Goal: Contribute content: Contribute content

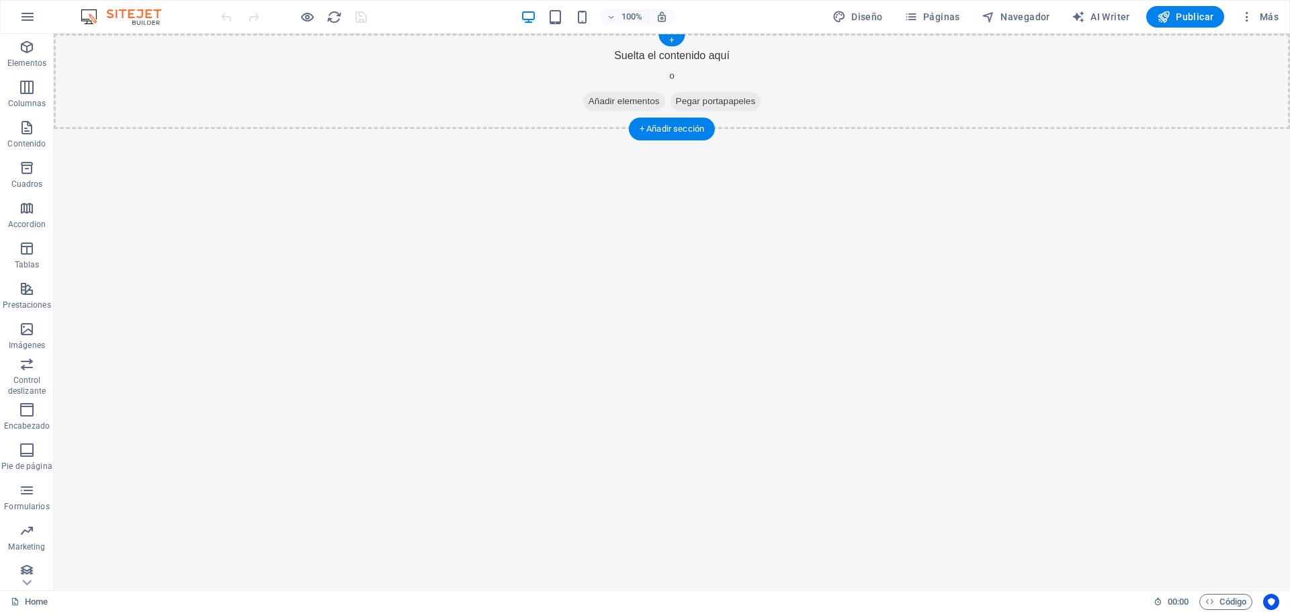
click at [627, 98] on span "Añadir elementos" at bounding box center [624, 101] width 82 height 19
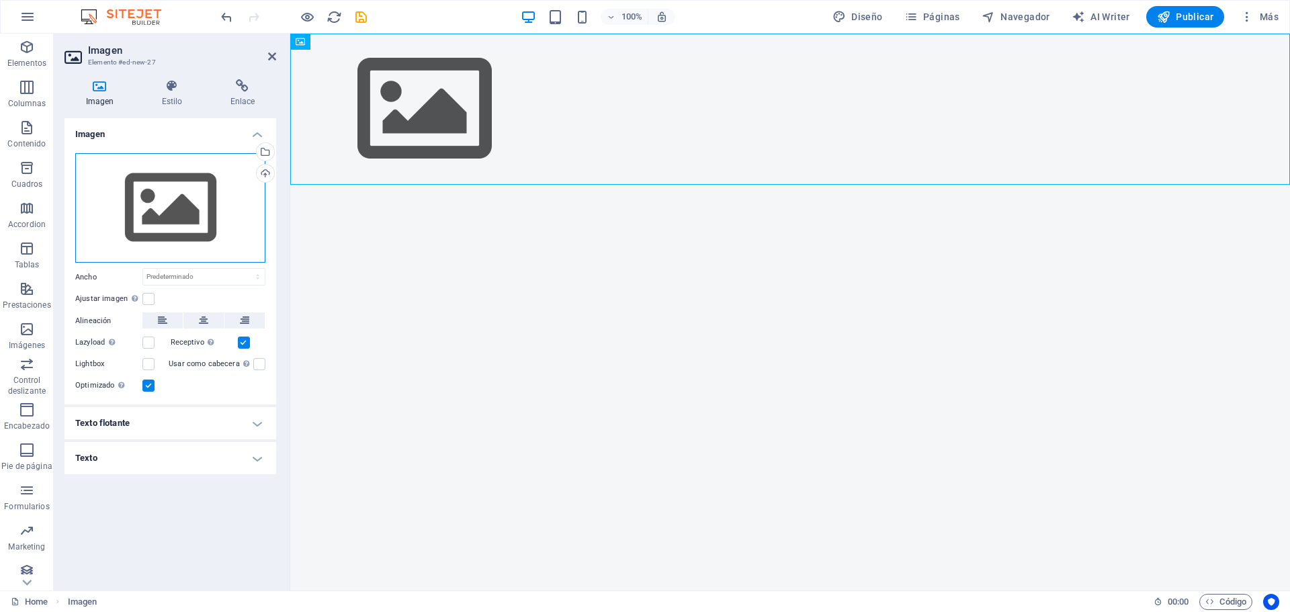
click at [156, 209] on div "Arrastra archivos aquí, haz clic para escoger archivos o selecciona archivos de…" at bounding box center [170, 208] width 190 height 110
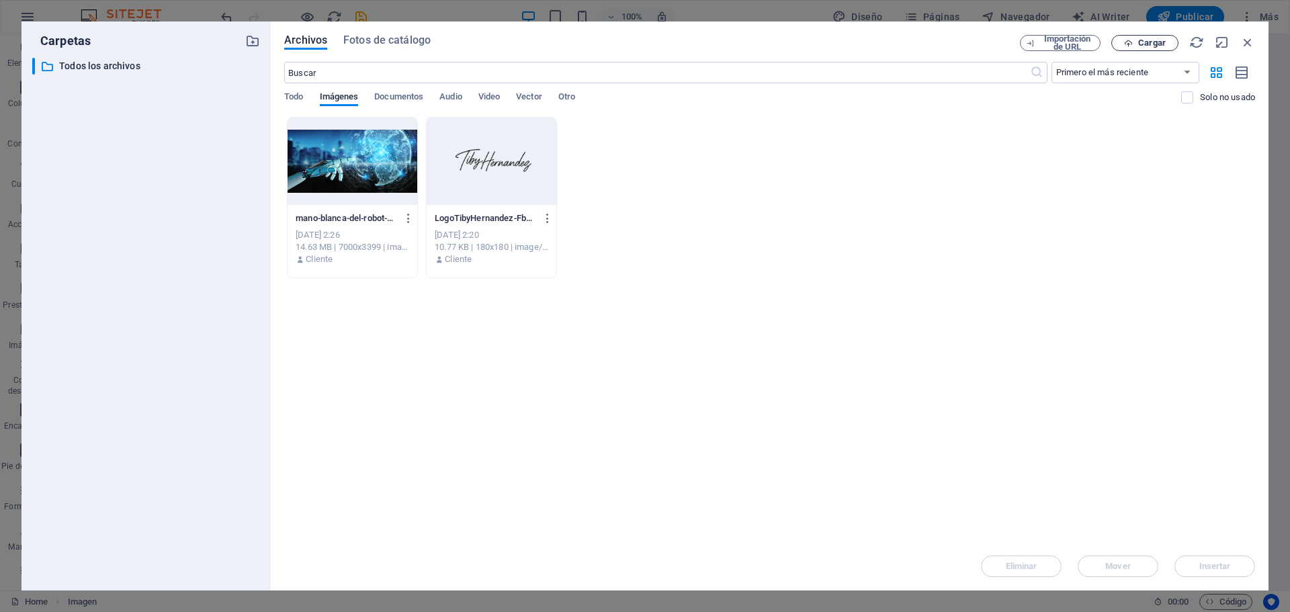
click at [1147, 42] on span "Cargar" at bounding box center [1152, 43] width 28 height 8
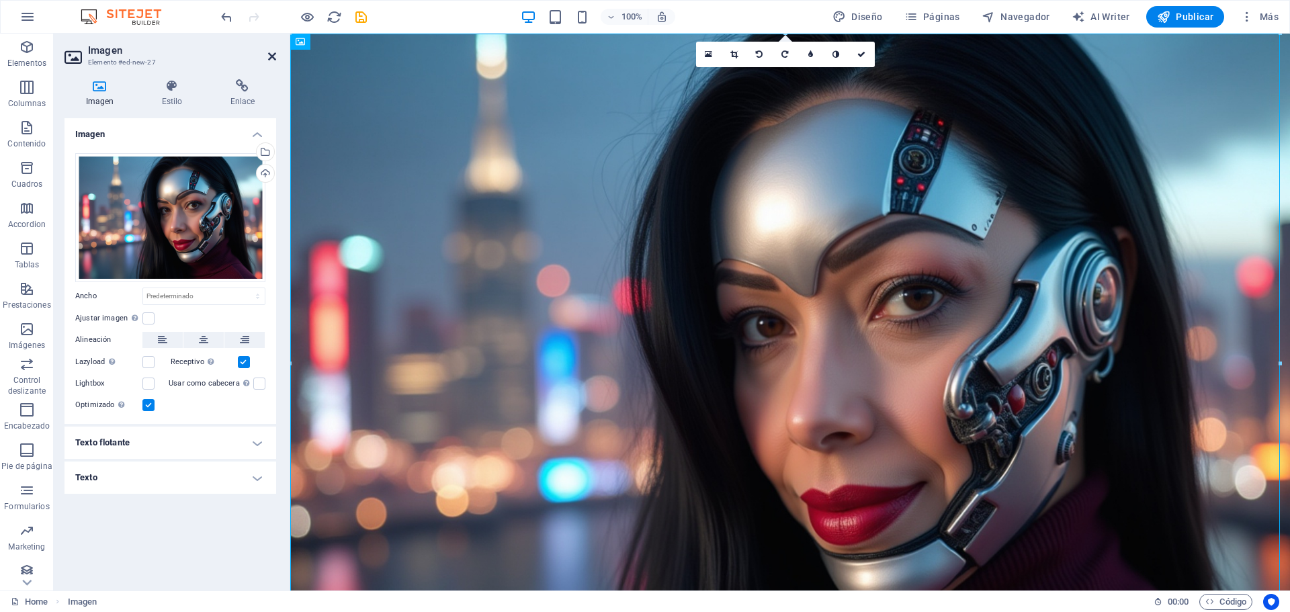
click at [272, 60] on icon at bounding box center [272, 56] width 8 height 11
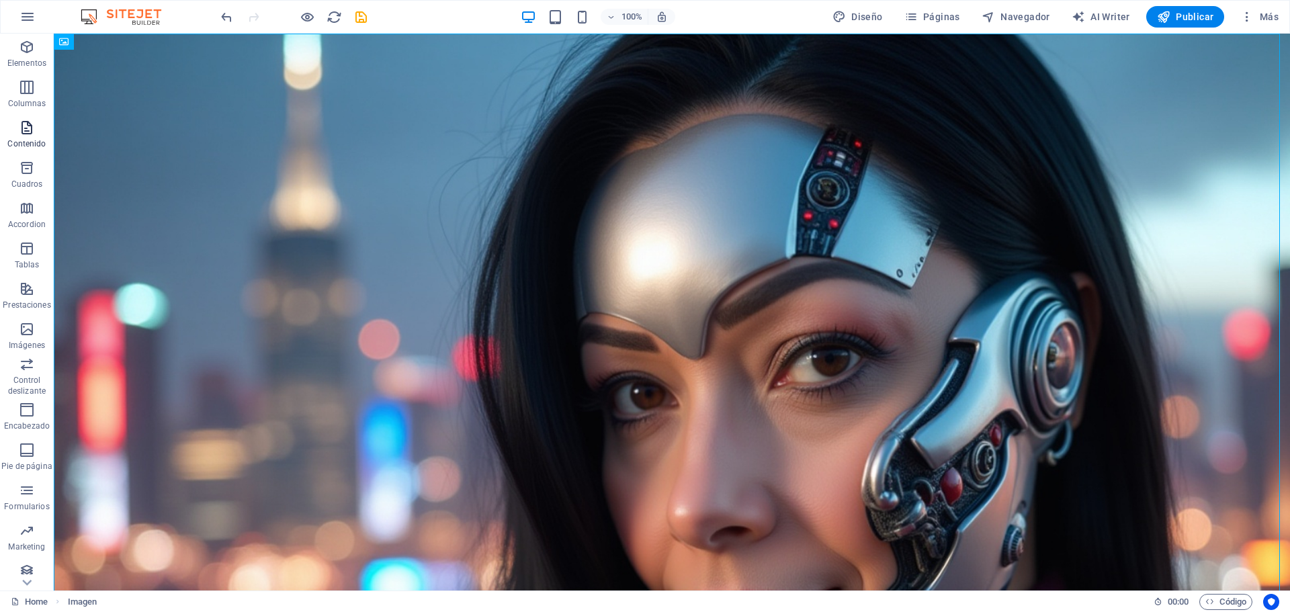
click at [24, 140] on p "Contenido" at bounding box center [26, 143] width 38 height 11
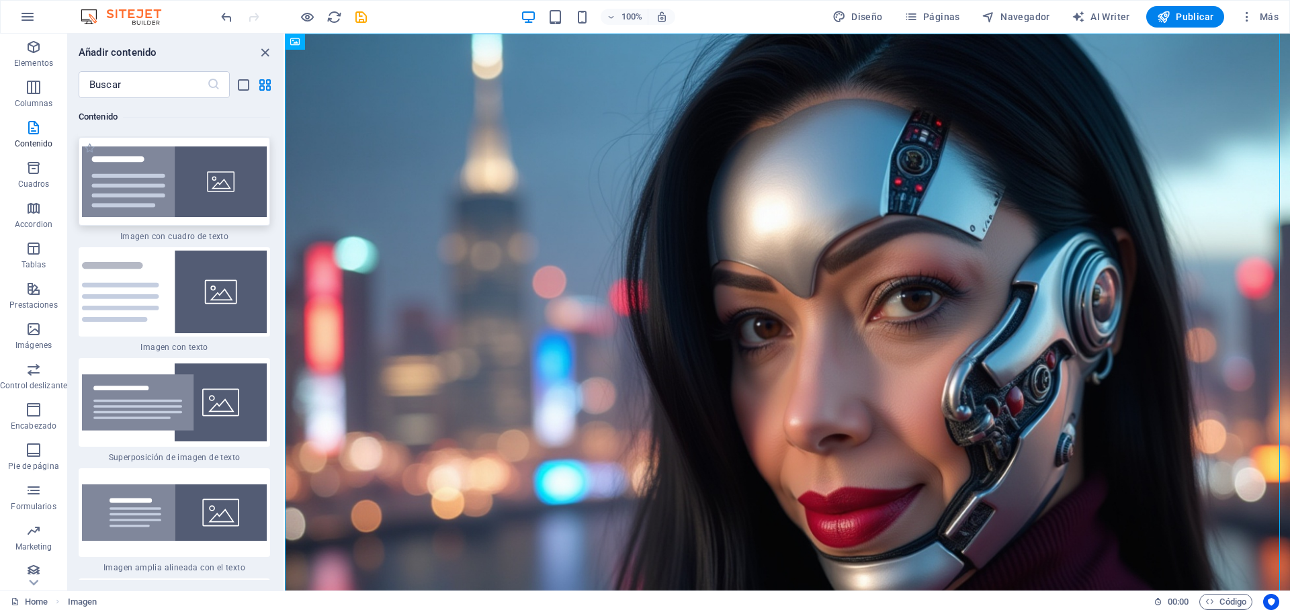
scroll to position [4852, 0]
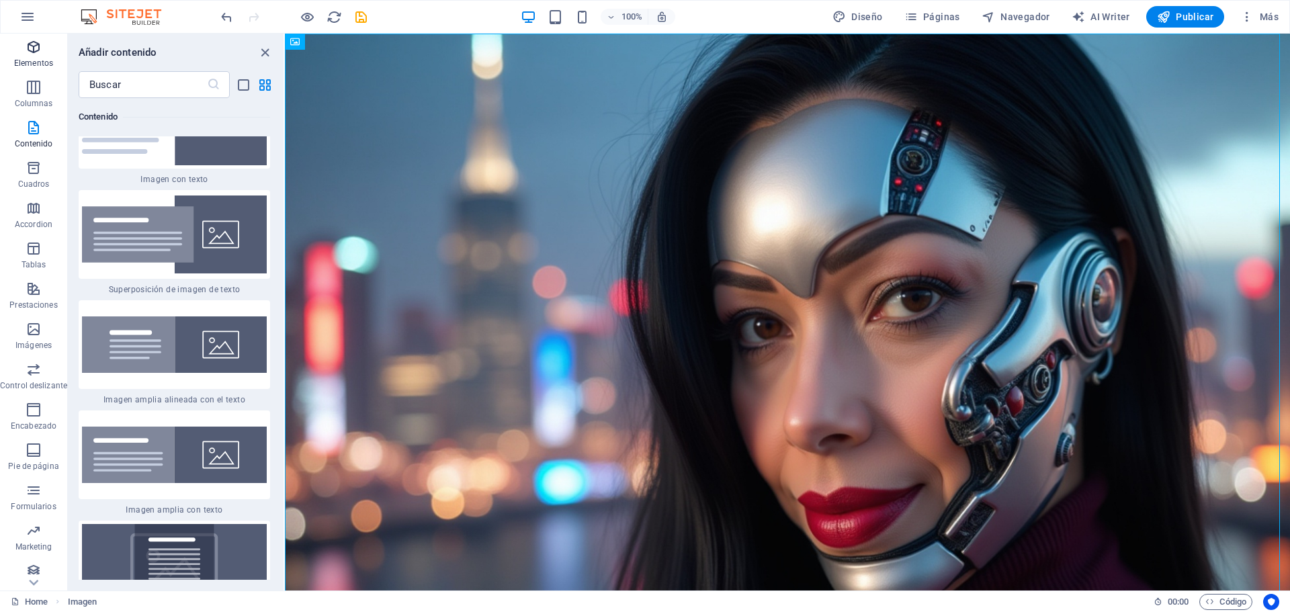
click at [32, 53] on icon "button" at bounding box center [34, 47] width 16 height 16
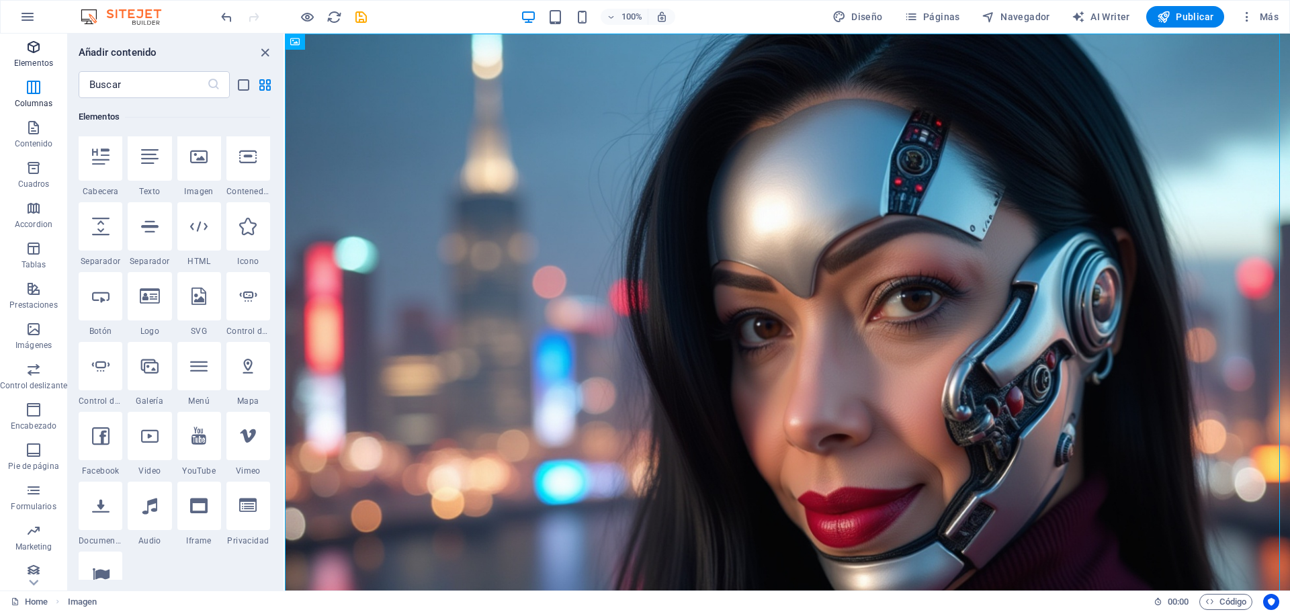
scroll to position [0, 0]
click at [139, 160] on div at bounding box center [150, 160] width 44 height 48
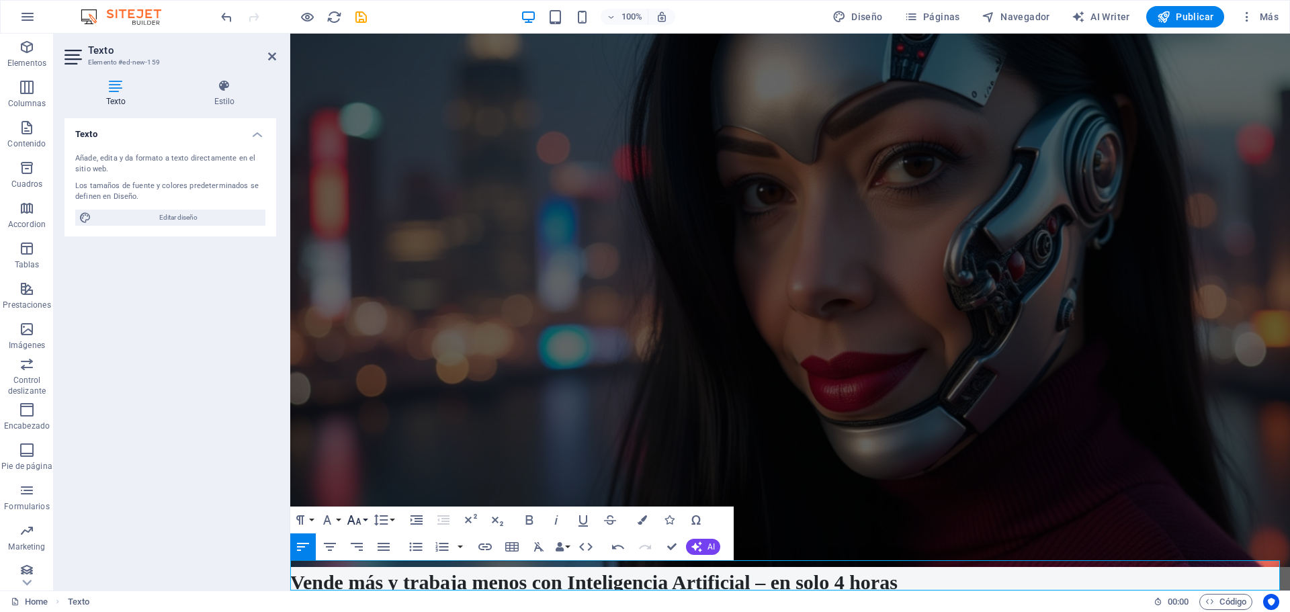
click at [365, 523] on button "Font Size" at bounding box center [357, 519] width 26 height 27
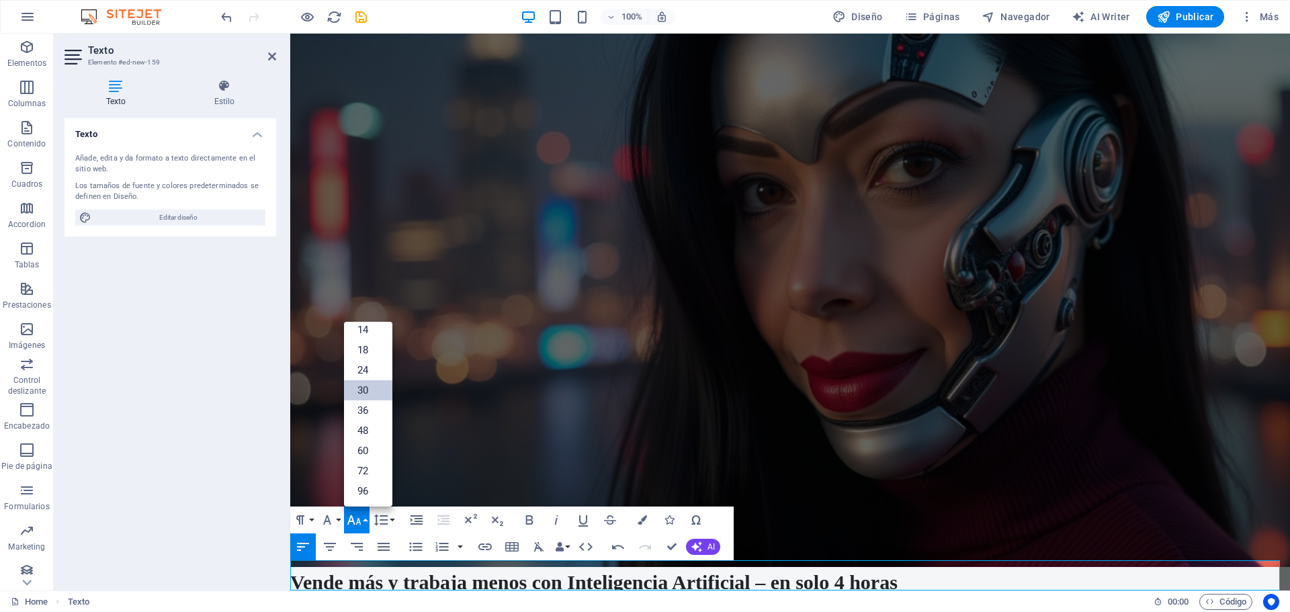
scroll to position [108, 0]
click at [363, 487] on link "96" at bounding box center [368, 491] width 48 height 20
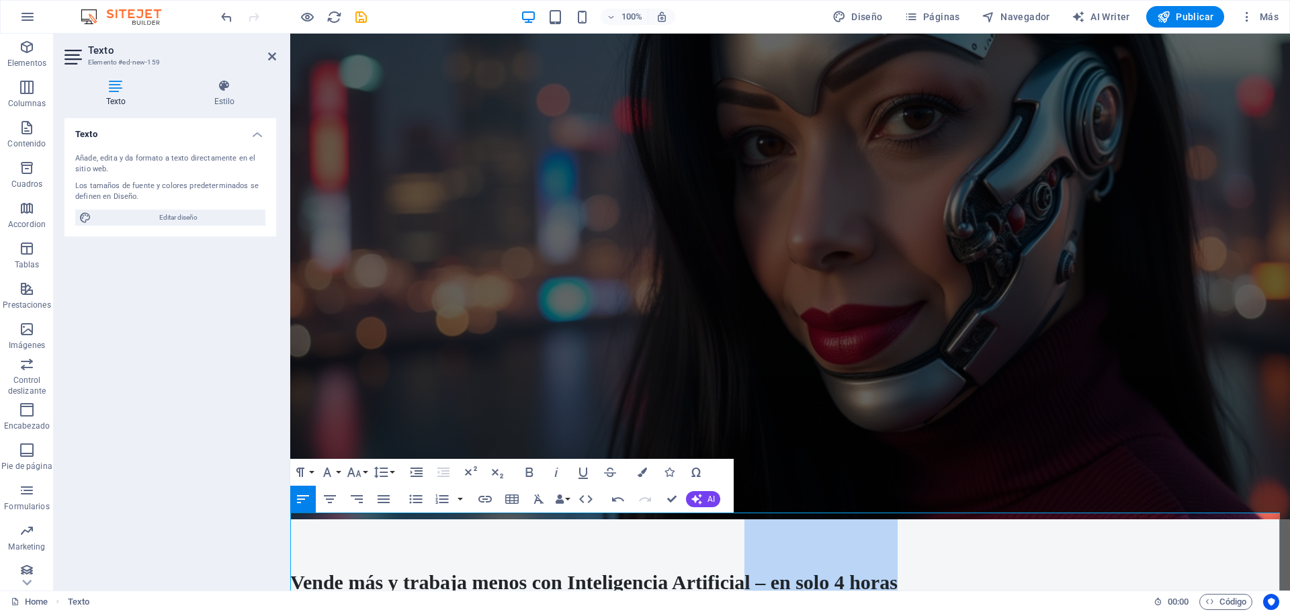
scroll to position [199, 0]
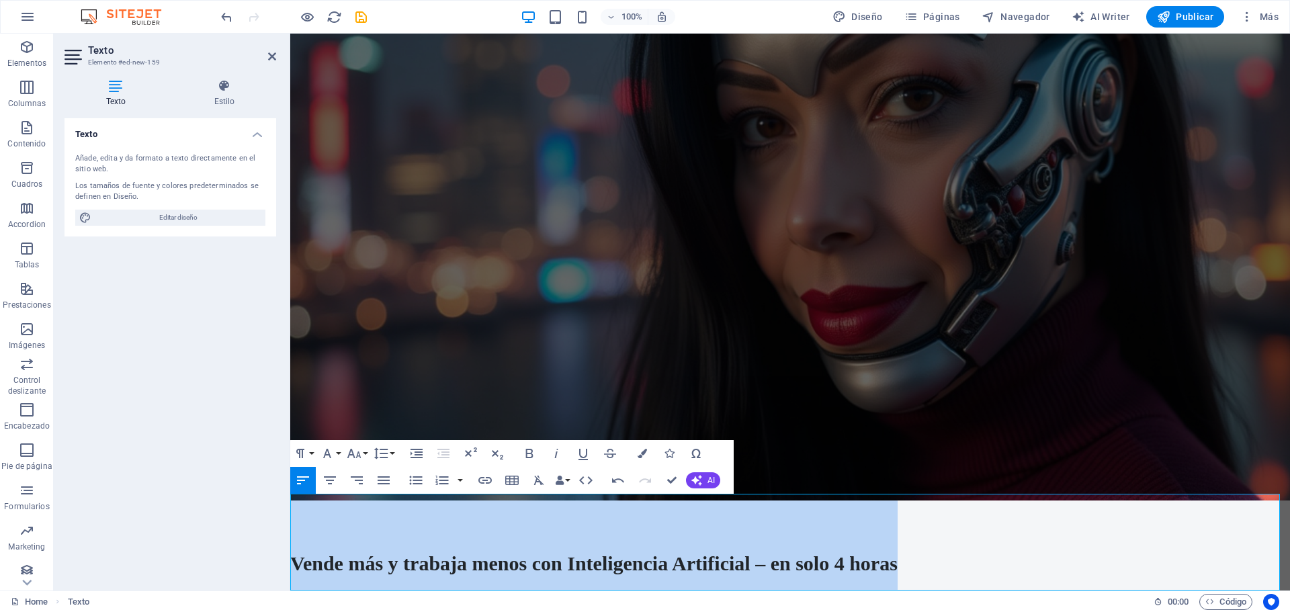
drag, startPoint x: 906, startPoint y: 572, endPoint x: 277, endPoint y: 578, distance: 629.4
click at [290, 578] on html "Skip to main content Vende más y trabaja menos con Inteligencia Artificial – en…" at bounding box center [789, 215] width 999 height 763
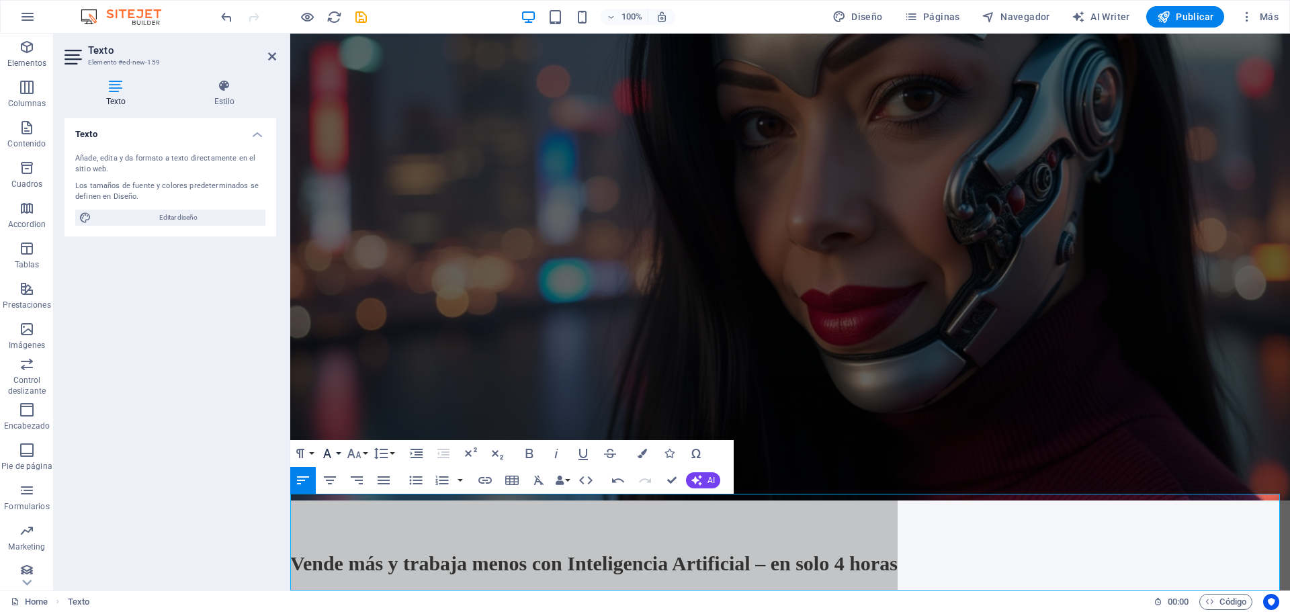
click at [333, 453] on icon "button" at bounding box center [327, 453] width 16 height 16
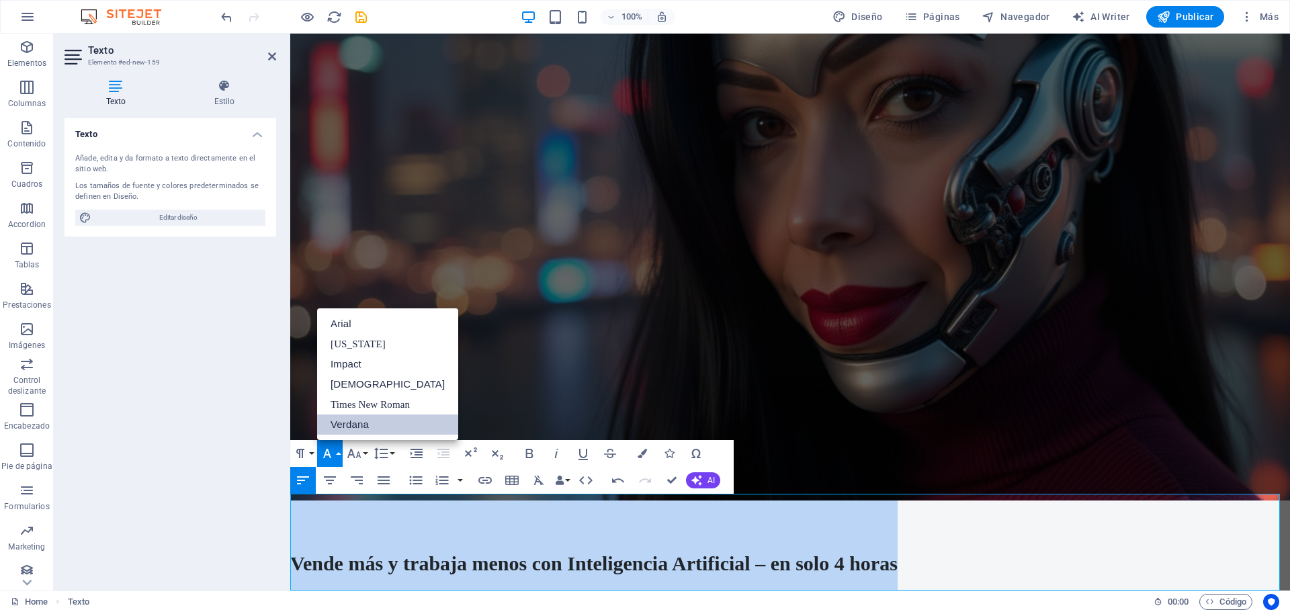
click at [346, 423] on link "Verdana" at bounding box center [387, 424] width 141 height 20
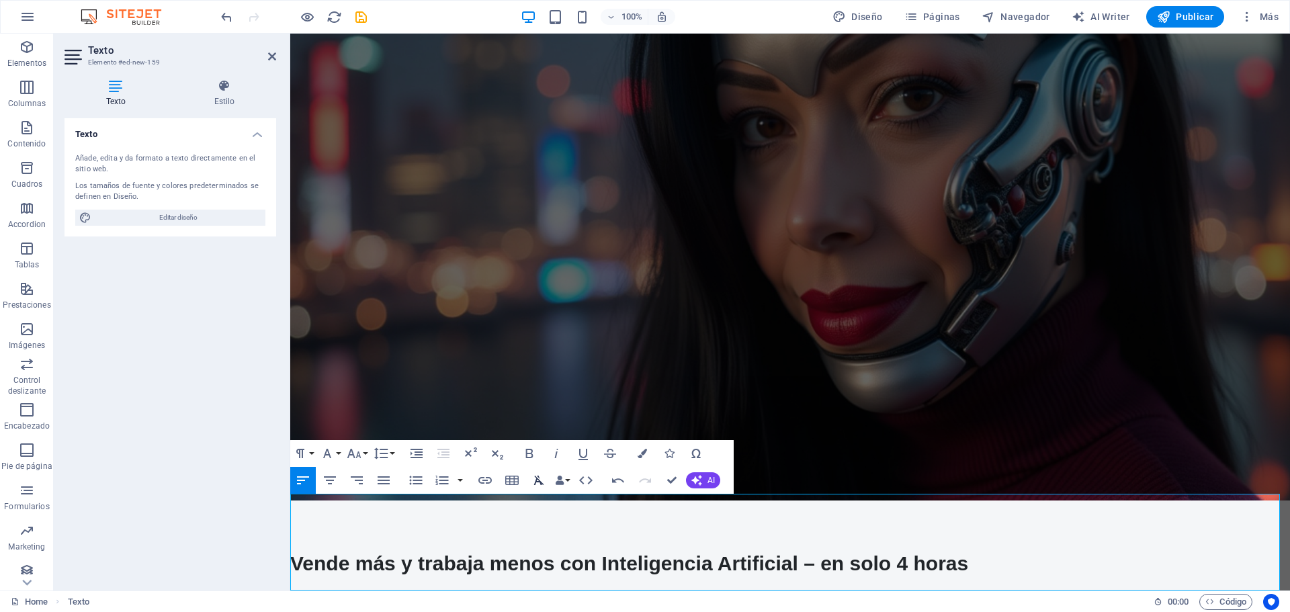
click at [543, 483] on icon "button" at bounding box center [539, 480] width 16 height 16
click at [953, 580] on p "Vende más y trabaja menos con Inteligencia Artificial – en solo 4 horas ​" at bounding box center [789, 548] width 999 height 97
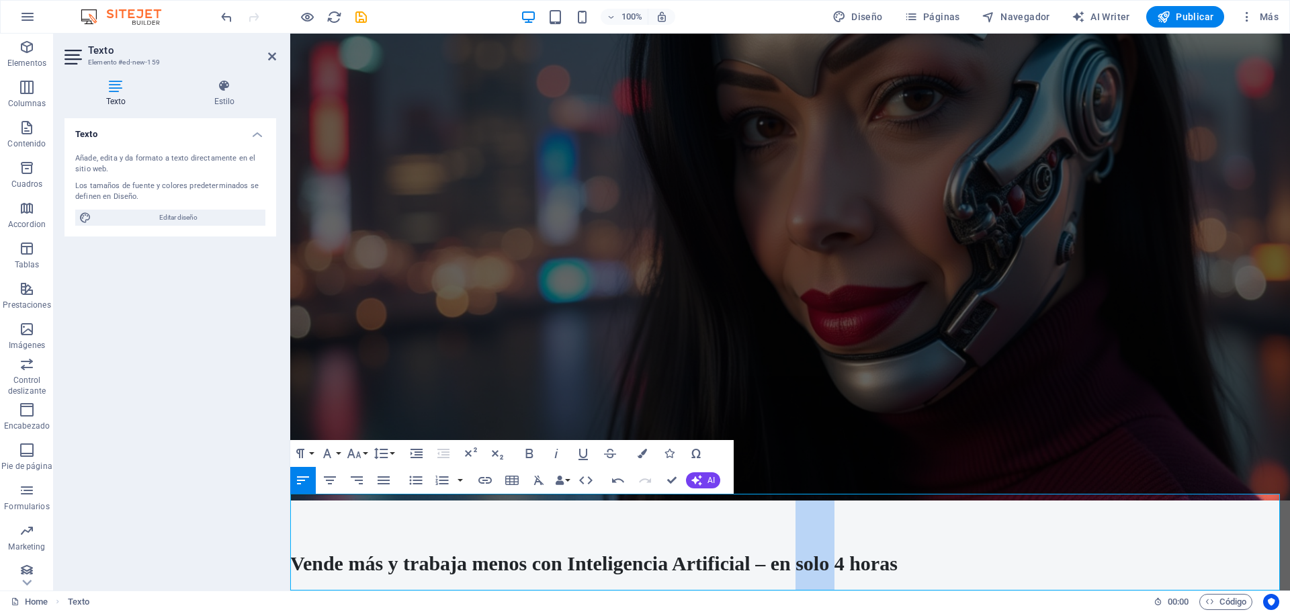
drag, startPoint x: 833, startPoint y: 559, endPoint x: 797, endPoint y: 569, distance: 37.6
click at [797, 569] on p "Vende más y trabaja menos con Inteligencia Artificial – en solo 4 horas ​" at bounding box center [789, 548] width 999 height 97
drag, startPoint x: 770, startPoint y: 558, endPoint x: 752, endPoint y: 562, distance: 19.2
click at [752, 562] on p "Vende más y trabaja menos con Inteligencia Artificial – en 4 horas" at bounding box center [789, 548] width 999 height 97
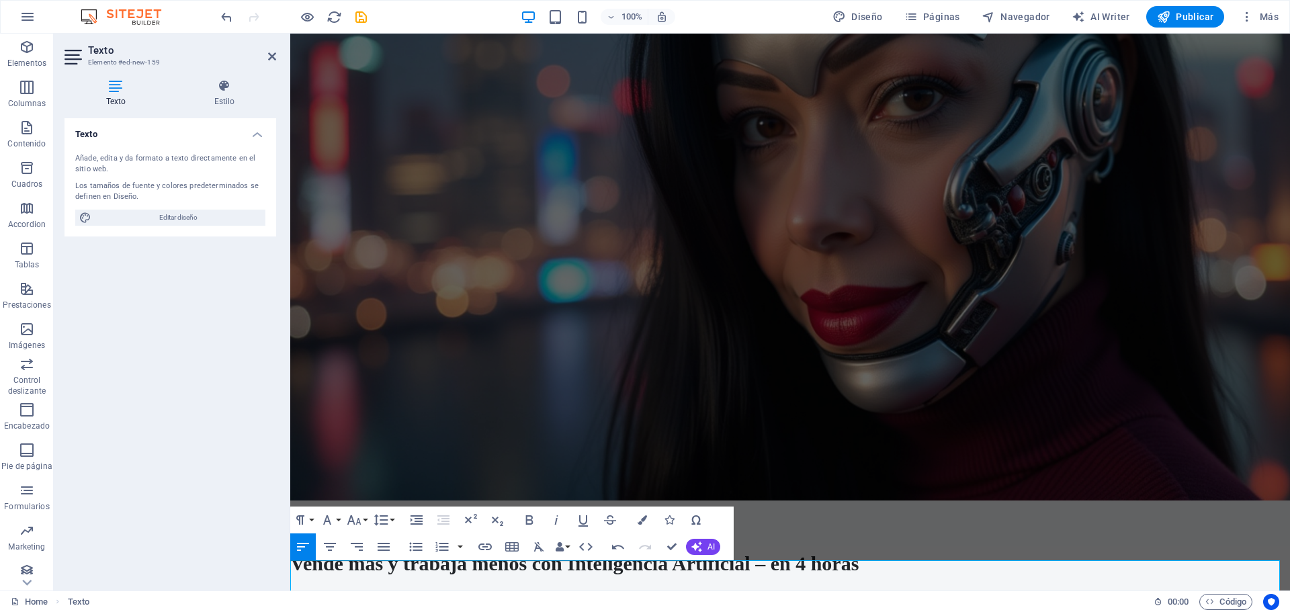
scroll to position [133, 0]
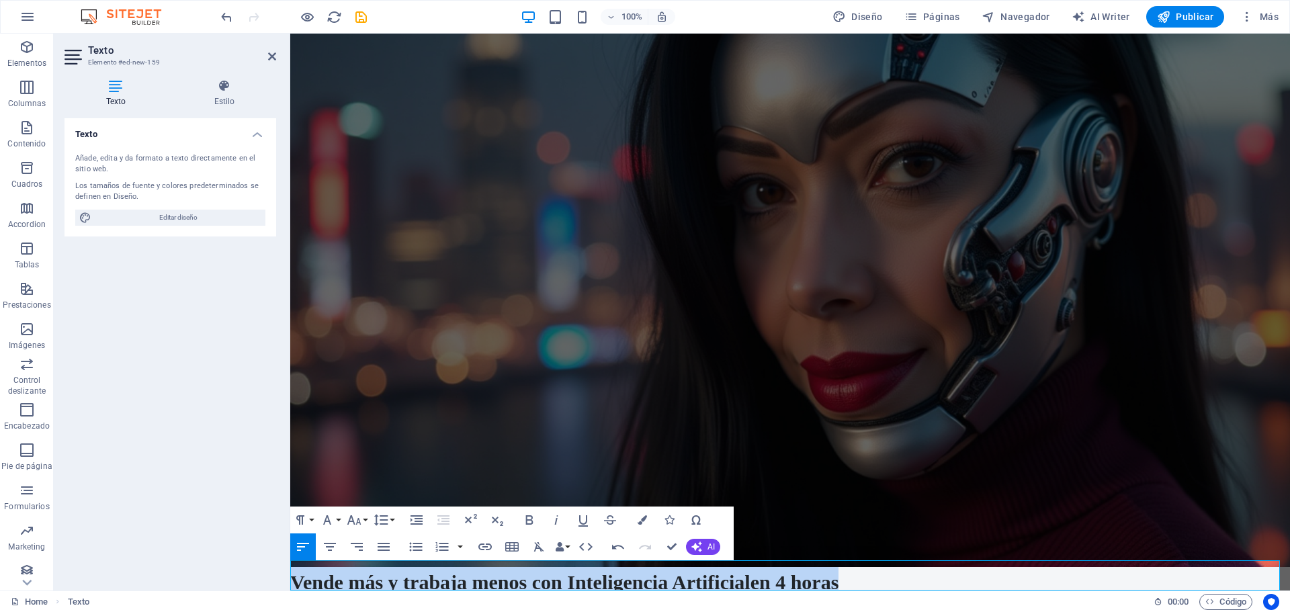
drag, startPoint x: 884, startPoint y: 577, endPoint x: 574, endPoint y: 618, distance: 312.4
click at [290, 586] on html "Skip to main content Vende más y trabaja menos con Inteligencia Artificial en 4…" at bounding box center [789, 249] width 999 height 697
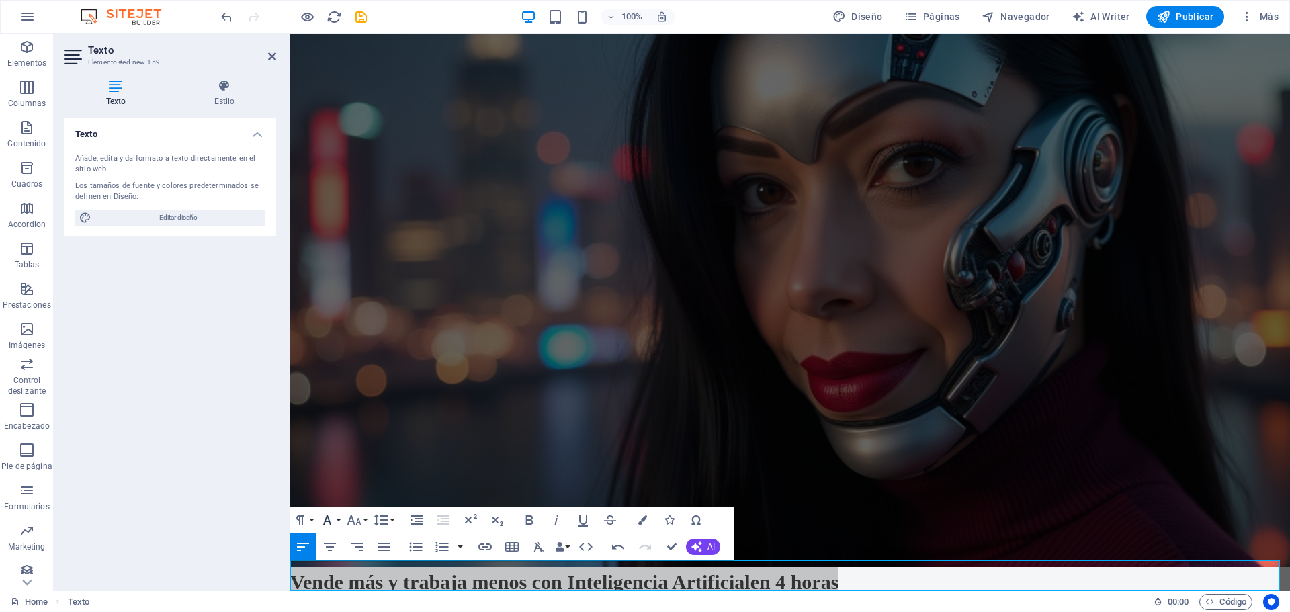
click at [335, 517] on button "Font Family" at bounding box center [330, 519] width 26 height 27
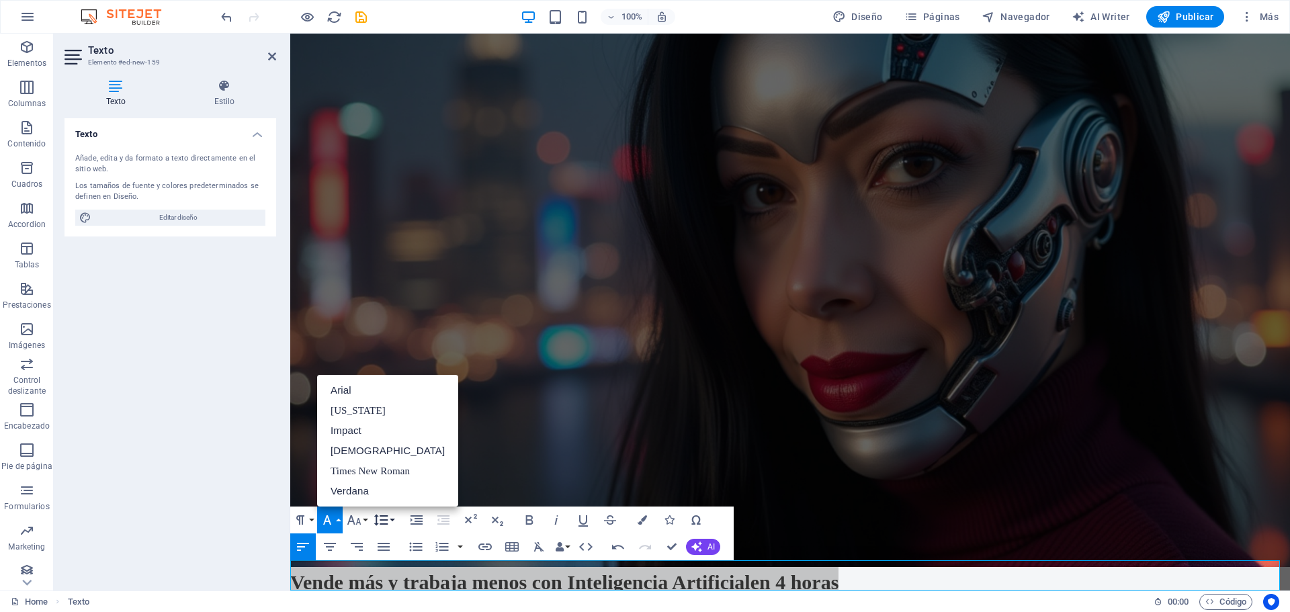
click at [372, 517] on button "Line Height" at bounding box center [384, 519] width 26 height 27
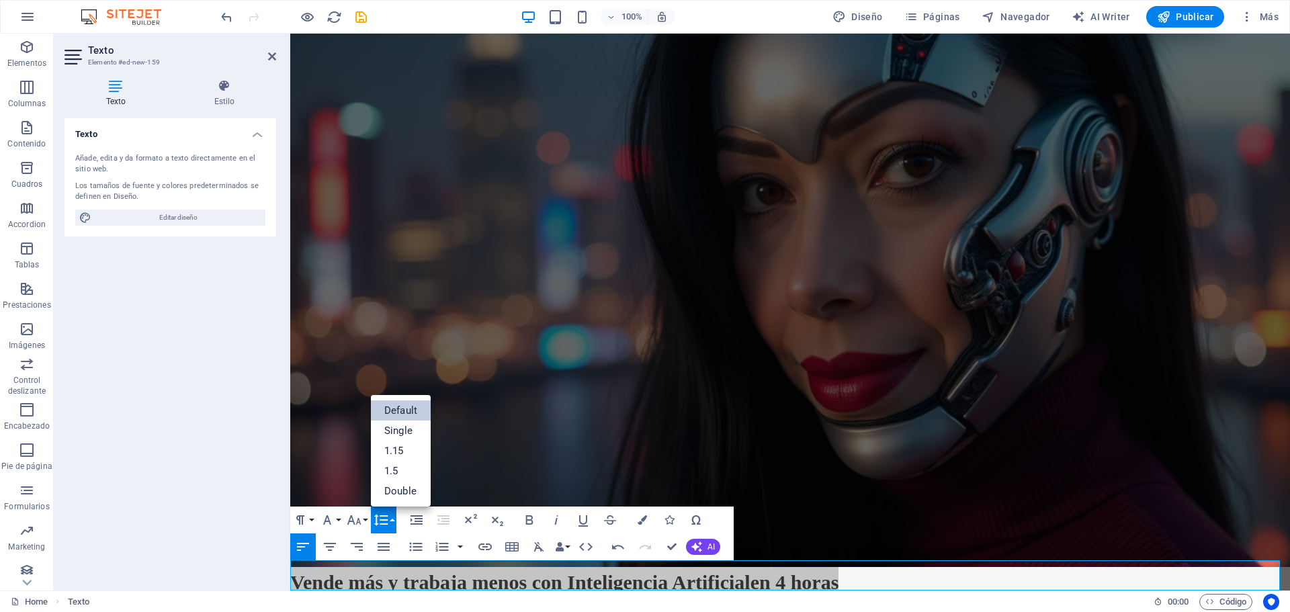
scroll to position [0, 0]
click at [364, 519] on button "Font Size" at bounding box center [357, 519] width 26 height 27
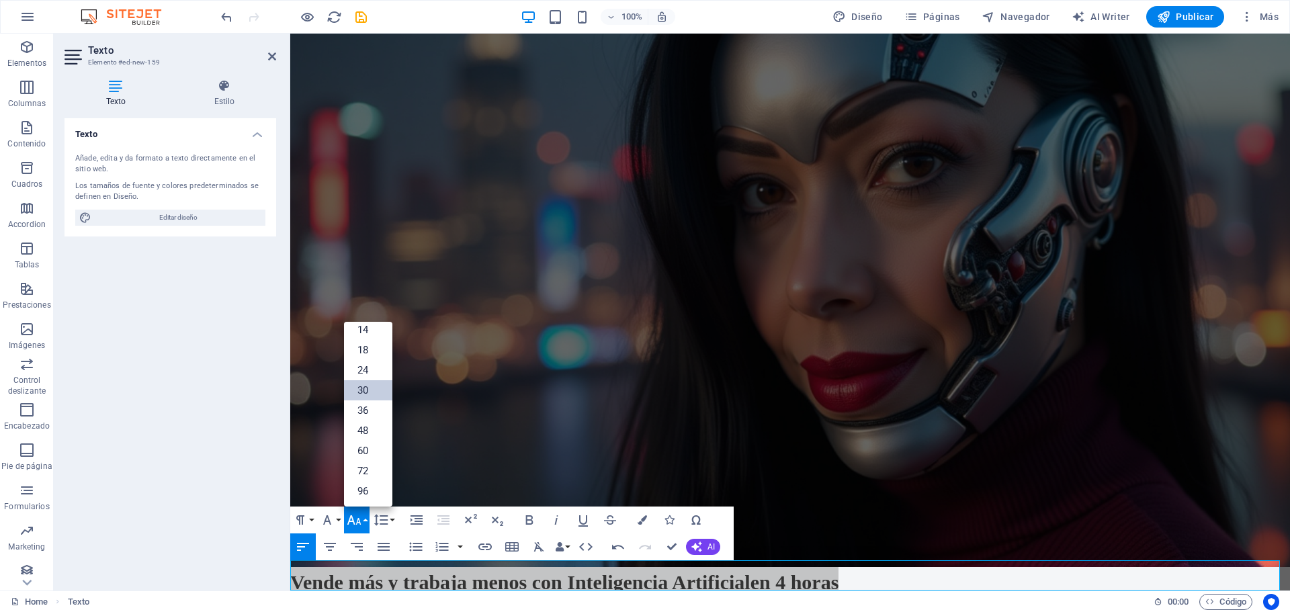
scroll to position [108, 0]
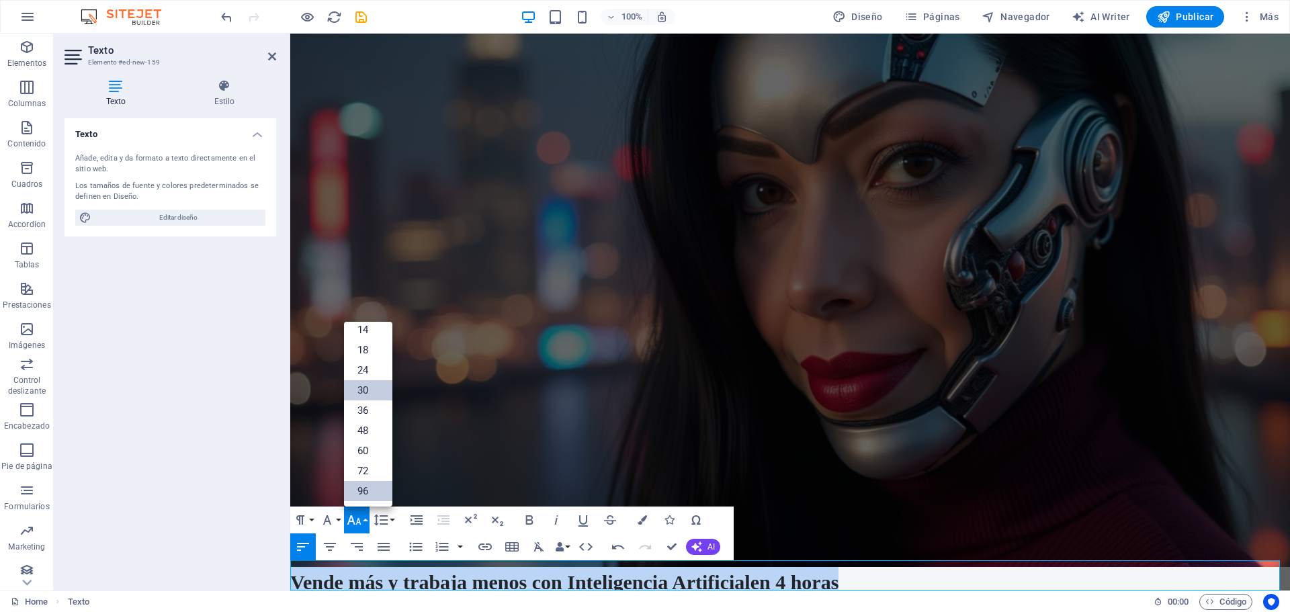
click at [365, 489] on link "96" at bounding box center [368, 491] width 48 height 20
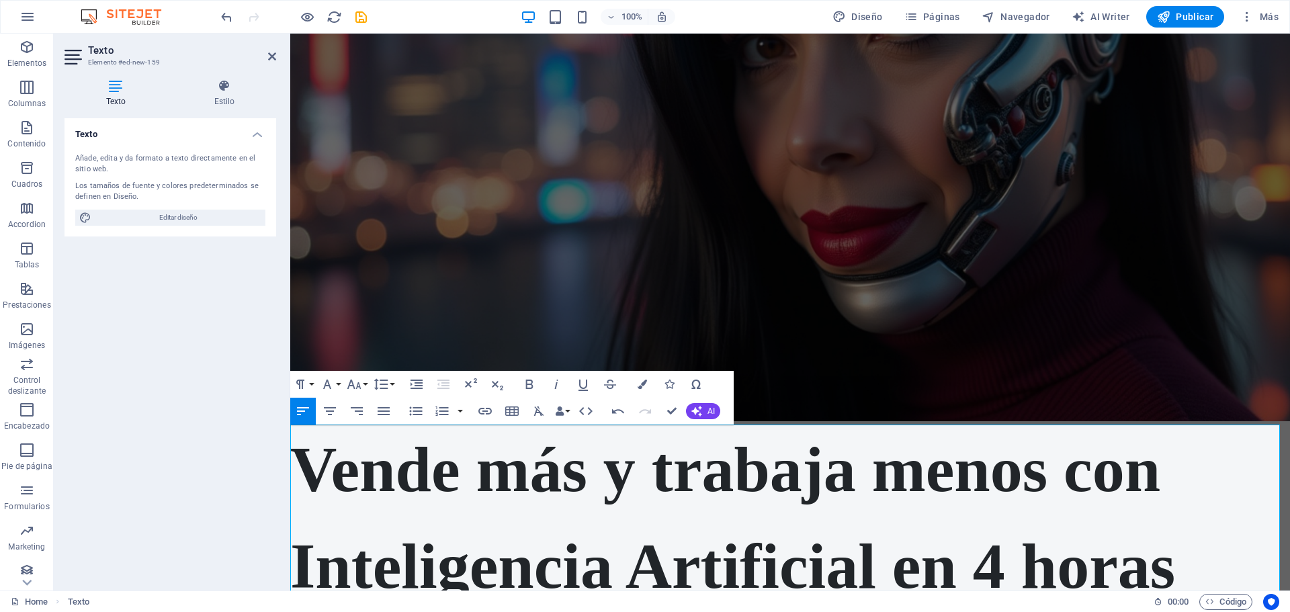
scroll to position [296, 0]
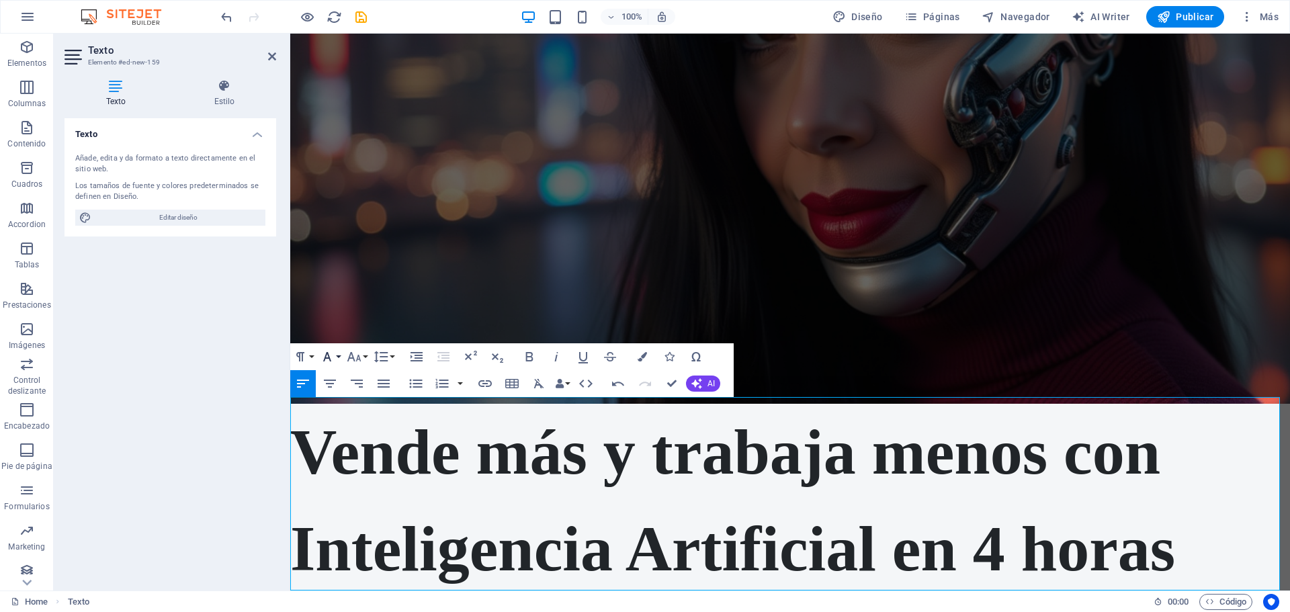
click at [332, 357] on icon "button" at bounding box center [327, 357] width 16 height 16
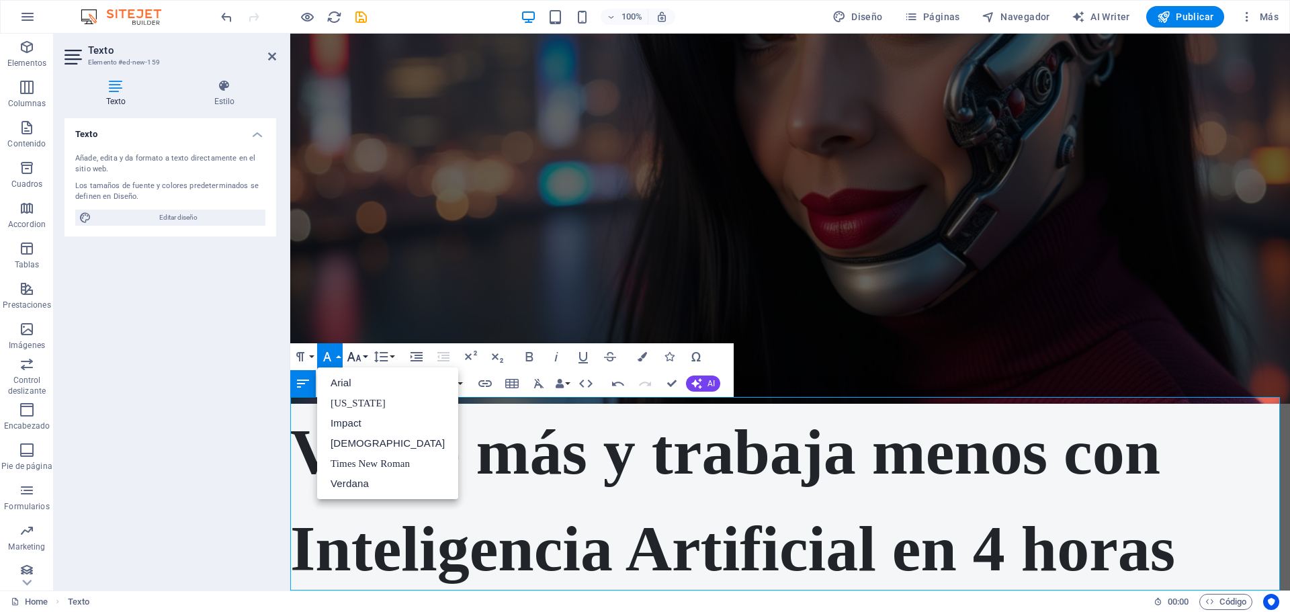
click at [366, 354] on button "Font Size" at bounding box center [357, 356] width 26 height 27
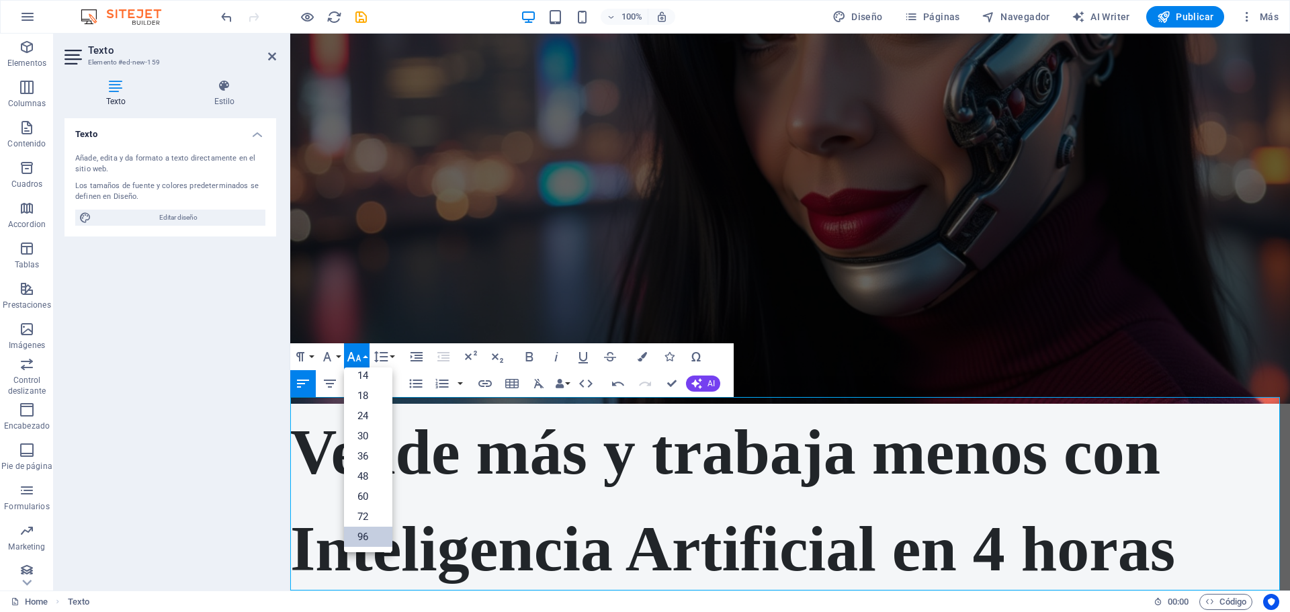
scroll to position [108, 0]
click at [362, 519] on link "72" at bounding box center [368, 516] width 48 height 20
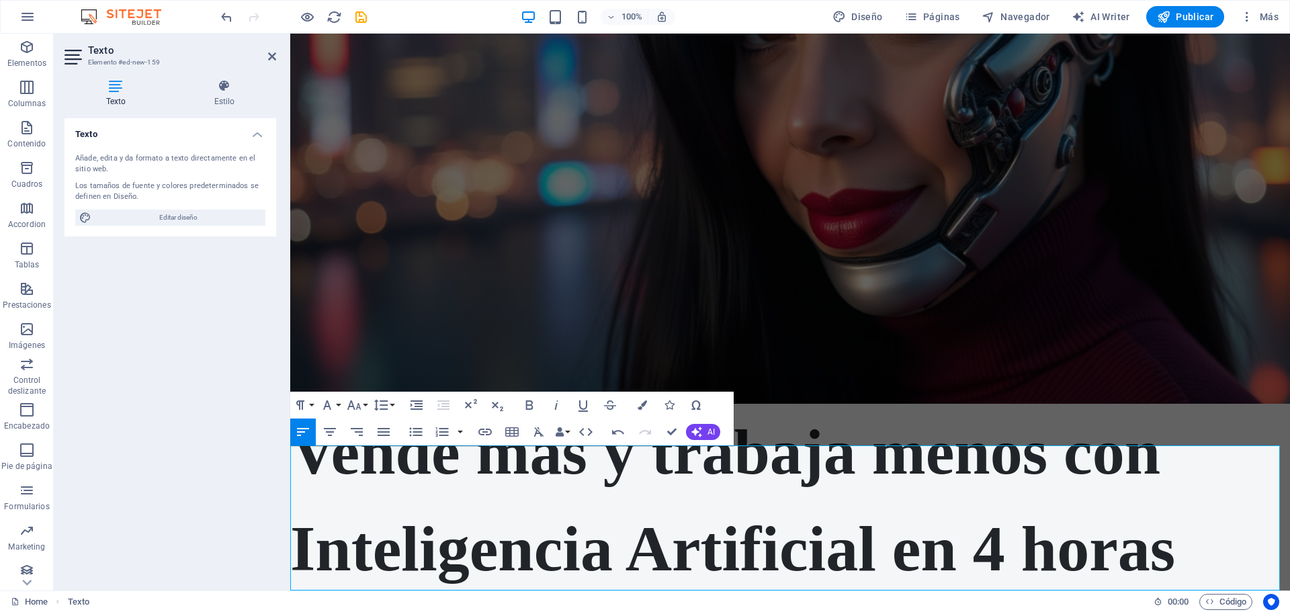
scroll to position [248, 0]
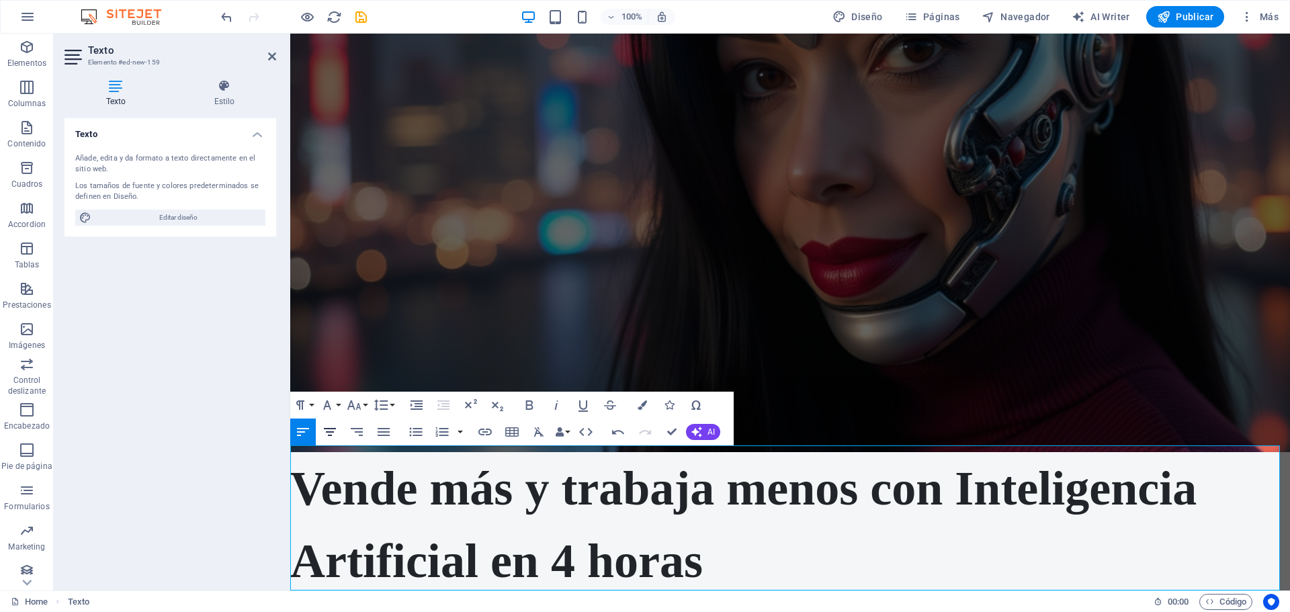
click at [328, 429] on icon "button" at bounding box center [330, 432] width 12 height 8
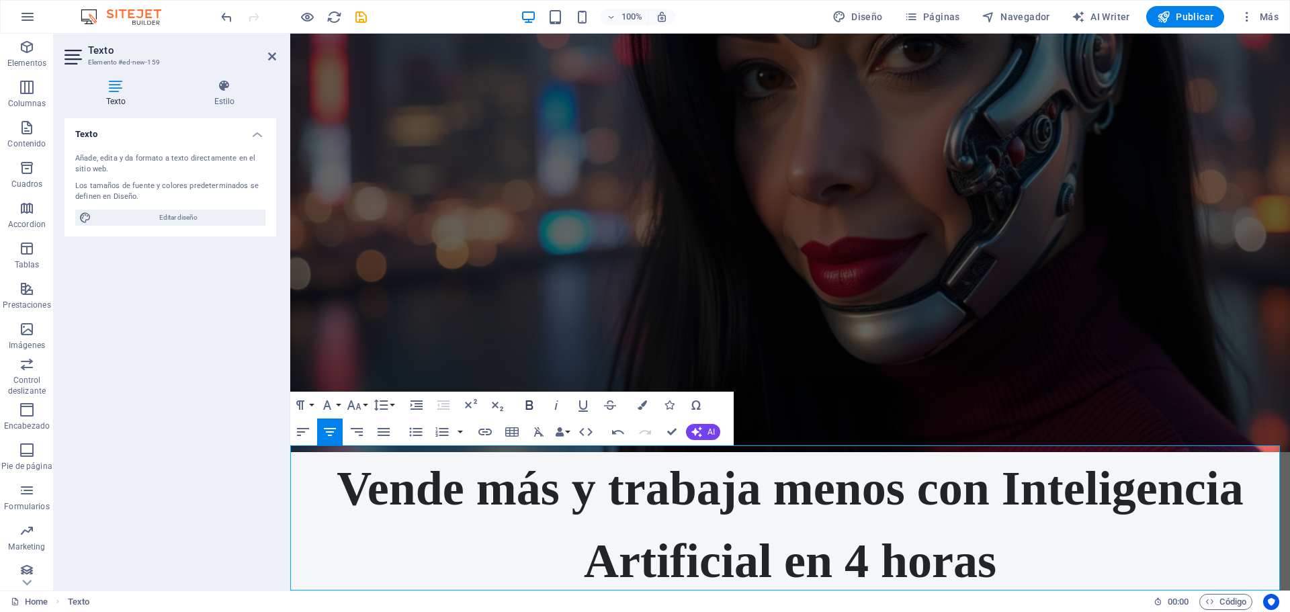
click at [530, 408] on icon "button" at bounding box center [529, 404] width 7 height 9
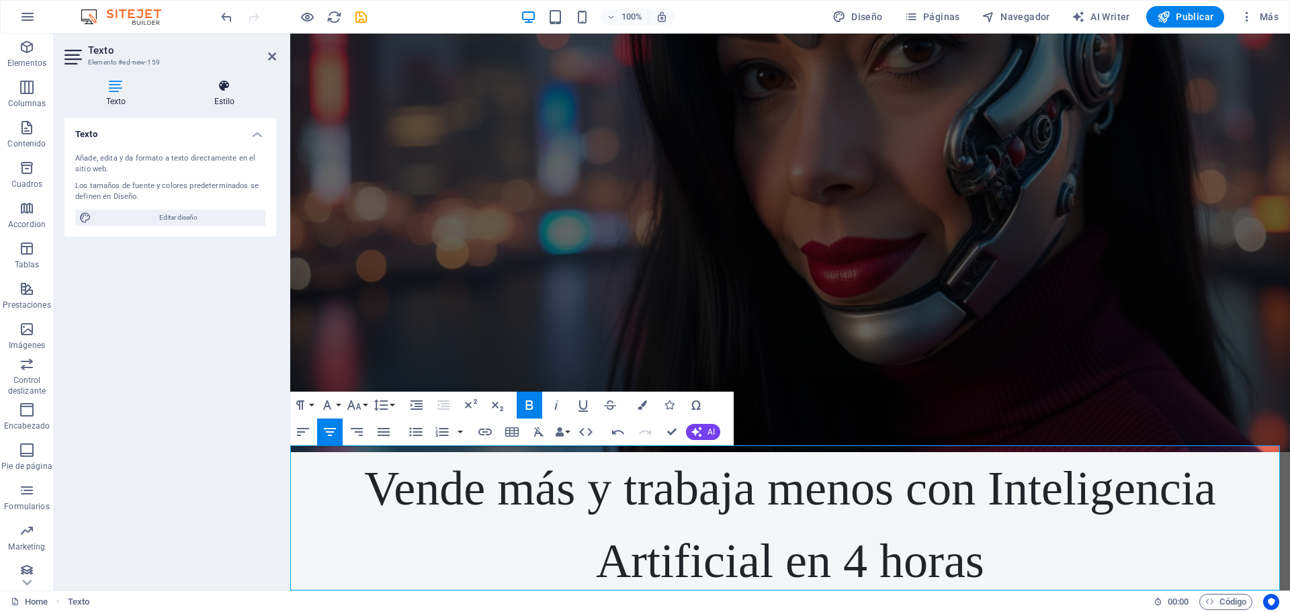
click at [228, 85] on icon at bounding box center [224, 85] width 103 height 13
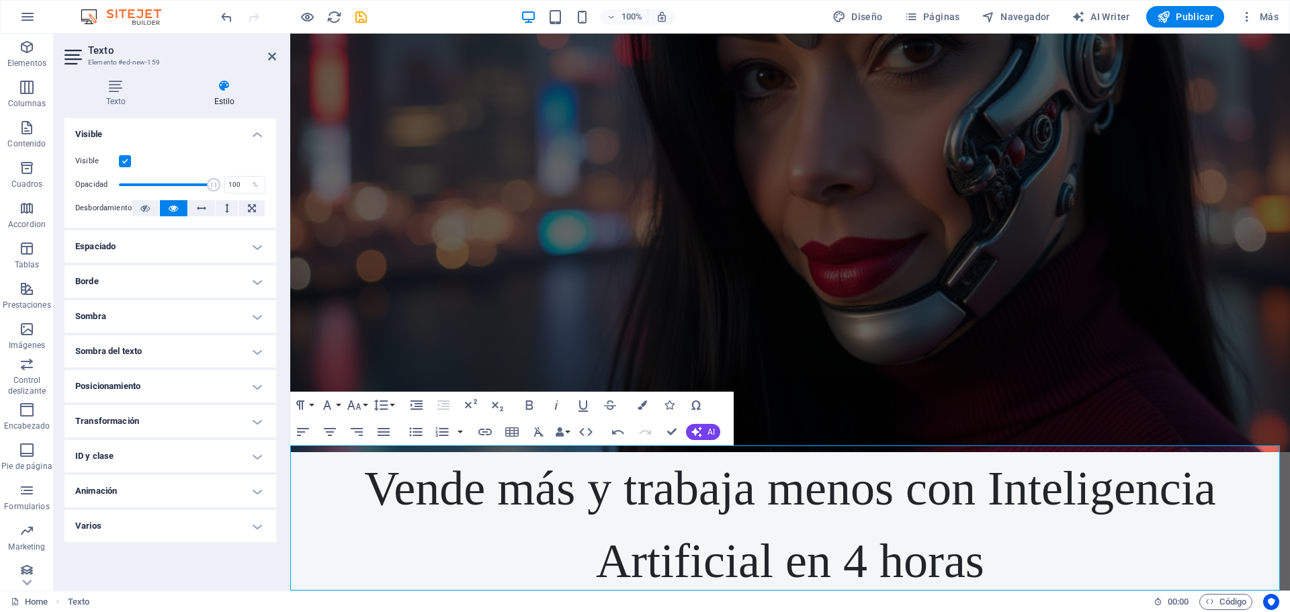
click at [242, 245] on h4 "Espaciado" at bounding box center [170, 246] width 212 height 32
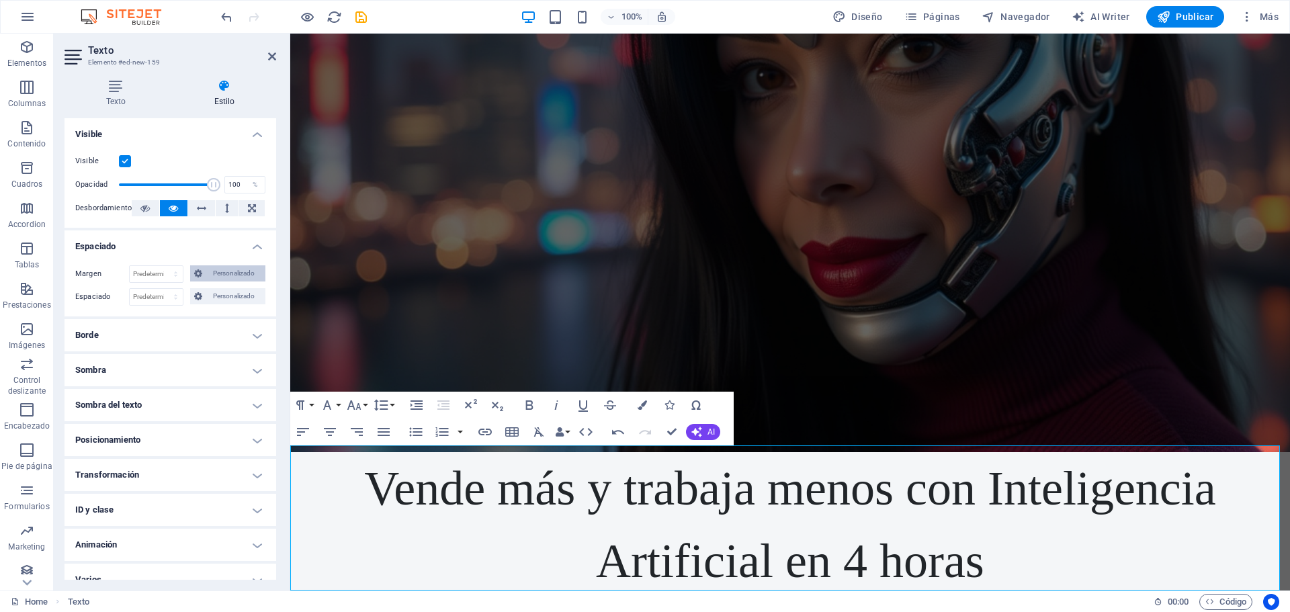
click at [224, 274] on span "Personalizado" at bounding box center [233, 273] width 55 height 16
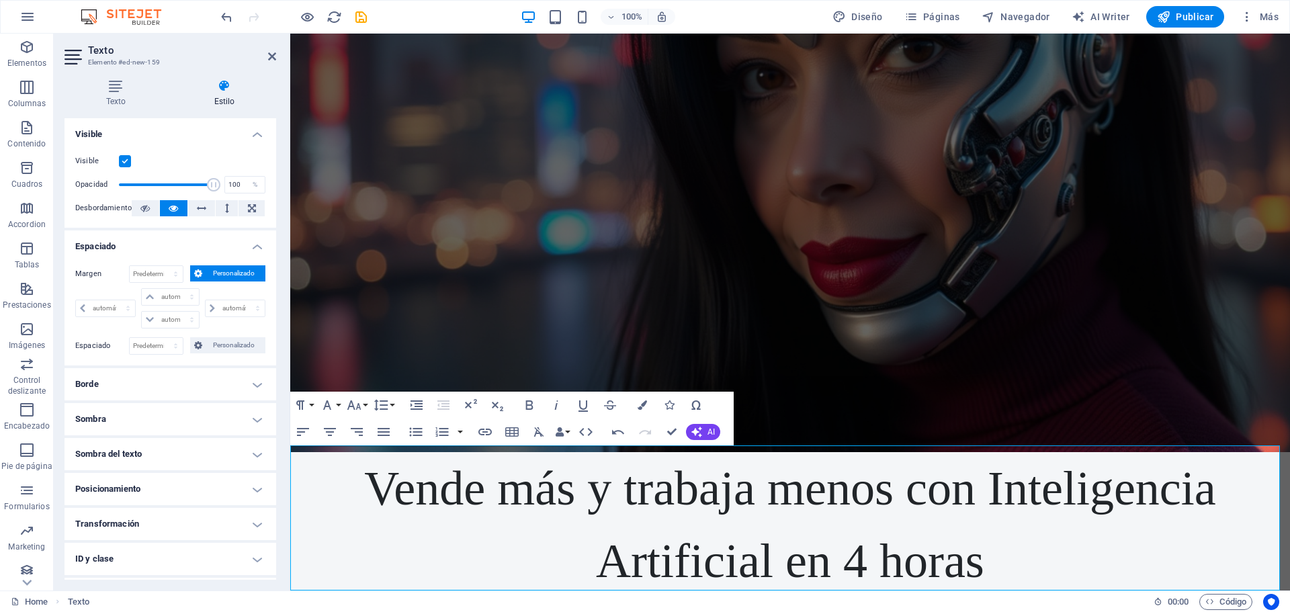
click at [702, 526] on p "Vende más y trabaja menos con Inteligencia Artificial en 4 horas" at bounding box center [789, 524] width 999 height 145
click at [704, 486] on strong "Vende más y trabaja menos con Inteligencia Artificial en 4 horas" at bounding box center [790, 524] width 852 height 126
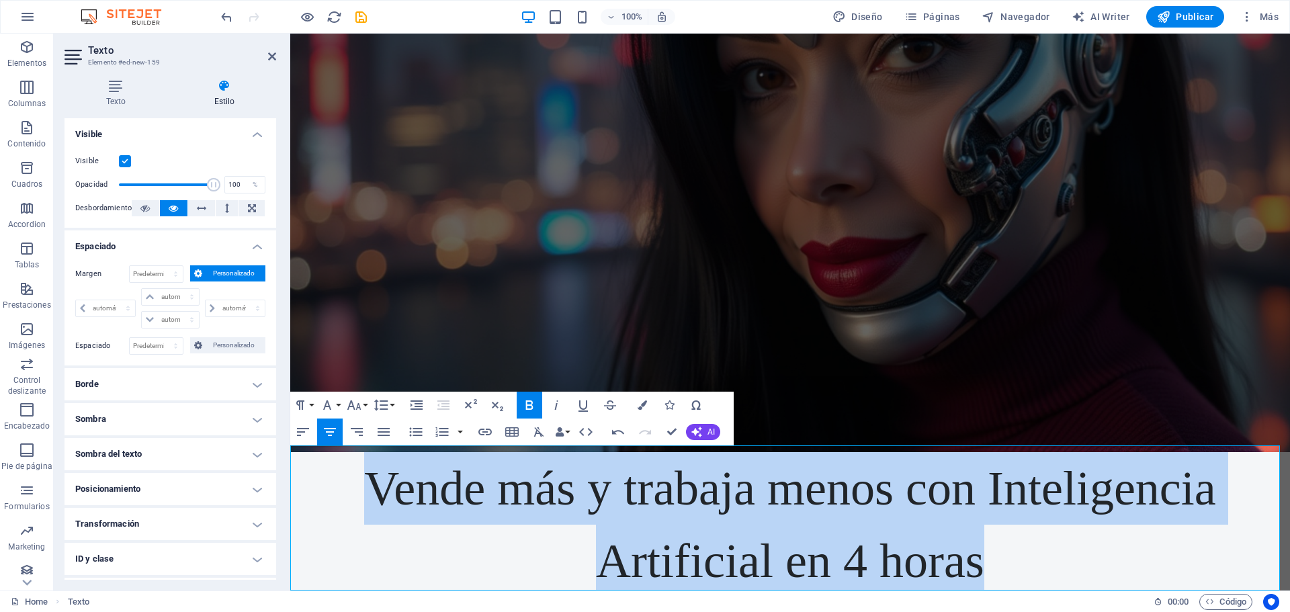
drag, startPoint x: 364, startPoint y: 478, endPoint x: 1071, endPoint y: 562, distance: 712.2
click at [1104, 583] on p "Vende más y trabaja menos con Inteligencia Artificial en 4 horas" at bounding box center [789, 524] width 999 height 145
drag, startPoint x: 850, startPoint y: 489, endPoint x: 824, endPoint y: 498, distance: 27.6
click at [824, 498] on strong "Vende más y trabaja menos con Inteligencia Artificial en 4 horas" at bounding box center [790, 524] width 852 height 126
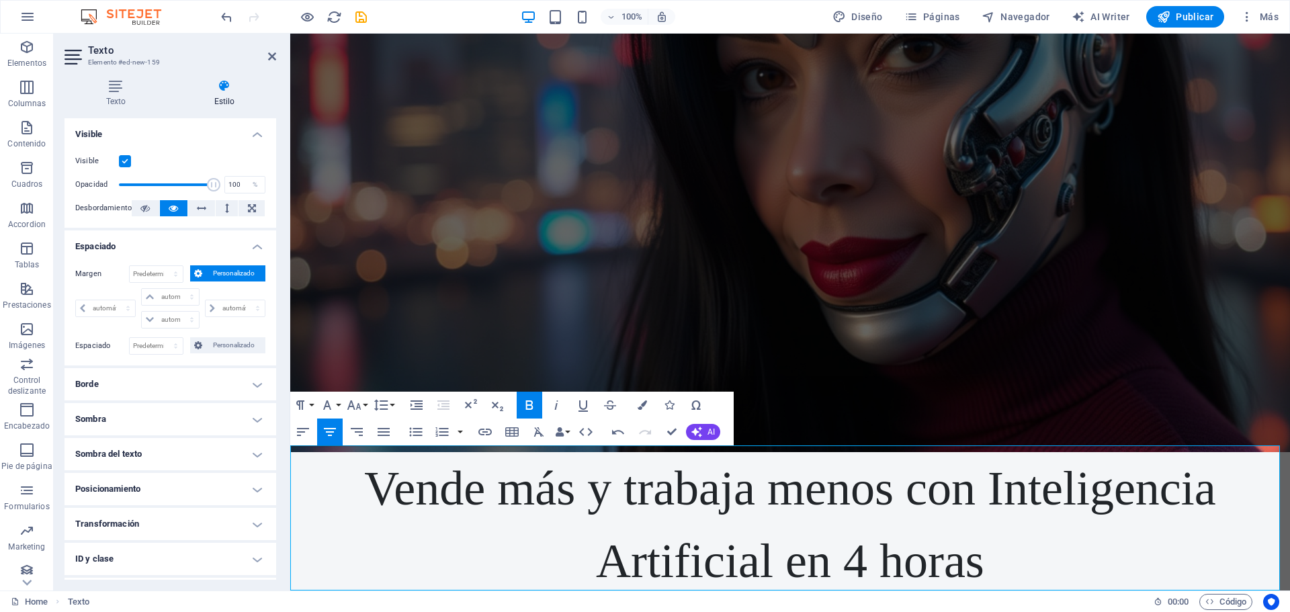
click at [406, 480] on strong "Vende más y trabaja menos con Inteligencia Artificial en 4 horas" at bounding box center [790, 524] width 852 height 126
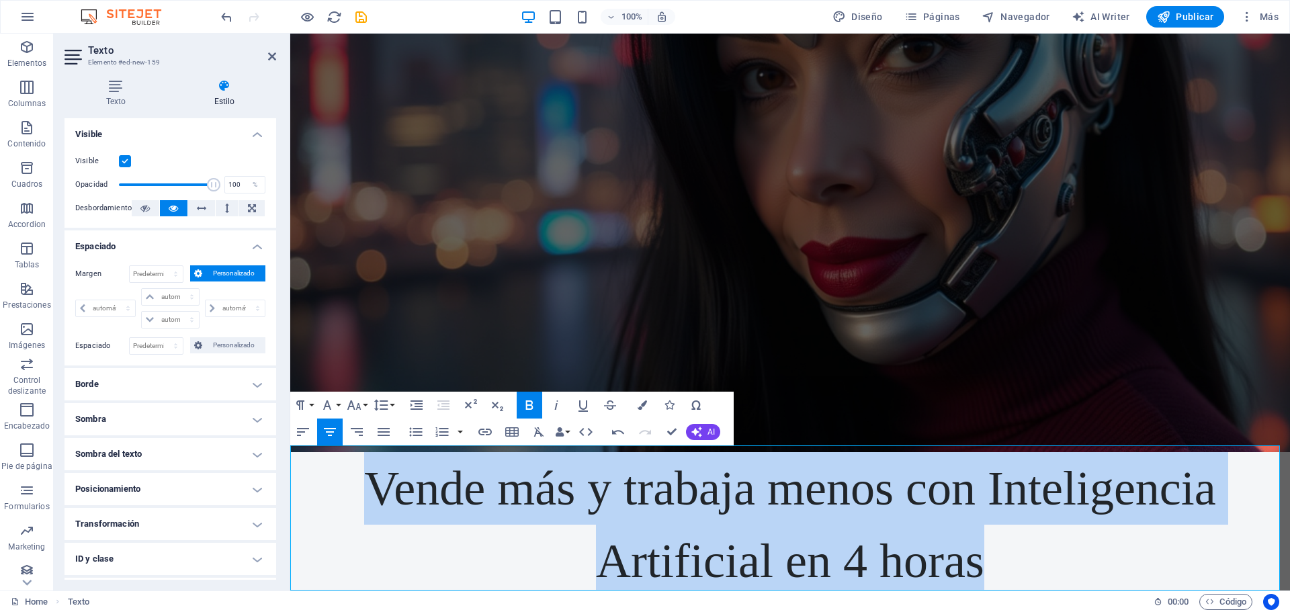
drag, startPoint x: 372, startPoint y: 479, endPoint x: 1108, endPoint y: 555, distance: 740.2
click at [1108, 555] on p "Vende más y trabaja menos con Inteligencia Artificial en 4 horas" at bounding box center [789, 524] width 999 height 145
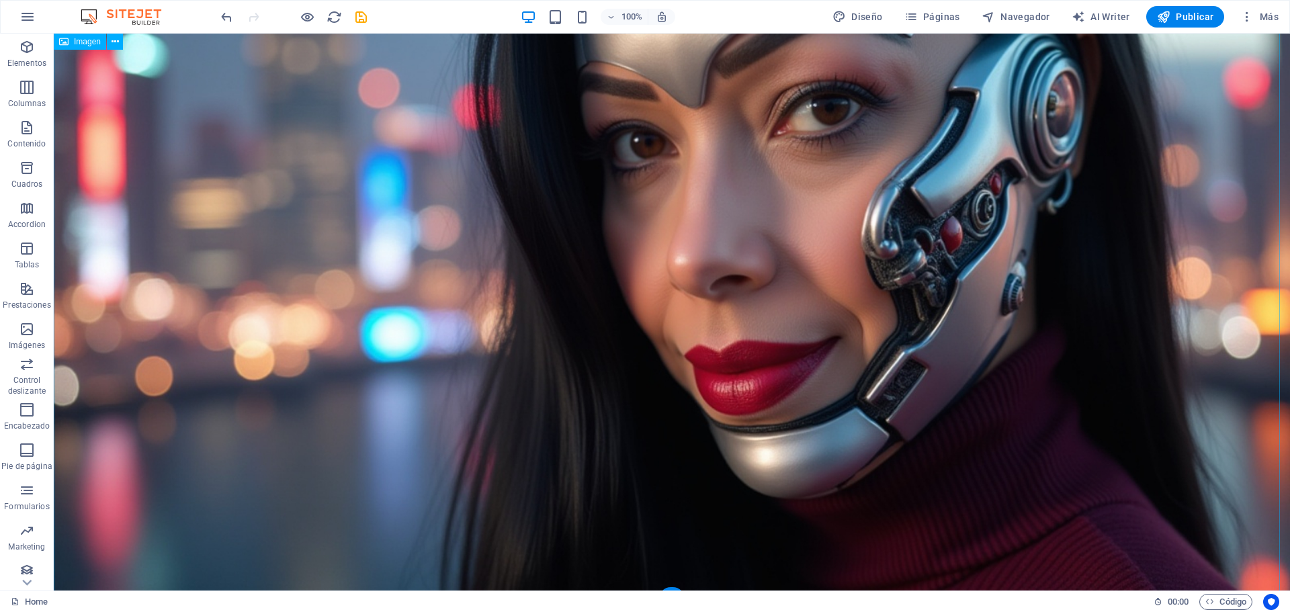
scroll to position [406, 0]
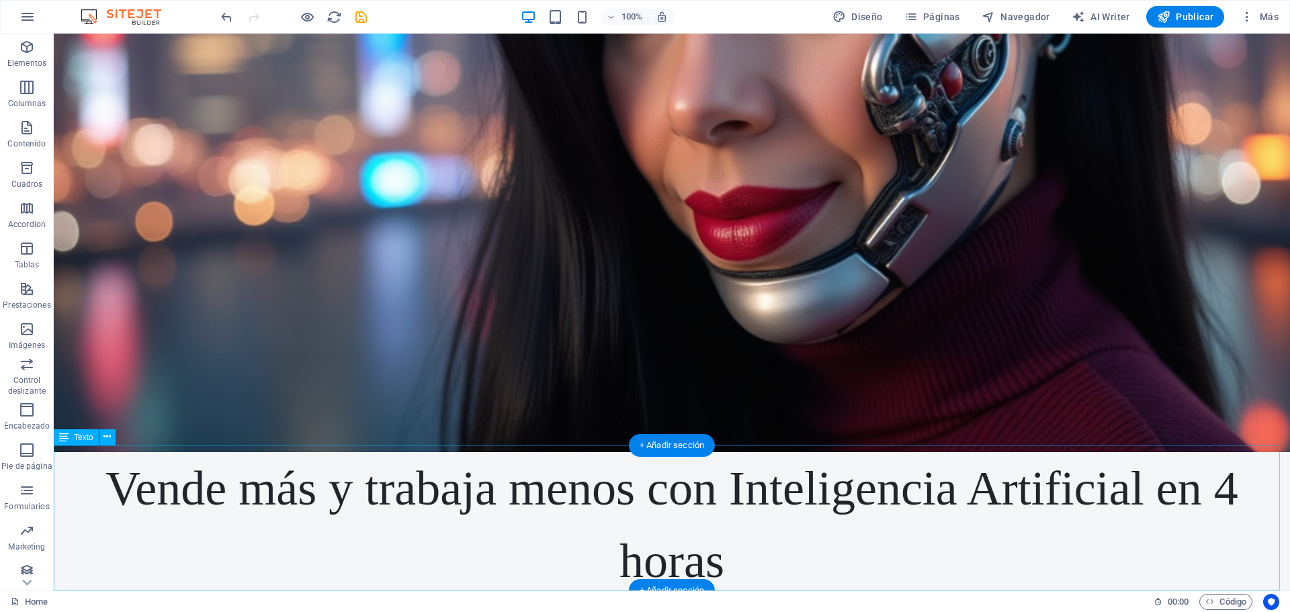
click at [725, 552] on div "Vende más y trabaja menos con Inteligencia Artificial en 4 horas" at bounding box center [672, 524] width 1236 height 145
click at [728, 553] on div "Vende más y trabaja menos con Inteligencia Artificial en 4 horas" at bounding box center [672, 524] width 1236 height 145
click at [713, 558] on div "Vende más y trabaja menos con Inteligencia Artificial en 4 horas" at bounding box center [672, 524] width 1236 height 145
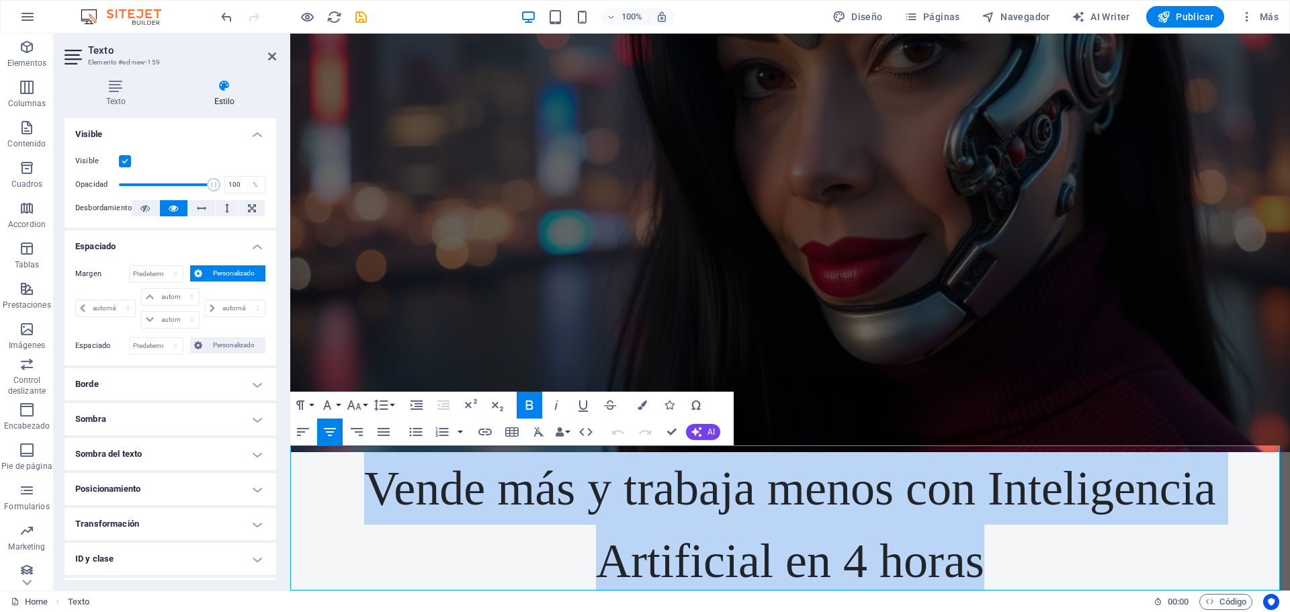
drag, startPoint x: 367, startPoint y: 465, endPoint x: 1067, endPoint y: 559, distance: 706.1
click at [1067, 559] on p "Vende más y trabaja menos con Inteligencia Artificial en 4 horas" at bounding box center [789, 524] width 999 height 145
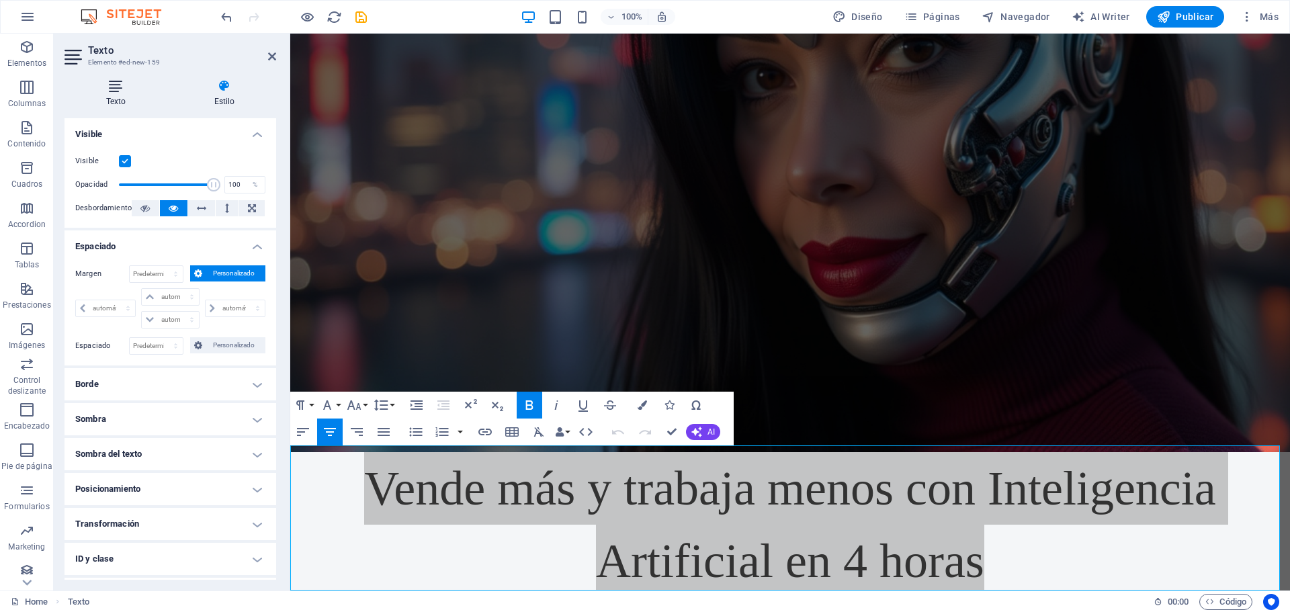
click at [124, 89] on icon at bounding box center [115, 85] width 103 height 13
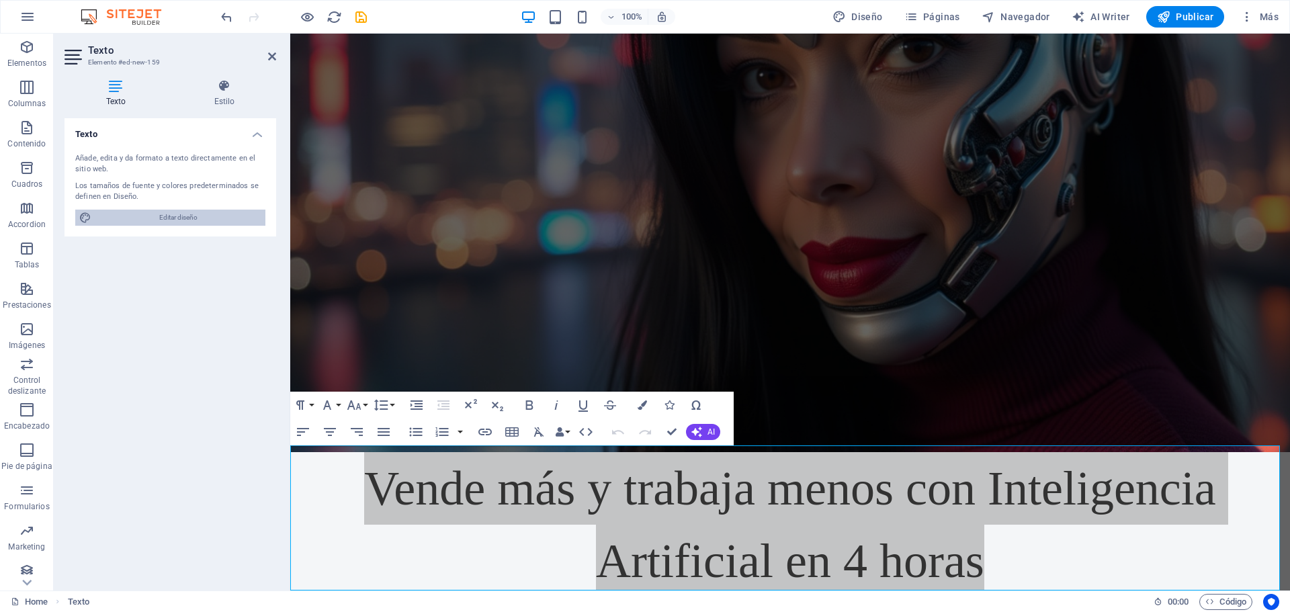
click at [200, 222] on span "Editar diseño" at bounding box center [178, 218] width 166 height 16
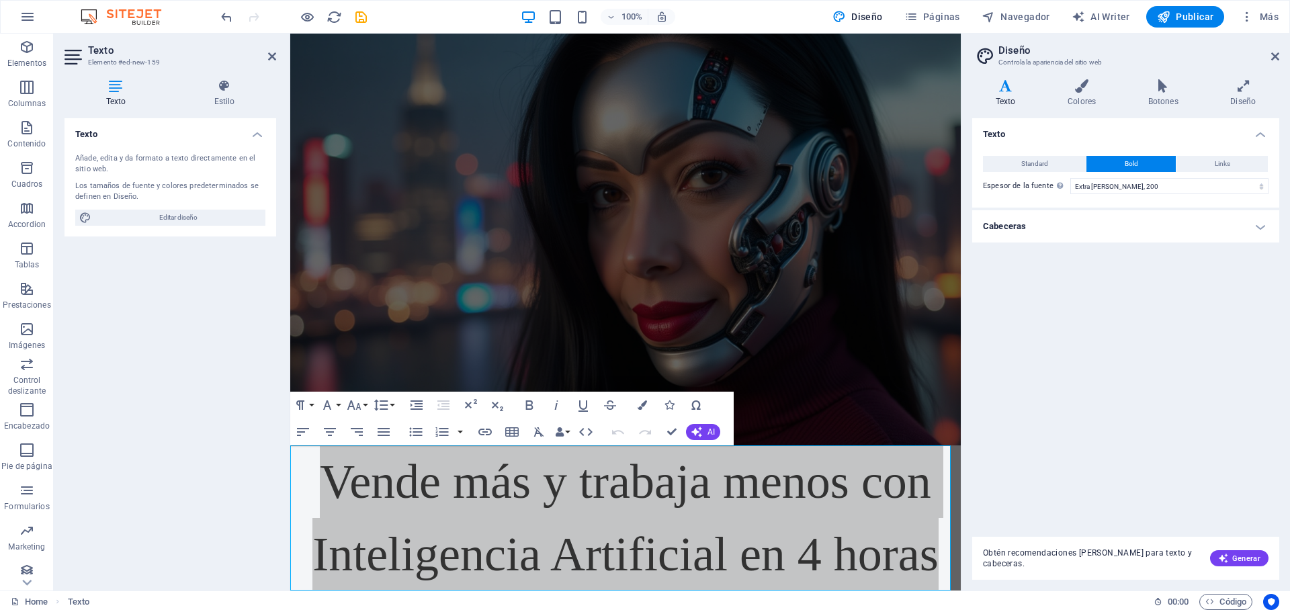
scroll to position [28, 0]
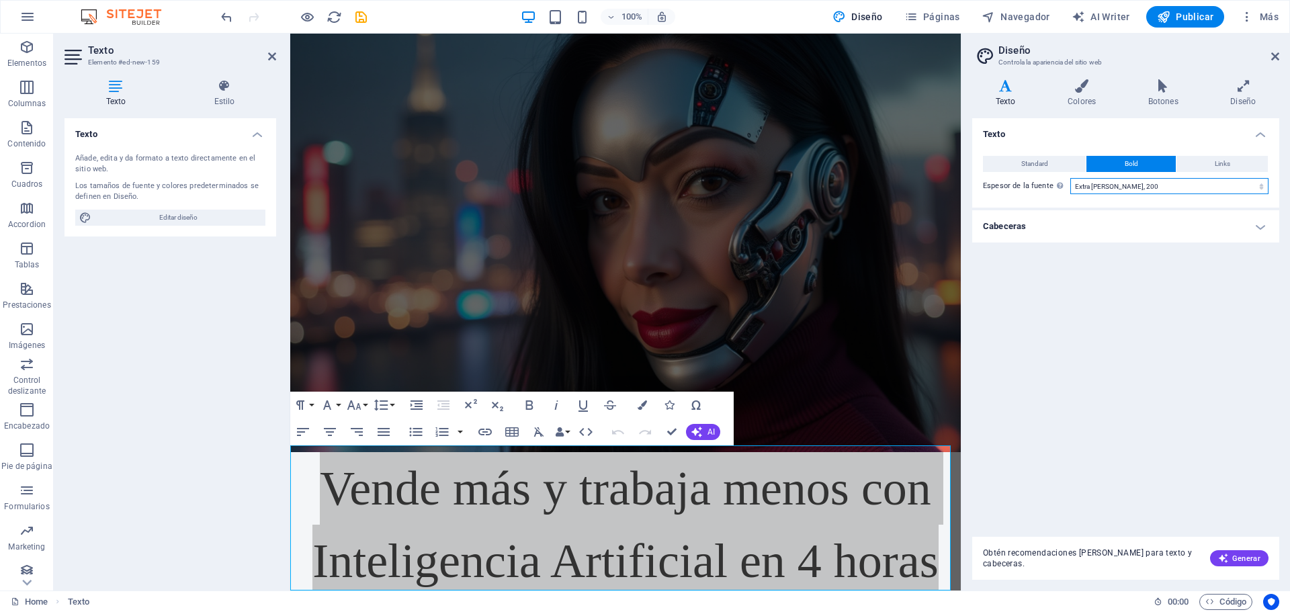
click at [1105, 185] on select "Fino, 100 Extra [PERSON_NAME], 200 [PERSON_NAME], 300 Normal, 400 Medio, 500 [D…" at bounding box center [1169, 186] width 198 height 16
click at [1070, 178] on select "Fino, 100 Extra [PERSON_NAME], 200 [PERSON_NAME], 300 Normal, 400 Medio, 500 [D…" at bounding box center [1169, 186] width 198 height 16
click at [1167, 179] on select "Fino, 100 Extra [PERSON_NAME], 200 [PERSON_NAME], 300 Normal, 400 Medio, 500 [D…" at bounding box center [1169, 186] width 198 height 16
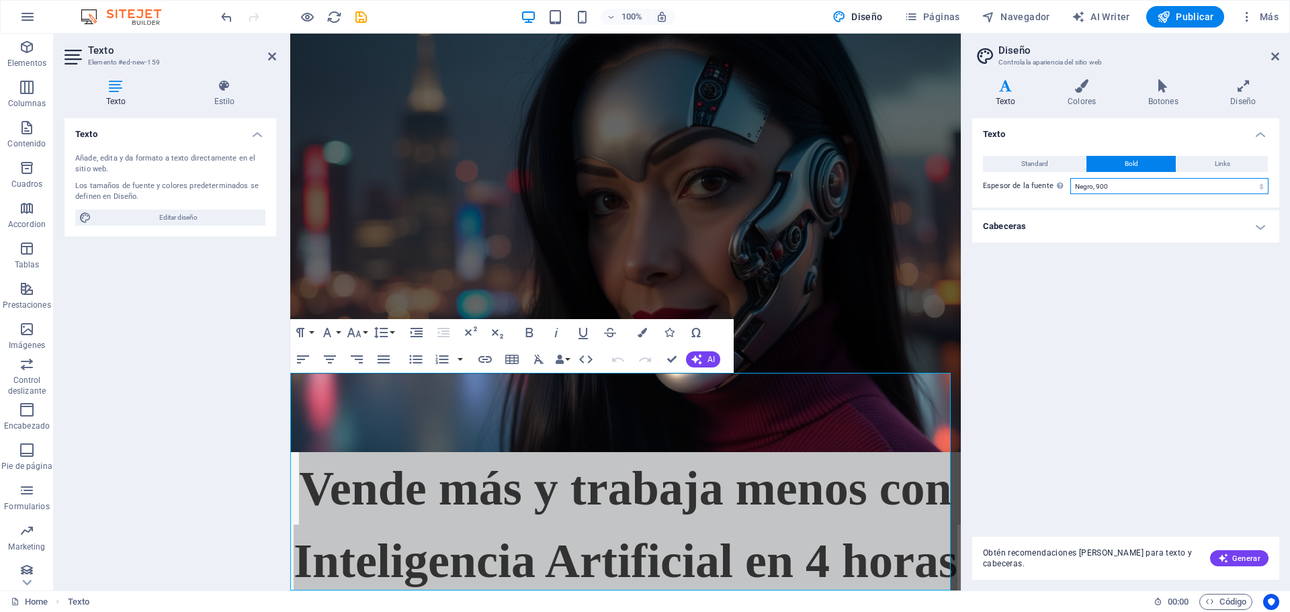
scroll to position [101, 0]
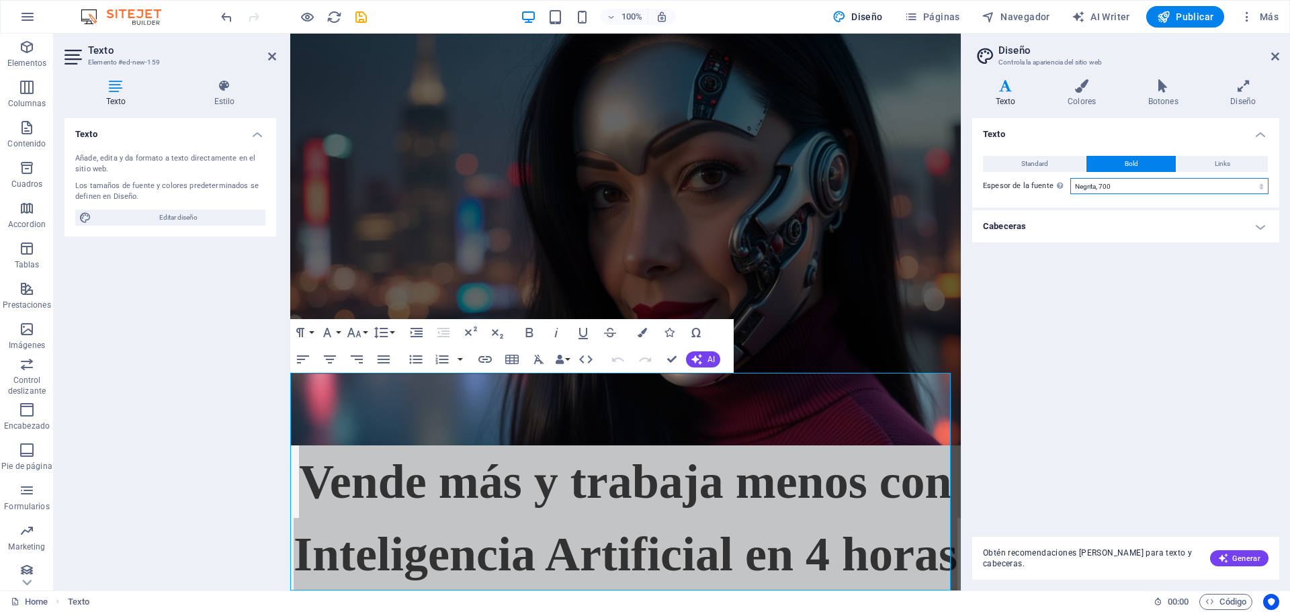
click at [1070, 178] on select "Fino, 100 Extra [PERSON_NAME], 200 [PERSON_NAME], 300 Normal, 400 Medio, 500 [D…" at bounding box center [1169, 186] width 198 height 16
click at [1126, 187] on select "Fino, 100 Extra [PERSON_NAME], 200 [PERSON_NAME], 300 Normal, 400 Medio, 500 [D…" at bounding box center [1169, 186] width 198 height 16
select select "900"
click at [1070, 178] on select "Fino, 100 Extra [PERSON_NAME], 200 [PERSON_NAME], 300 Normal, 400 Medio, 500 [D…" at bounding box center [1169, 186] width 198 height 16
click at [1237, 95] on h4 "Diseño" at bounding box center [1243, 93] width 72 height 28
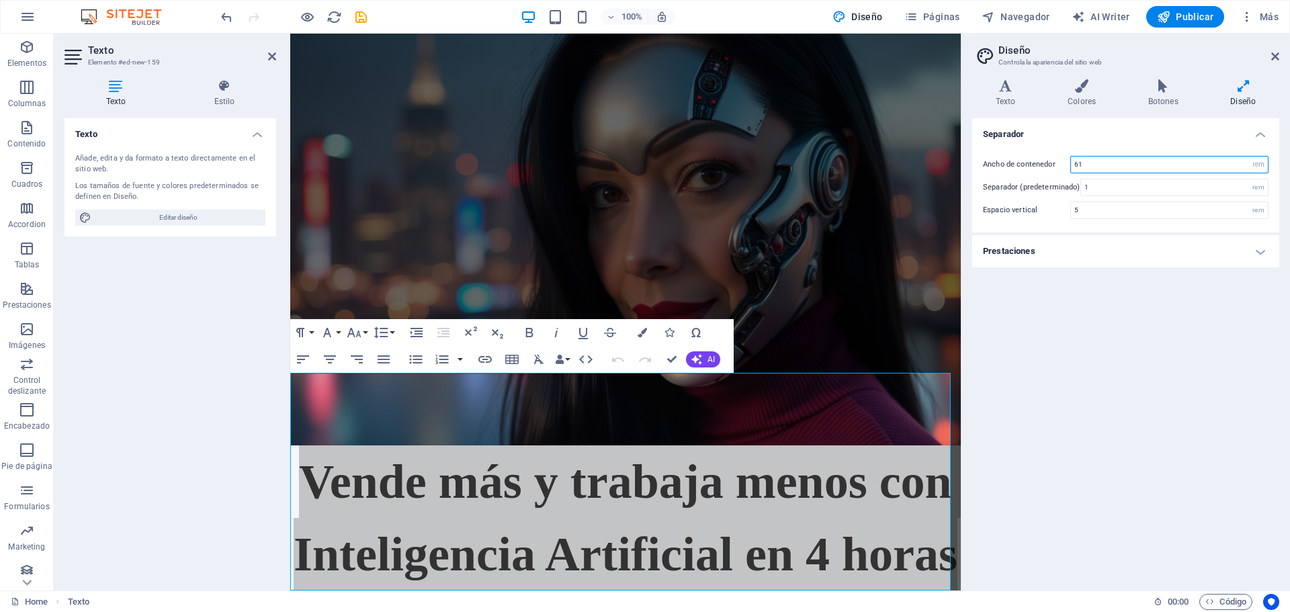
click at [1114, 163] on input "61" at bounding box center [1169, 165] width 197 height 16
click at [1253, 163] on select "rem px" at bounding box center [1258, 165] width 19 height 16
select select "px"
click at [1249, 157] on select "rem px" at bounding box center [1258, 165] width 19 height 16
type input "976"
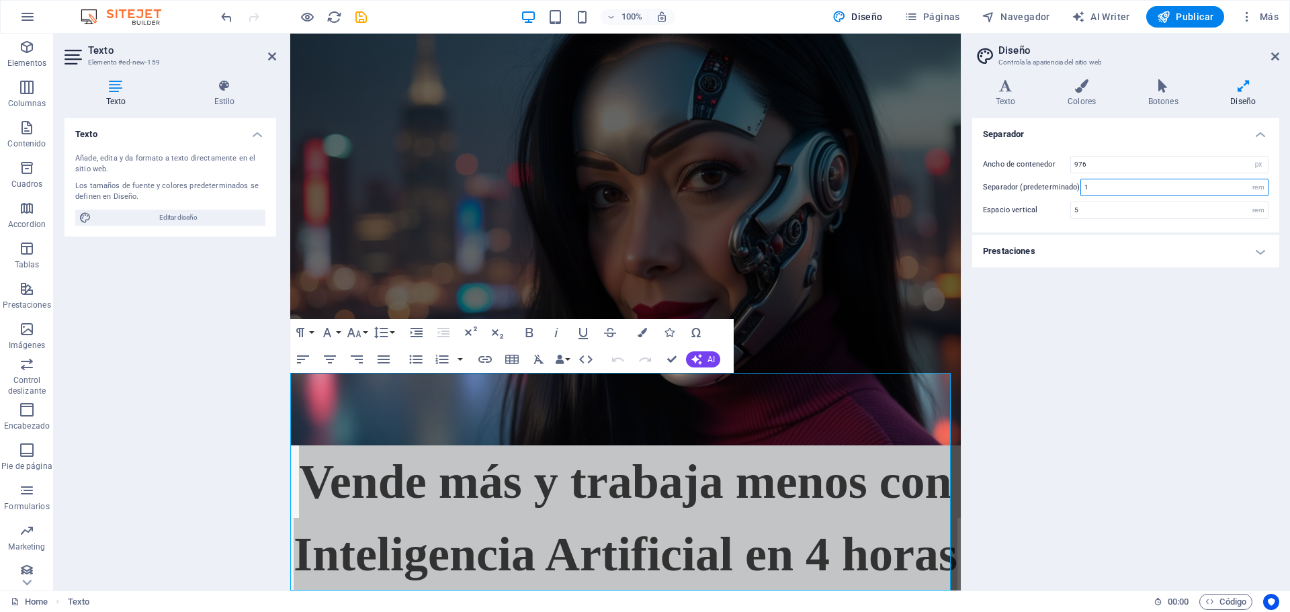
click at [1162, 186] on input "1" at bounding box center [1174, 187] width 187 height 16
click at [1255, 187] on div "rem" at bounding box center [1258, 187] width 19 height 16
click at [1256, 251] on h4 "Prestaciones" at bounding box center [1125, 251] width 307 height 32
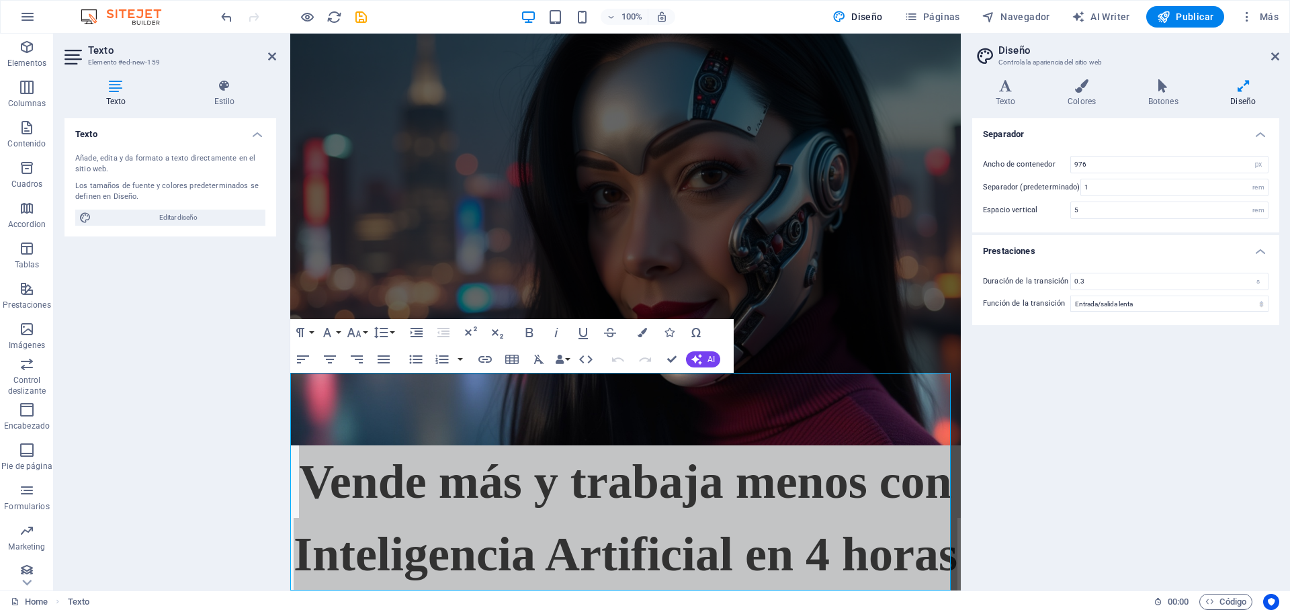
click at [1256, 251] on h4 "Prestaciones" at bounding box center [1125, 247] width 307 height 24
click at [1159, 90] on icon at bounding box center [1162, 85] width 77 height 13
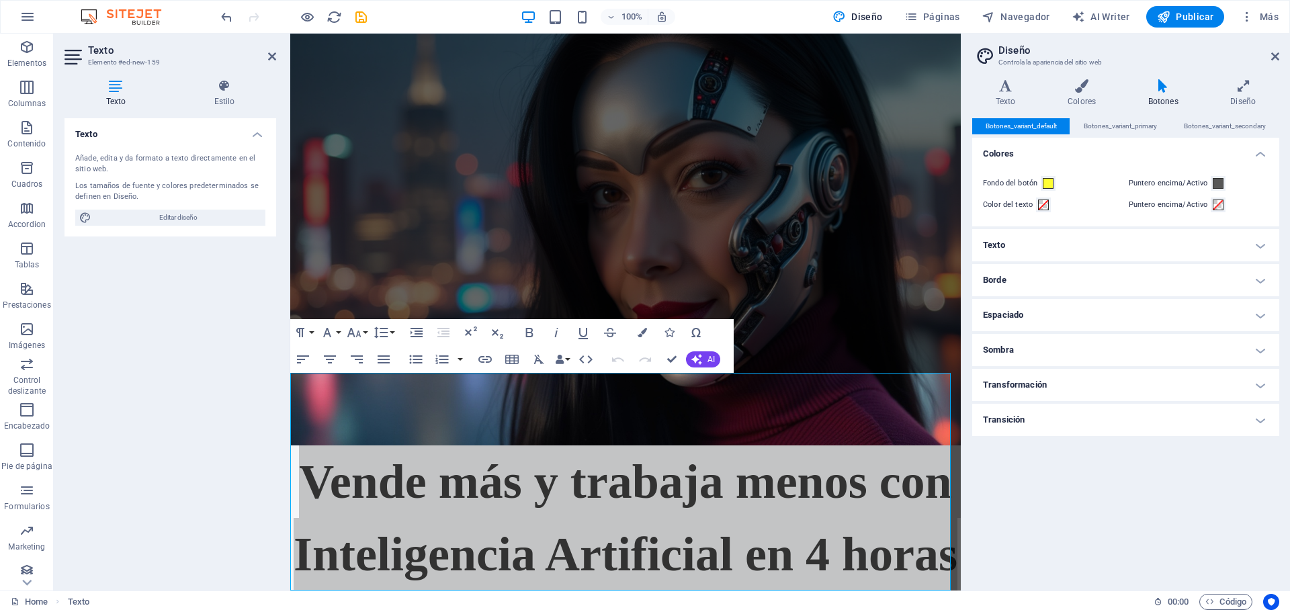
click at [1260, 240] on h4 "Texto" at bounding box center [1125, 245] width 307 height 32
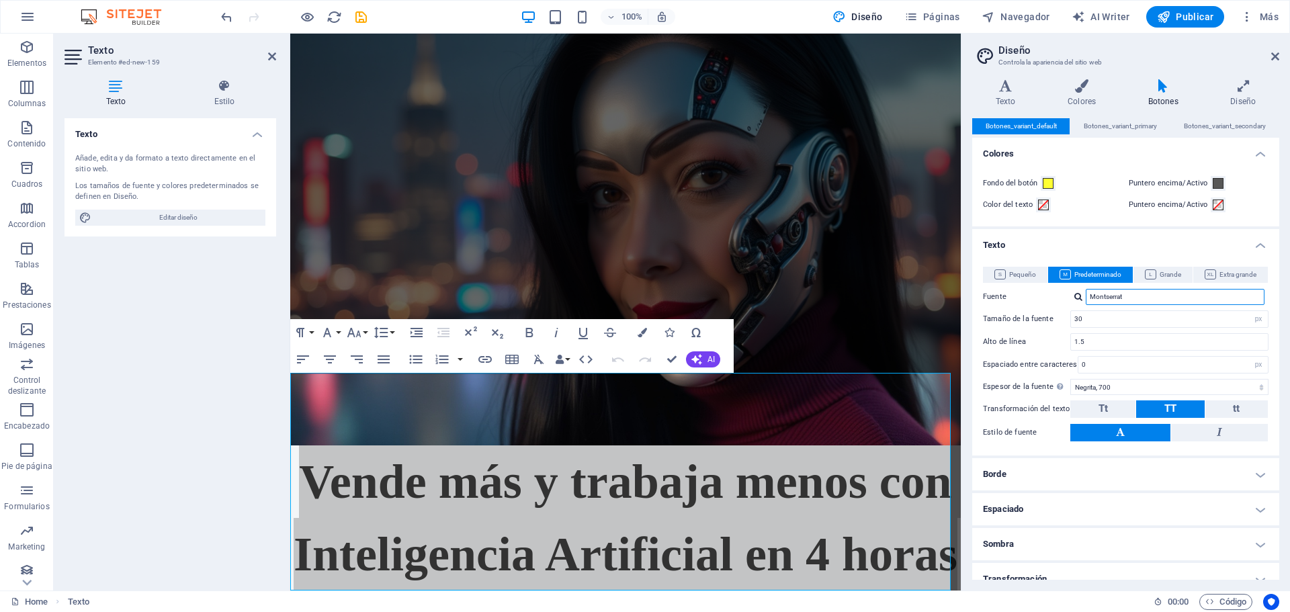
click at [1154, 300] on input "Montserrat" at bounding box center [1174, 297] width 179 height 16
click at [1153, 316] on input "30" at bounding box center [1169, 319] width 197 height 16
drag, startPoint x: 1153, startPoint y: 316, endPoint x: 1068, endPoint y: 316, distance: 84.6
click at [1068, 316] on div "Tamaño de la fuente 30 rem px em %" at bounding box center [1125, 318] width 285 height 17
type input "50"
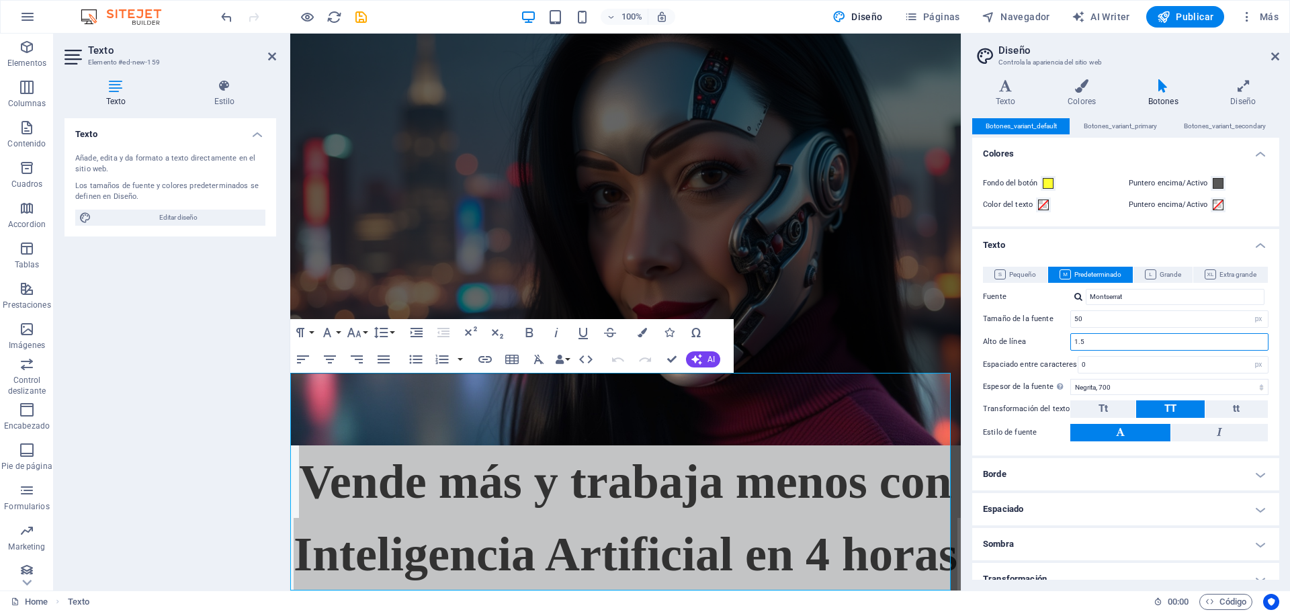
click at [1126, 345] on input "1.5" at bounding box center [1169, 342] width 197 height 16
type input "1"
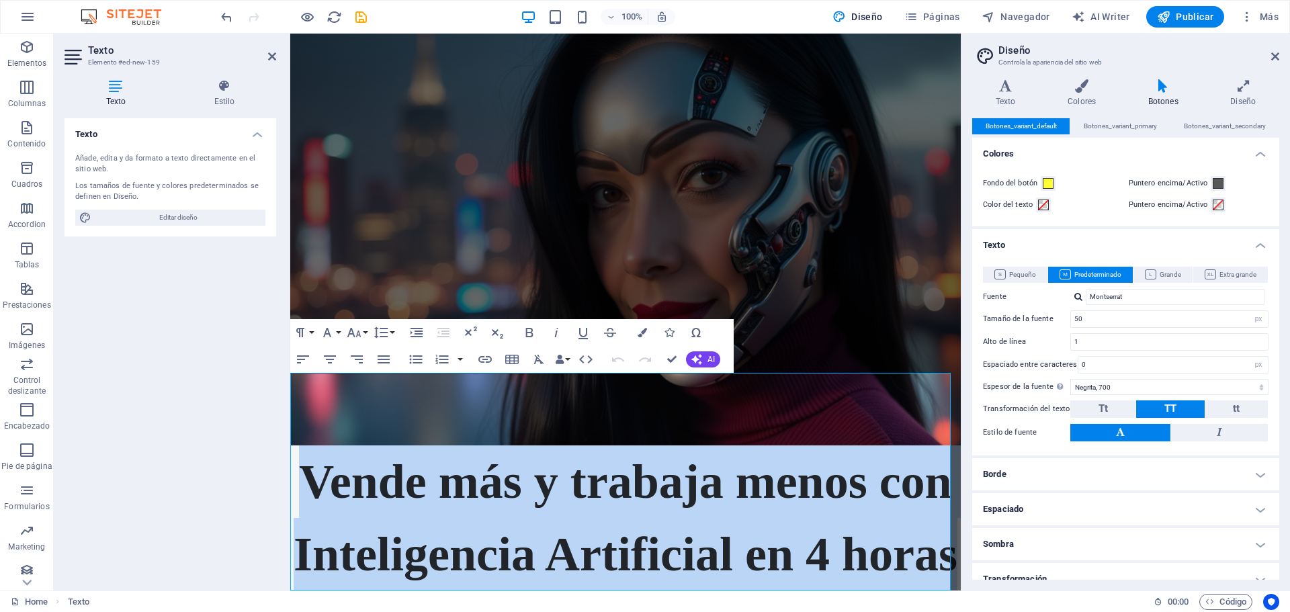
click at [578, 458] on strong "Vende más y trabaja menos con Inteligencia Artificial en 4 horas" at bounding box center [626, 518] width 664 height 126
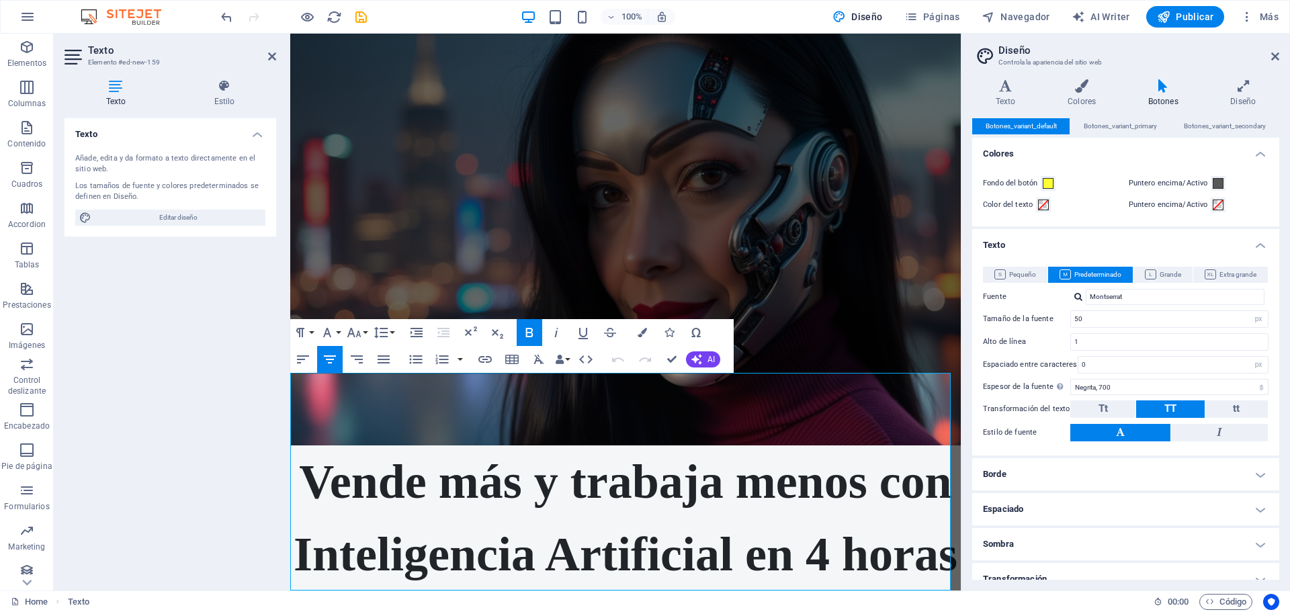
click at [579, 445] on p "Vende más y trabaja menos con Inteligencia Artificial en 4 horas" at bounding box center [625, 517] width 670 height 145
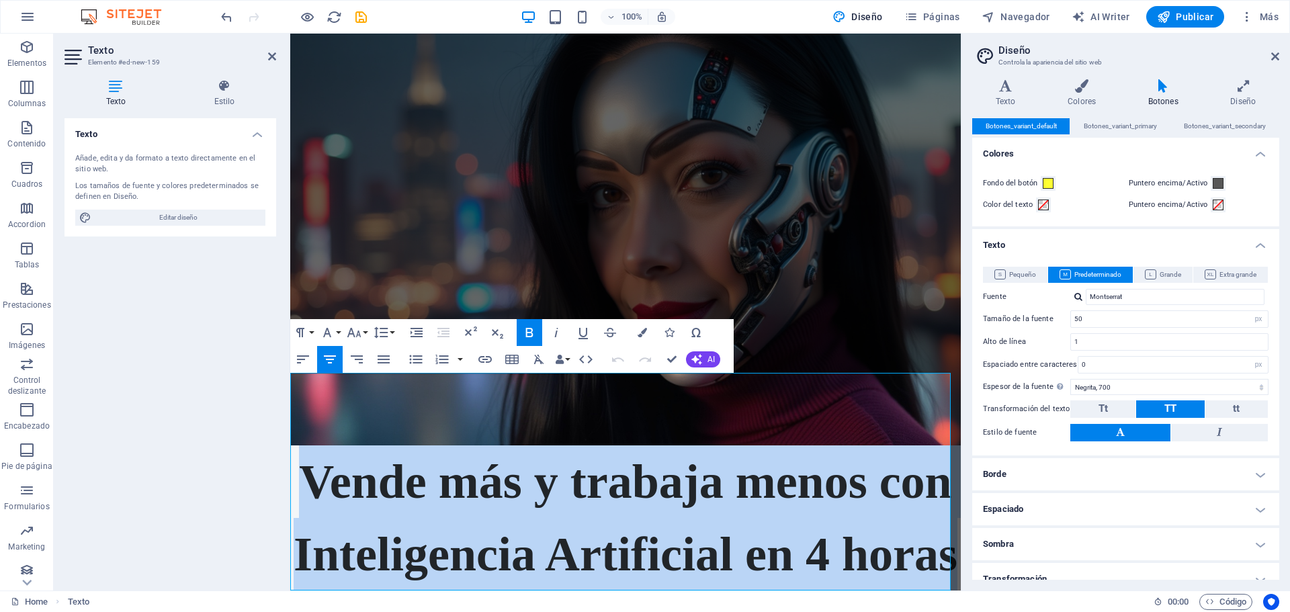
drag, startPoint x: 712, startPoint y: 565, endPoint x: 306, endPoint y: 411, distance: 433.9
click at [306, 445] on p "Vende más y trabaja menos con Inteligencia Artificial en 4 horas" at bounding box center [625, 517] width 670 height 145
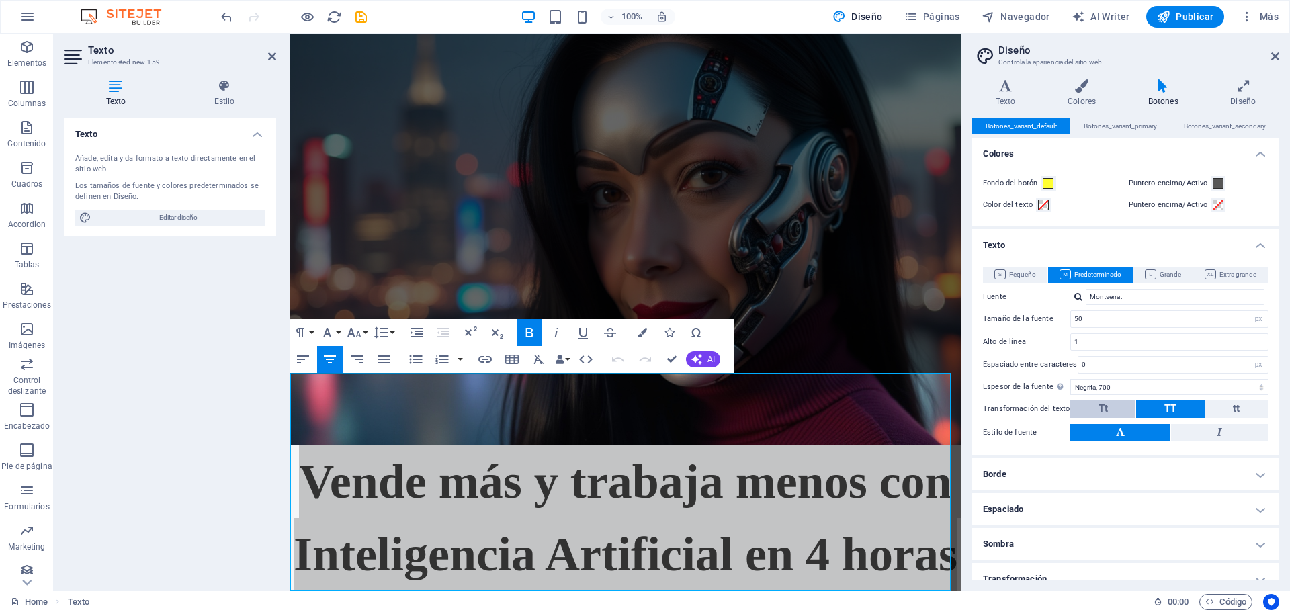
click at [1106, 403] on span "Tt" at bounding box center [1102, 408] width 9 height 12
click at [1239, 407] on button "tt" at bounding box center [1236, 408] width 62 height 17
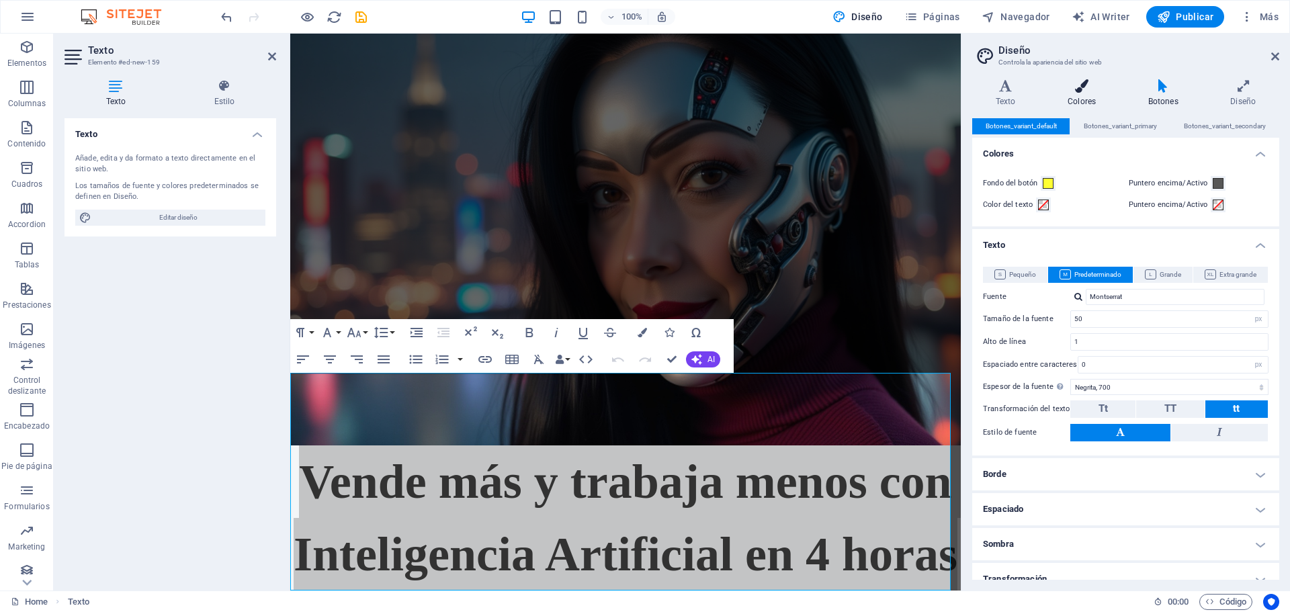
click at [1079, 88] on icon at bounding box center [1081, 85] width 75 height 13
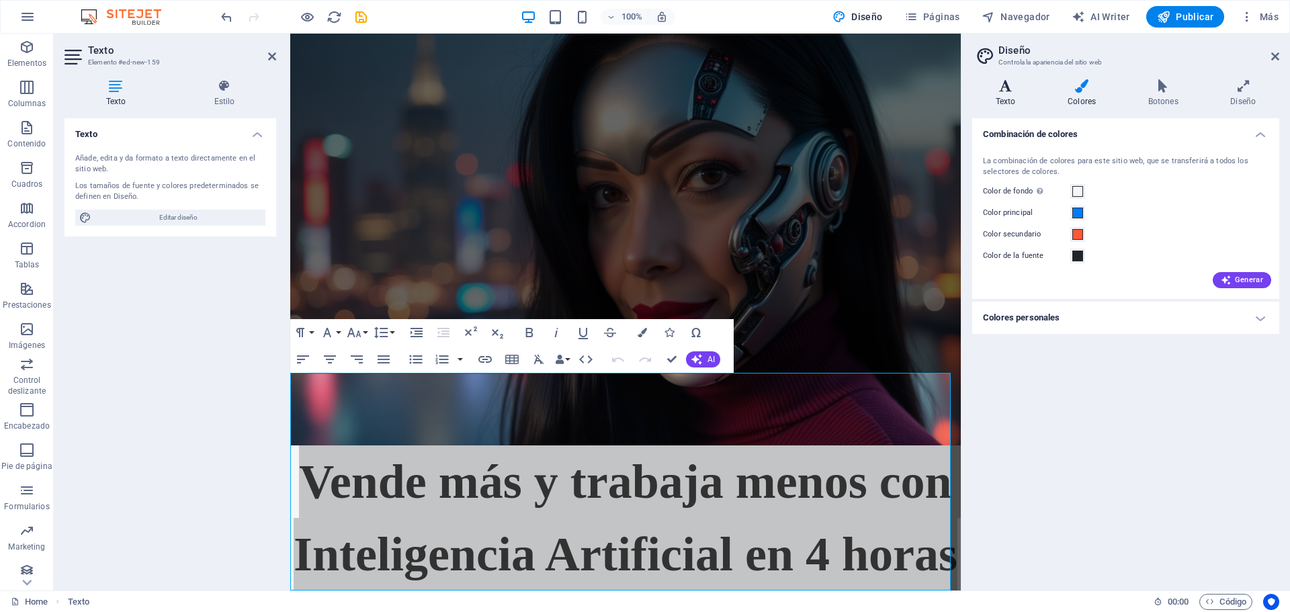
click at [1020, 99] on h4 "Texto" at bounding box center [1008, 93] width 72 height 28
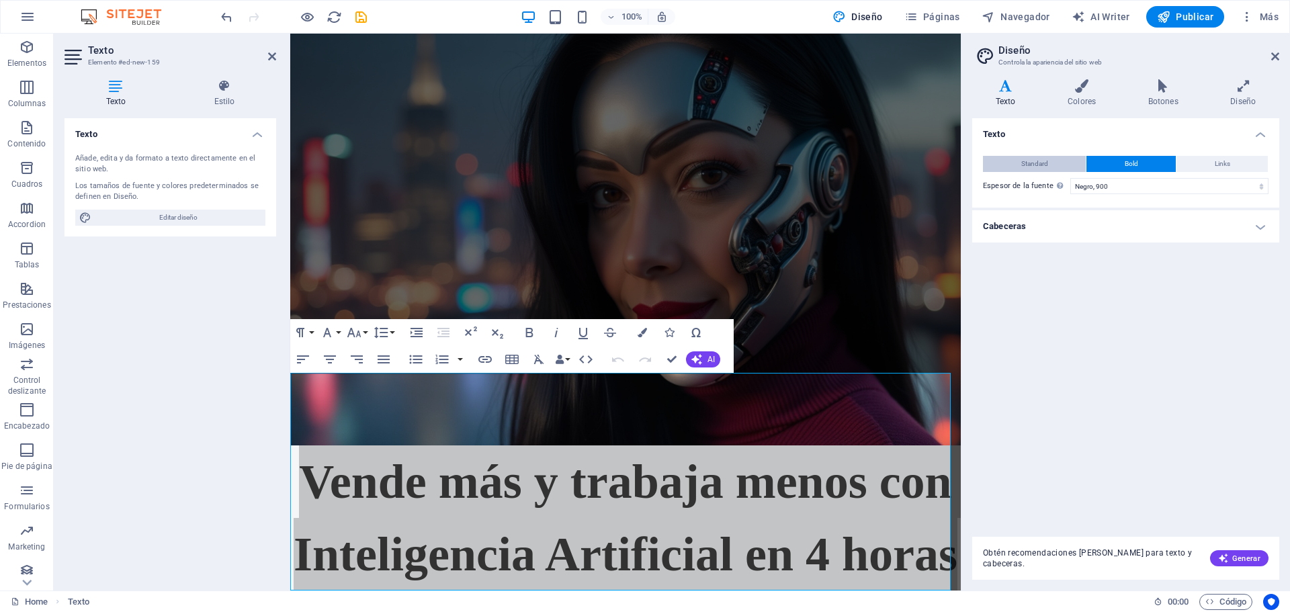
click at [1046, 166] on span "Standard" at bounding box center [1034, 164] width 27 height 16
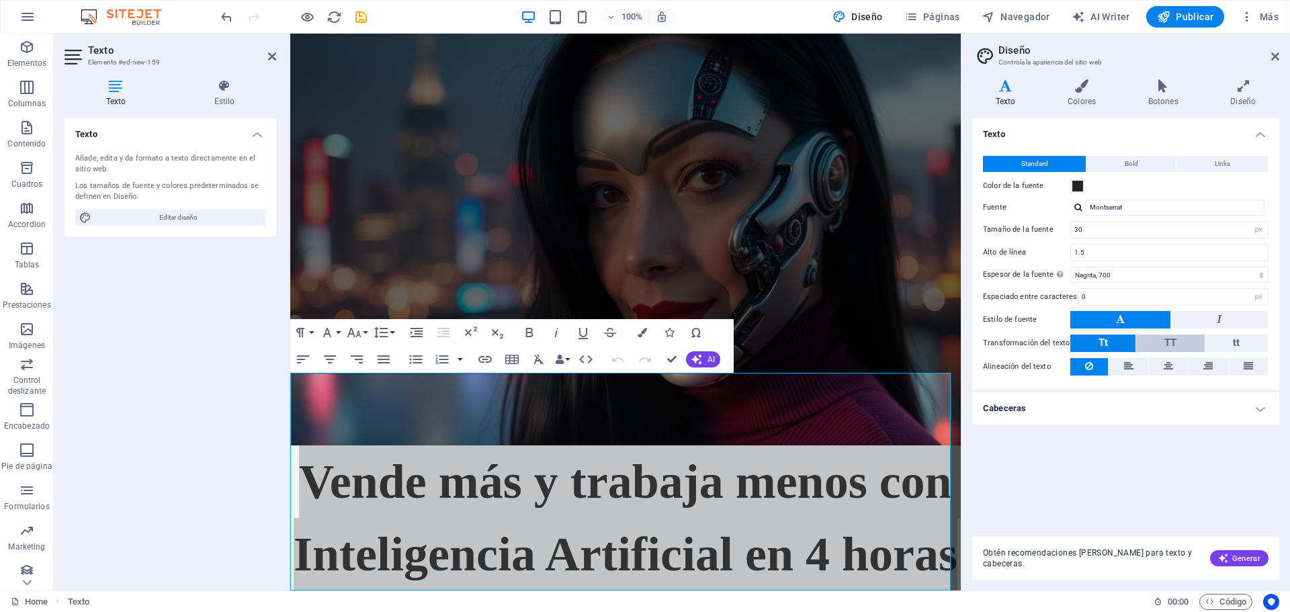
click at [1168, 341] on span "TT" at bounding box center [1170, 343] width 12 height 12
click at [1161, 367] on button at bounding box center [1168, 366] width 39 height 17
click at [1250, 410] on h4 "Cabeceras" at bounding box center [1125, 408] width 307 height 32
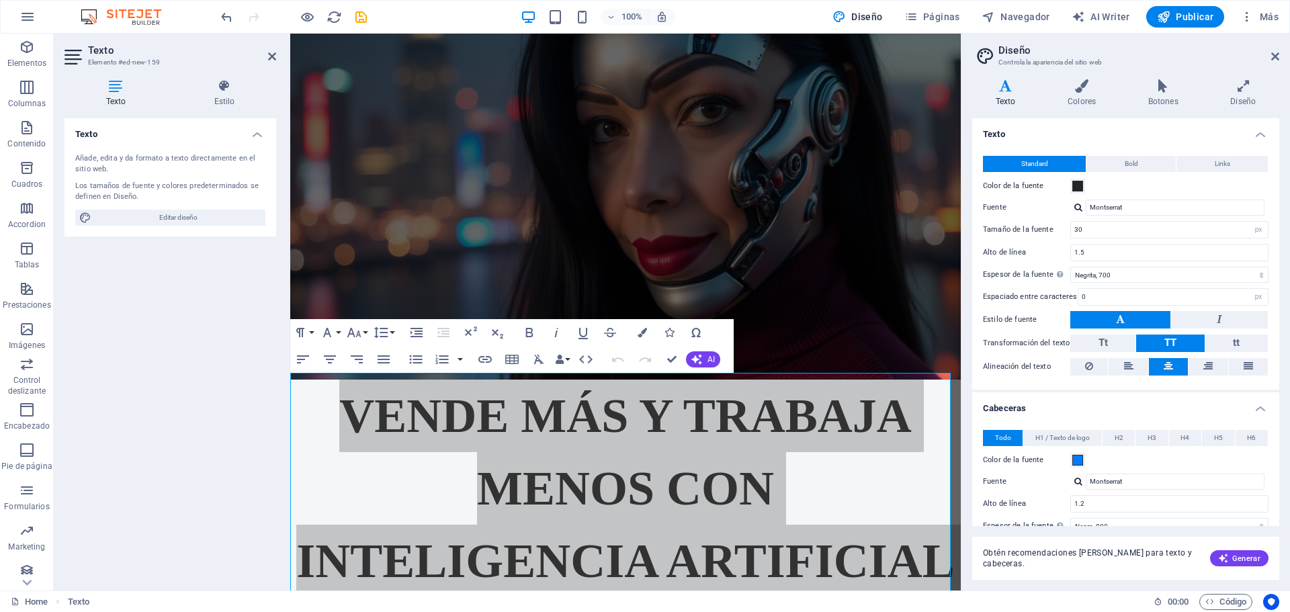
scroll to position [161, 0]
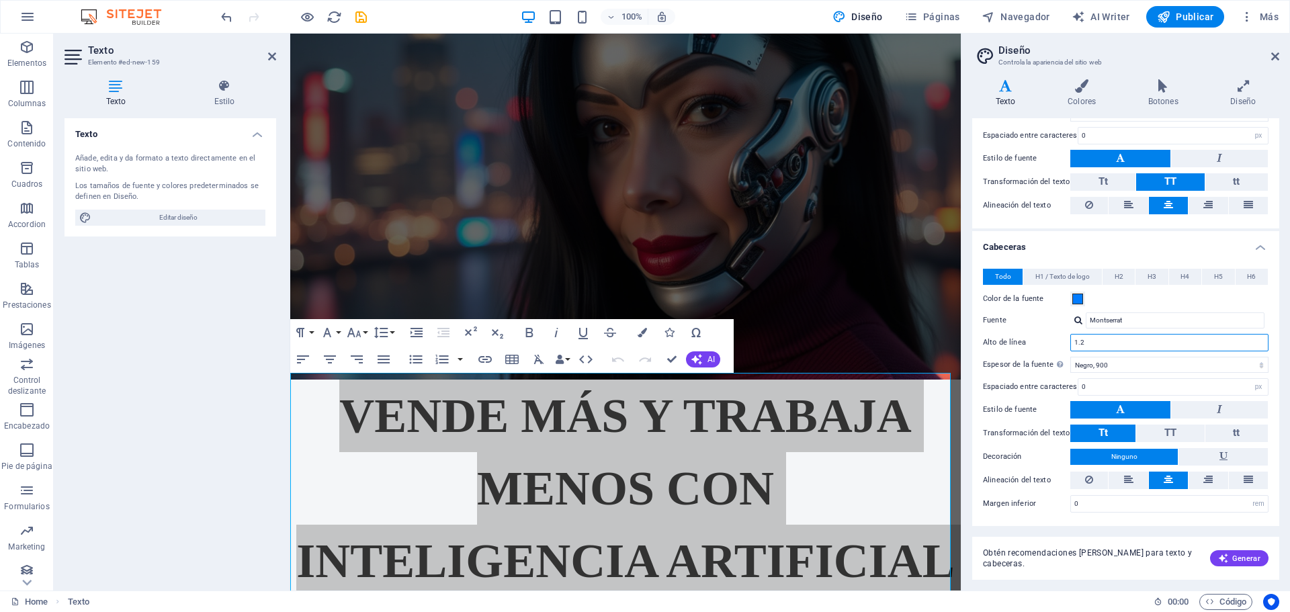
click at [1087, 345] on input "1.2" at bounding box center [1169, 343] width 197 height 16
type input "1"
type input "0"
type input "0.5"
click at [1053, 273] on span "H1 / Texto de logo" at bounding box center [1062, 277] width 54 height 16
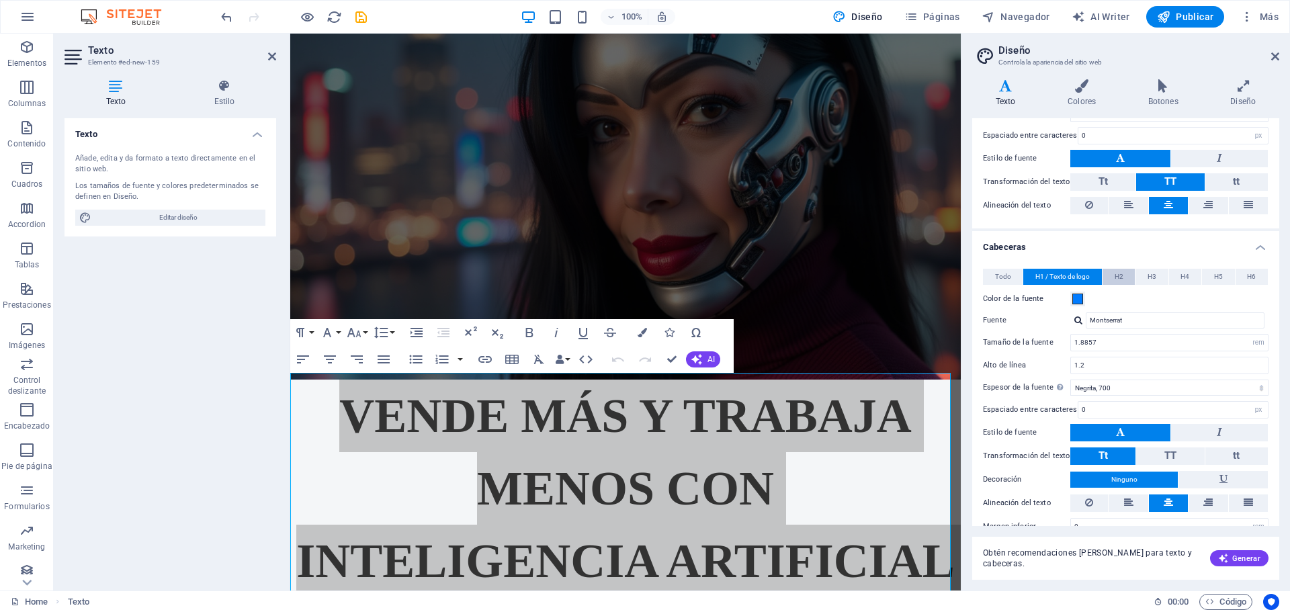
click at [1117, 277] on span "H2" at bounding box center [1118, 277] width 9 height 16
click at [1145, 278] on button "H3" at bounding box center [1151, 277] width 32 height 16
click at [1188, 278] on button "H4" at bounding box center [1185, 277] width 32 height 16
click at [1210, 277] on button "H5" at bounding box center [1218, 277] width 32 height 16
click at [1249, 275] on span "H6" at bounding box center [1251, 277] width 9 height 16
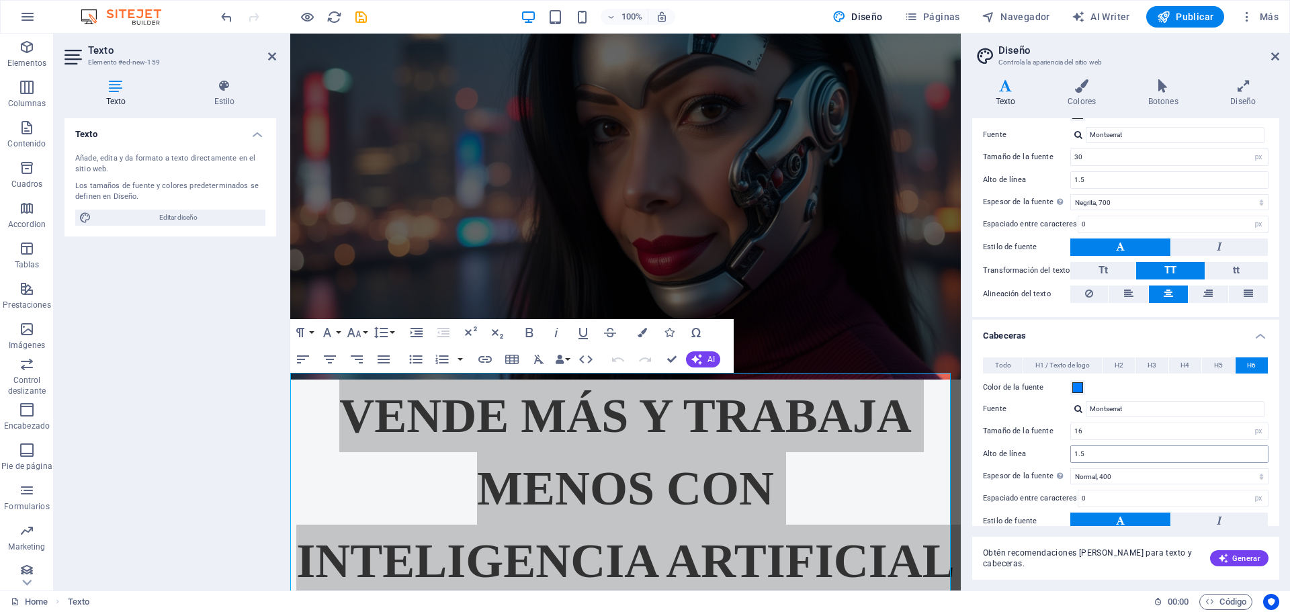
scroll to position [0, 0]
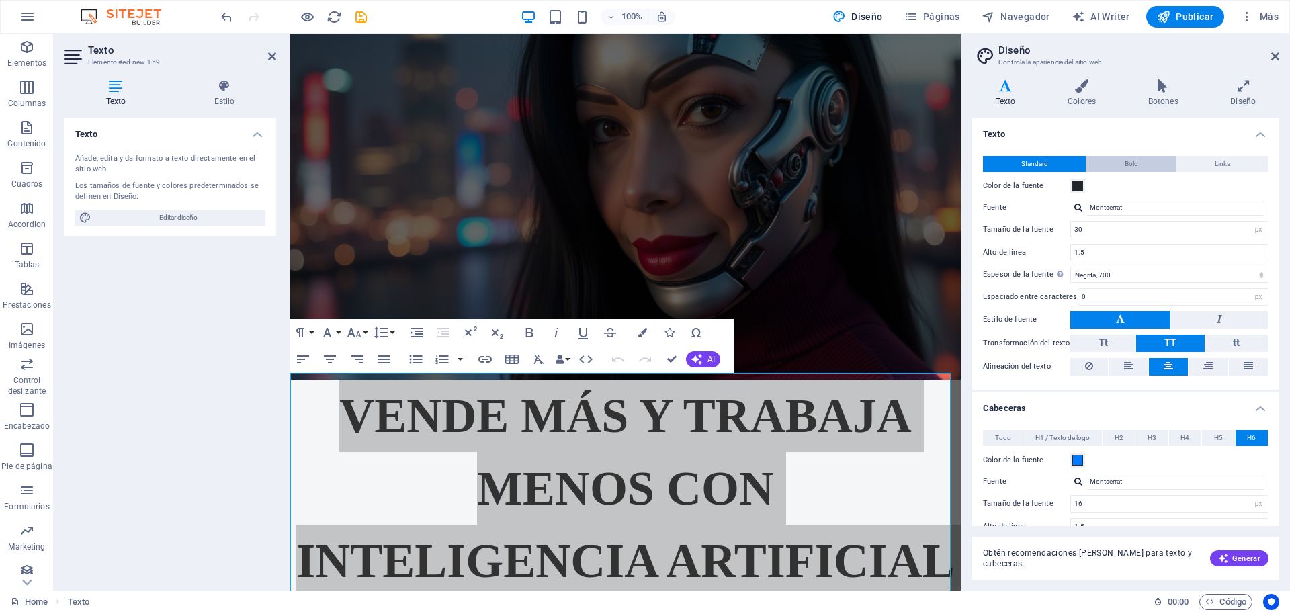
click at [1139, 161] on button "Bold" at bounding box center [1130, 164] width 89 height 16
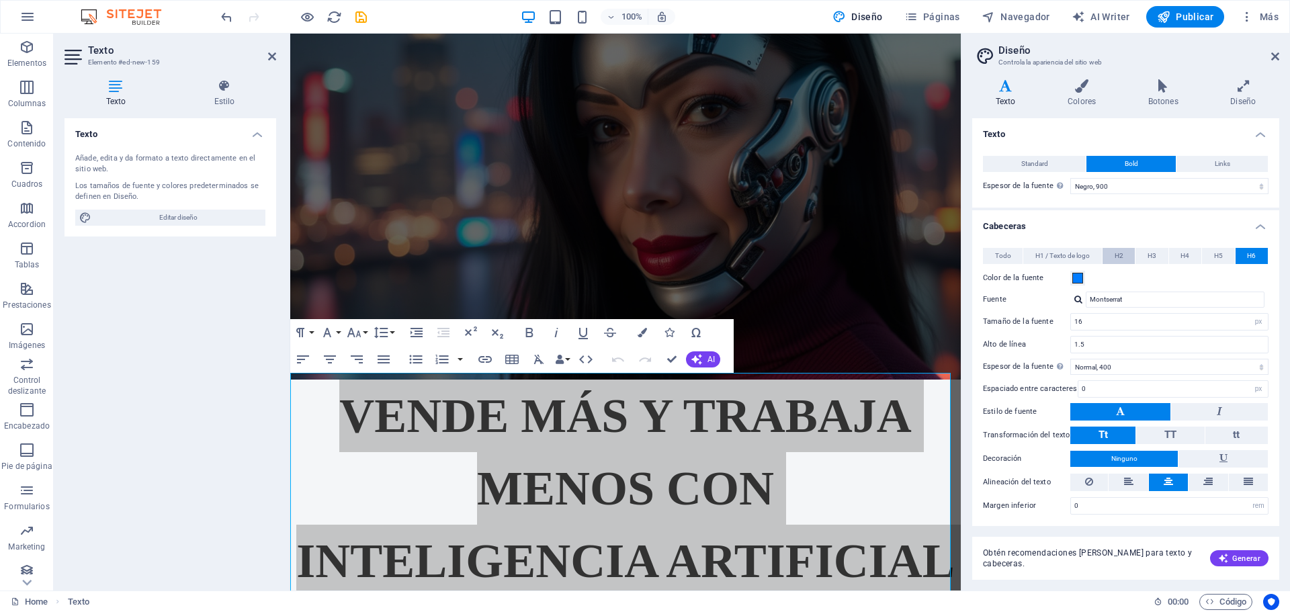
click at [1127, 262] on button "H2" at bounding box center [1118, 256] width 32 height 16
click at [1153, 258] on span "H3" at bounding box center [1151, 256] width 9 height 16
click at [1186, 257] on span "H4" at bounding box center [1184, 256] width 9 height 16
click at [1221, 258] on button "H5" at bounding box center [1218, 256] width 32 height 16
click at [1251, 258] on span "H6" at bounding box center [1251, 256] width 9 height 16
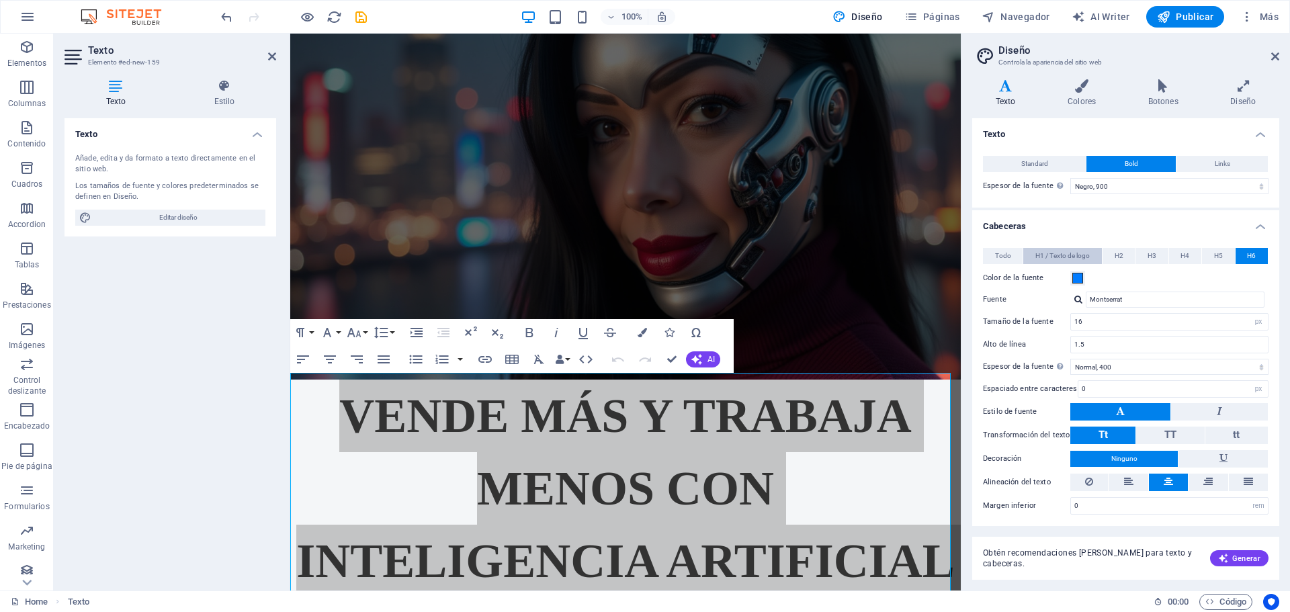
click at [1050, 251] on span "H1 / Texto de logo" at bounding box center [1062, 256] width 54 height 16
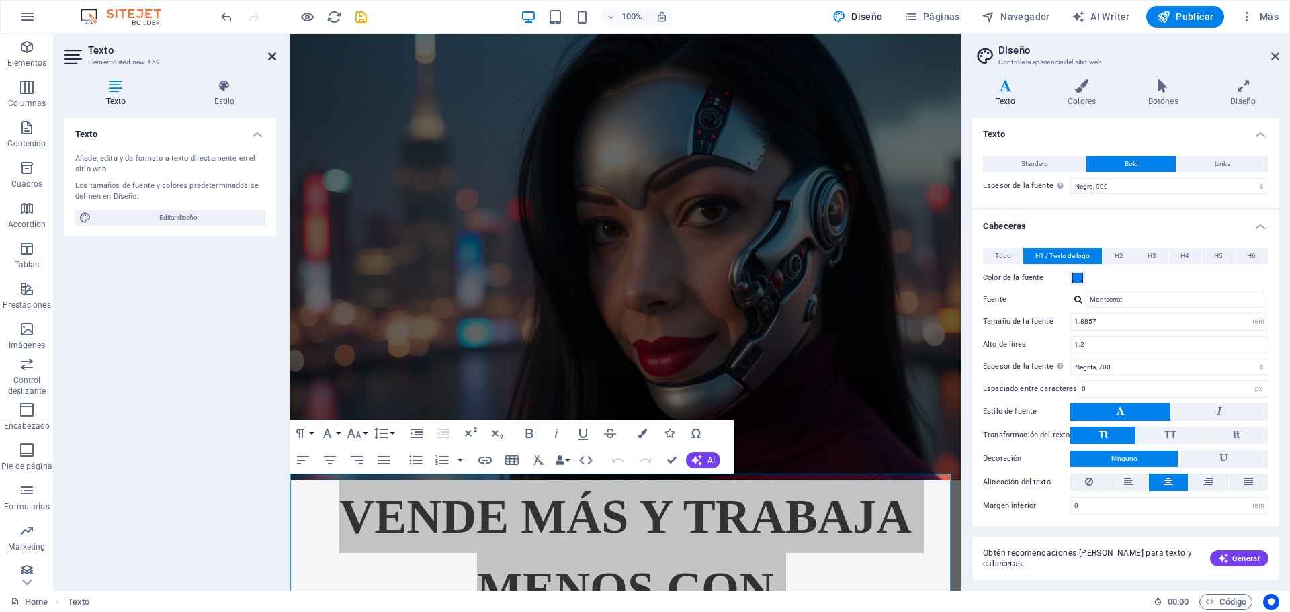
click at [271, 57] on icon at bounding box center [272, 56] width 8 height 11
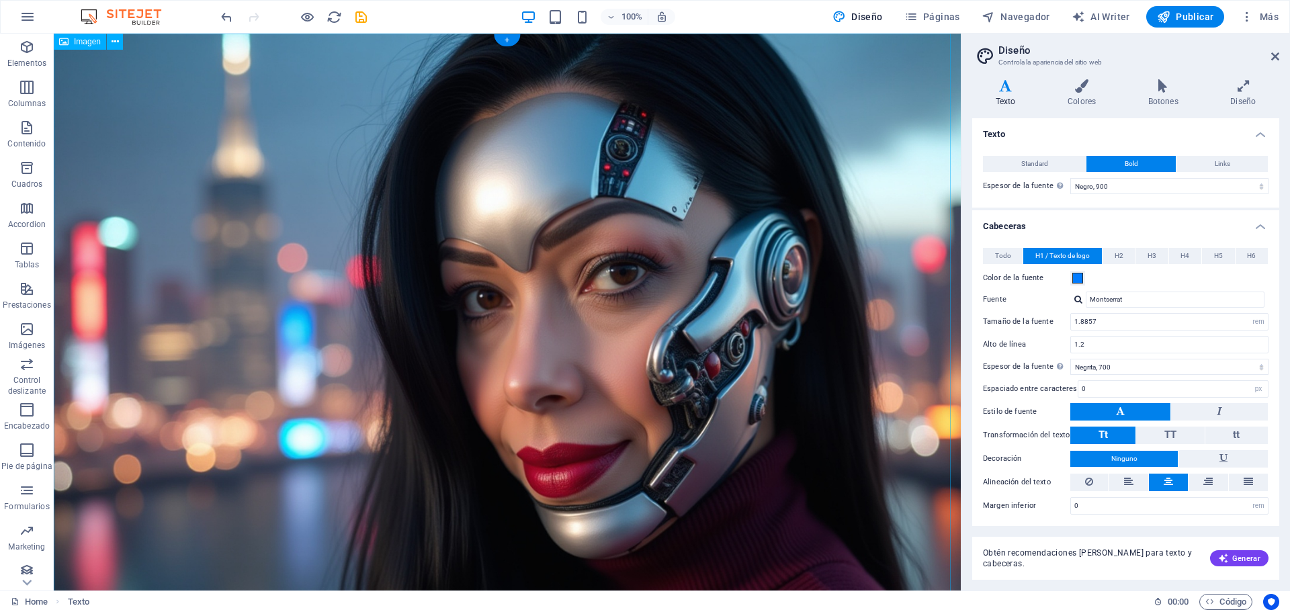
scroll to position [259, 0]
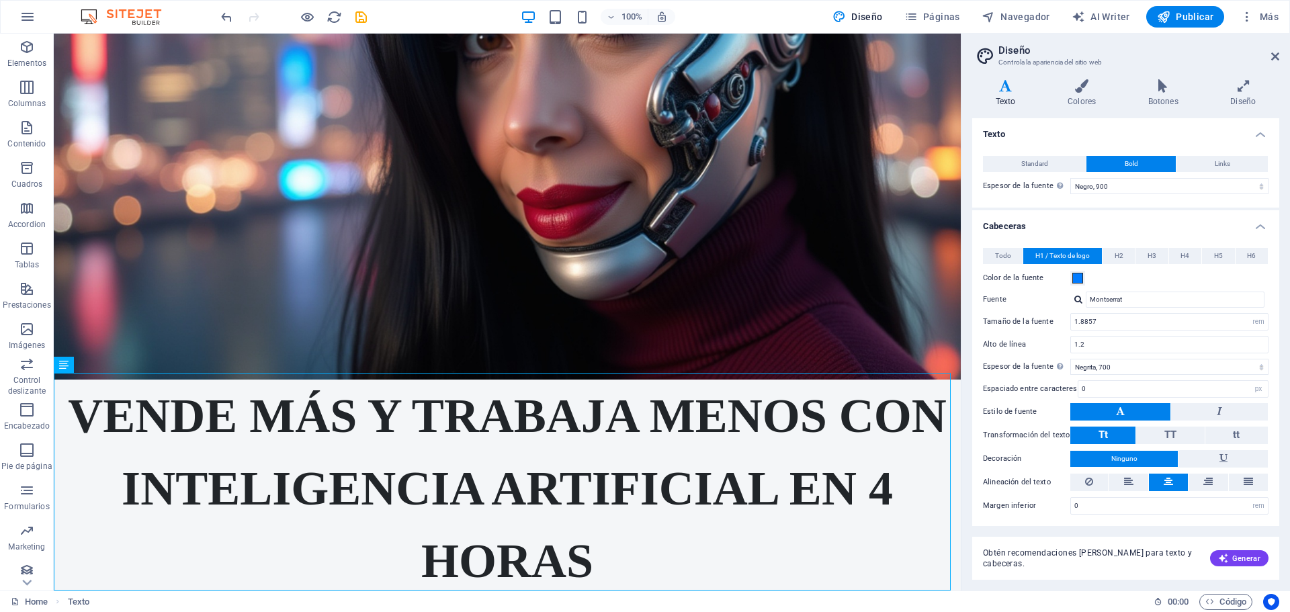
click at [1280, 57] on aside "Diseño Controla la apariencia del sitio web Variantes Texto Colores Botones Dis…" at bounding box center [1125, 312] width 329 height 557
click at [1278, 52] on icon at bounding box center [1275, 56] width 8 height 11
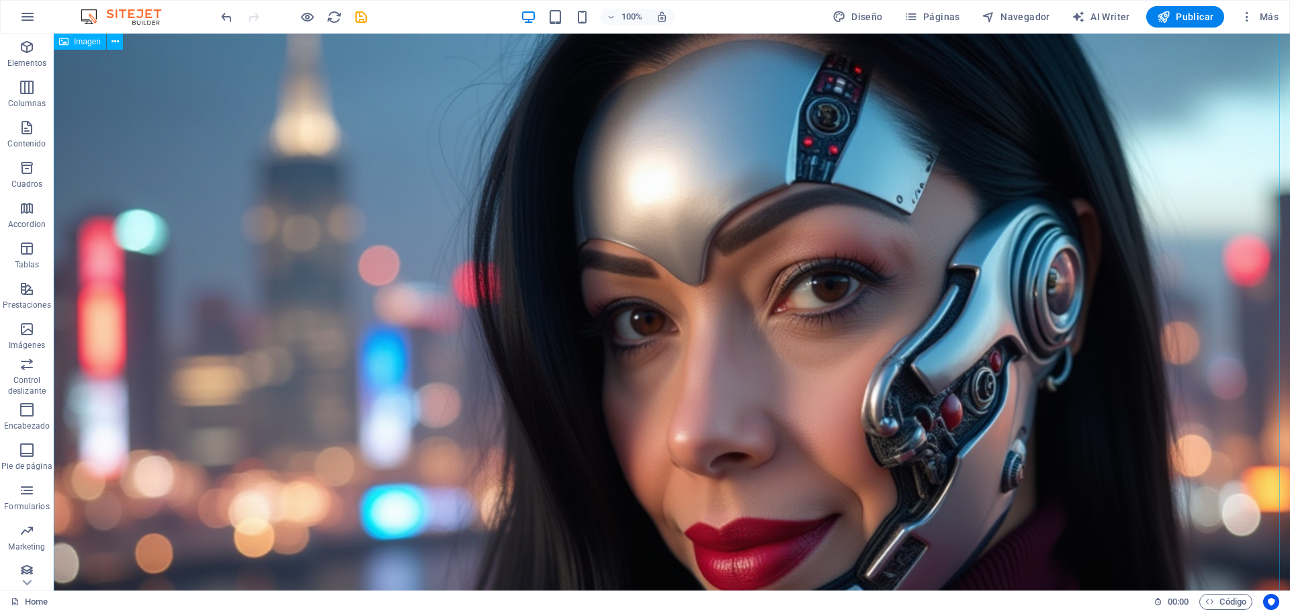
scroll to position [0, 0]
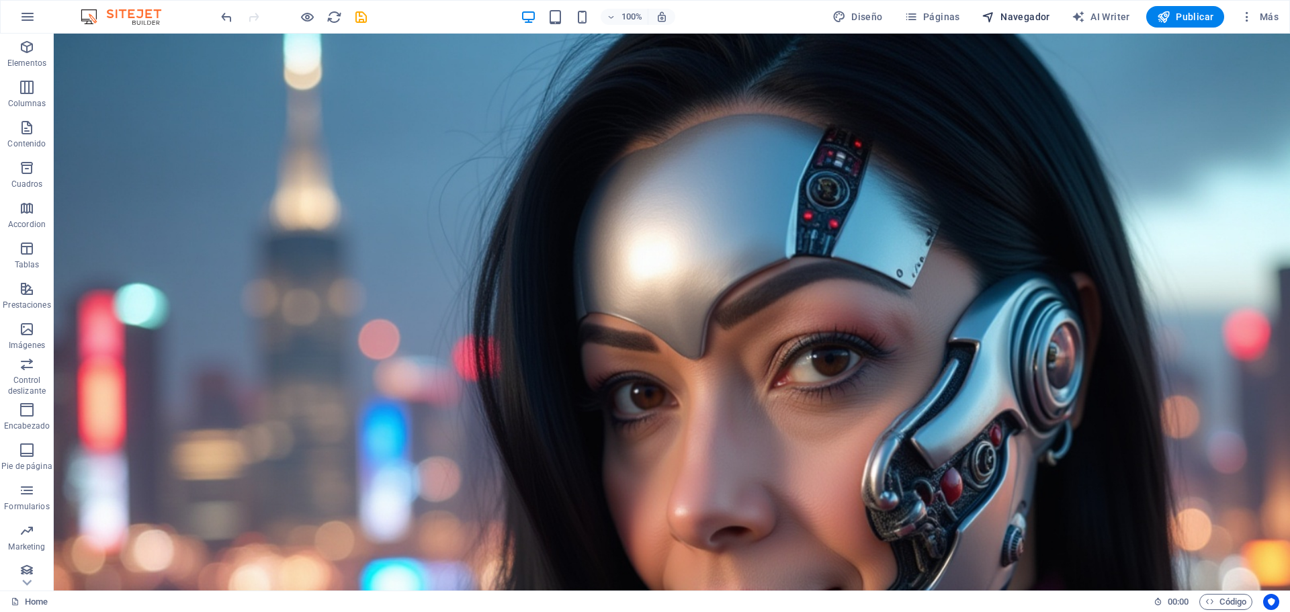
click at [1016, 17] on span "Navegador" at bounding box center [1015, 16] width 69 height 13
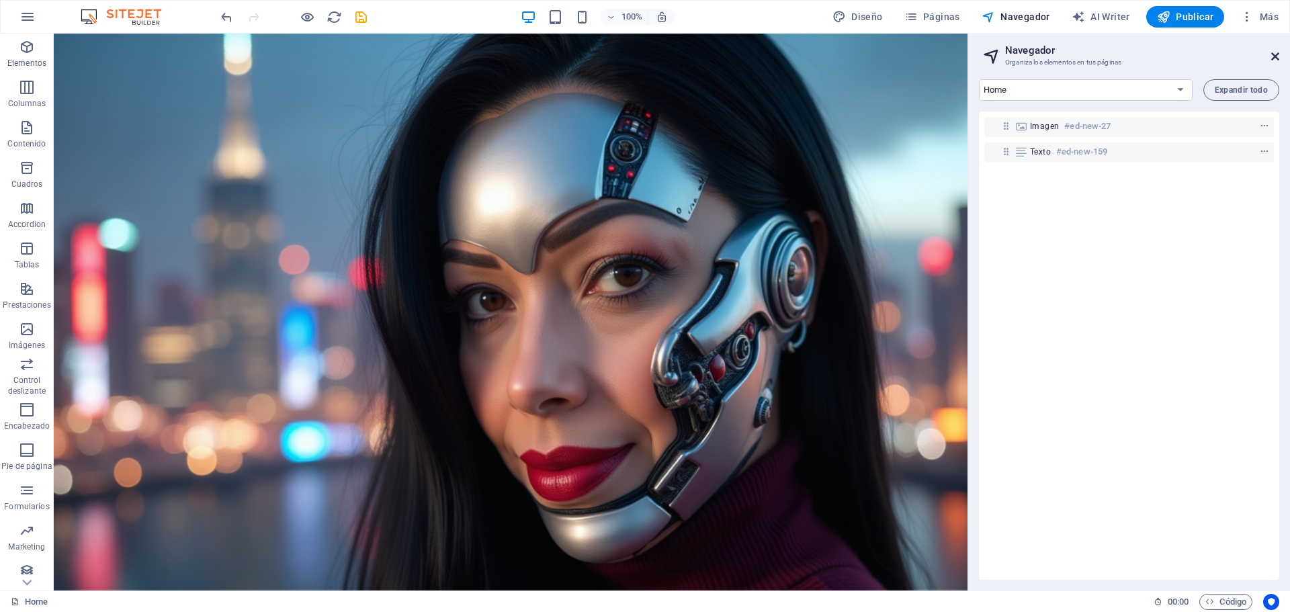
click at [1274, 58] on icon at bounding box center [1275, 56] width 8 height 11
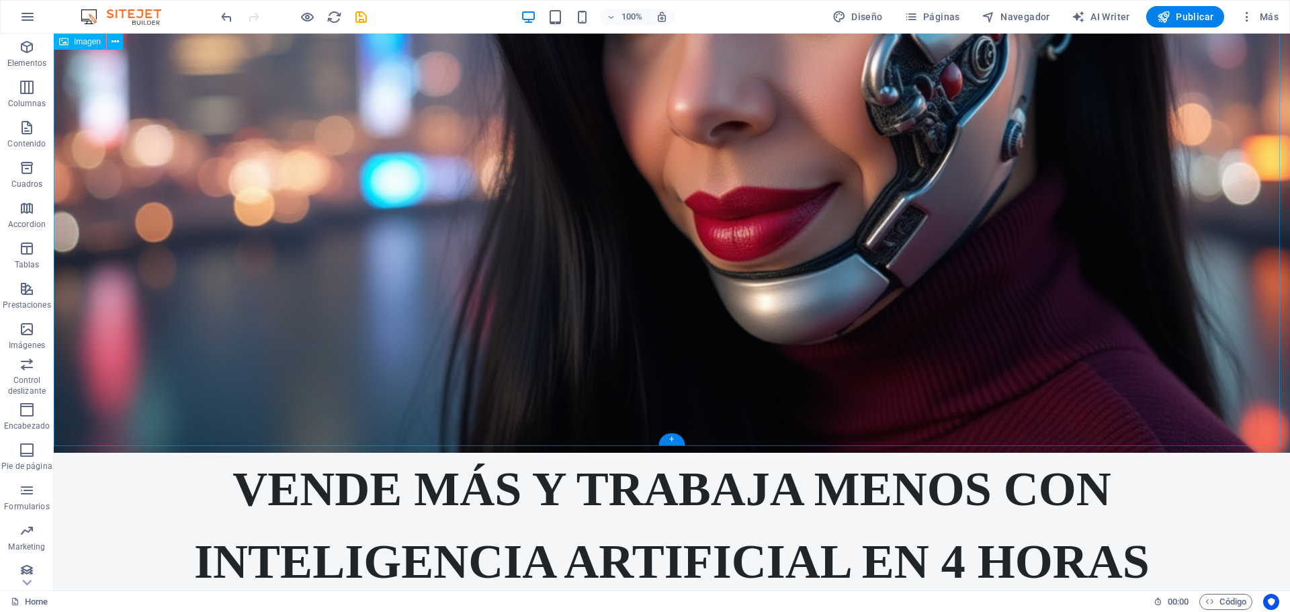
scroll to position [406, 0]
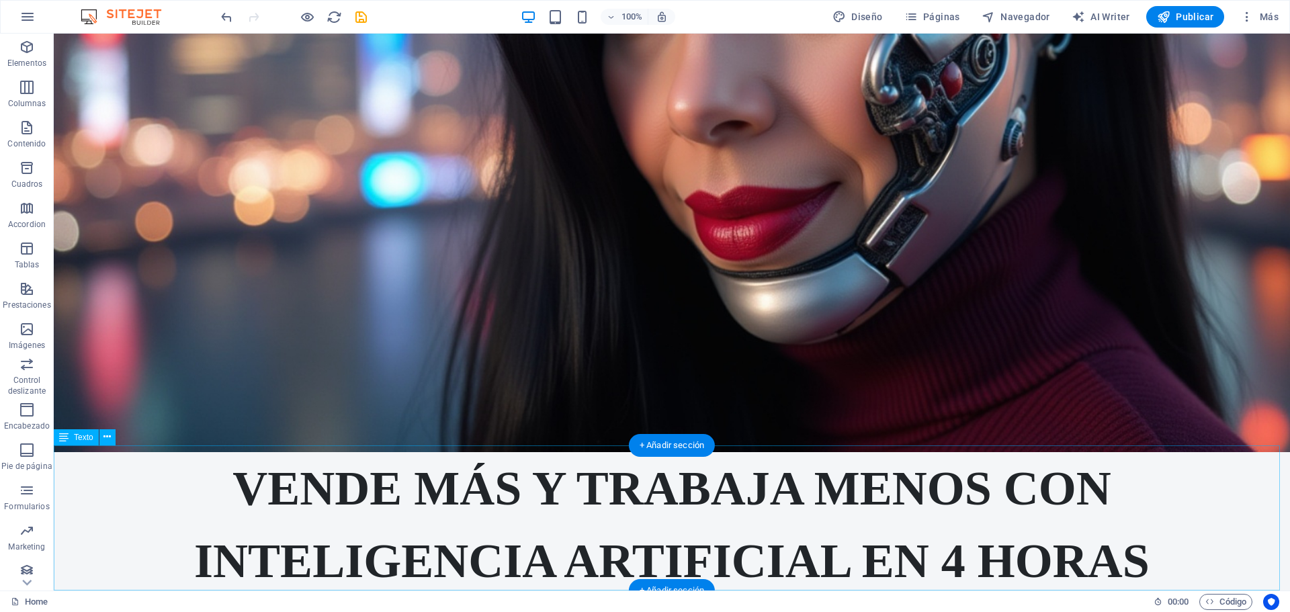
click at [503, 489] on div "Vende más y trabaja menos con Inteligencia Artificial en 4 horas" at bounding box center [672, 524] width 1236 height 145
click at [101, 435] on button at bounding box center [107, 437] width 16 height 16
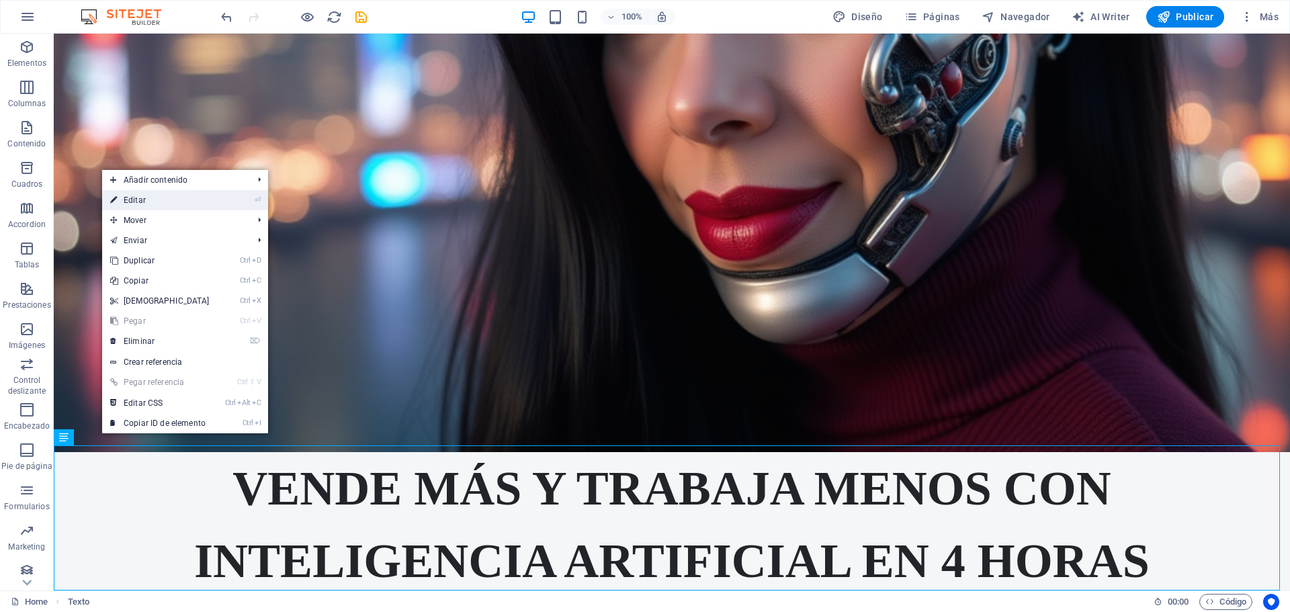
click at [170, 201] on link "⏎ Editar" at bounding box center [160, 200] width 116 height 20
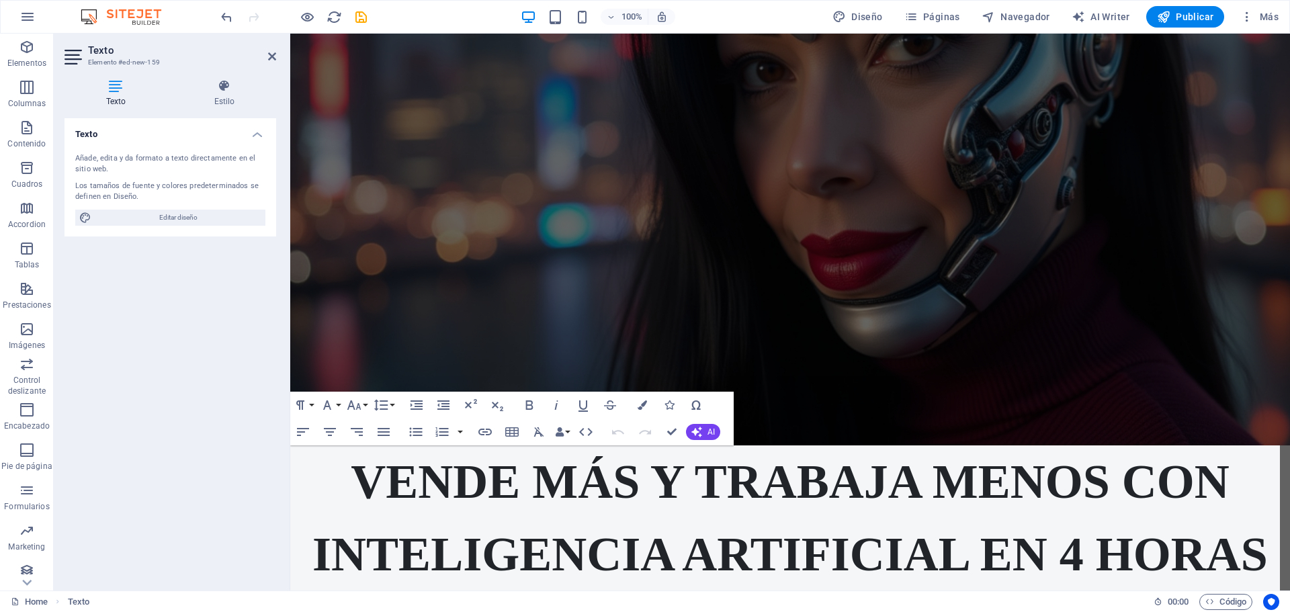
scroll to position [248, 0]
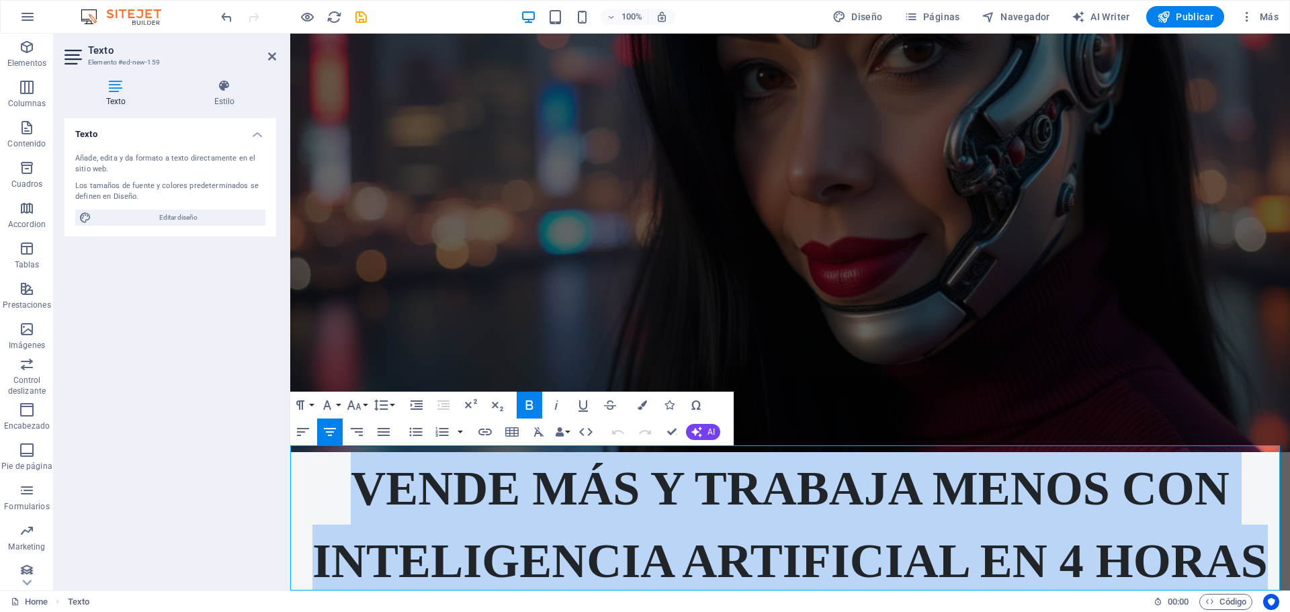
drag, startPoint x: 357, startPoint y: 476, endPoint x: 1261, endPoint y: 535, distance: 906.0
click at [1261, 535] on strong "Vende más y trabaja menos con Inteligencia Artificial en 4 horas" at bounding box center [789, 524] width 955 height 126
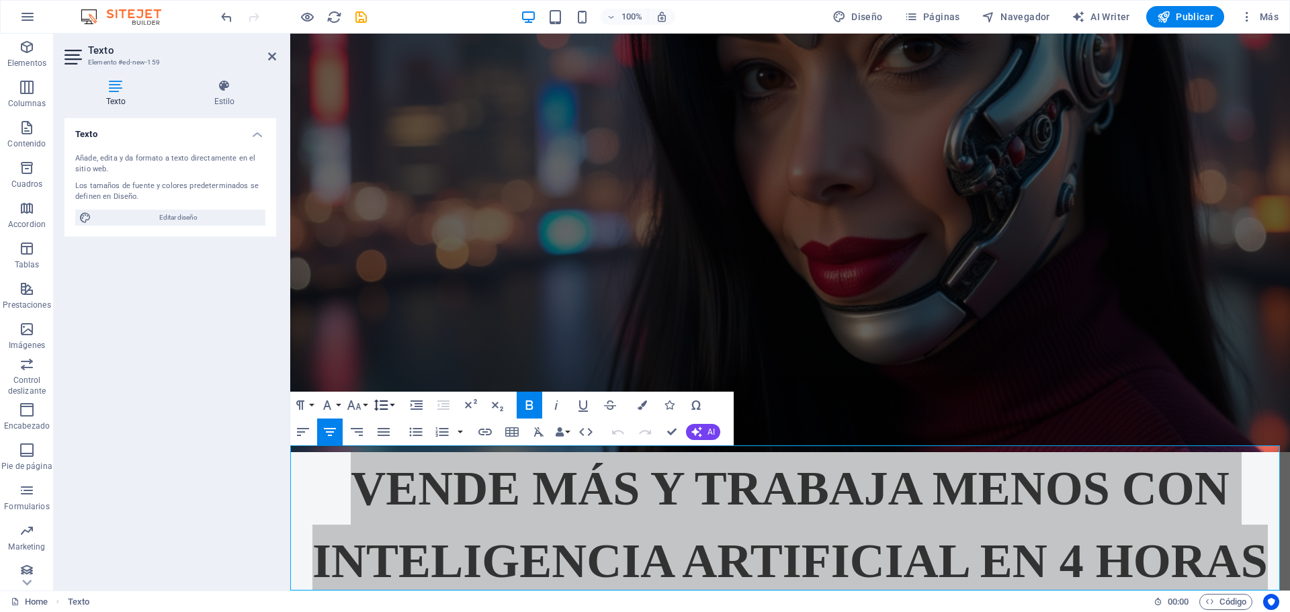
click at [393, 404] on button "Line Height" at bounding box center [384, 405] width 26 height 27
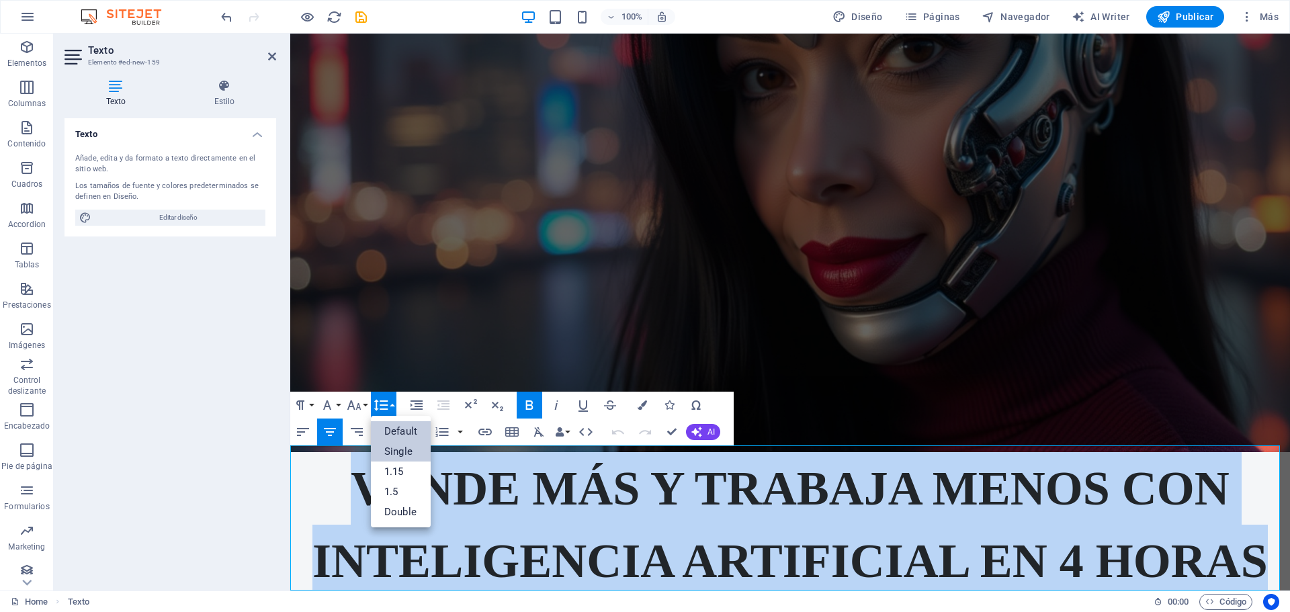
click at [398, 451] on link "Single" at bounding box center [401, 451] width 60 height 20
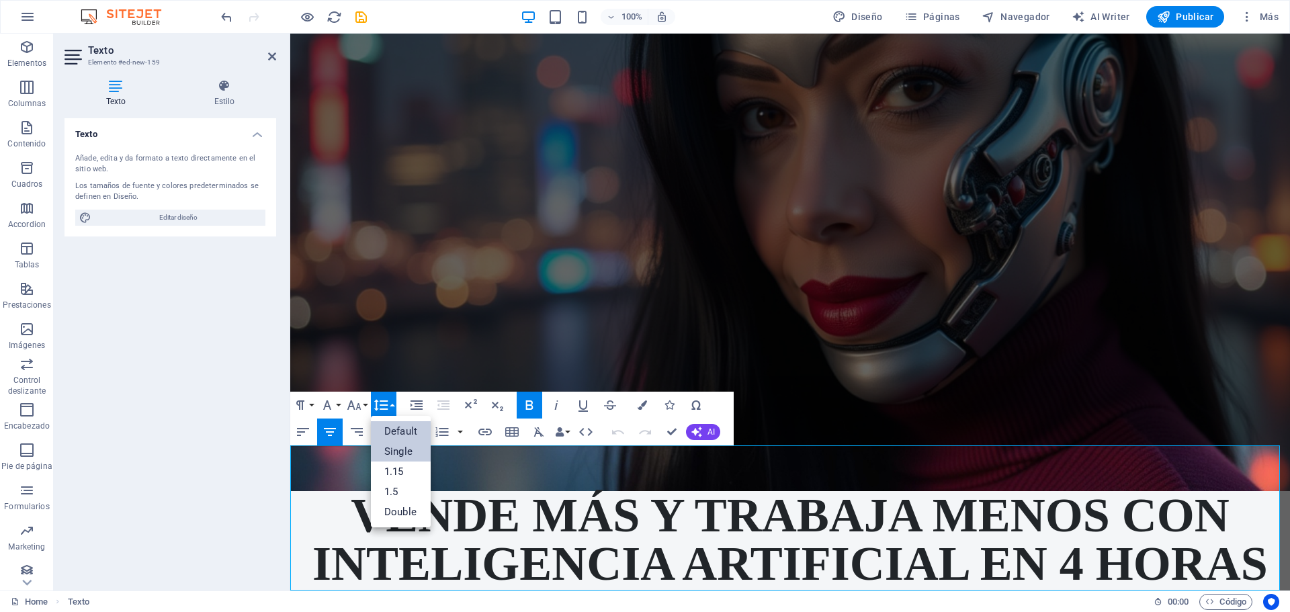
scroll to position [202, 0]
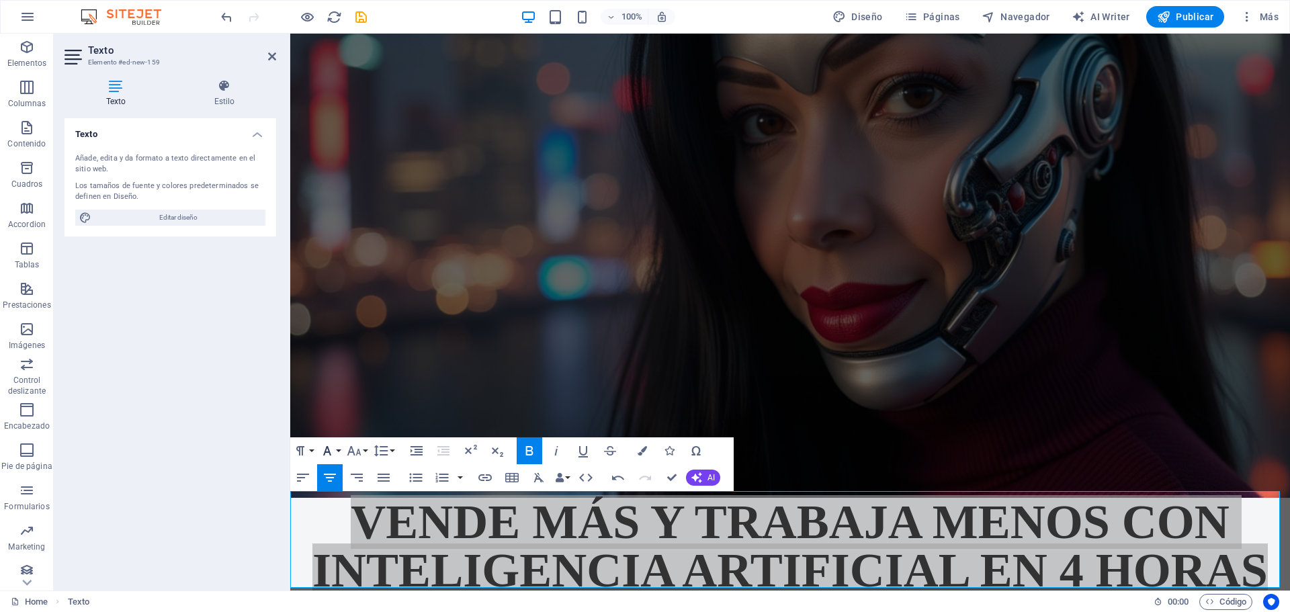
click at [341, 453] on button "Font Family" at bounding box center [330, 450] width 26 height 27
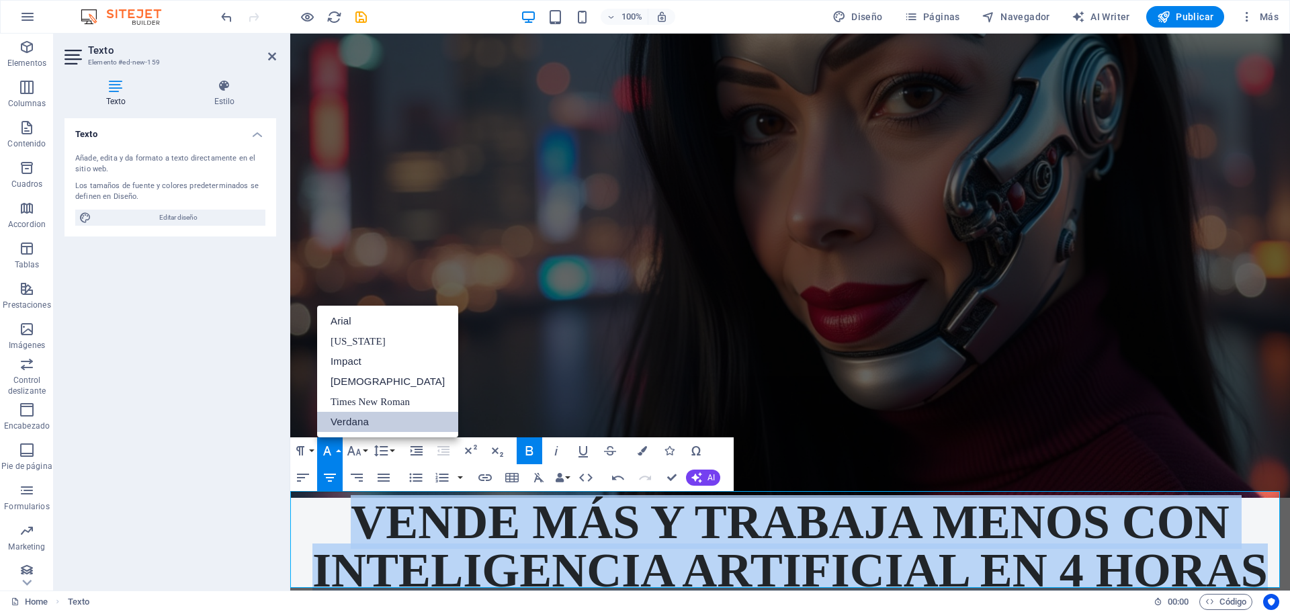
click at [348, 420] on link "Verdana" at bounding box center [387, 422] width 141 height 20
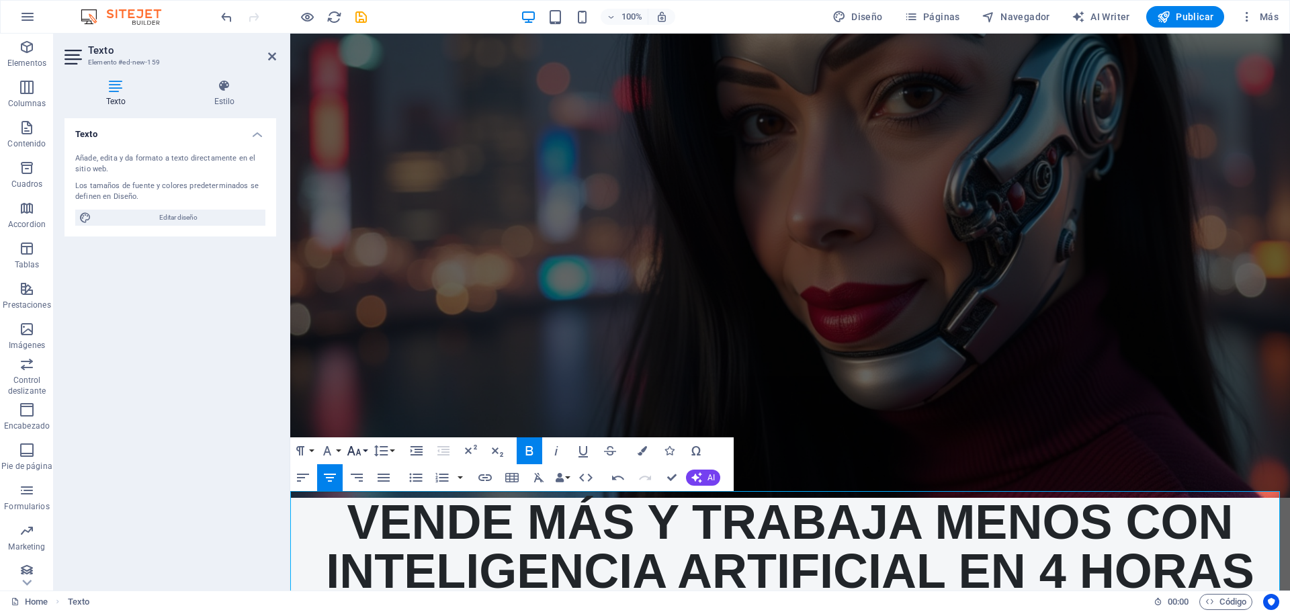
click at [360, 451] on icon "button" at bounding box center [354, 451] width 16 height 16
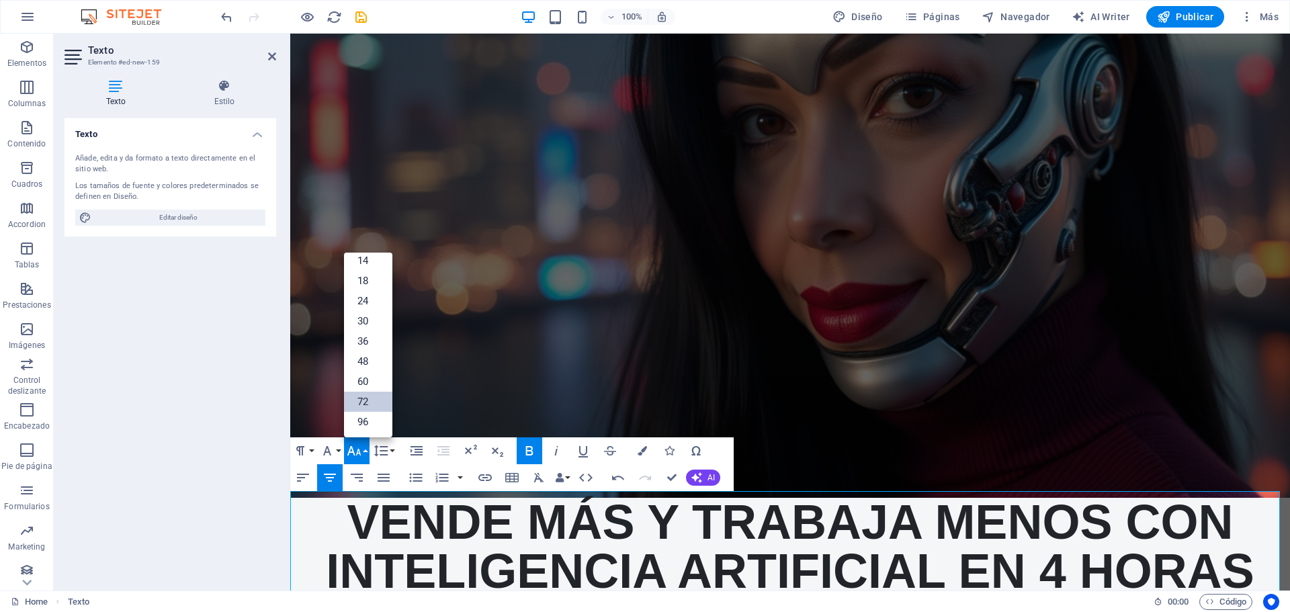
scroll to position [108, 0]
click at [360, 451] on icon "button" at bounding box center [354, 451] width 16 height 16
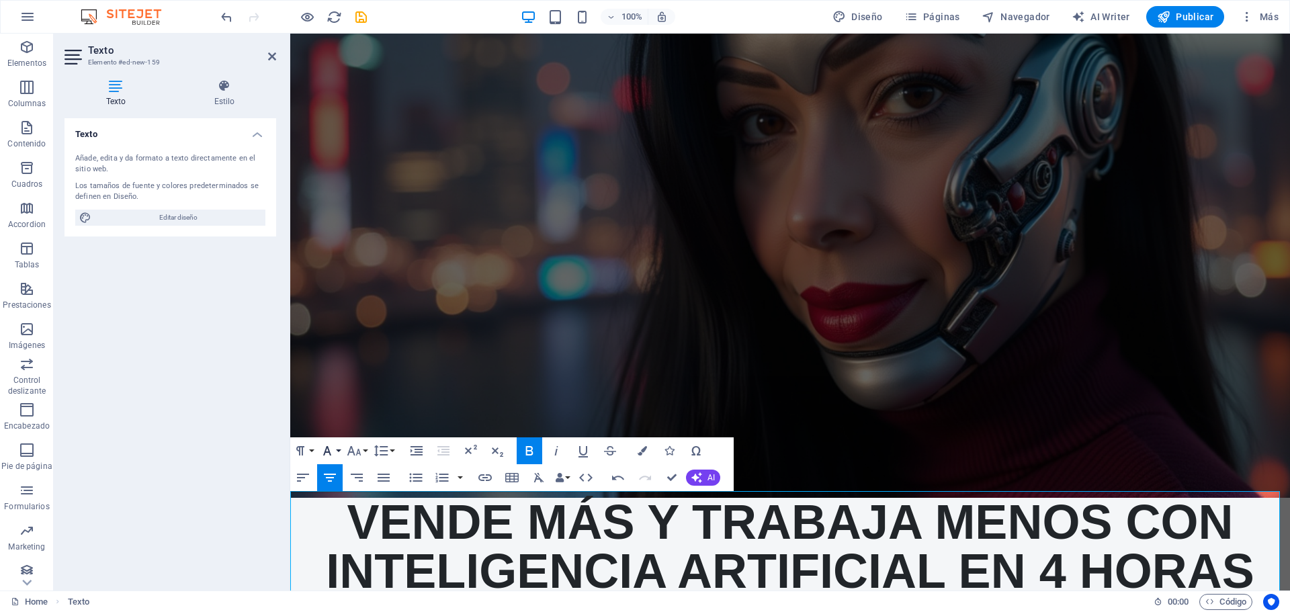
click at [335, 456] on icon "button" at bounding box center [327, 451] width 16 height 16
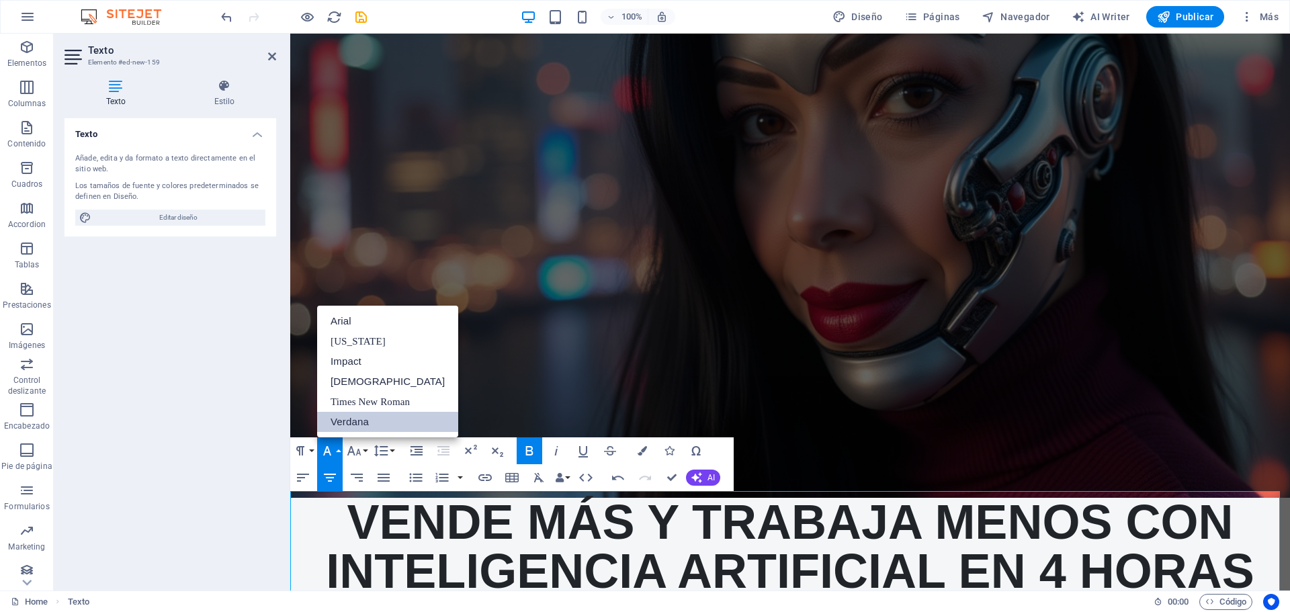
scroll to position [0, 0]
click at [335, 456] on icon "button" at bounding box center [327, 451] width 16 height 16
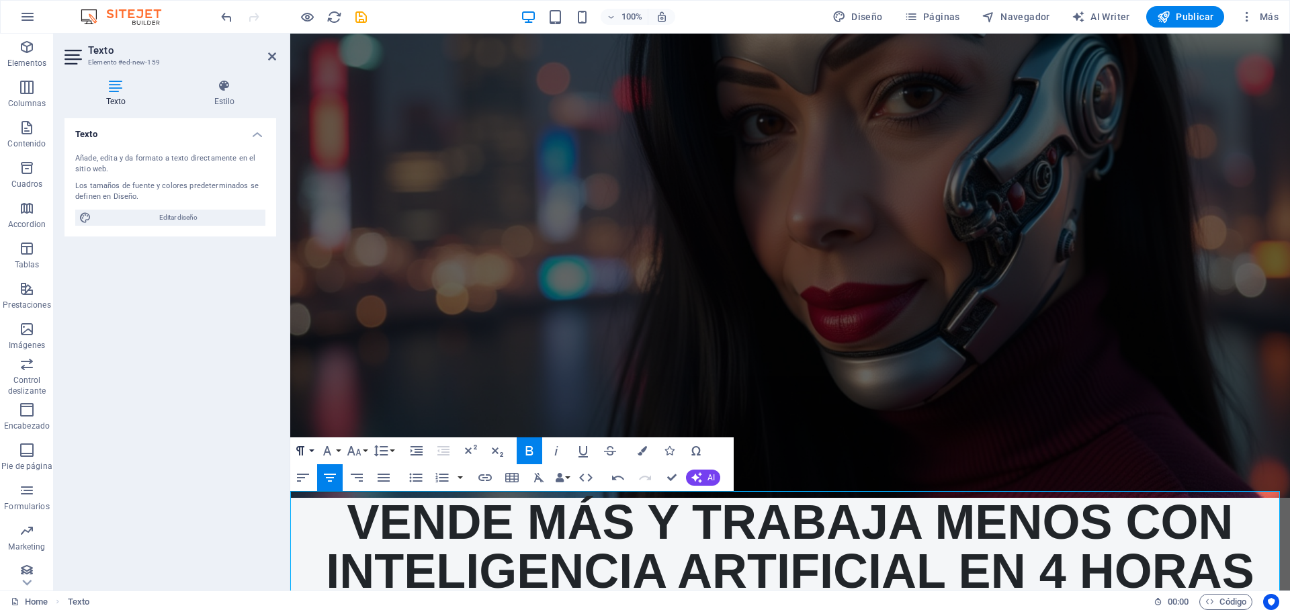
click at [312, 454] on button "Paragraph Format" at bounding box center [303, 450] width 26 height 27
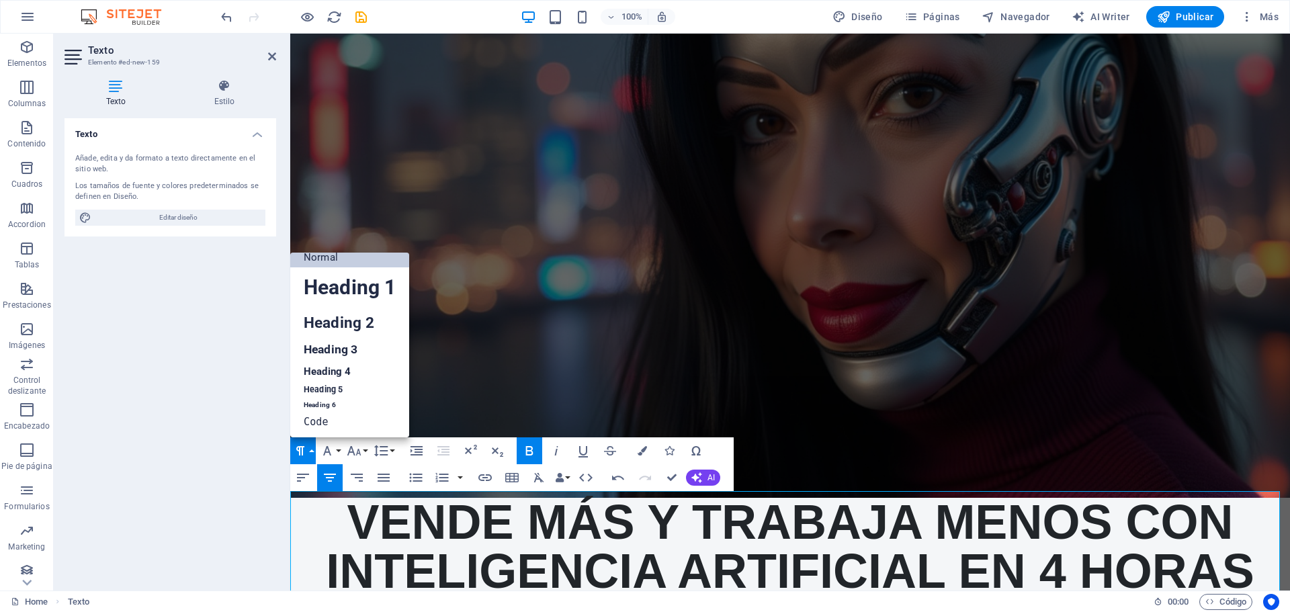
scroll to position [11, 0]
click at [322, 326] on link "Heading 2" at bounding box center [349, 323] width 119 height 30
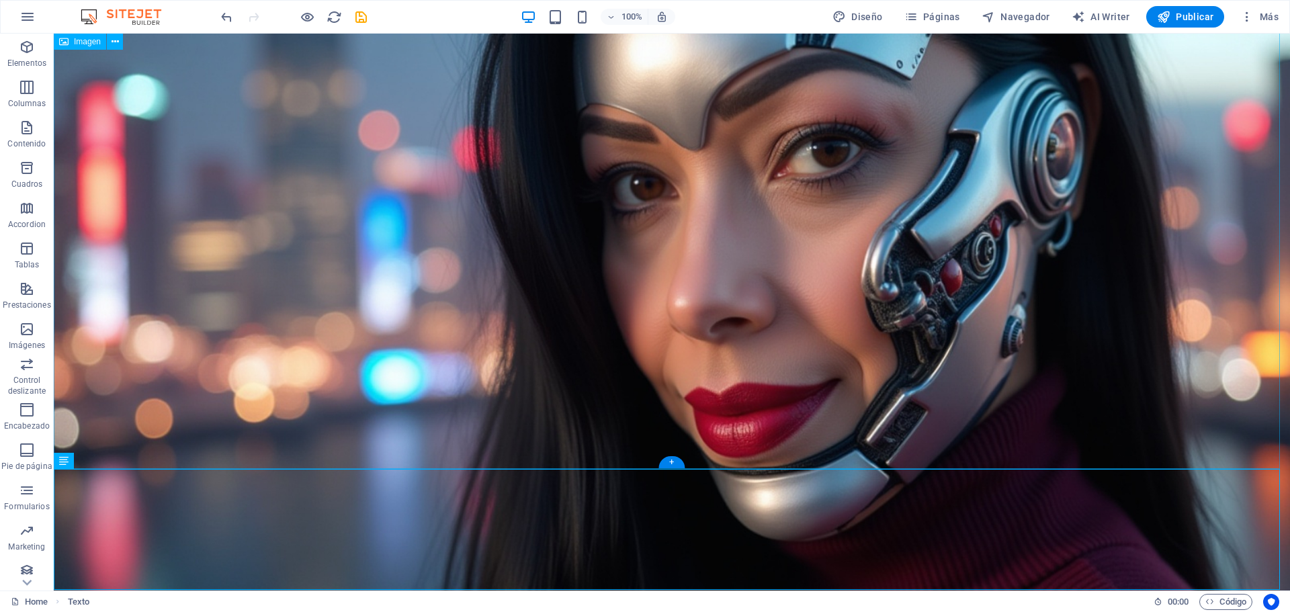
scroll to position [382, 0]
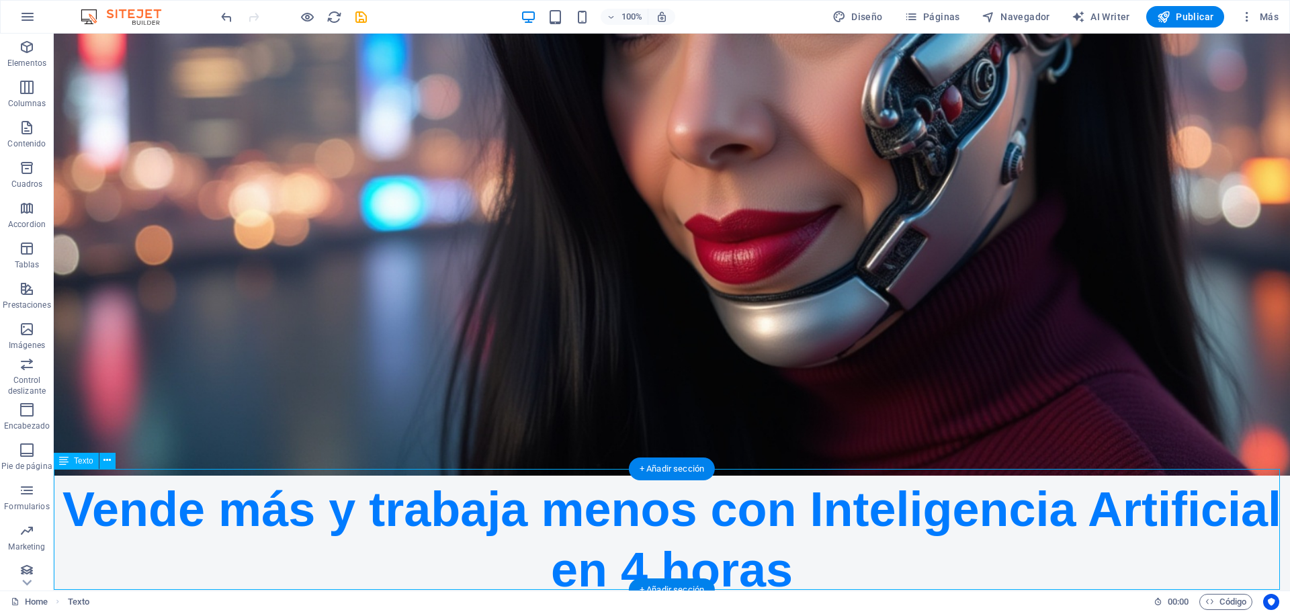
click at [1021, 546] on div "Vende más y trabaja menos con Inteligencia Artificial en 4 horas" at bounding box center [672, 536] width 1236 height 121
click at [686, 588] on div "+ Añadir sección" at bounding box center [672, 589] width 86 height 23
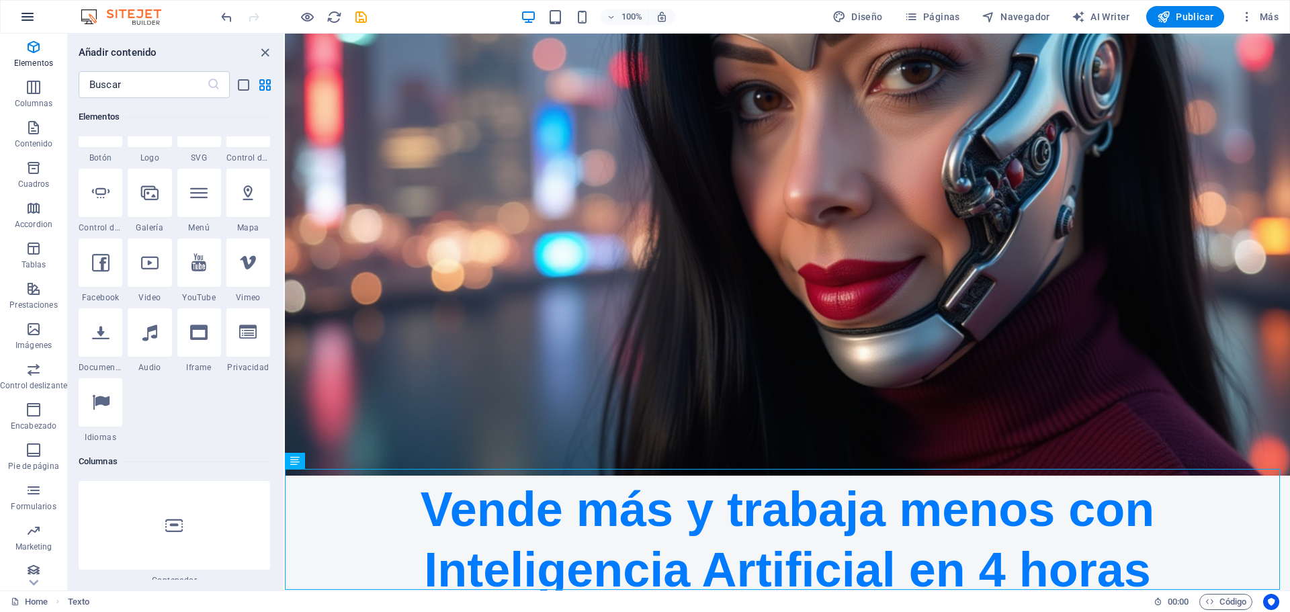
scroll to position [138, 0]
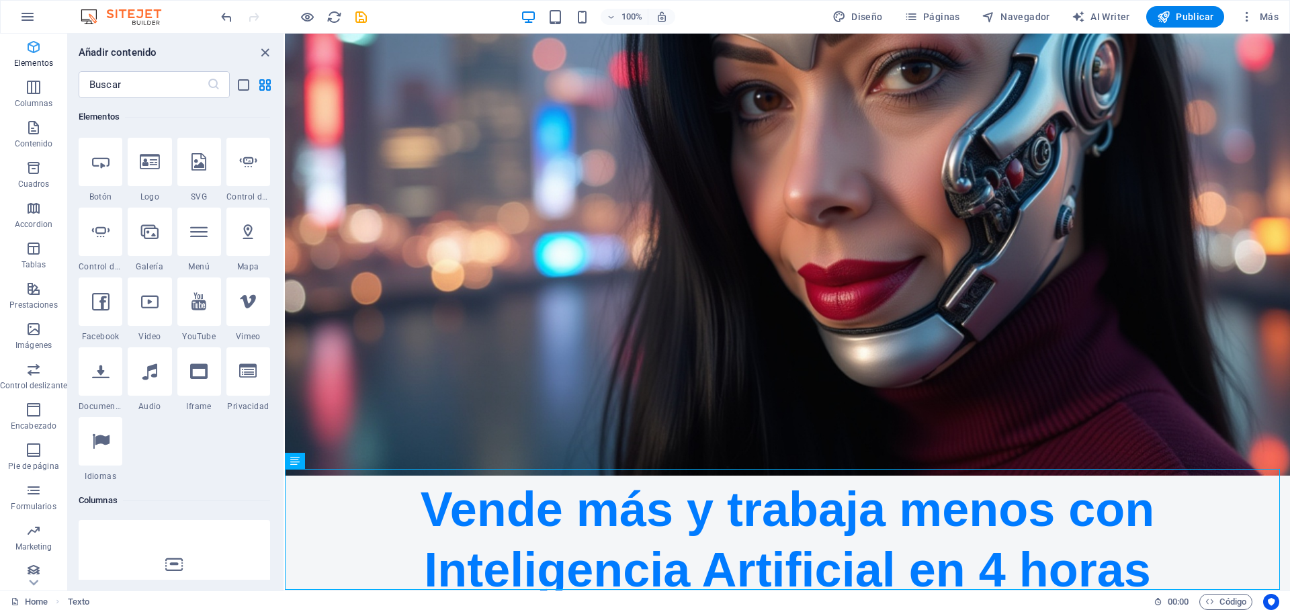
click at [34, 52] on icon "button" at bounding box center [34, 47] width 16 height 16
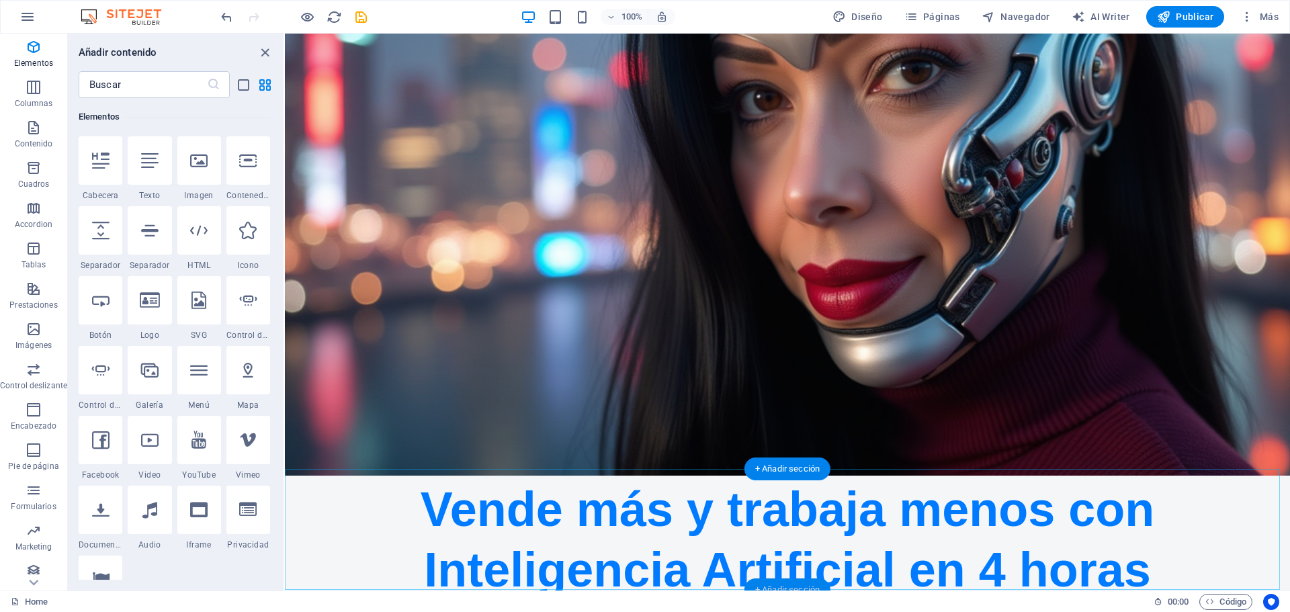
click at [795, 586] on div "+ Añadir sección" at bounding box center [787, 589] width 86 height 23
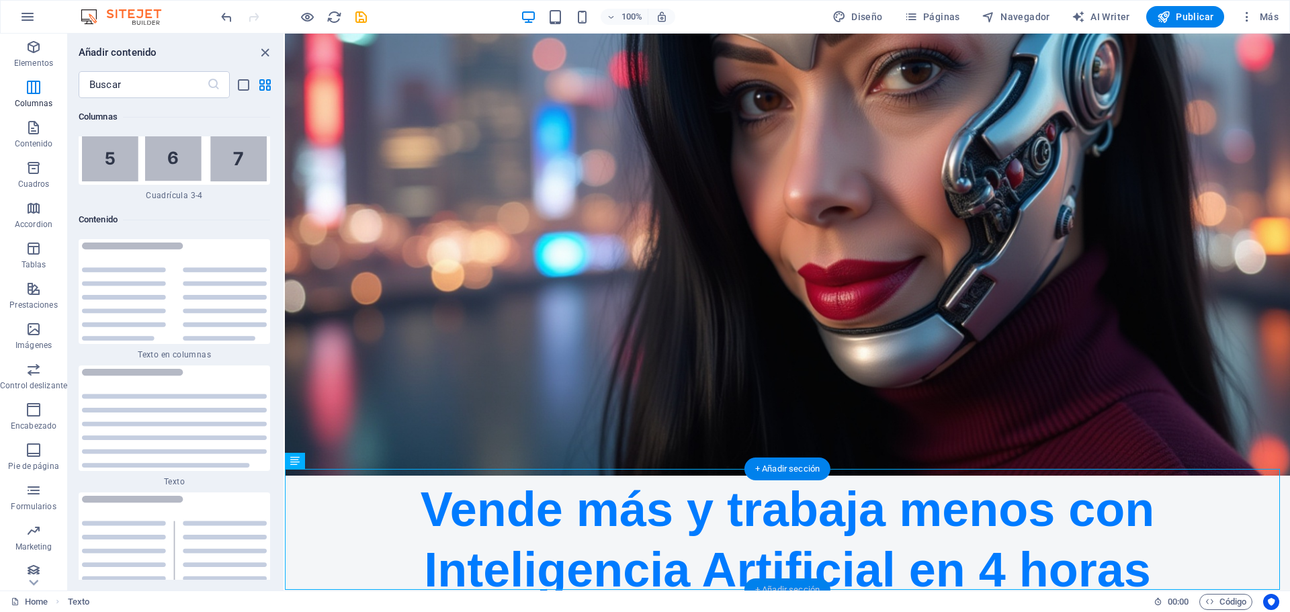
scroll to position [4303, 0]
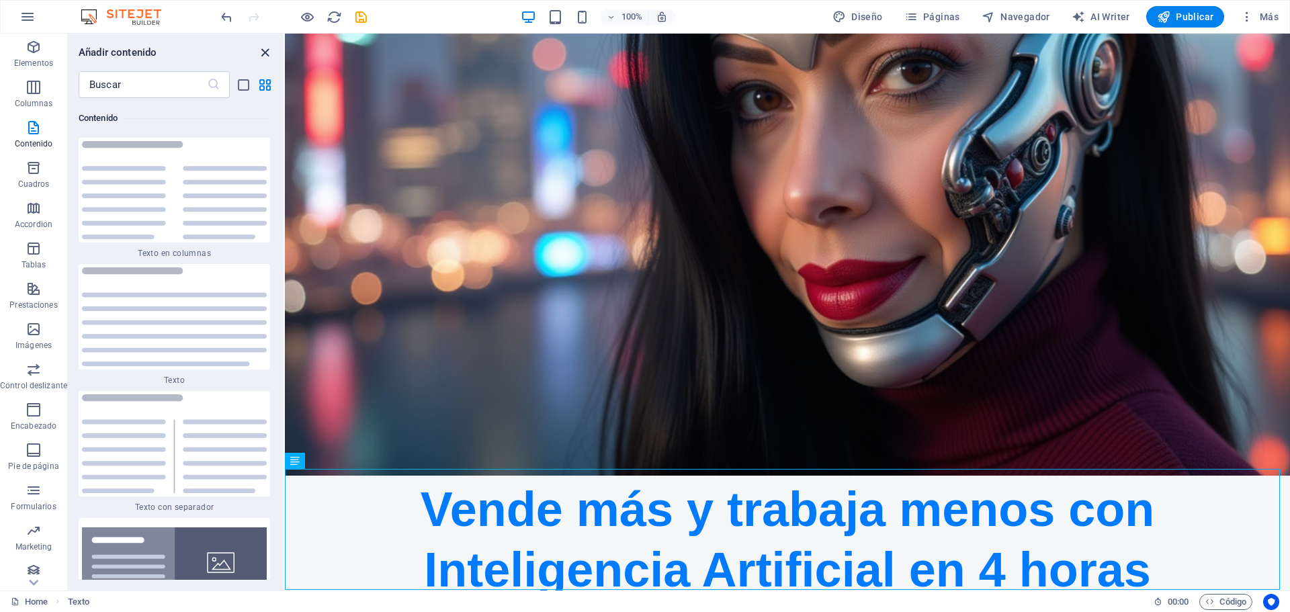
click at [266, 48] on icon "close panel" at bounding box center [264, 52] width 15 height 15
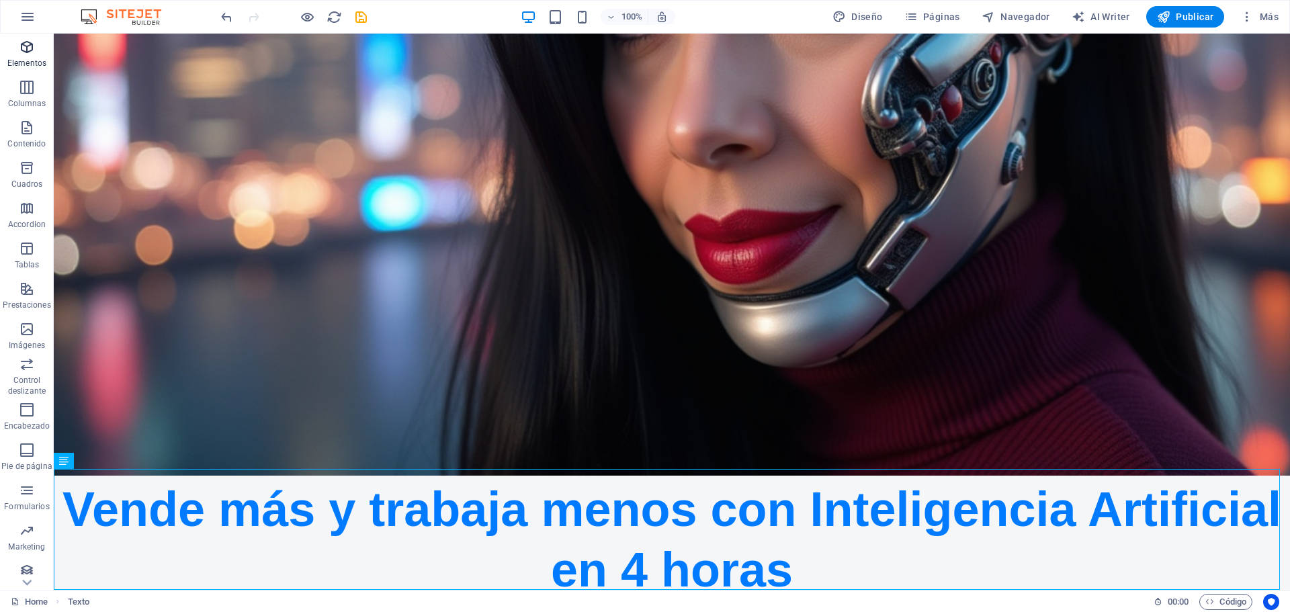
click at [26, 66] on p "Elementos" at bounding box center [26, 63] width 39 height 11
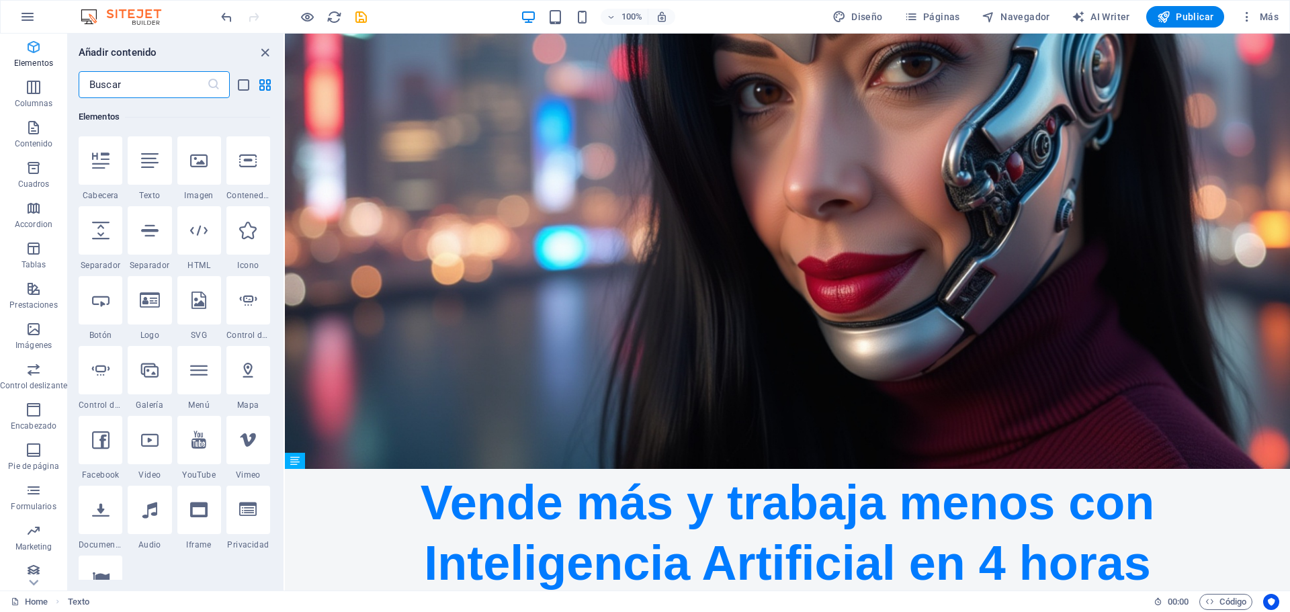
scroll to position [228, 0]
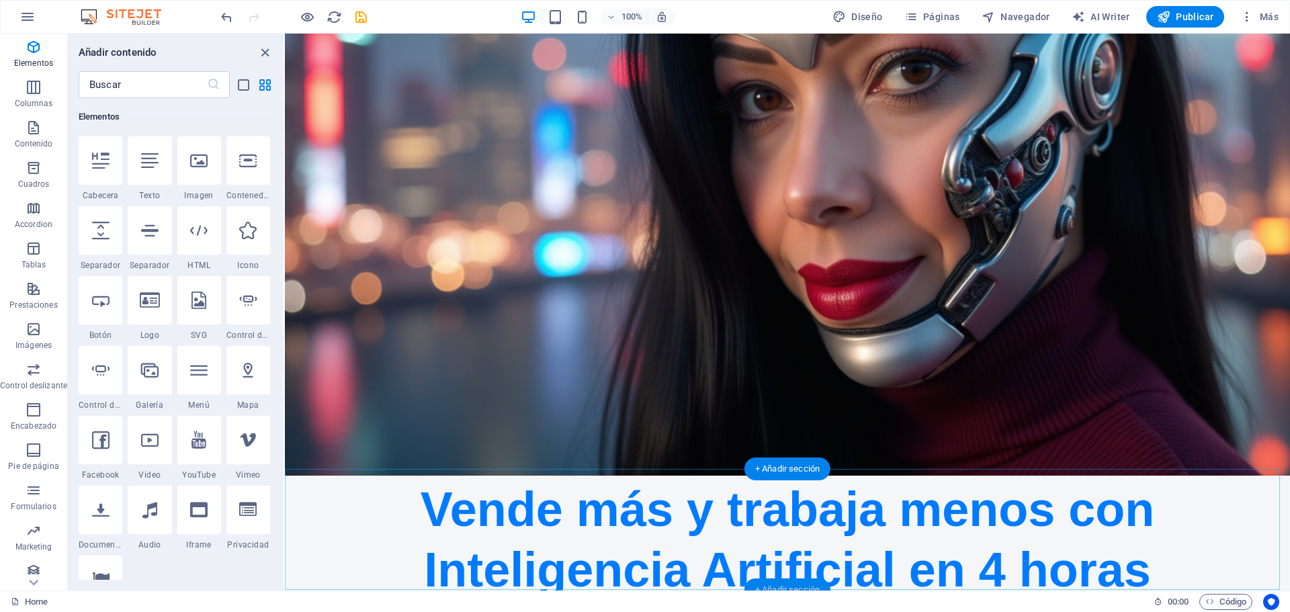
click at [785, 588] on div "+ Añadir sección" at bounding box center [787, 589] width 86 height 23
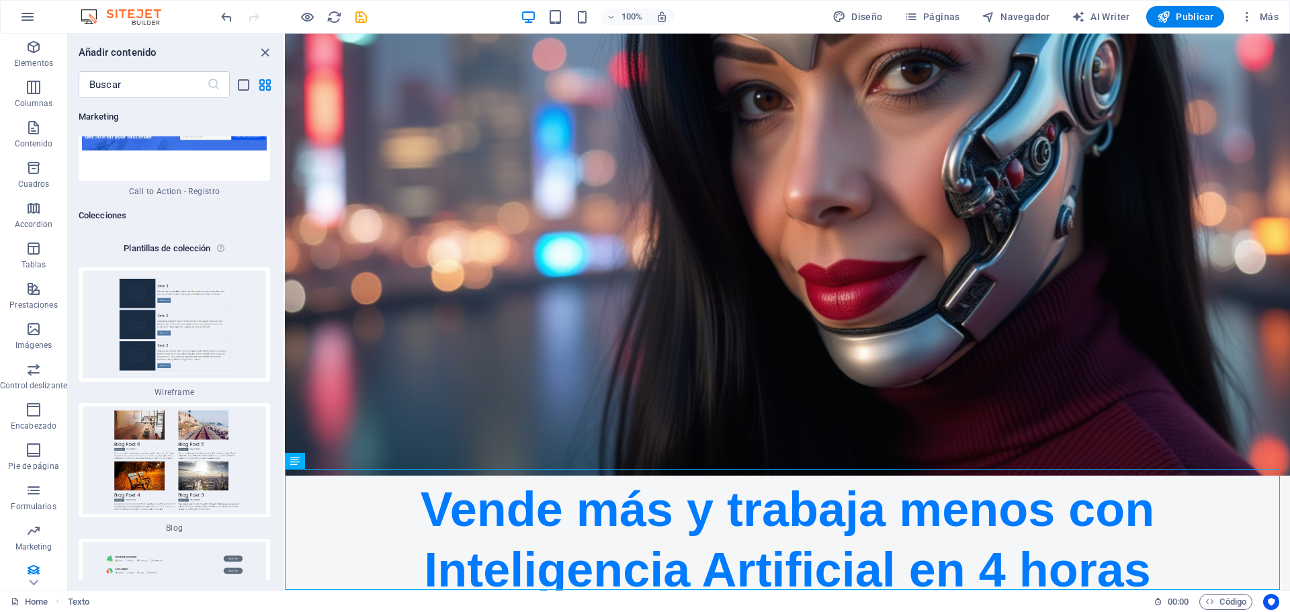
scroll to position [25872, 0]
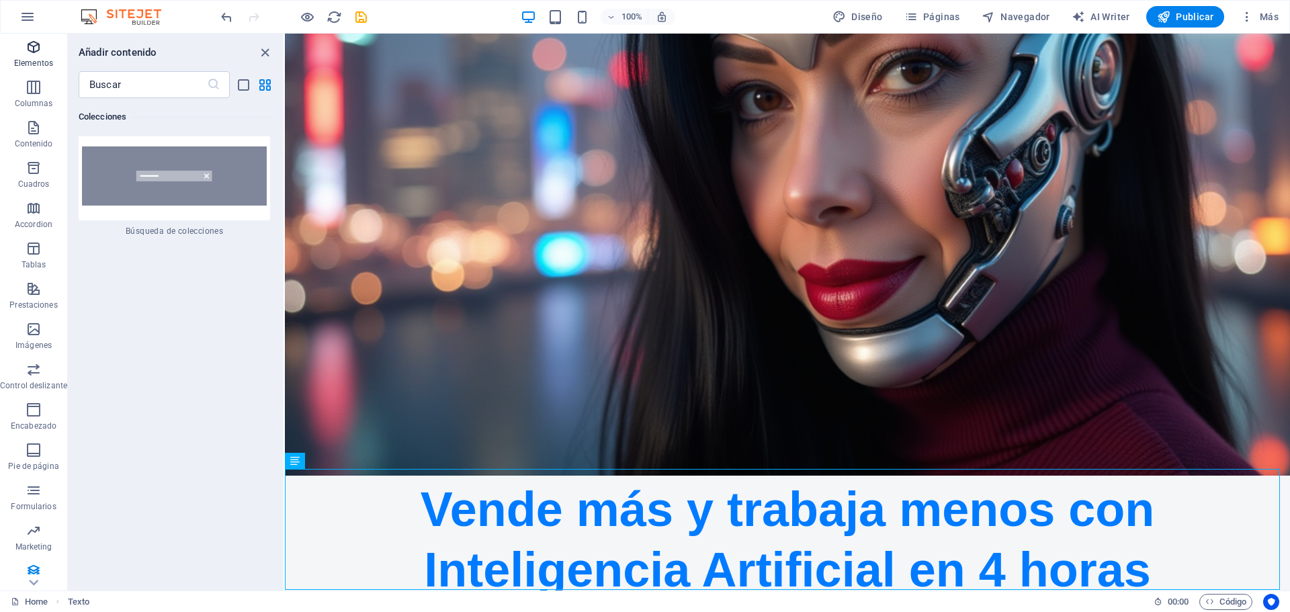
click at [28, 42] on icon "button" at bounding box center [34, 47] width 16 height 16
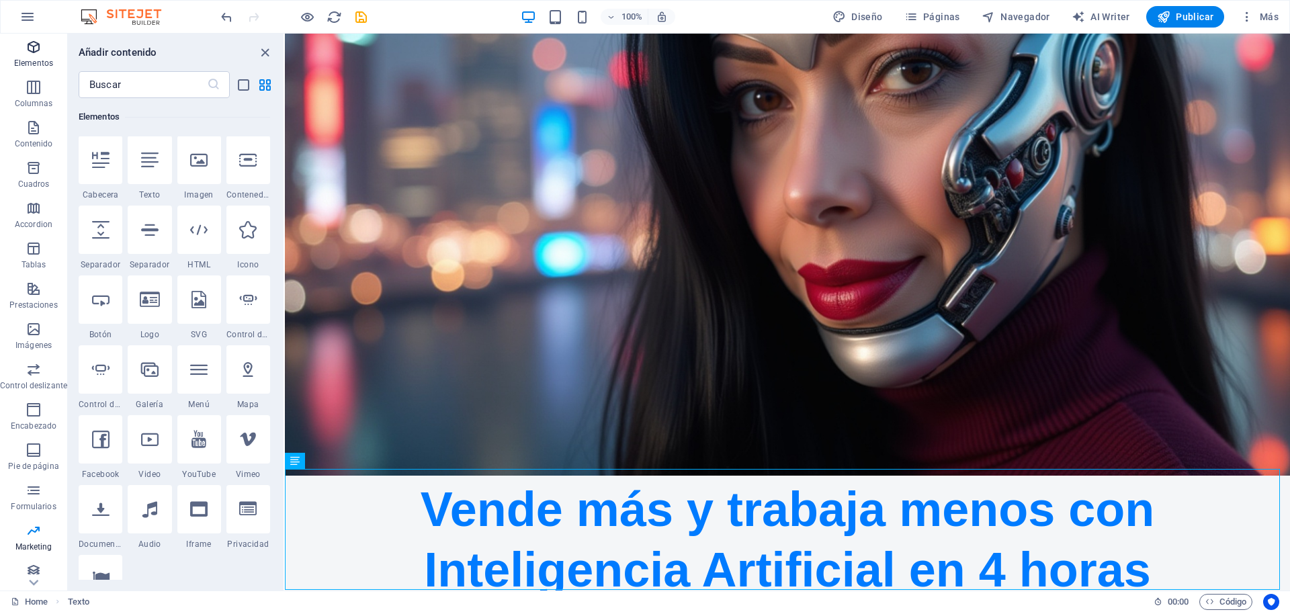
scroll to position [0, 0]
click at [142, 161] on icon at bounding box center [149, 160] width 17 height 17
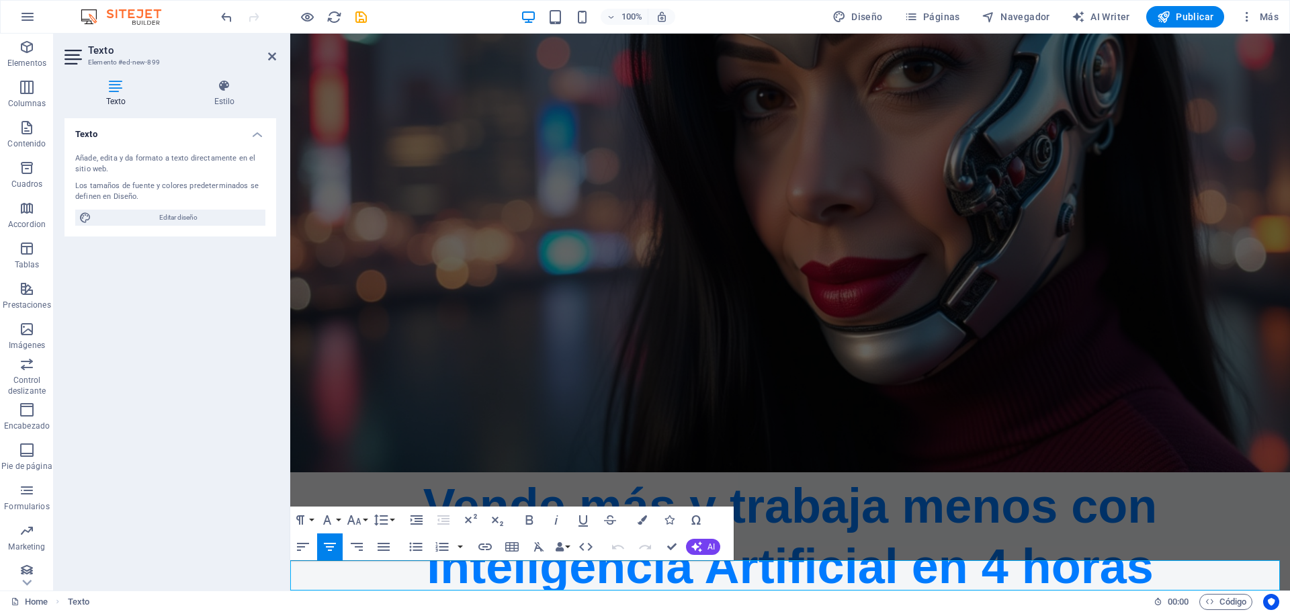
scroll to position [254, 0]
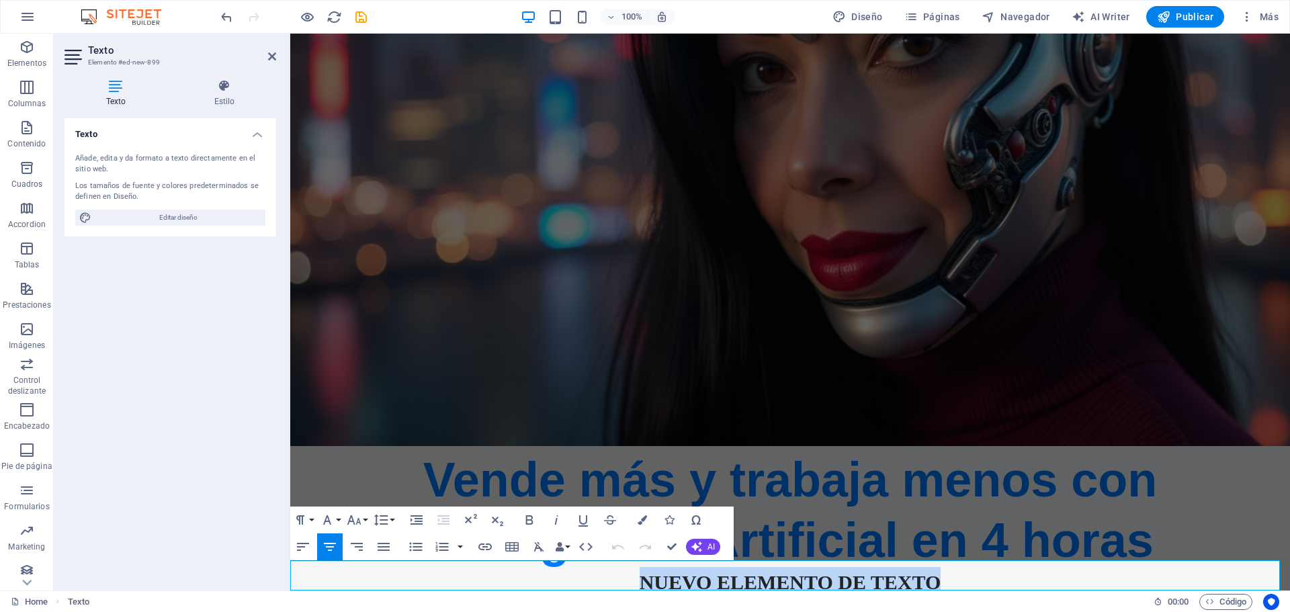
click at [777, 568] on p "Nuevo elemento de texto" at bounding box center [789, 582] width 999 height 30
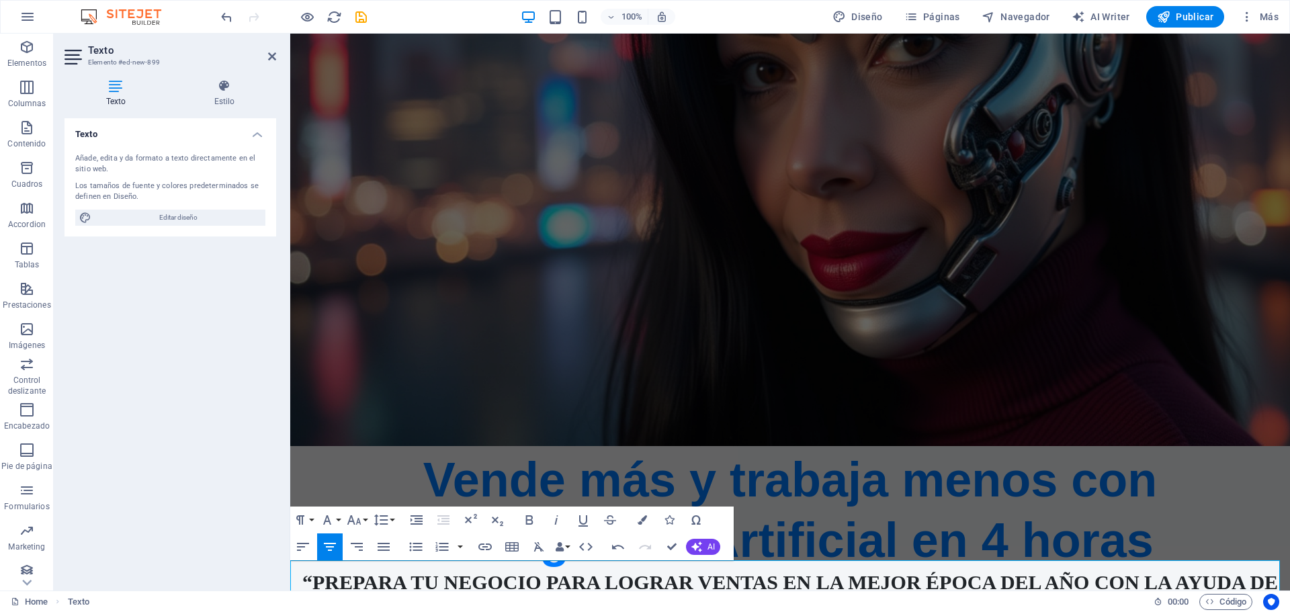
click at [306, 579] on p "“Prepara tu negocio para lograr ventas en la mejor época del año con la ayuda d…" at bounding box center [789, 597] width 999 height 60
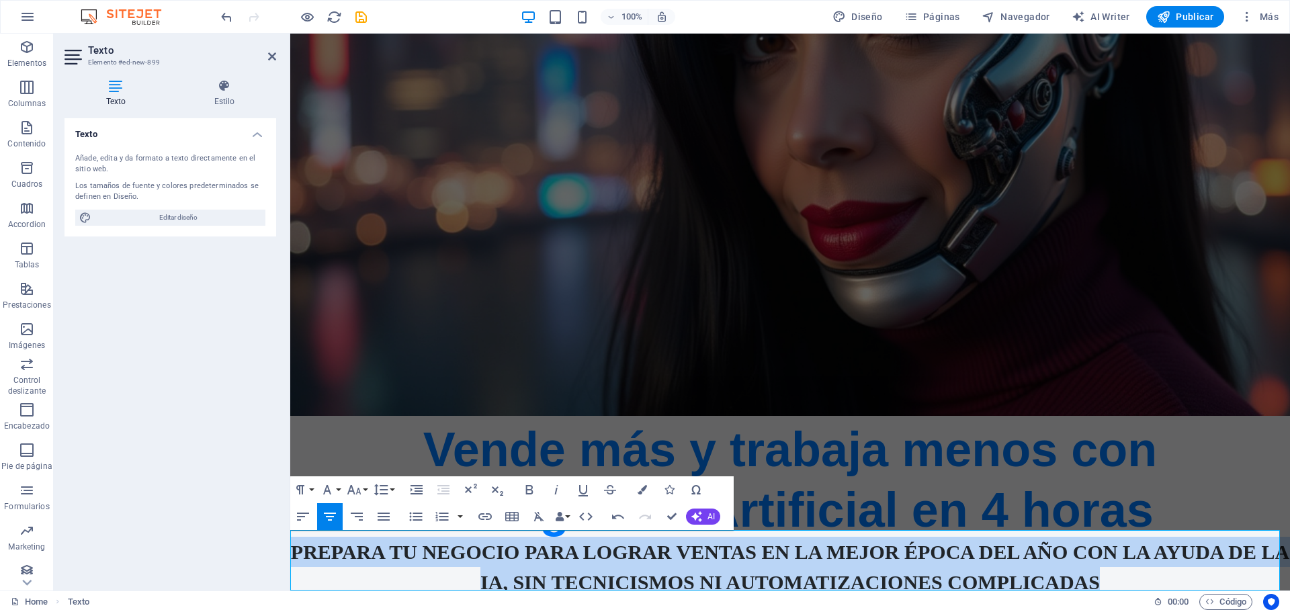
drag, startPoint x: 1141, startPoint y: 583, endPoint x: 298, endPoint y: 537, distance: 844.9
click at [298, 537] on p "Prepara tu negocio para lograr ventas en la mejor época del año con la ayuda de…" at bounding box center [789, 567] width 999 height 60
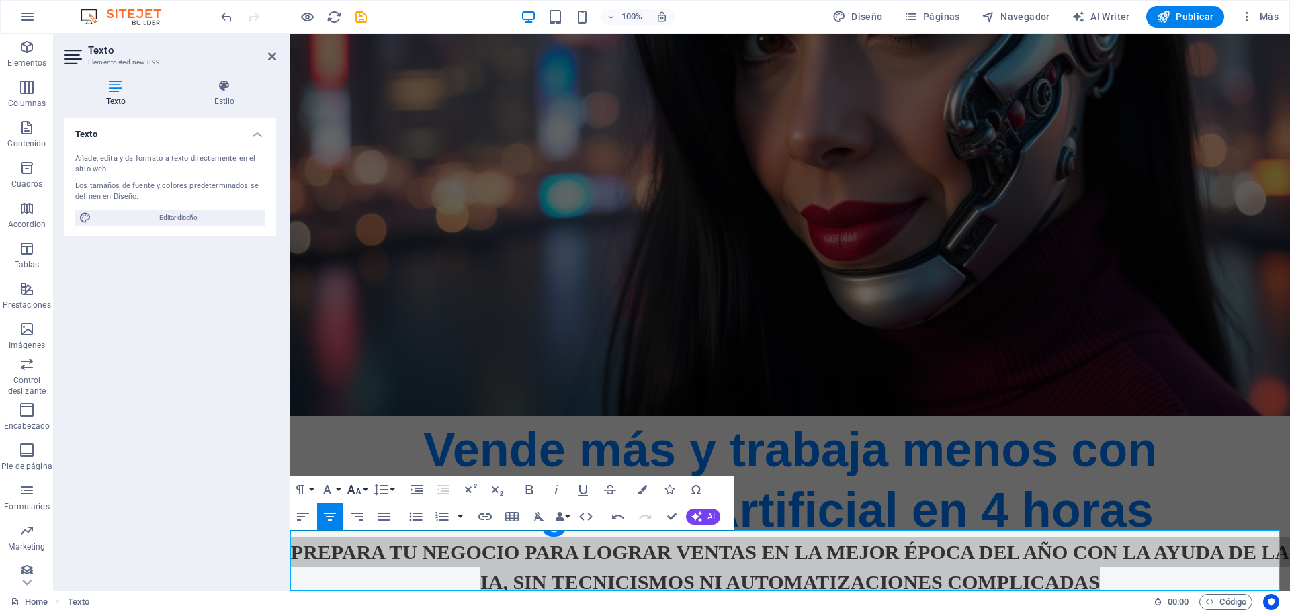
click at [359, 496] on icon "button" at bounding box center [354, 490] width 16 height 16
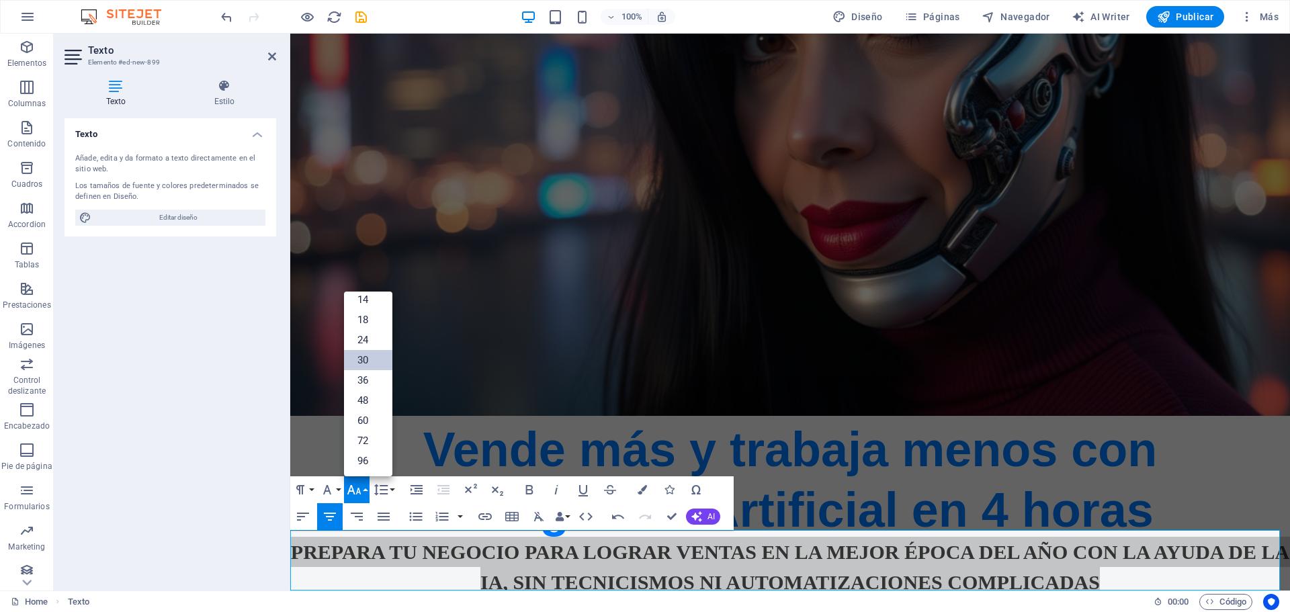
scroll to position [108, 0]
drag, startPoint x: 369, startPoint y: 378, endPoint x: 347, endPoint y: 341, distance: 43.7
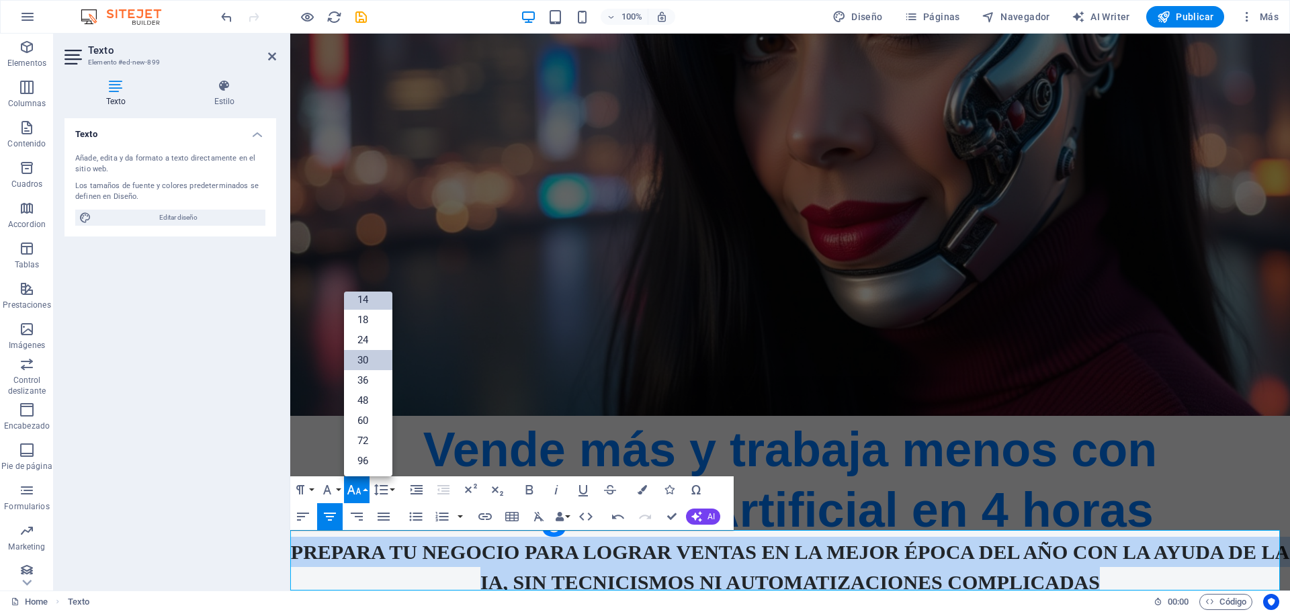
click at [369, 378] on link "36" at bounding box center [368, 380] width 48 height 20
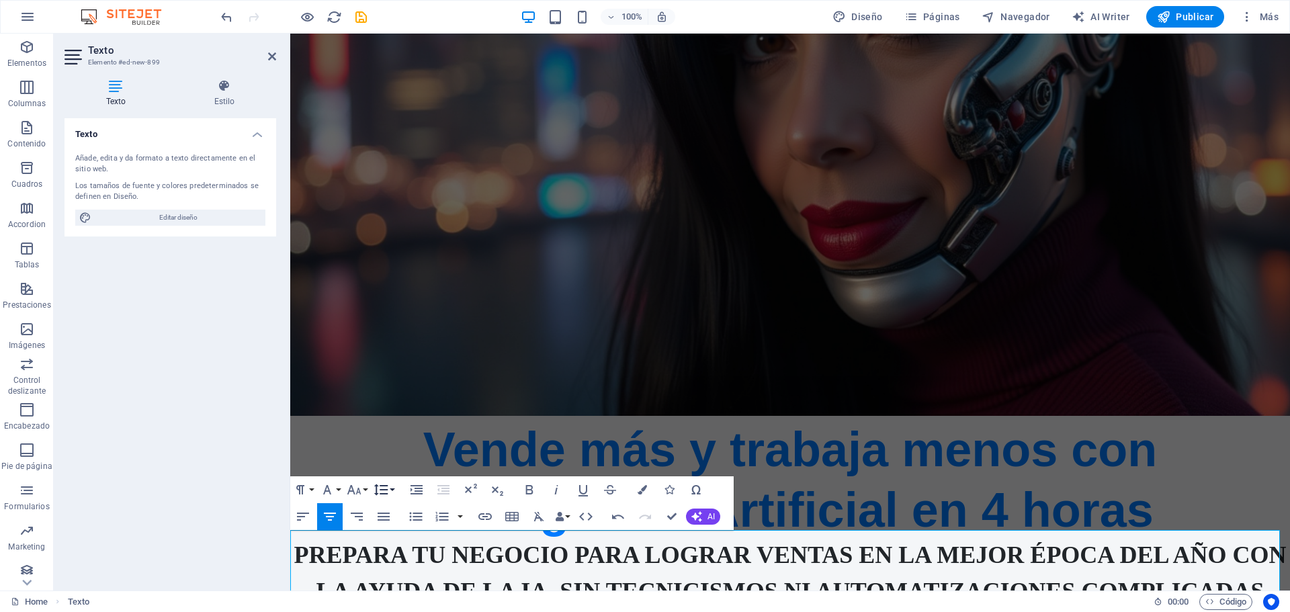
click at [388, 491] on icon "button" at bounding box center [381, 490] width 16 height 16
click at [388, 396] on link "Single" at bounding box center [401, 400] width 60 height 20
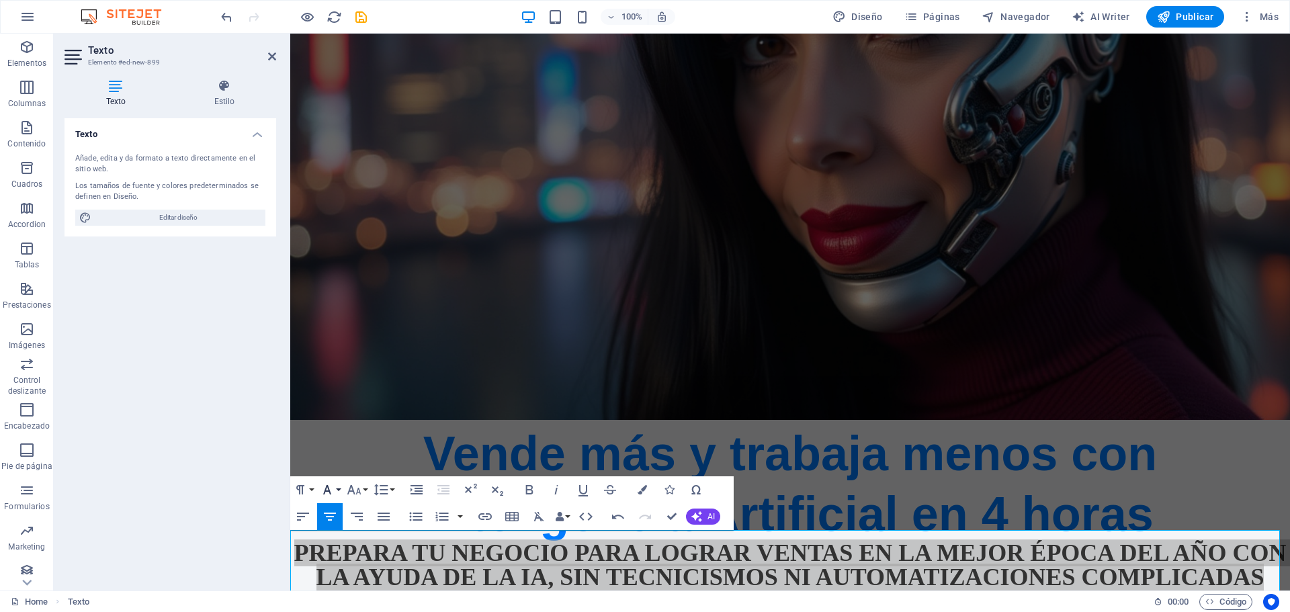
click at [338, 493] on button "Font Family" at bounding box center [330, 489] width 26 height 27
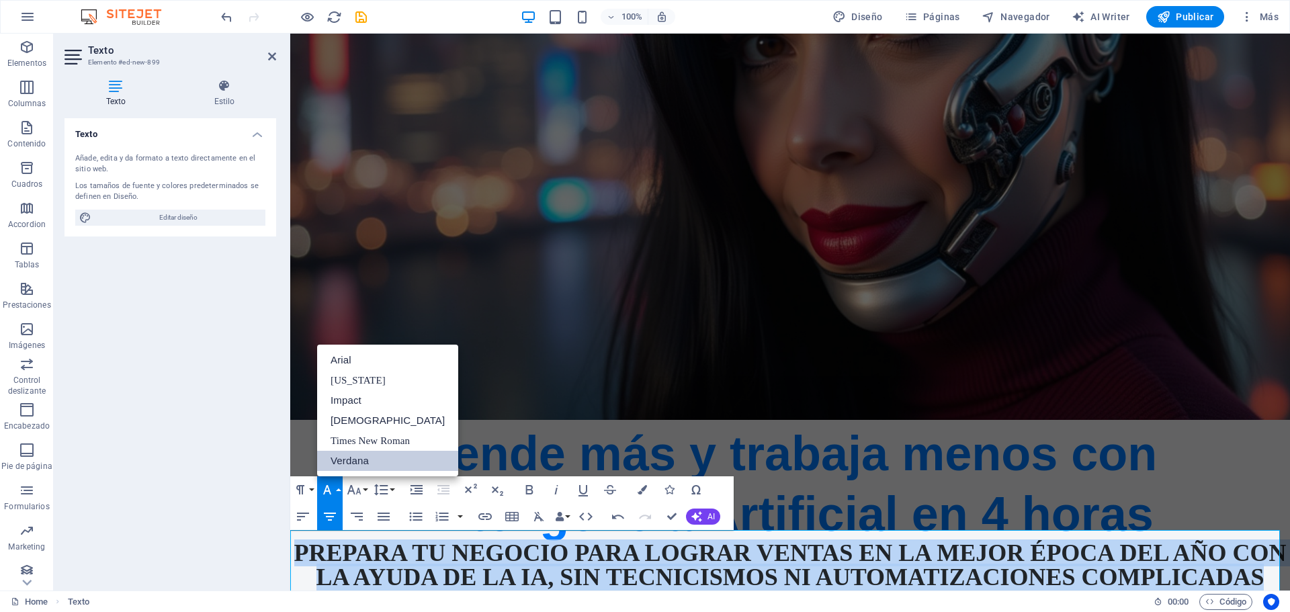
click at [373, 459] on link "Verdana" at bounding box center [387, 461] width 141 height 20
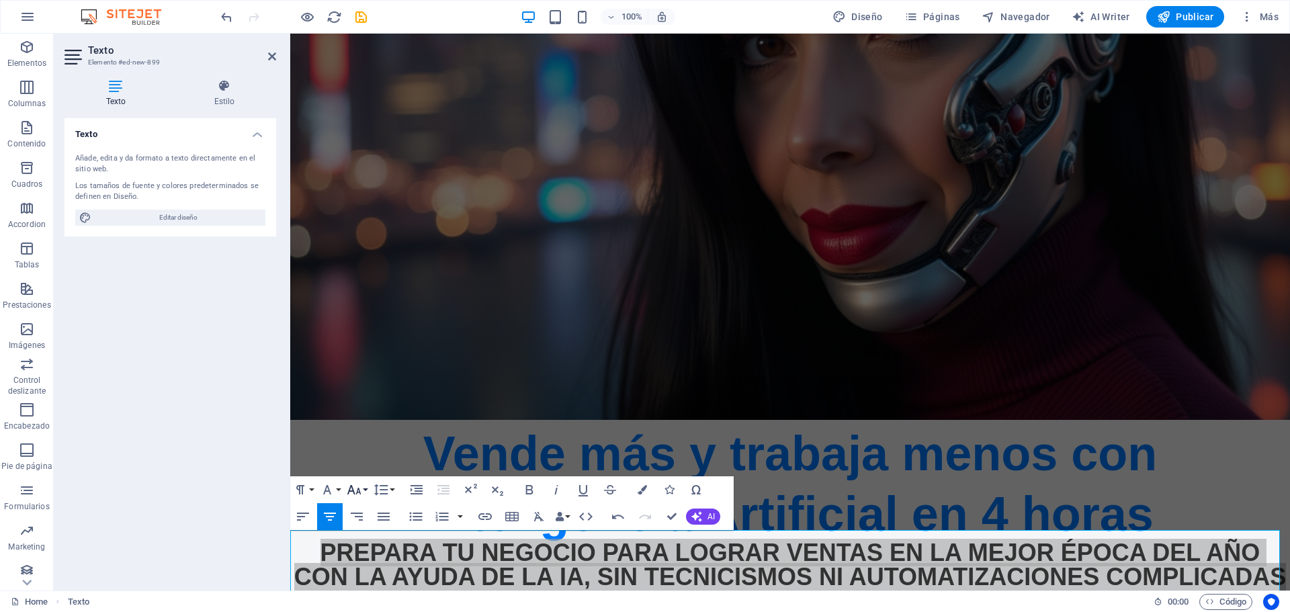
click at [351, 485] on icon "button" at bounding box center [354, 489] width 14 height 9
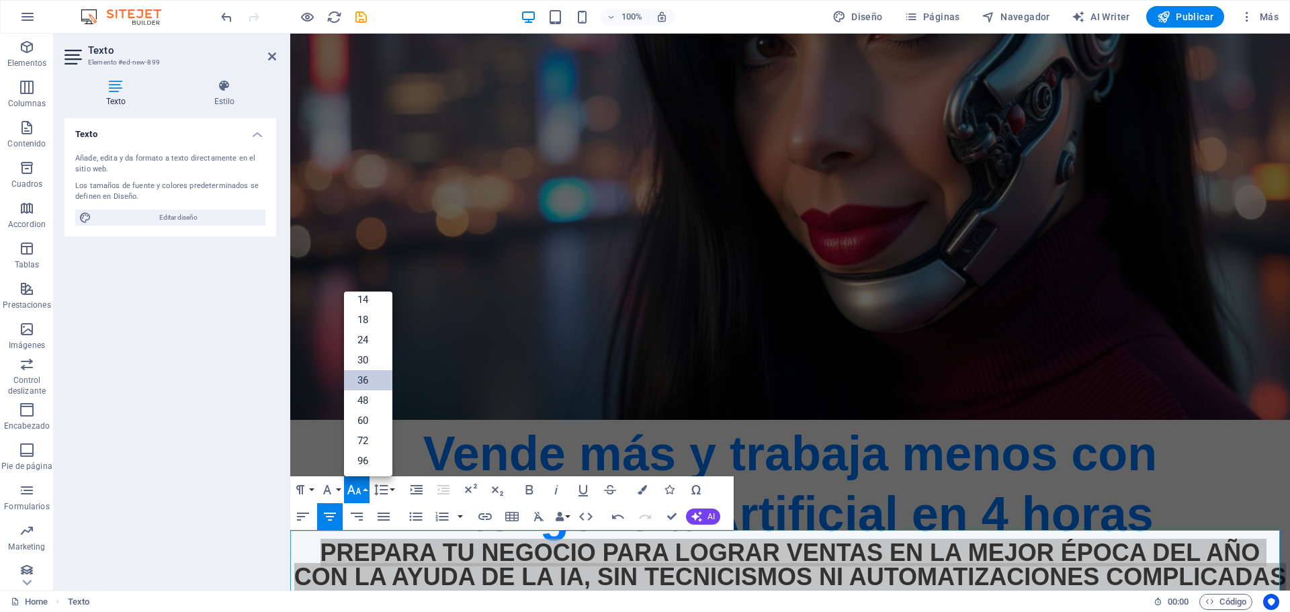
scroll to position [108, 0]
click at [352, 485] on icon "button" at bounding box center [354, 490] width 16 height 16
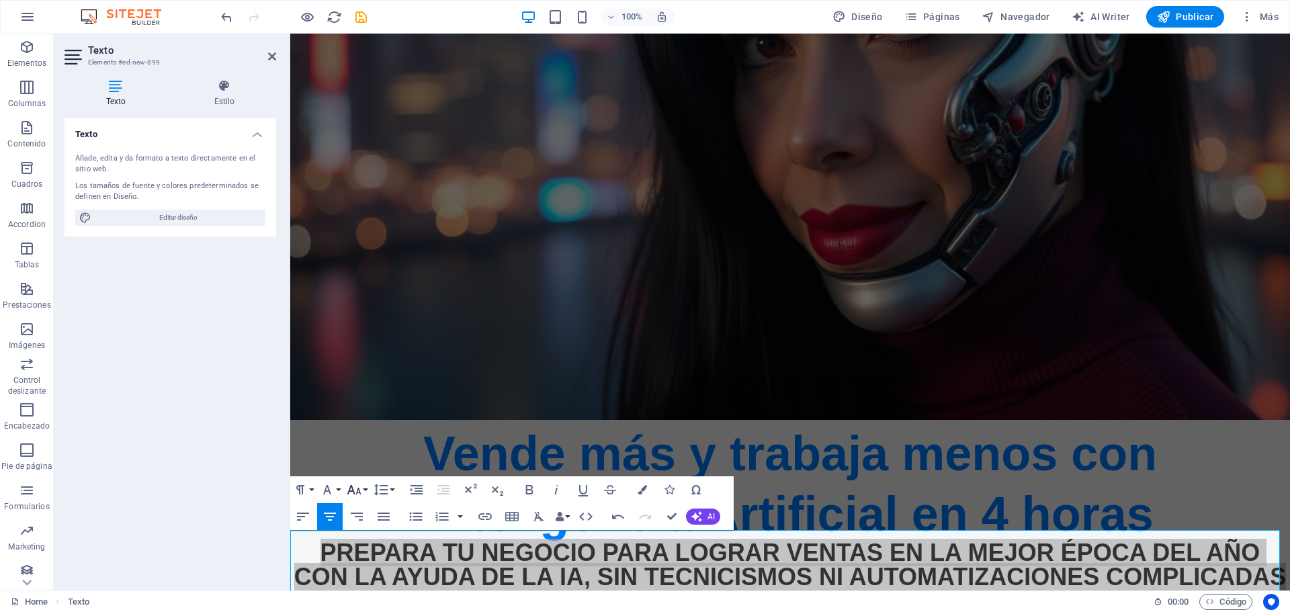
click at [352, 486] on icon "button" at bounding box center [354, 489] width 14 height 9
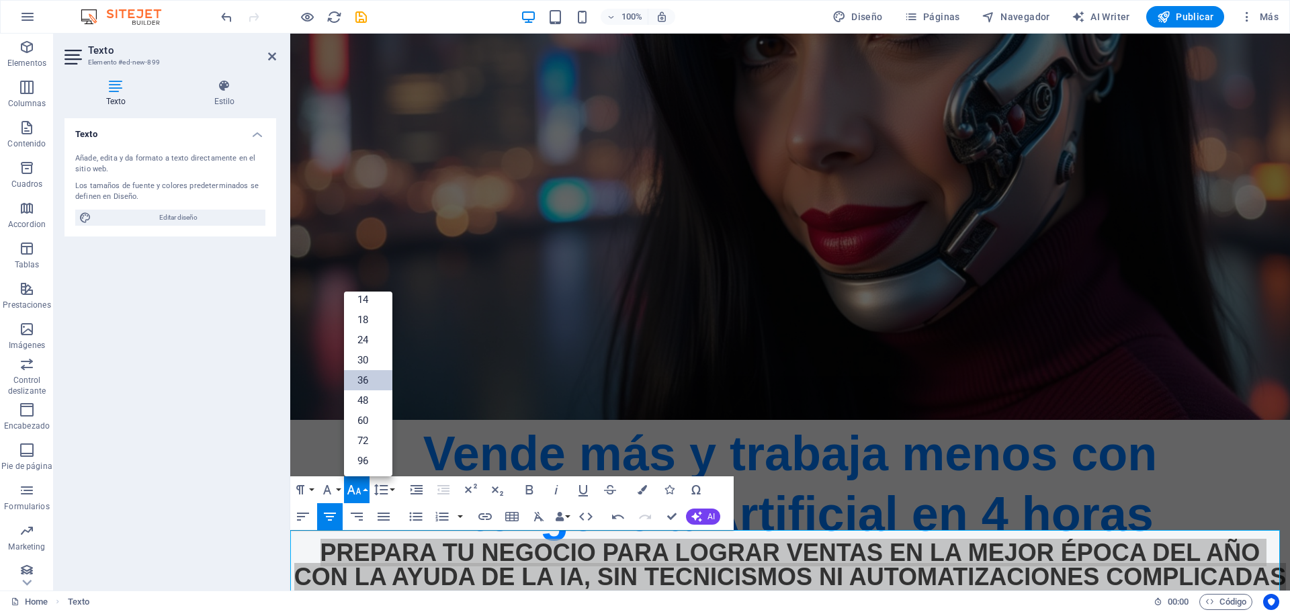
click at [362, 488] on button "Font Size" at bounding box center [357, 489] width 26 height 27
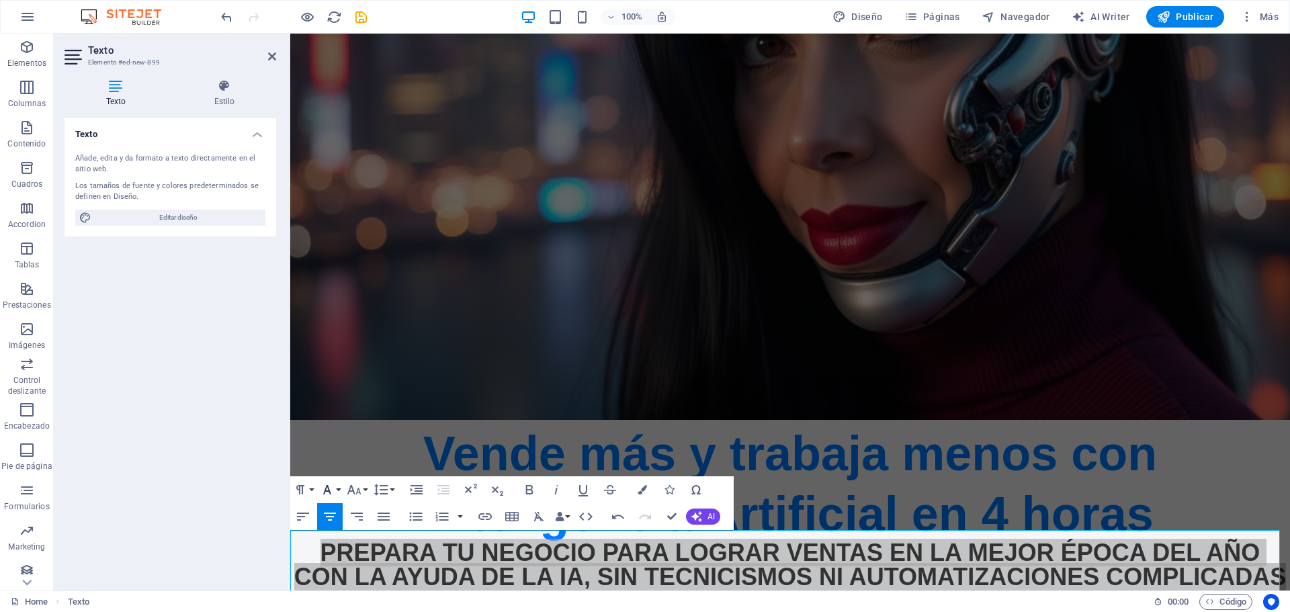
click at [338, 490] on button "Font Family" at bounding box center [330, 489] width 26 height 27
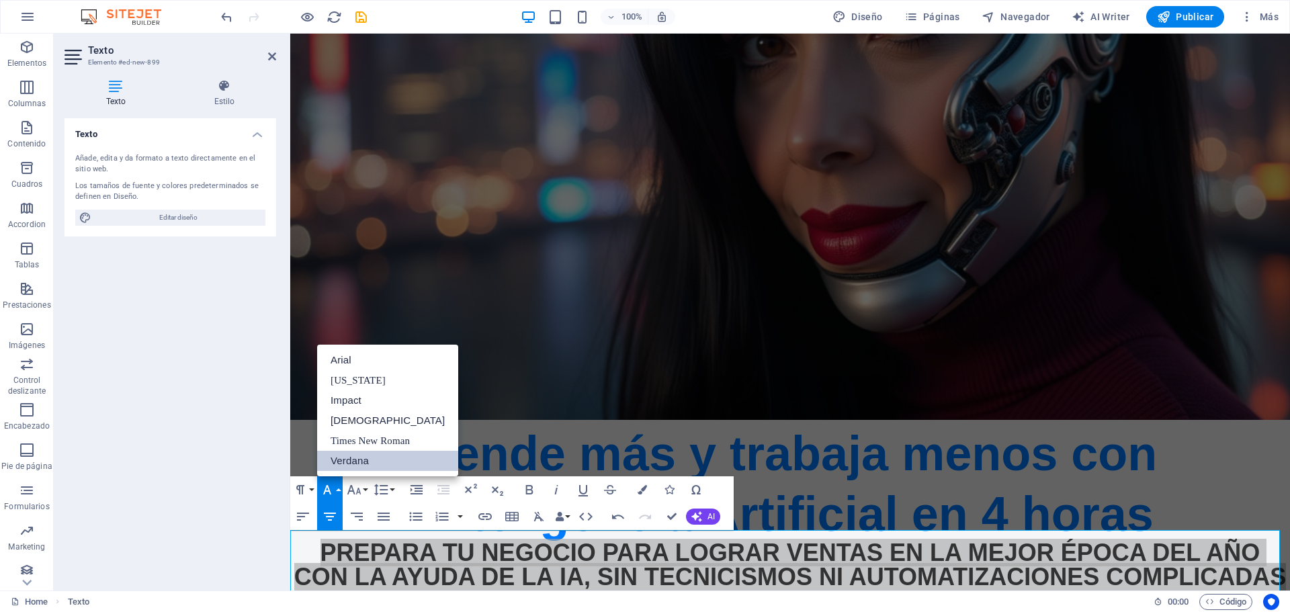
scroll to position [0, 0]
click at [340, 490] on button "Font Family" at bounding box center [330, 489] width 26 height 27
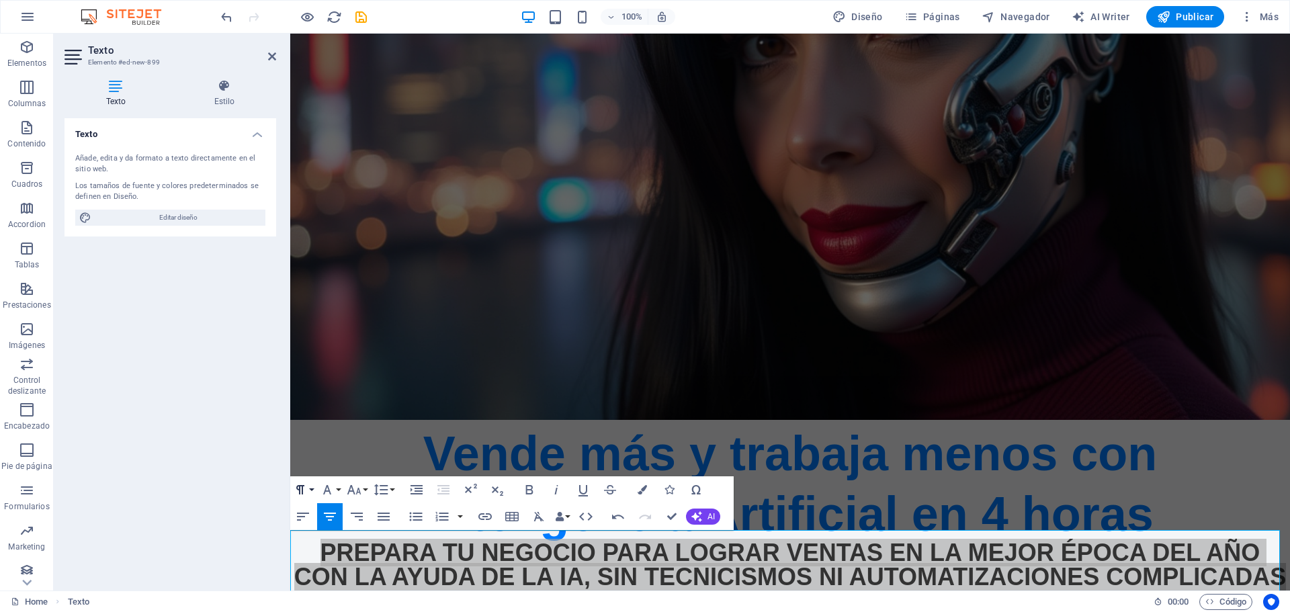
click at [302, 488] on icon "button" at bounding box center [300, 489] width 8 height 9
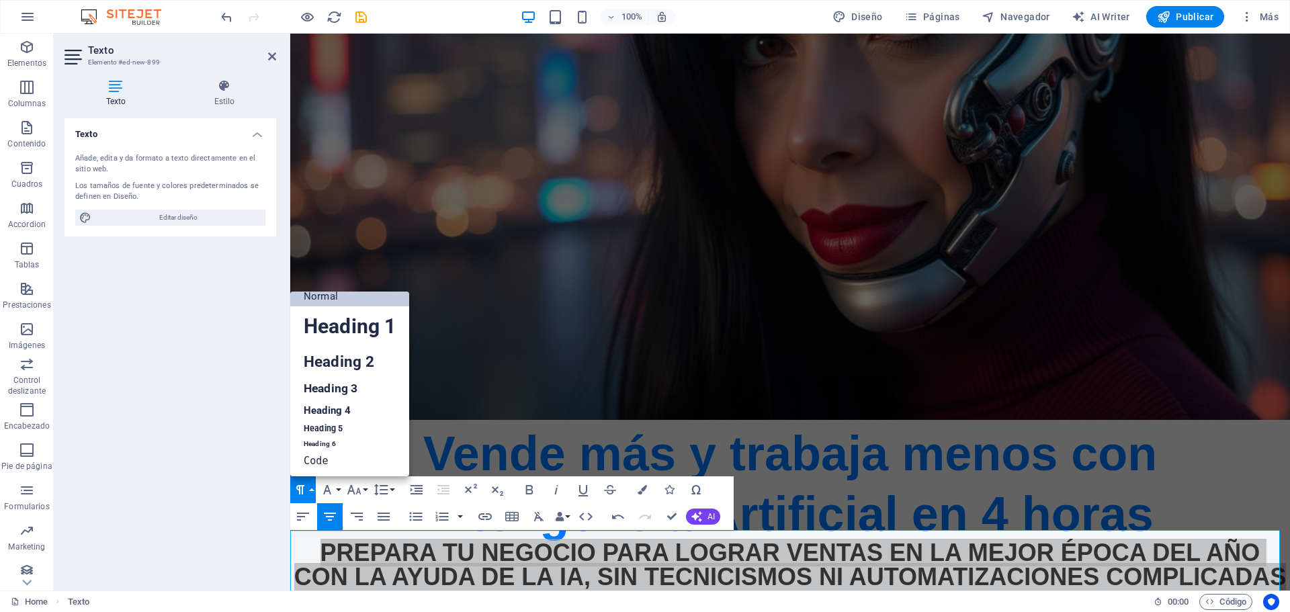
scroll to position [11, 0]
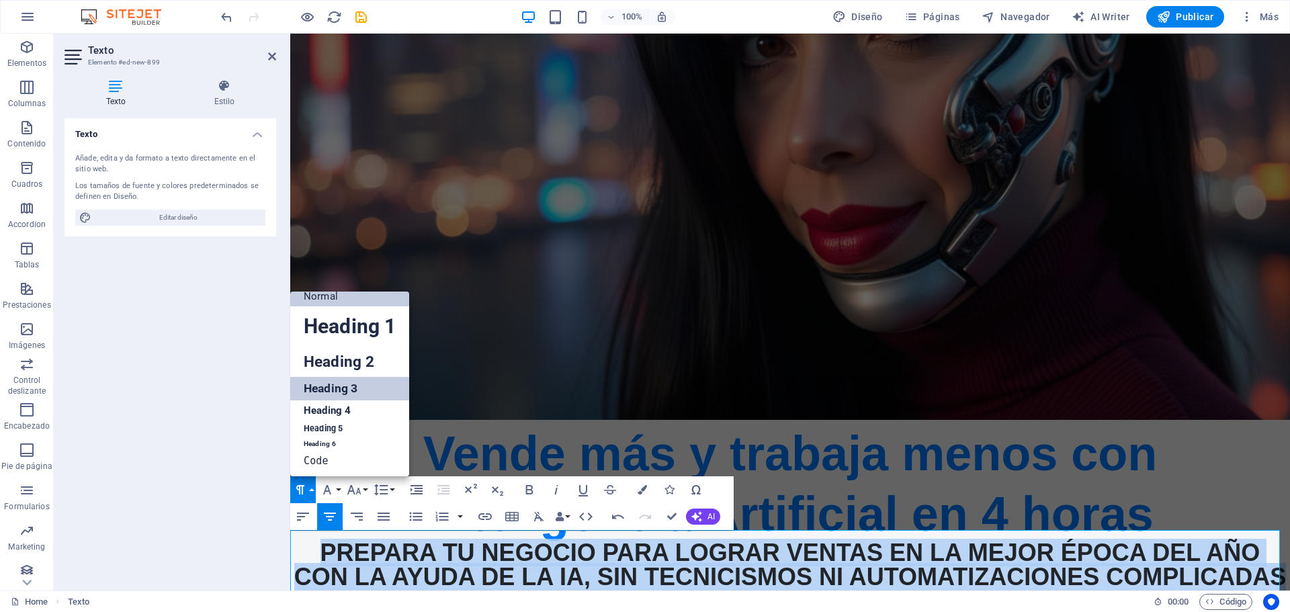
click at [339, 379] on link "Heading 3" at bounding box center [349, 389] width 119 height 24
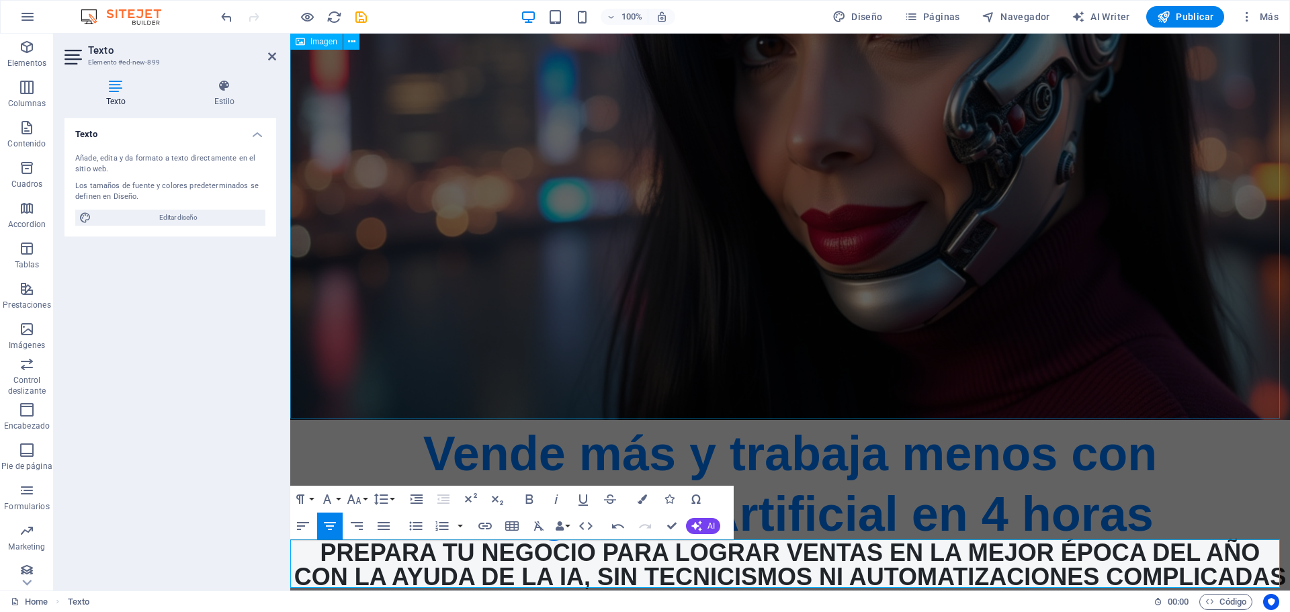
scroll to position [275, 0]
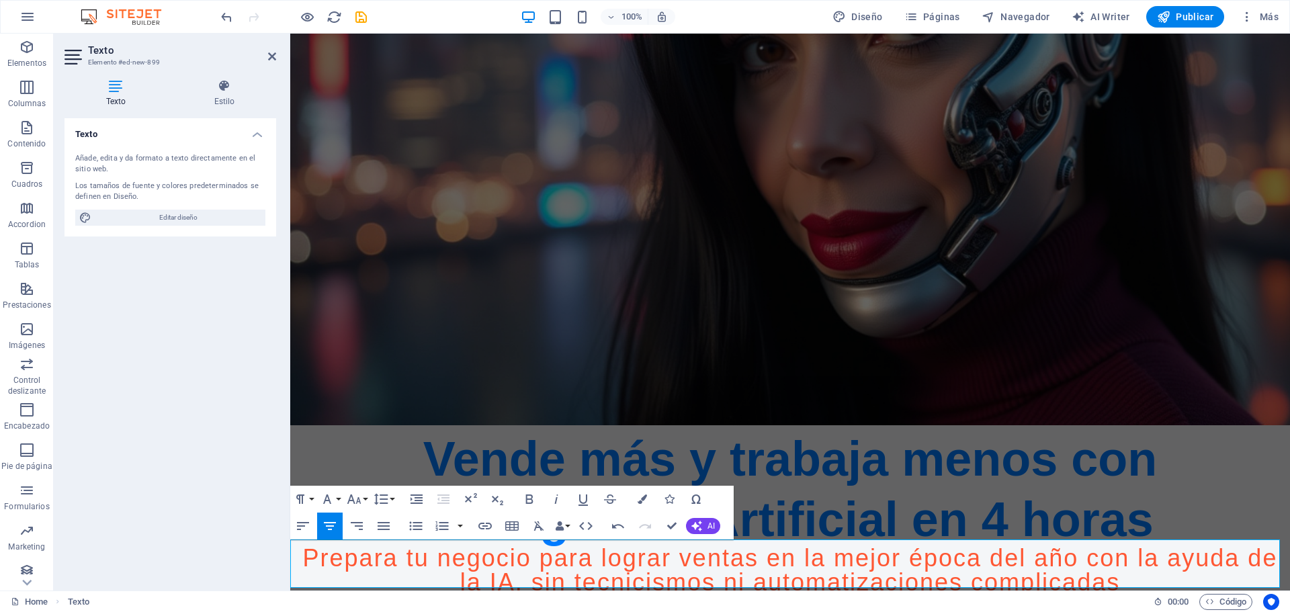
click at [232, 481] on div "Texto Añade, edita y da formato a texto directamente en el sitio web. Los tamañ…" at bounding box center [170, 348] width 212 height 461
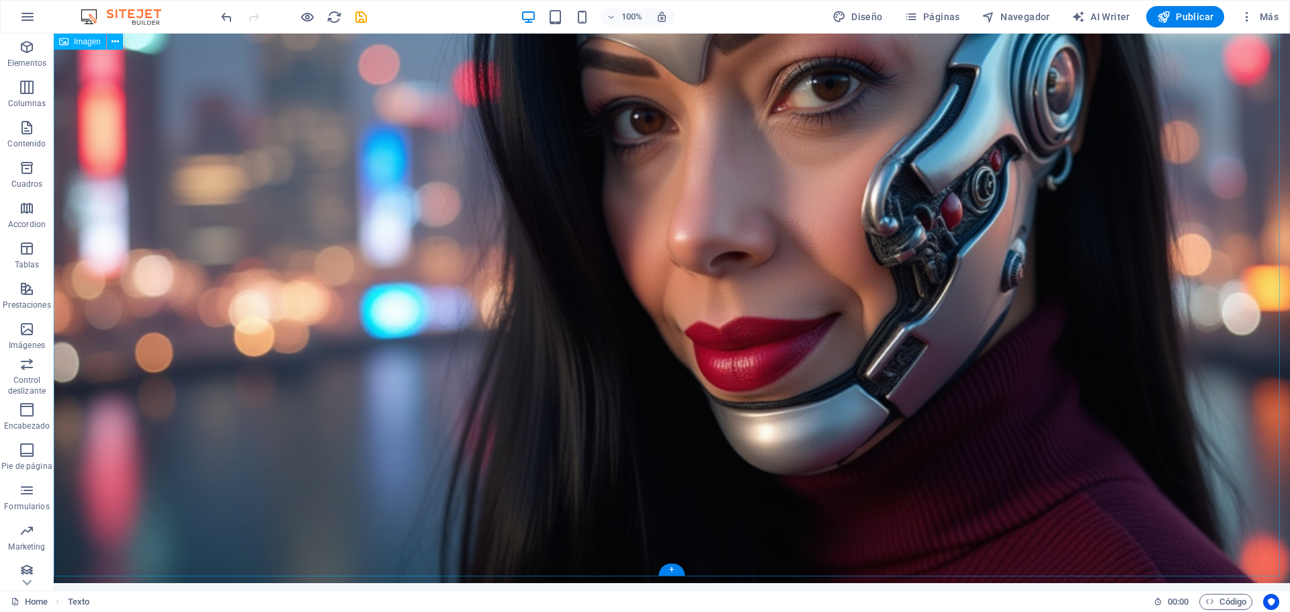
scroll to position [433, 0]
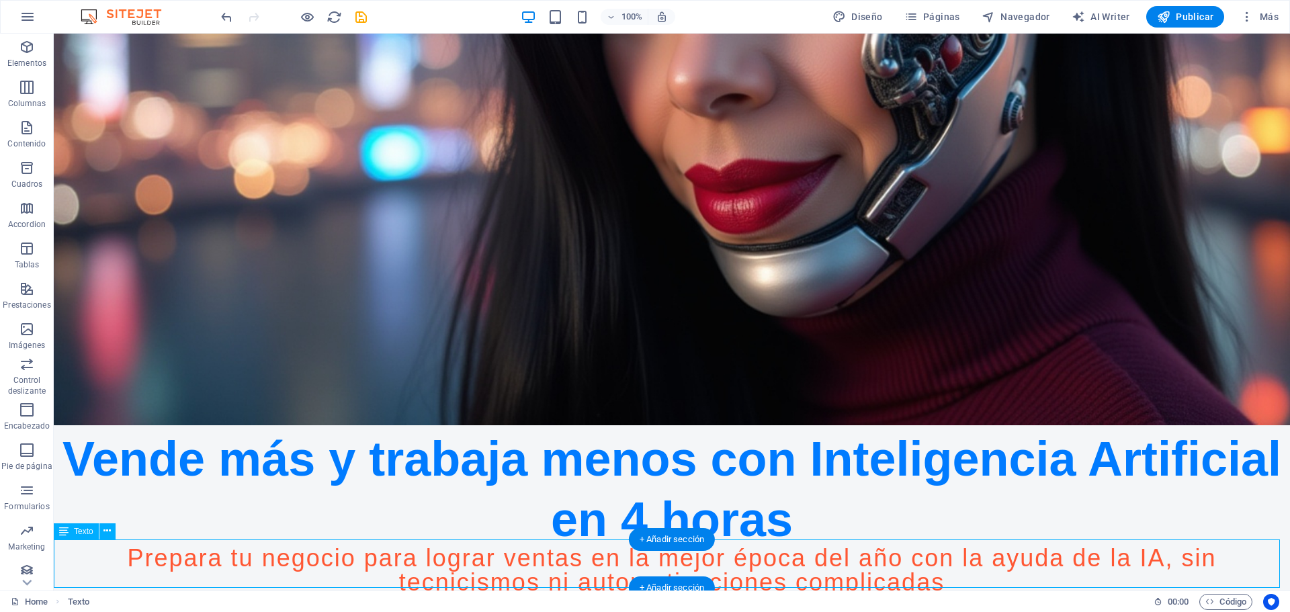
click at [946, 562] on div "Prepara tu negocio para lograr ventas en la mejor época del año con la ayuda de…" at bounding box center [672, 570] width 1236 height 48
click at [948, 565] on div "Prepara tu negocio para lograr ventas en la mejor época del año con la ayuda de…" at bounding box center [672, 570] width 1236 height 48
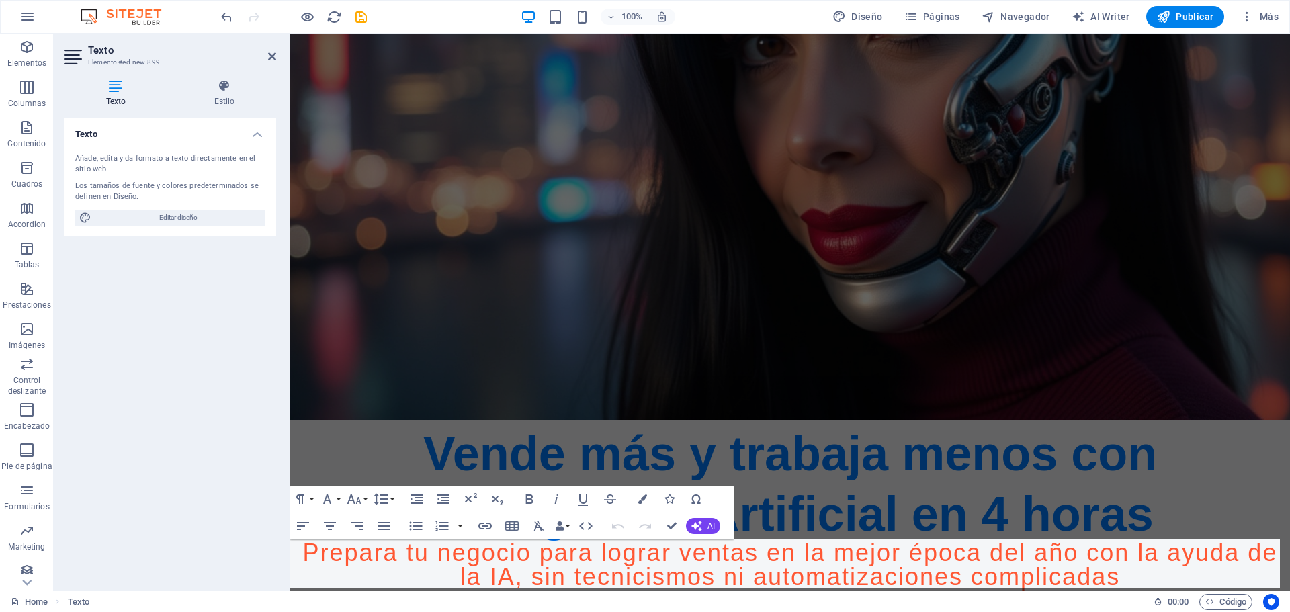
scroll to position [275, 0]
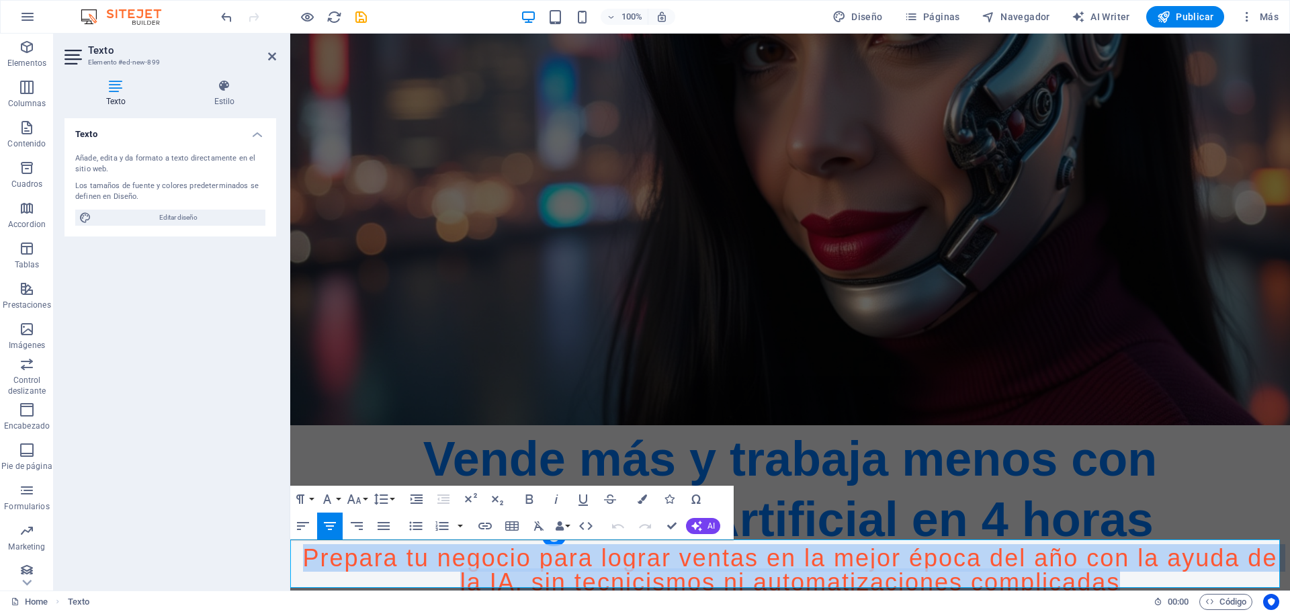
drag, startPoint x: 305, startPoint y: 546, endPoint x: 1289, endPoint y: 630, distance: 987.6
click at [1289, 594] on html "Skip to main content Vende más y trabaja menos con Inteligencia Artificial en 4…" at bounding box center [789, 177] width 999 height 836
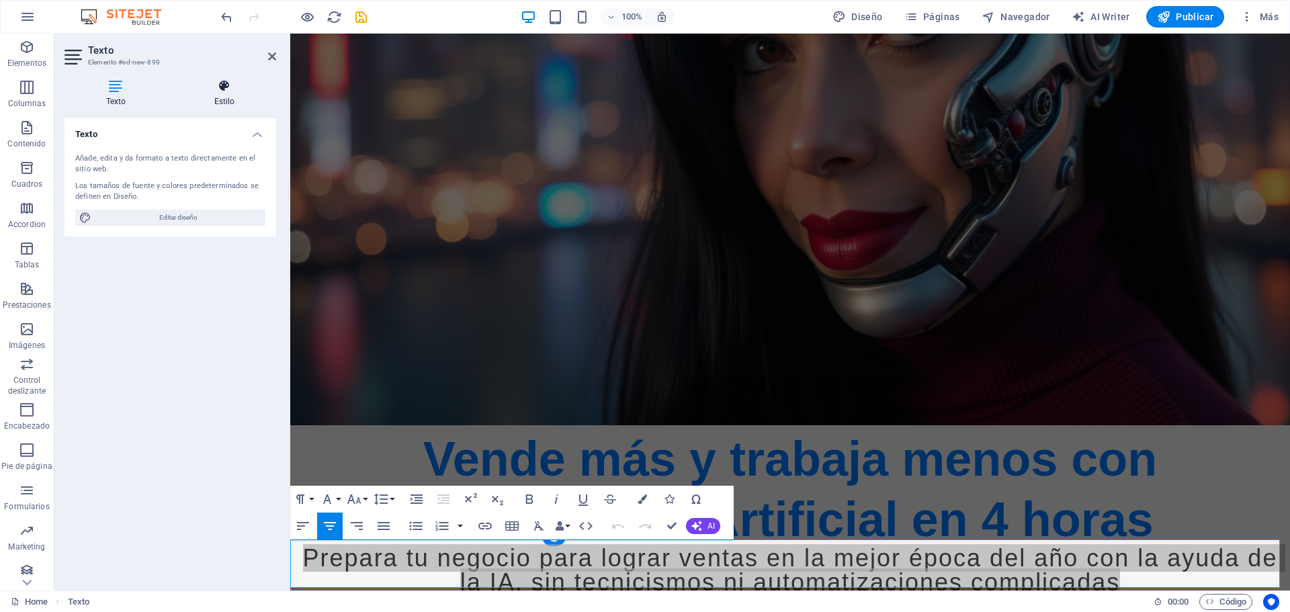
click at [234, 91] on icon at bounding box center [224, 85] width 103 height 13
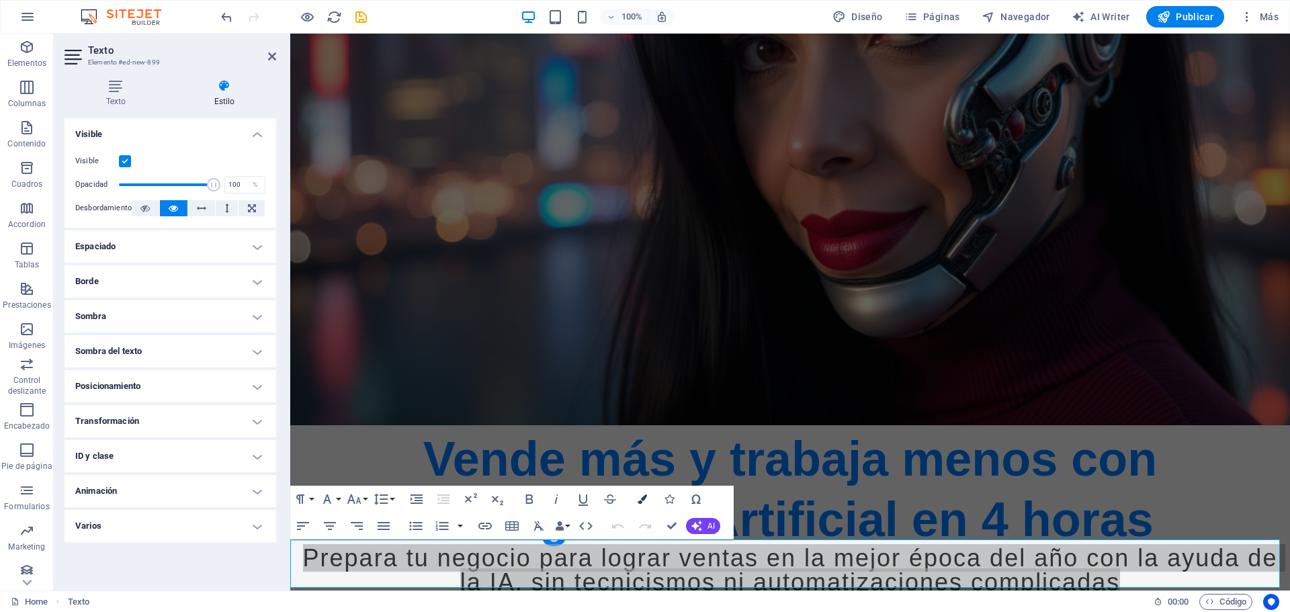
click at [644, 494] on button "Colors" at bounding box center [642, 499] width 26 height 27
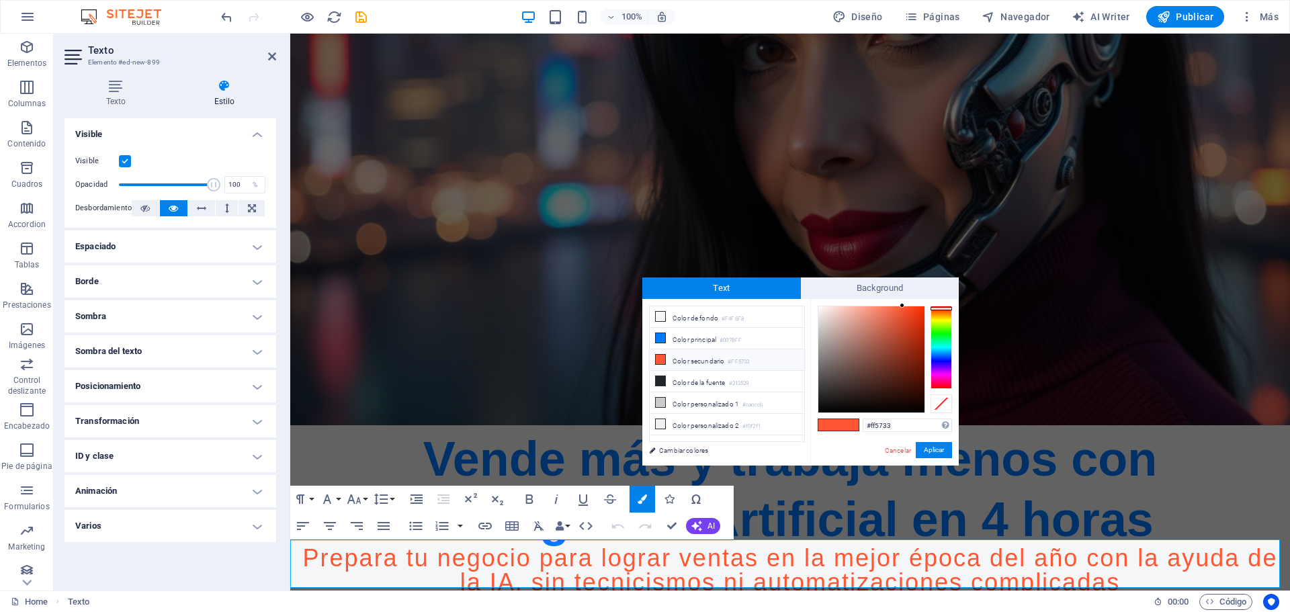
click at [658, 357] on icon at bounding box center [660, 359] width 9 height 9
type input "#0d0301"
click at [914, 406] on div at bounding box center [871, 359] width 106 height 106
click at [924, 449] on button "Aplicar" at bounding box center [934, 450] width 36 height 16
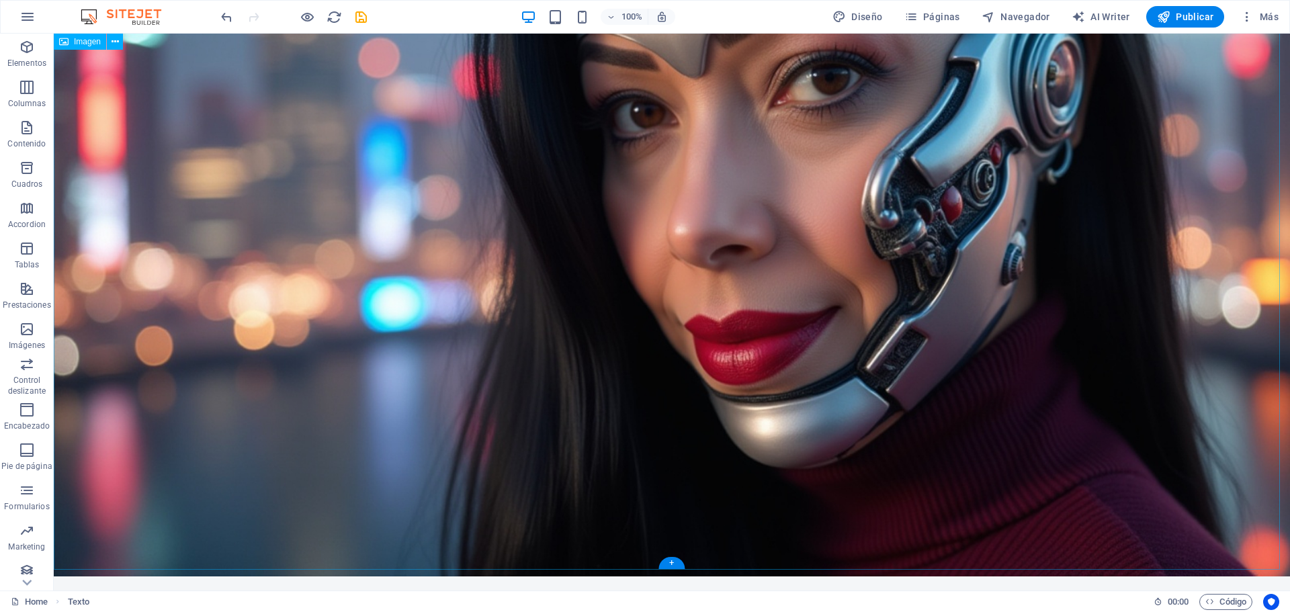
scroll to position [433, 0]
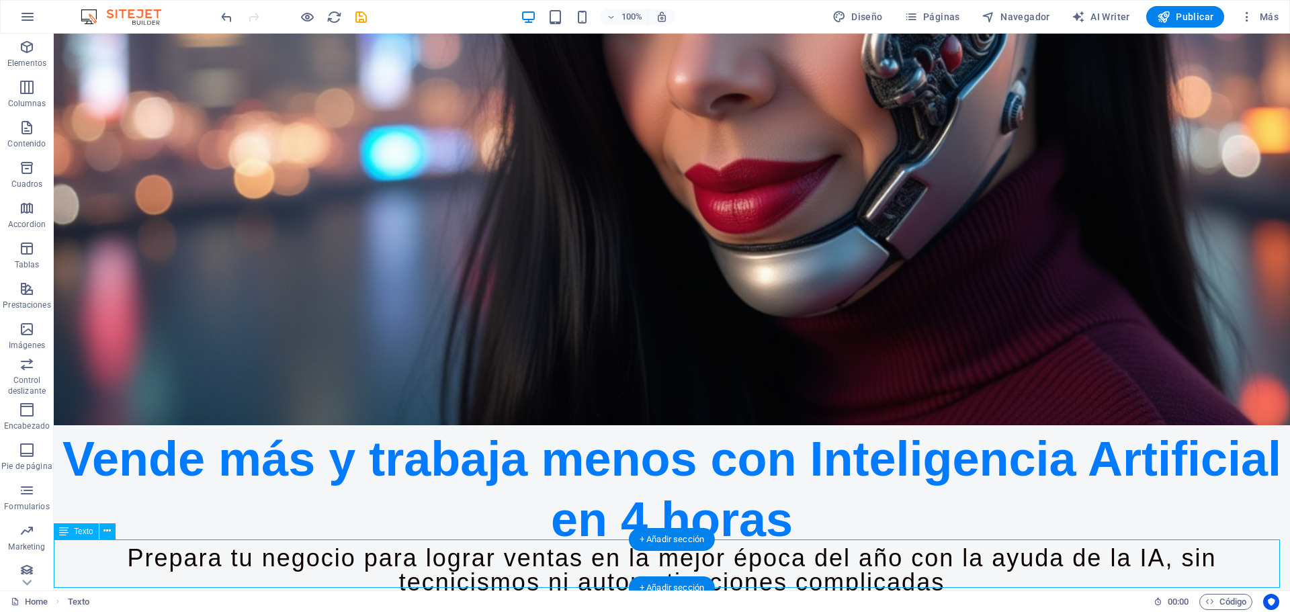
click at [983, 546] on div "Prepara tu negocio para lograr ventas en la mejor época del año con la ayuda de…" at bounding box center [672, 570] width 1236 height 48
click at [991, 558] on div "Prepara tu negocio para lograr ventas en la mejor época del año con la ayuda de…" at bounding box center [672, 570] width 1236 height 48
click at [971, 566] on div "Prepara tu negocio para lograr ventas en la mejor época del año con la ayuda de…" at bounding box center [672, 570] width 1236 height 48
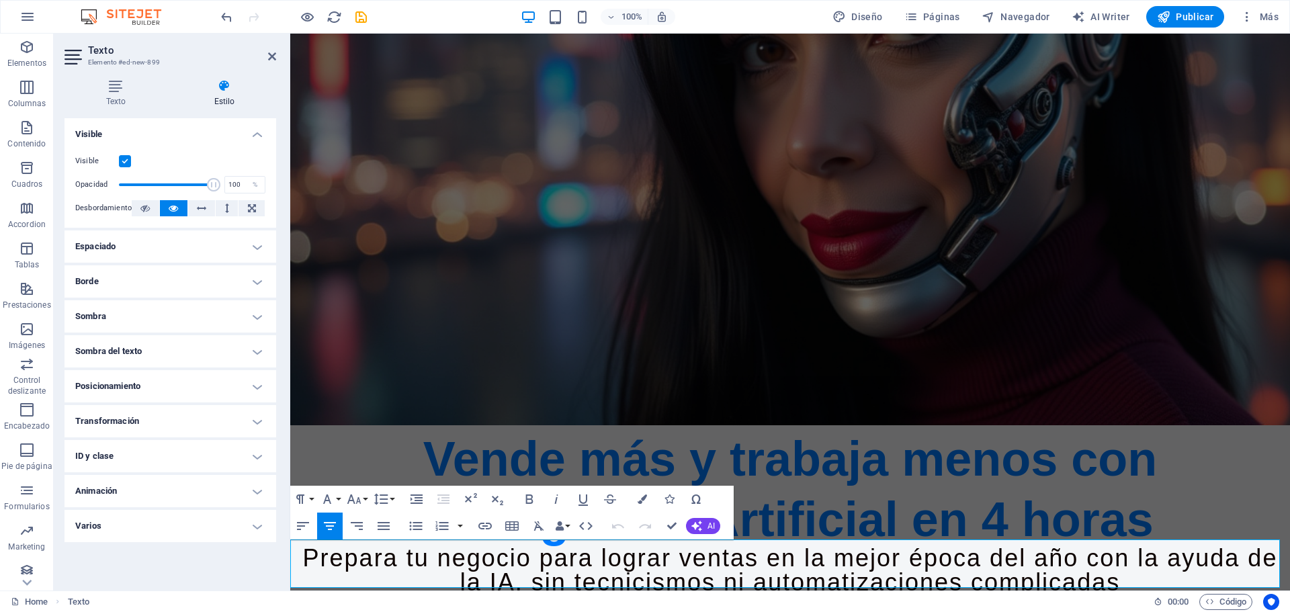
click at [994, 552] on span "Prepara tu negocio para lograr ventas en la mejor época del año con la ayuda de…" at bounding box center [790, 570] width 975 height 52
click at [1171, 548] on span "Prepara tu negocio para lograr ventas en la mejor época del año con la ayuda de…" at bounding box center [790, 570] width 975 height 52
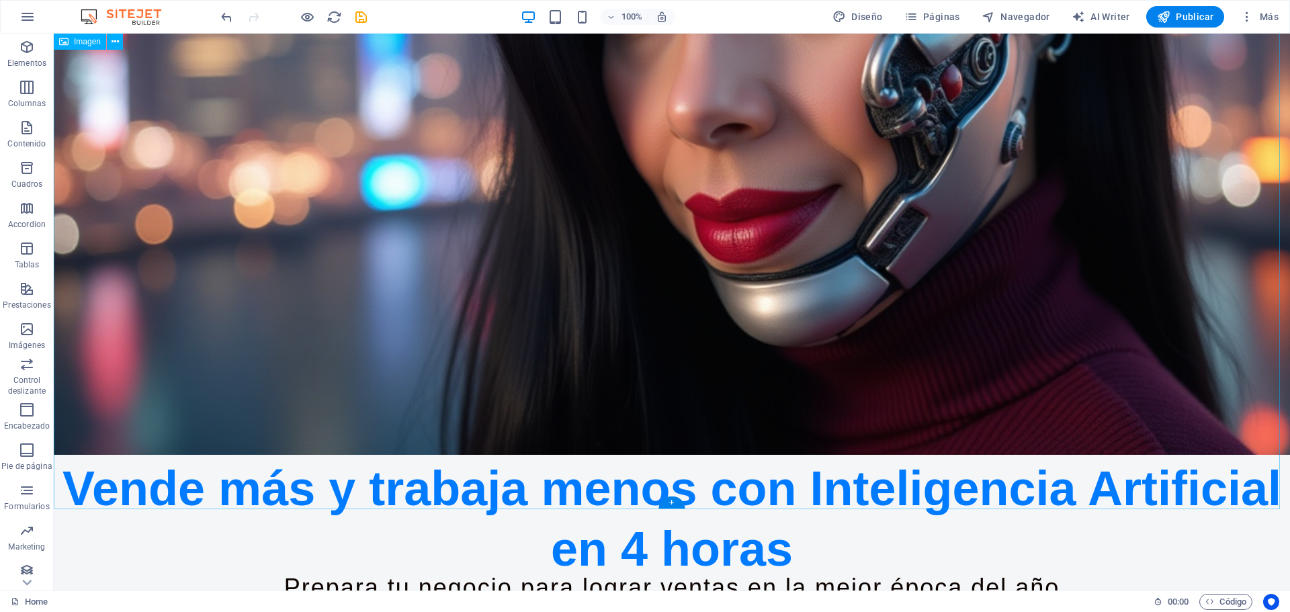
scroll to position [433, 0]
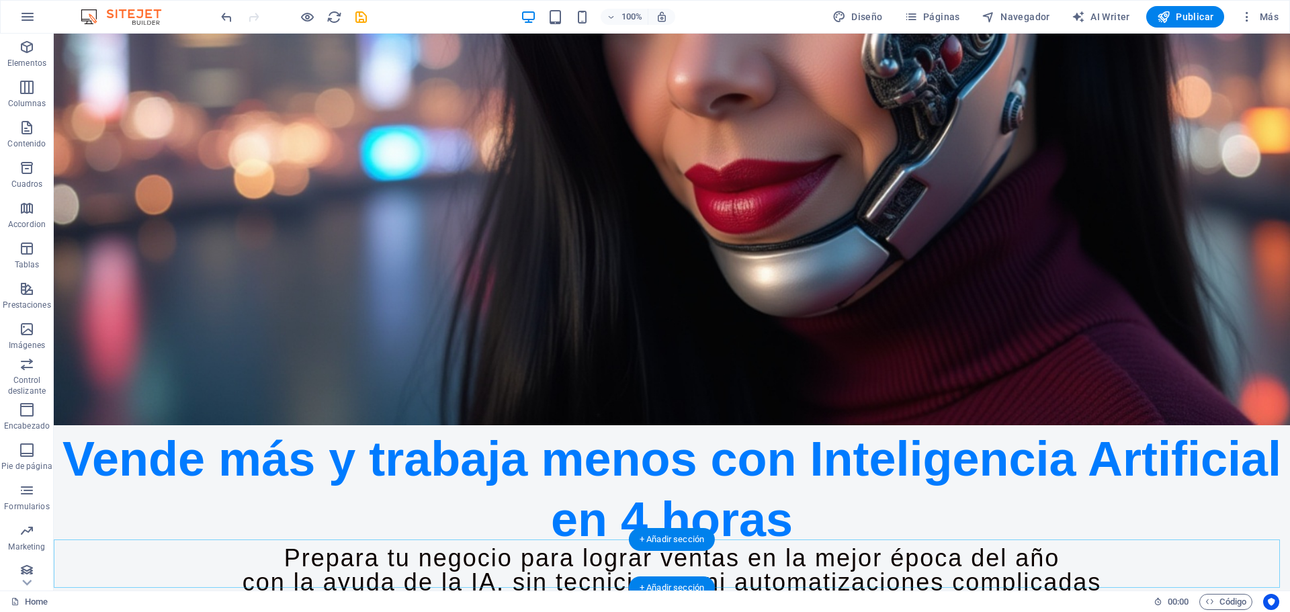
click at [710, 582] on div "+ Añadir sección" at bounding box center [672, 587] width 86 height 23
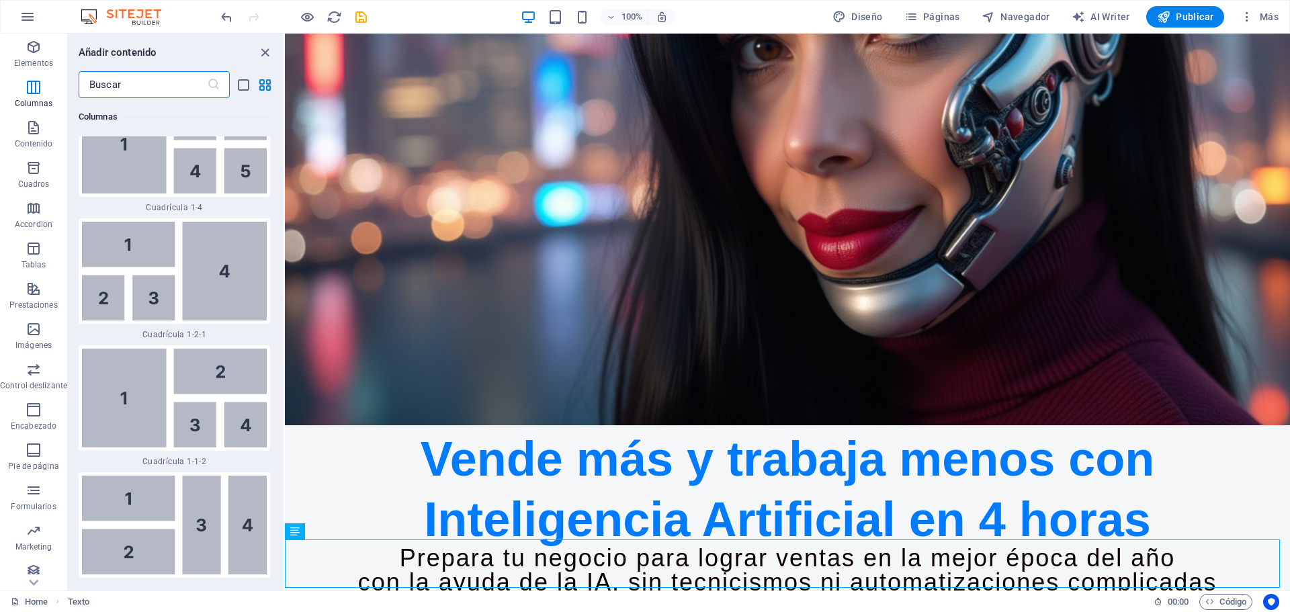
scroll to position [4303, 0]
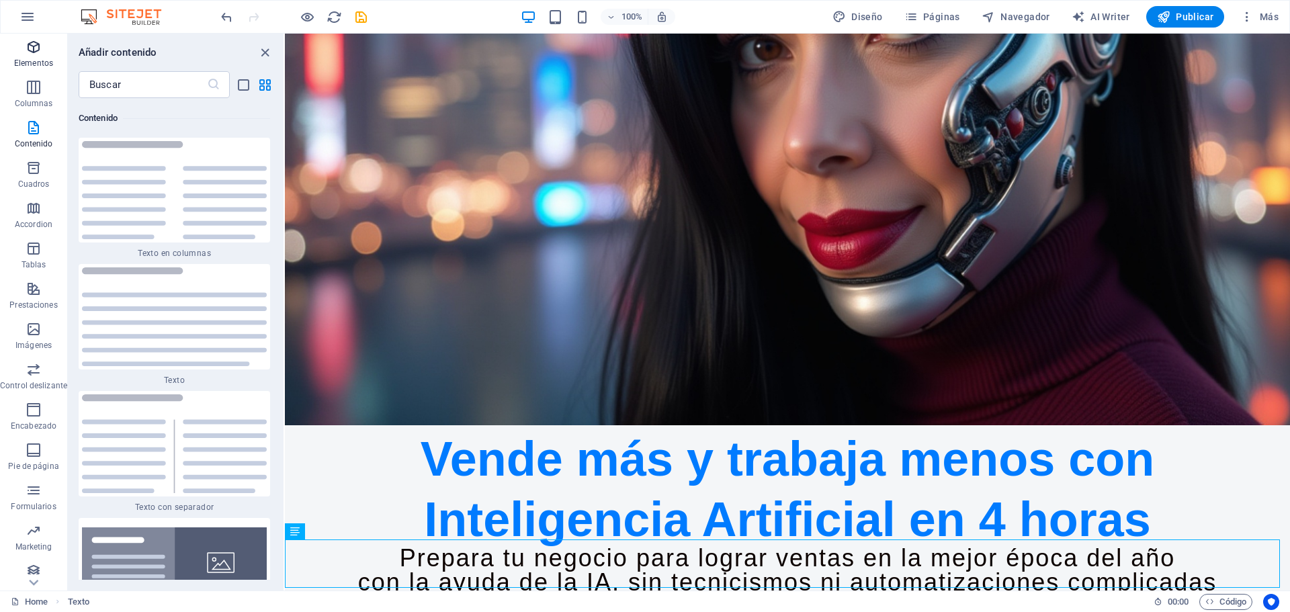
click at [31, 60] on p "Elementos" at bounding box center [33, 63] width 39 height 11
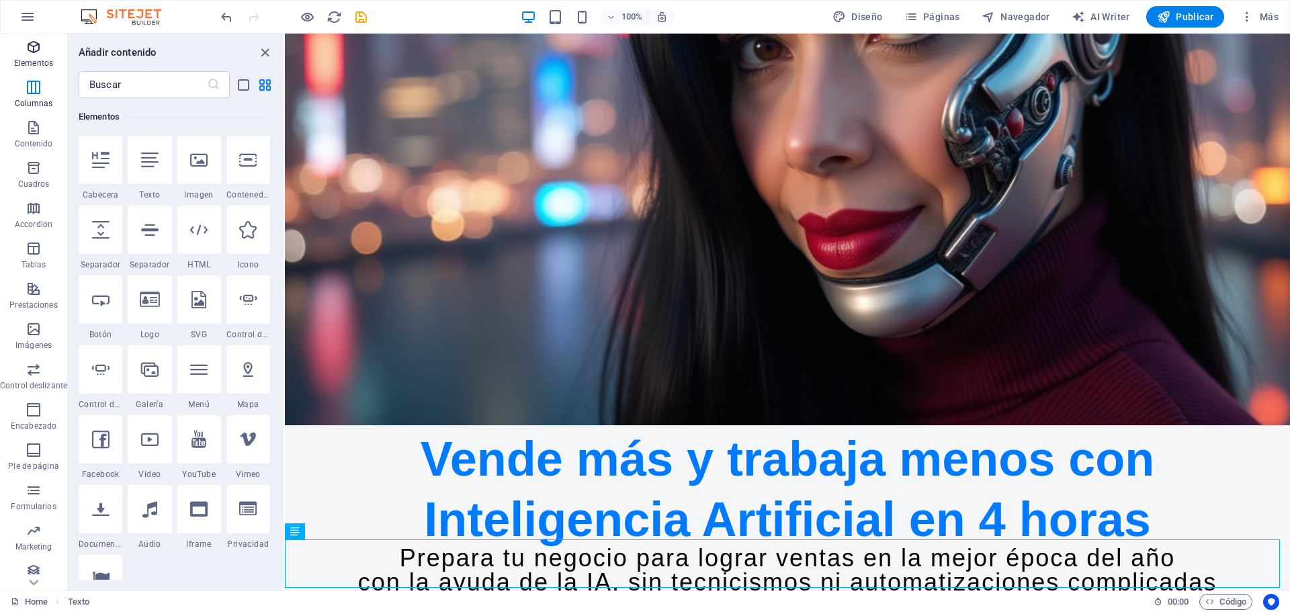
scroll to position [0, 0]
click at [789, 588] on div "+ Añadir sección" at bounding box center [787, 587] width 86 height 23
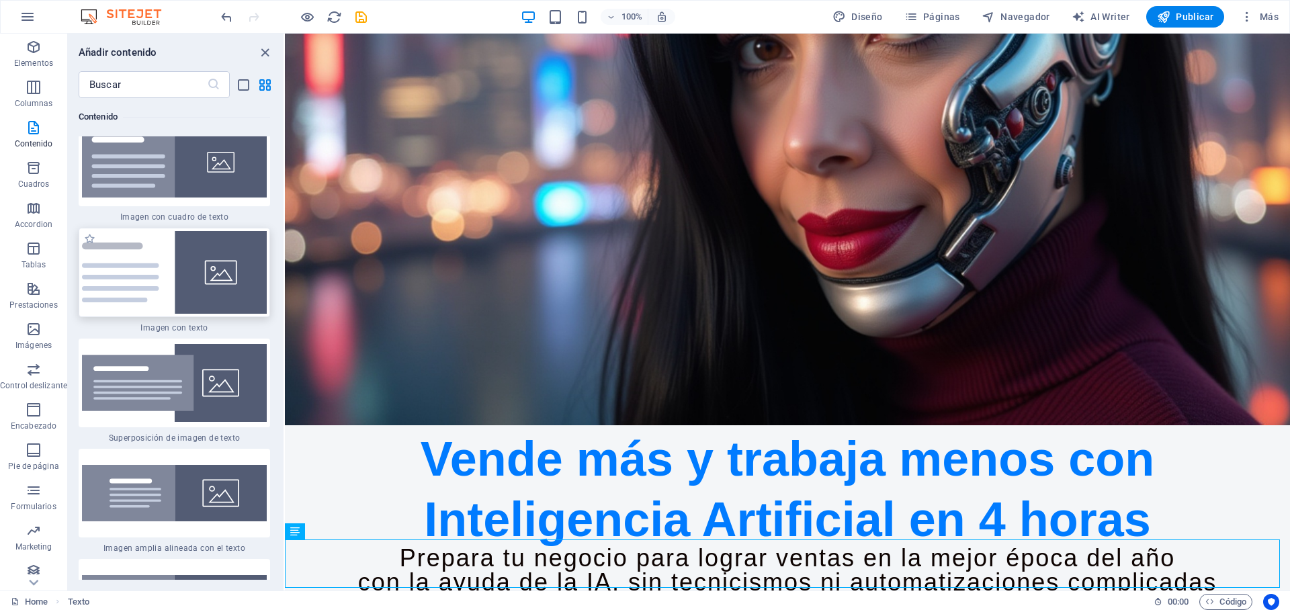
scroll to position [4840, 0]
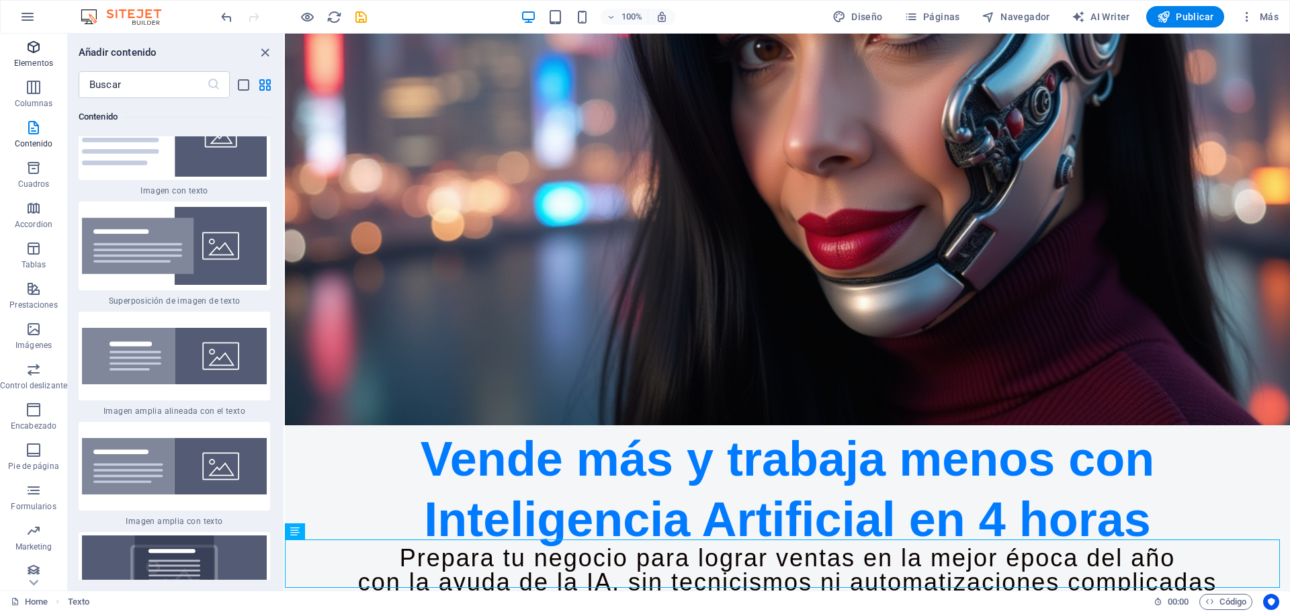
click at [30, 41] on icon "button" at bounding box center [34, 47] width 16 height 16
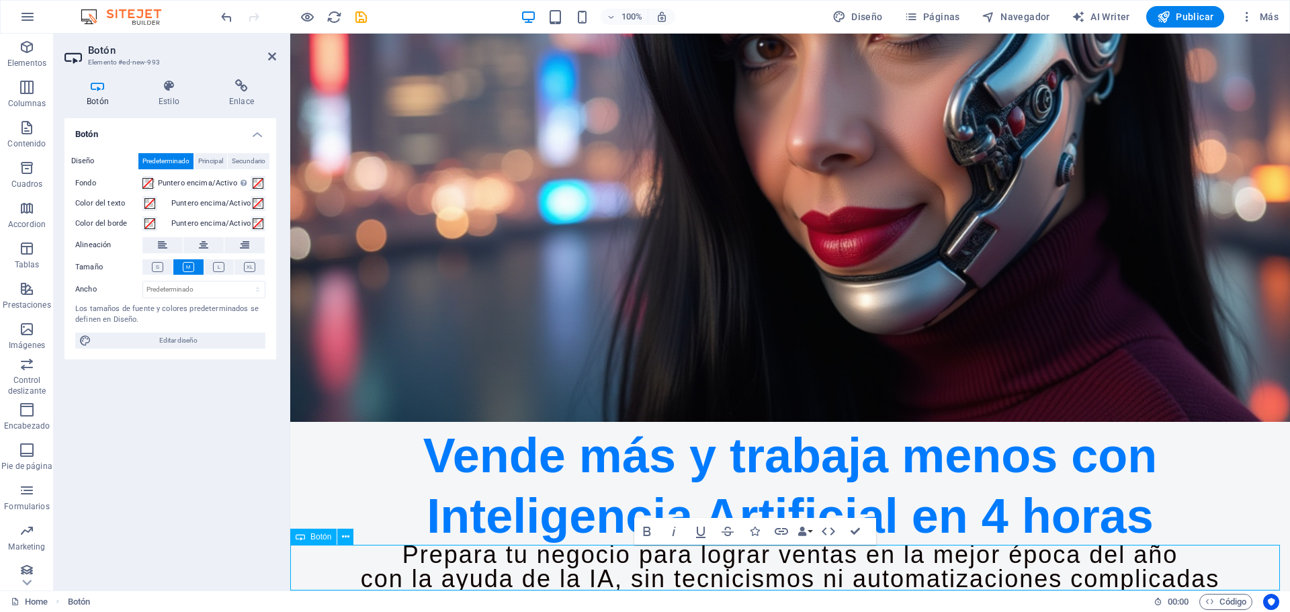
scroll to position [318, 0]
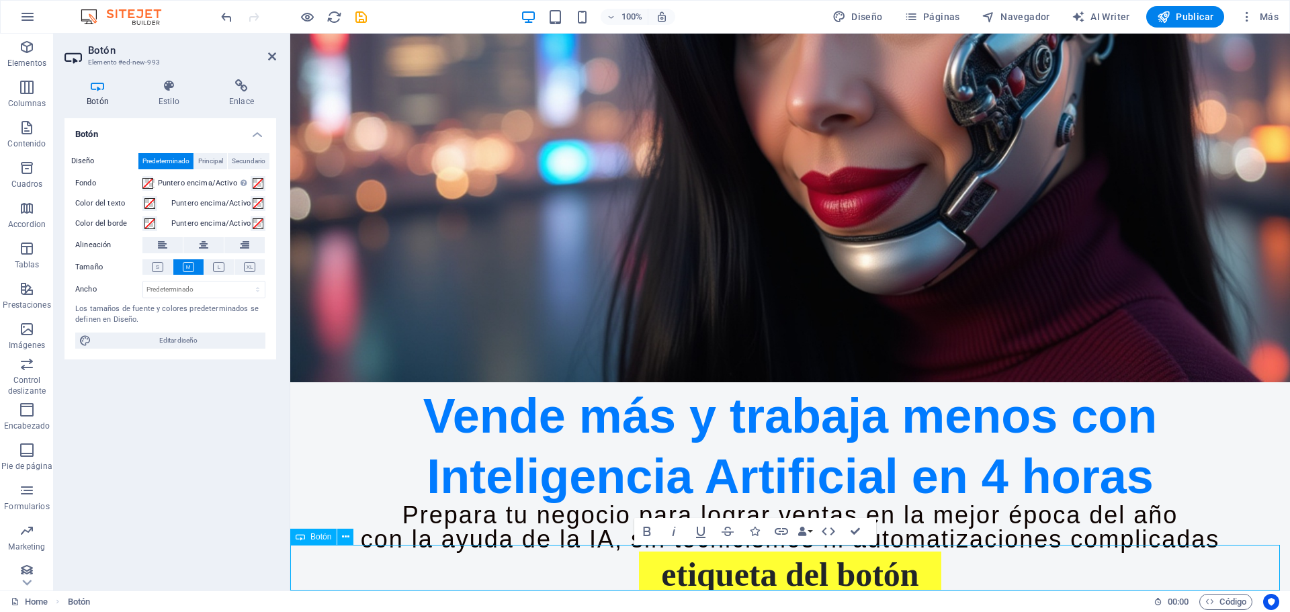
click at [1023, 576] on div "Etiqueta del botón" at bounding box center [789, 574] width 999 height 46
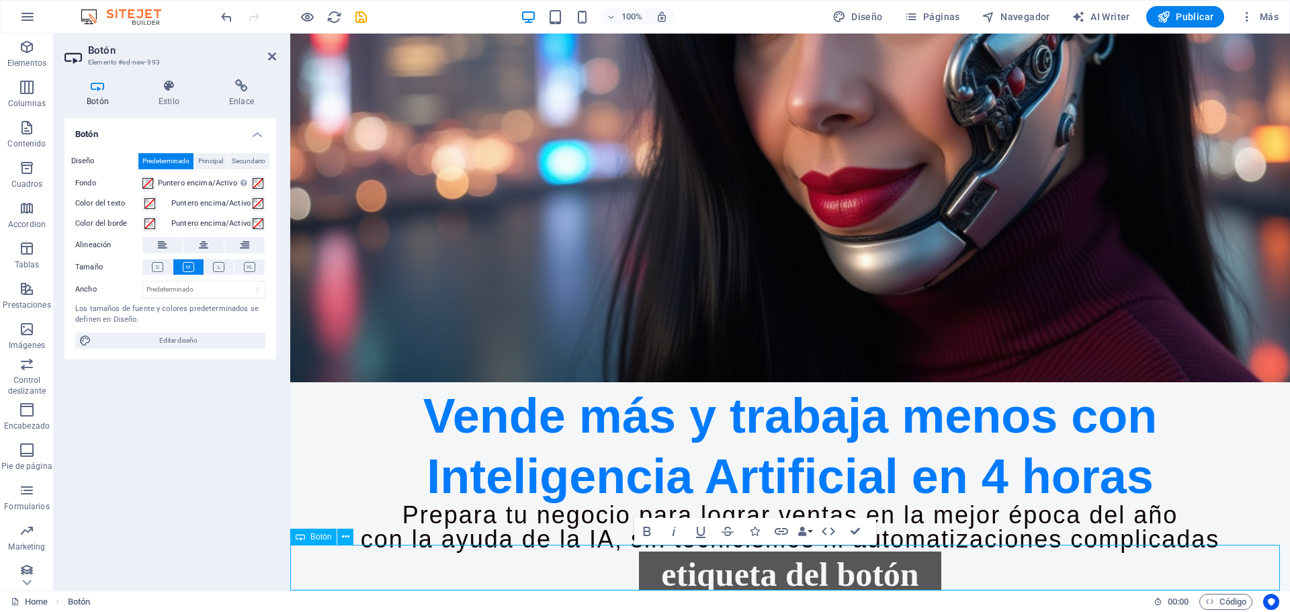
click at [805, 561] on link "Etiqueta del botón" at bounding box center [790, 574] width 302 height 46
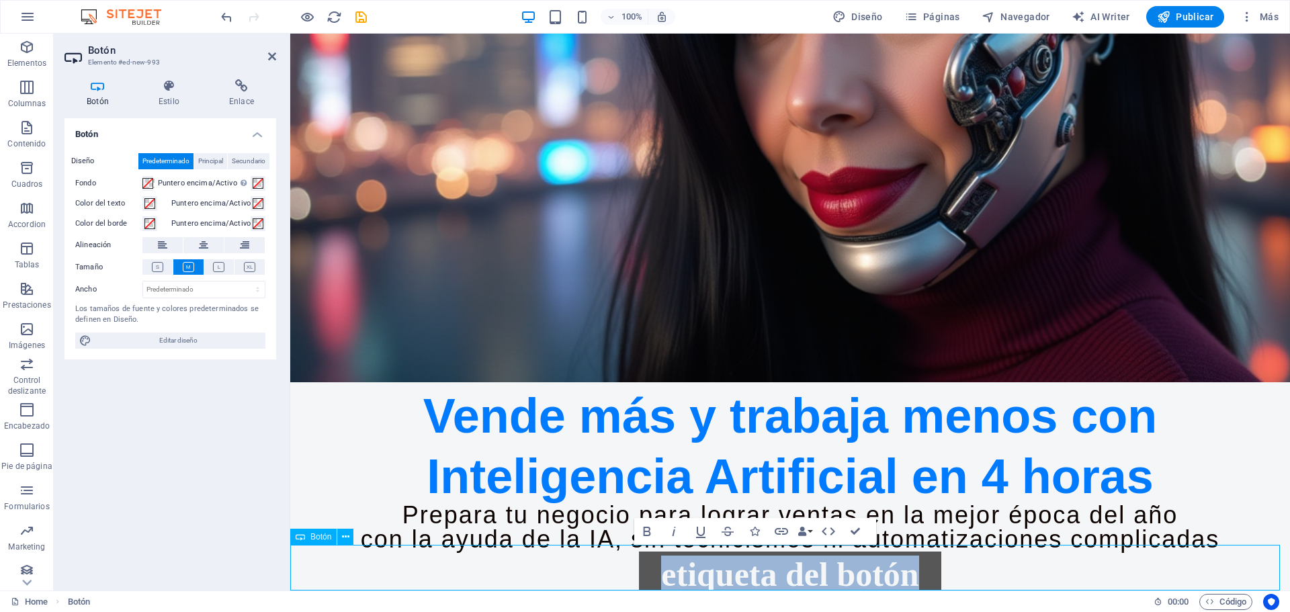
click at [805, 561] on link "Etiqueta del botón" at bounding box center [790, 574] width 302 height 46
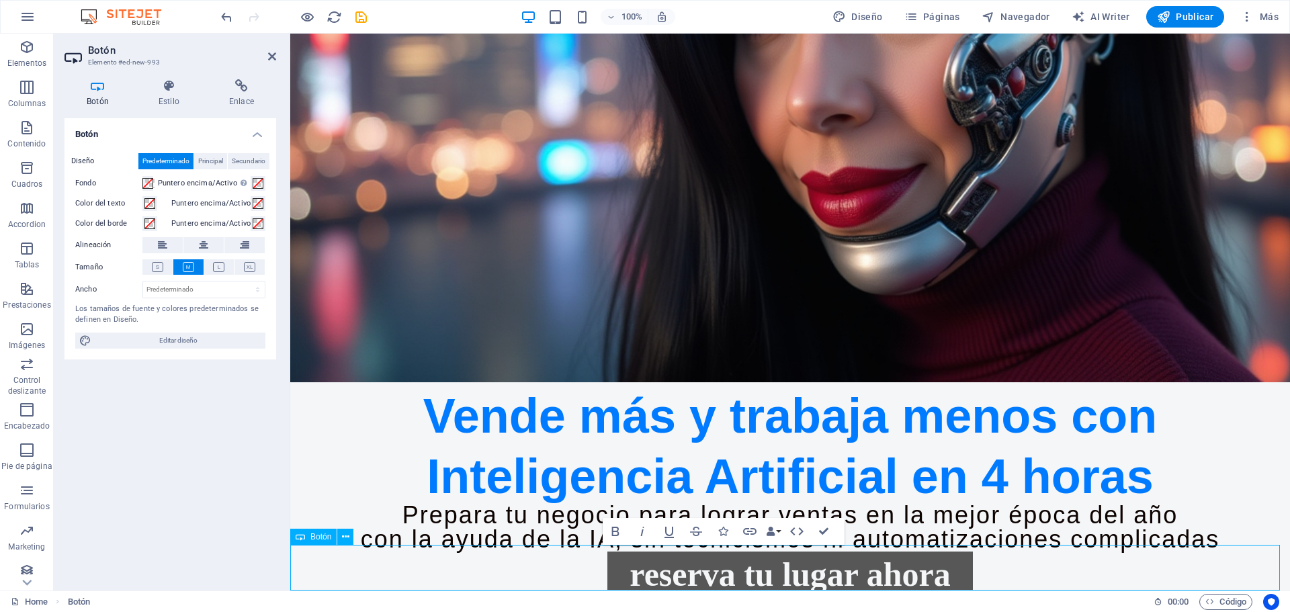
click at [640, 566] on link "Reserva tu lugar ahora" at bounding box center [789, 574] width 365 height 46
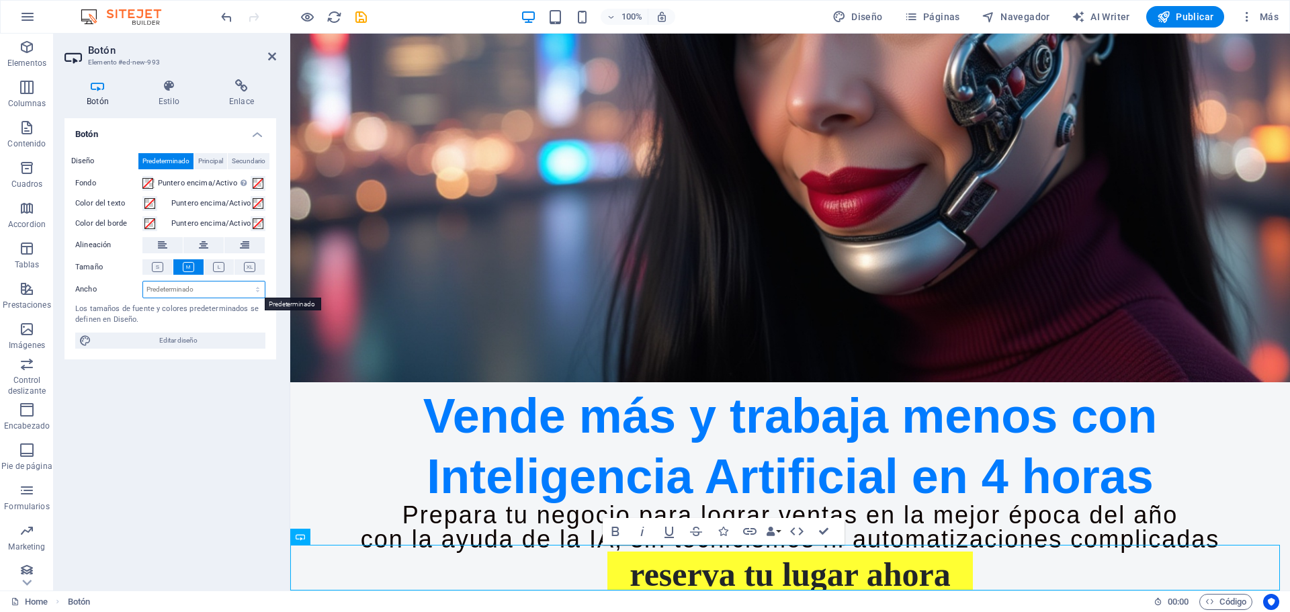
click at [237, 289] on select "Predeterminado px rem % em vh vw" at bounding box center [204, 289] width 122 height 16
click at [163, 97] on h4 "Estilo" at bounding box center [171, 93] width 71 height 28
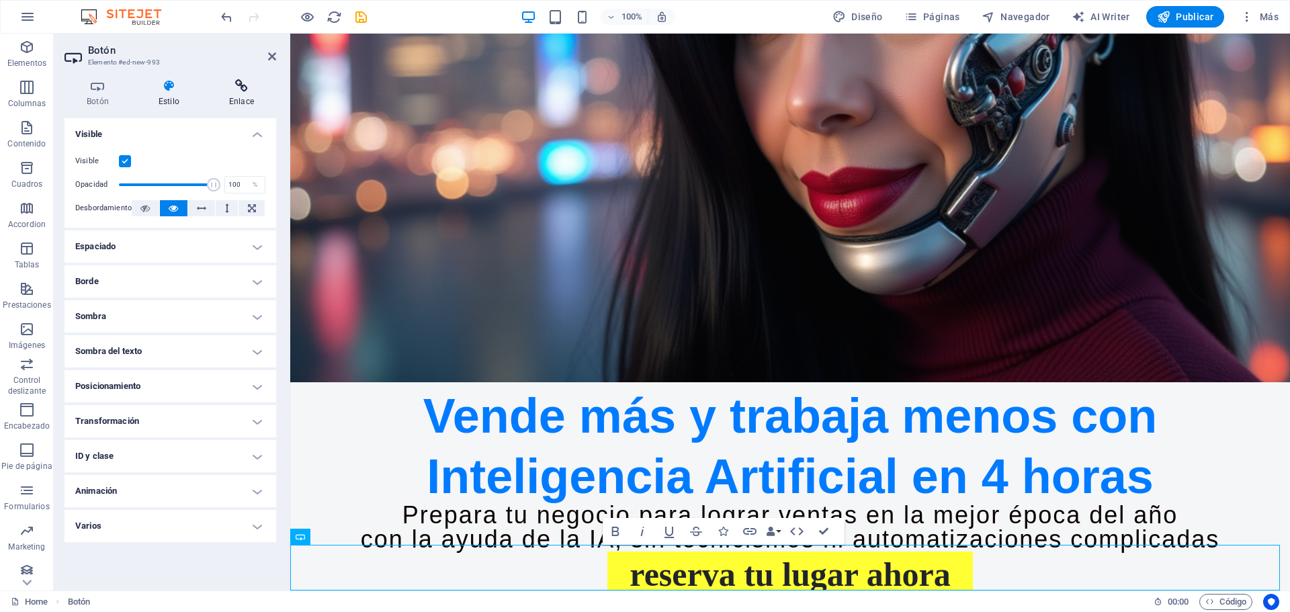
click at [239, 89] on icon at bounding box center [241, 85] width 69 height 13
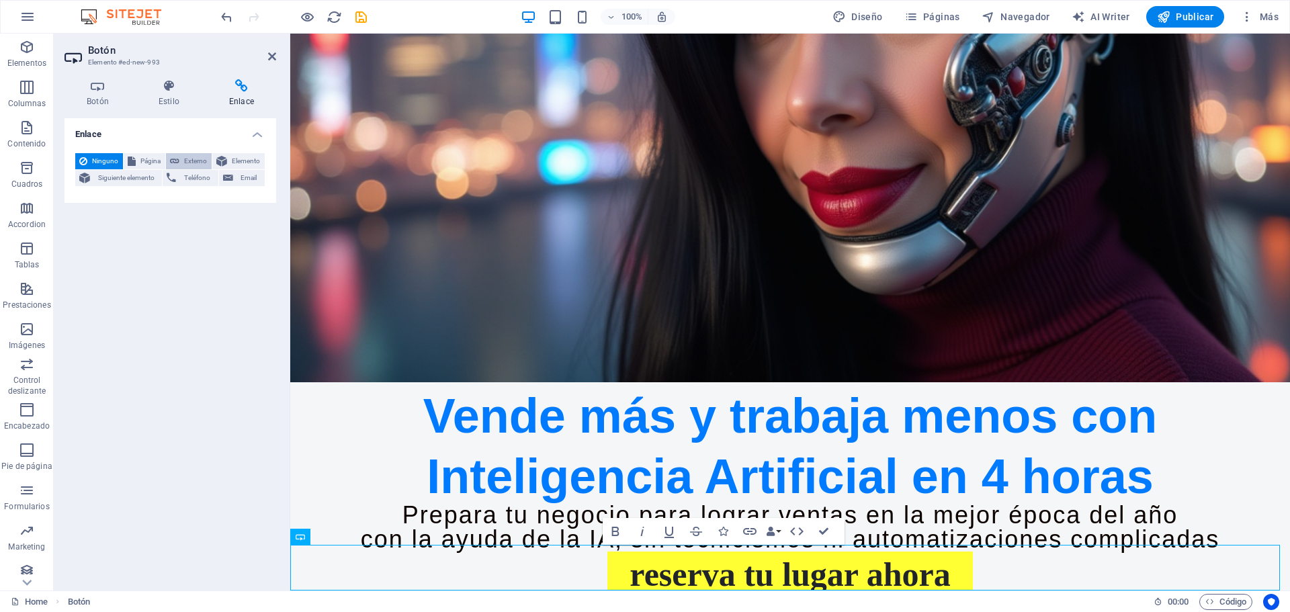
click at [177, 155] on icon at bounding box center [174, 161] width 9 height 16
select select "blank"
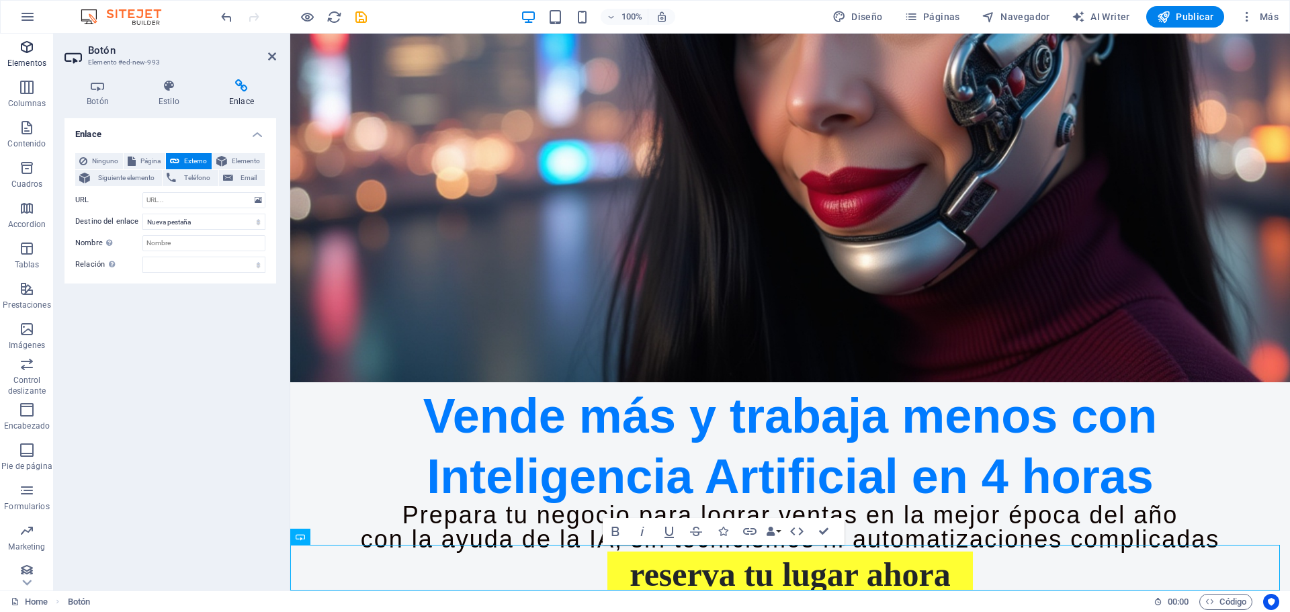
click at [34, 58] on p "Elementos" at bounding box center [26, 63] width 39 height 11
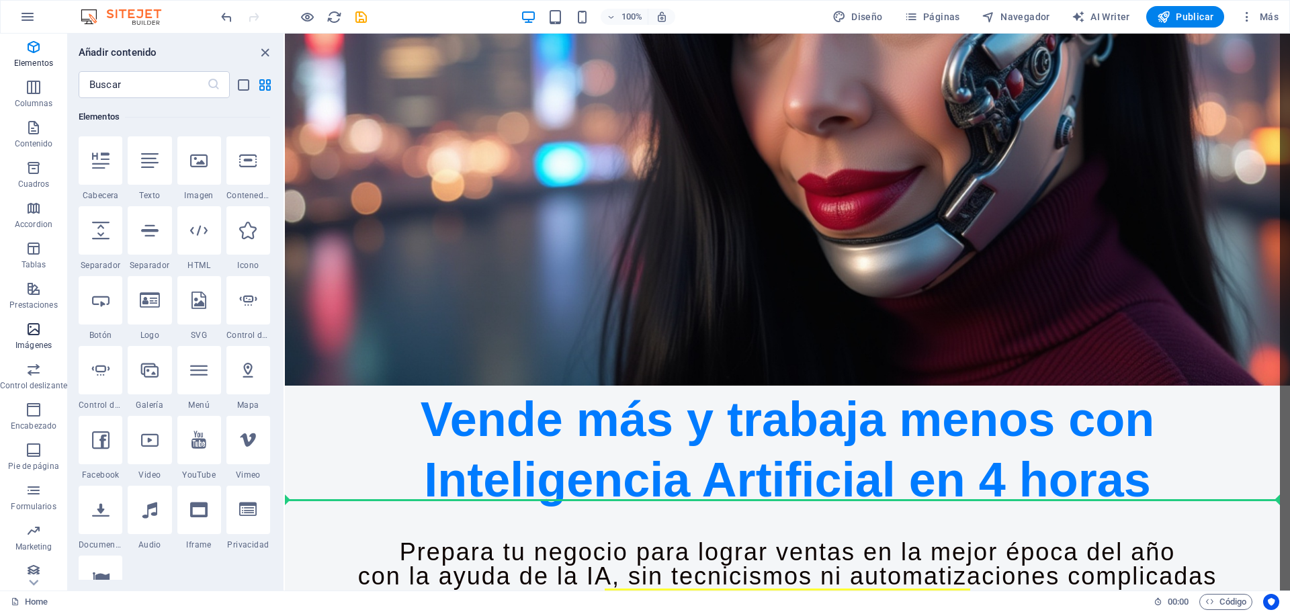
select select "px"
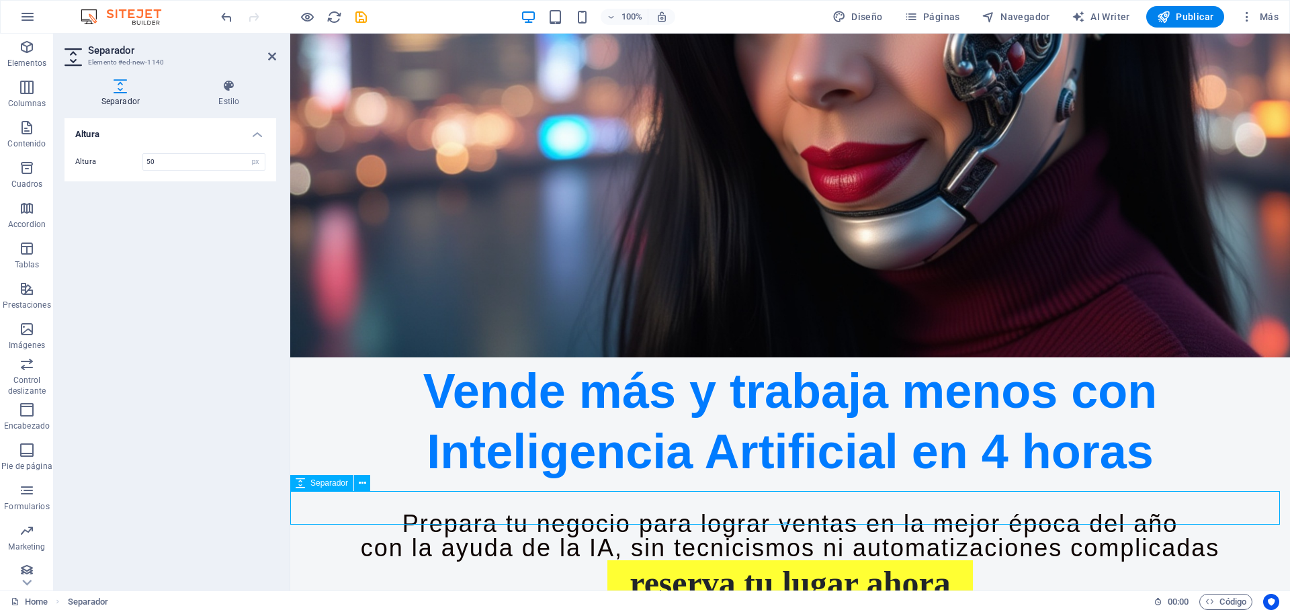
scroll to position [351, 0]
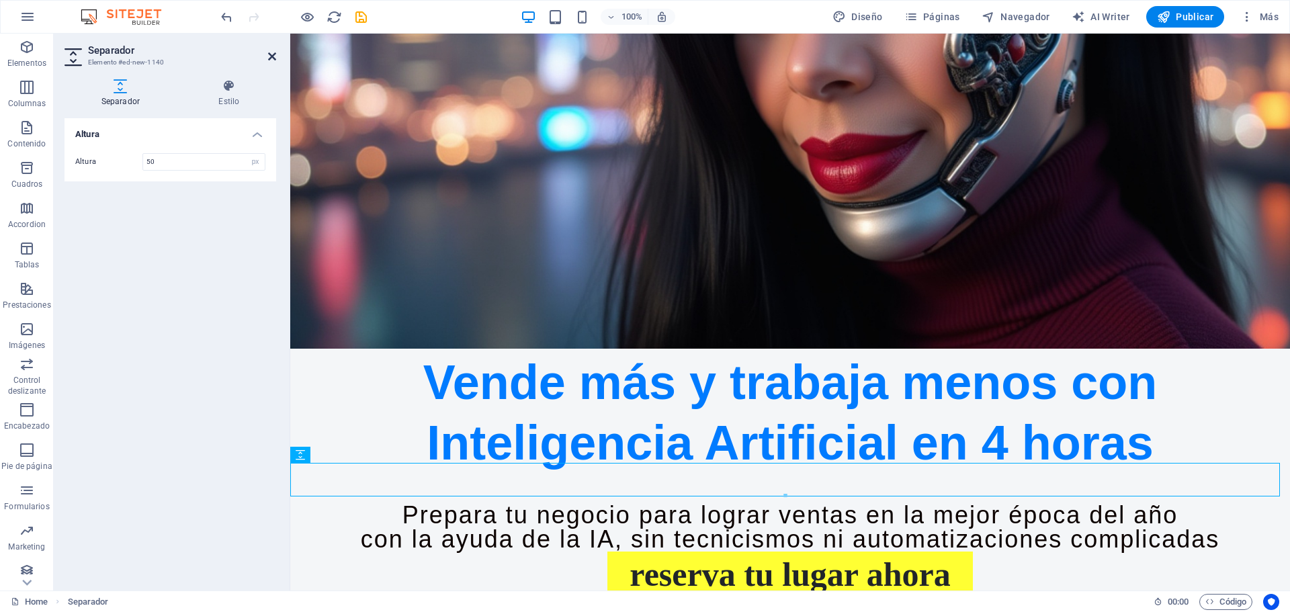
click at [271, 55] on icon at bounding box center [272, 56] width 8 height 11
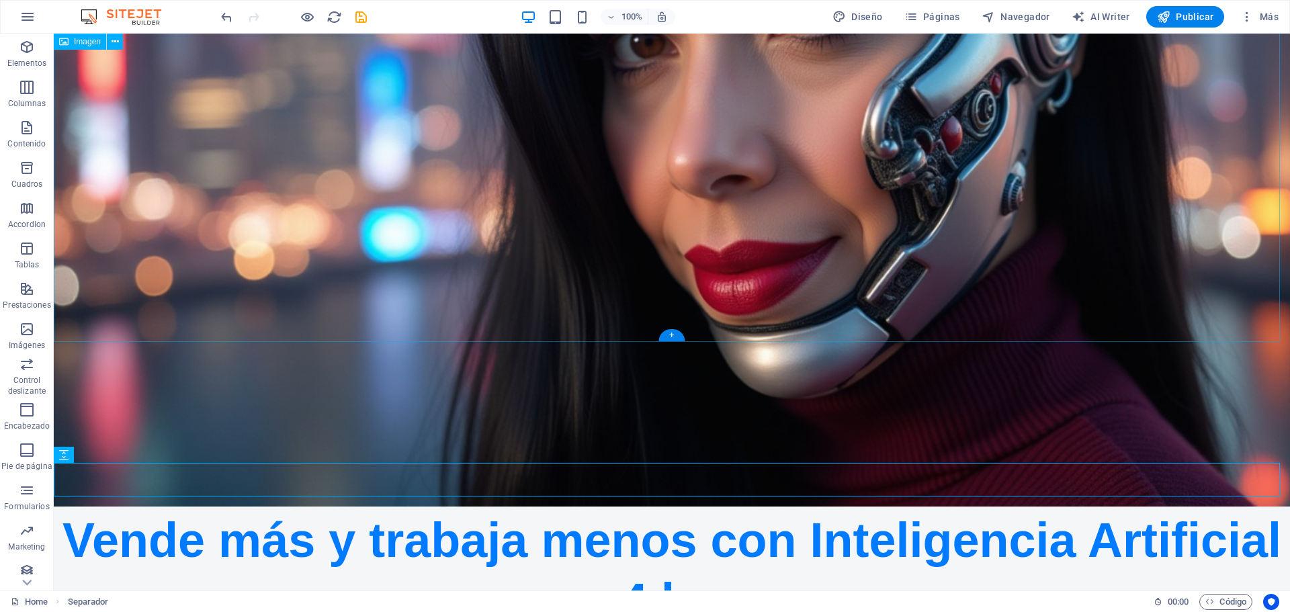
scroll to position [509, 0]
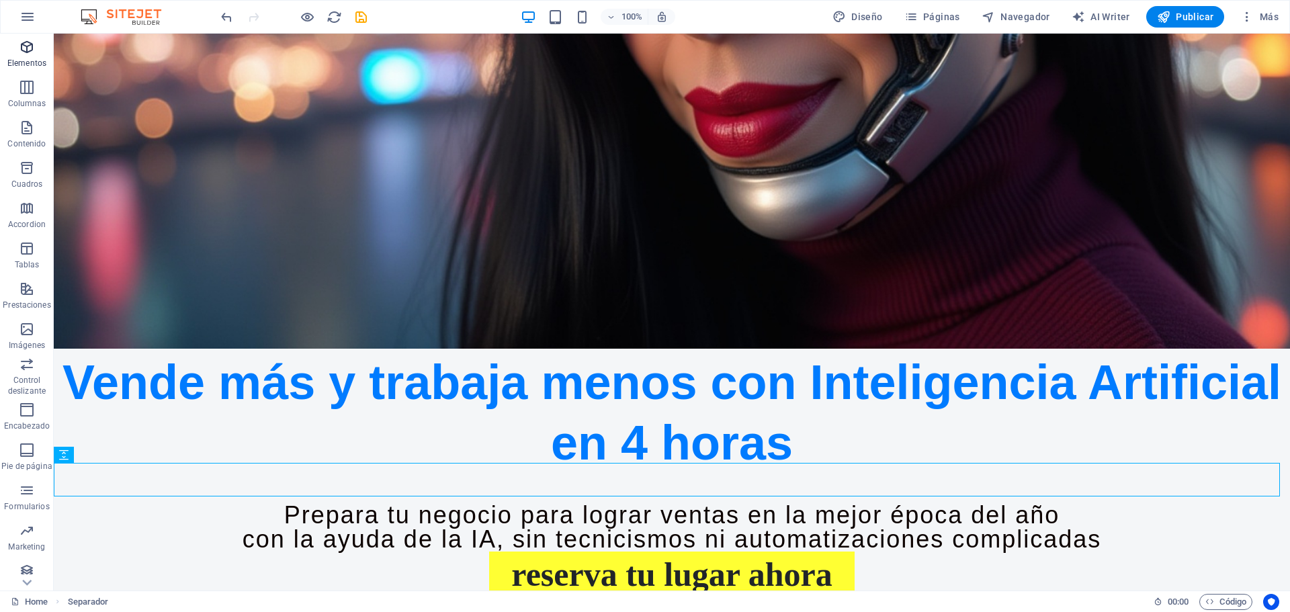
click at [28, 54] on icon "button" at bounding box center [27, 47] width 16 height 16
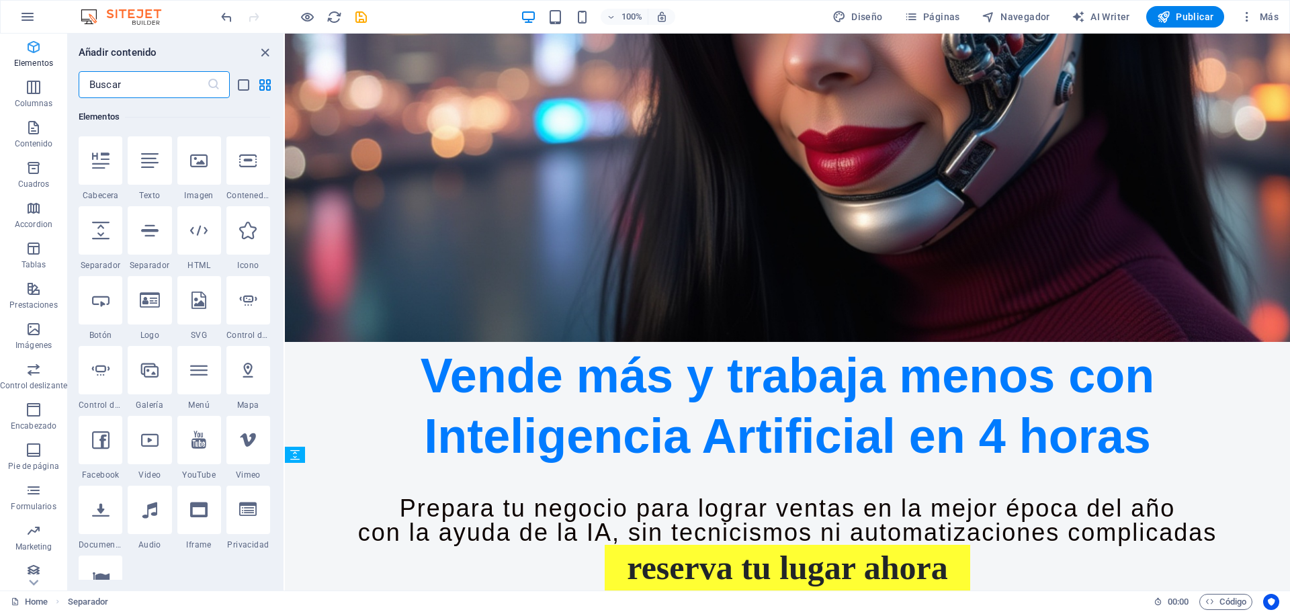
scroll to position [355, 0]
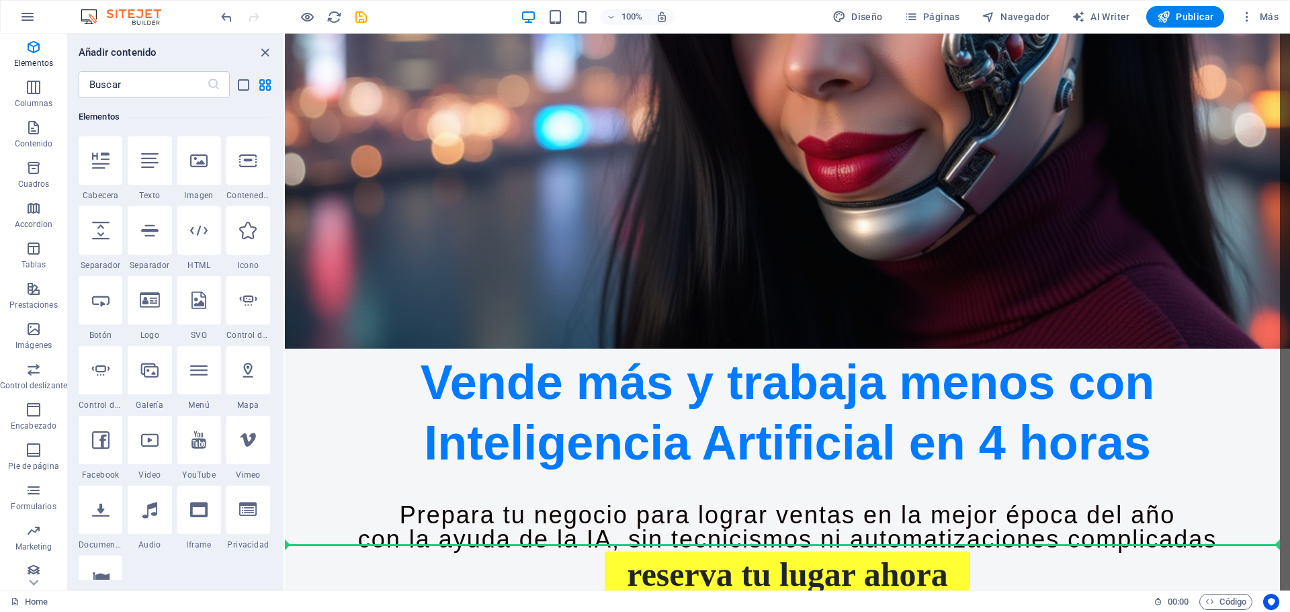
select select "px"
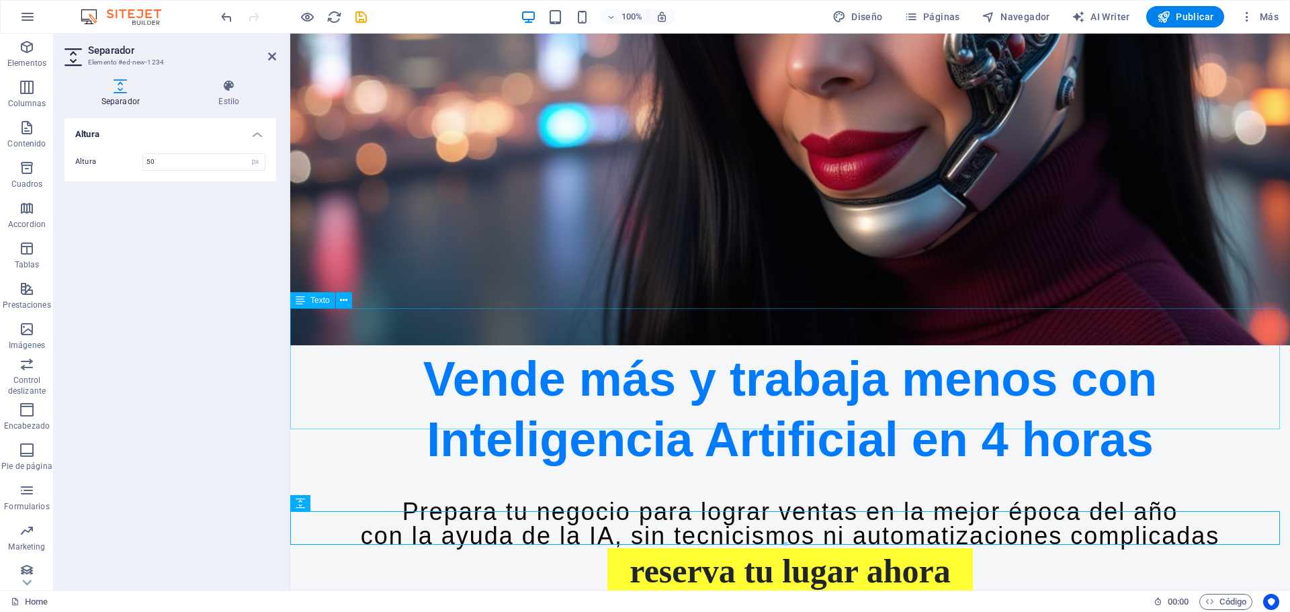
scroll to position [385, 0]
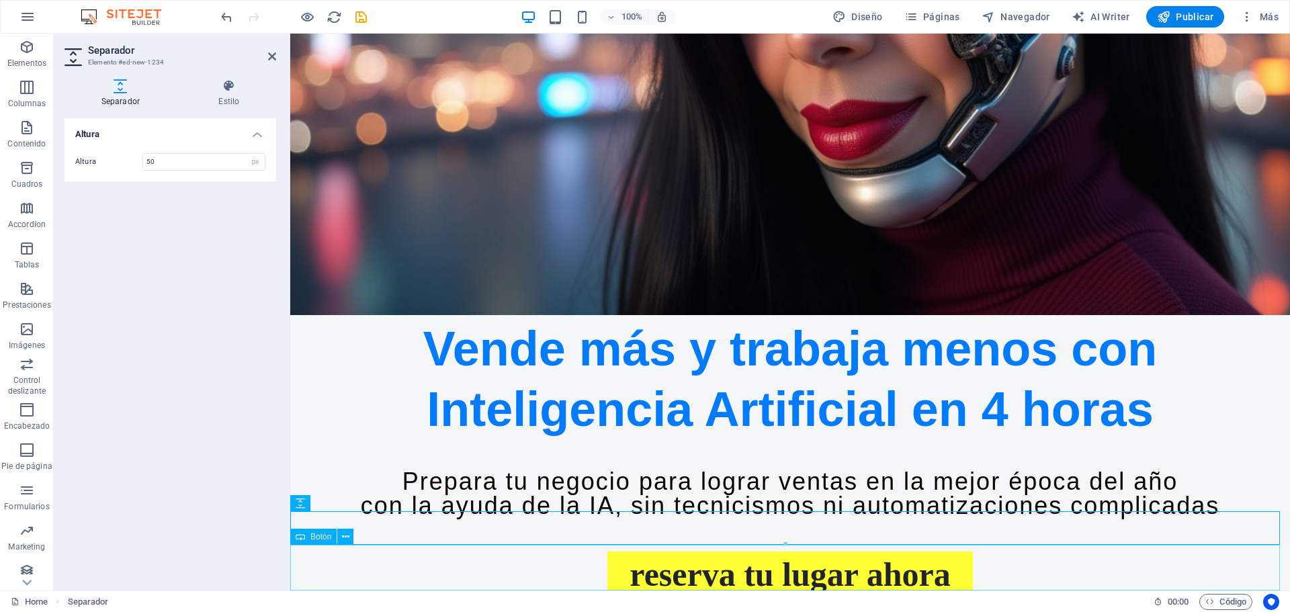
click at [1054, 576] on div "reserva tu lugar ahora" at bounding box center [789, 574] width 999 height 46
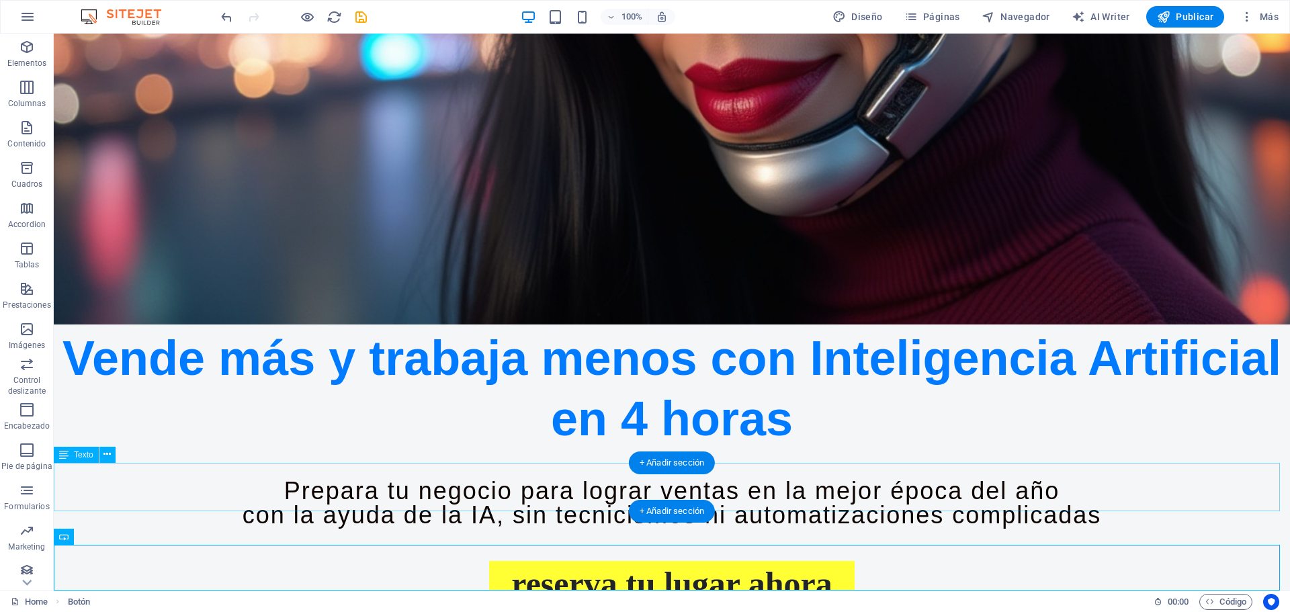
scroll to position [543, 0]
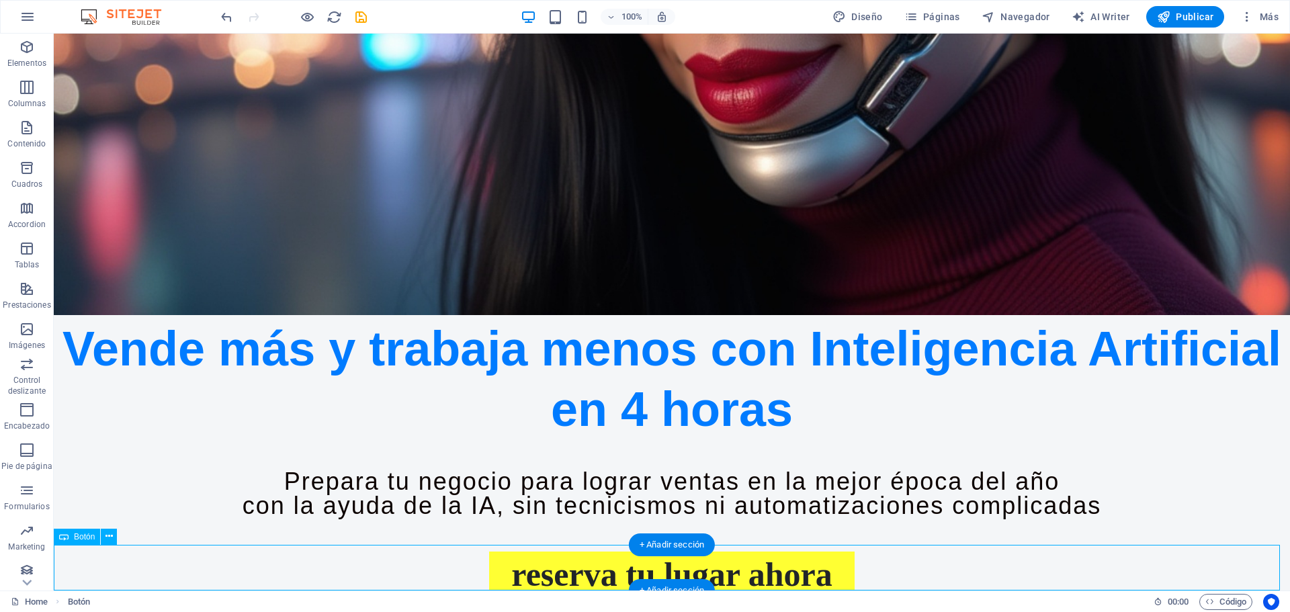
click at [711, 572] on div "reserva tu lugar ahora" at bounding box center [672, 574] width 1236 height 46
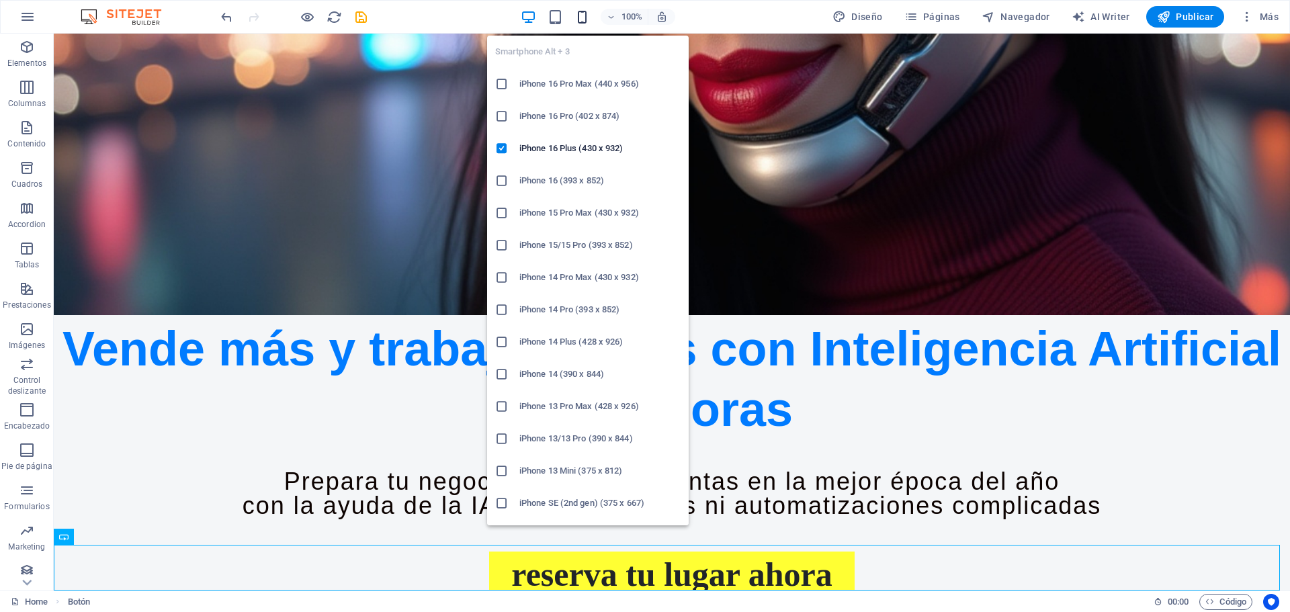
click at [587, 19] on icon "button" at bounding box center [581, 16] width 15 height 15
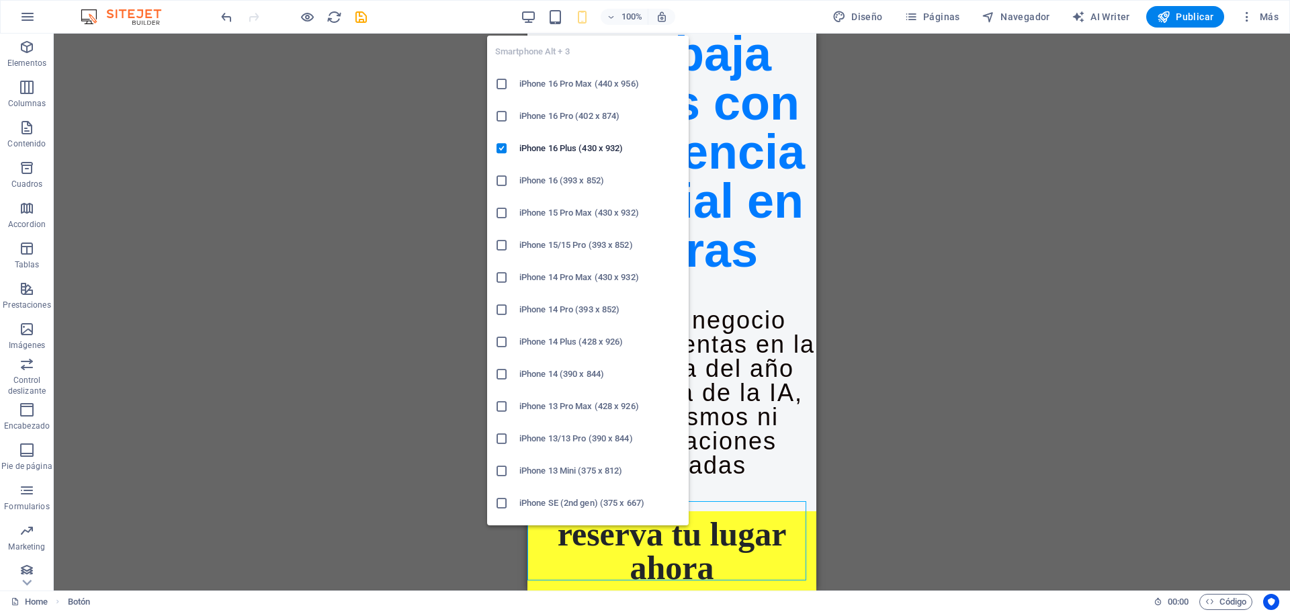
click at [603, 89] on h6 "iPhone 16 Pro Max (440 x 956)" at bounding box center [599, 84] width 161 height 16
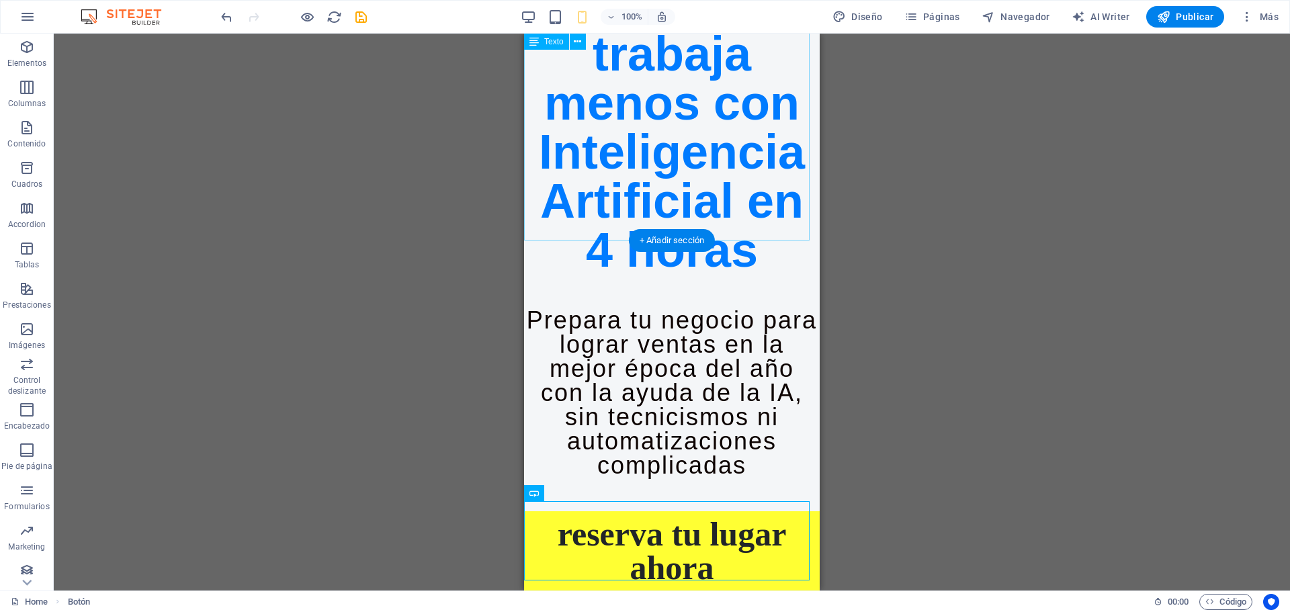
scroll to position [443, 0]
click at [678, 148] on div "Vende más y trabaja menos con Inteligencia Artificial en 4 horas" at bounding box center [672, 128] width 296 height 294
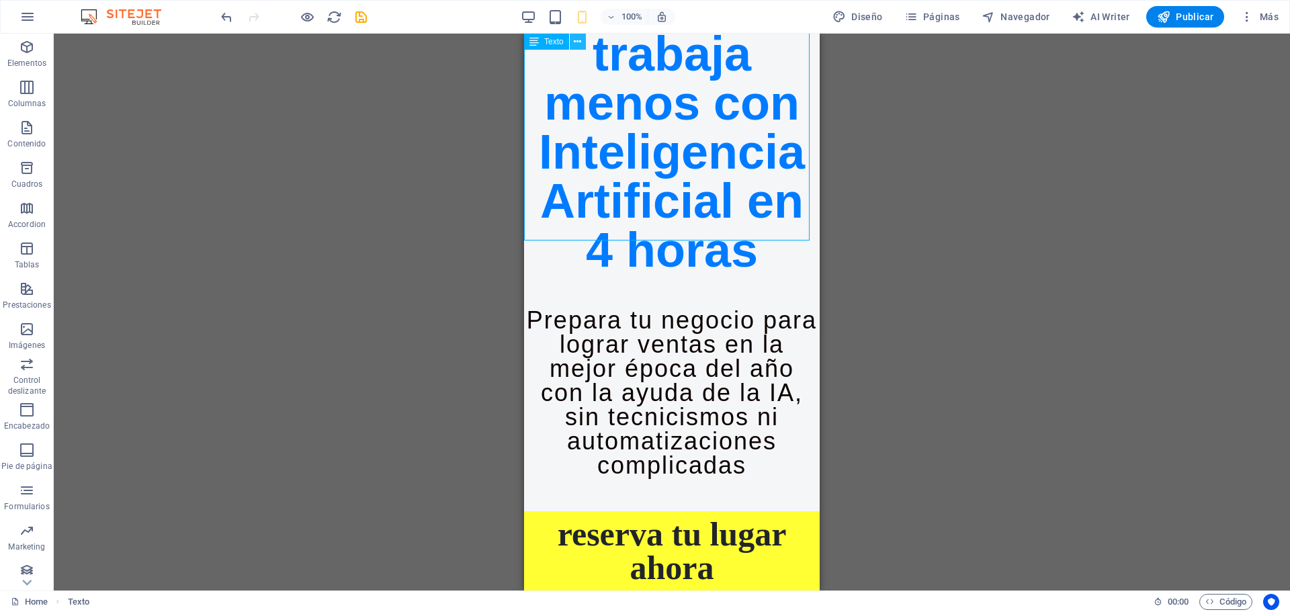
click at [576, 42] on icon at bounding box center [577, 42] width 7 height 14
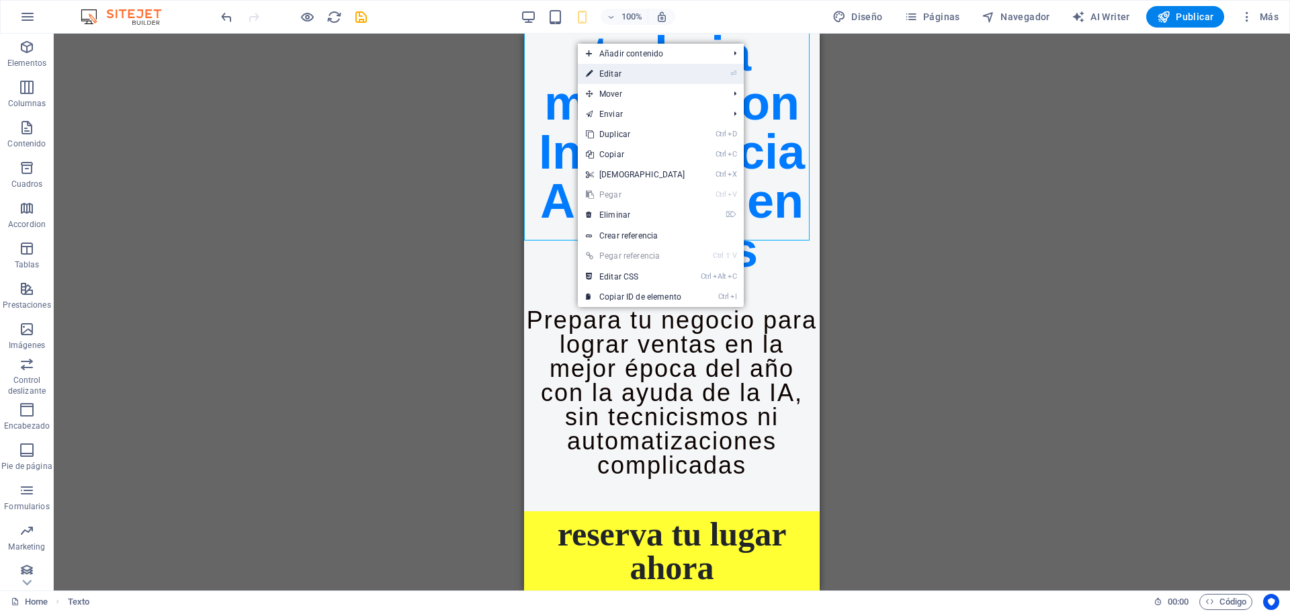
click at [606, 71] on link "⏎ Editar" at bounding box center [636, 74] width 116 height 20
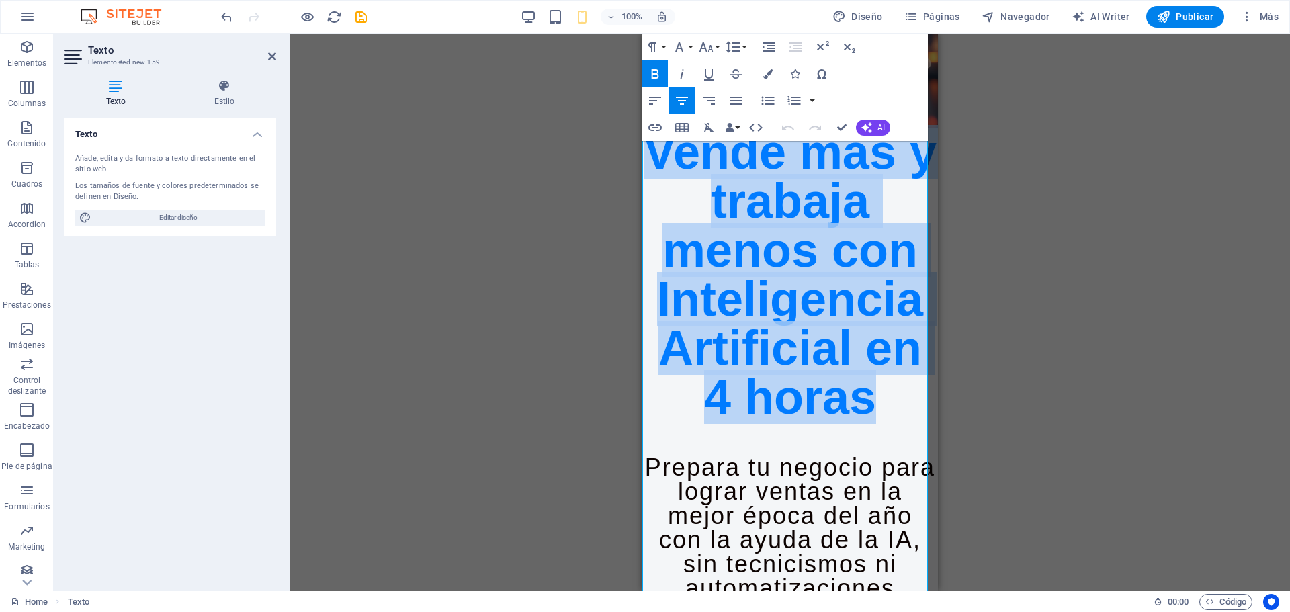
scroll to position [201, 0]
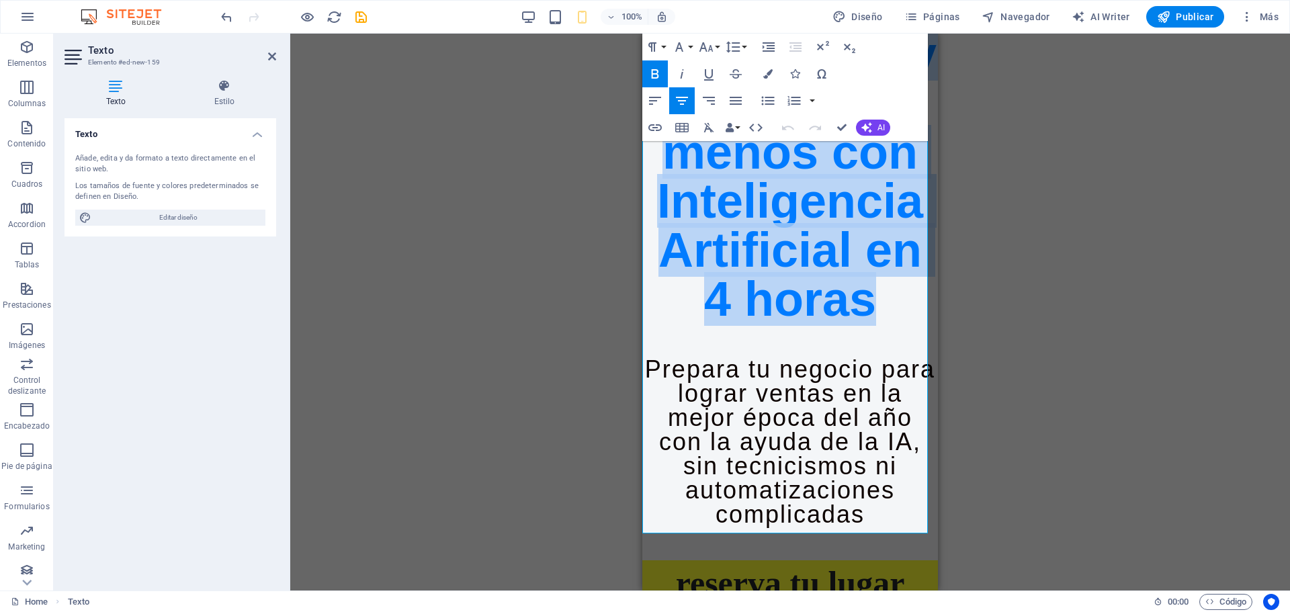
drag, startPoint x: 699, startPoint y: 239, endPoint x: 873, endPoint y: 497, distance: 311.1
click at [873, 324] on h2 "Vende más y trabaja menos con Inteligencia Artificial en 4 horas" at bounding box center [790, 177] width 296 height 294
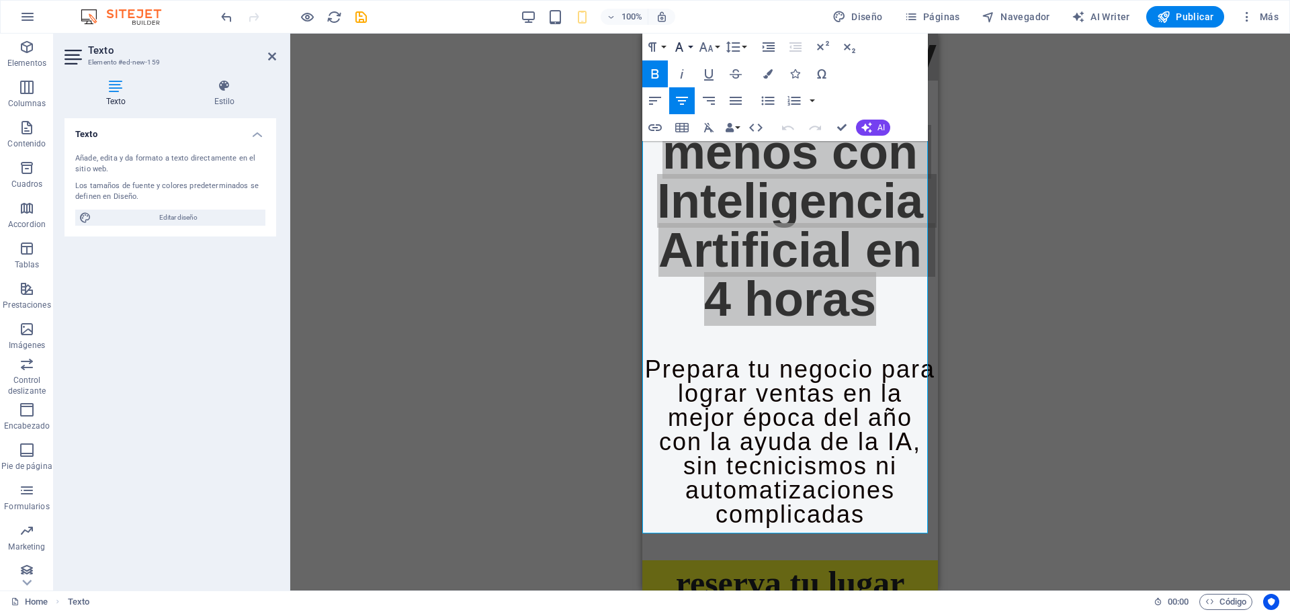
click at [682, 42] on icon "button" at bounding box center [679, 47] width 16 height 16
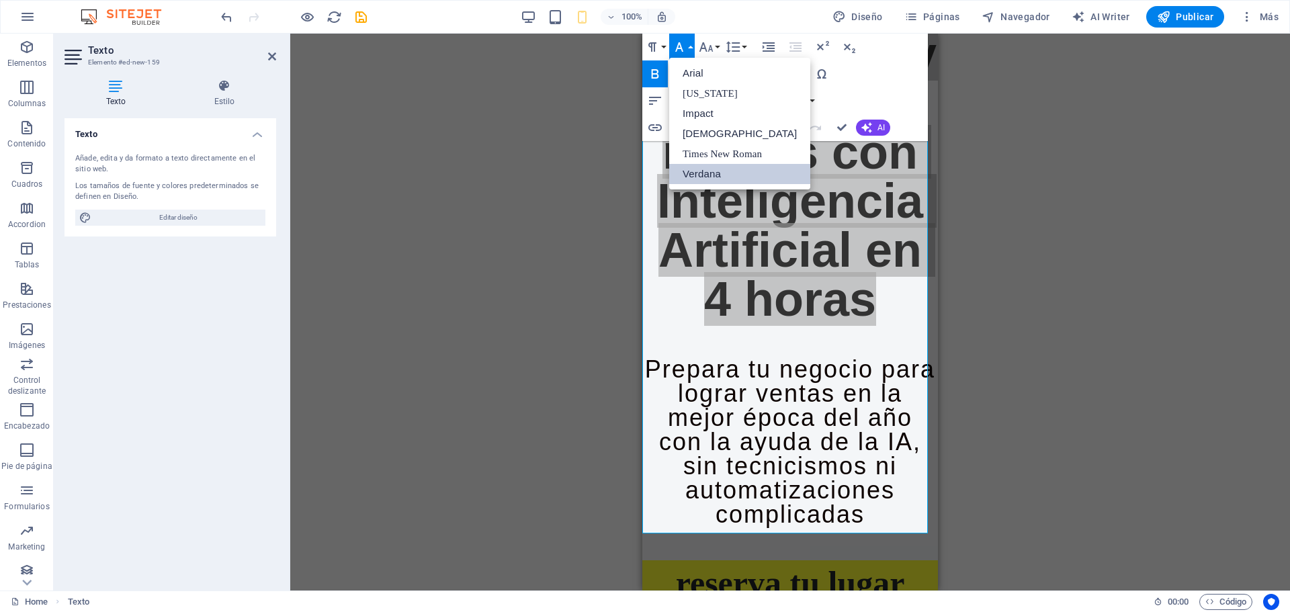
scroll to position [0, 0]
click at [717, 48] on button "Font Size" at bounding box center [709, 47] width 26 height 27
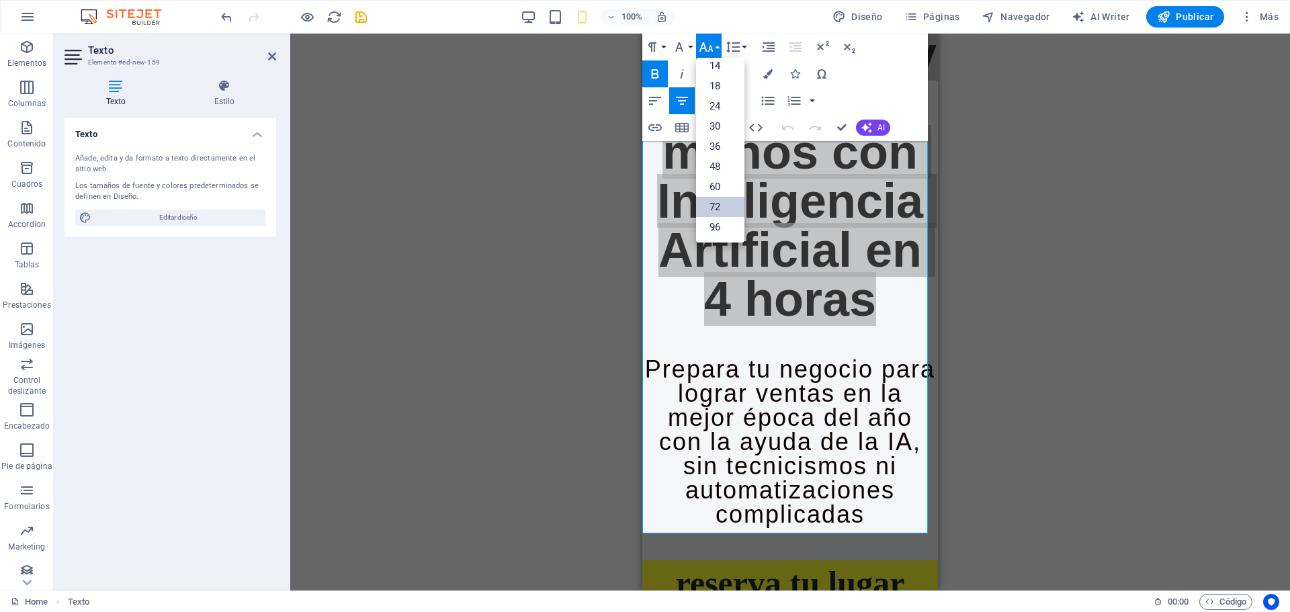
scroll to position [108, 0]
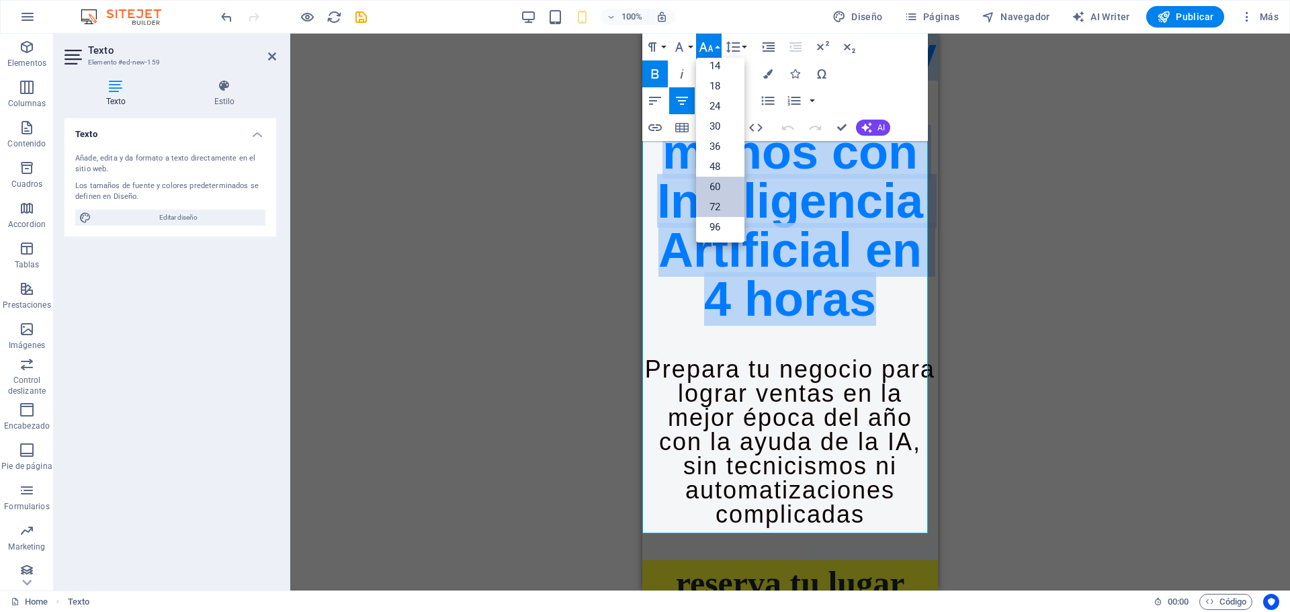
click at [728, 189] on link "60" at bounding box center [720, 187] width 48 height 20
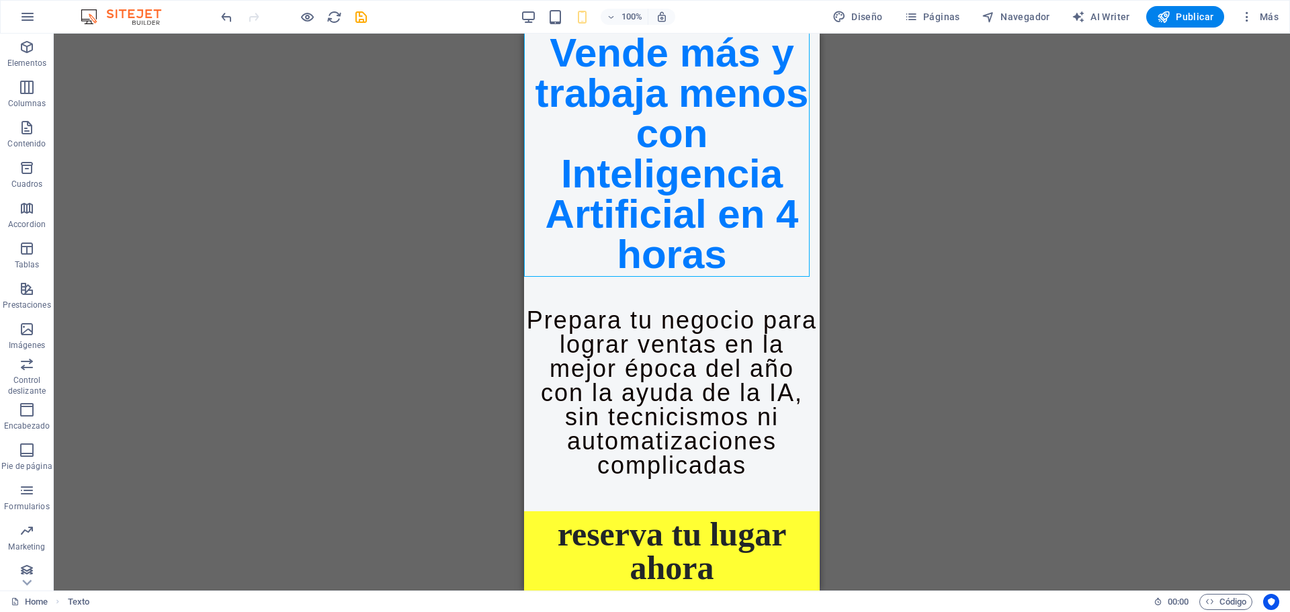
click at [1139, 441] on div "Arrastra aquí para reemplazar el contenido existente. Si quieres crear un eleme…" at bounding box center [672, 312] width 1236 height 557
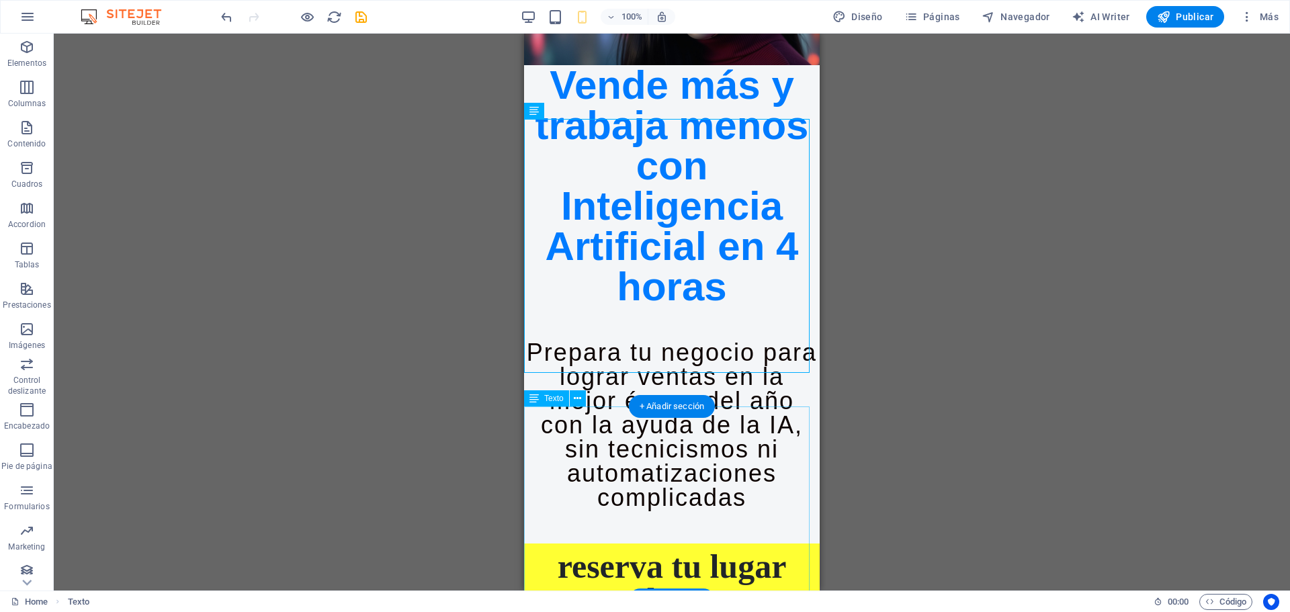
scroll to position [227, 0]
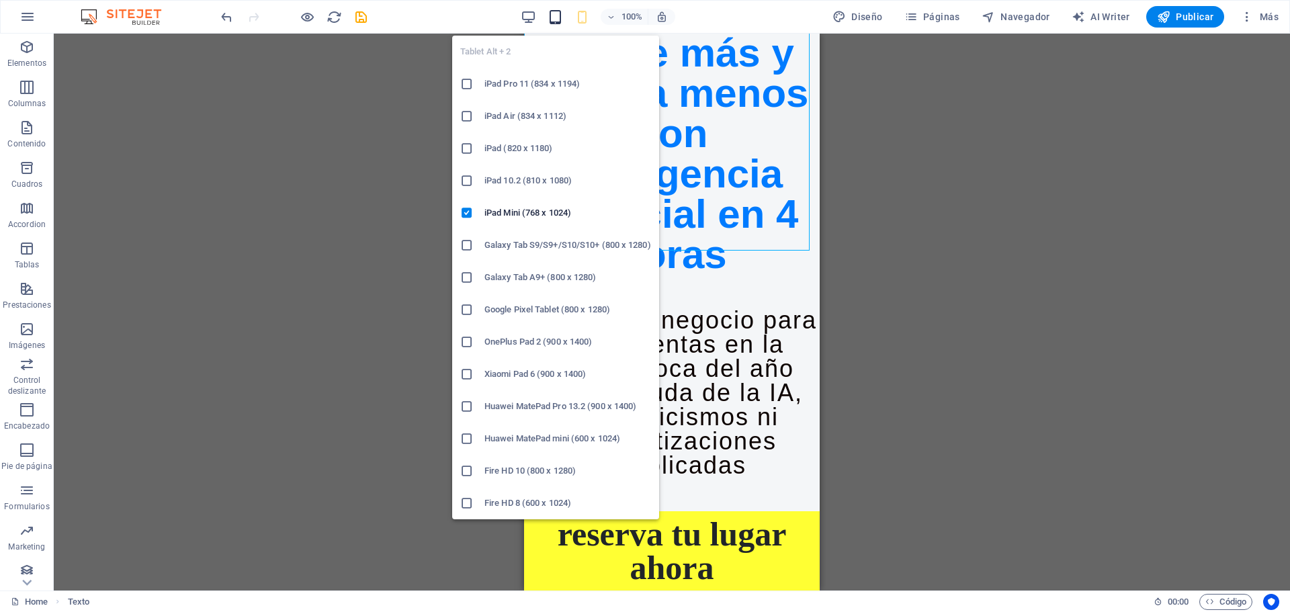
click at [553, 15] on icon "button" at bounding box center [554, 16] width 15 height 15
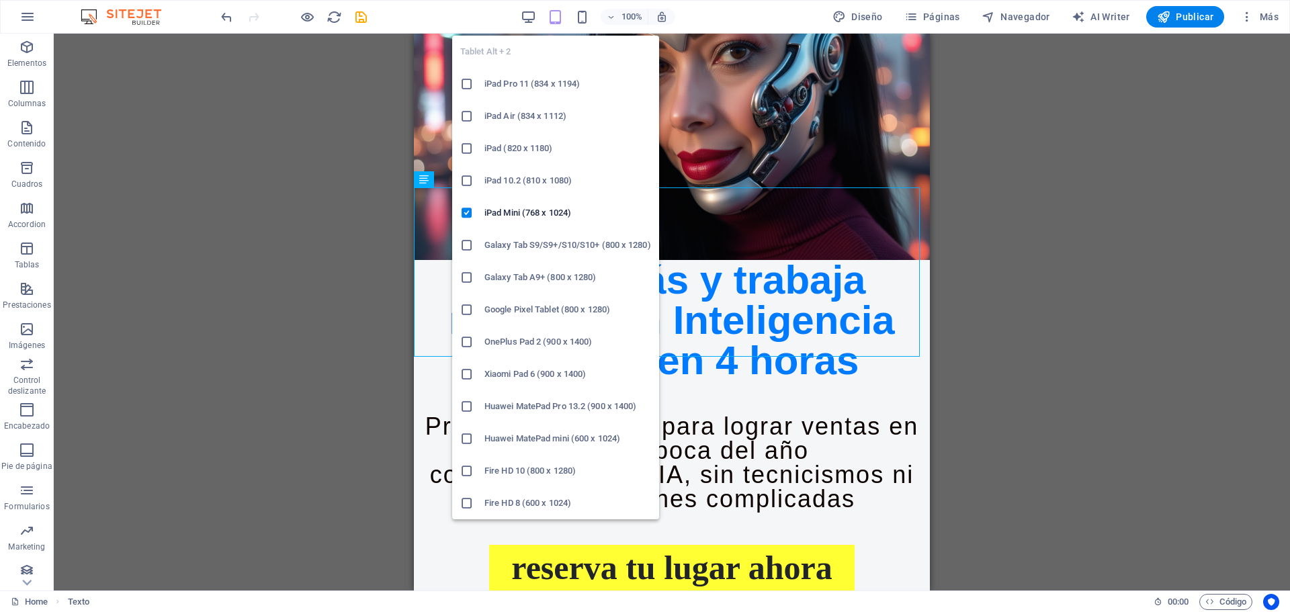
scroll to position [183, 0]
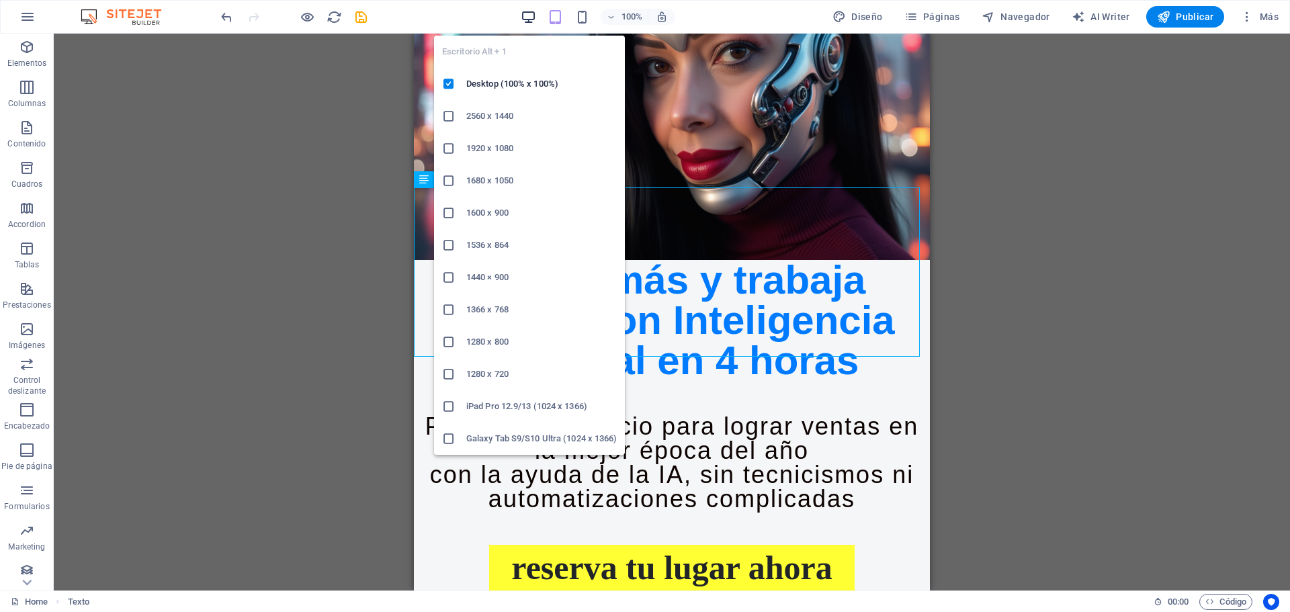
click at [533, 15] on icon "button" at bounding box center [528, 16] width 15 height 15
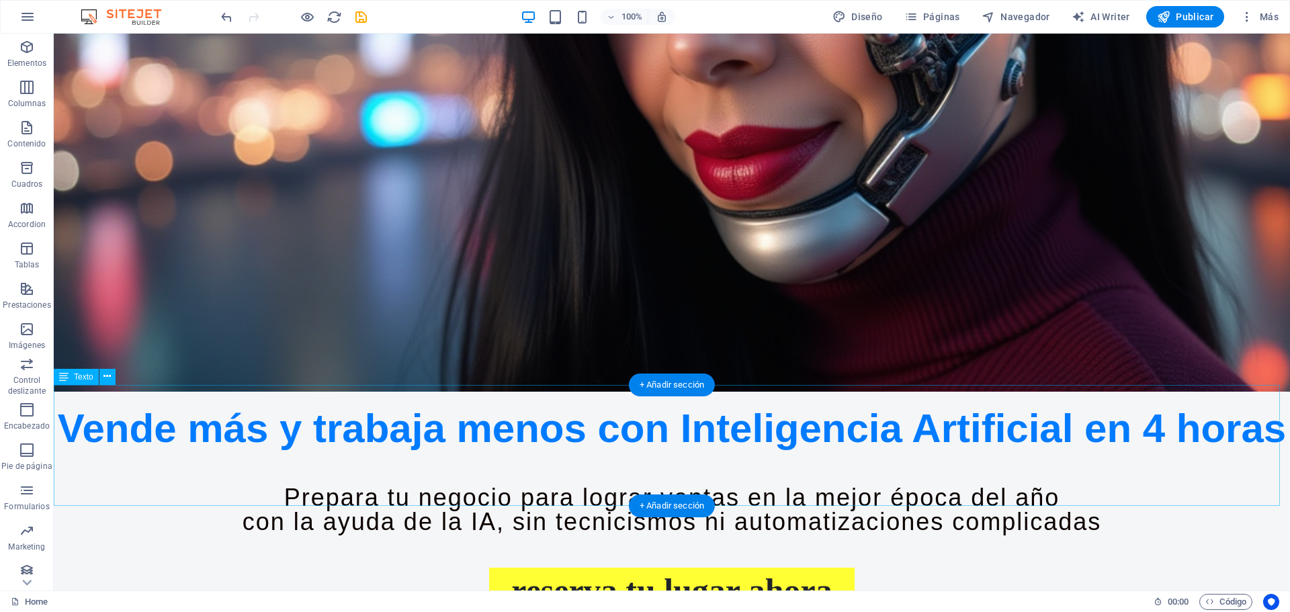
scroll to position [543, 0]
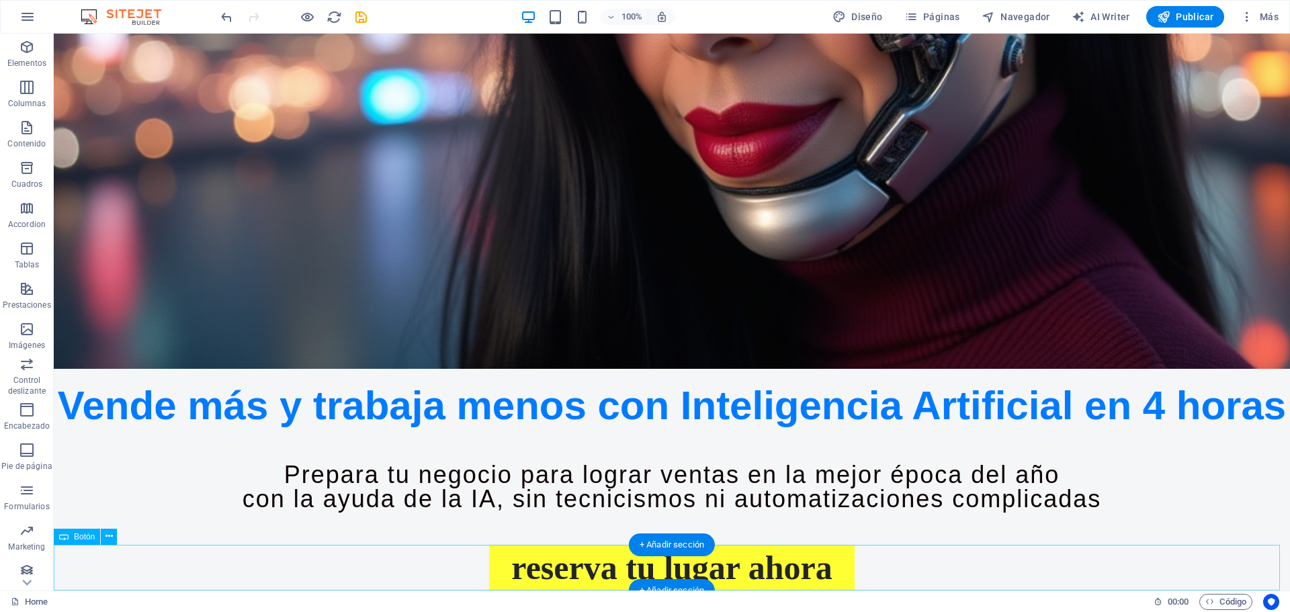
click at [708, 574] on div "reserva tu lugar ahora" at bounding box center [672, 568] width 1236 height 46
click at [723, 565] on div "reserva tu lugar ahora" at bounding box center [672, 568] width 1236 height 46
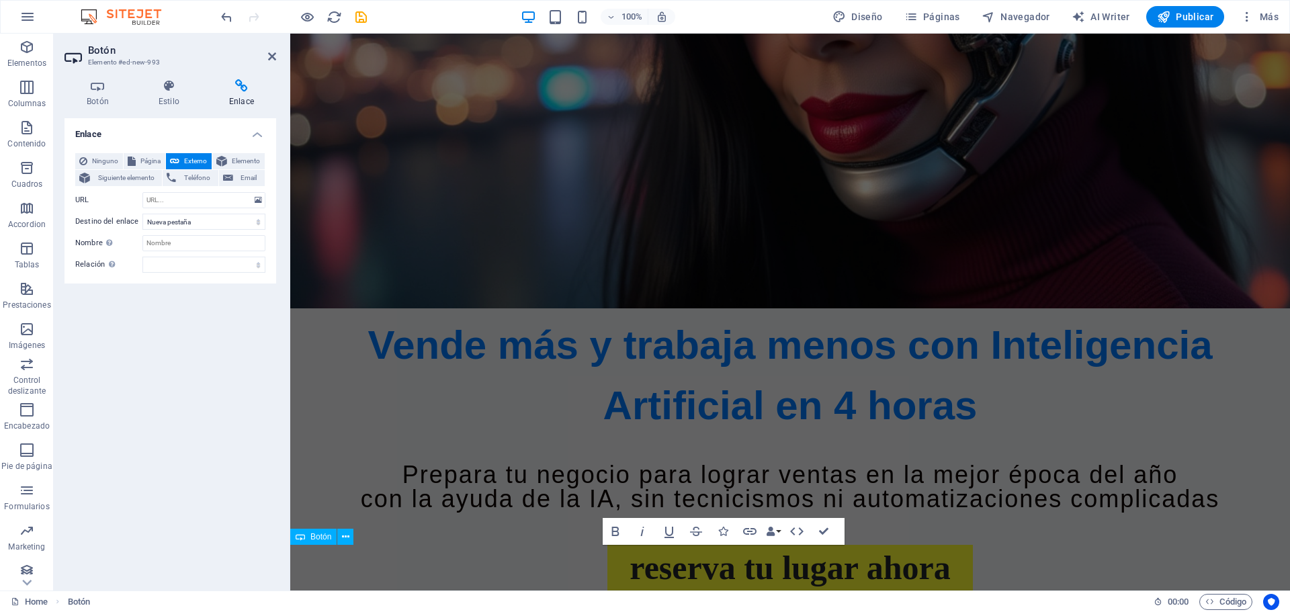
scroll to position [385, 0]
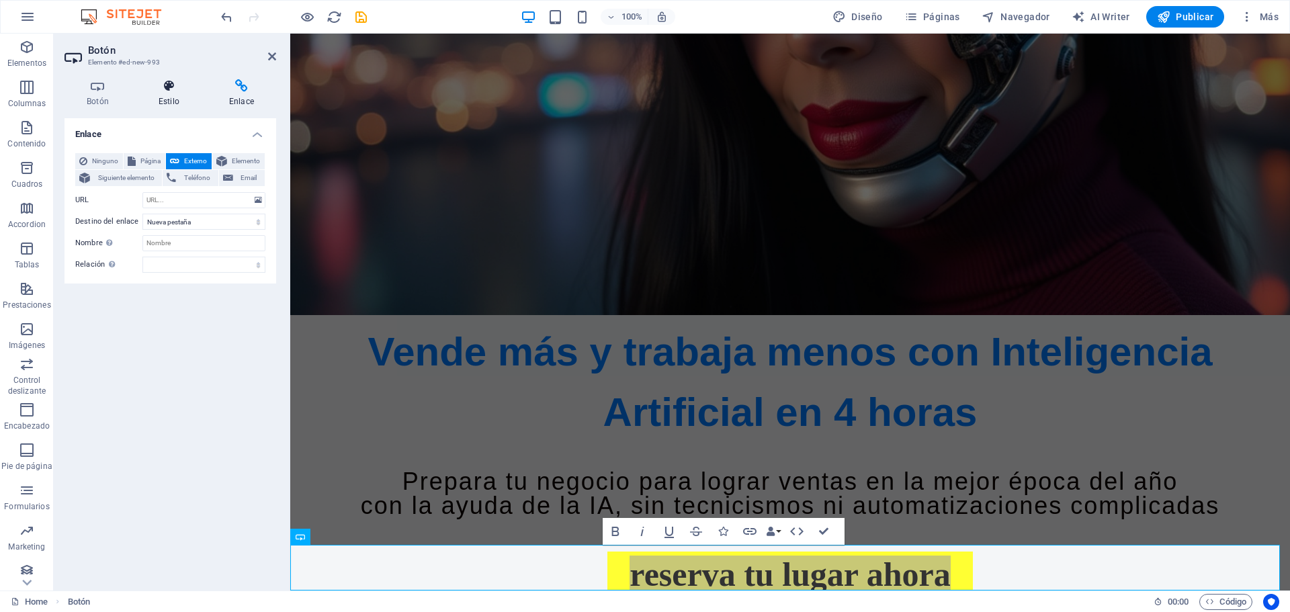
click at [175, 87] on icon at bounding box center [168, 85] width 65 height 13
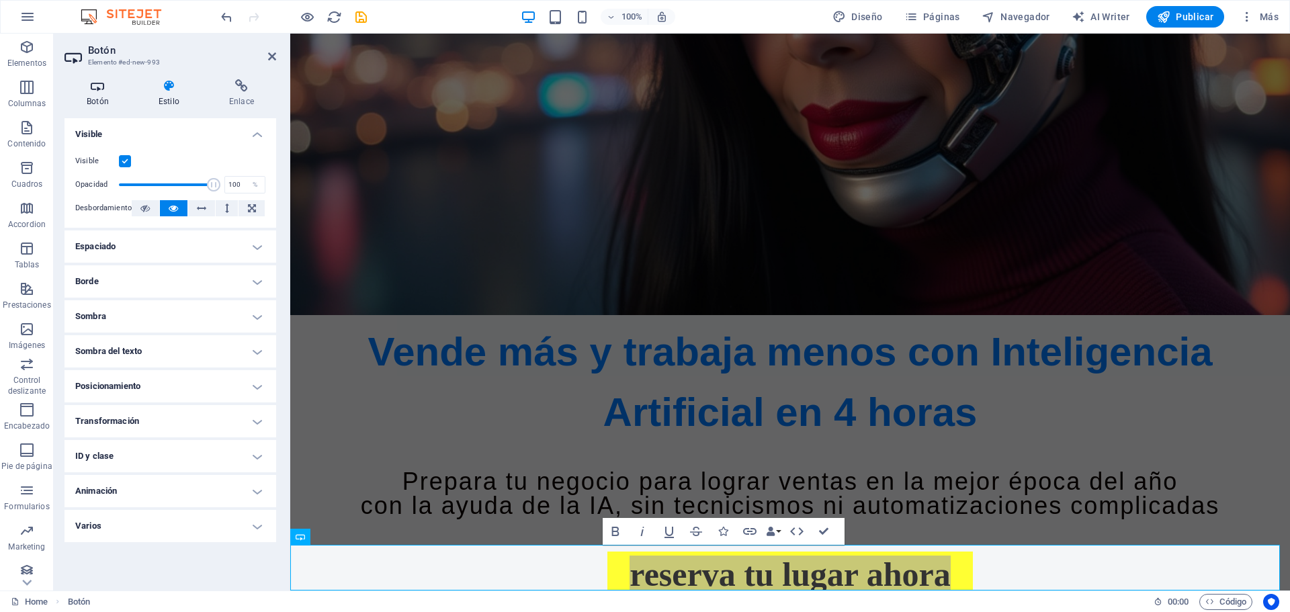
click at [90, 91] on icon at bounding box center [97, 85] width 66 height 13
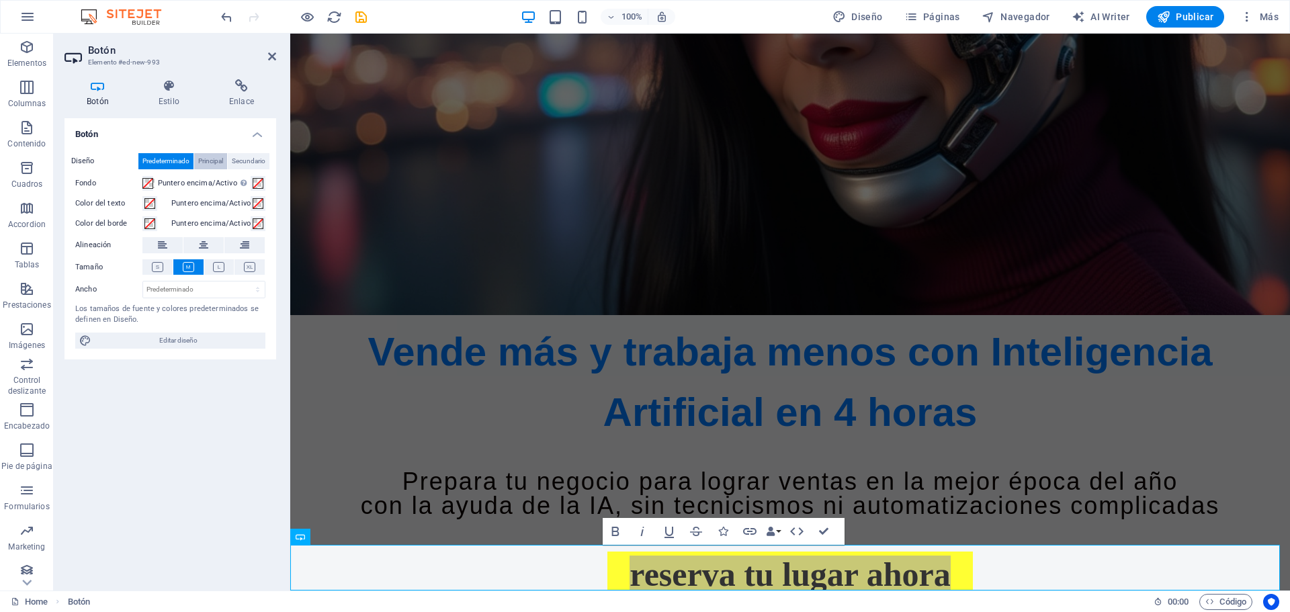
click at [220, 162] on span "Principal" at bounding box center [210, 161] width 25 height 16
click at [247, 162] on span "Secundario" at bounding box center [249, 161] width 34 height 16
click at [162, 159] on span "Predeterminado" at bounding box center [165, 161] width 47 height 16
click at [175, 343] on span "Editar diseño" at bounding box center [178, 340] width 166 height 16
select select "px"
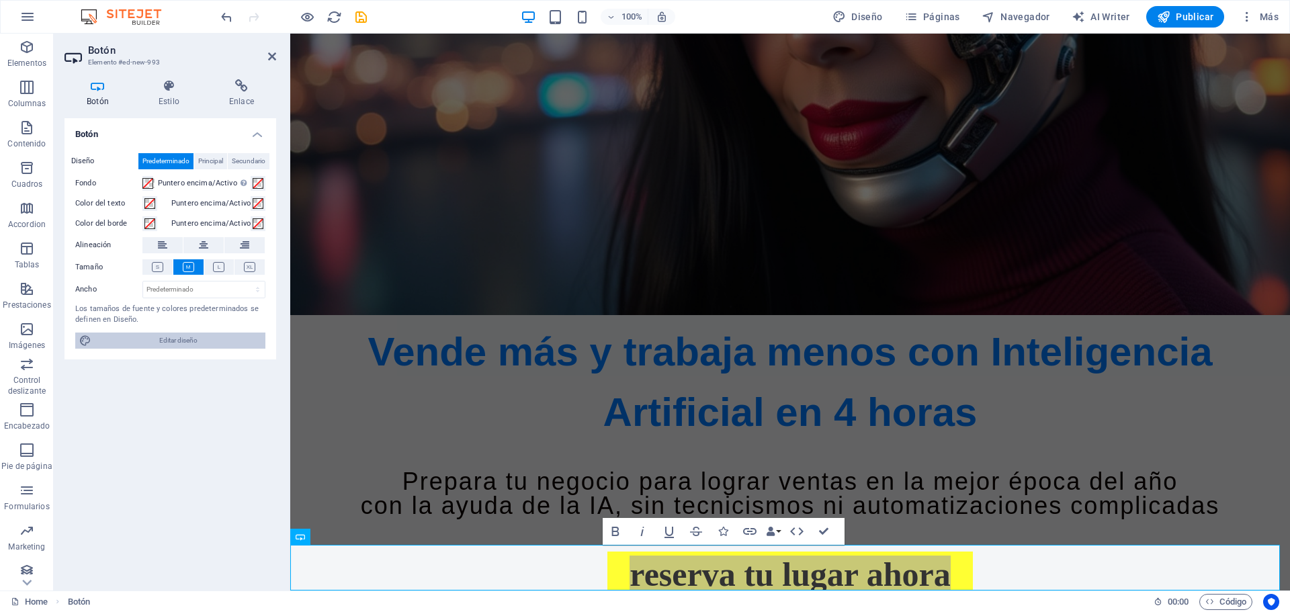
select select "px"
select select "700"
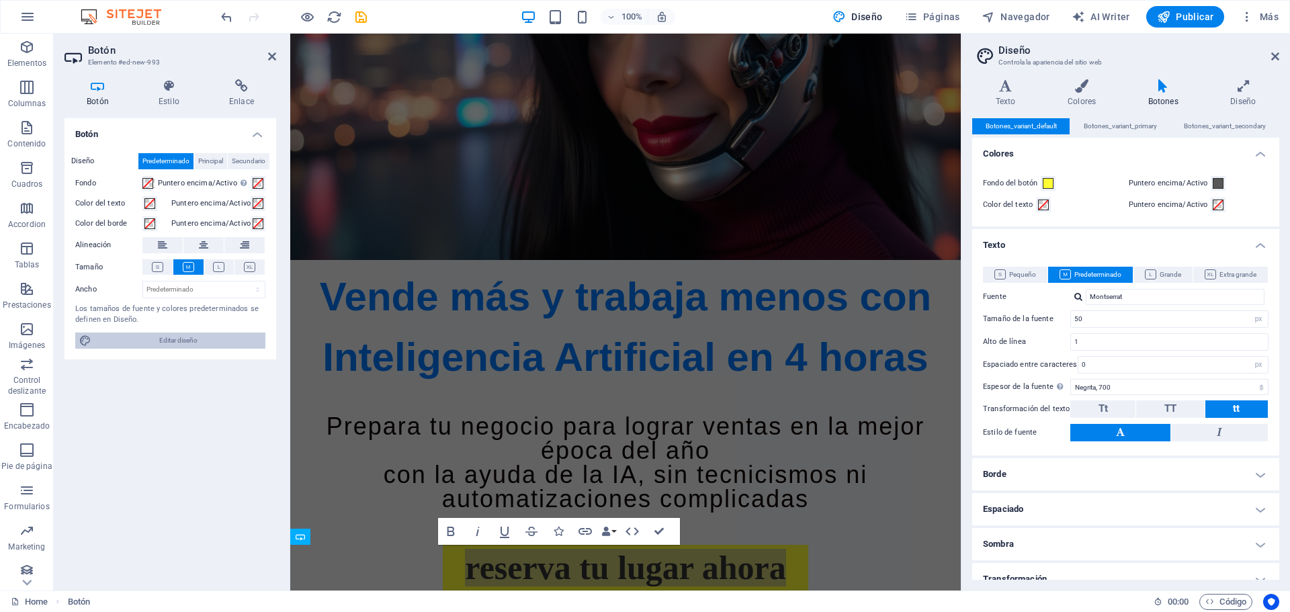
scroll to position [274, 0]
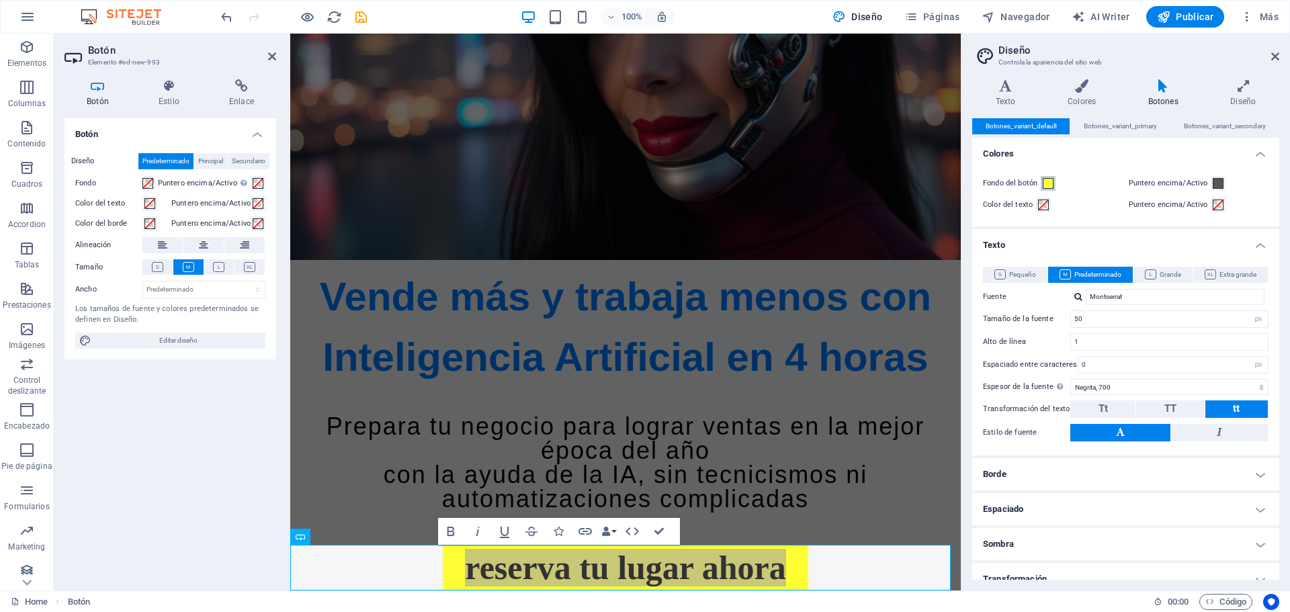
click at [1046, 178] on span at bounding box center [1047, 183] width 11 height 11
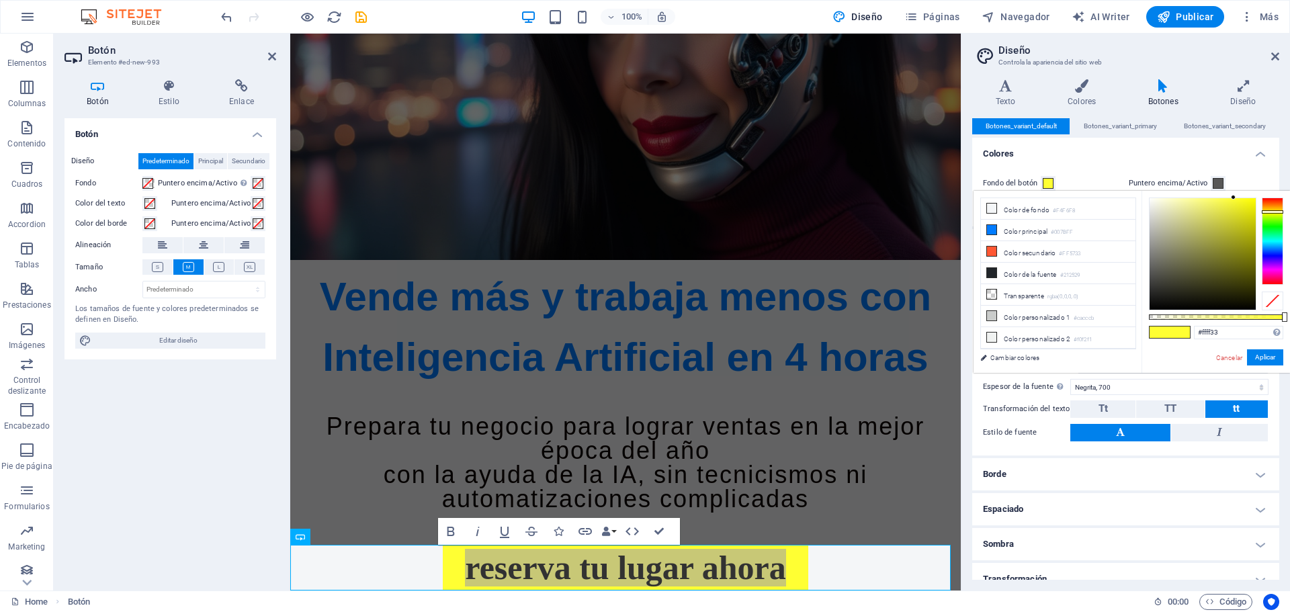
type input "#33ff4d"
click at [1270, 228] on div at bounding box center [1271, 240] width 21 height 87
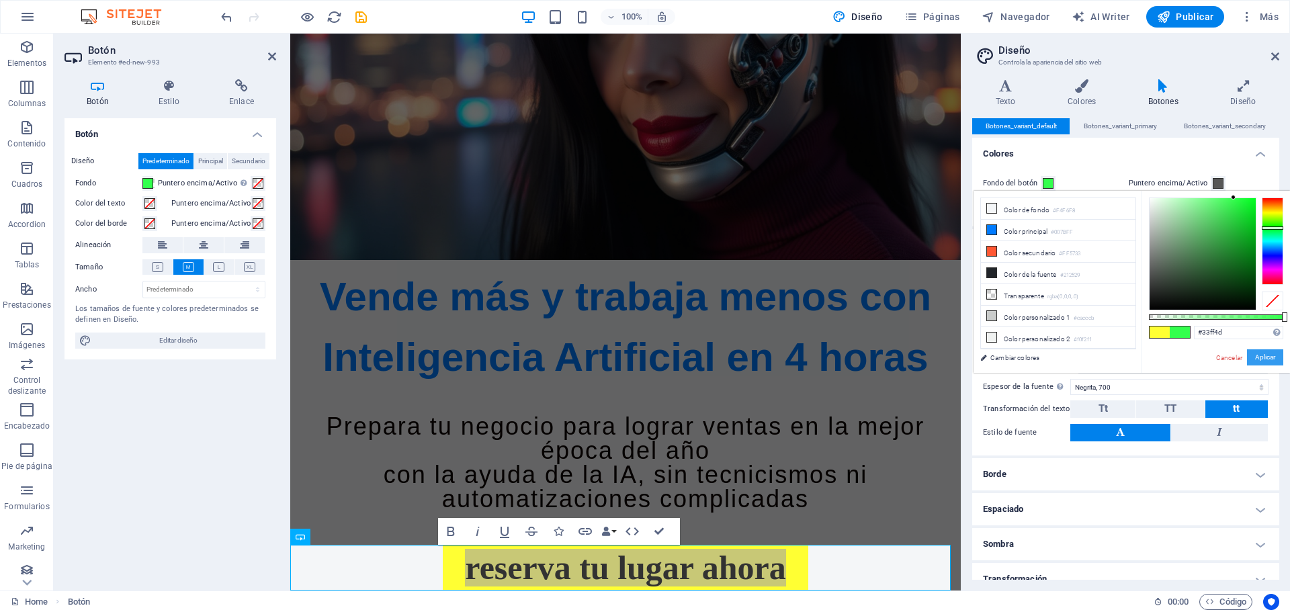
click at [1274, 351] on button "Aplicar" at bounding box center [1265, 357] width 36 height 16
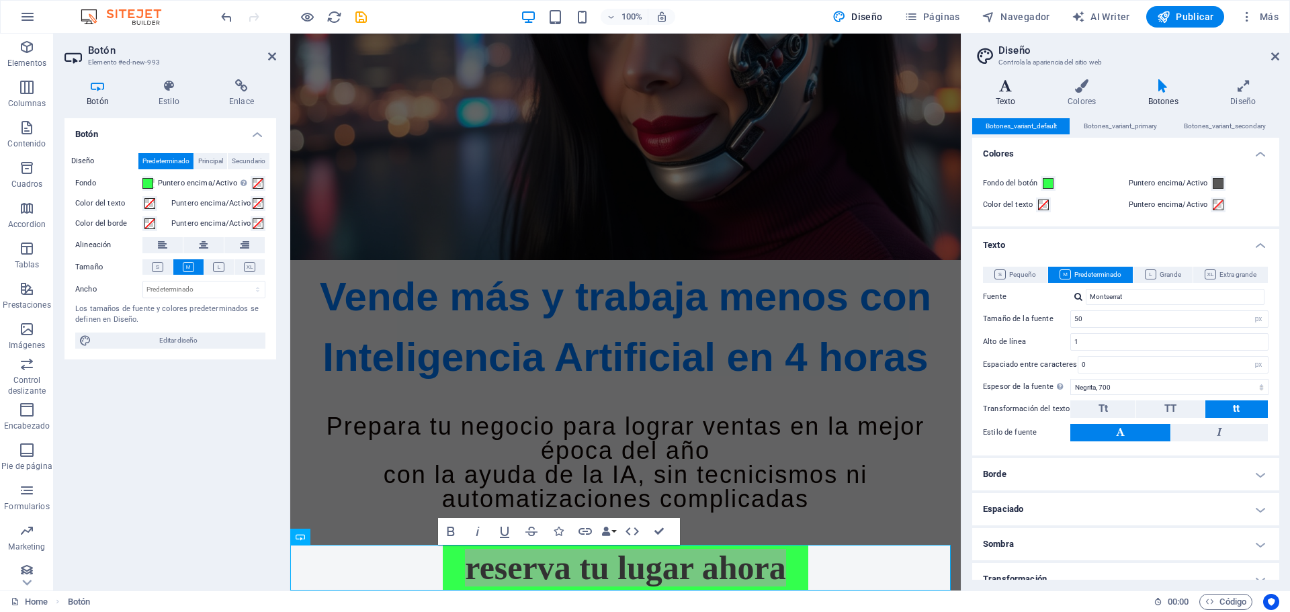
click at [1008, 88] on icon at bounding box center [1005, 85] width 66 height 13
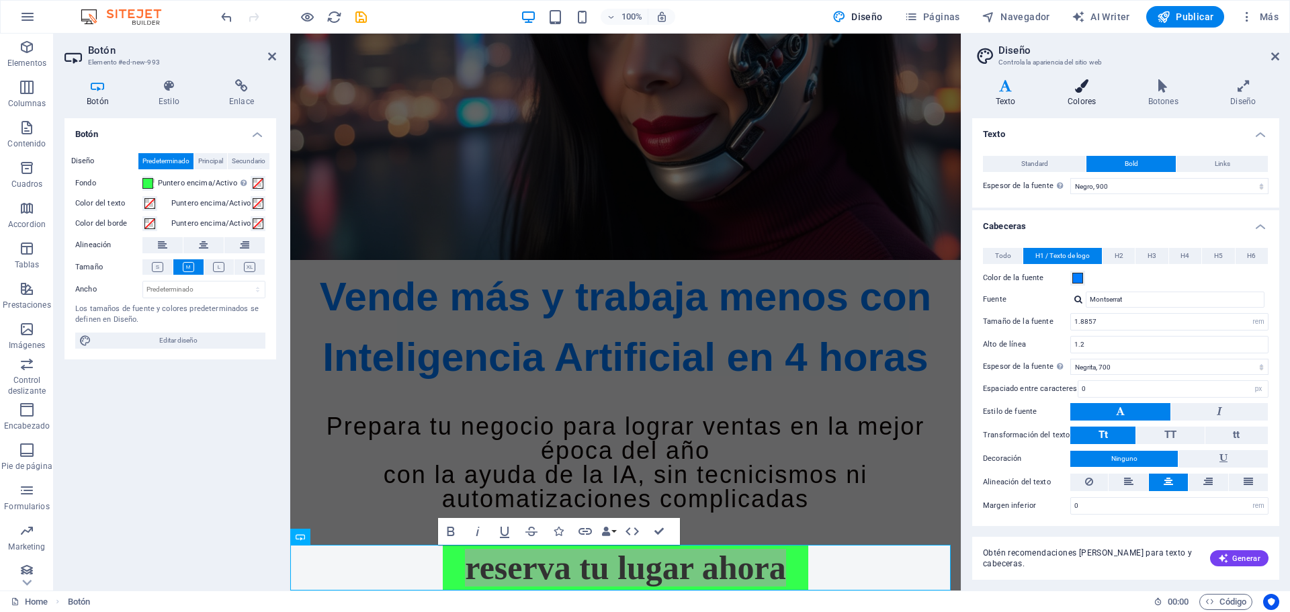
click at [1083, 98] on h4 "Colores" at bounding box center [1084, 93] width 81 height 28
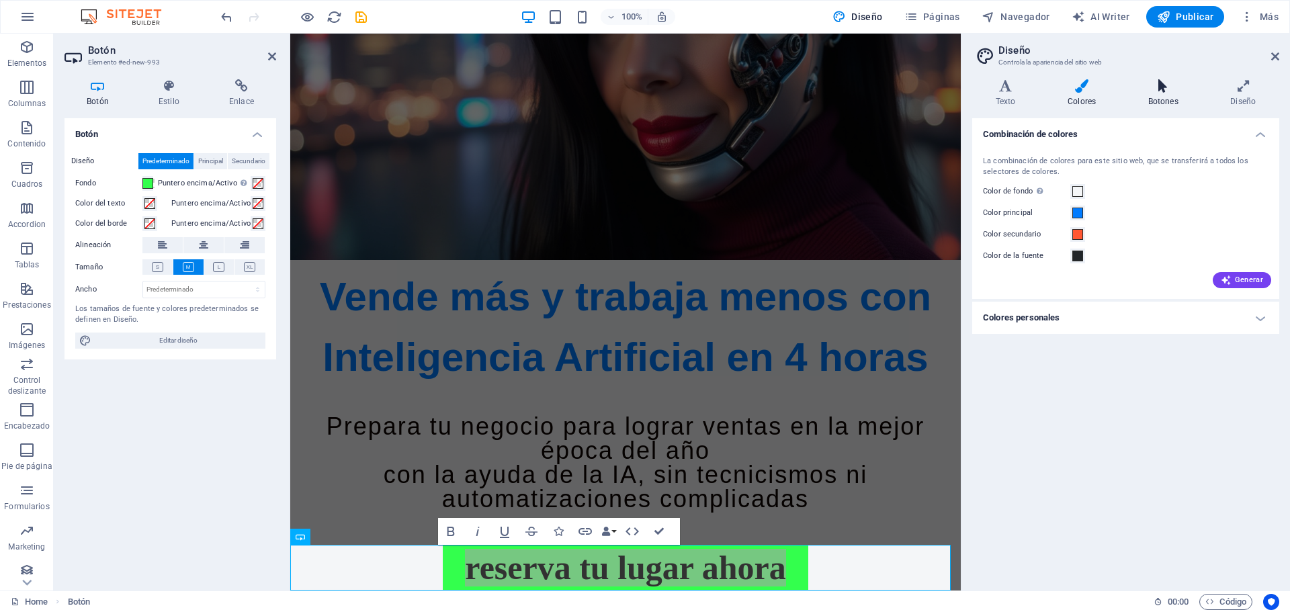
click at [1170, 94] on h4 "Botones" at bounding box center [1165, 93] width 83 height 28
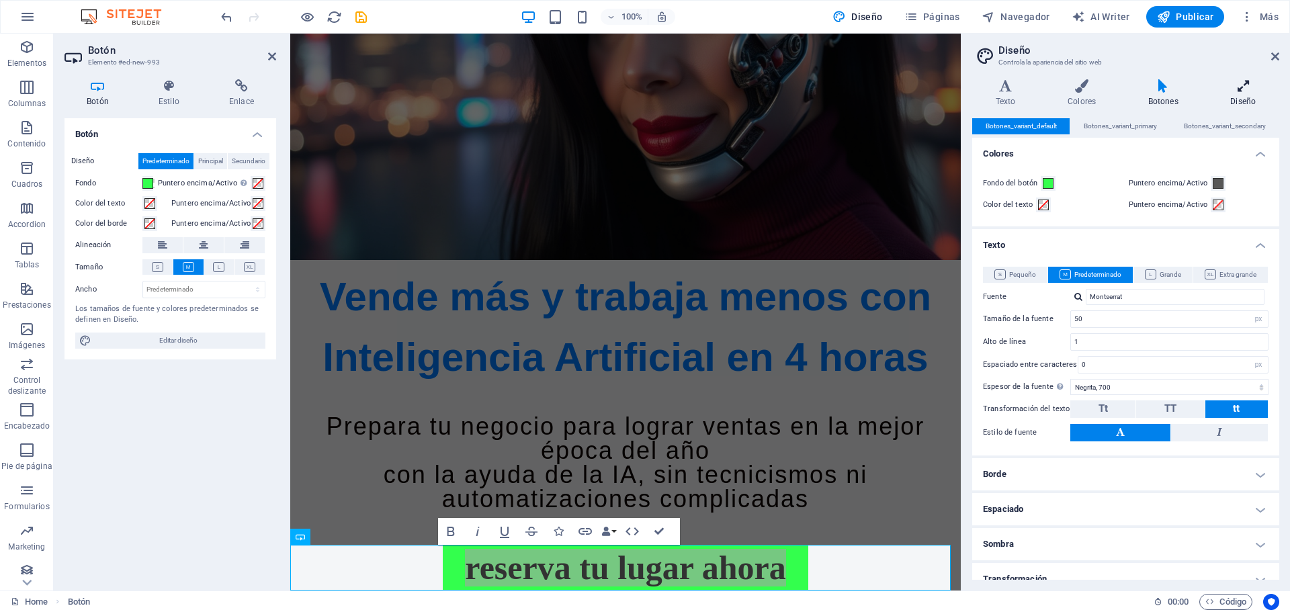
click at [1244, 87] on icon at bounding box center [1243, 85] width 72 height 13
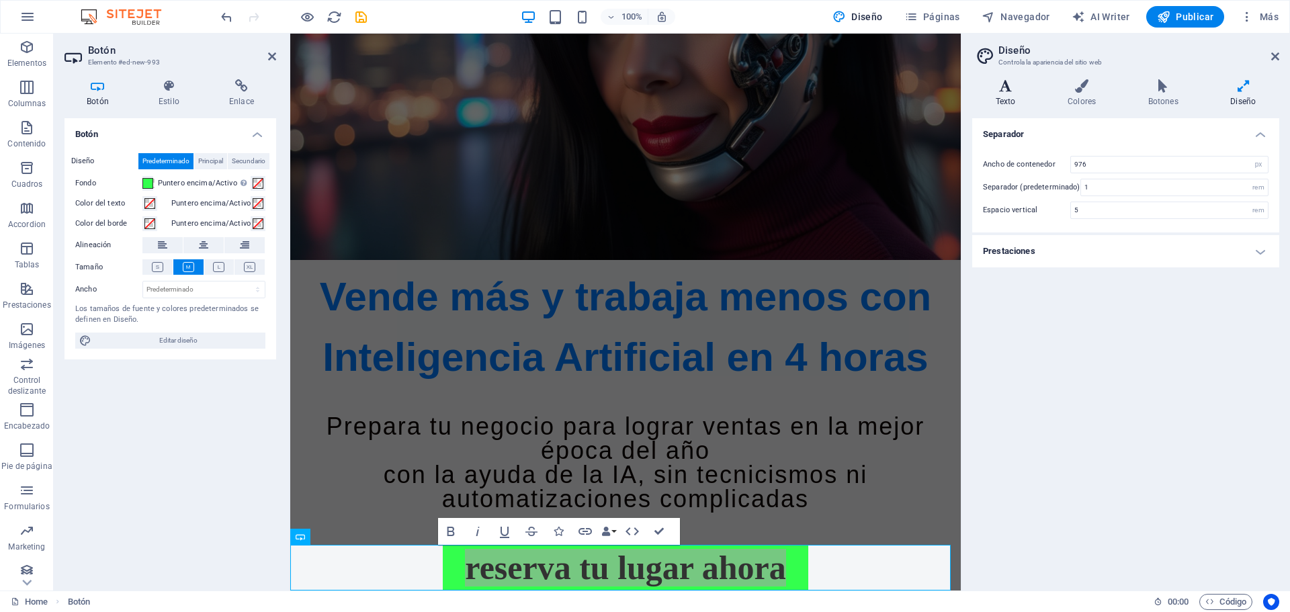
click at [1008, 94] on h4 "Texto" at bounding box center [1008, 93] width 72 height 28
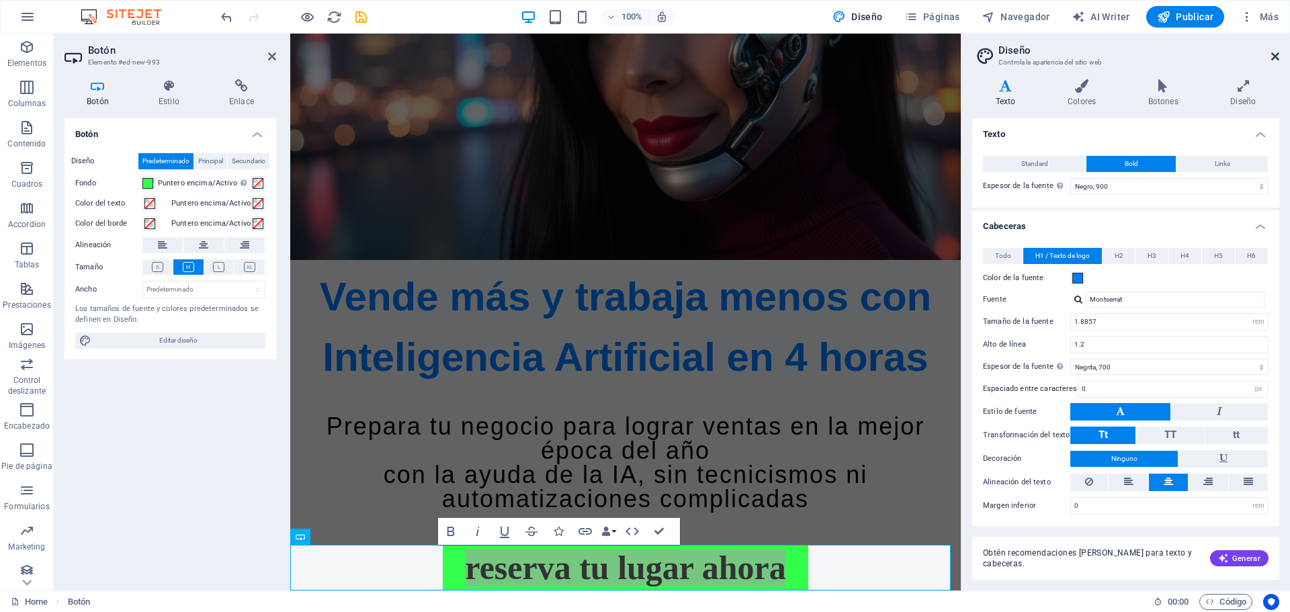
click at [1274, 52] on icon at bounding box center [1275, 56] width 8 height 11
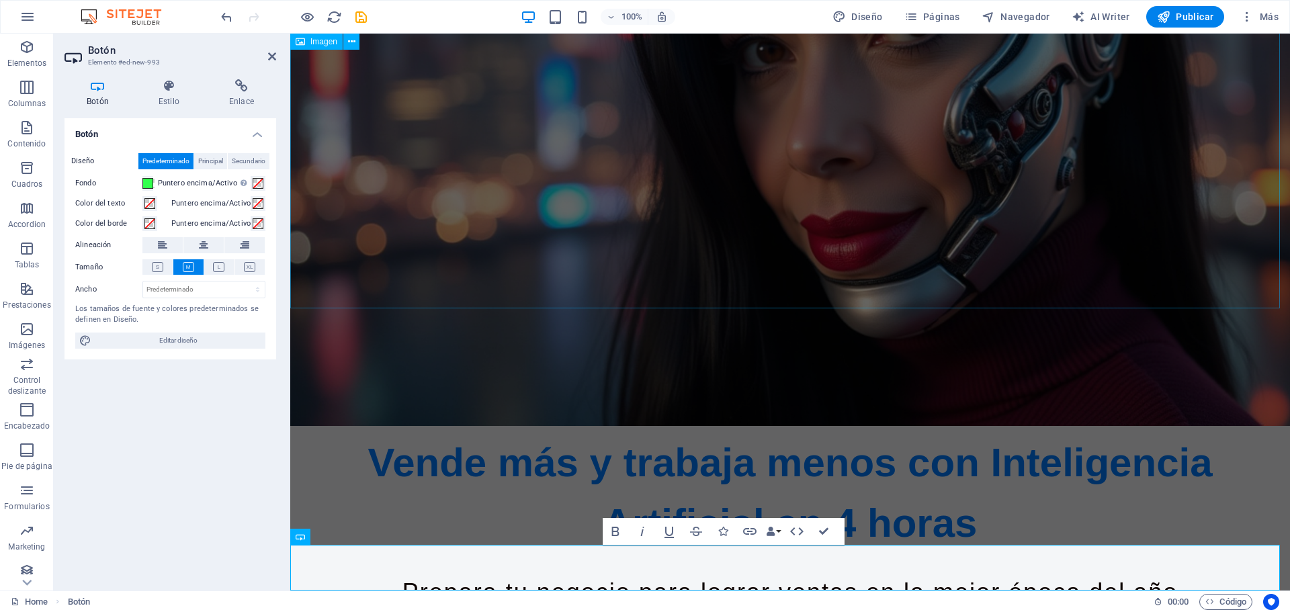
scroll to position [385, 0]
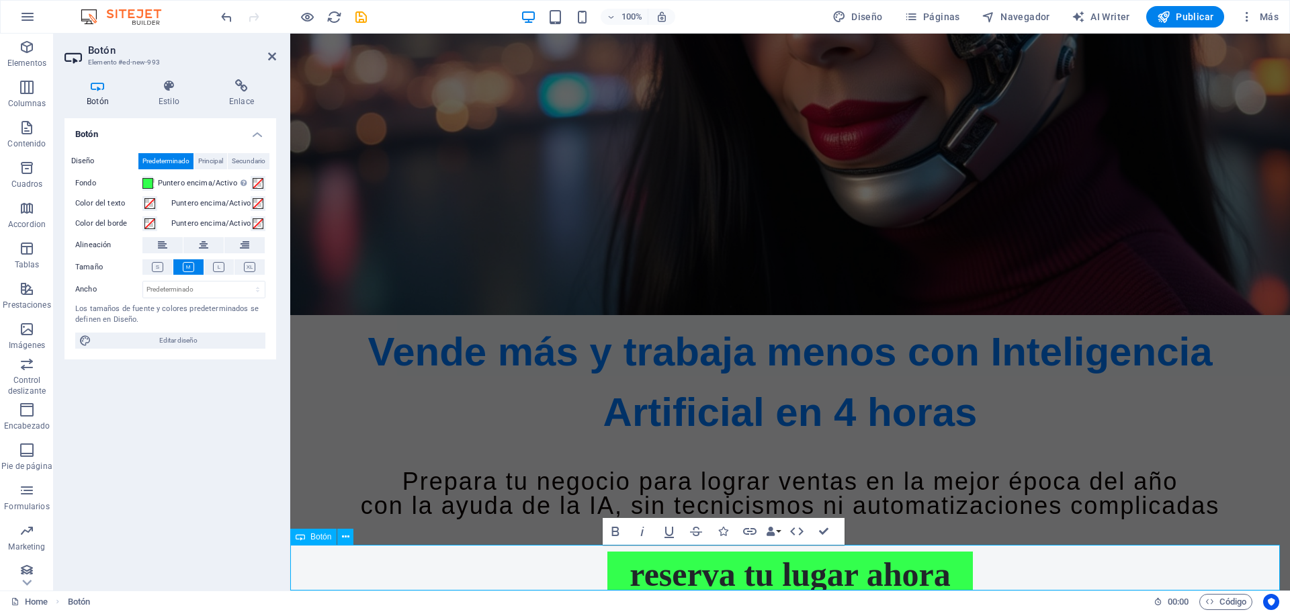
click at [1072, 569] on div "reserva tu lugar ahora" at bounding box center [789, 574] width 999 height 46
click at [1073, 568] on div "reserva tu lugar ahora" at bounding box center [789, 574] width 999 height 46
click at [198, 476] on div "Botón Diseño Predeterminado Principal Secundario Fondo Puntero encima/Activo [M…" at bounding box center [170, 348] width 212 height 461
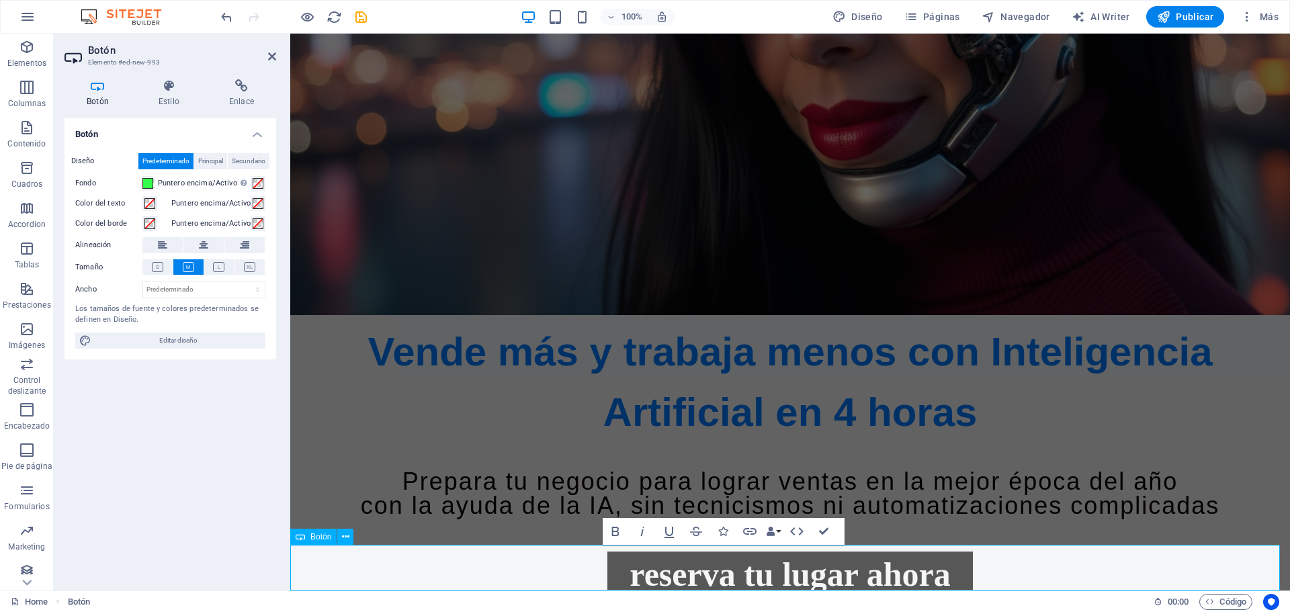
click at [635, 574] on link "reserva tu lugar ahora" at bounding box center [789, 574] width 365 height 46
click at [625, 572] on link "reserva tu lugar ahora" at bounding box center [789, 574] width 365 height 46
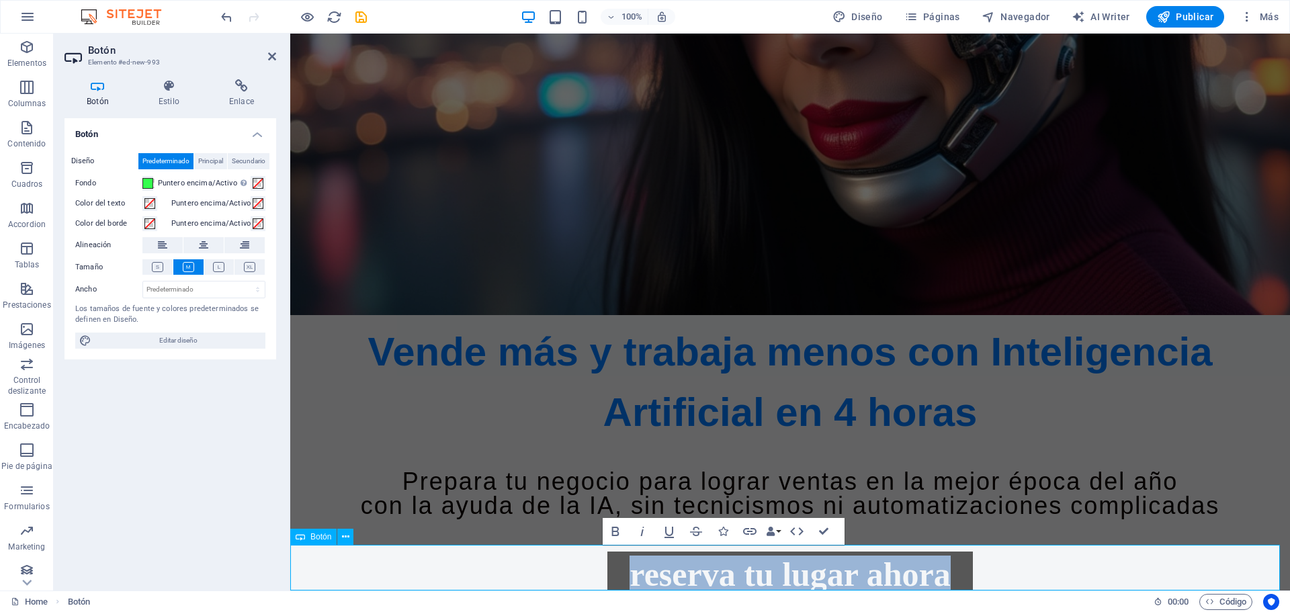
drag, startPoint x: 625, startPoint y: 572, endPoint x: 941, endPoint y: 574, distance: 315.7
click at [945, 576] on link "reserva tu lugar ahora" at bounding box center [789, 574] width 365 height 46
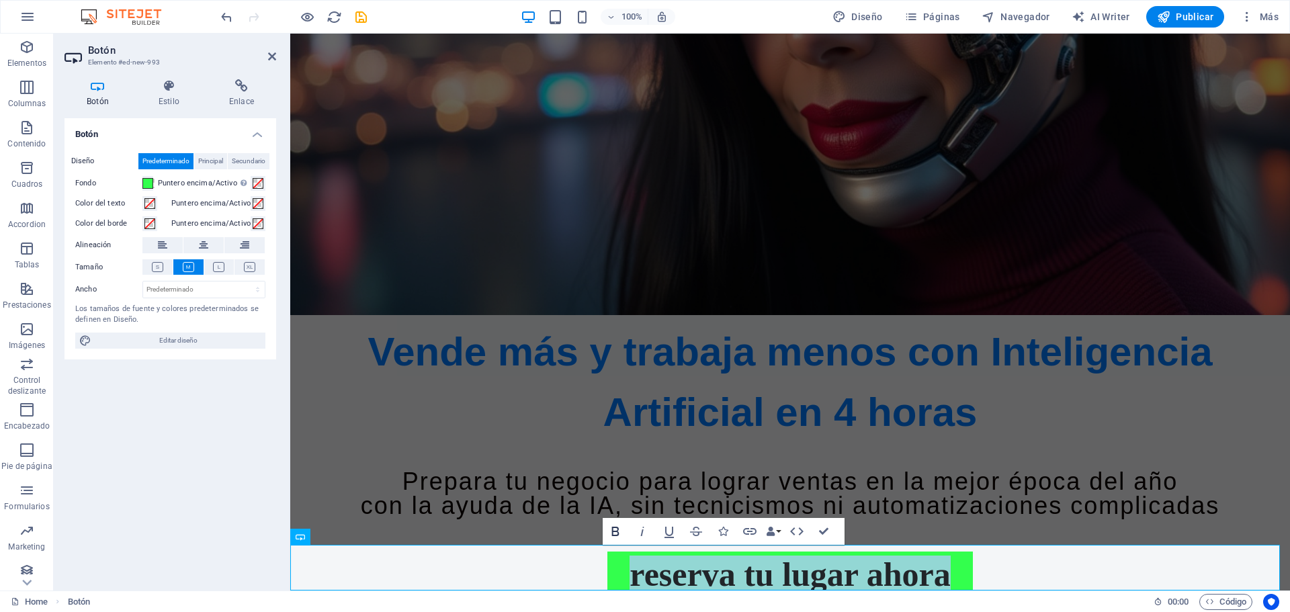
click at [617, 533] on icon "button" at bounding box center [615, 531] width 16 height 16
click at [776, 530] on button "Data Bindings" at bounding box center [773, 531] width 19 height 27
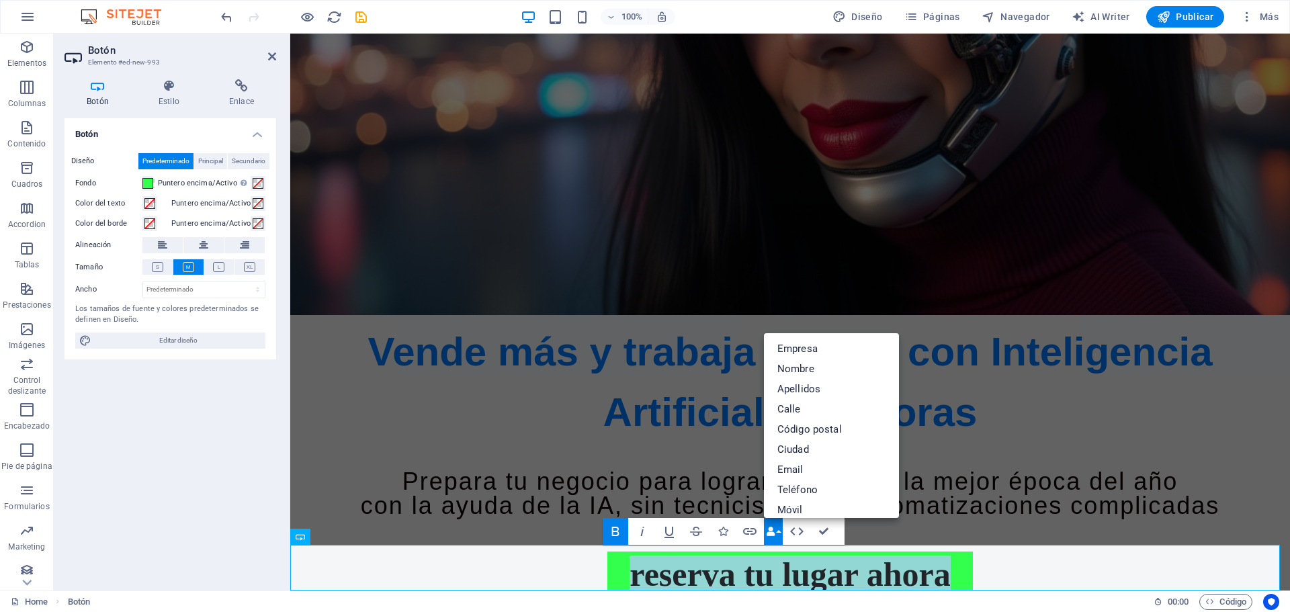
click at [776, 530] on button "Data Bindings" at bounding box center [773, 531] width 19 height 27
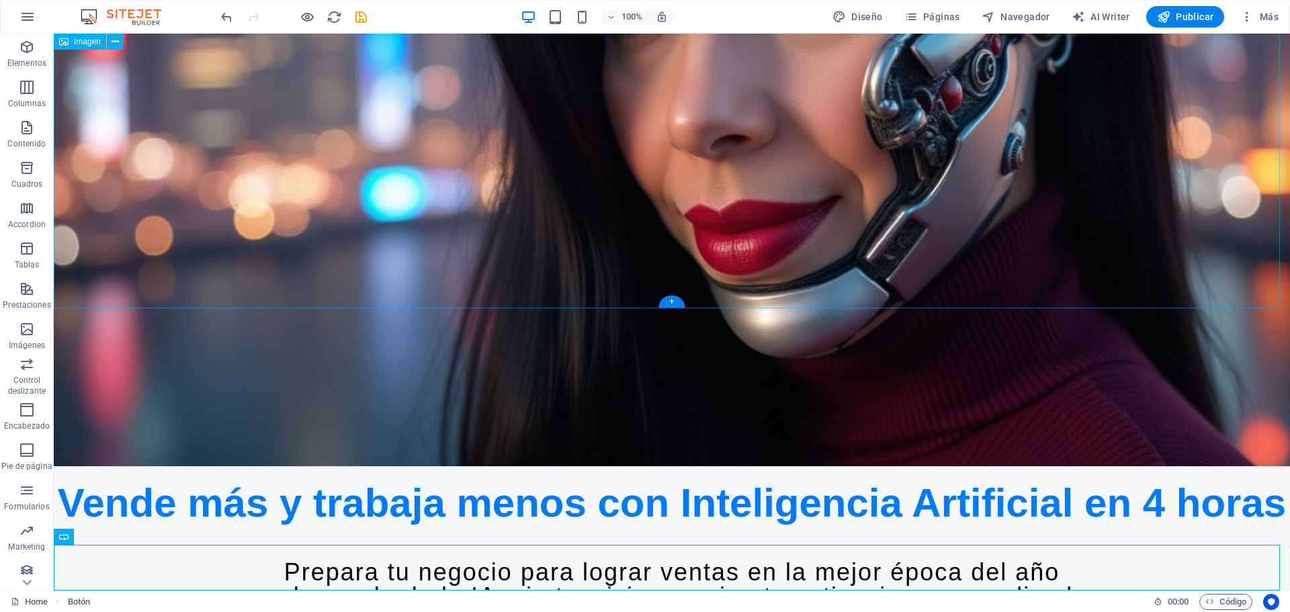
scroll to position [543, 0]
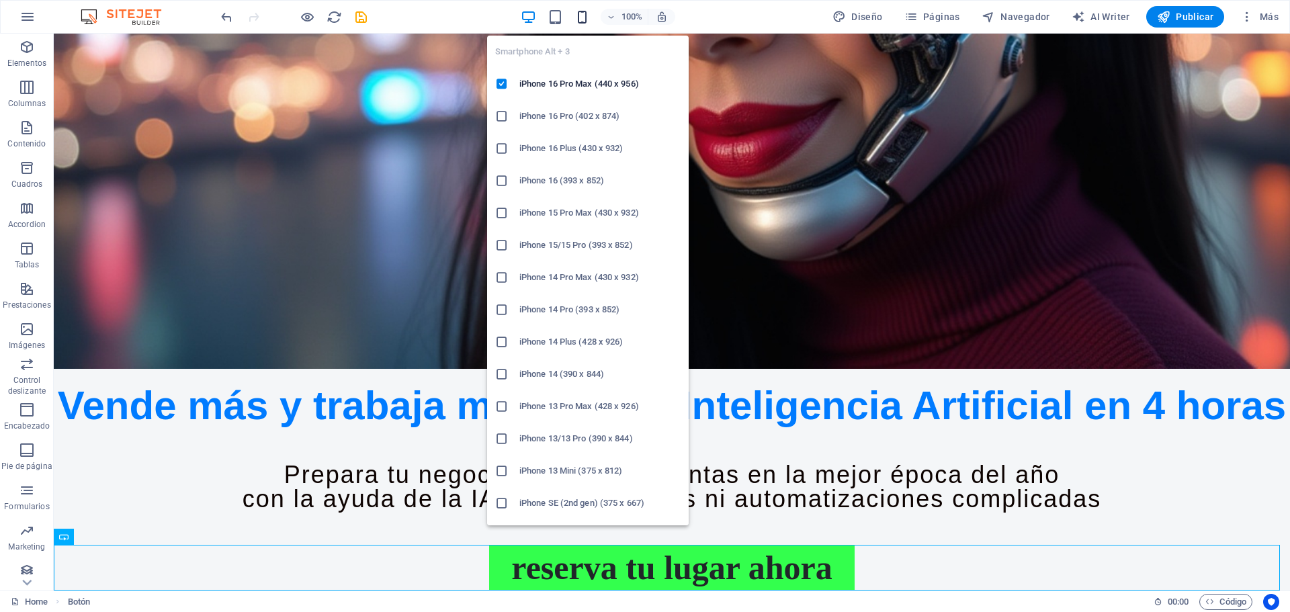
click at [590, 15] on icon "button" at bounding box center [581, 16] width 15 height 15
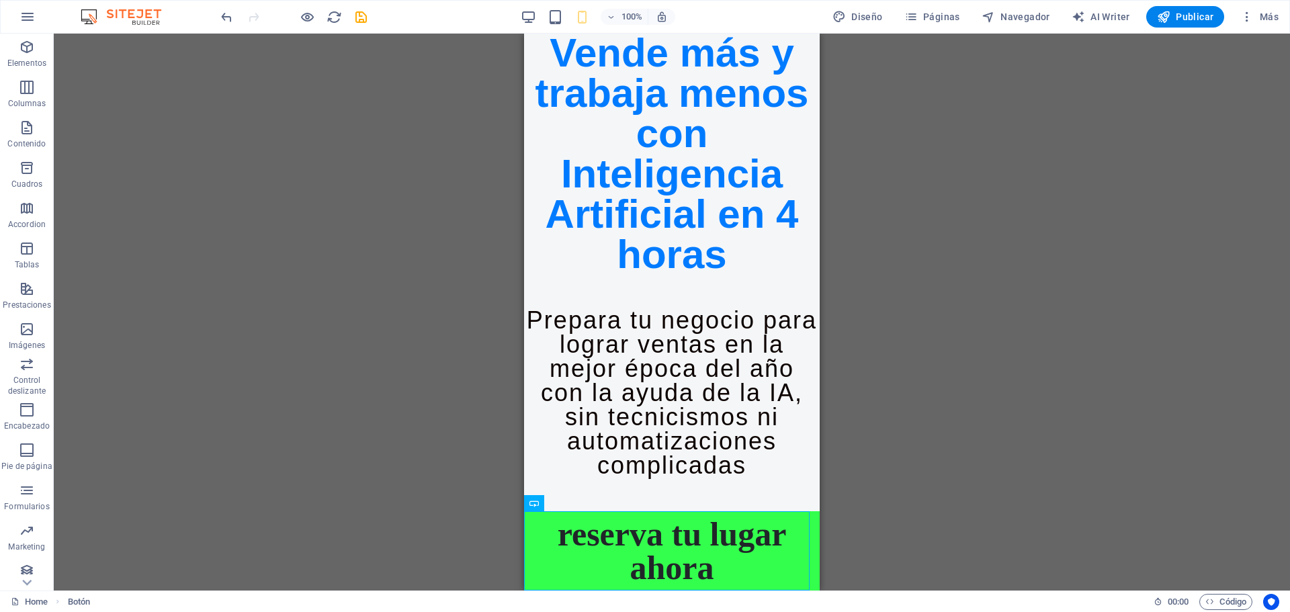
click at [979, 400] on div "Marcador Imagen Texto Texto Botón Separador Separador" at bounding box center [672, 312] width 1236 height 557
click at [579, 273] on icon at bounding box center [577, 276] width 7 height 14
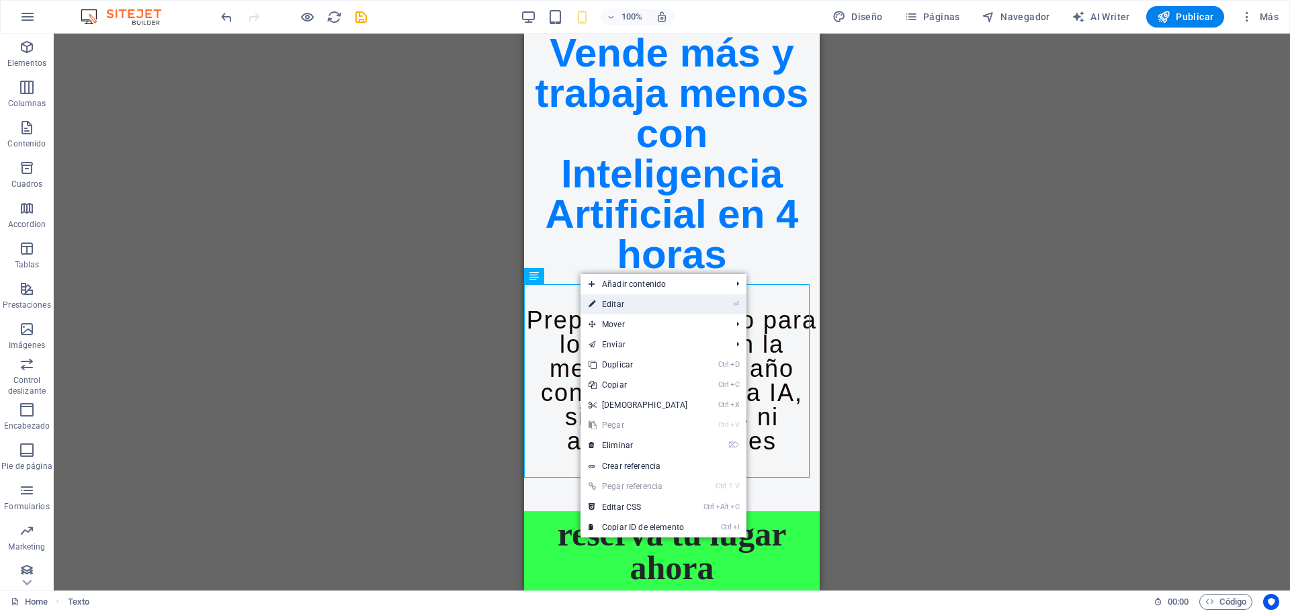
click at [599, 298] on link "⏎ Editar" at bounding box center [638, 304] width 116 height 20
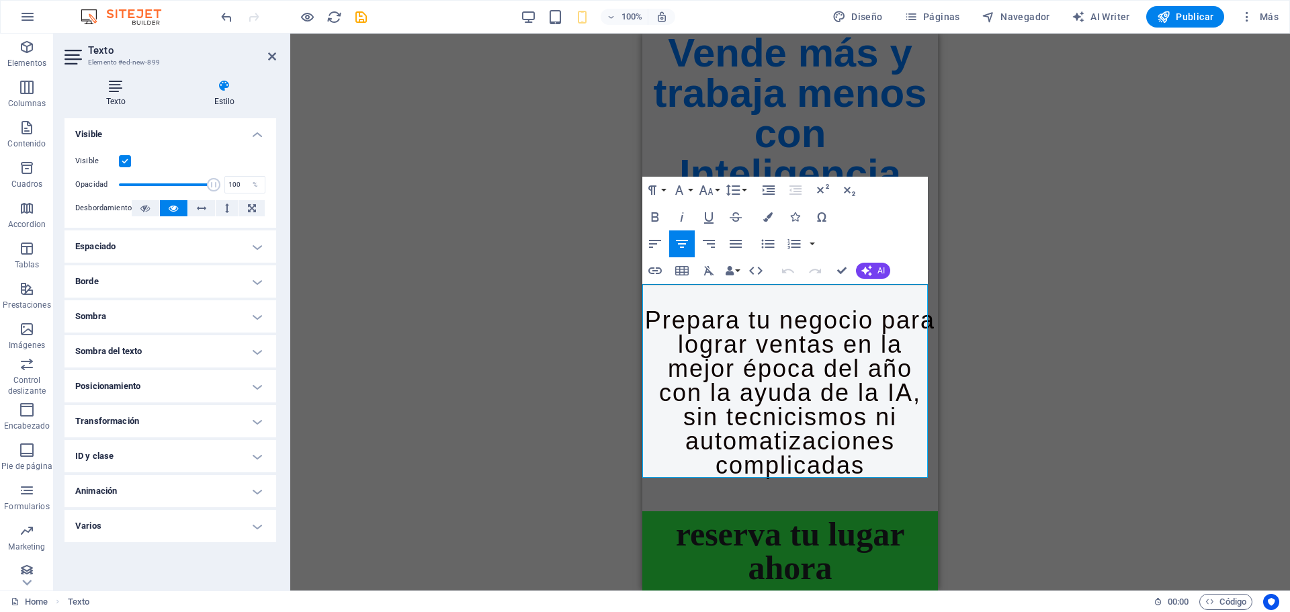
click at [115, 98] on h4 "Texto" at bounding box center [118, 93] width 108 height 28
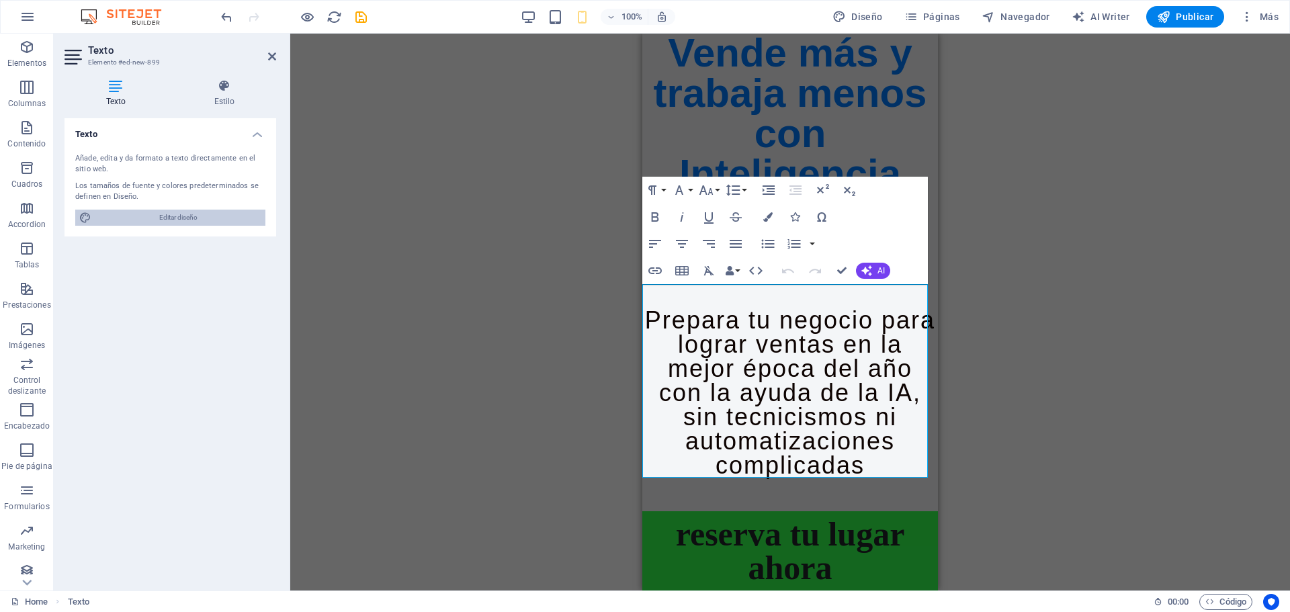
click at [151, 216] on span "Editar diseño" at bounding box center [178, 218] width 166 height 16
select select "900"
select select "rem"
select select "700"
select select "px"
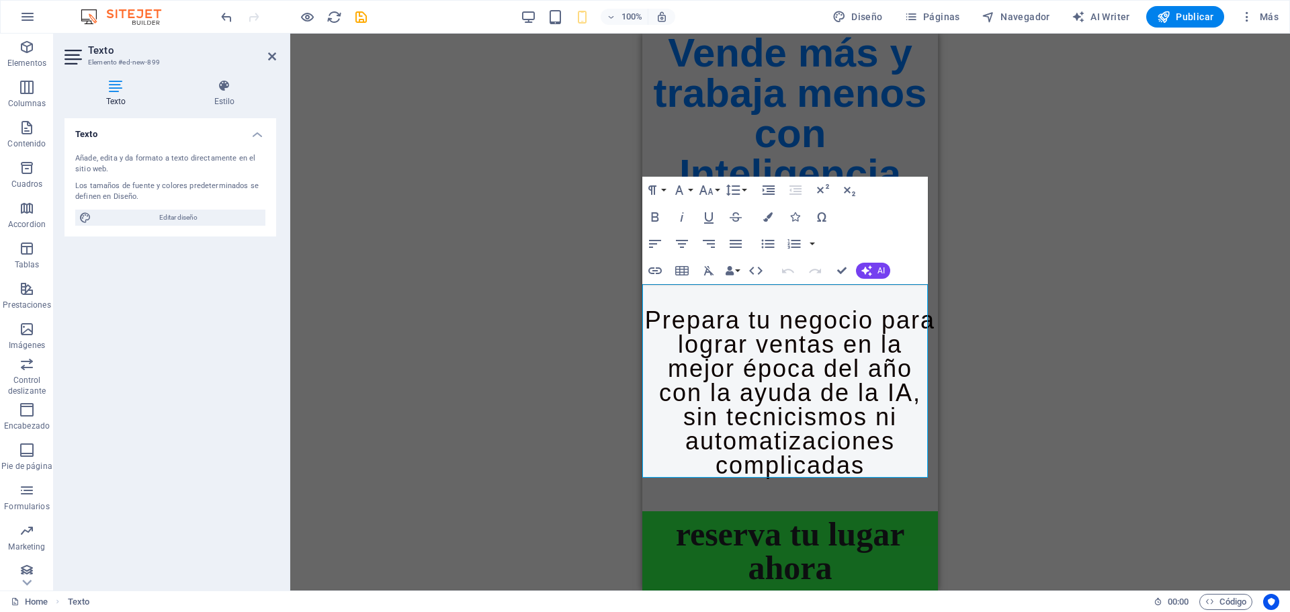
select select "rem"
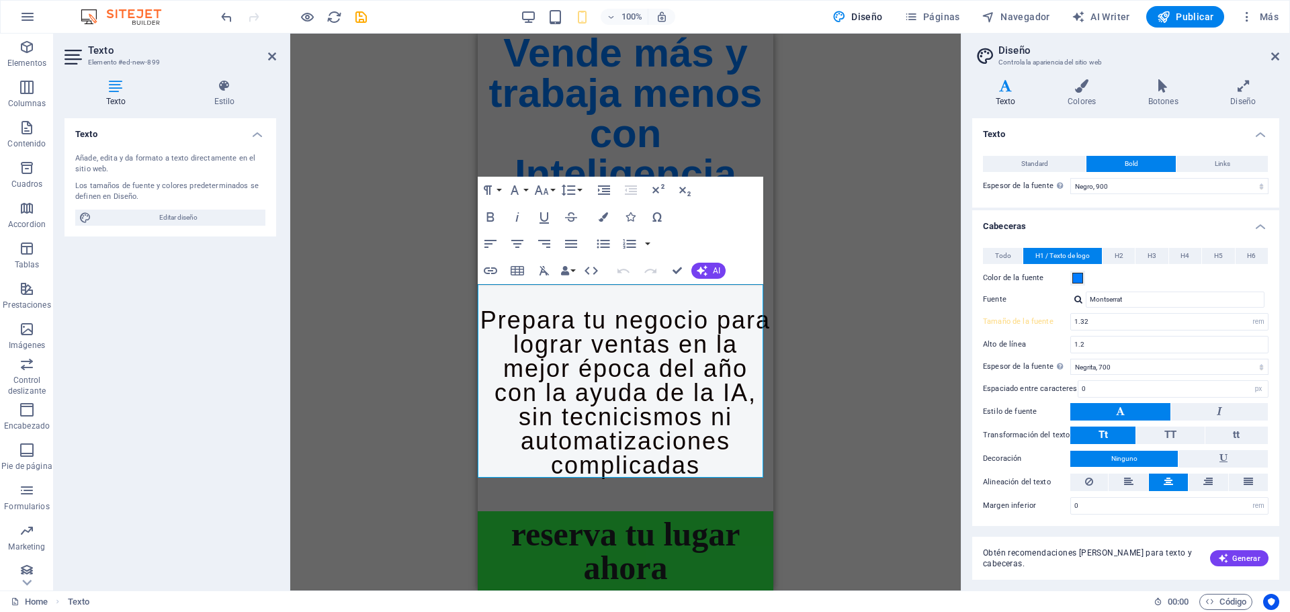
click at [505, 306] on span "Prepara tu negocio para lograr ventas en la mejor época del año" at bounding box center [625, 344] width 290 height 76
drag, startPoint x: 482, startPoint y: 293, endPoint x: 576, endPoint y: 134, distance: 185.2
click at [713, 461] on div "Prepara tu negocio para lograr ventas en la mejor época del año con la ayuda de…" at bounding box center [626, 392] width 296 height 169
click at [523, 191] on button "Font Family" at bounding box center [517, 190] width 26 height 27
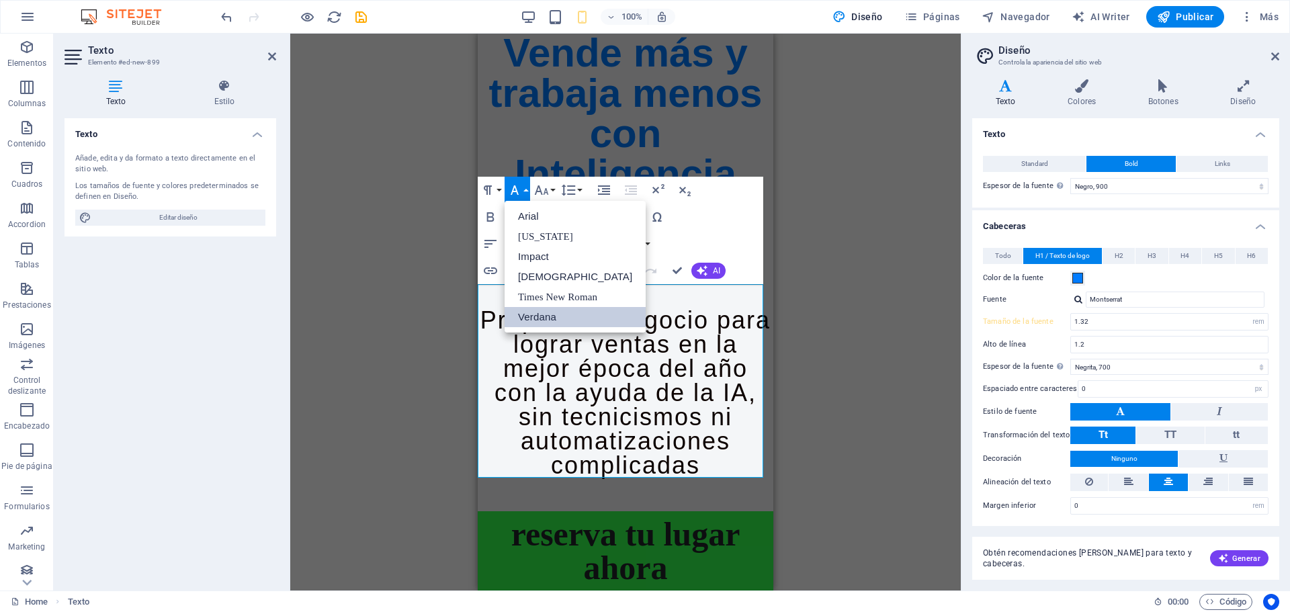
scroll to position [0, 0]
click at [544, 189] on icon "button" at bounding box center [541, 190] width 16 height 16
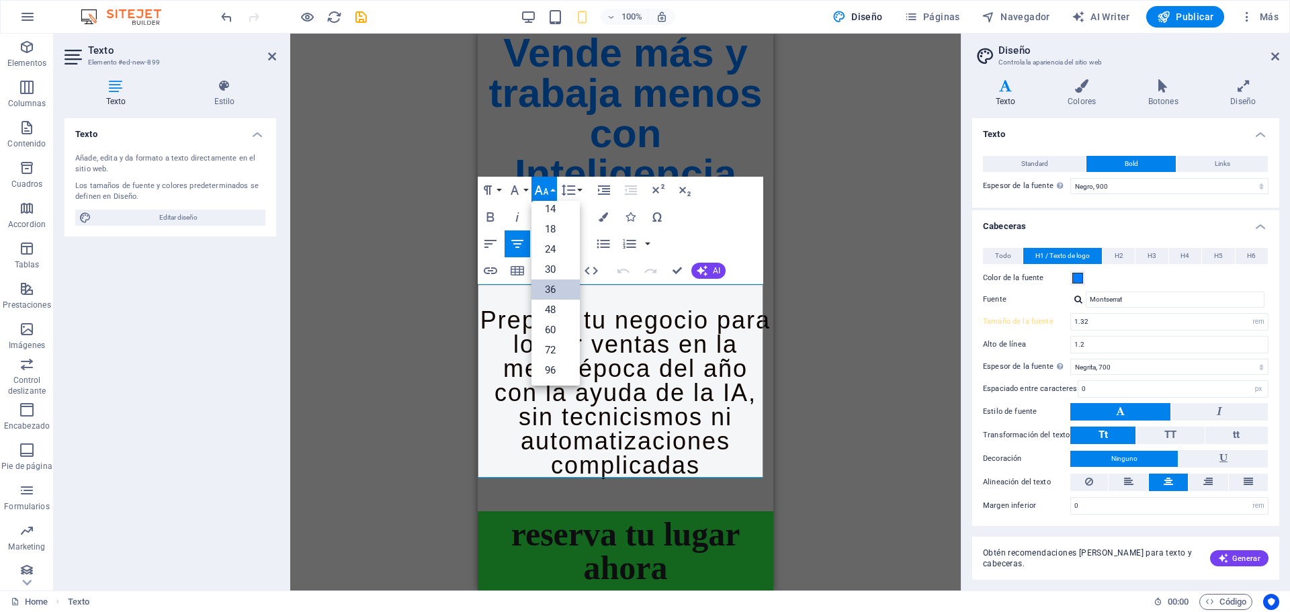
scroll to position [108, 0]
click at [559, 268] on link "30" at bounding box center [555, 269] width 48 height 20
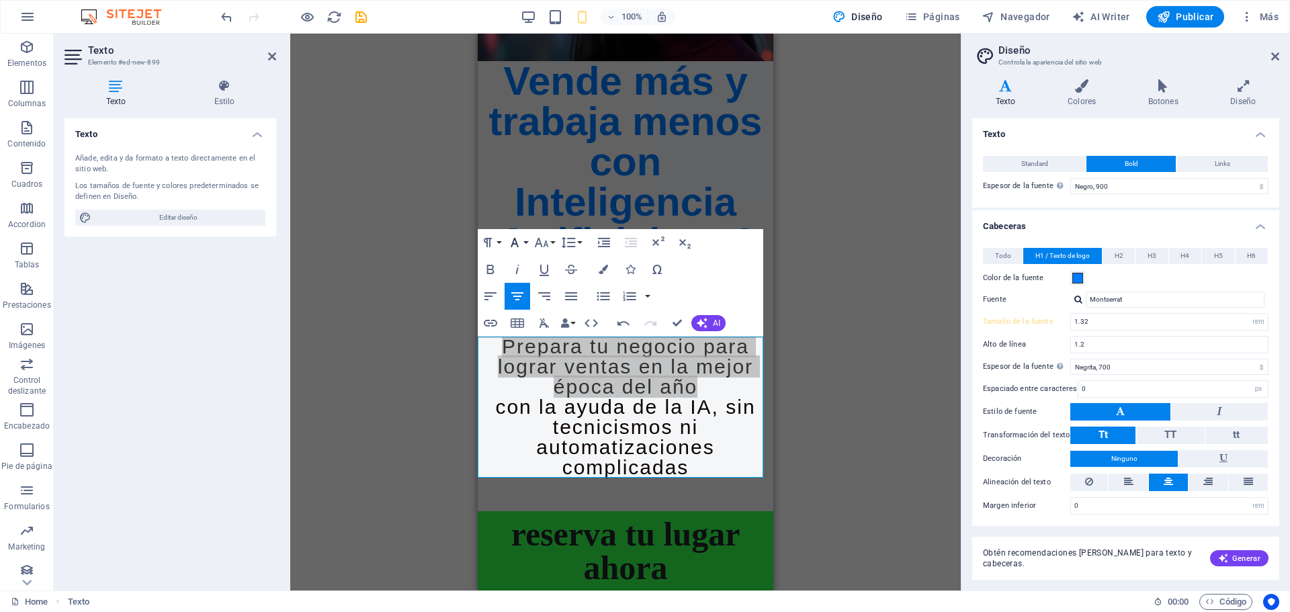
click at [523, 238] on button "Font Family" at bounding box center [517, 242] width 26 height 27
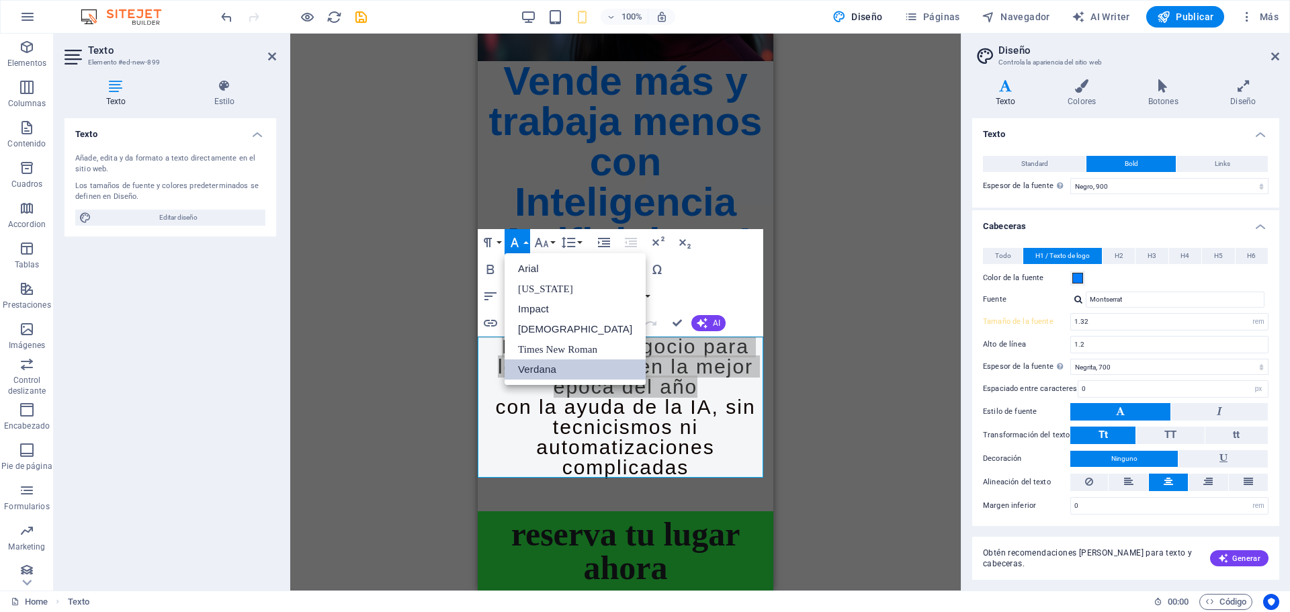
scroll to position [0, 0]
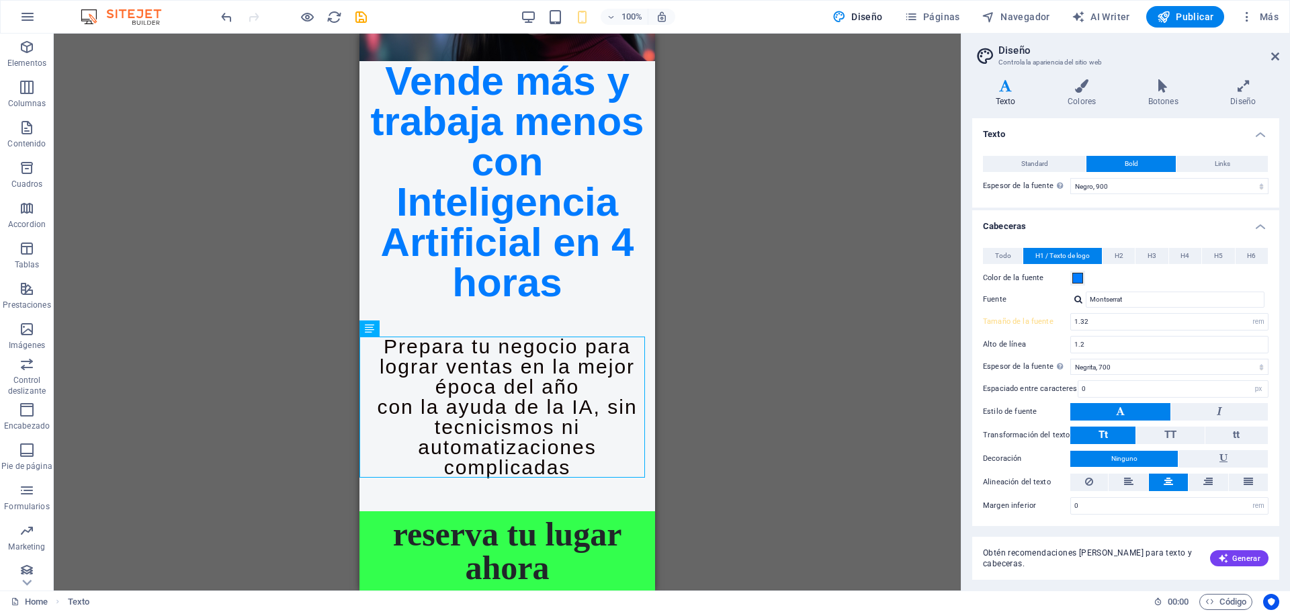
click at [871, 476] on div "Arrastra aquí para reemplazar el contenido existente. Si quieres crear un eleme…" at bounding box center [507, 312] width 907 height 557
click at [835, 314] on div "Arrastra aquí para reemplazar el contenido existente. Si quieres crear un eleme…" at bounding box center [507, 312] width 907 height 557
click at [839, 308] on div "Arrastra aquí para reemplazar el contenido existente. Si quieres crear un eleme…" at bounding box center [507, 312] width 907 height 557
click at [1276, 54] on icon at bounding box center [1275, 56] width 8 height 11
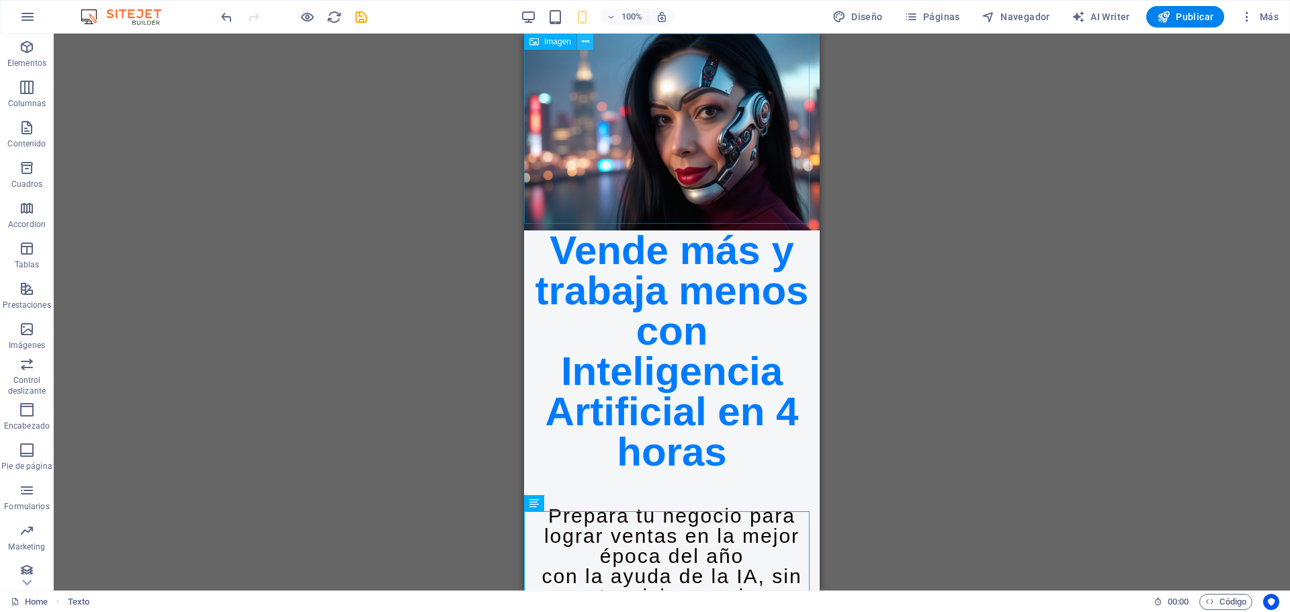
click at [582, 38] on icon at bounding box center [585, 42] width 7 height 14
click at [989, 416] on div "Arrastra aquí para reemplazar el contenido existente. Si quieres crear un eleme…" at bounding box center [672, 312] width 1236 height 557
click at [529, 25] on div "100%" at bounding box center [597, 16] width 155 height 21
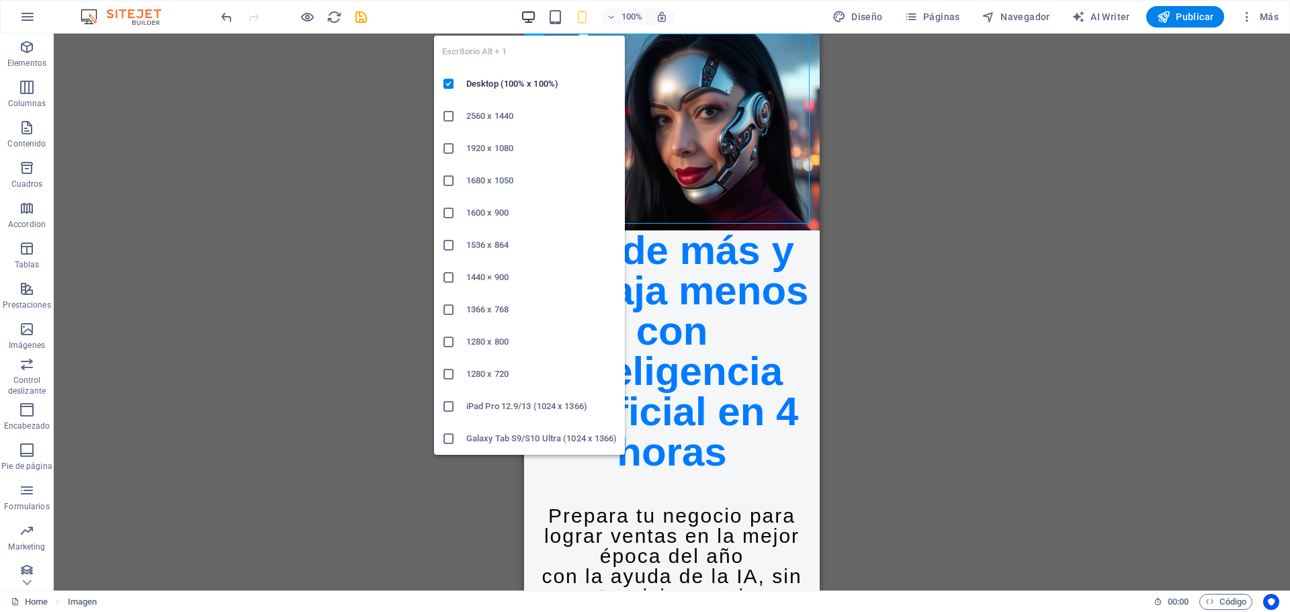
click at [525, 24] on icon "button" at bounding box center [528, 16] width 15 height 15
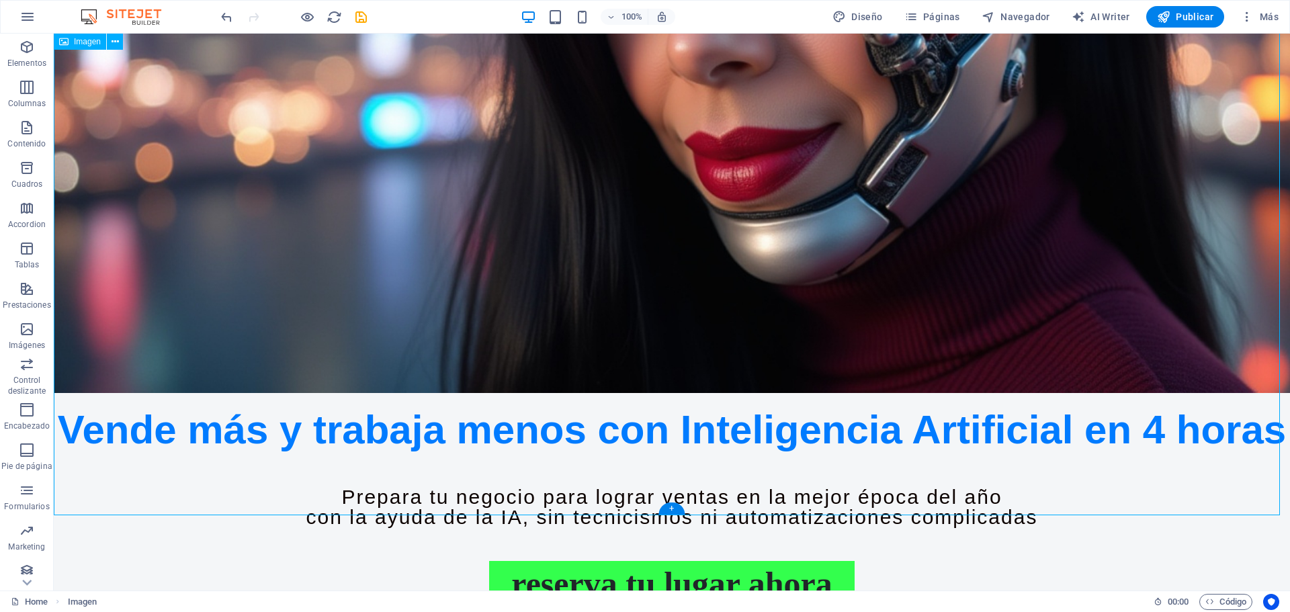
scroll to position [536, 0]
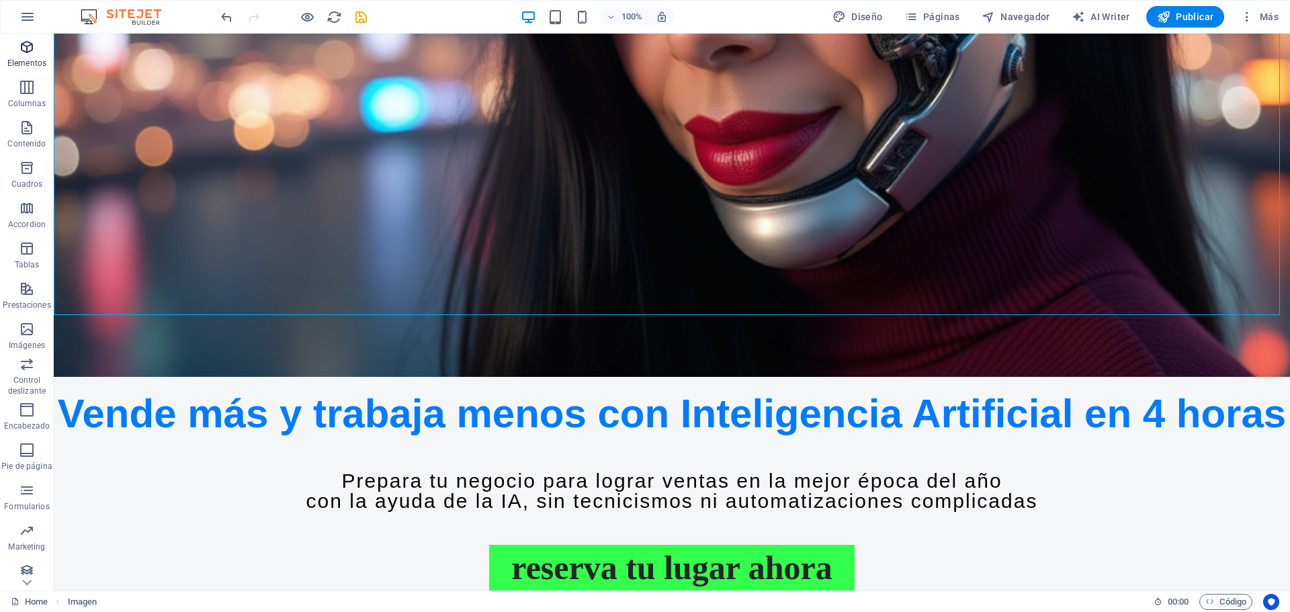
click at [22, 56] on span "Elementos" at bounding box center [27, 55] width 54 height 32
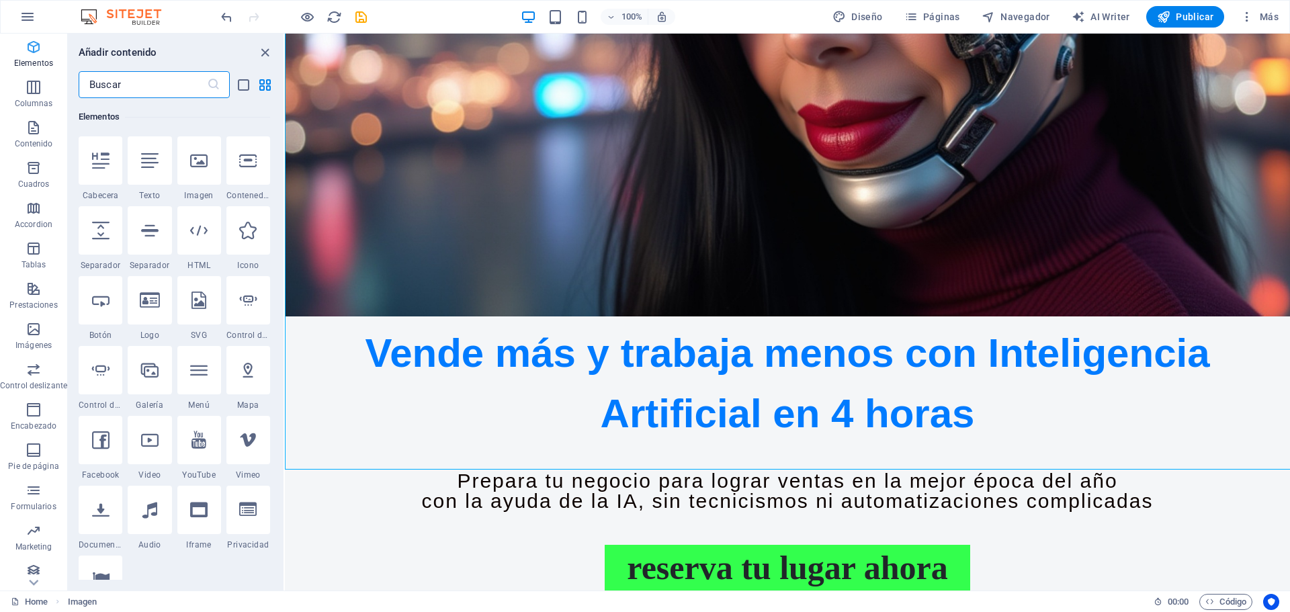
scroll to position [382, 0]
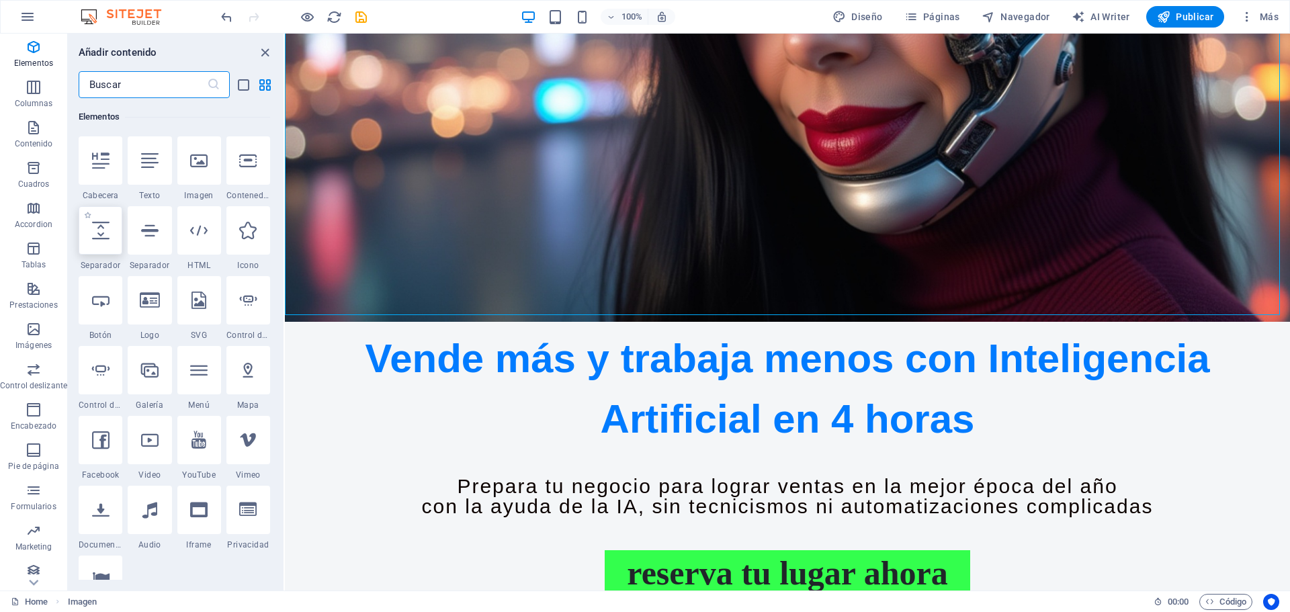
click at [97, 238] on icon at bounding box center [100, 230] width 17 height 17
select select "px"
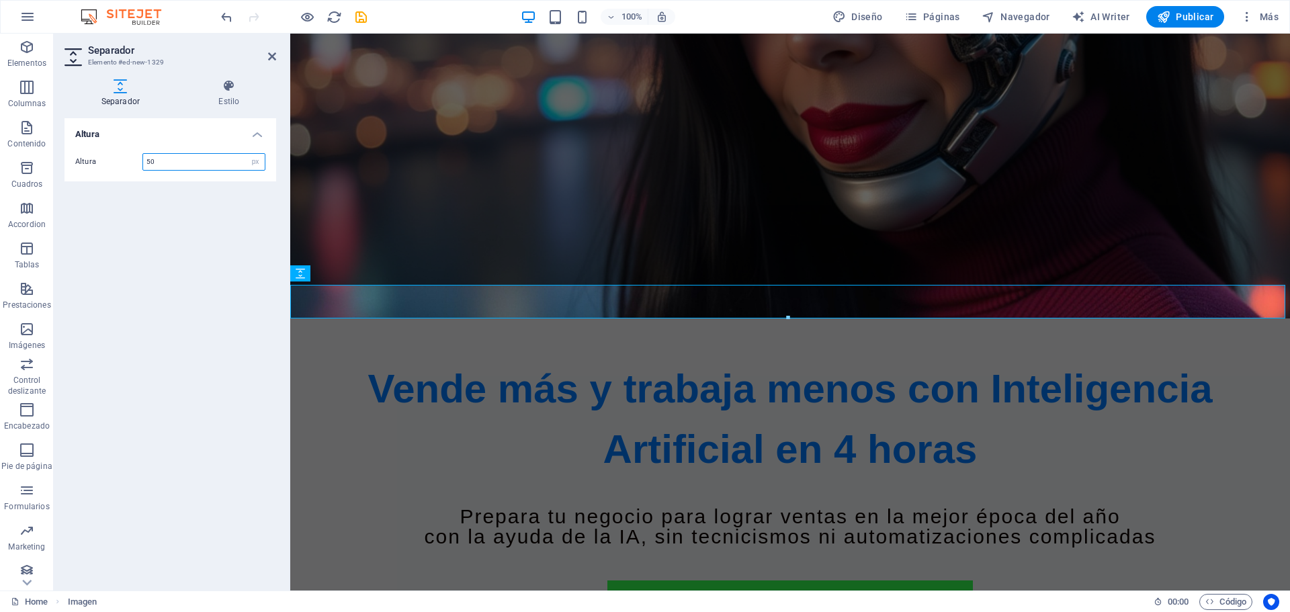
scroll to position [412, 0]
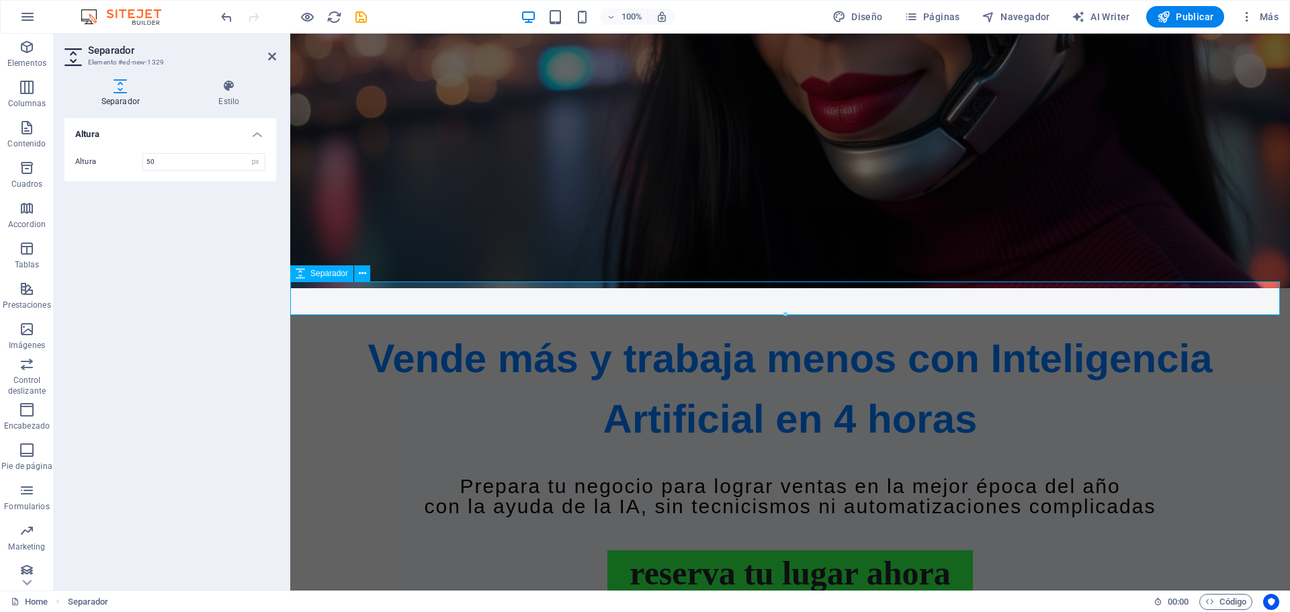
click at [416, 293] on div at bounding box center [789, 305] width 999 height 34
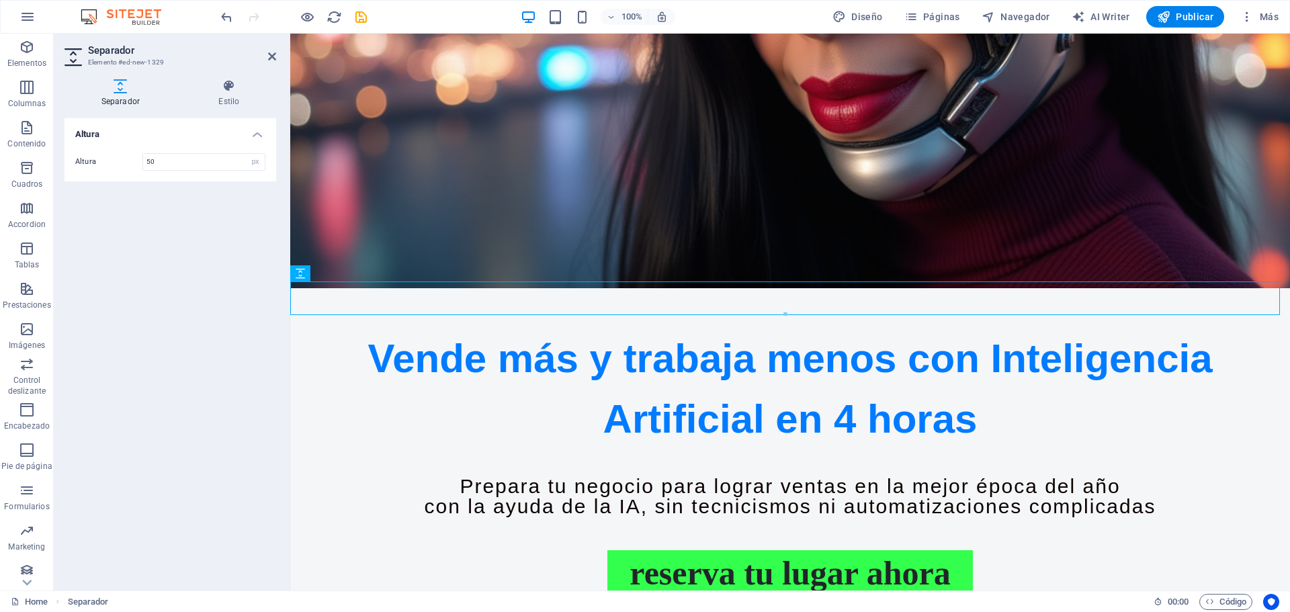
drag, startPoint x: 300, startPoint y: 276, endPoint x: 385, endPoint y: 604, distance: 338.7
click at [385, 590] on section "Elementos Columnas Contenido Cuadros Accordion Tablas Prestaciones Imágenes Con…" at bounding box center [645, 312] width 1290 height 557
drag, startPoint x: 299, startPoint y: 273, endPoint x: 438, endPoint y: 599, distance: 354.2
click at [438, 590] on section "Elementos Columnas Contenido Cuadros Accordion Tablas Prestaciones Imágenes Con…" at bounding box center [645, 312] width 1290 height 557
click at [1018, 598] on div "Home Separador" at bounding box center [577, 602] width 1132 height 16
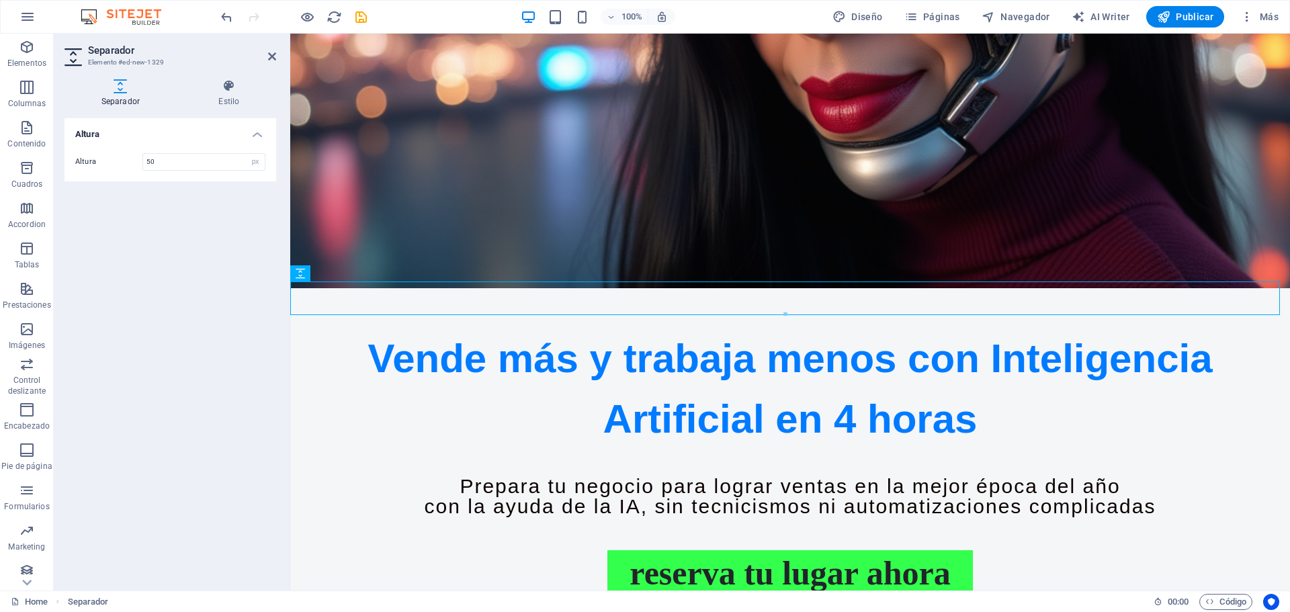
click at [1050, 598] on div "Home Separador" at bounding box center [577, 602] width 1132 height 16
click at [607, 372] on div "Vende más y trabaja menos con Inteligencia Artificial en 4 horas" at bounding box center [789, 382] width 999 height 121
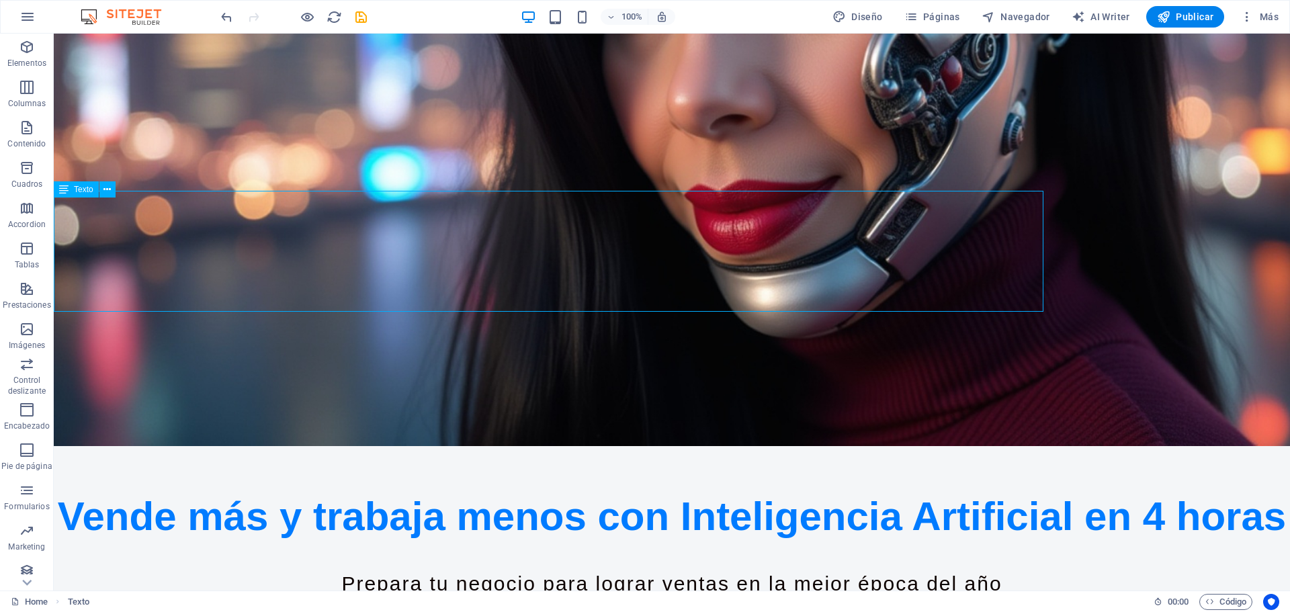
scroll to position [536, 0]
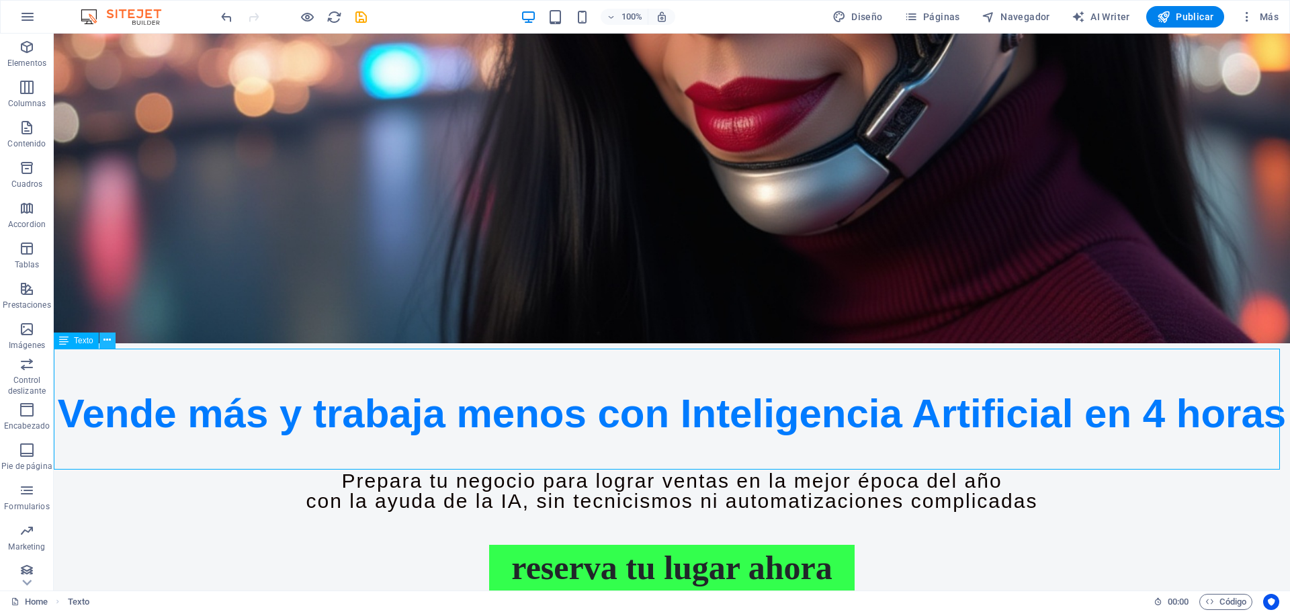
click at [107, 336] on icon at bounding box center [106, 340] width 7 height 14
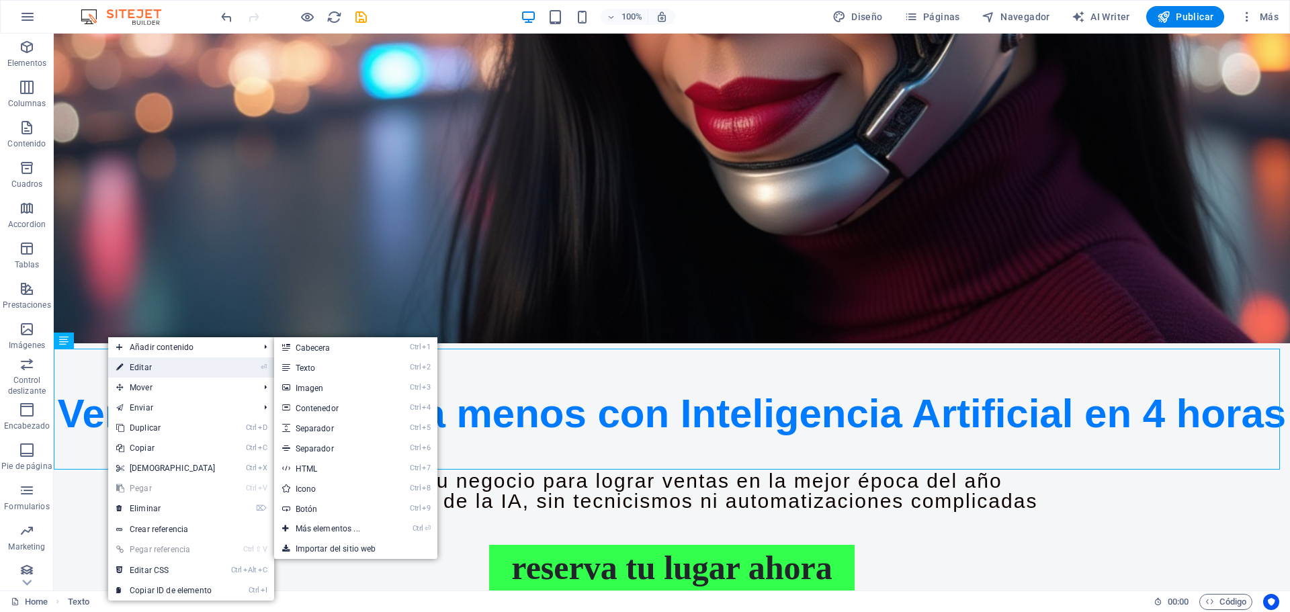
click at [190, 370] on link "⏎ Editar" at bounding box center [166, 367] width 116 height 20
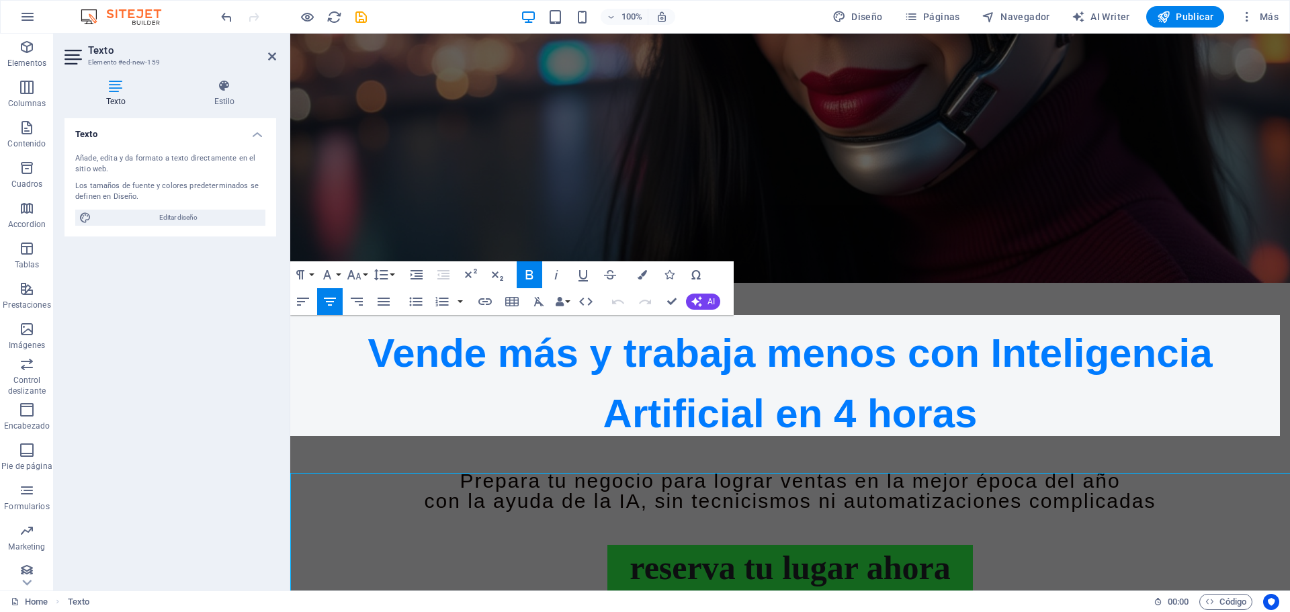
scroll to position [412, 0]
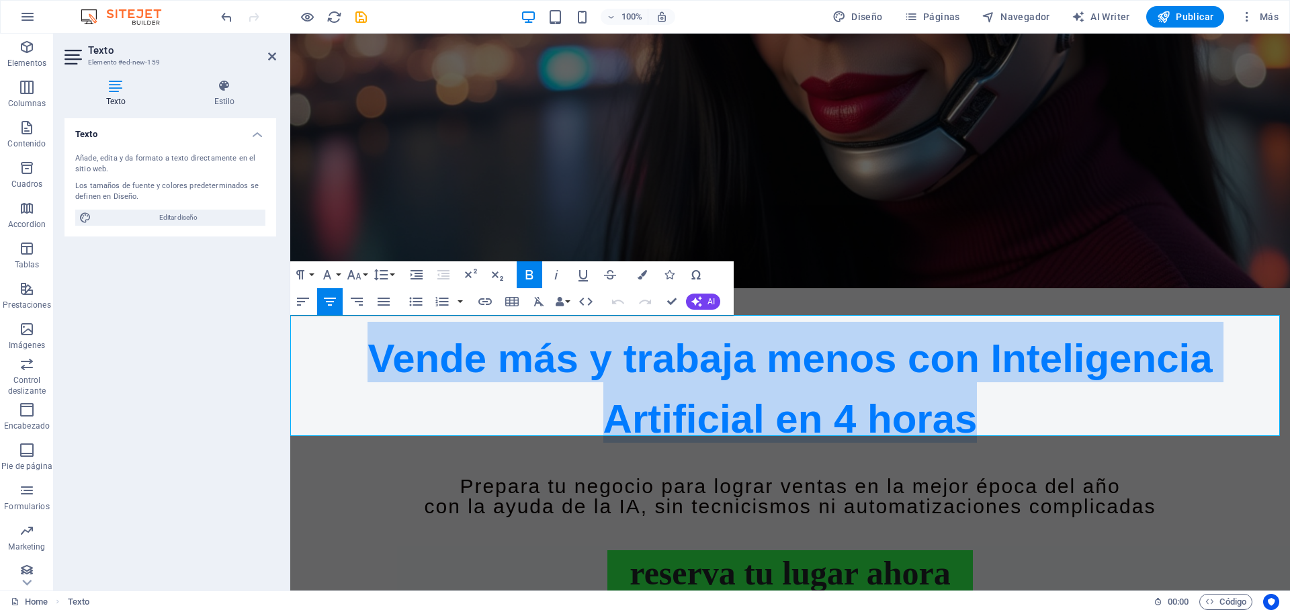
drag, startPoint x: 432, startPoint y: 347, endPoint x: 632, endPoint y: 218, distance: 237.8
click at [1144, 417] on span "Vende más y trabaja menos con Inteligencia Artificial en 4 horas" at bounding box center [789, 388] width 844 height 105
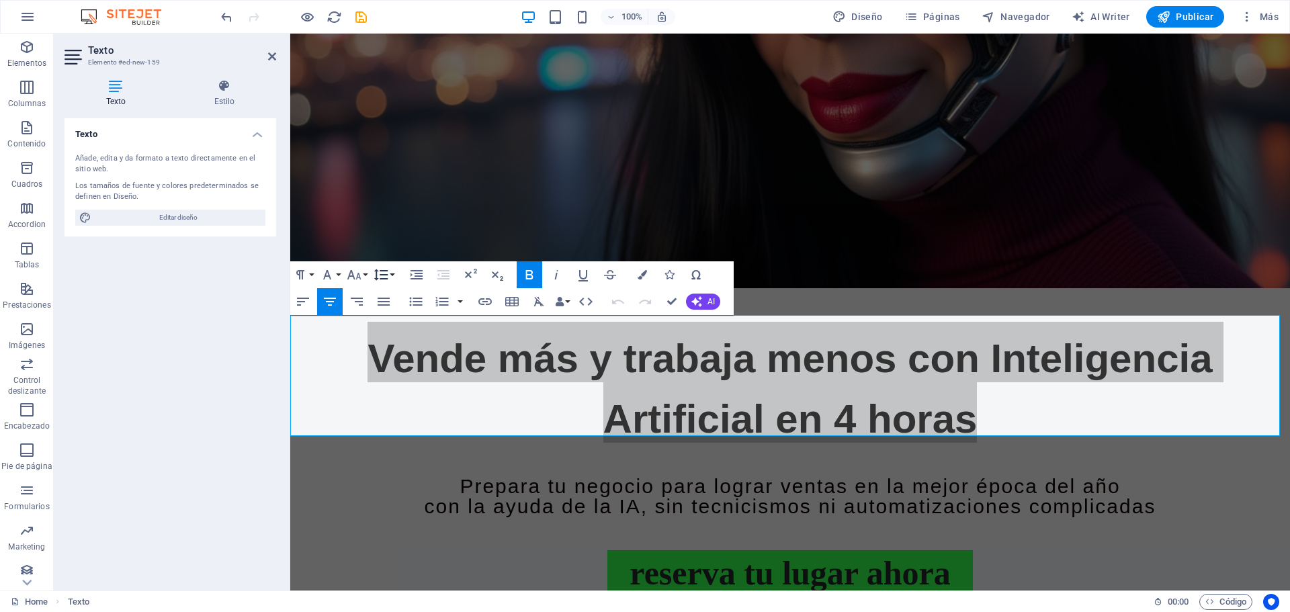
click at [390, 271] on button "Line Height" at bounding box center [384, 274] width 26 height 27
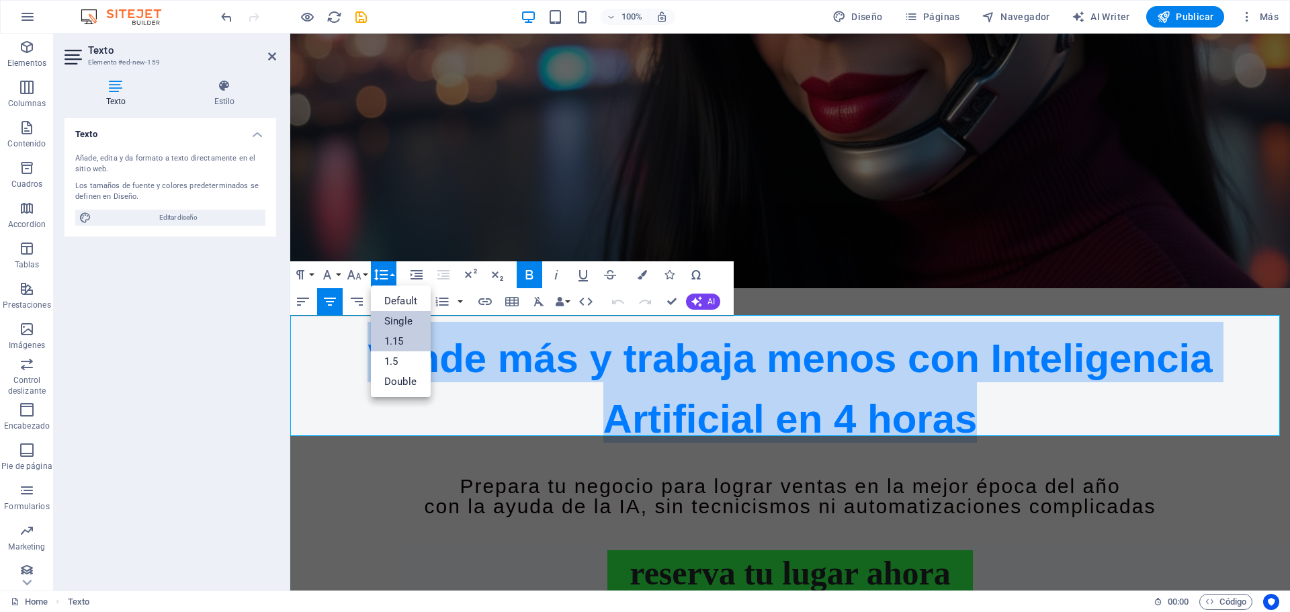
click at [402, 338] on link "1.15" at bounding box center [401, 341] width 60 height 20
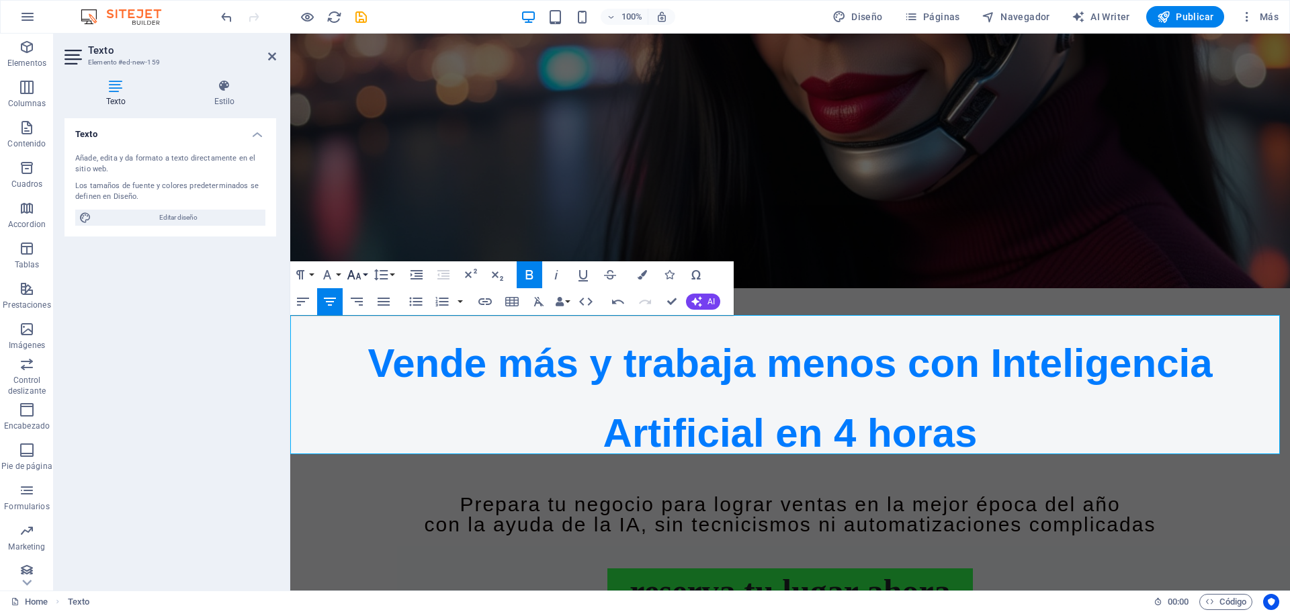
click at [361, 276] on icon "button" at bounding box center [354, 275] width 16 height 16
click at [388, 273] on icon "button" at bounding box center [381, 275] width 16 height 16
click at [394, 320] on link "Single" at bounding box center [401, 321] width 60 height 20
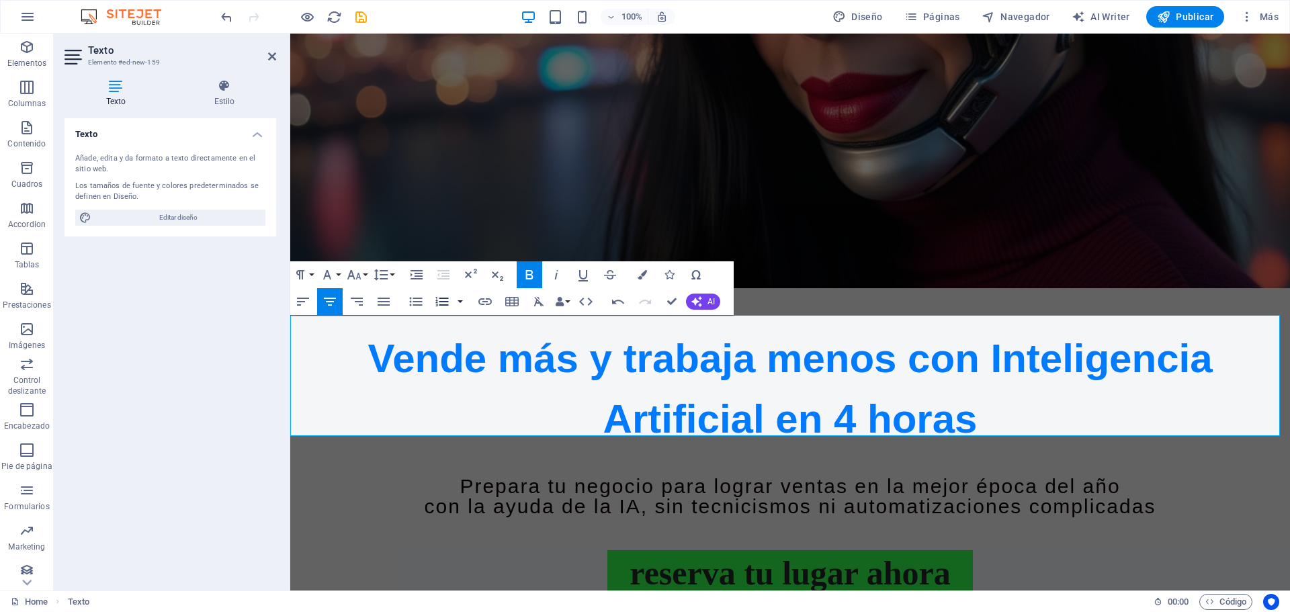
click at [459, 304] on button "button" at bounding box center [460, 301] width 11 height 27
click at [460, 304] on button "button" at bounding box center [460, 301] width 11 height 27
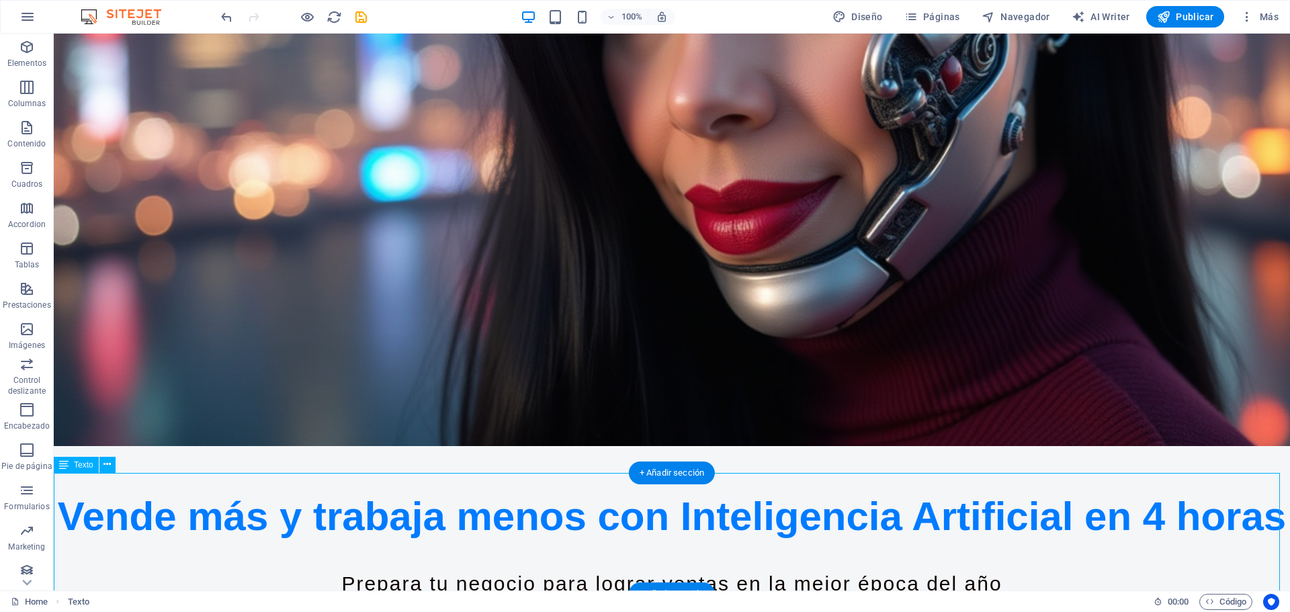
click at [956, 540] on div "Vende más y trabaja menos con Inteligencia Artificial en 4 horas" at bounding box center [672, 510] width 1236 height 60
click at [867, 516] on div "Vende más y trabaja menos con Inteligencia Artificial en 4 horas" at bounding box center [672, 510] width 1236 height 60
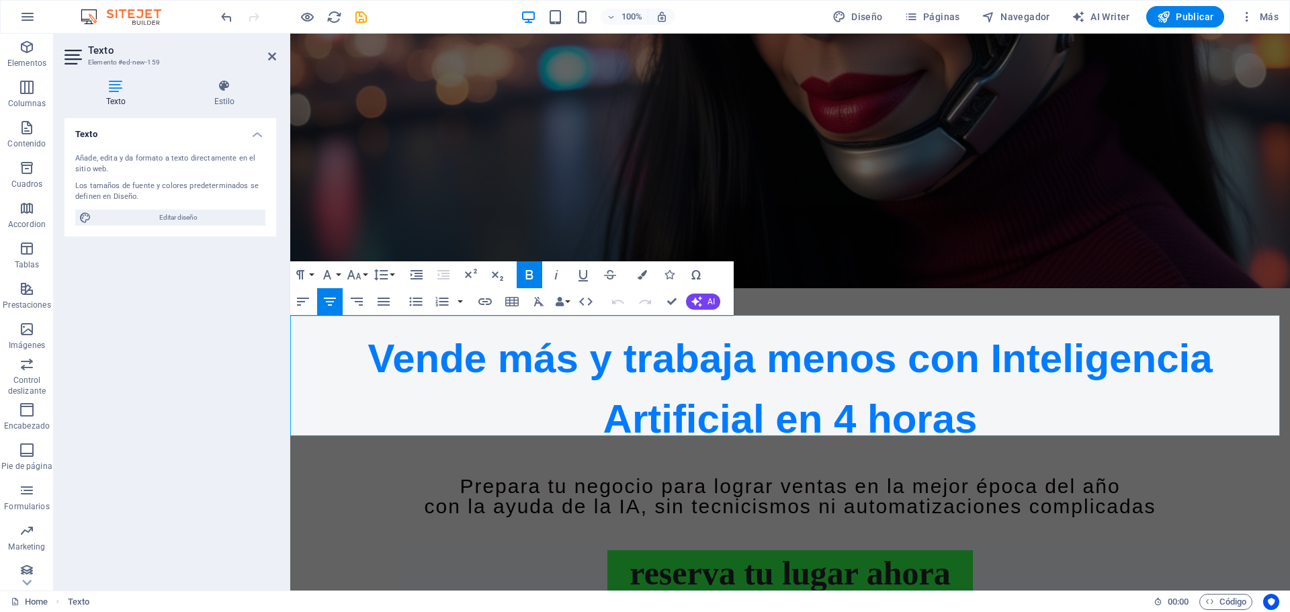
click at [878, 372] on span "Vende más y trabaja menos con Inteligencia Artificial en 4 horas" at bounding box center [789, 388] width 844 height 105
click at [1071, 348] on span "Vende más y trabaja menos con Inteligencia Artificial en 4 horas" at bounding box center [789, 388] width 844 height 105
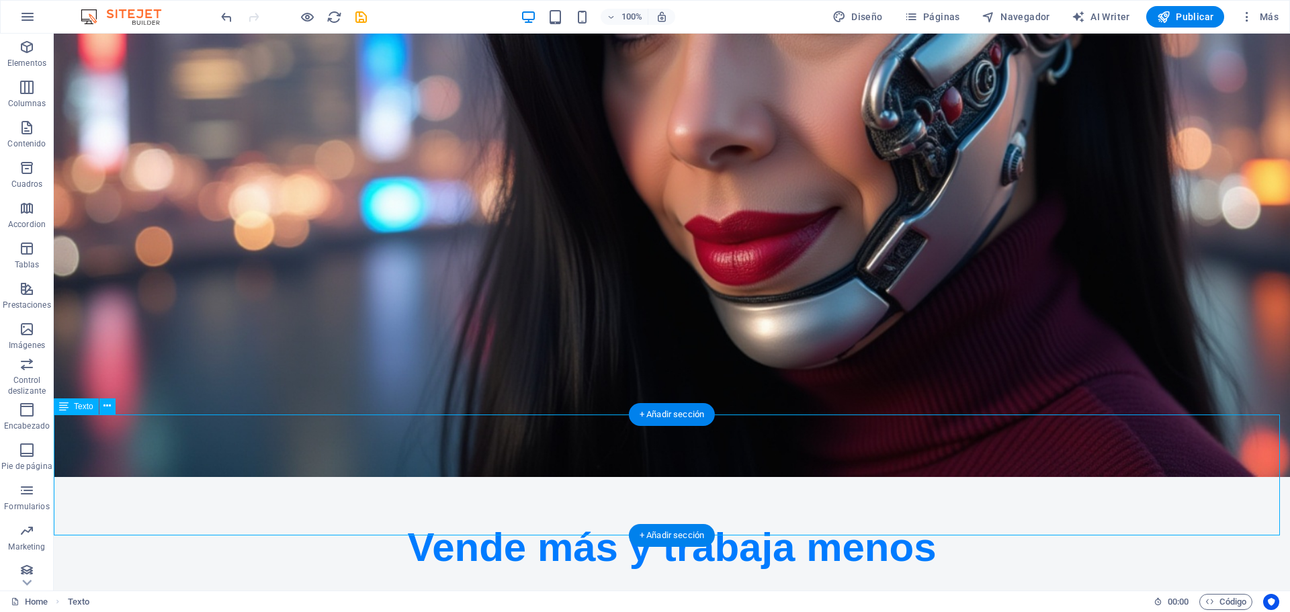
scroll to position [284, 0]
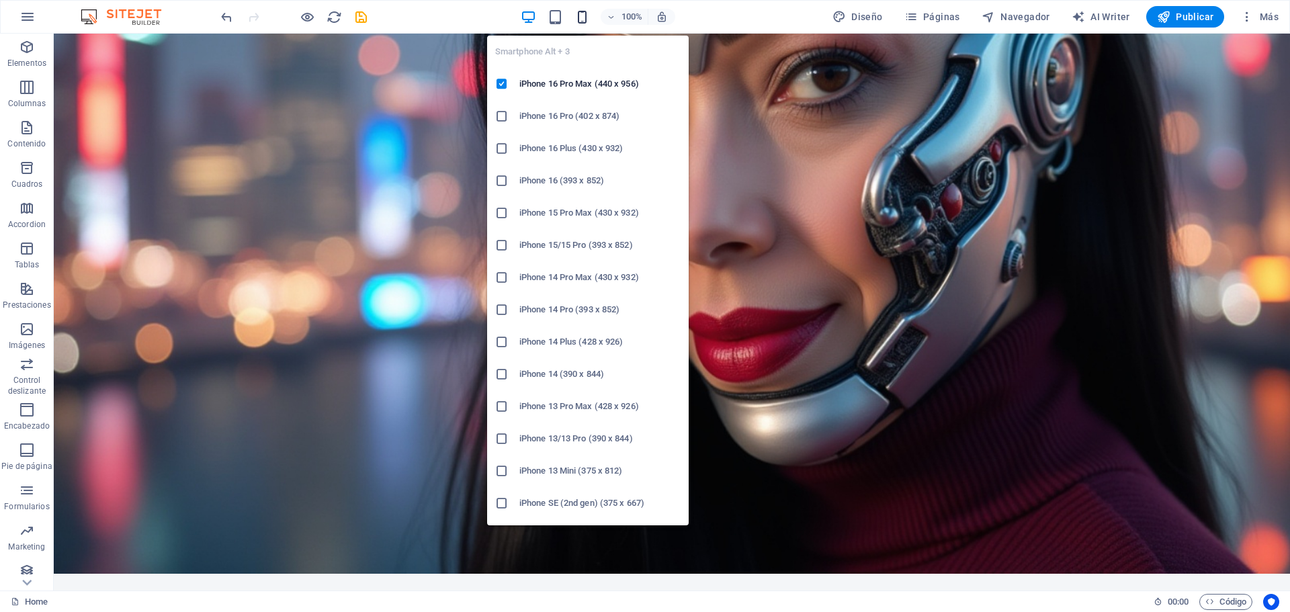
click at [579, 17] on icon "button" at bounding box center [581, 16] width 15 height 15
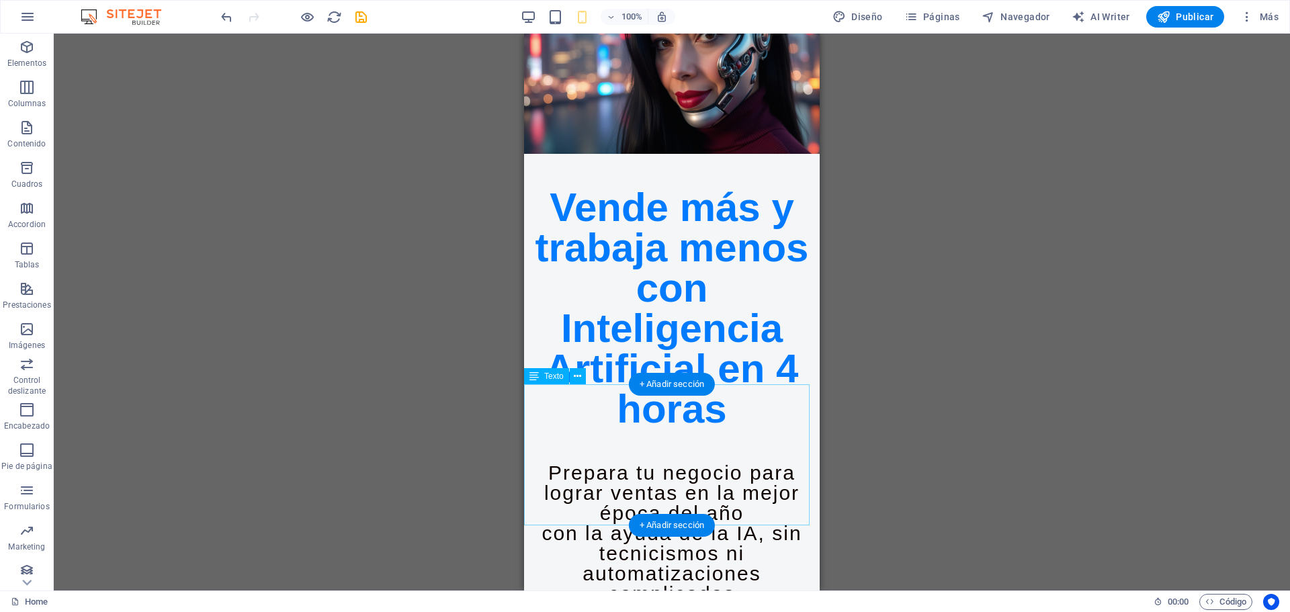
scroll to position [0, 0]
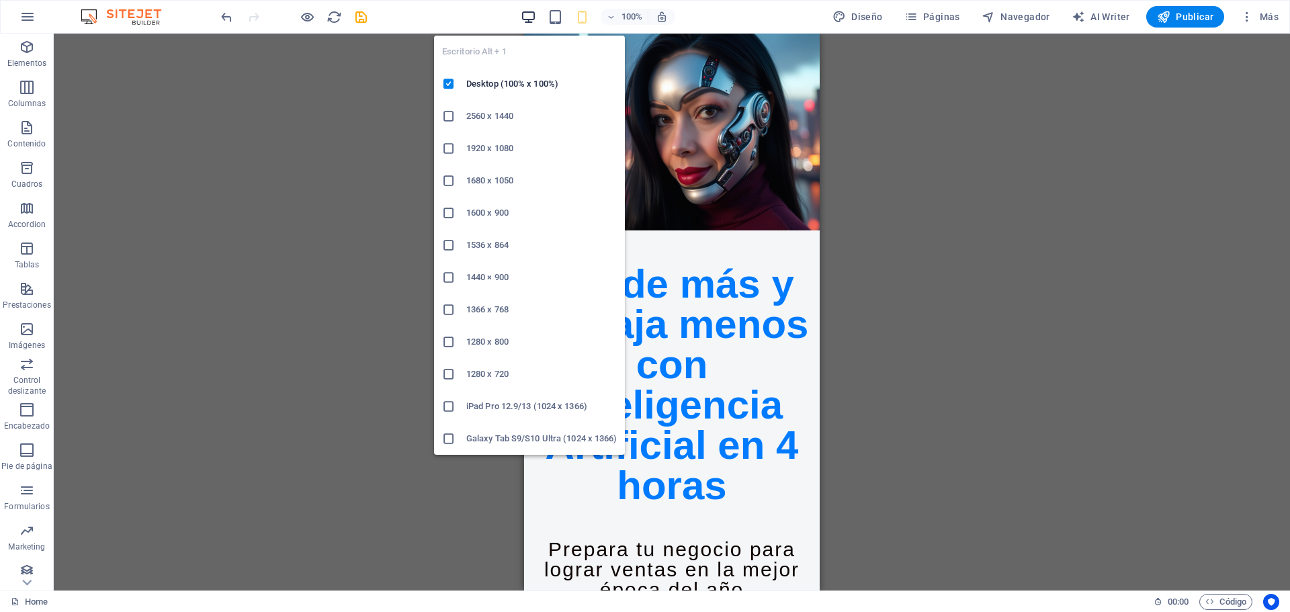
click at [524, 13] on icon "button" at bounding box center [528, 16] width 15 height 15
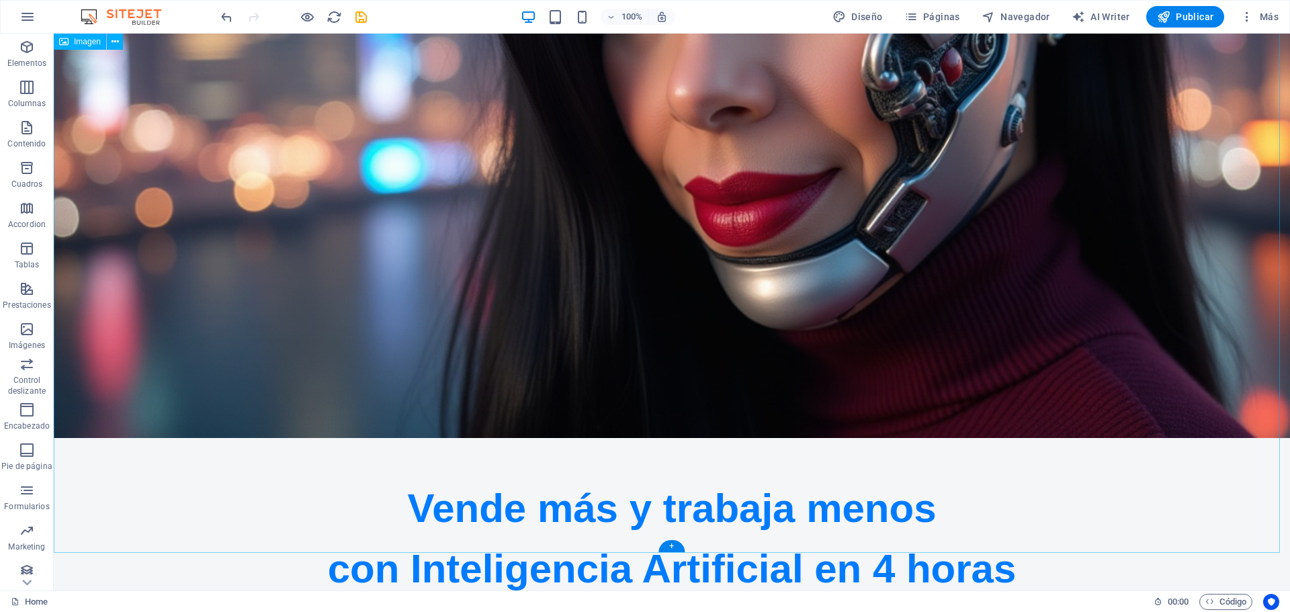
scroll to position [570, 0]
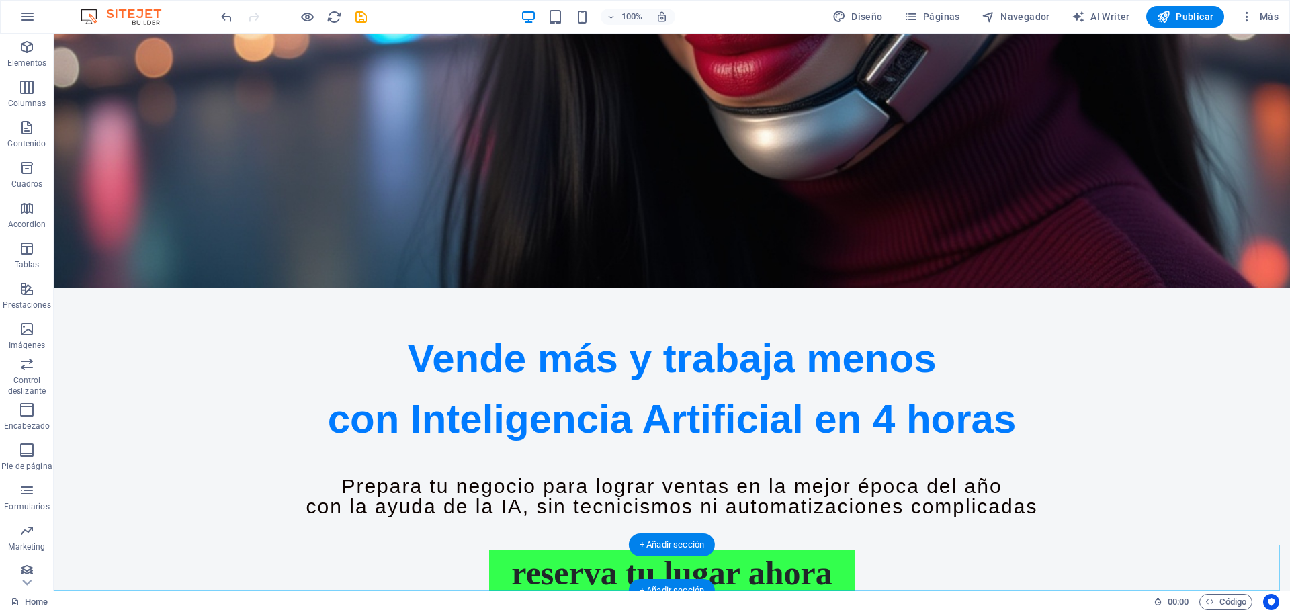
click at [680, 584] on div "+ Añadir sección" at bounding box center [672, 590] width 86 height 23
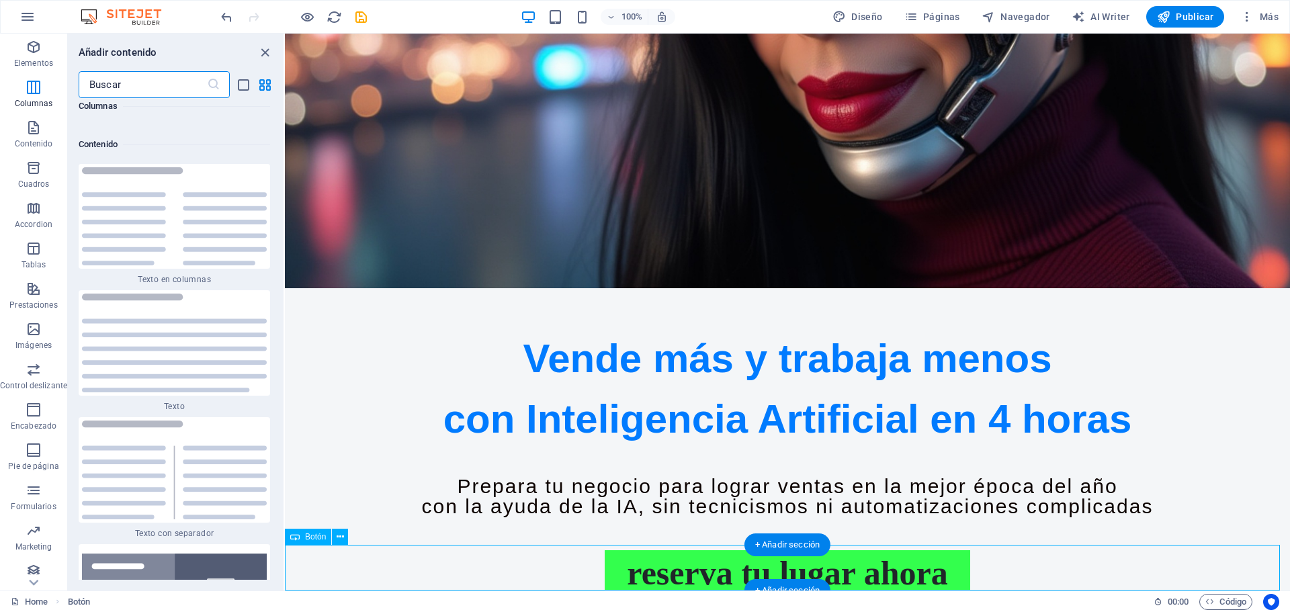
scroll to position [4303, 0]
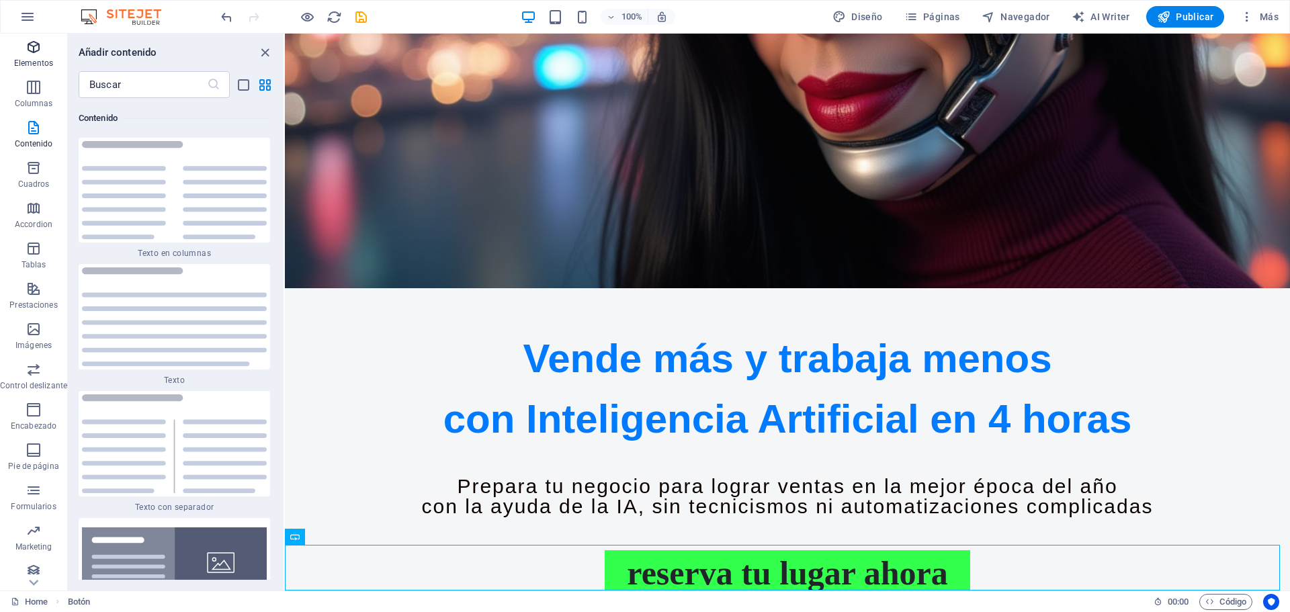
click at [47, 67] on p "Elementos" at bounding box center [33, 63] width 39 height 11
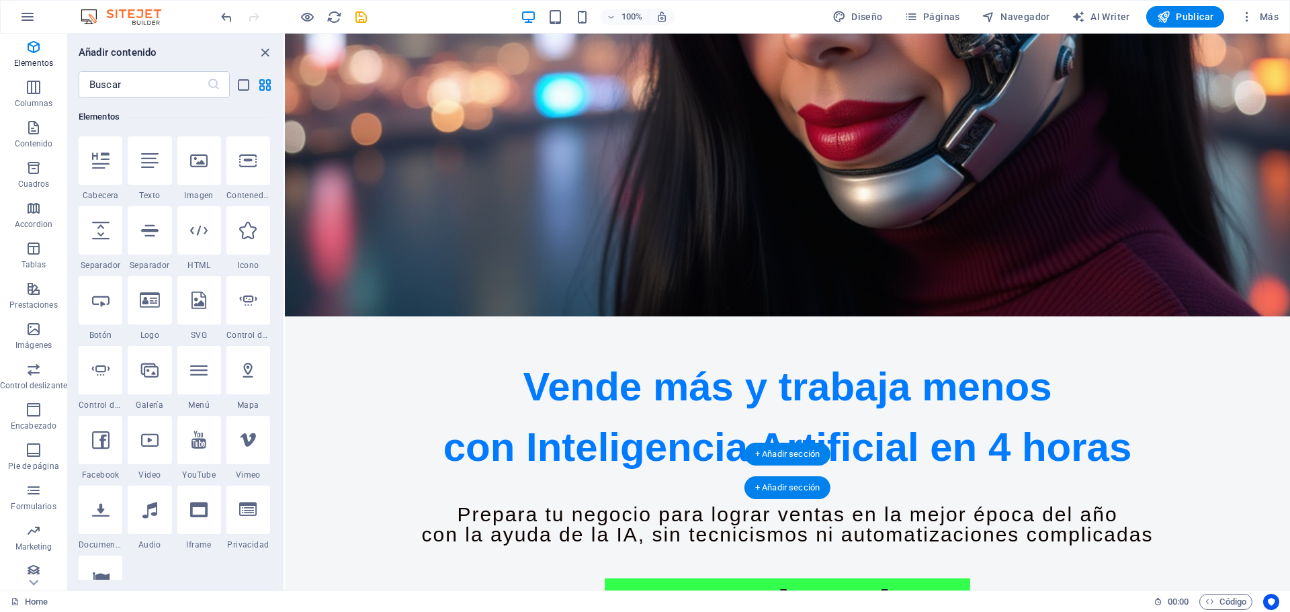
scroll to position [415, 0]
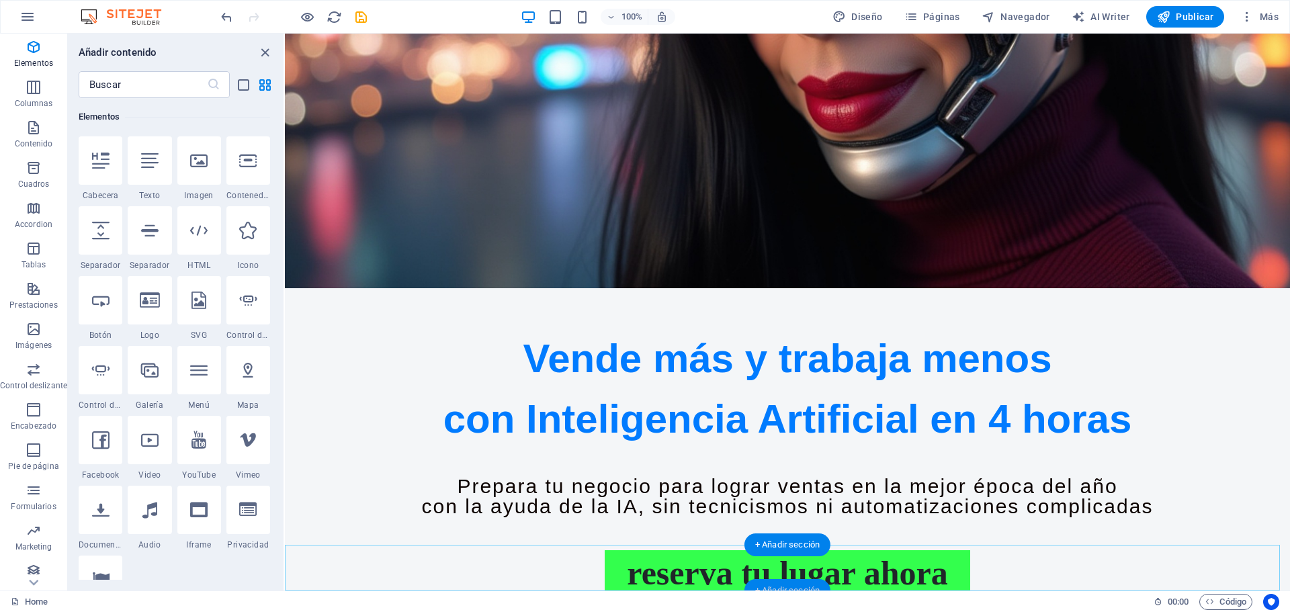
click at [796, 588] on div "+ Añadir sección" at bounding box center [787, 590] width 86 height 23
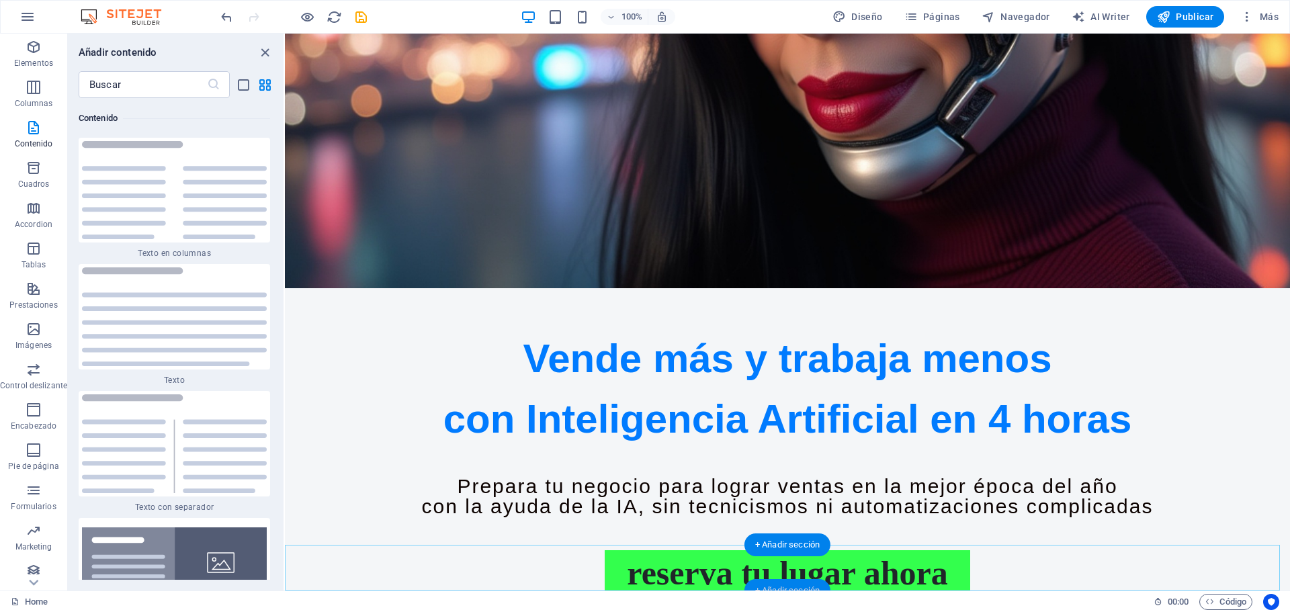
click at [795, 583] on div "+ Añadir sección" at bounding box center [787, 590] width 86 height 23
click at [34, 56] on span "Elementos" at bounding box center [33, 55] width 67 height 32
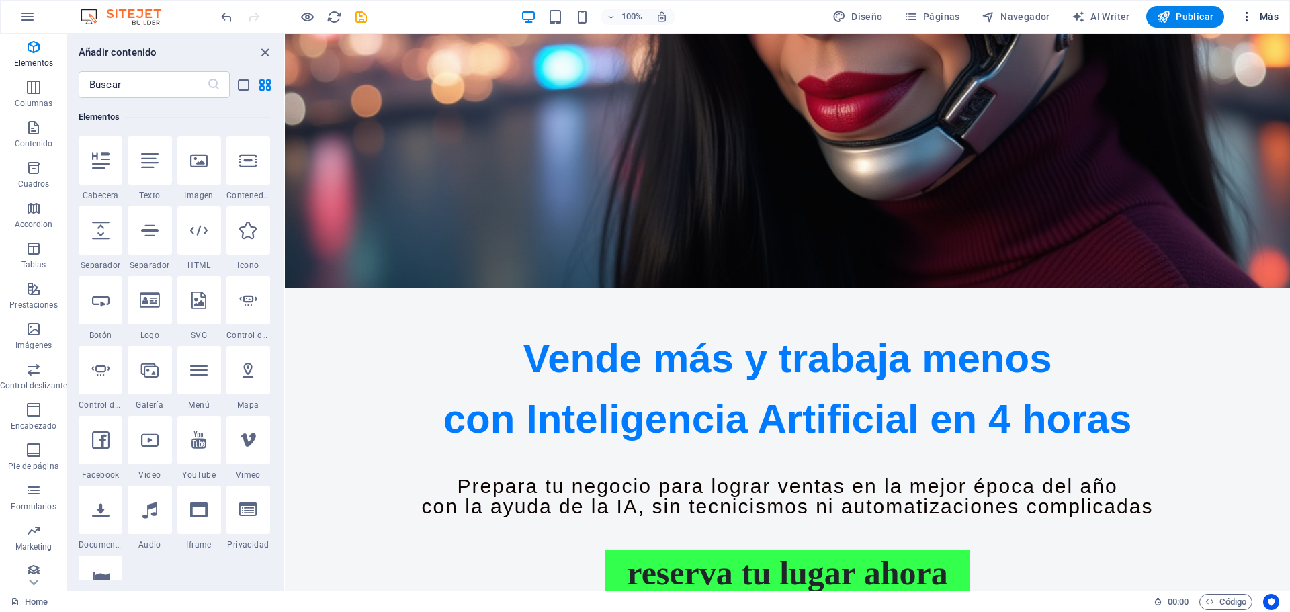
click at [1259, 14] on span "Más" at bounding box center [1259, 16] width 38 height 13
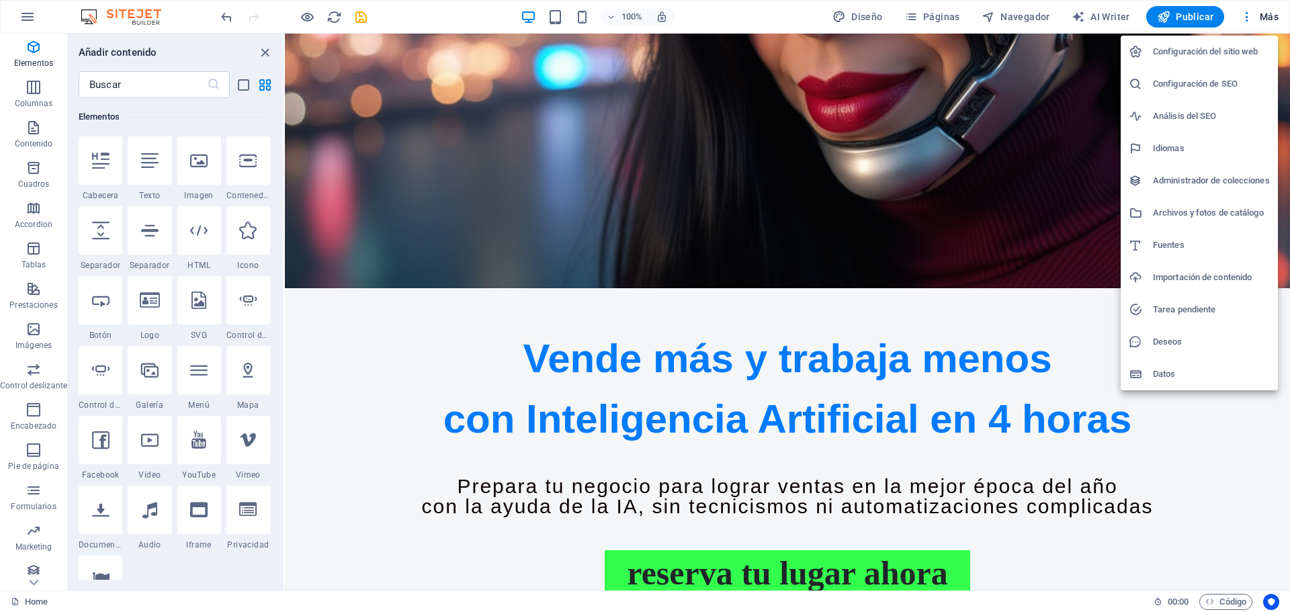
click at [1235, 486] on div at bounding box center [645, 306] width 1290 height 612
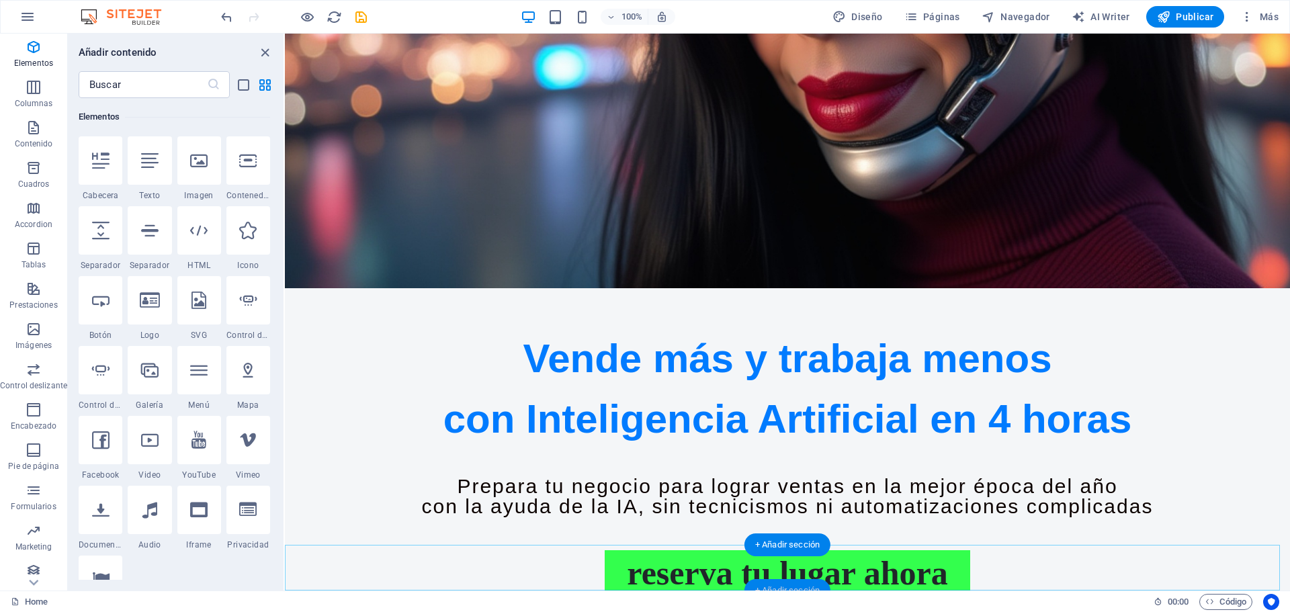
click at [790, 588] on div "+ Añadir sección" at bounding box center [787, 590] width 86 height 23
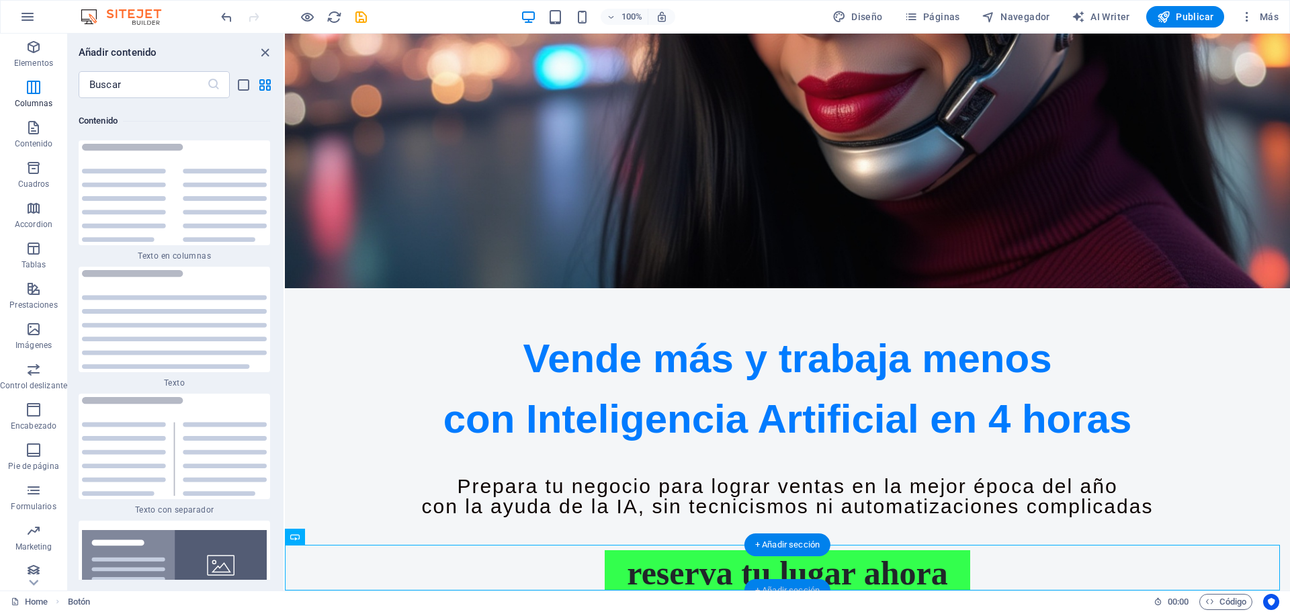
scroll to position [4303, 0]
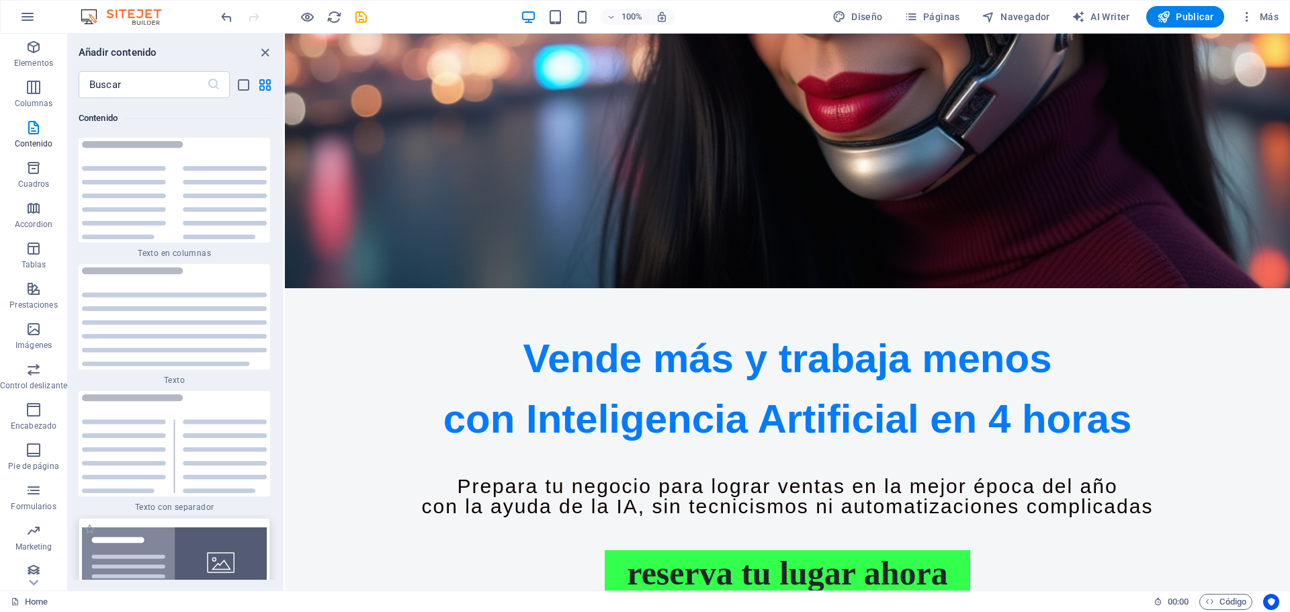
click at [171, 550] on img at bounding box center [174, 562] width 185 height 71
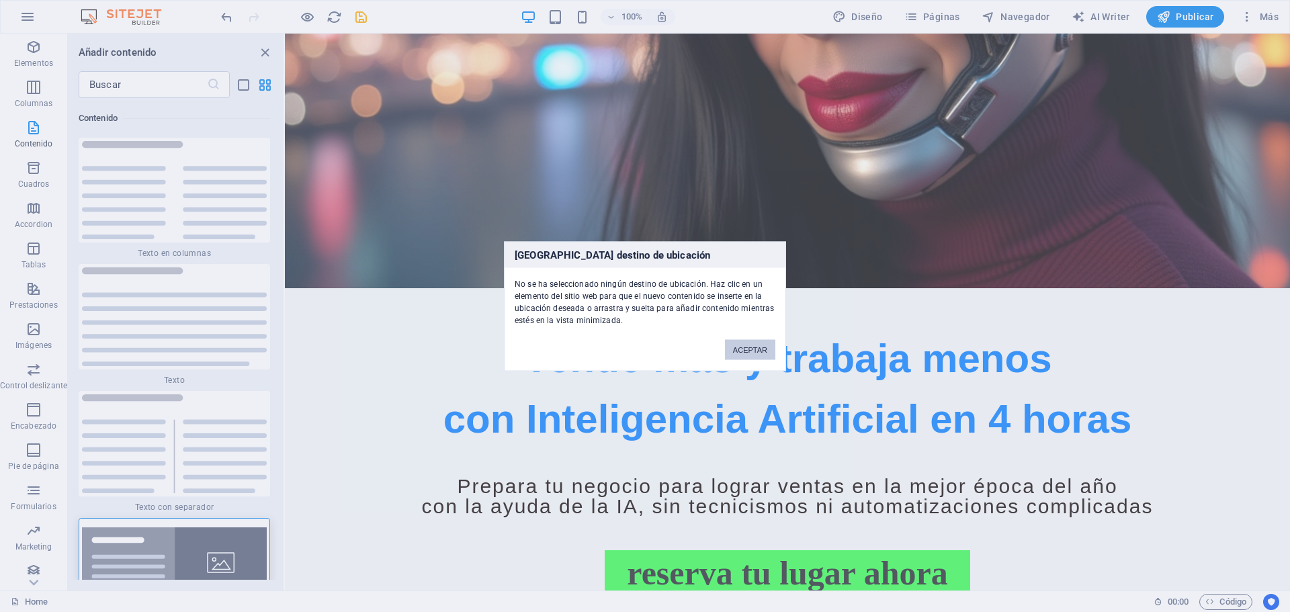
click at [743, 350] on button "ACEPTAR" at bounding box center [750, 349] width 50 height 20
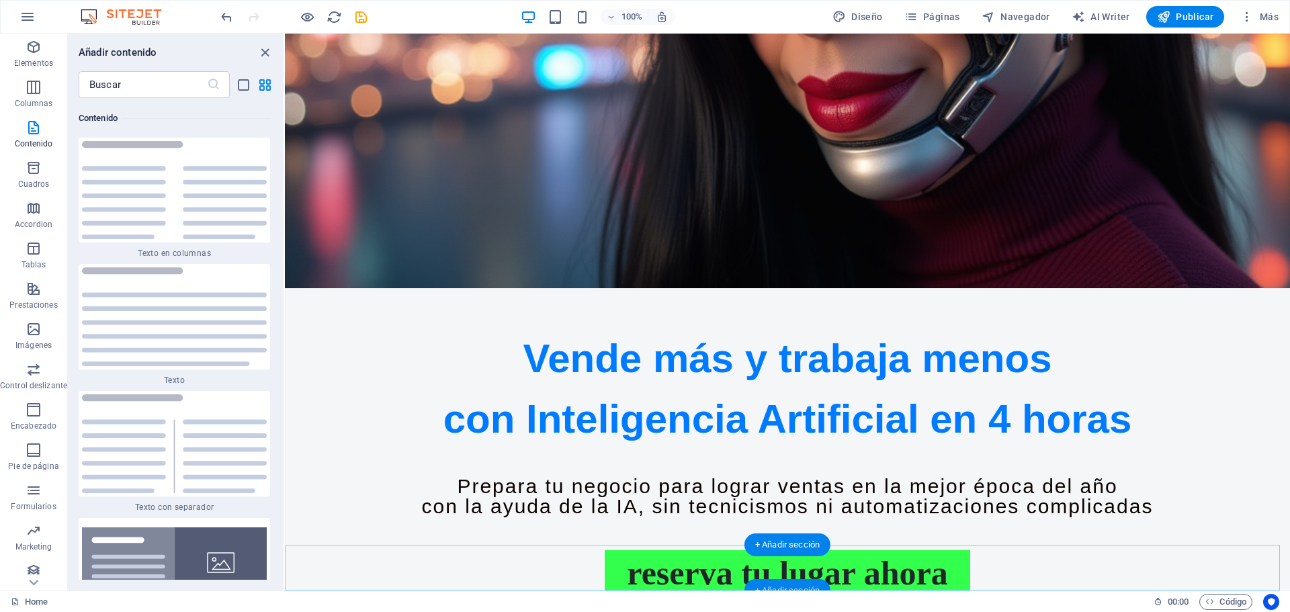
click at [791, 586] on div "+ Añadir sección" at bounding box center [787, 590] width 86 height 23
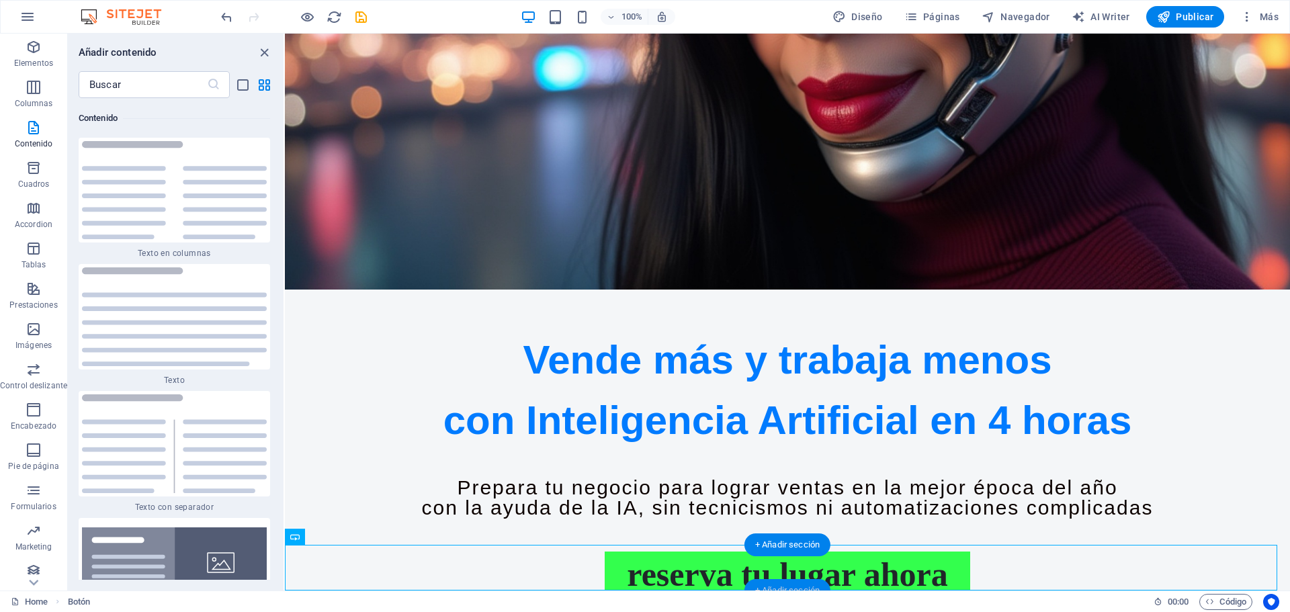
scroll to position [415, 0]
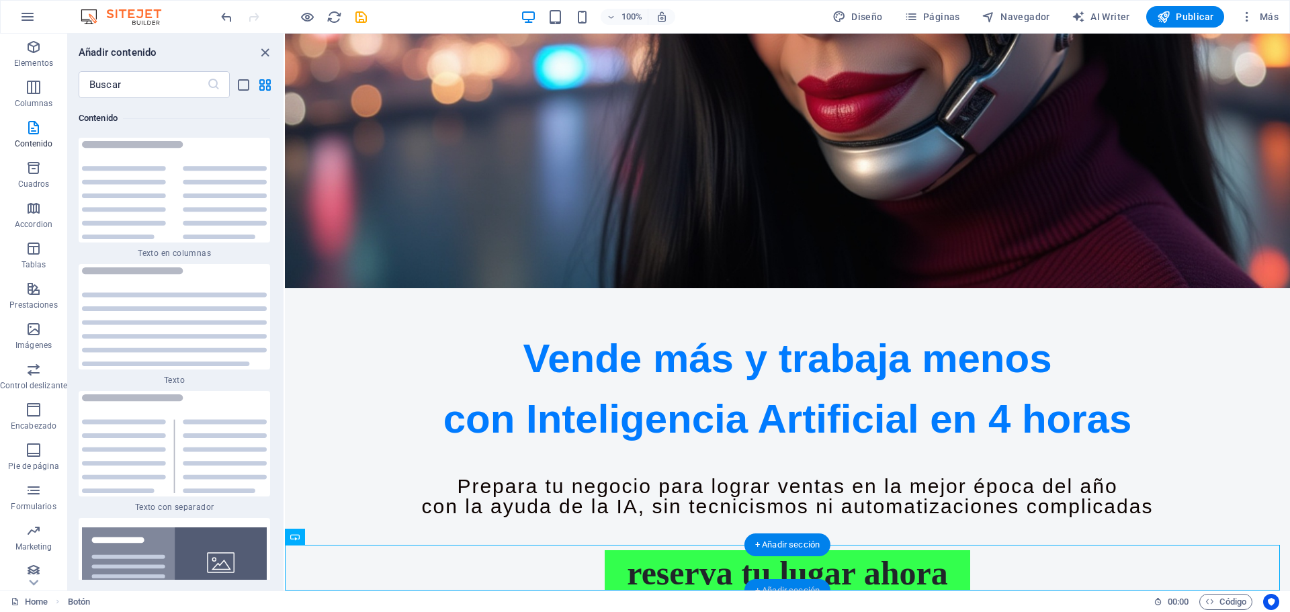
click at [791, 586] on div "+ Añadir sección" at bounding box center [787, 590] width 86 height 23
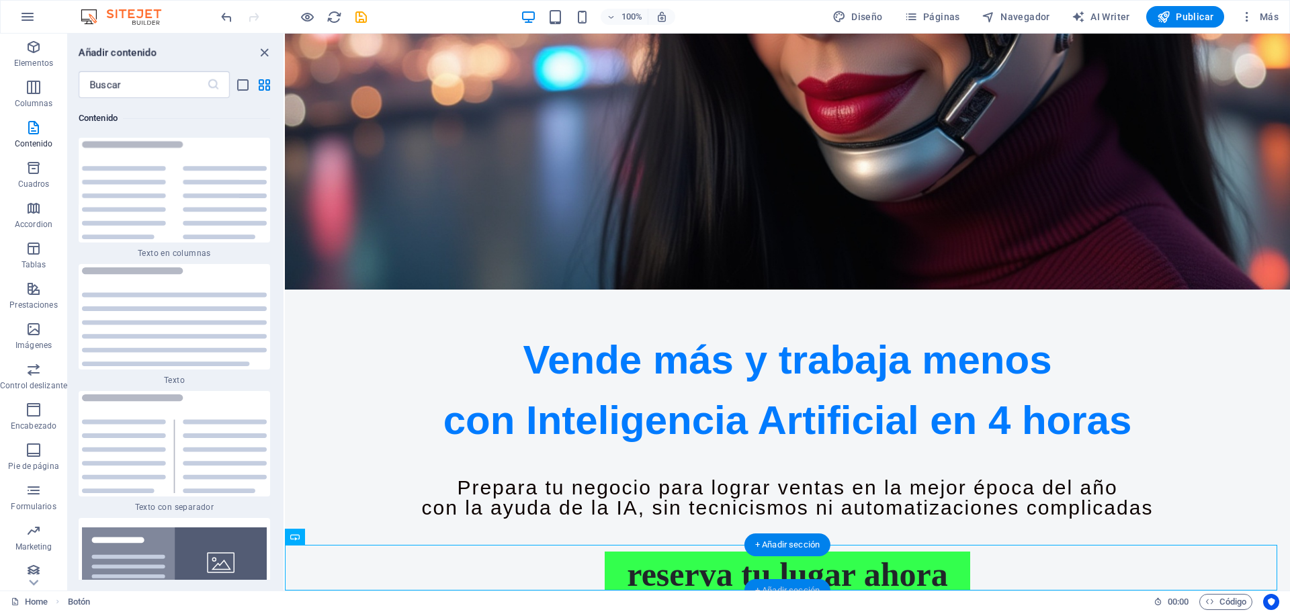
click at [791, 586] on div "+ Añadir sección" at bounding box center [787, 590] width 86 height 23
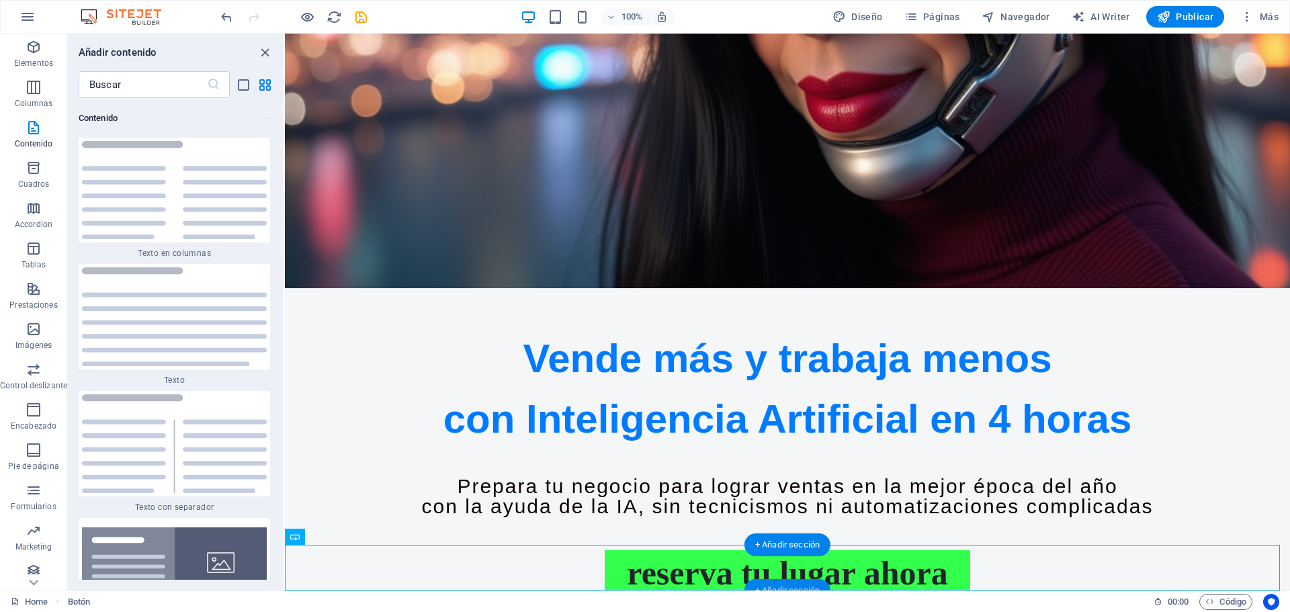
click at [791, 586] on div "+ Añadir sección" at bounding box center [787, 590] width 86 height 23
click at [785, 545] on div "+ Añadir sección" at bounding box center [787, 544] width 86 height 23
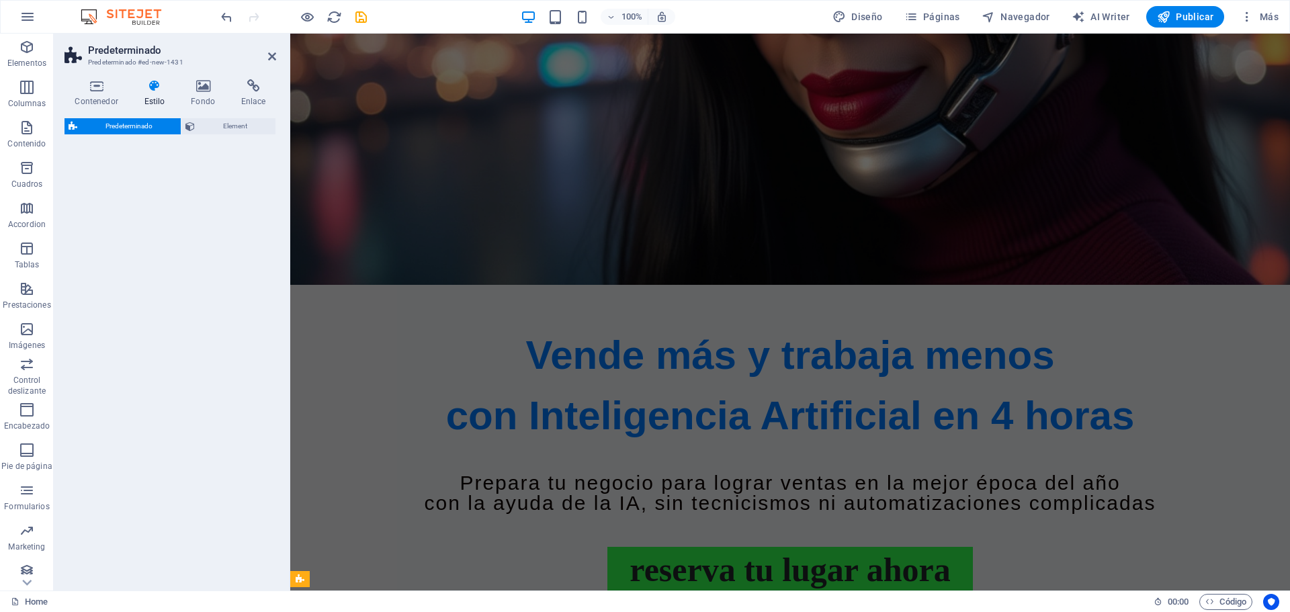
select select "rem"
select select "px"
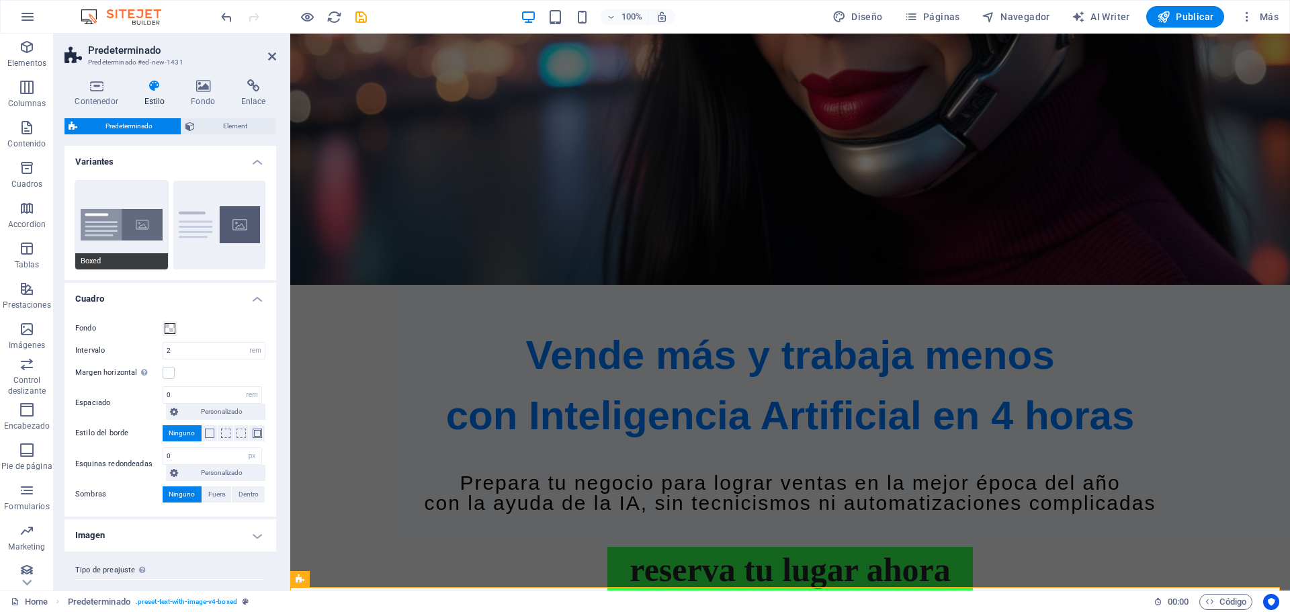
click at [113, 228] on button "Boxed" at bounding box center [121, 225] width 93 height 89
type input "0"
type input "2.5"
click at [199, 90] on icon at bounding box center [203, 85] width 45 height 13
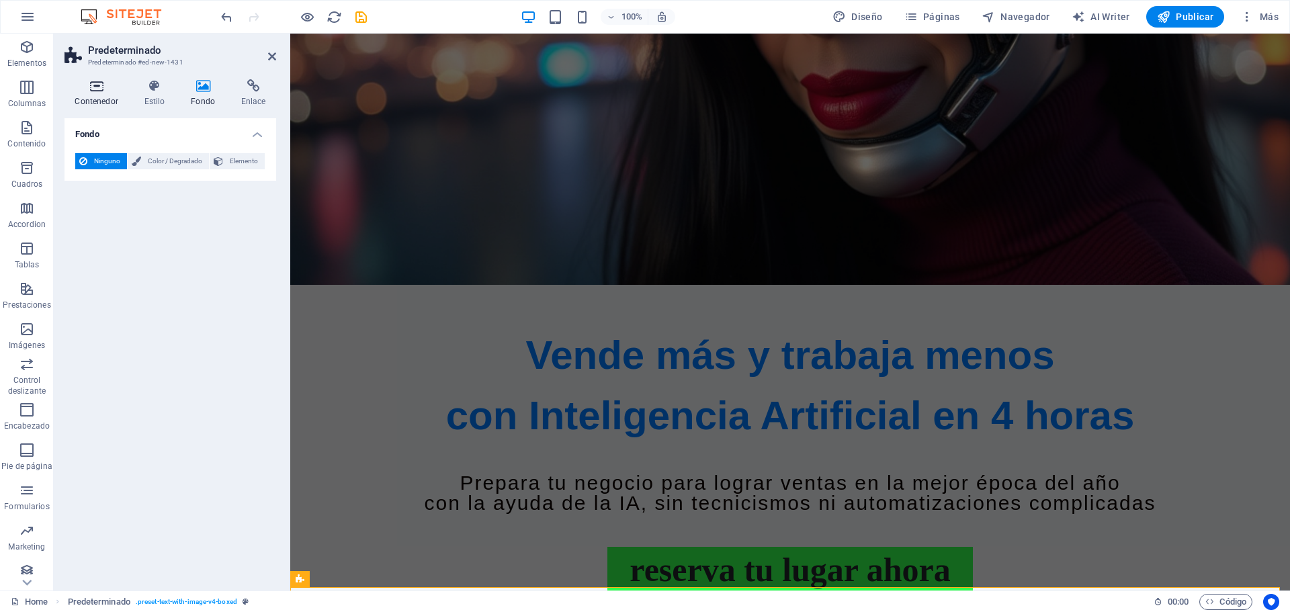
click at [131, 91] on h4 "Contenedor" at bounding box center [98, 93] width 69 height 28
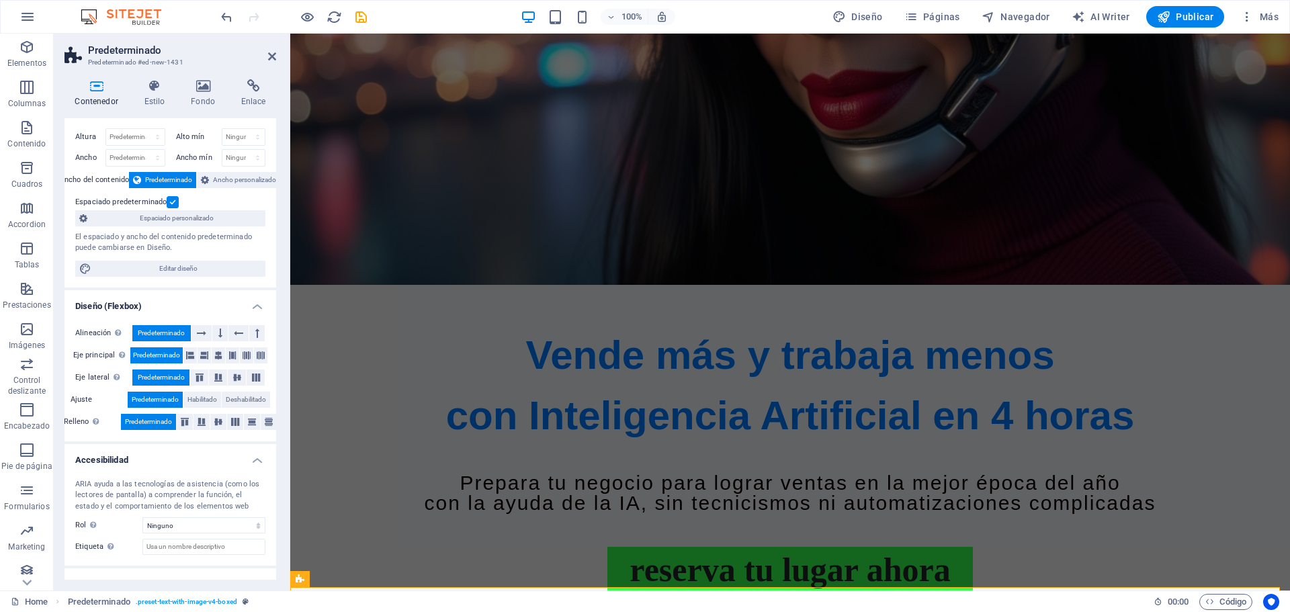
scroll to position [0, 0]
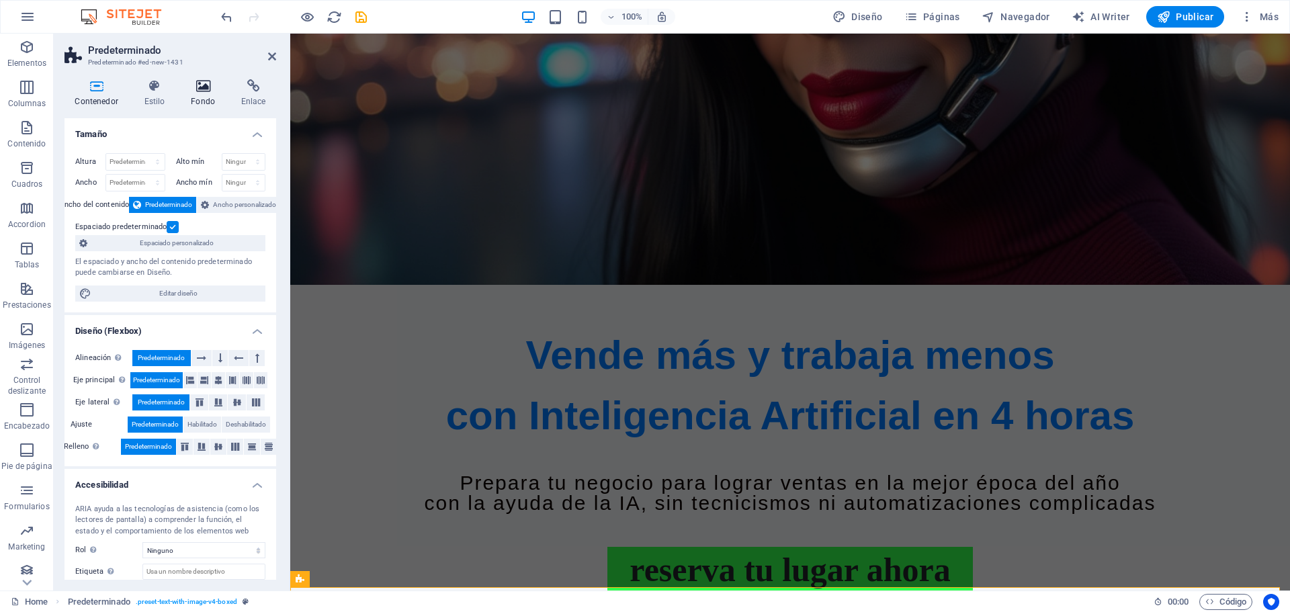
click at [191, 89] on icon at bounding box center [203, 85] width 45 height 13
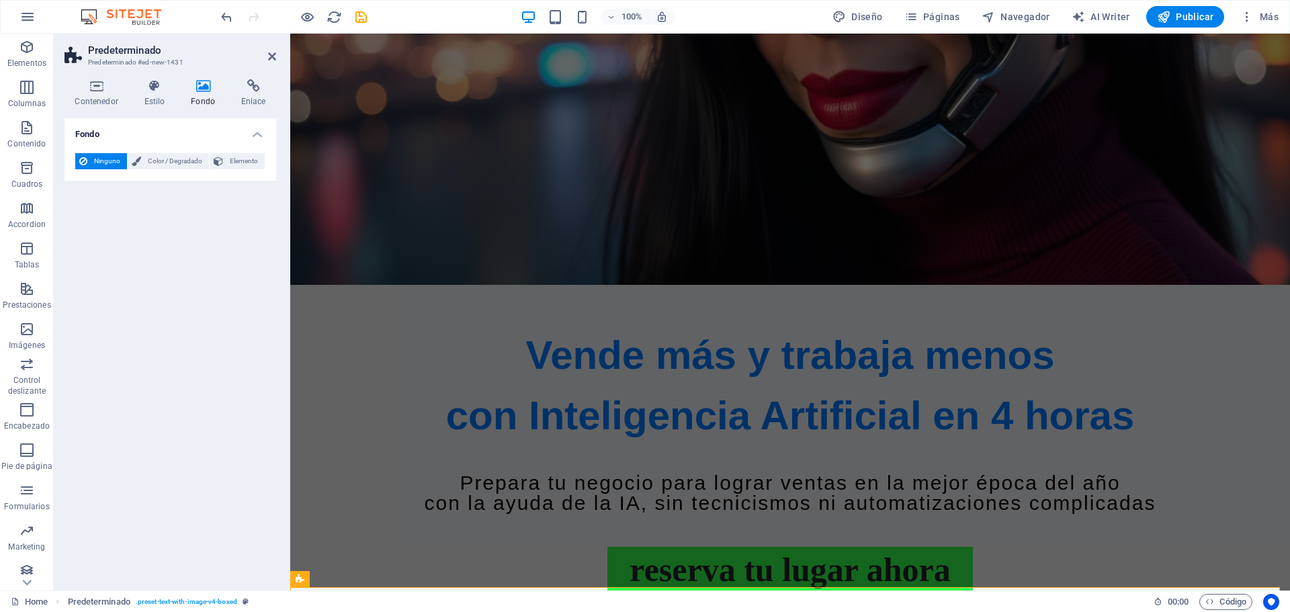
click at [105, 161] on span "Ninguno" at bounding box center [107, 161] width 32 height 16
click at [273, 53] on icon at bounding box center [272, 56] width 8 height 11
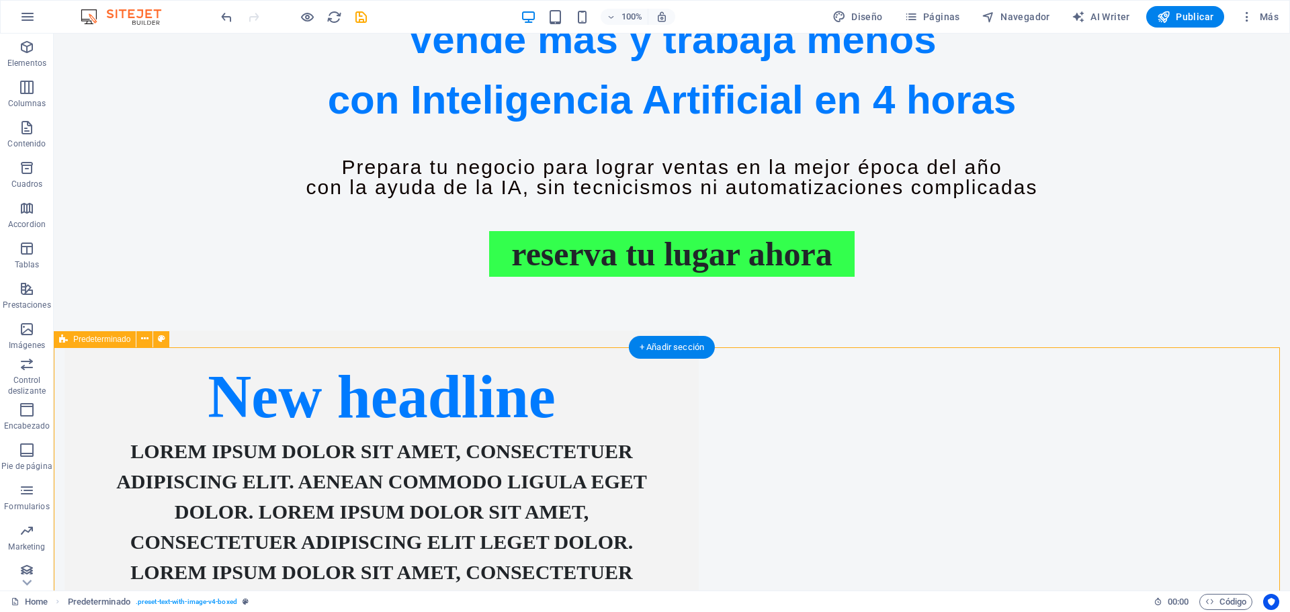
scroll to position [1004, 0]
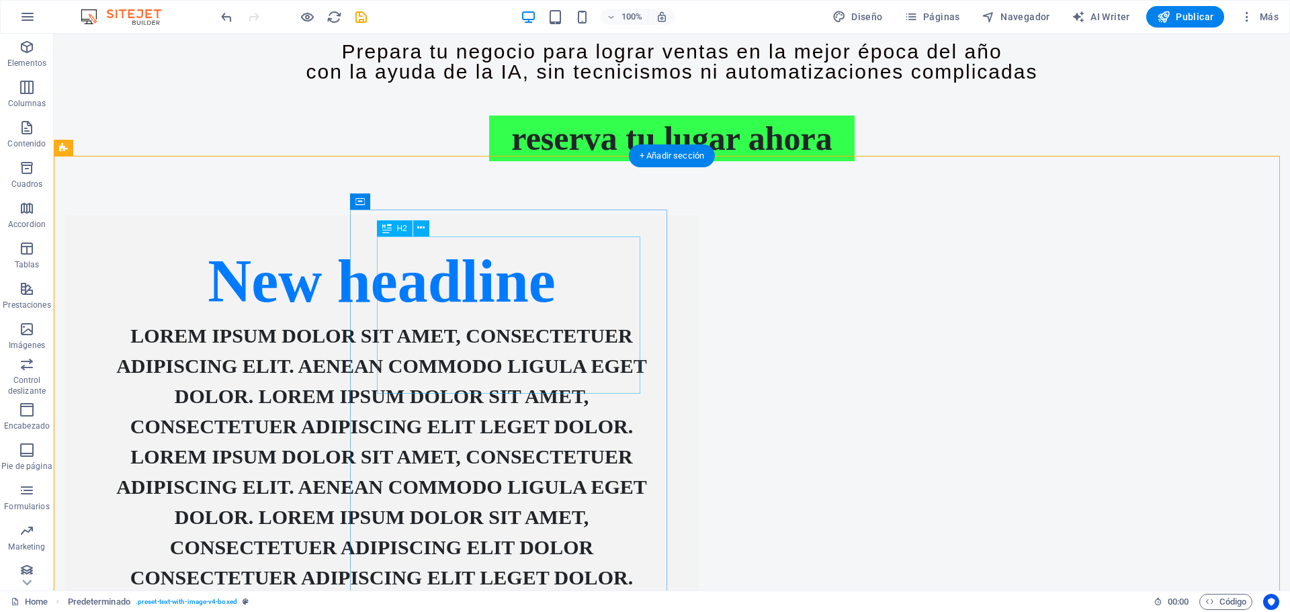
click at [586, 320] on div "New headline" at bounding box center [381, 281] width 580 height 79
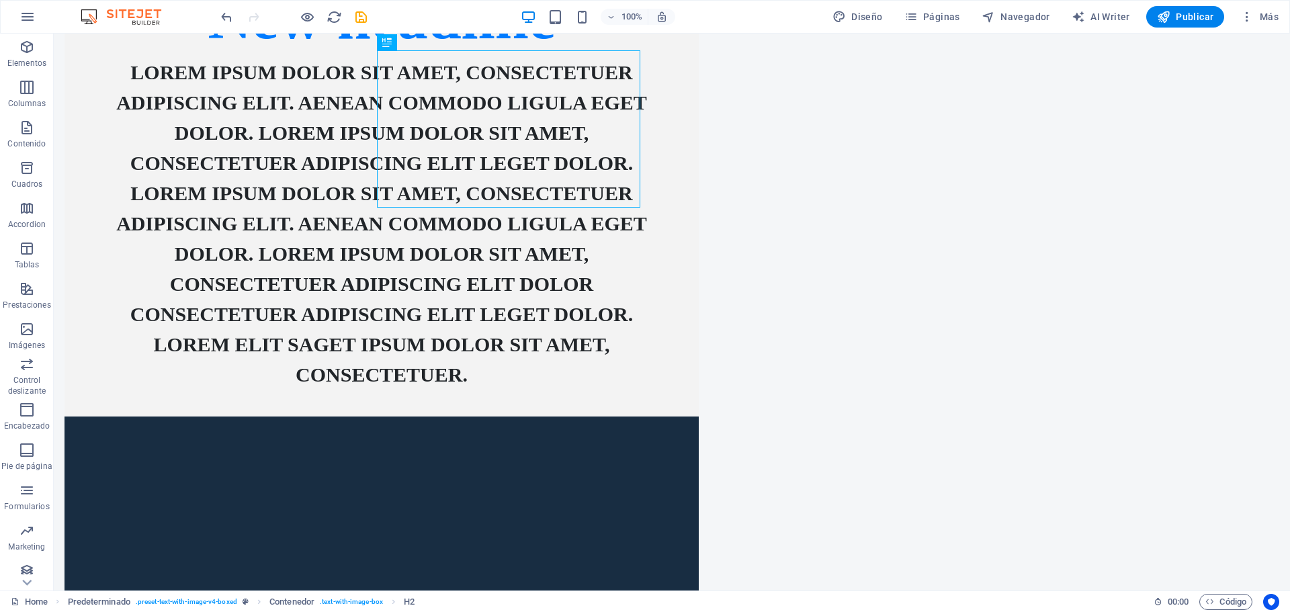
scroll to position [1273, 0]
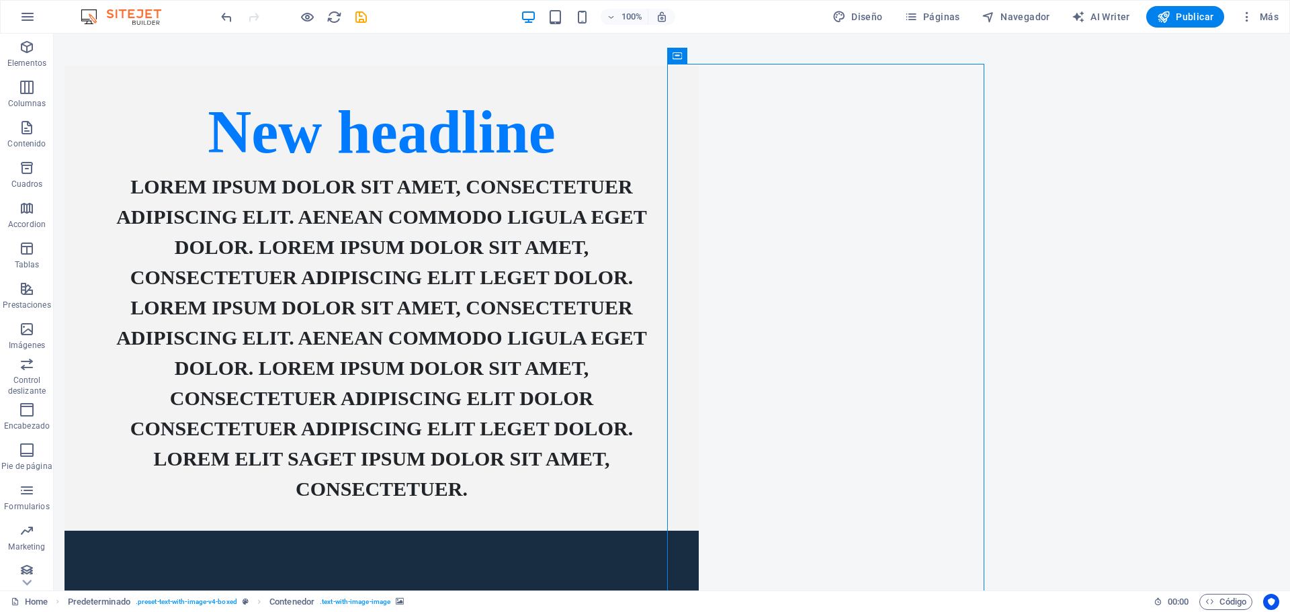
scroll to position [1150, 0]
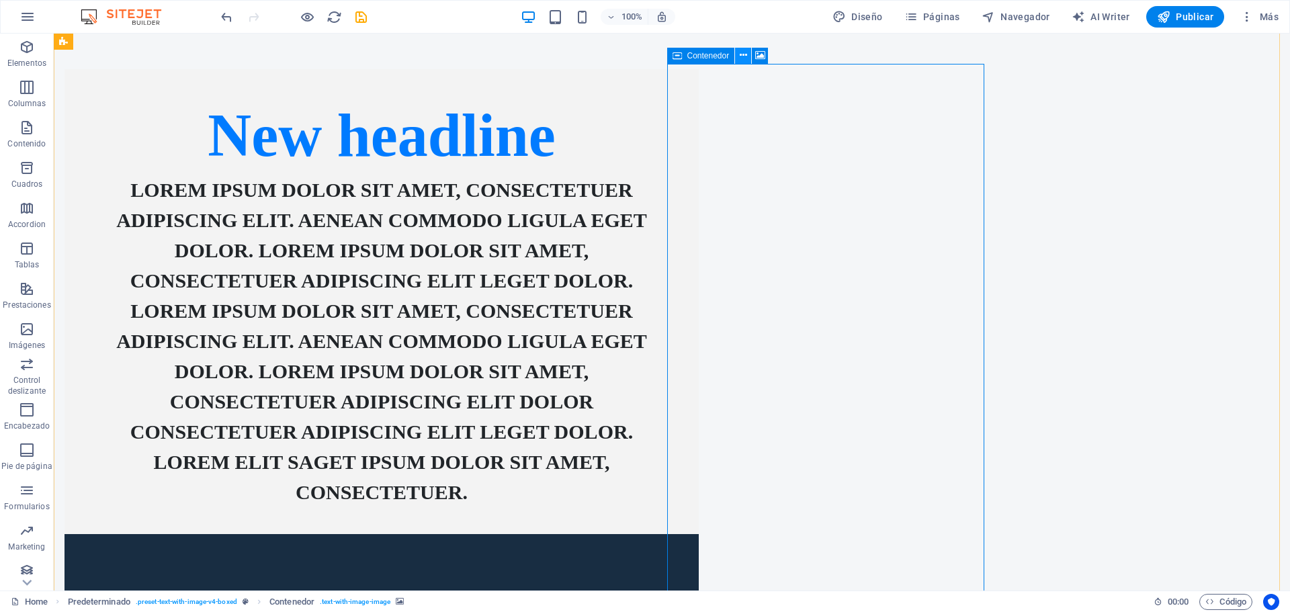
click at [745, 52] on icon at bounding box center [743, 55] width 7 height 14
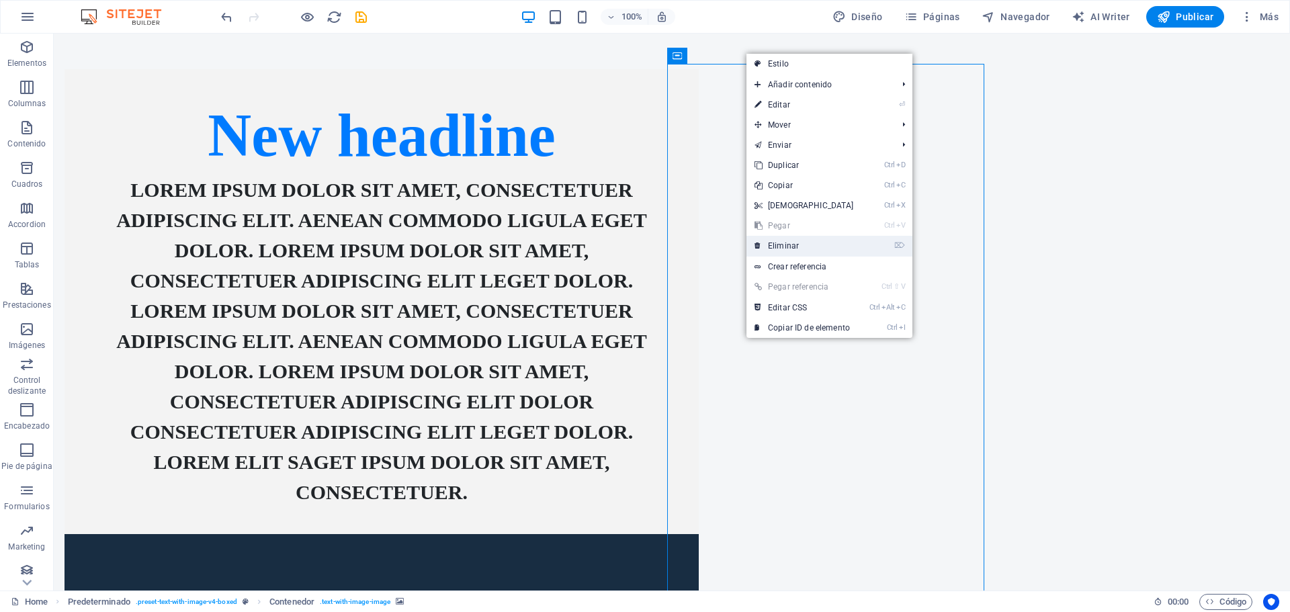
drag, startPoint x: 792, startPoint y: 245, endPoint x: 737, endPoint y: 209, distance: 65.9
click at [792, 245] on link "⌦ Eliminar" at bounding box center [804, 246] width 116 height 20
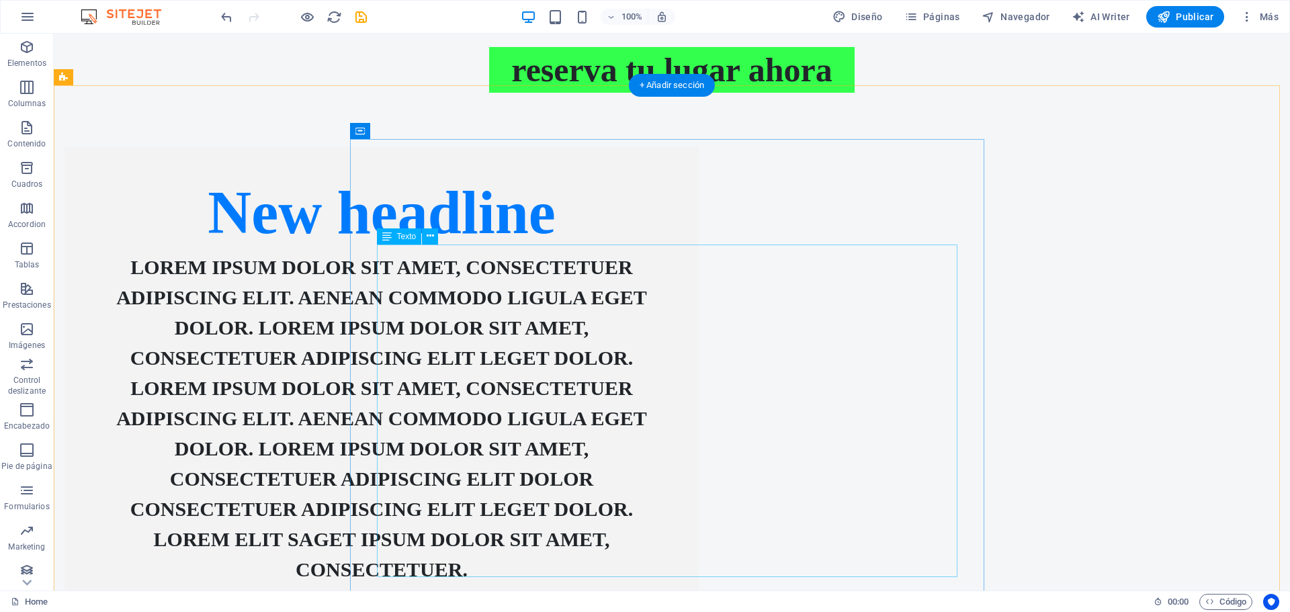
scroll to position [1075, 0]
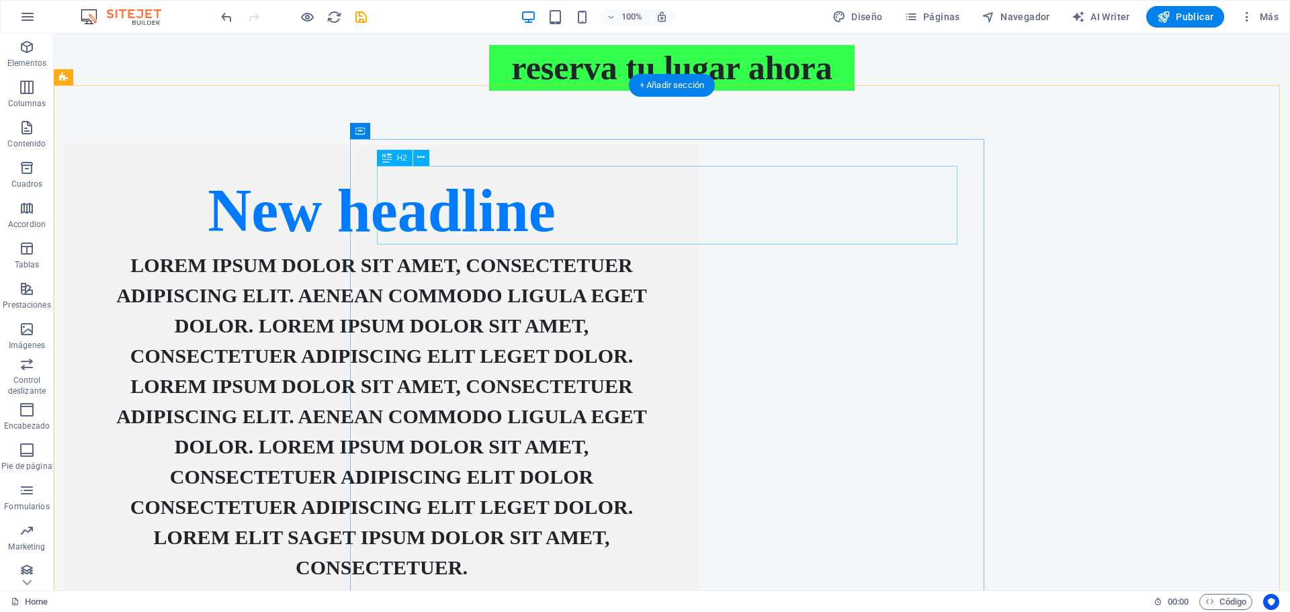
click at [573, 210] on div "New headline" at bounding box center [381, 210] width 580 height 79
click at [421, 155] on icon at bounding box center [420, 157] width 7 height 14
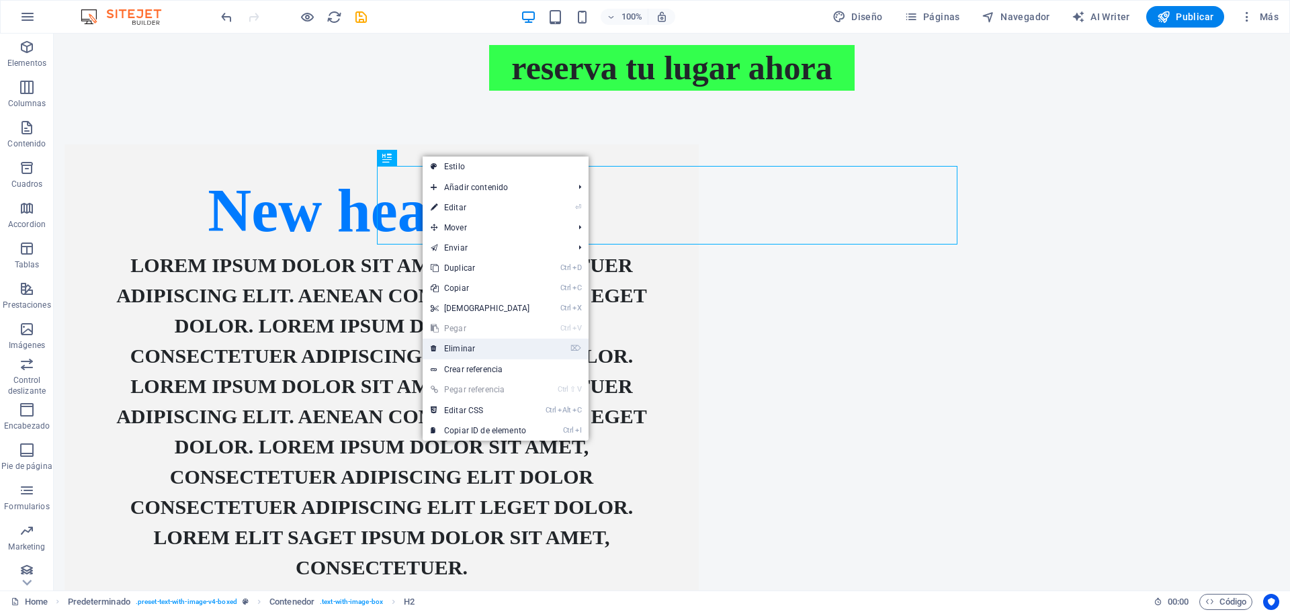
click at [504, 349] on link "⌦ Eliminar" at bounding box center [480, 349] width 116 height 20
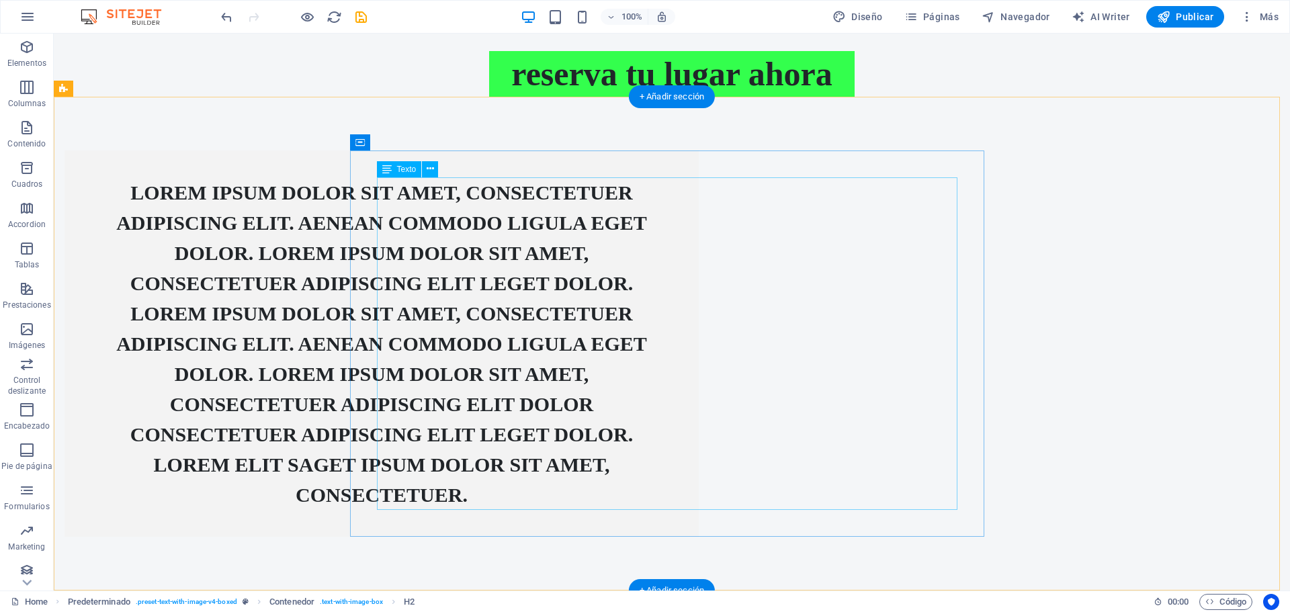
scroll to position [1063, 0]
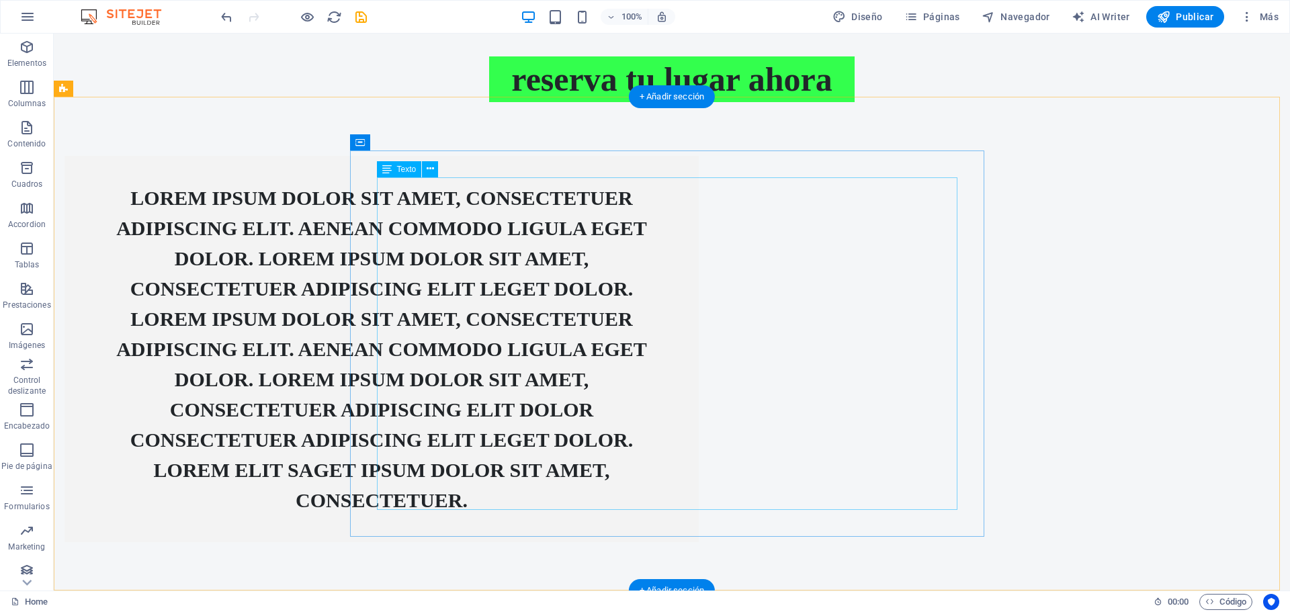
click at [615, 300] on div "Lorem ipsum dolor sit amet, consectetuer adipiscing elit. Aenean commodo ligula…" at bounding box center [381, 349] width 580 height 332
click at [659, 416] on div "Lorem ipsum dolor sit amet, consectetuer adipiscing elit. Aenean commodo ligula…" at bounding box center [381, 349] width 580 height 332
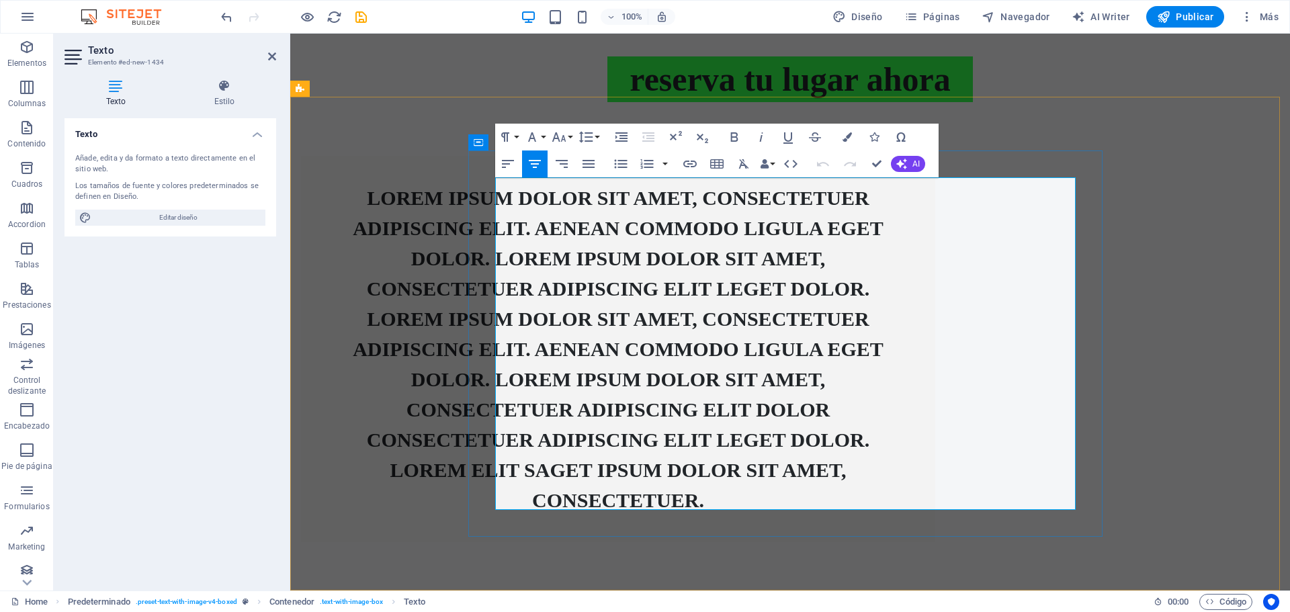
click at [758, 481] on p "Lorem ipsum dolor sit amet, consectetuer adipiscing elit. Aenean commodo ligula…" at bounding box center [618, 349] width 580 height 332
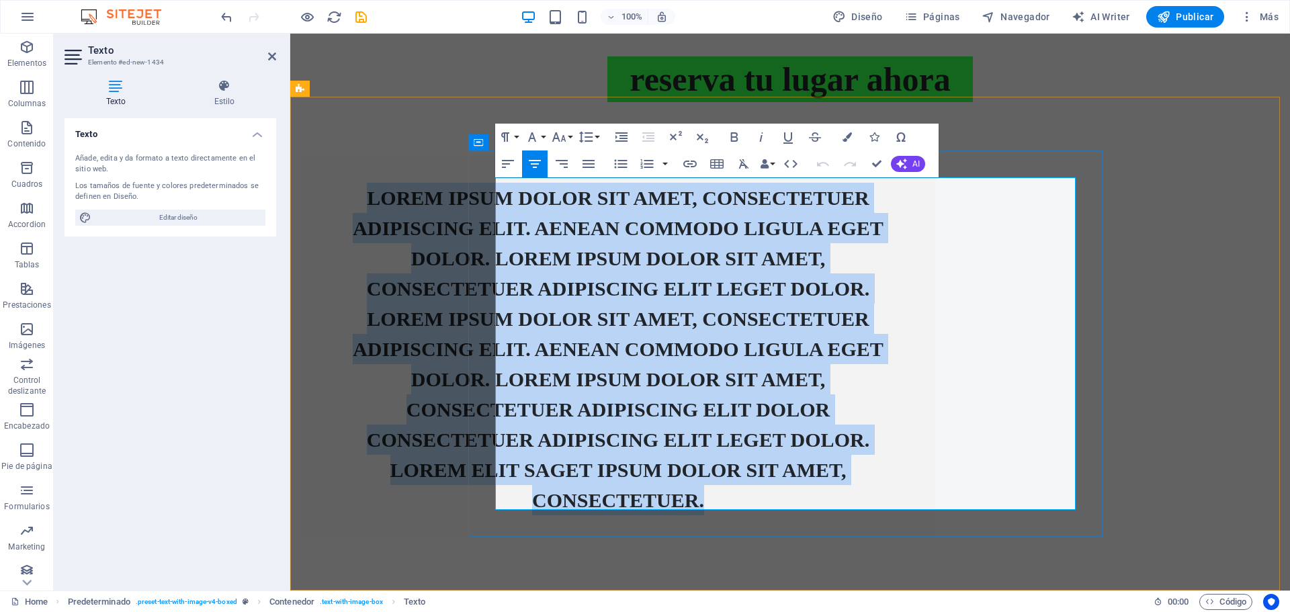
drag, startPoint x: 873, startPoint y: 498, endPoint x: 522, endPoint y: 193, distance: 465.6
click at [521, 195] on p "Lorem ipsum dolor sit amet, consectetuer adipiscing elit. Aenean commodo ligula…" at bounding box center [618, 349] width 580 height 332
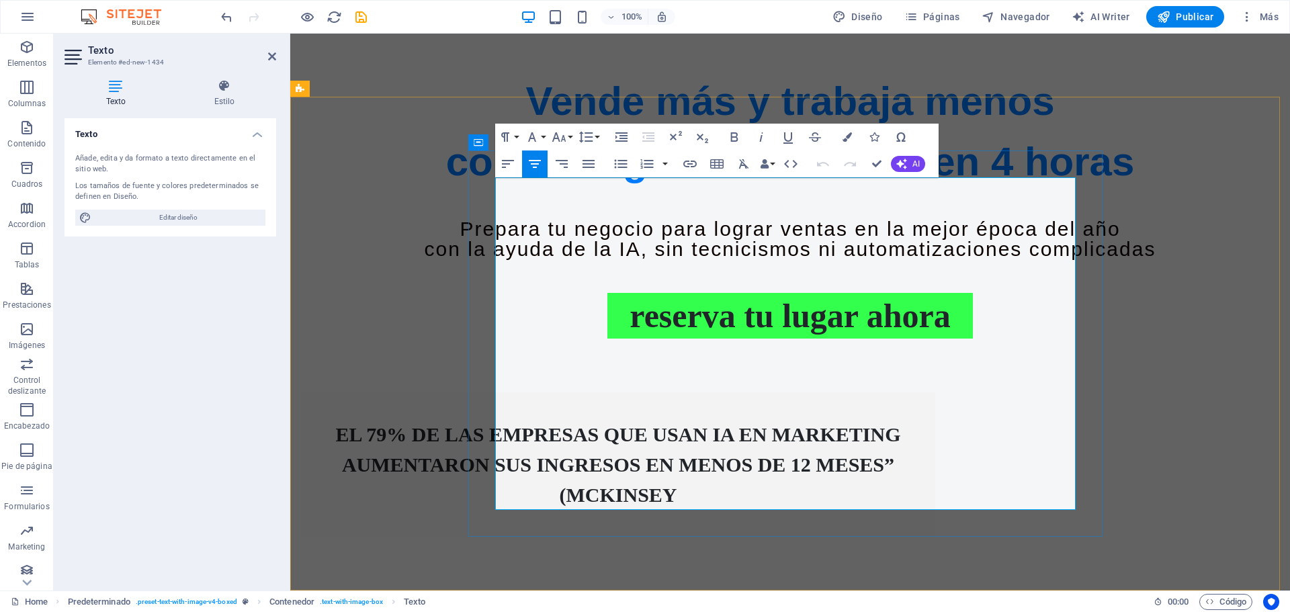
scroll to position [664, 0]
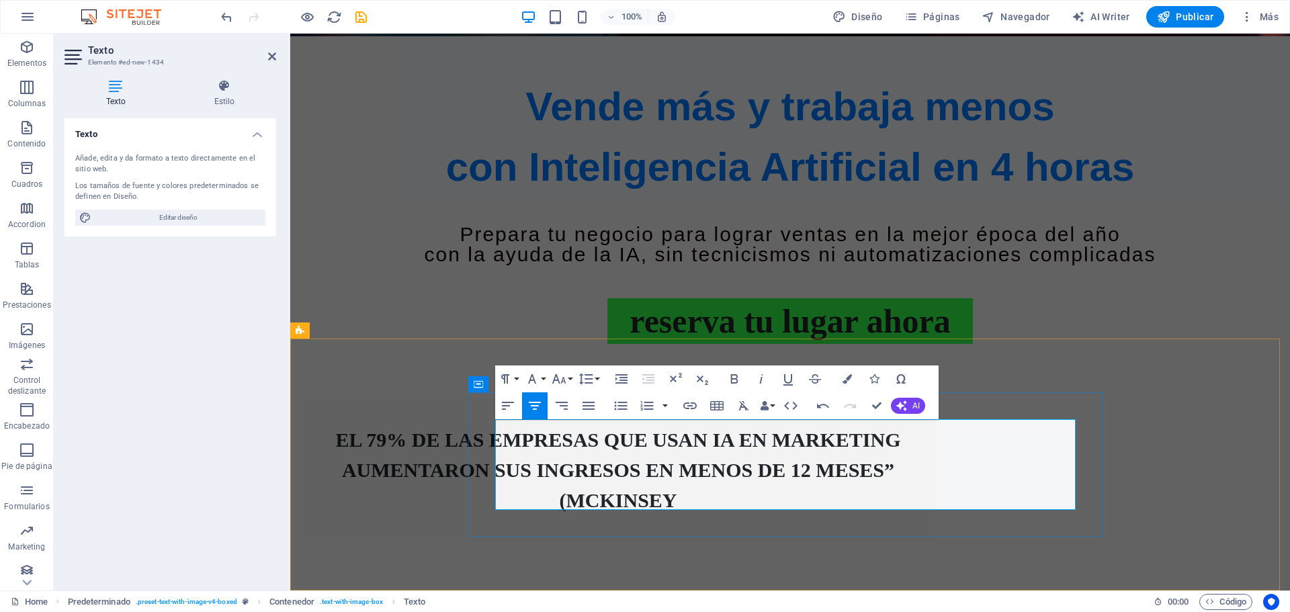
click at [849, 501] on p "El 79% de las empresas que usan IA en marketing aumentaron sus ingresos en meno…" at bounding box center [618, 470] width 580 height 91
drag, startPoint x: 849, startPoint y: 501, endPoint x: 854, endPoint y: 410, distance: 90.8
click at [723, 499] on p "El 79% de las empresas que usan IA en marketing aumentaron sus ingresos en meno…" at bounding box center [618, 470] width 580 height 91
click at [732, 379] on icon "button" at bounding box center [733, 378] width 7 height 9
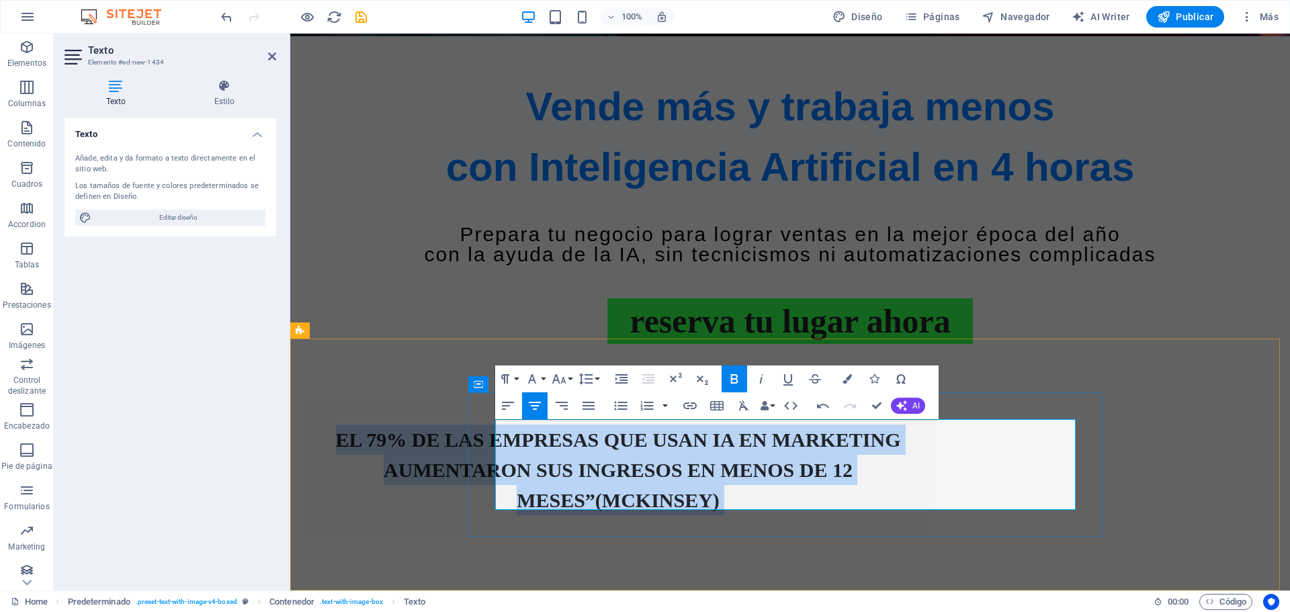
click at [870, 500] on p "El 79% de las empresas que usan IA en marketing aumentaron sus ingresos en meno…" at bounding box center [618, 470] width 580 height 91
drag, startPoint x: 869, startPoint y: 491, endPoint x: 456, endPoint y: 439, distance: 415.7
click at [456, 439] on div "El 79% de las empresas que usan IA en marketing aumentaron sus ingresos en meno…" at bounding box center [789, 470] width 999 height 252
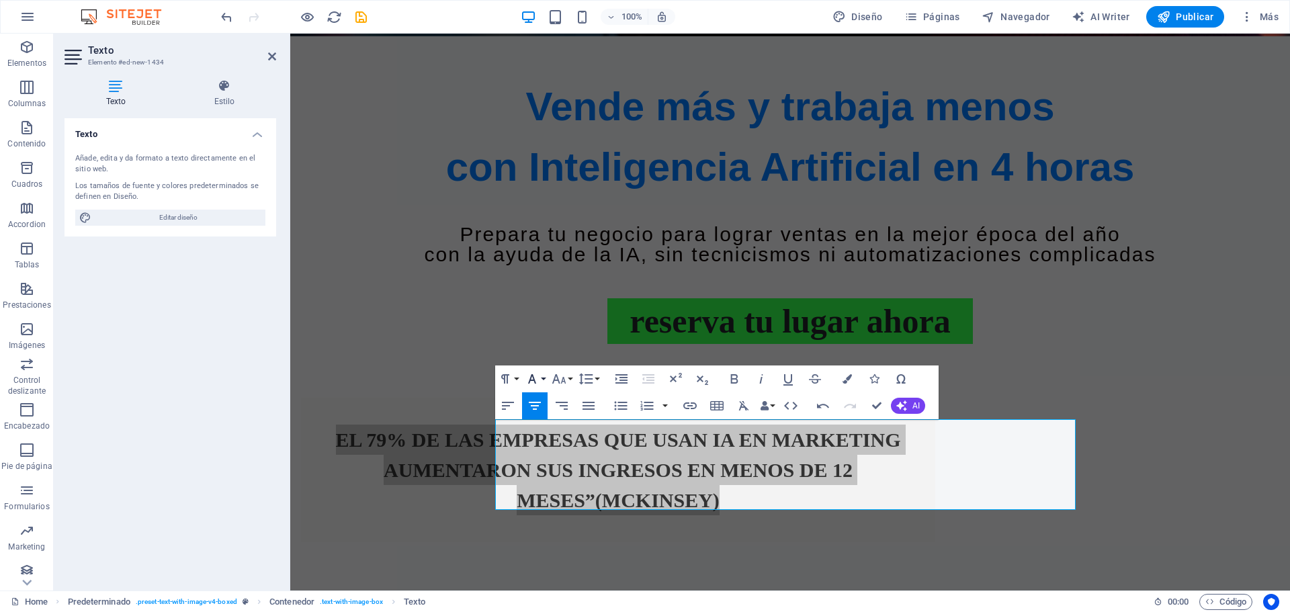
click at [544, 377] on button "Font Family" at bounding box center [535, 378] width 26 height 27
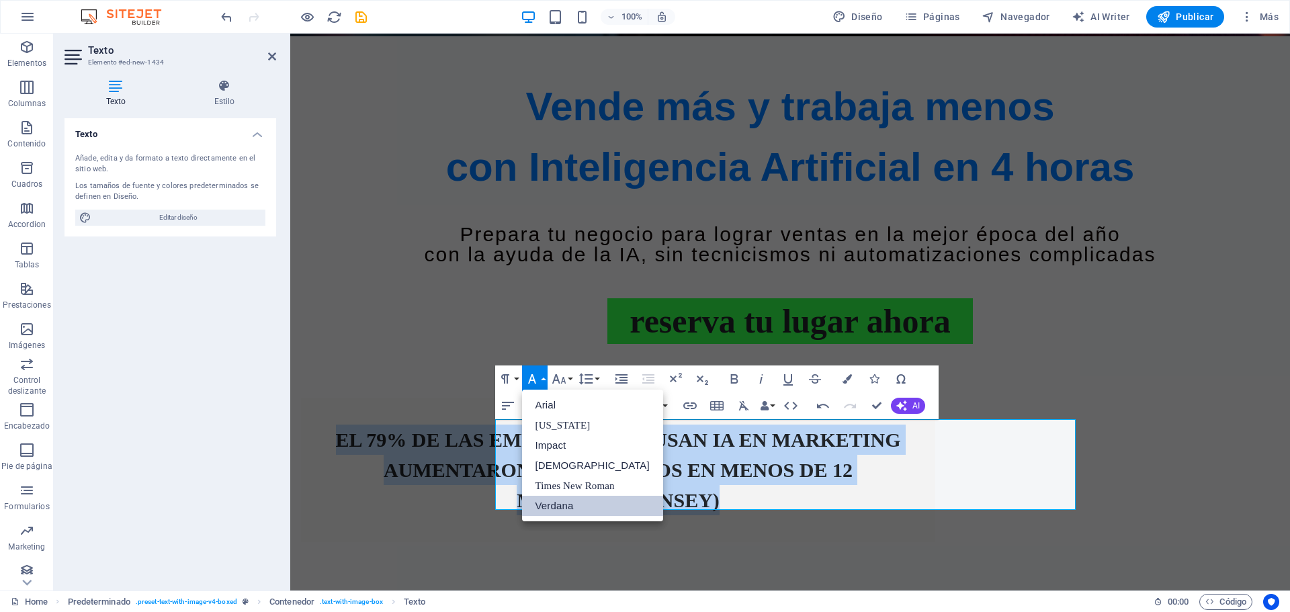
click at [553, 509] on link "Verdana" at bounding box center [592, 506] width 141 height 20
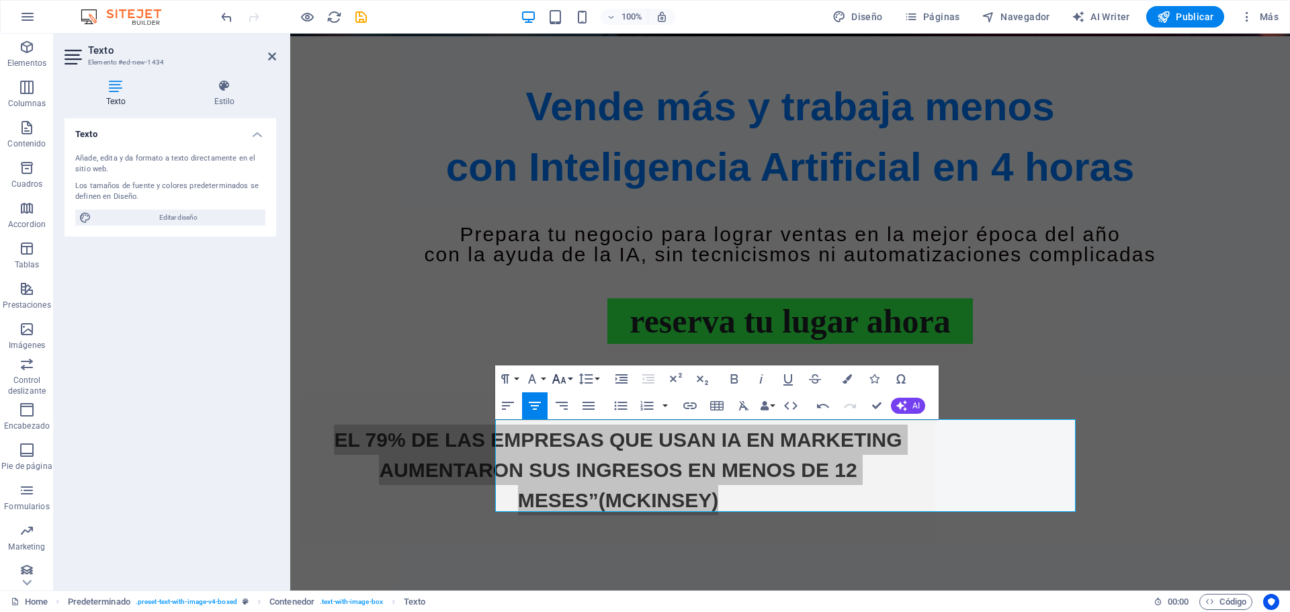
click at [558, 371] on icon "button" at bounding box center [559, 379] width 16 height 16
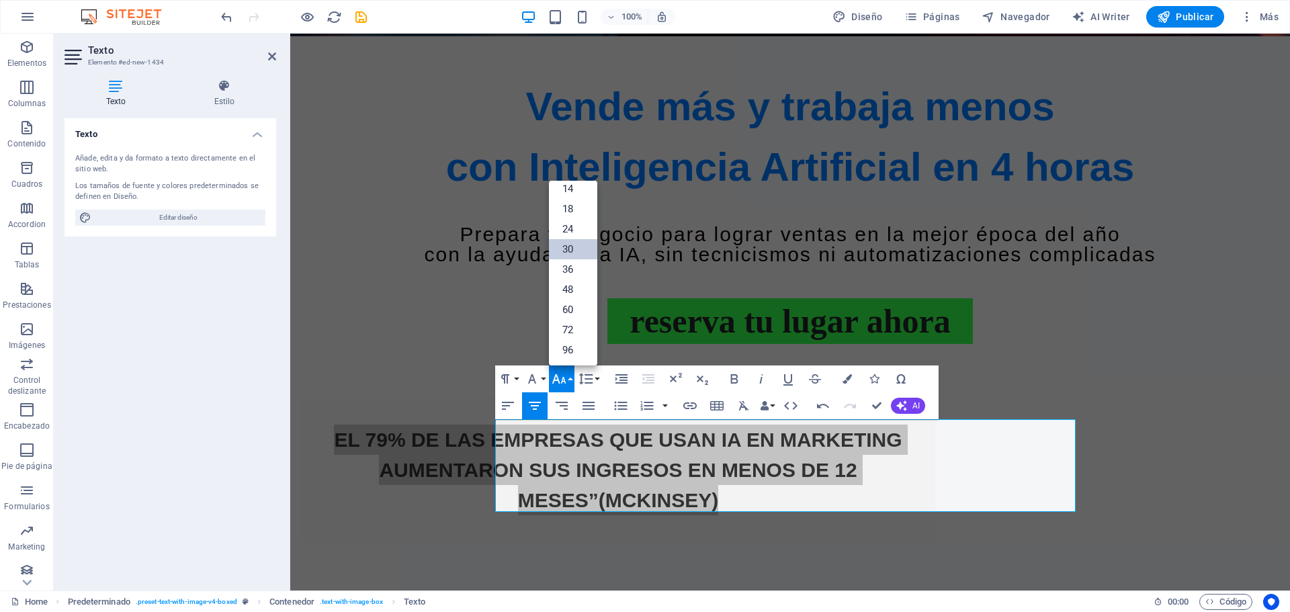
scroll to position [108, 0]
click at [594, 378] on button "Line Height" at bounding box center [589, 378] width 26 height 27
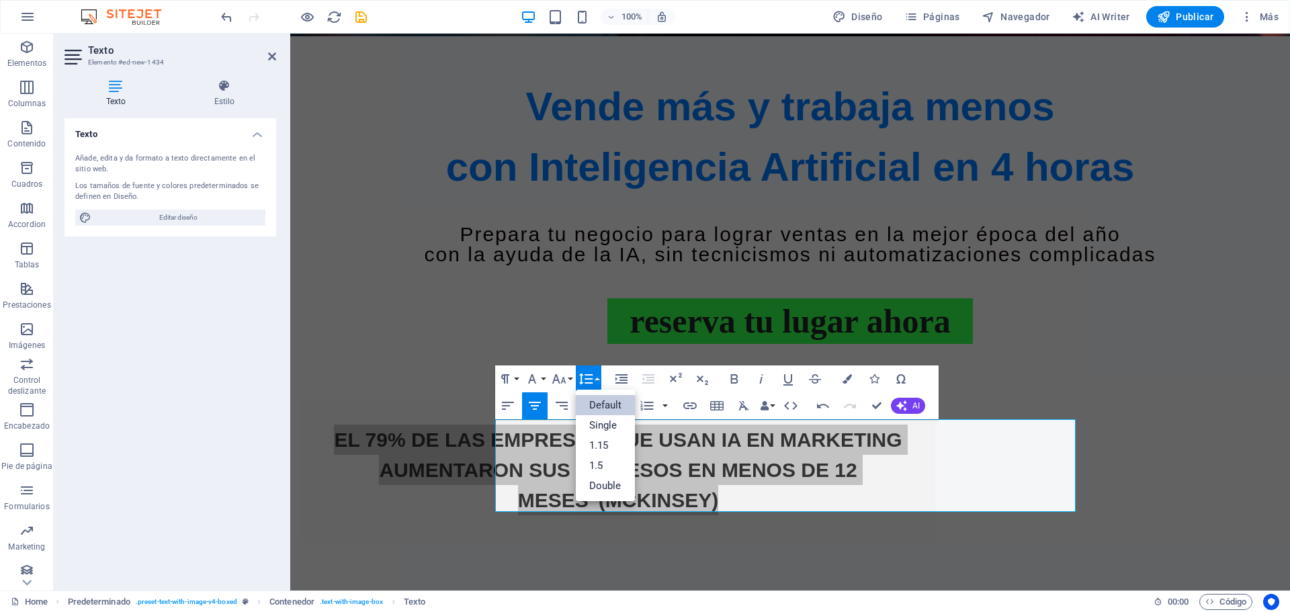
scroll to position [0, 0]
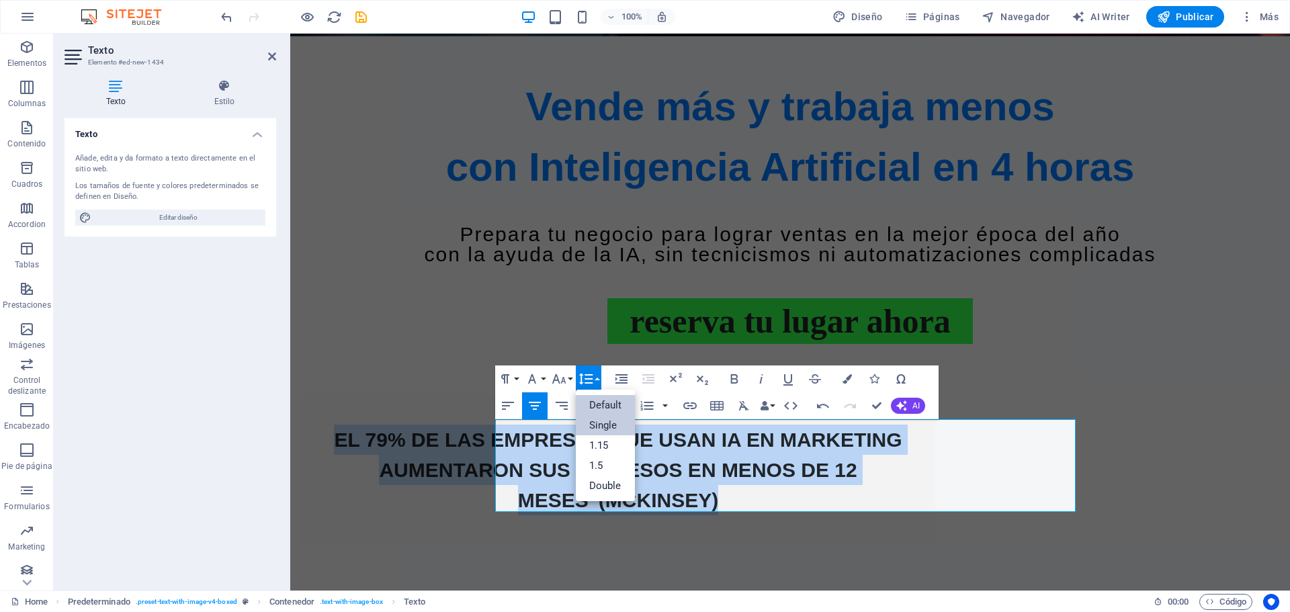
click at [604, 423] on link "Single" at bounding box center [606, 425] width 60 height 20
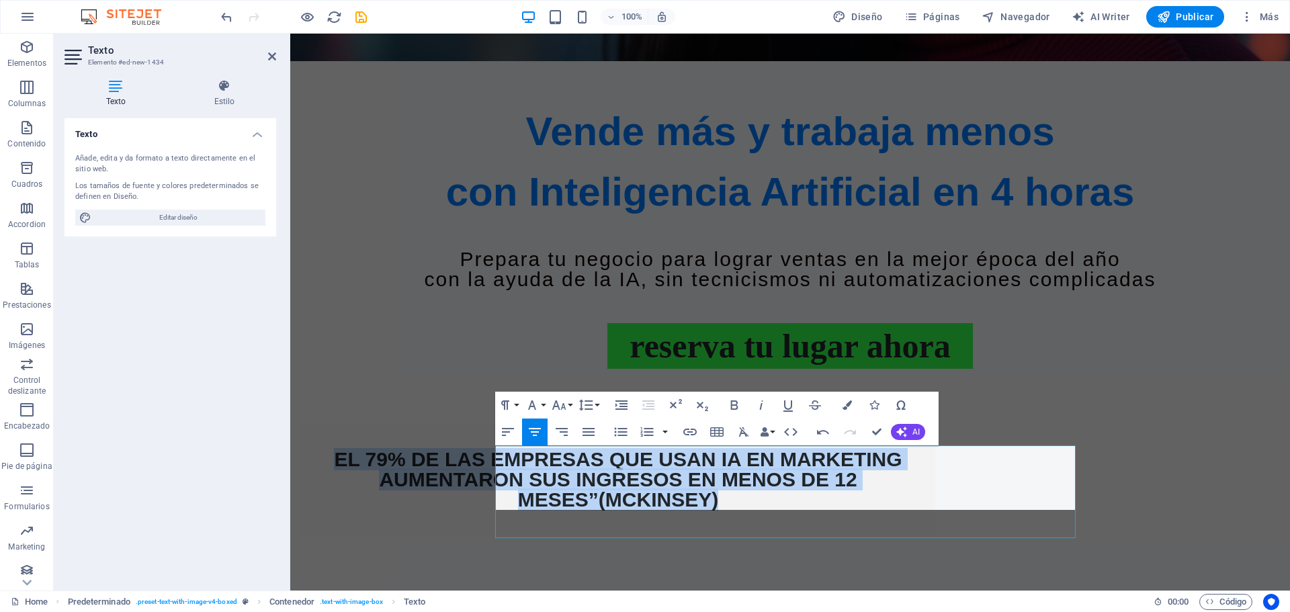
scroll to position [637, 0]
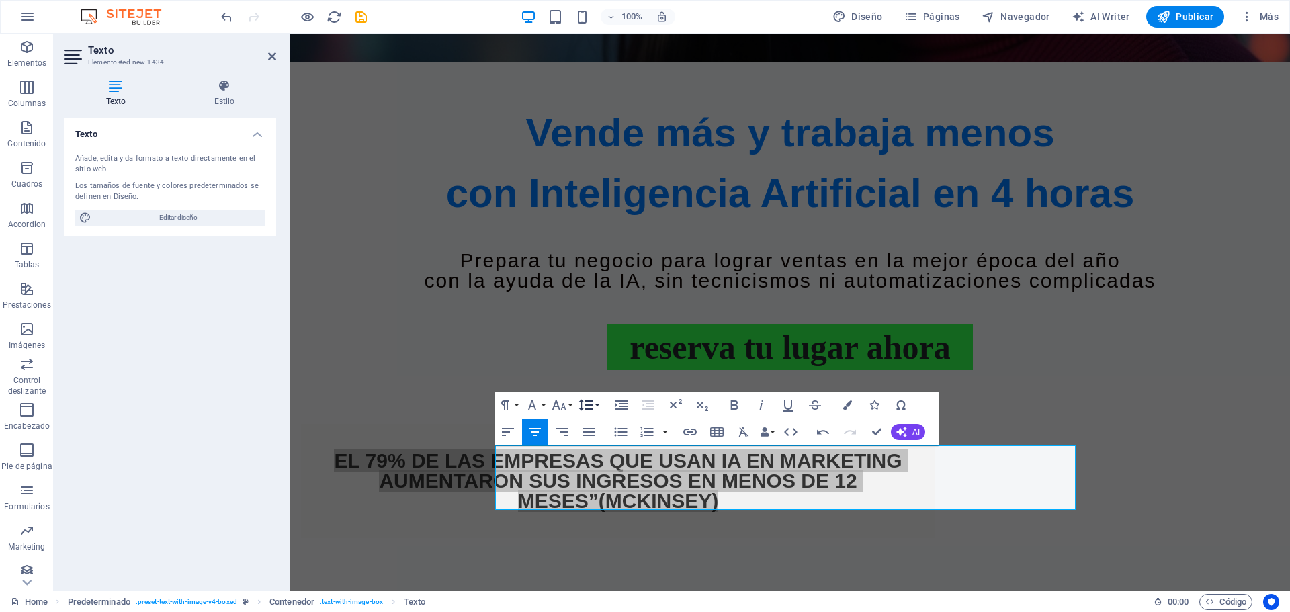
click at [596, 404] on button "Line Height" at bounding box center [589, 405] width 26 height 27
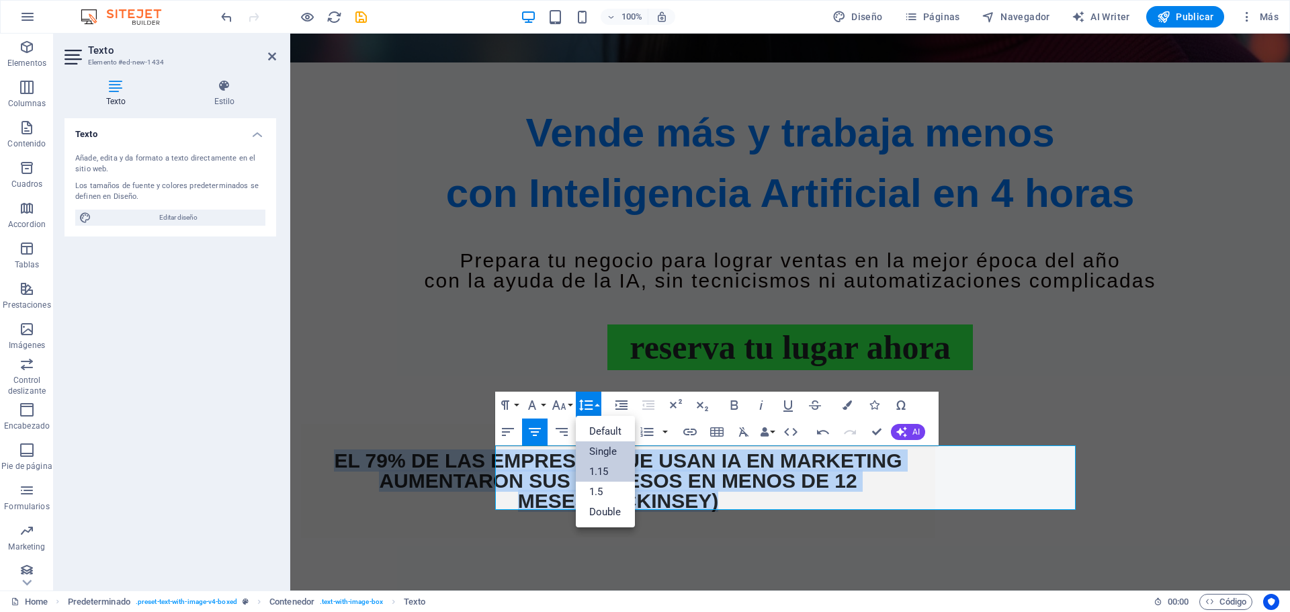
click at [609, 474] on link "1.15" at bounding box center [606, 471] width 60 height 20
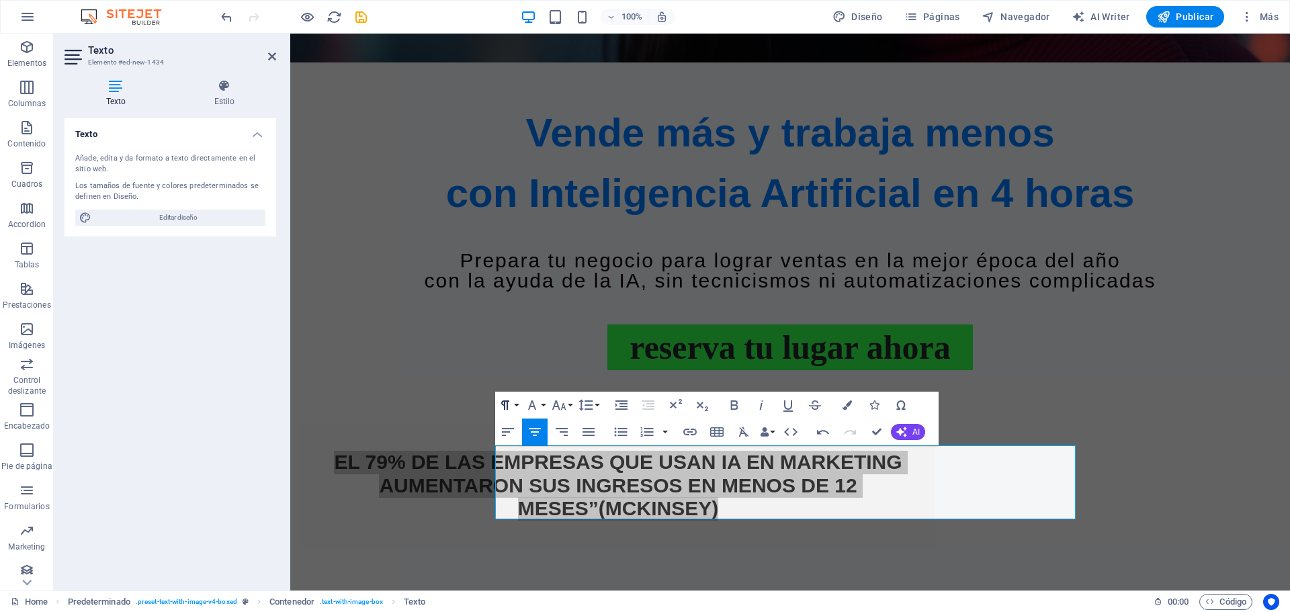
click at [514, 408] on button "Paragraph Format" at bounding box center [508, 405] width 26 height 27
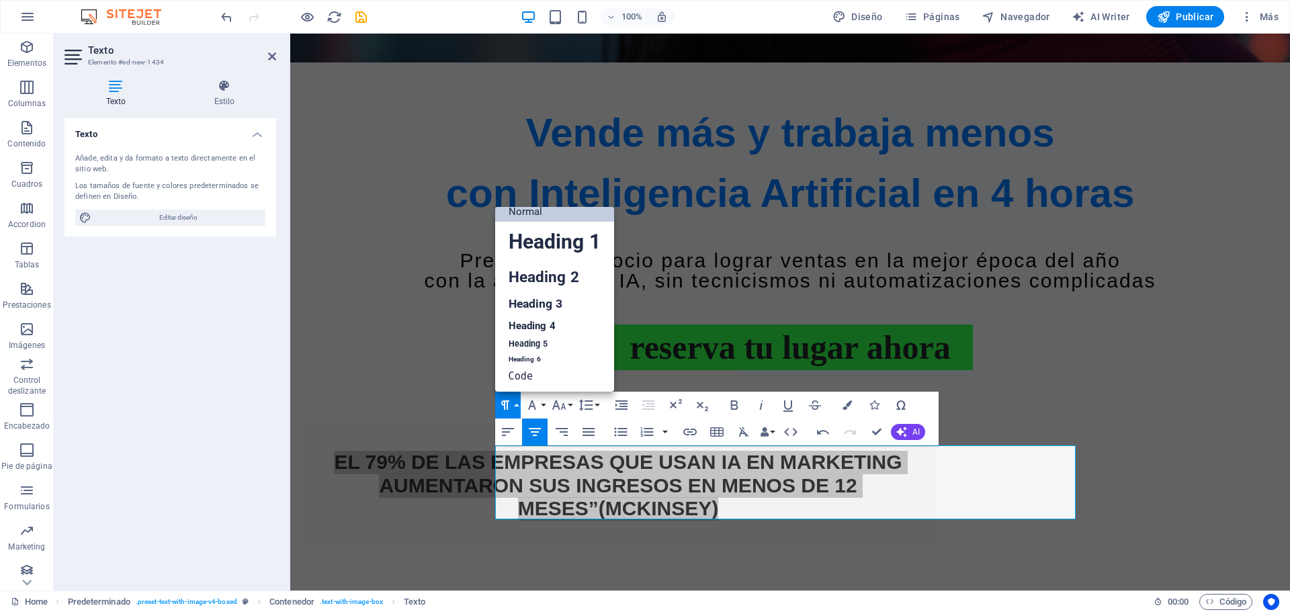
scroll to position [11, 0]
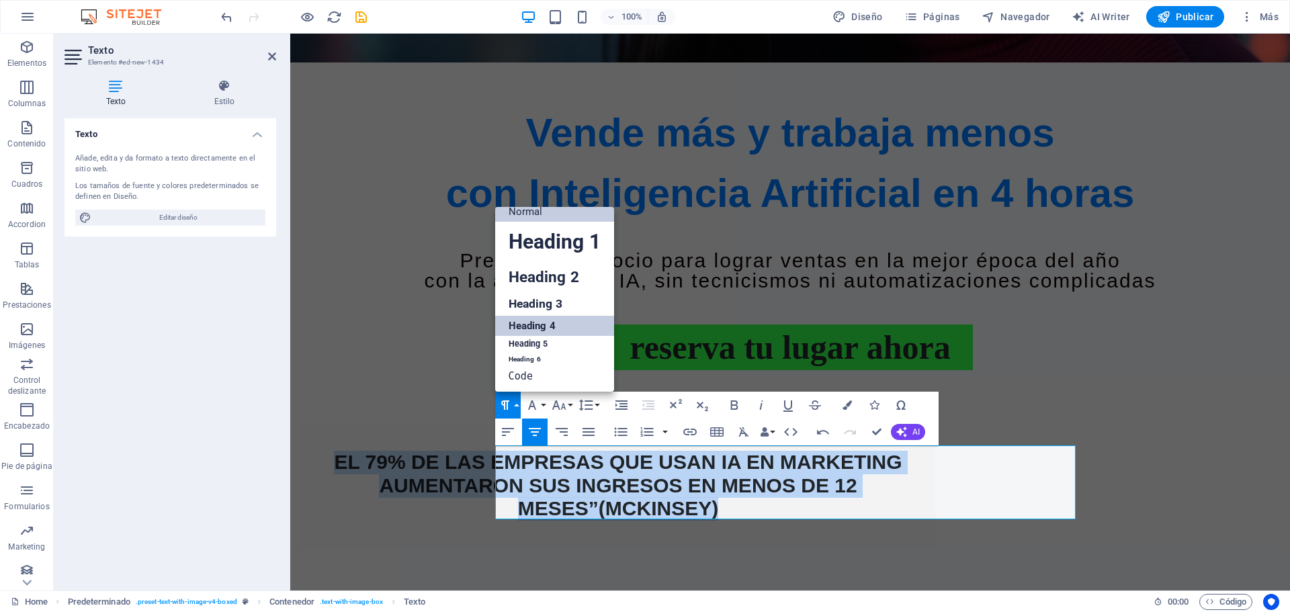
click at [539, 332] on link "Heading 4" at bounding box center [554, 326] width 119 height 20
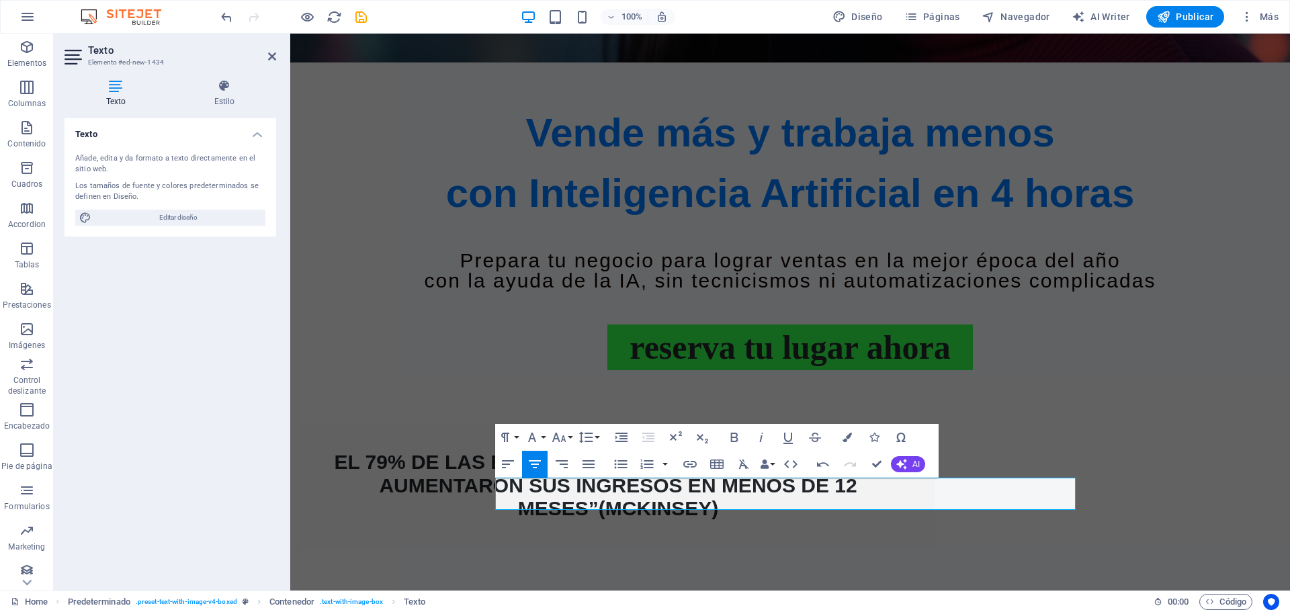
scroll to position [605, 0]
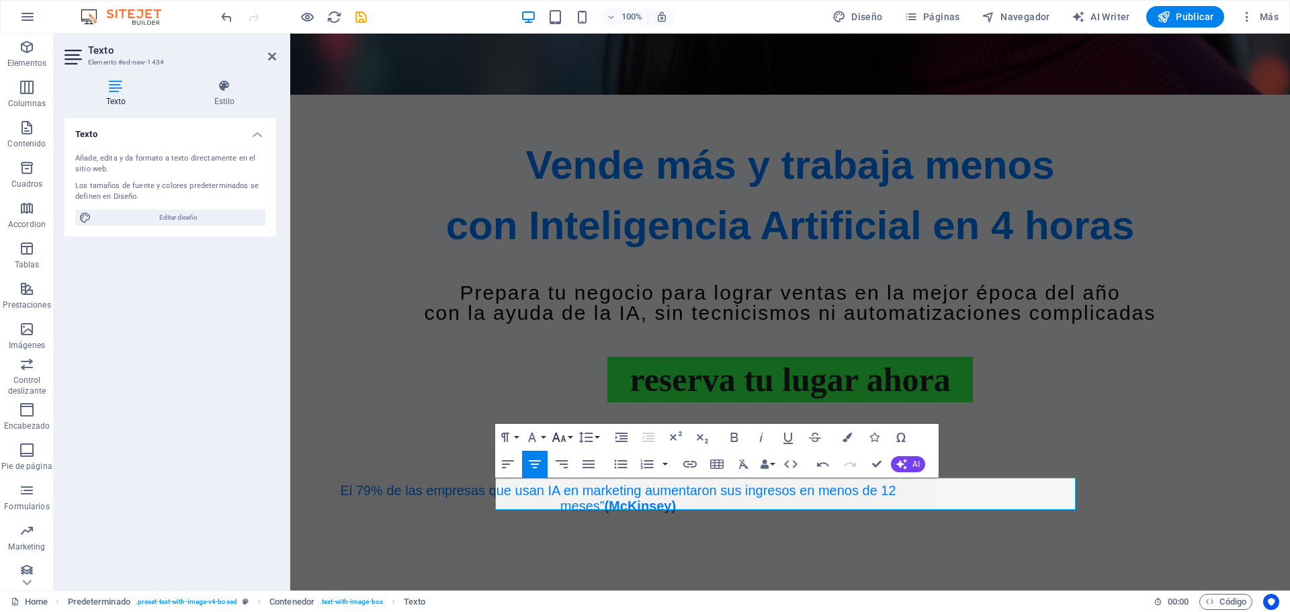
click at [574, 436] on button "Font Size" at bounding box center [562, 437] width 26 height 27
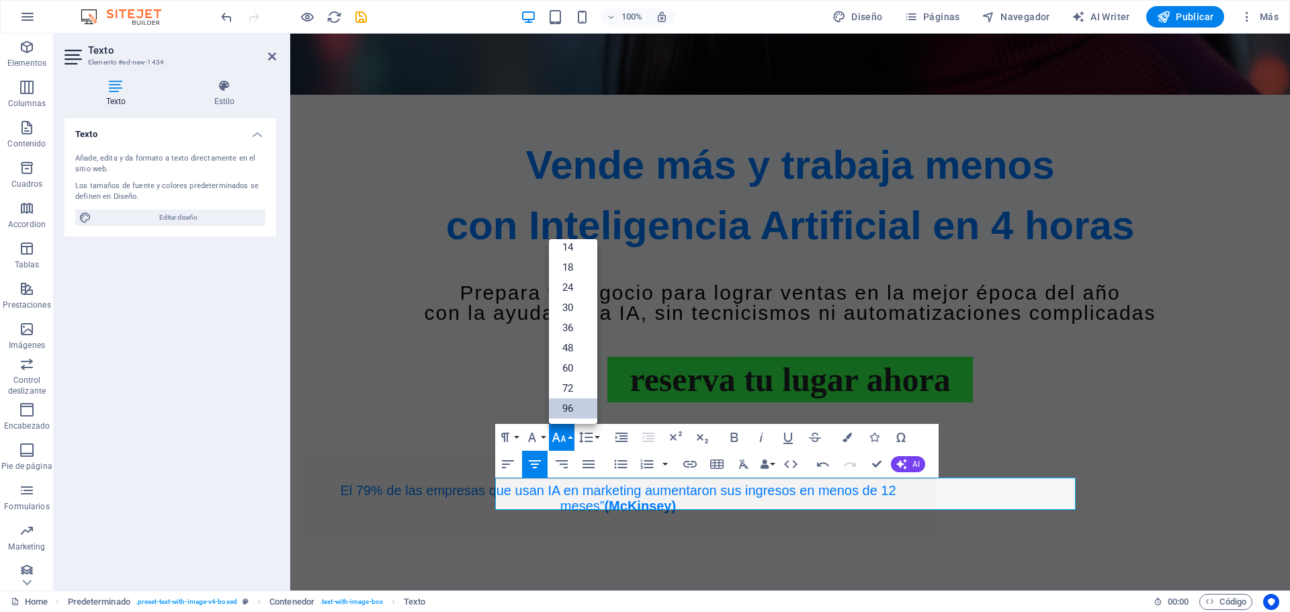
click at [574, 406] on link "96" at bounding box center [573, 408] width 48 height 20
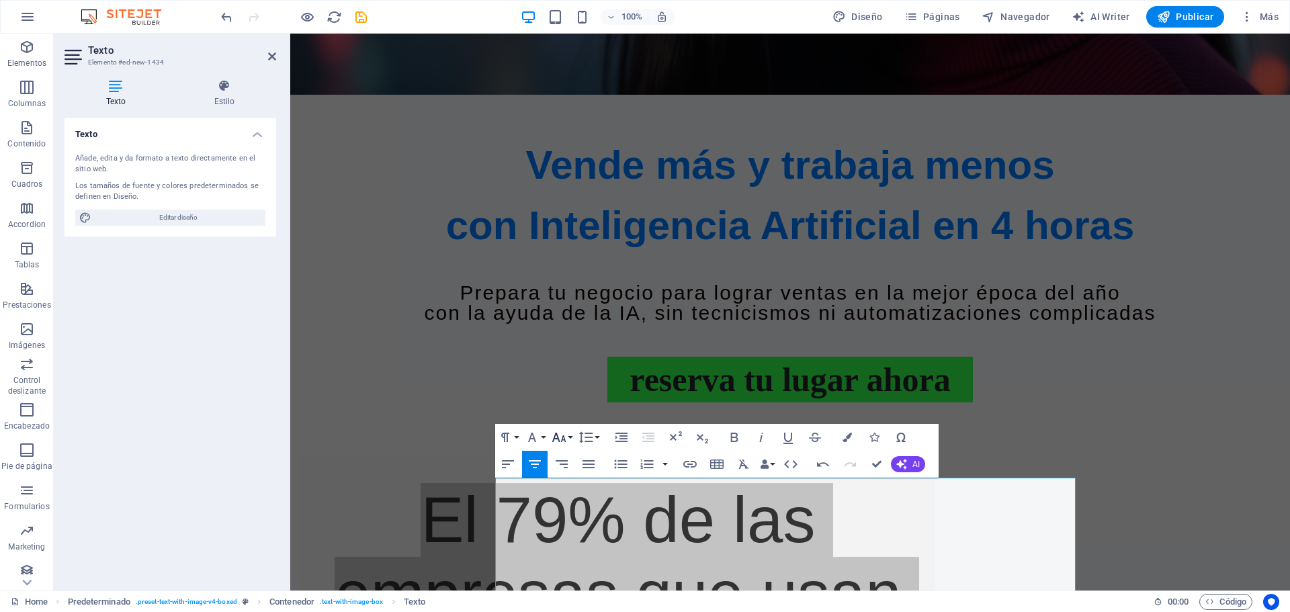
click at [571, 436] on button "Font Size" at bounding box center [562, 437] width 26 height 27
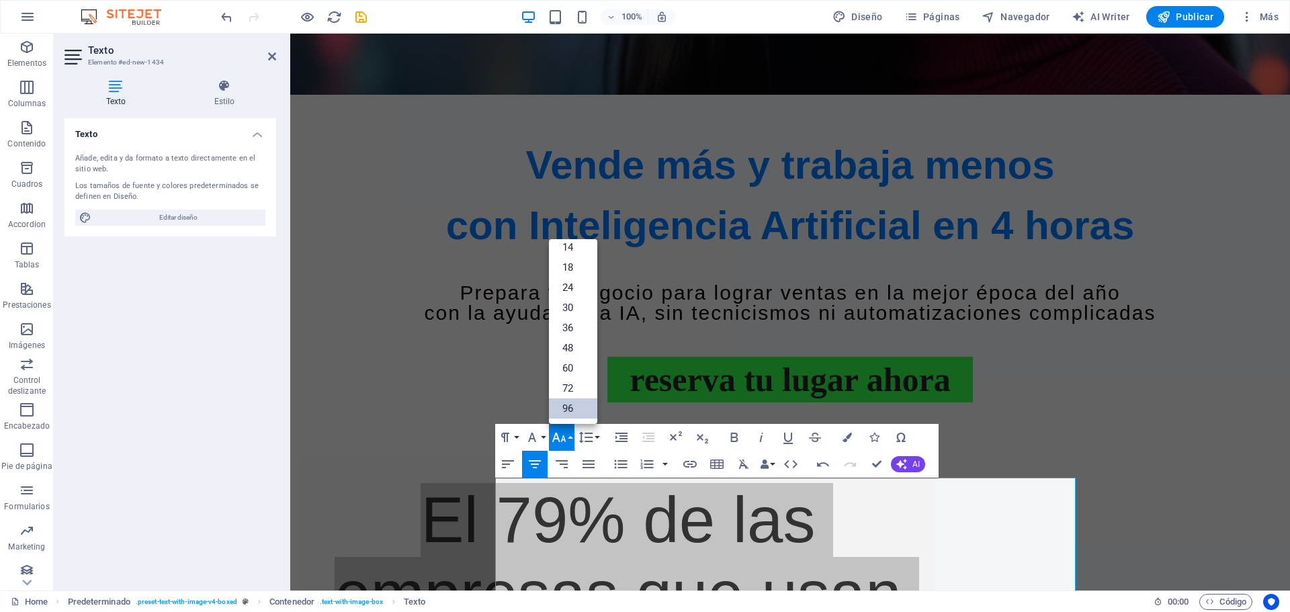
scroll to position [108, 0]
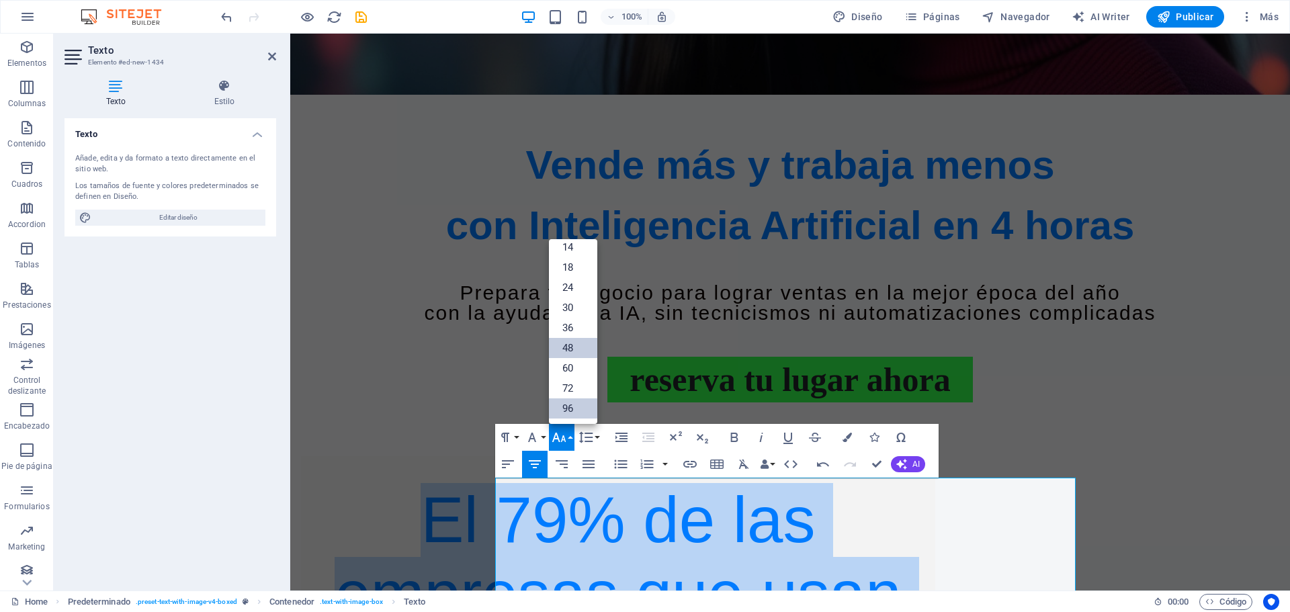
click at [578, 343] on link "48" at bounding box center [573, 348] width 48 height 20
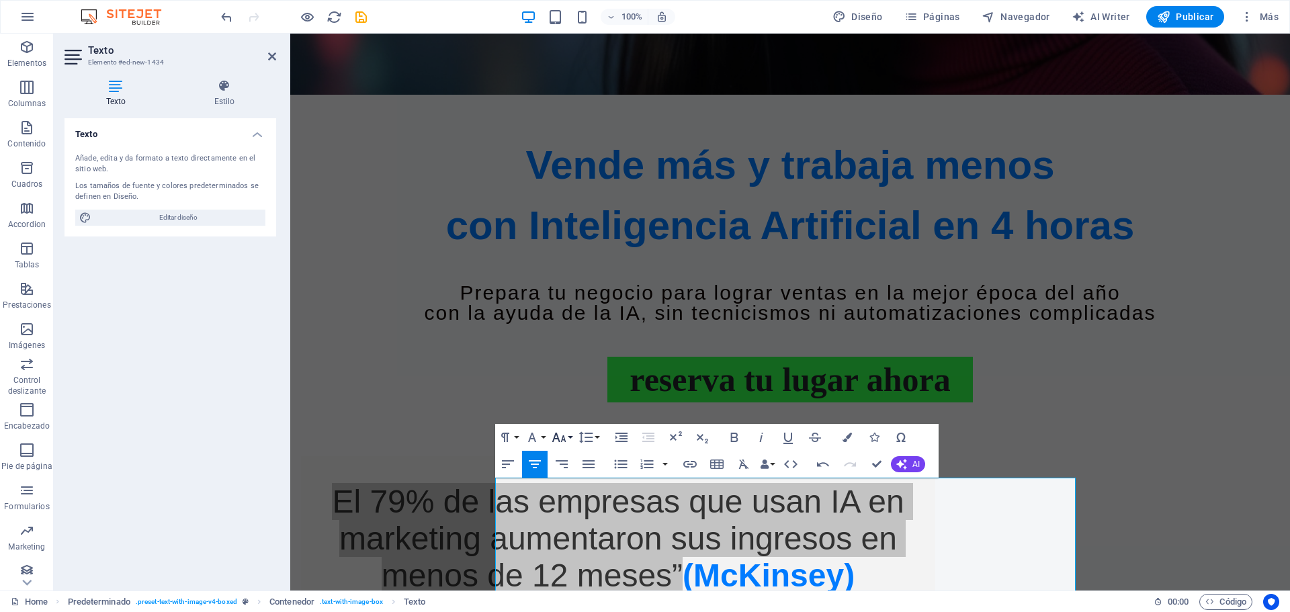
click at [570, 438] on button "Font Size" at bounding box center [562, 437] width 26 height 27
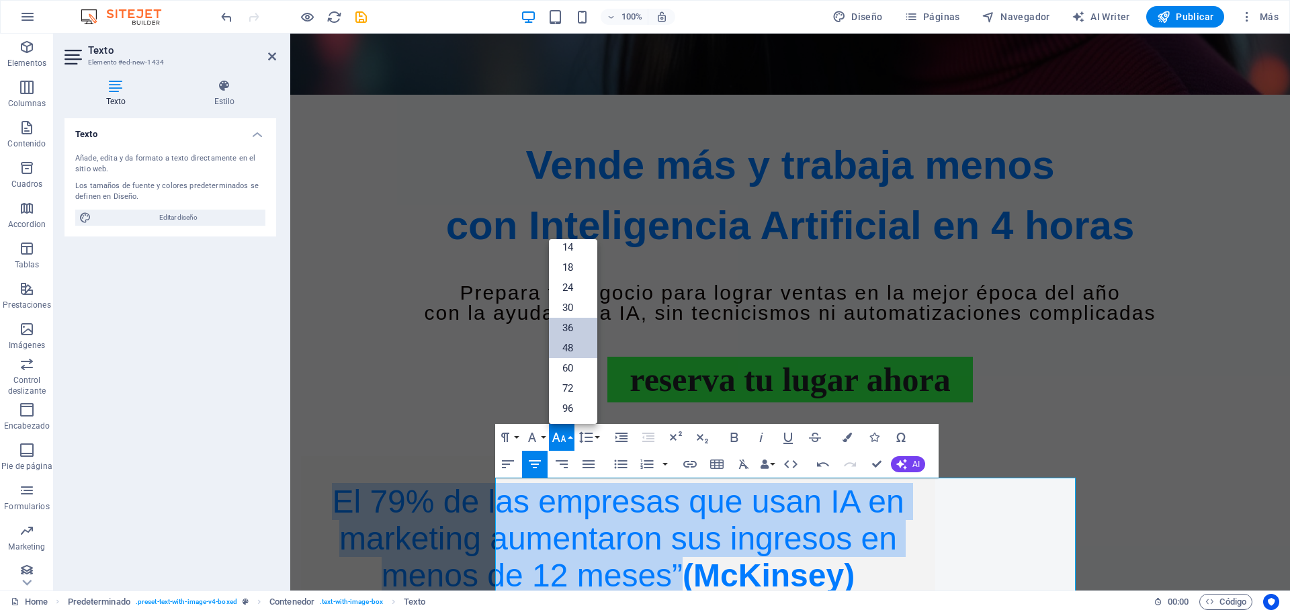
click at [586, 326] on link "36" at bounding box center [573, 328] width 48 height 20
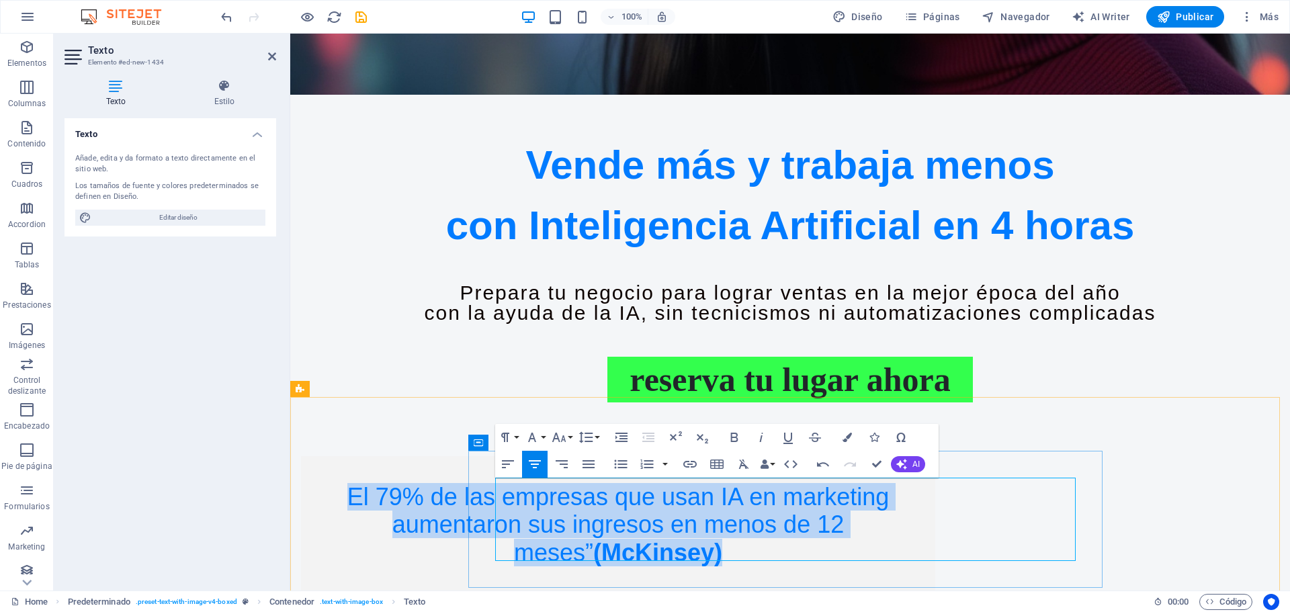
click at [793, 551] on span "El 79% de las empresas que usan IA en marketing aumentaron sus ingresos en meno…" at bounding box center [617, 524] width 541 height 83
drag, startPoint x: 959, startPoint y: 553, endPoint x: 474, endPoint y: 492, distance: 488.8
click at [474, 492] on div "El 79% de las empresas que usan IA en marketing aumentaron sus ingresos en meno…" at bounding box center [618, 524] width 634 height 137
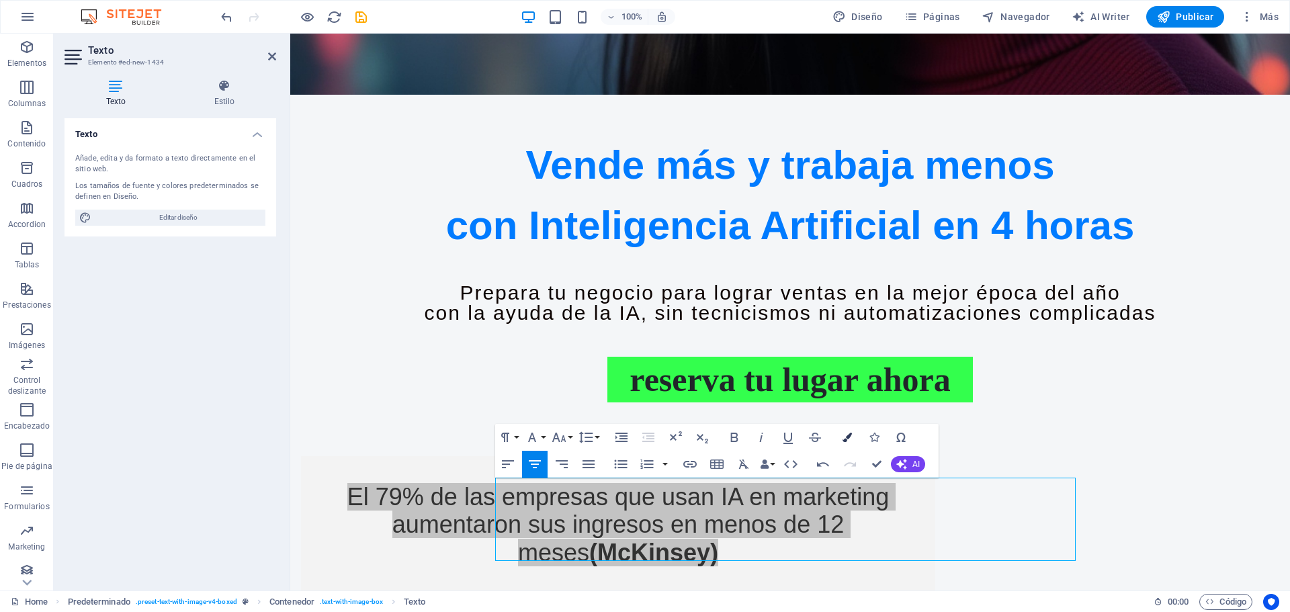
click at [842, 438] on icon "button" at bounding box center [846, 437] width 9 height 9
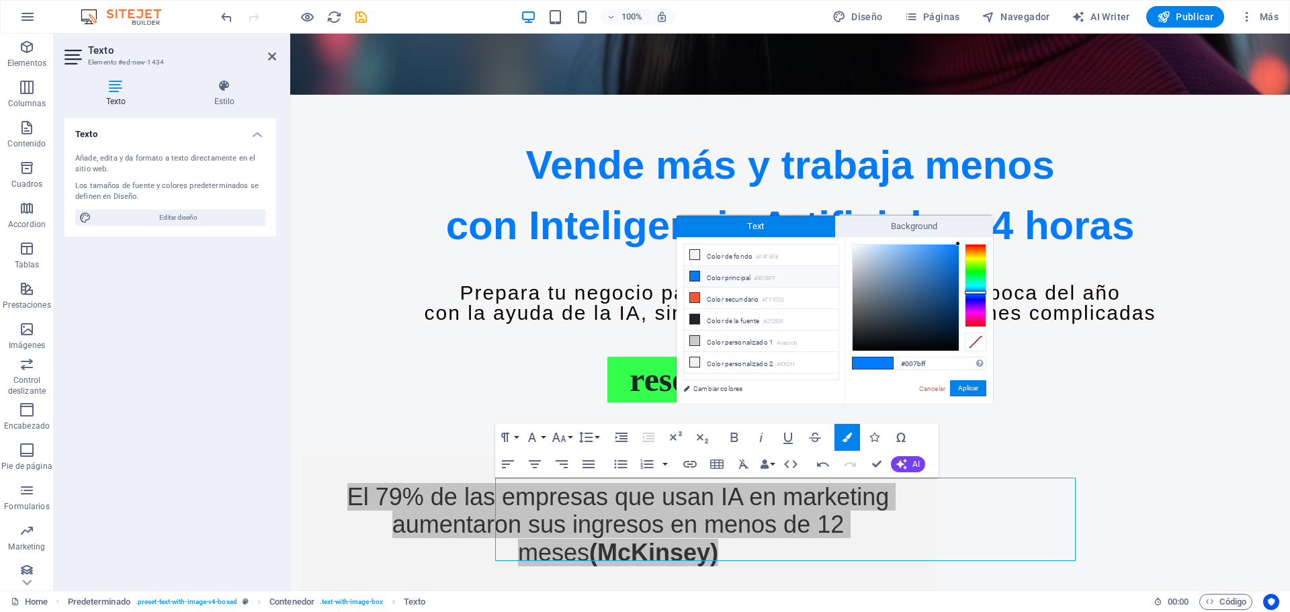
type input "#000205"
click at [956, 348] on div at bounding box center [905, 297] width 106 height 106
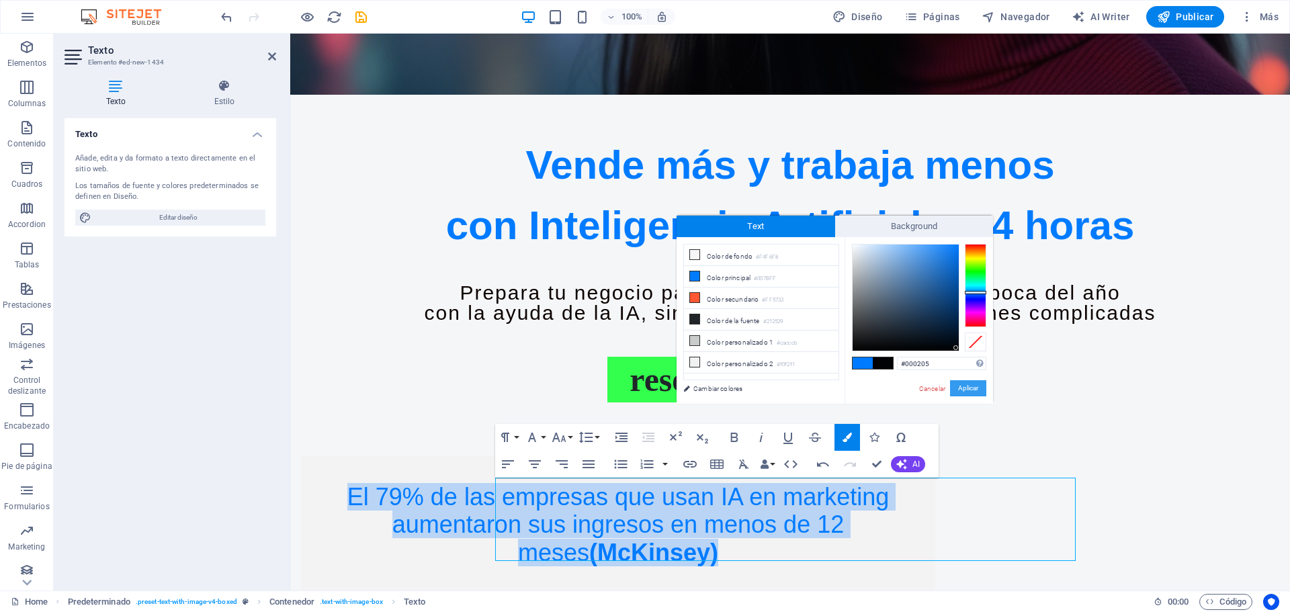
click at [969, 391] on button "Aplicar" at bounding box center [968, 388] width 36 height 16
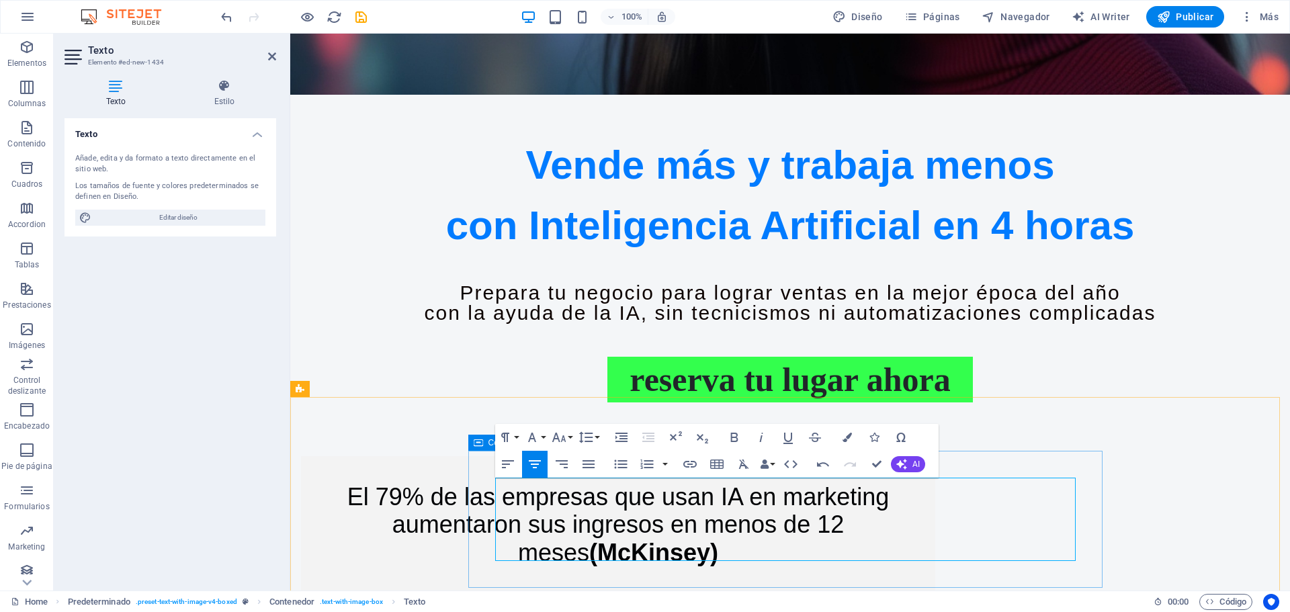
click at [935, 463] on div "El 79% de las empresas que usan IA en marketing aumentaron sus ingresos en meno…" at bounding box center [618, 524] width 634 height 137
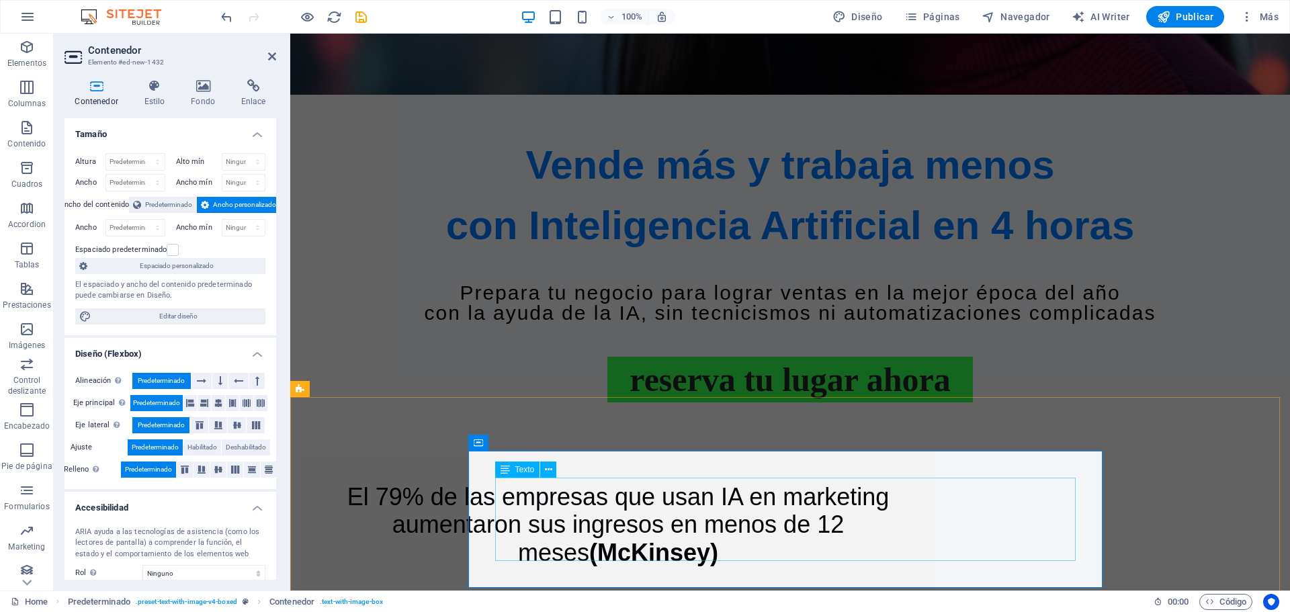
click at [798, 501] on div "El 79% de las empresas que usan IA en marketing aumentaron sus ingresos en meno…" at bounding box center [618, 524] width 580 height 83
click at [269, 56] on icon at bounding box center [272, 56] width 8 height 11
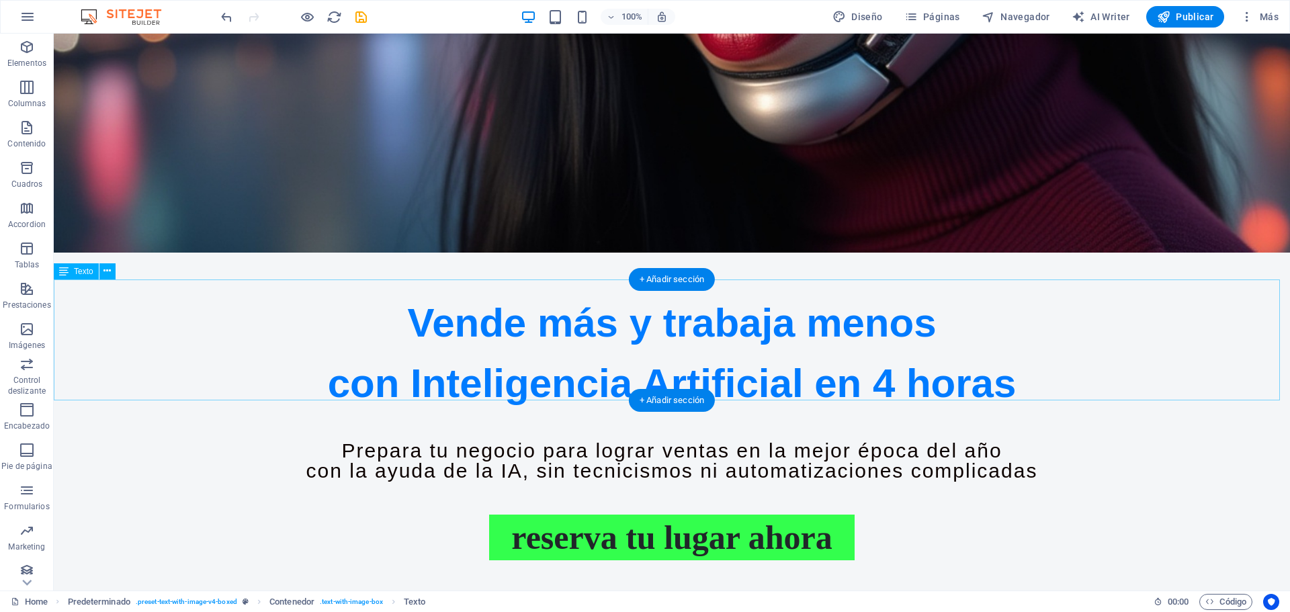
scroll to position [814, 0]
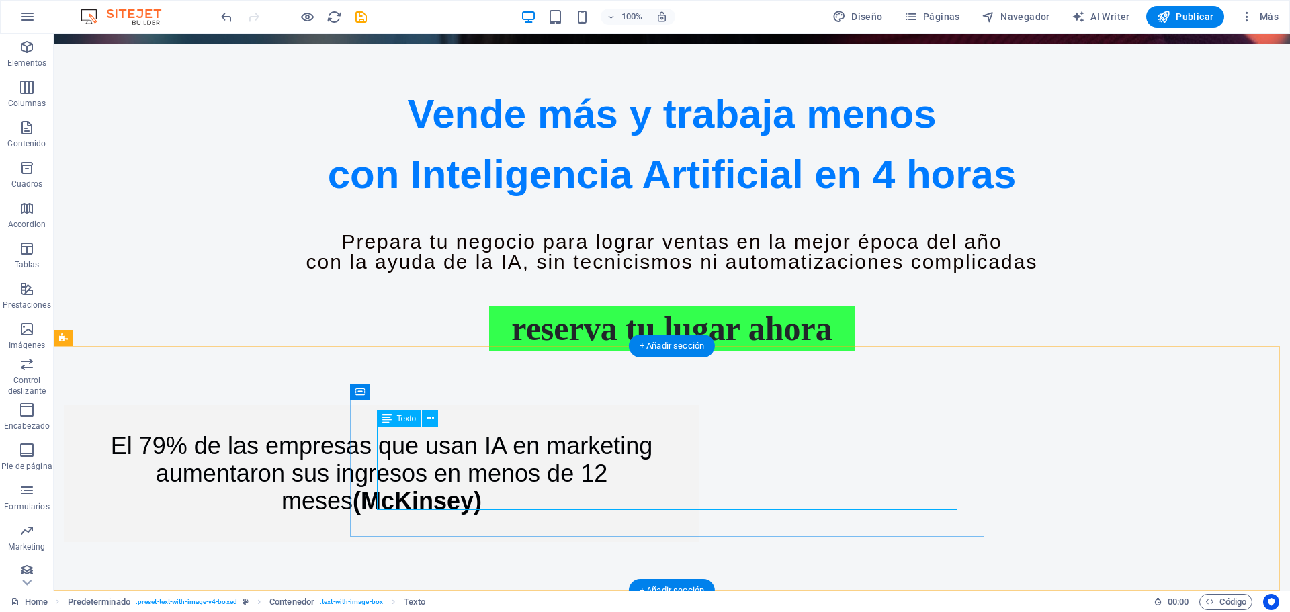
click at [672, 478] on div "El 79% de las empresas que usan IA en marketing aumentaron sus ingresos en meno…" at bounding box center [381, 473] width 580 height 83
click at [504, 454] on div "El 79% de las empresas que usan IA en marketing aumentaron sus ingresos en meno…" at bounding box center [381, 473] width 580 height 83
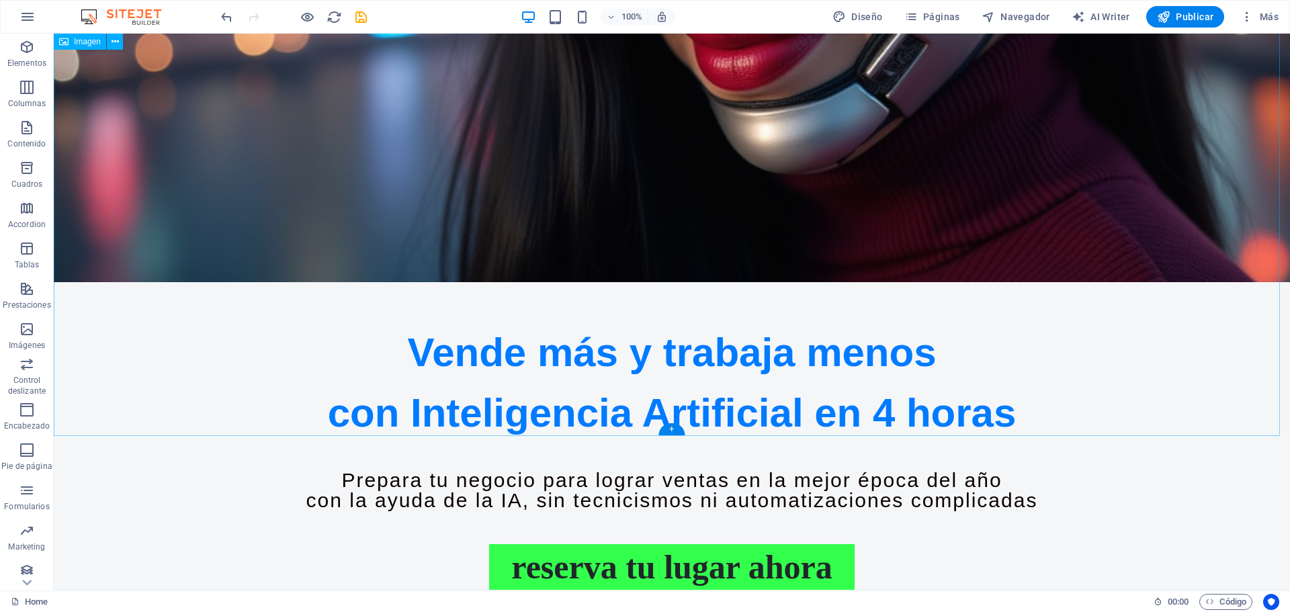
scroll to position [739, 0]
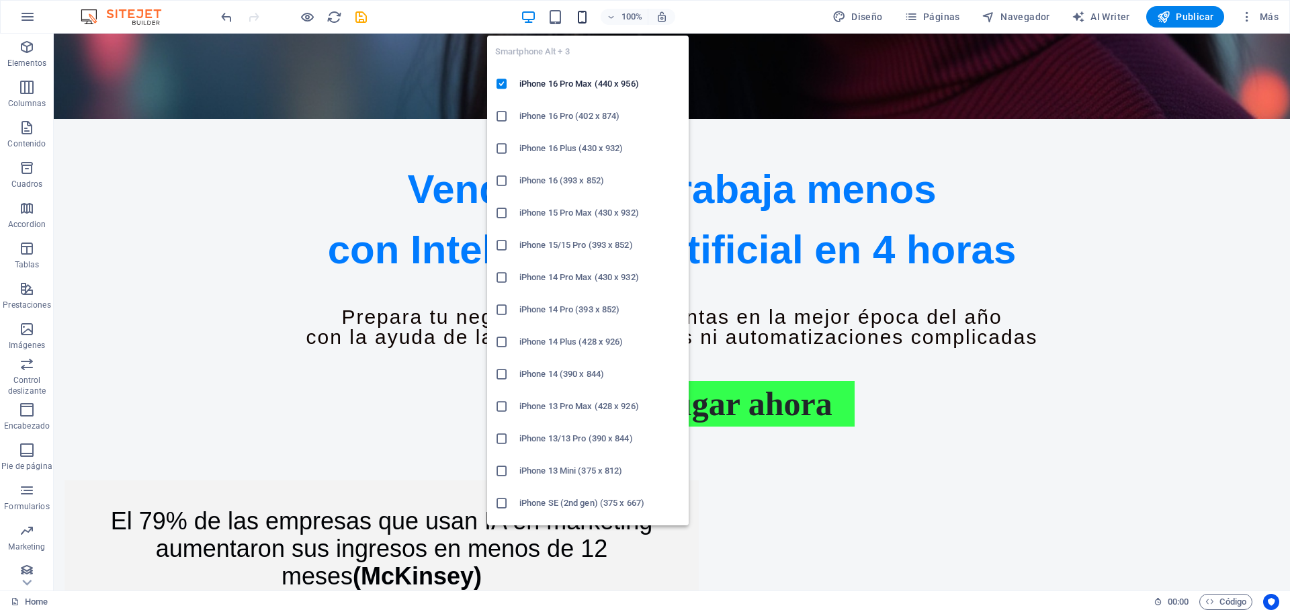
click at [584, 17] on icon "button" at bounding box center [581, 16] width 15 height 15
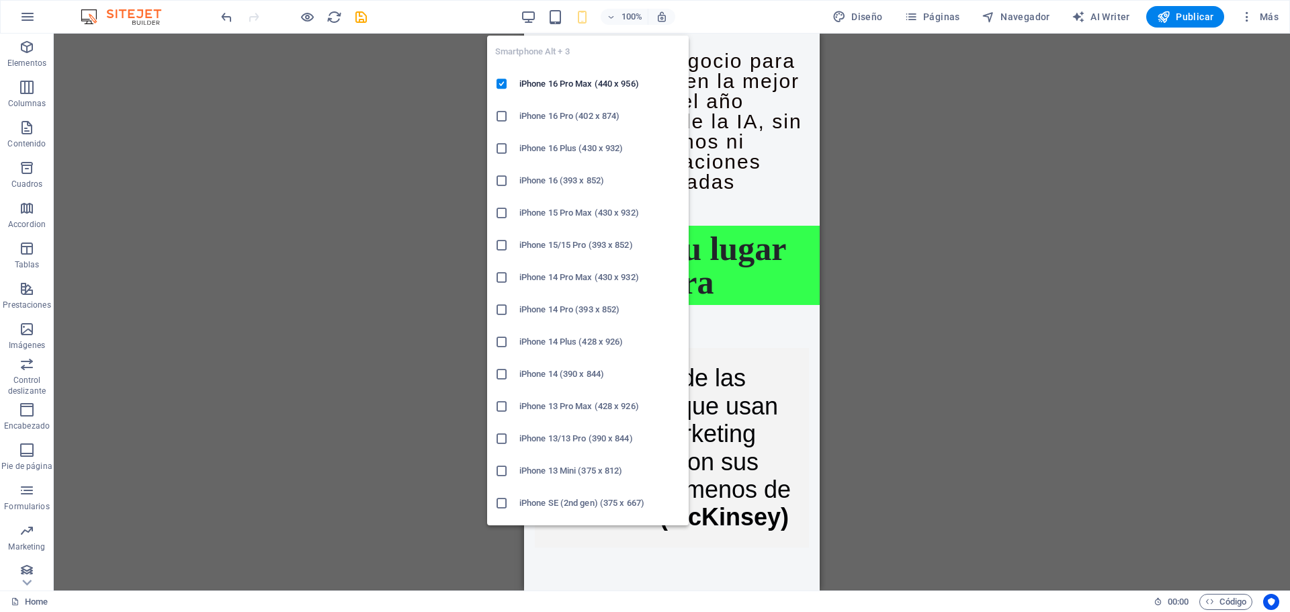
scroll to position [591, 0]
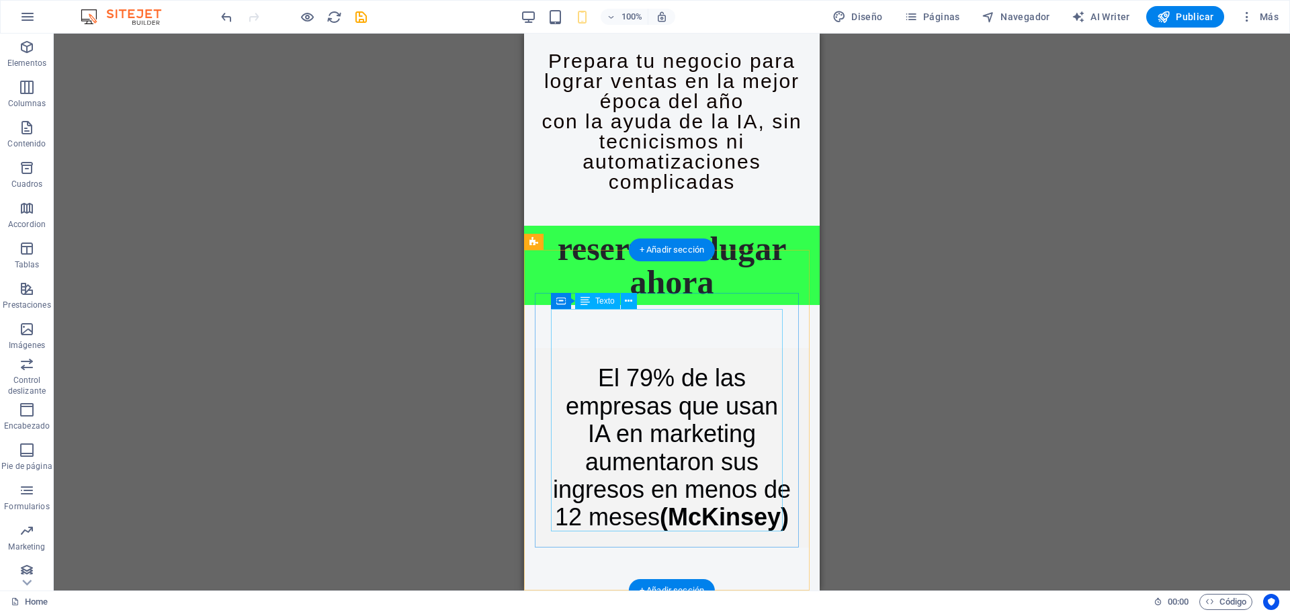
click at [743, 364] on div "El 79% de las empresas que usan IA en marketing aumentaron sus ingresos en meno…" at bounding box center [672, 447] width 242 height 167
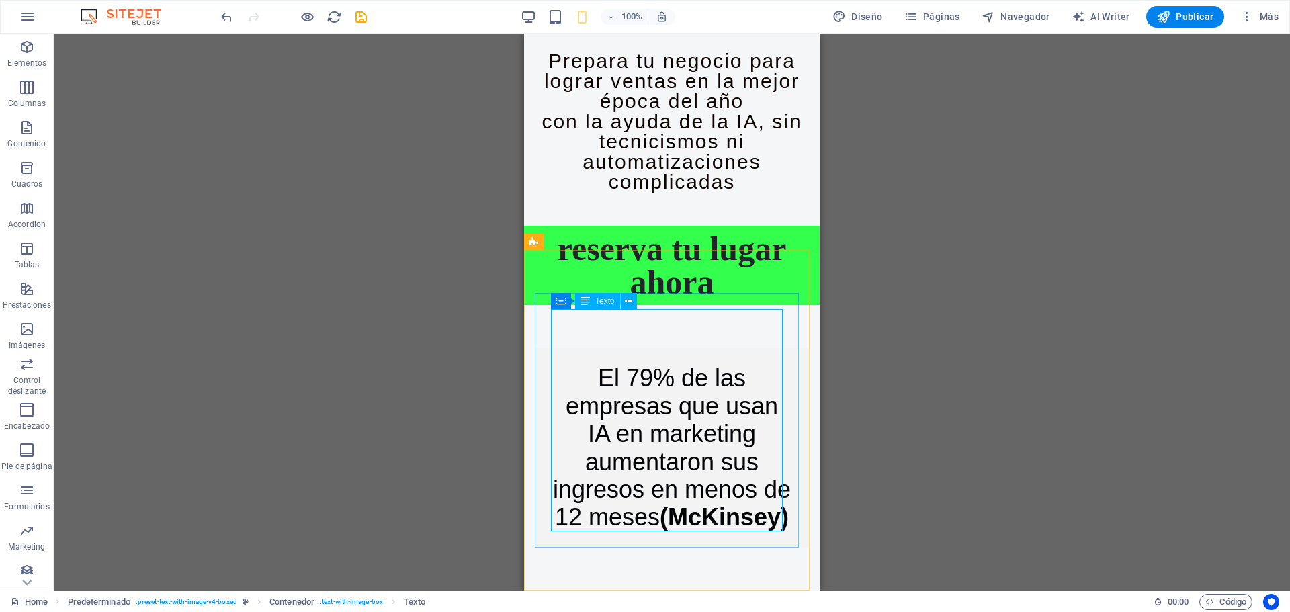
click at [605, 299] on span "Texto" at bounding box center [604, 301] width 19 height 8
click at [631, 299] on icon at bounding box center [628, 301] width 7 height 14
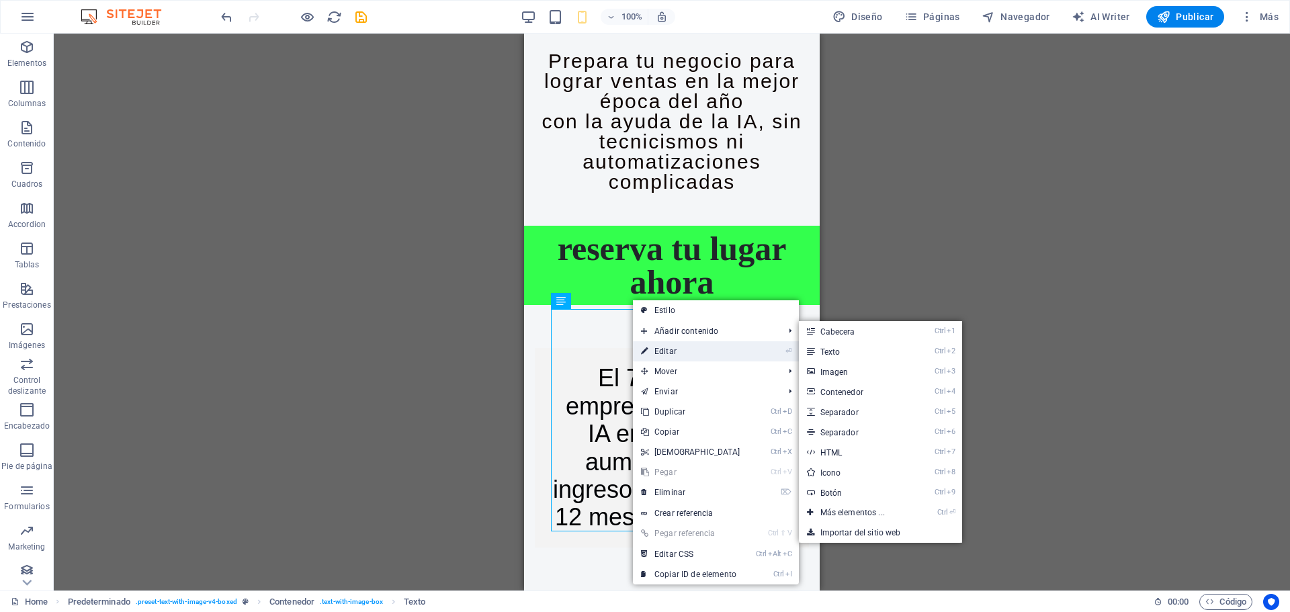
click at [670, 357] on link "⏎ Editar" at bounding box center [691, 351] width 116 height 20
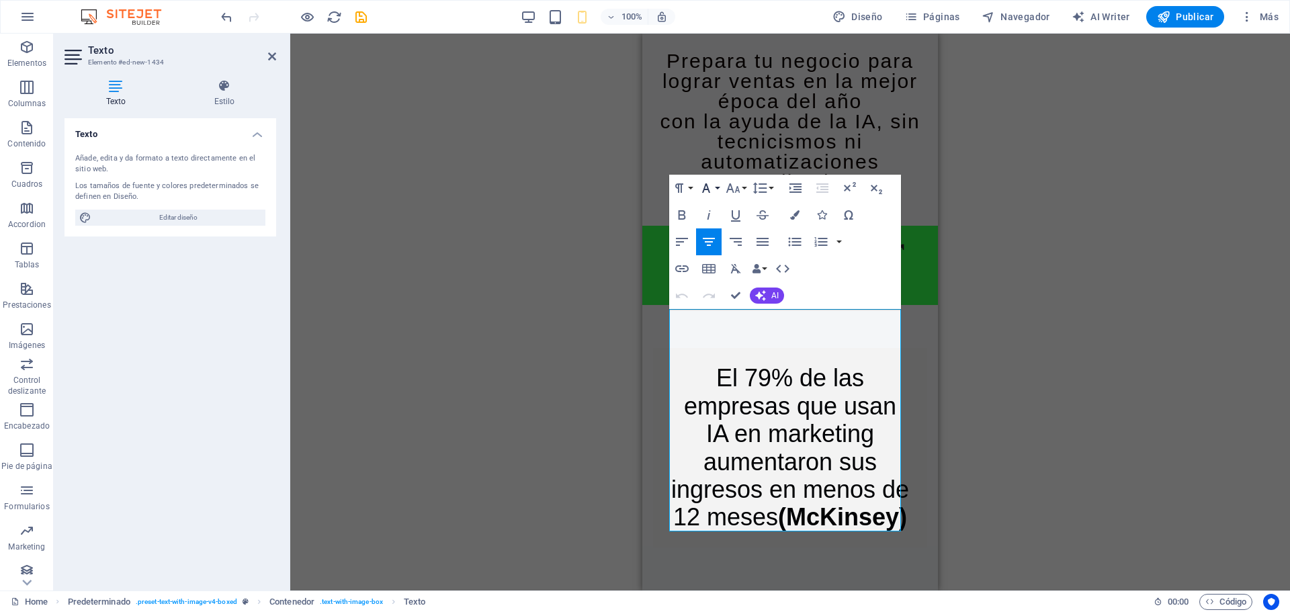
click at [709, 185] on icon "button" at bounding box center [706, 188] width 16 height 16
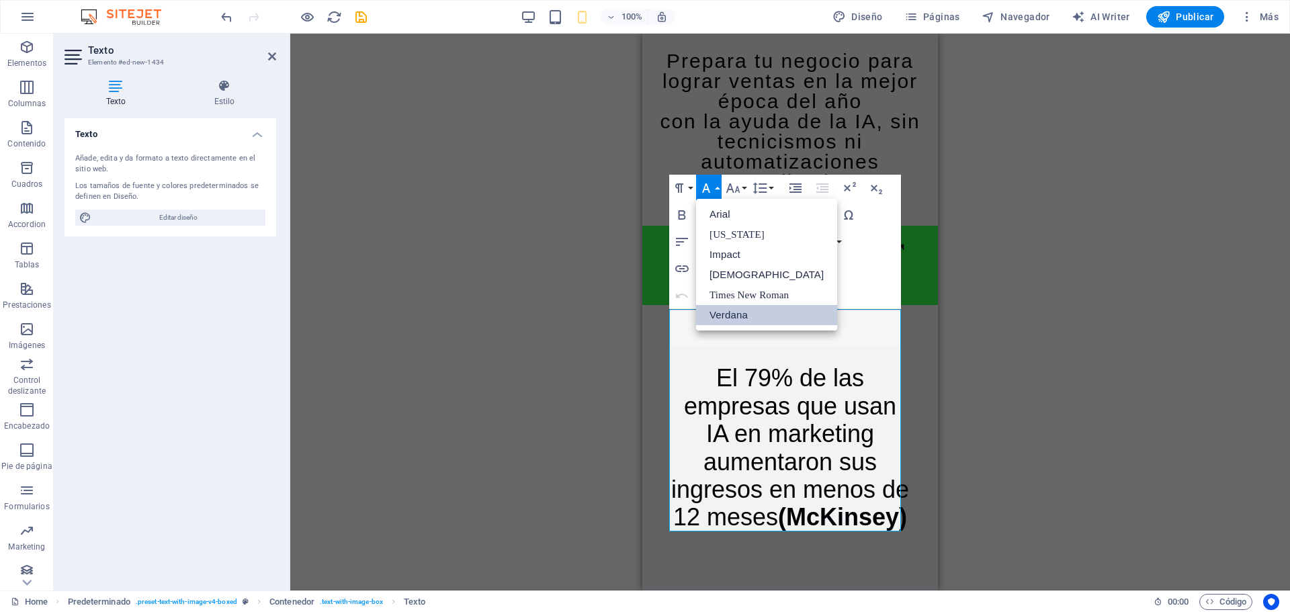
scroll to position [0, 0]
click at [741, 189] on button "Font Size" at bounding box center [736, 188] width 26 height 27
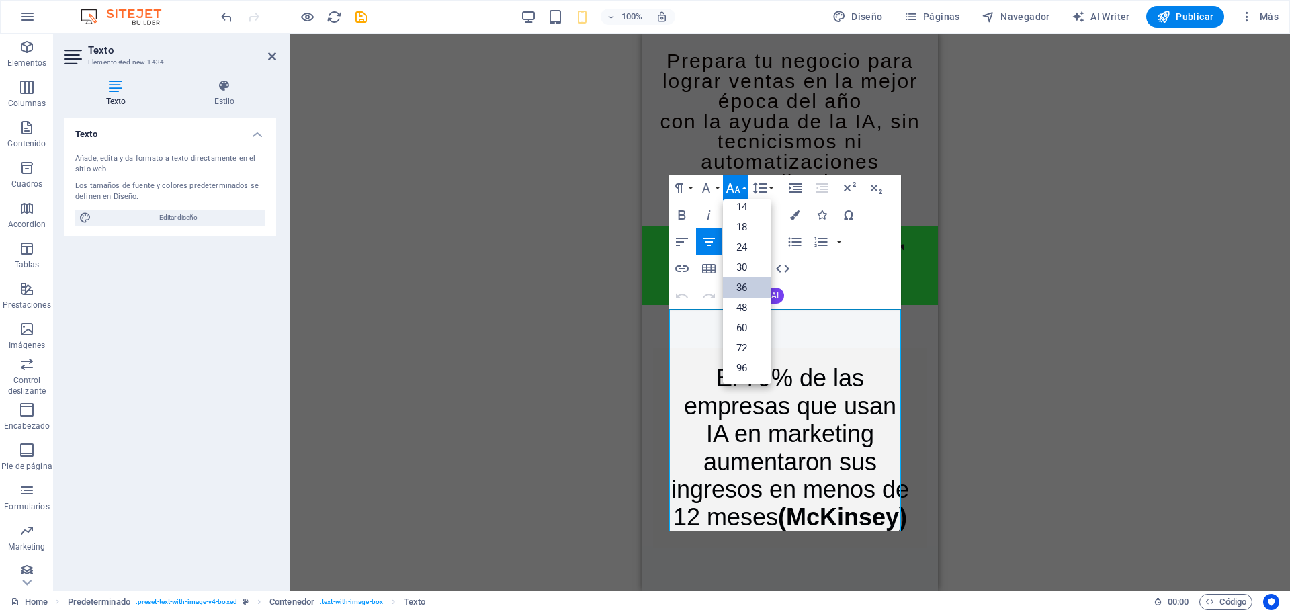
scroll to position [108, 0]
click at [754, 271] on link "30" at bounding box center [747, 267] width 48 height 20
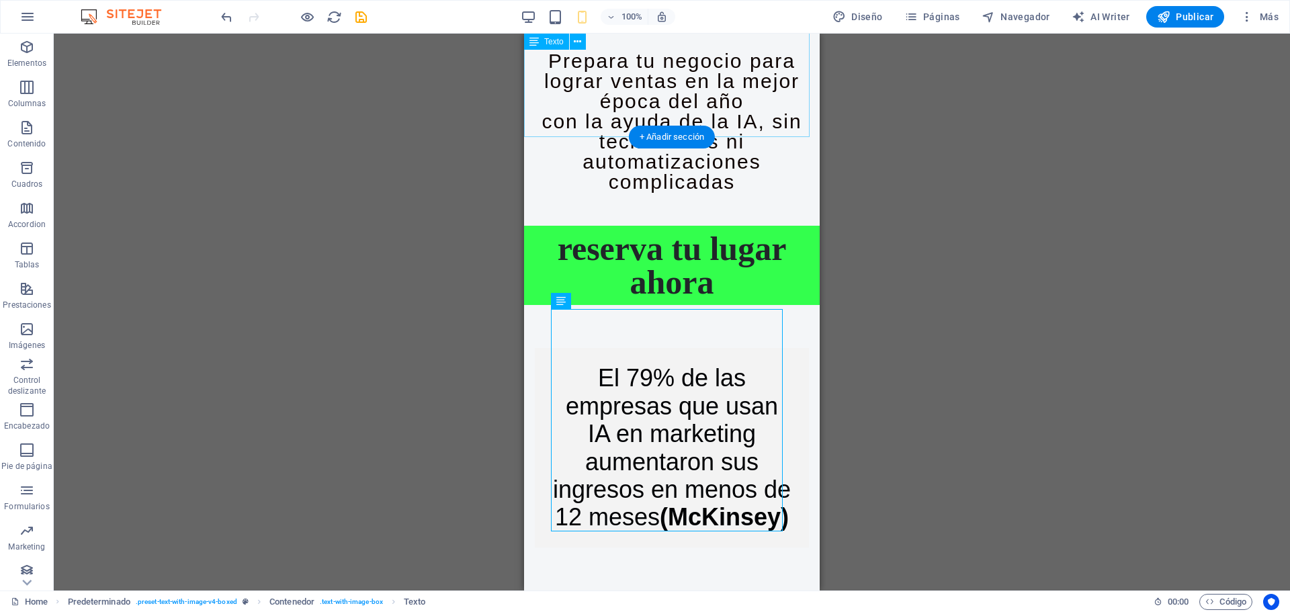
click at [752, 75] on div "Prepara tu negocio para lograr ventas en la mejor época del año con la ayuda de…" at bounding box center [672, 121] width 296 height 141
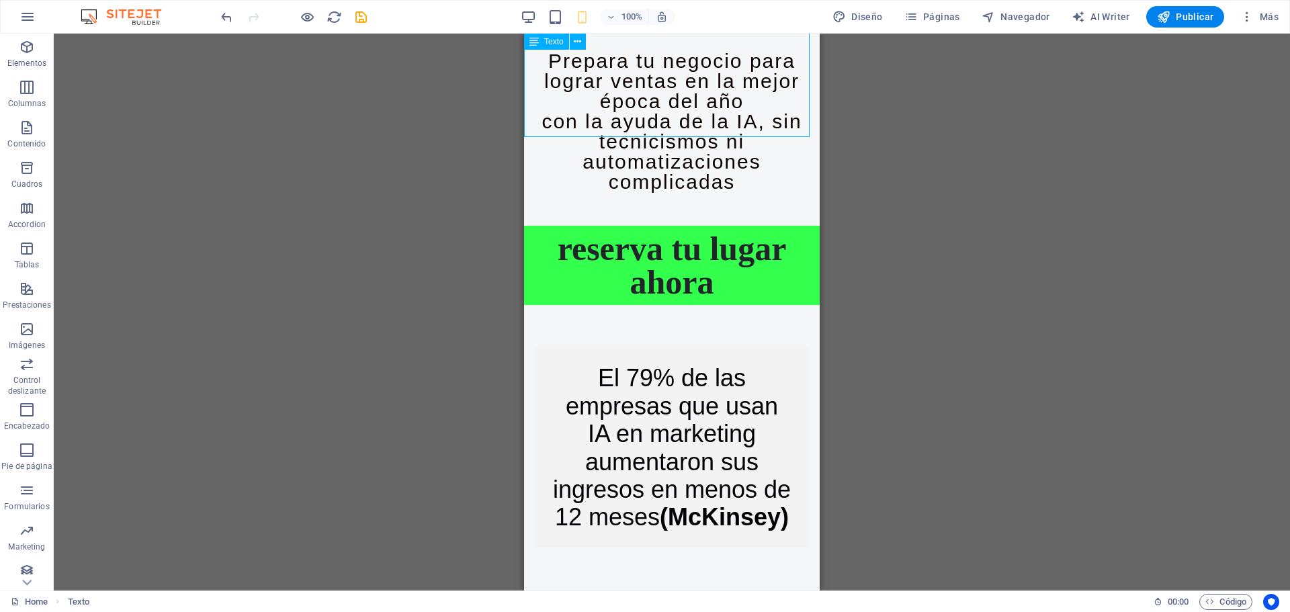
click at [552, 42] on span "Texto" at bounding box center [553, 42] width 19 height 8
click at [575, 42] on icon at bounding box center [577, 42] width 7 height 14
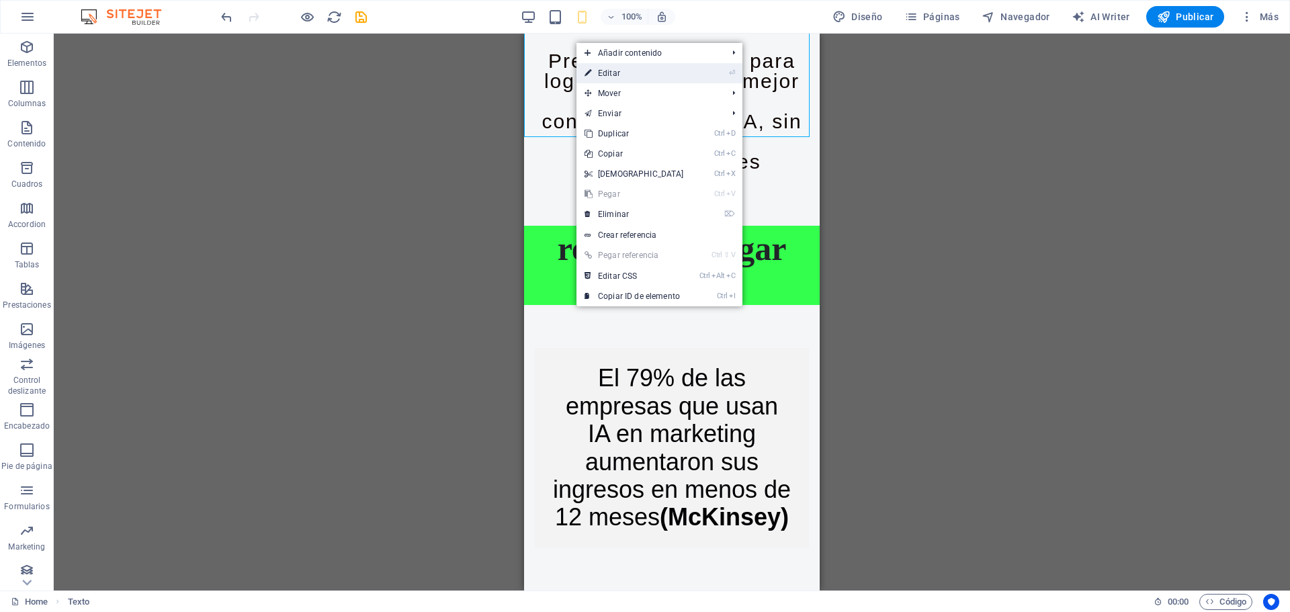
click at [621, 76] on link "⏎ Editar" at bounding box center [634, 73] width 116 height 20
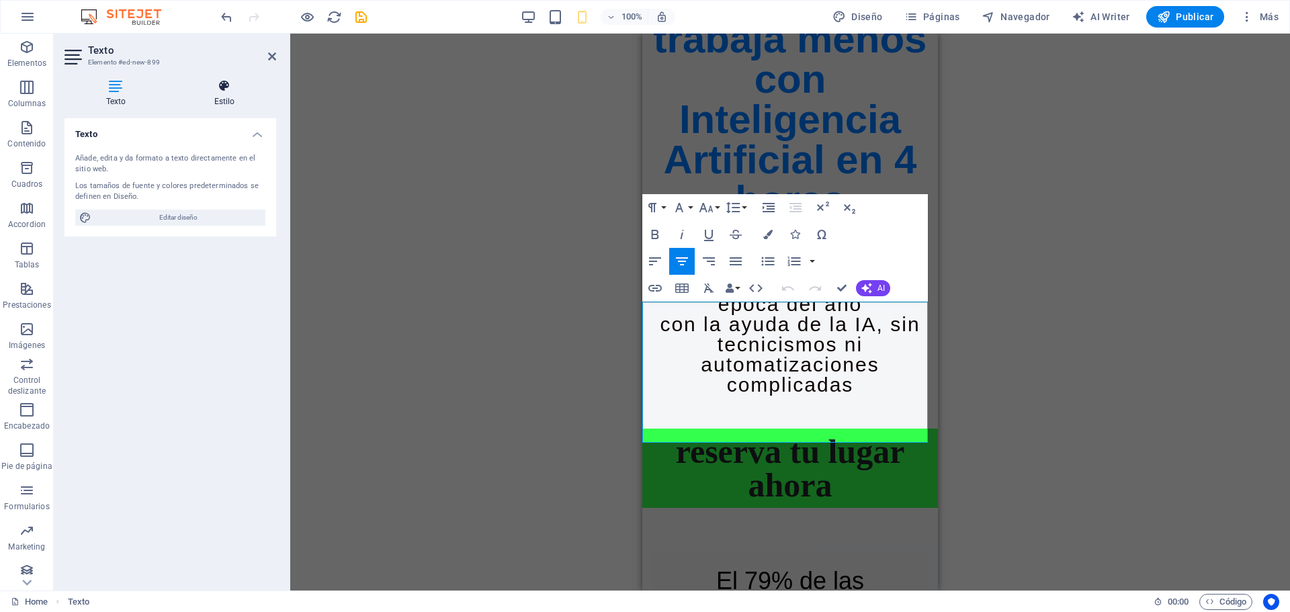
click at [222, 83] on icon at bounding box center [224, 85] width 103 height 13
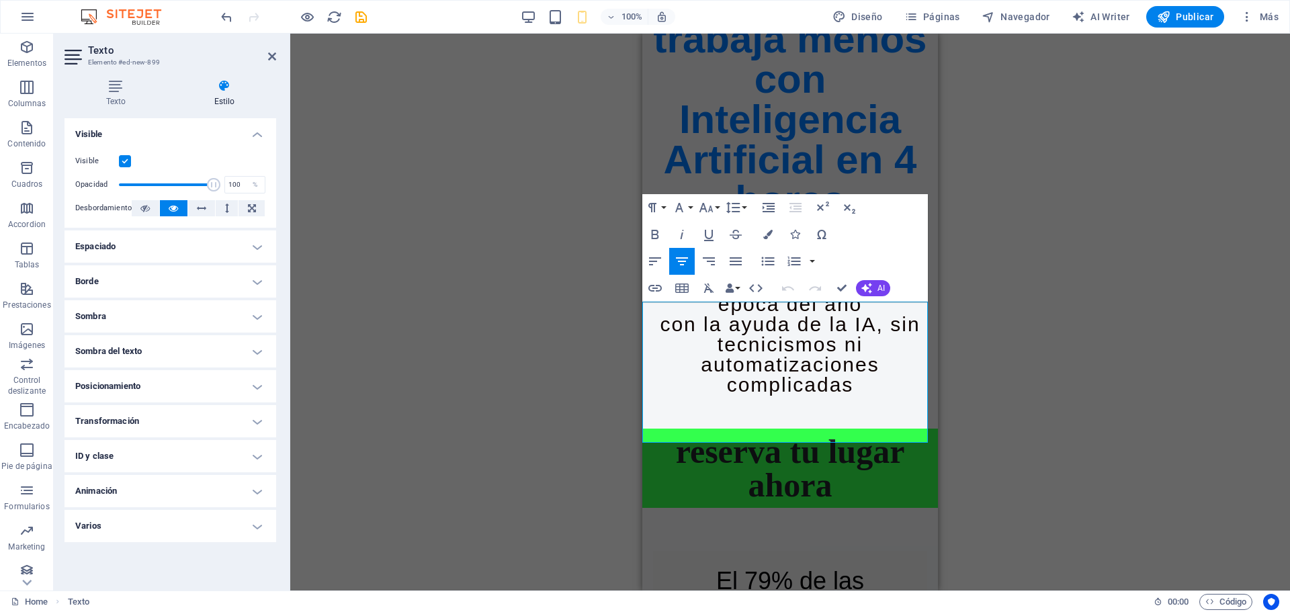
click at [675, 314] on h3 "Prepara tu negocio para lograr ventas en la mejor época del año" at bounding box center [790, 284] width 296 height 60
drag, startPoint x: 675, startPoint y: 324, endPoint x: 781, endPoint y: 313, distance: 106.7
click at [781, 314] on h3 "Prepara tu negocio para lograr ventas en la mejor época del año" at bounding box center [790, 284] width 296 height 60
click at [693, 203] on button "Font Family" at bounding box center [682, 207] width 26 height 27
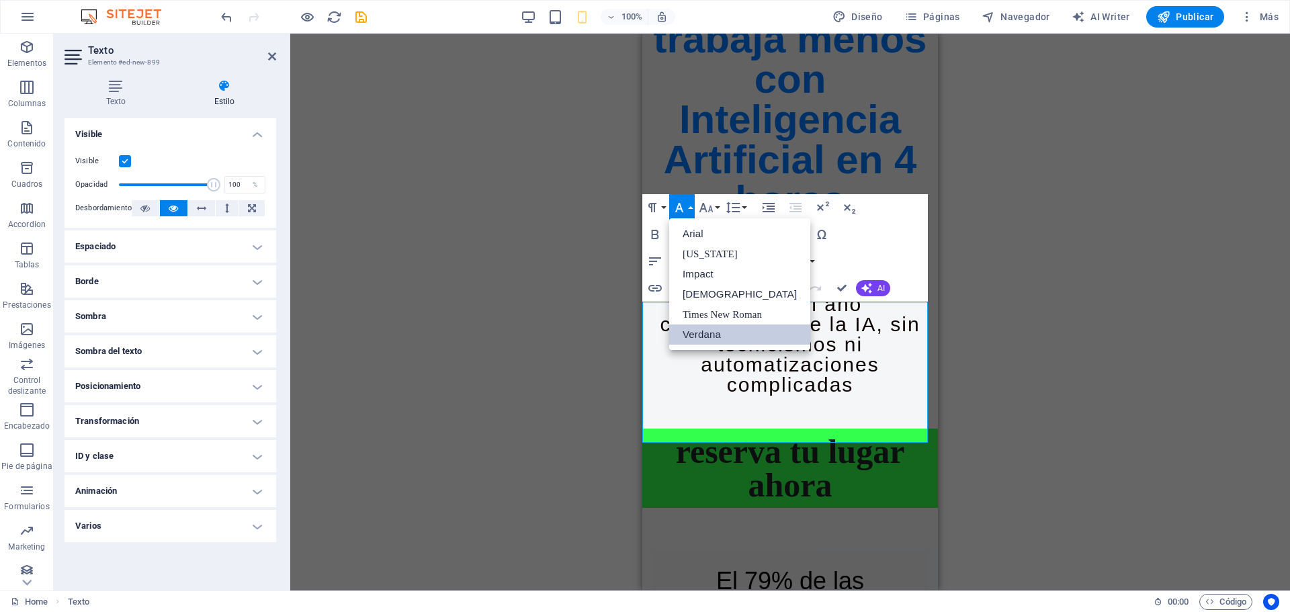
scroll to position [0, 0]
click at [689, 207] on button "Font Family" at bounding box center [682, 207] width 26 height 27
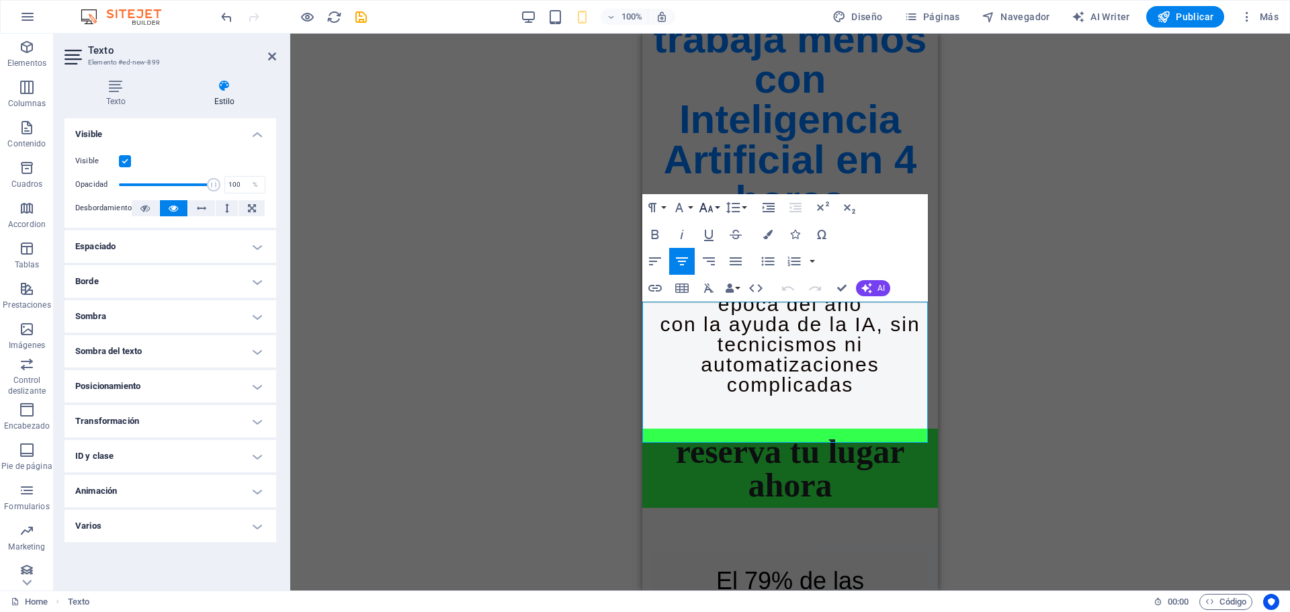
click at [716, 202] on button "Font Size" at bounding box center [709, 207] width 26 height 27
click at [999, 435] on div "Arrastra aquí para reemplazar el contenido existente. Si quieres crear un eleme…" at bounding box center [789, 312] width 999 height 557
click at [272, 56] on icon at bounding box center [272, 56] width 8 height 11
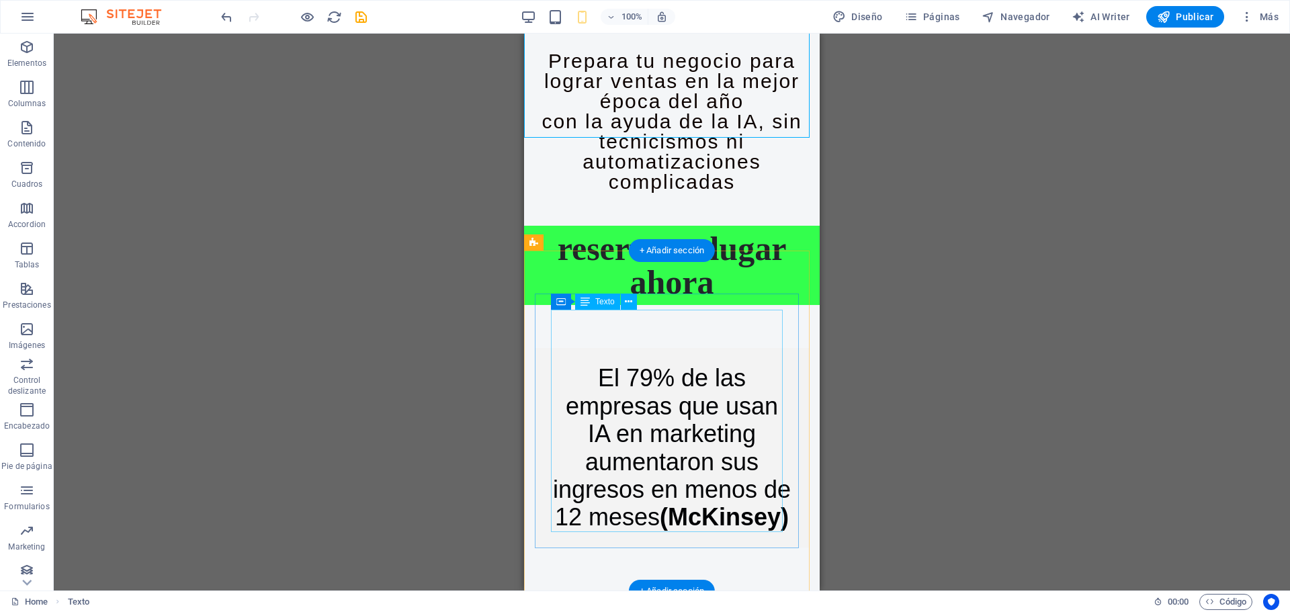
scroll to position [591, 0]
click at [602, 364] on div "El 79% de las empresas que usan IA en marketing aumentaron sus ingresos en meno…" at bounding box center [672, 447] width 242 height 167
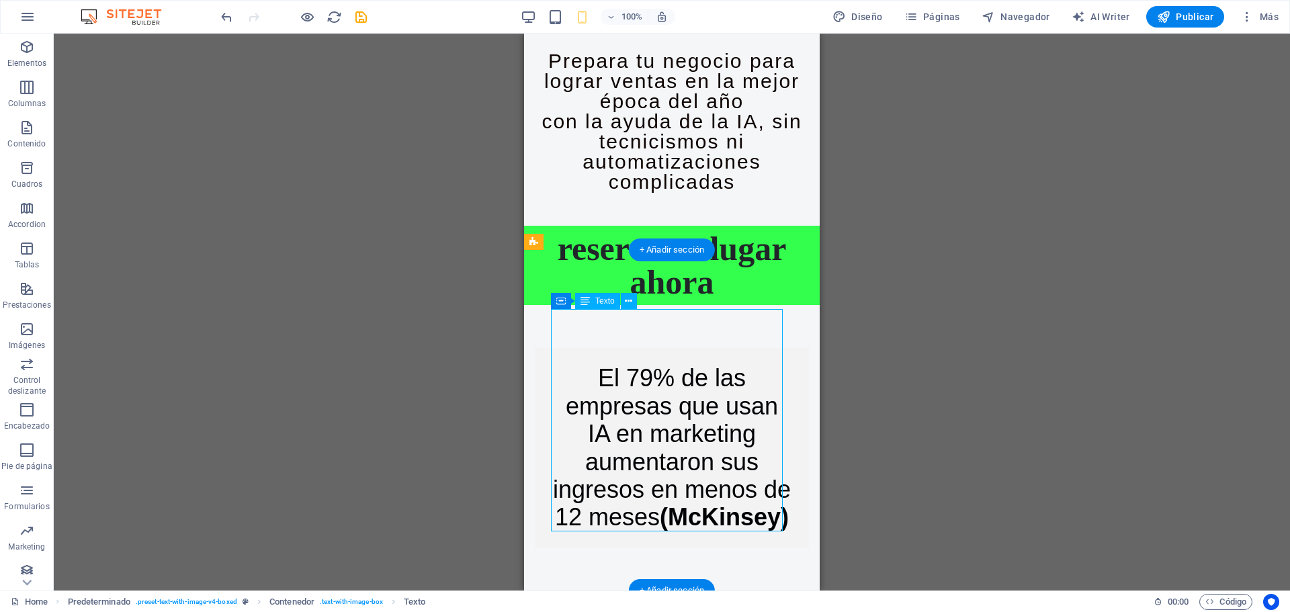
click at [582, 364] on div "El 79% de las empresas que usan IA en marketing aumentaron sus ingresos en meno…" at bounding box center [672, 447] width 242 height 167
click at [587, 364] on div "El 79% de las empresas que usan IA en marketing aumentaron sus ingresos en meno…" at bounding box center [672, 447] width 242 height 167
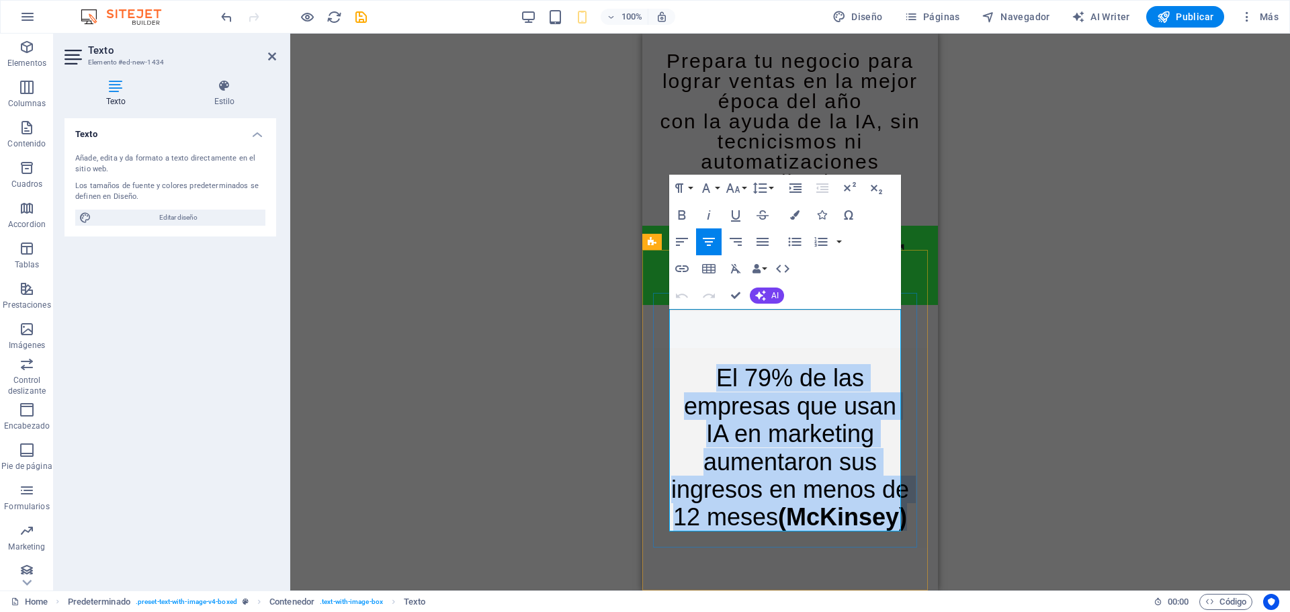
drag, startPoint x: 698, startPoint y: 322, endPoint x: 899, endPoint y: 530, distance: 289.3
click at [899, 530] on h4 "El 79% de las empresas que usan IA en marketing aumentaron sus ingresos en meno…" at bounding box center [790, 447] width 242 height 167
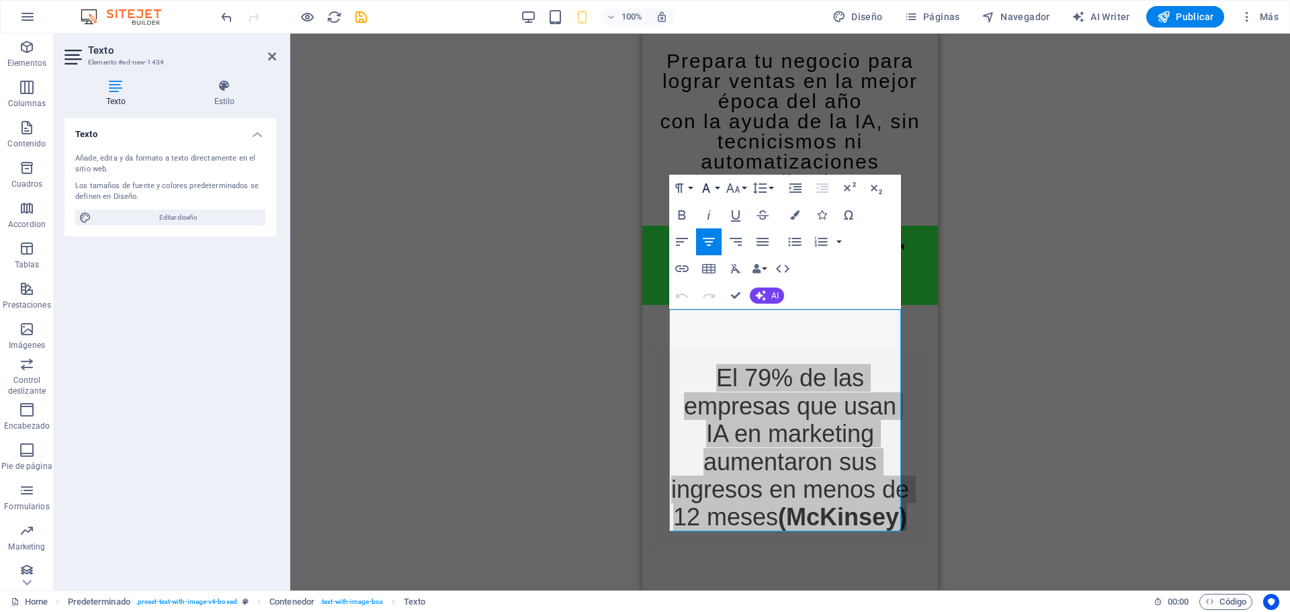
click at [713, 181] on icon "button" at bounding box center [706, 188] width 16 height 16
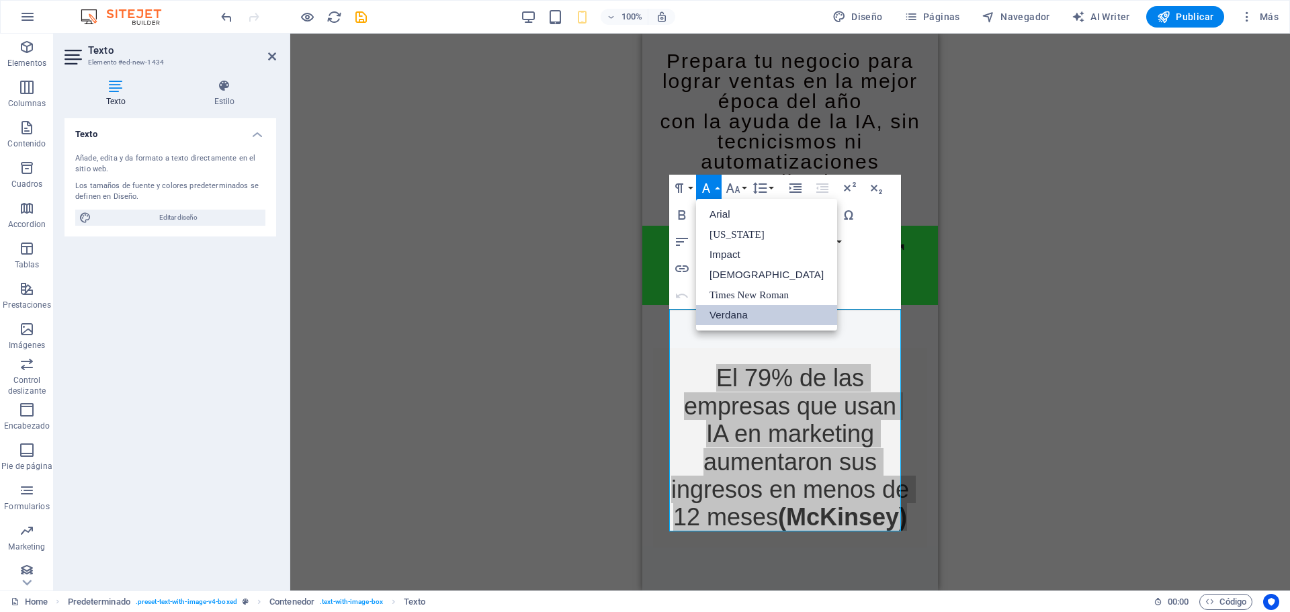
scroll to position [0, 0]
click at [743, 189] on button "Font Size" at bounding box center [736, 188] width 26 height 27
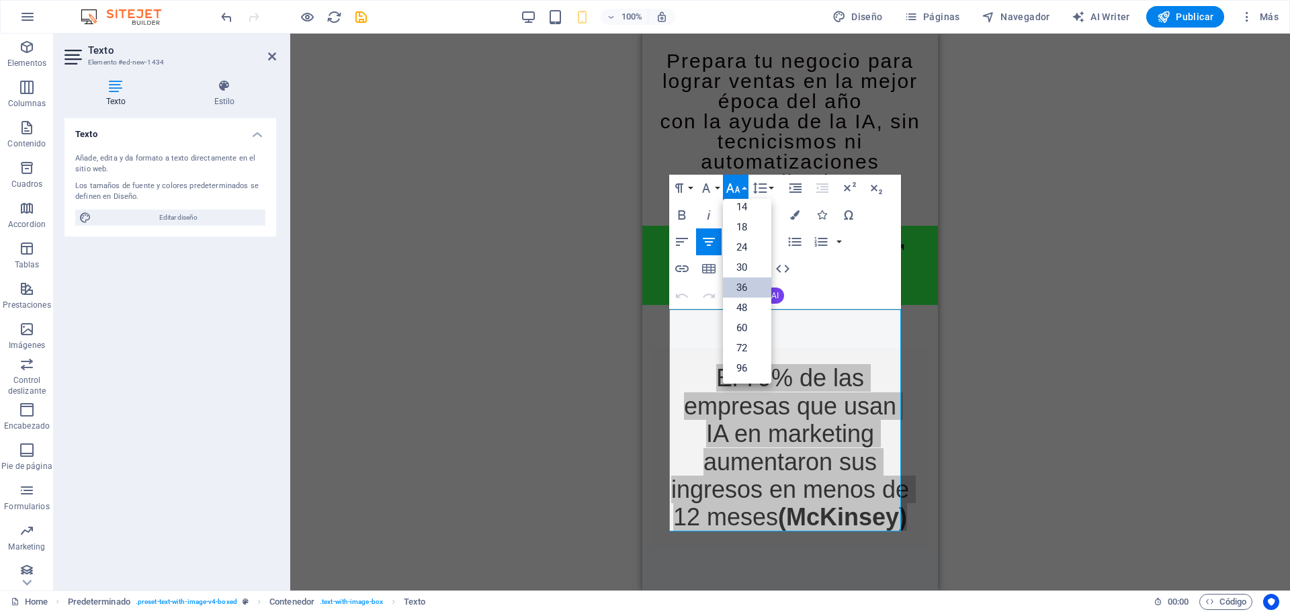
scroll to position [108, 0]
drag, startPoint x: 742, startPoint y: 265, endPoint x: 102, endPoint y: 222, distance: 640.9
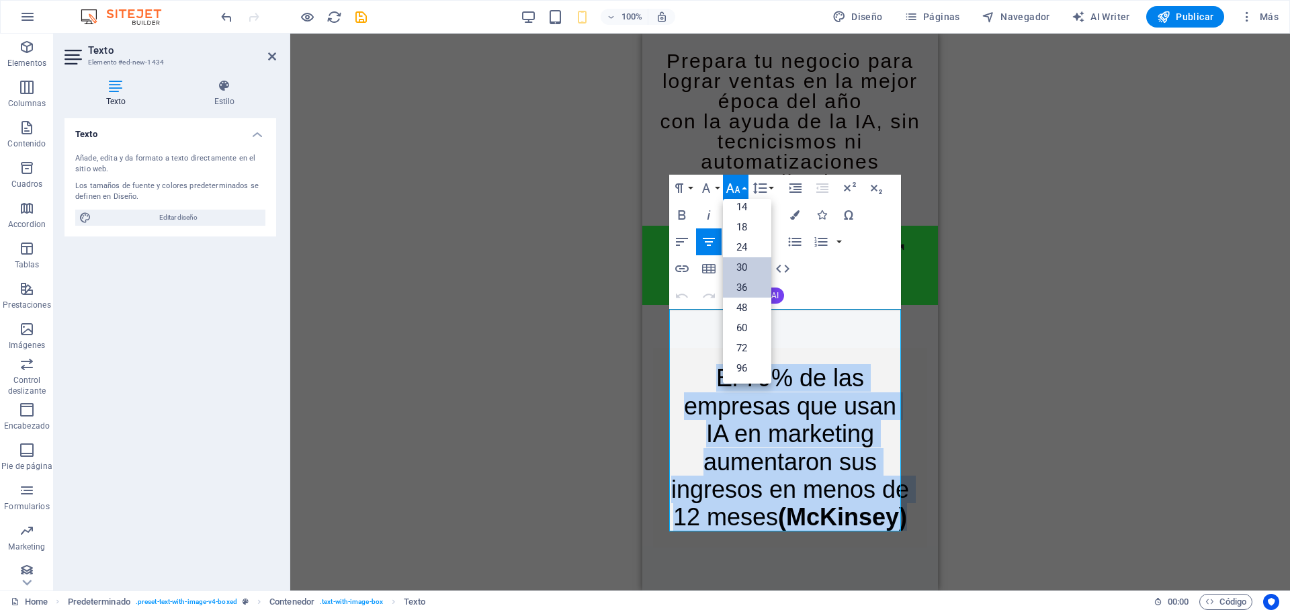
click at [742, 265] on link "30" at bounding box center [747, 267] width 48 height 20
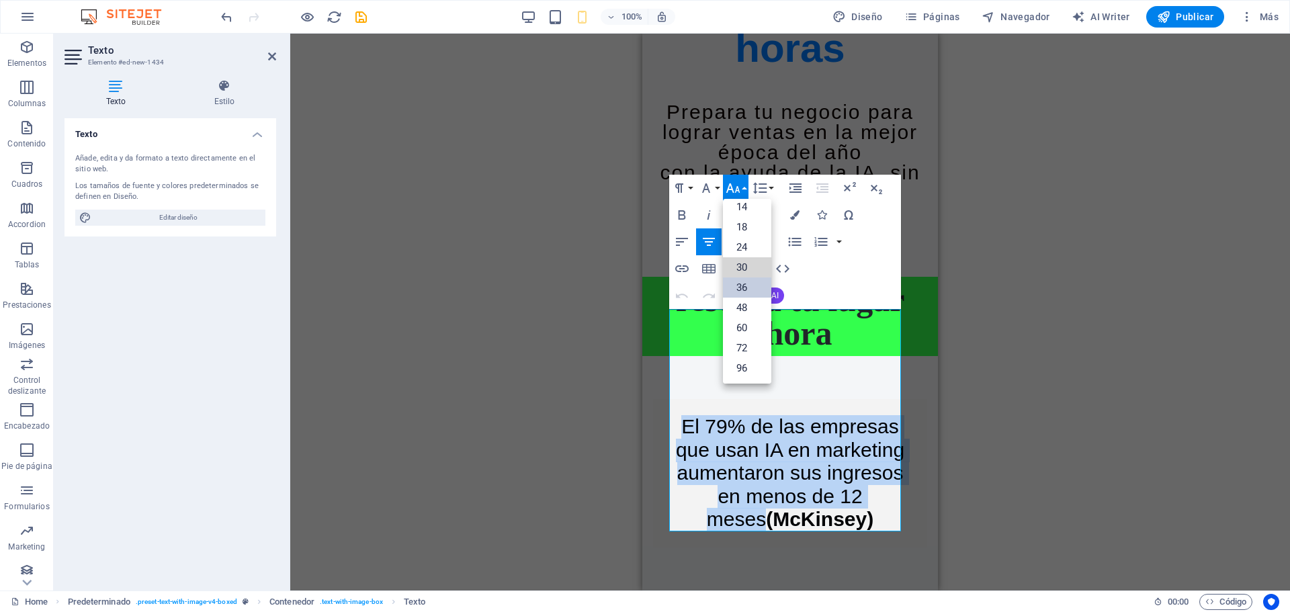
scroll to position [508, 0]
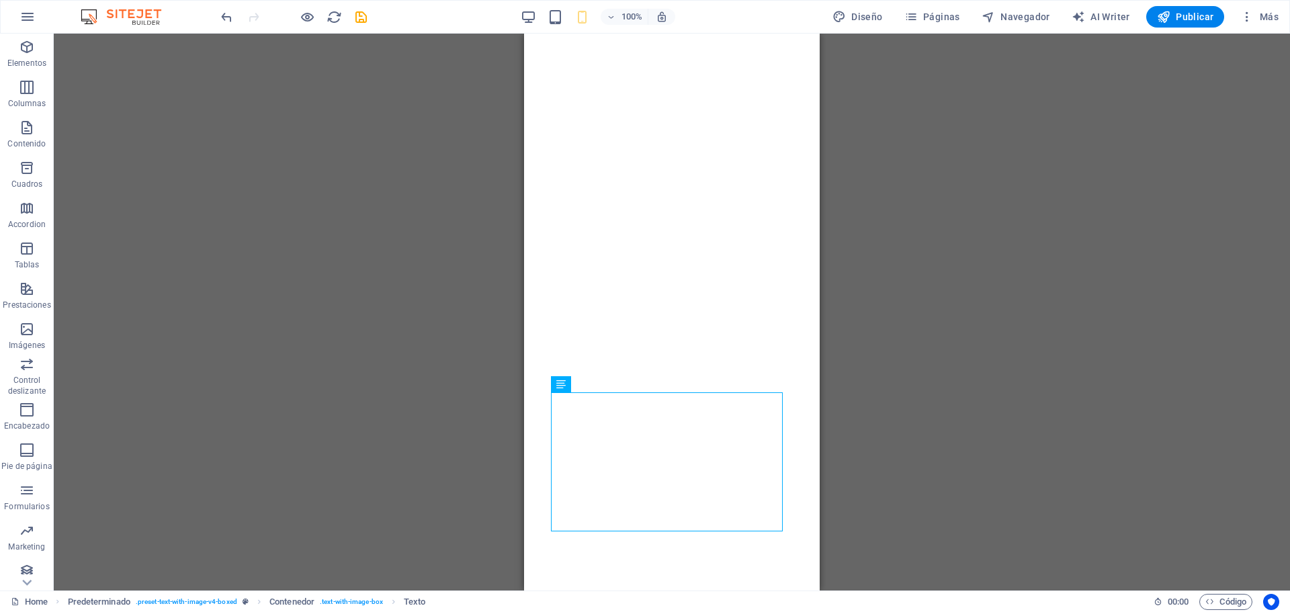
click at [1061, 439] on div "Arrastra aquí para reemplazar el contenido existente. Si quieres crear un eleme…" at bounding box center [672, 312] width 1236 height 557
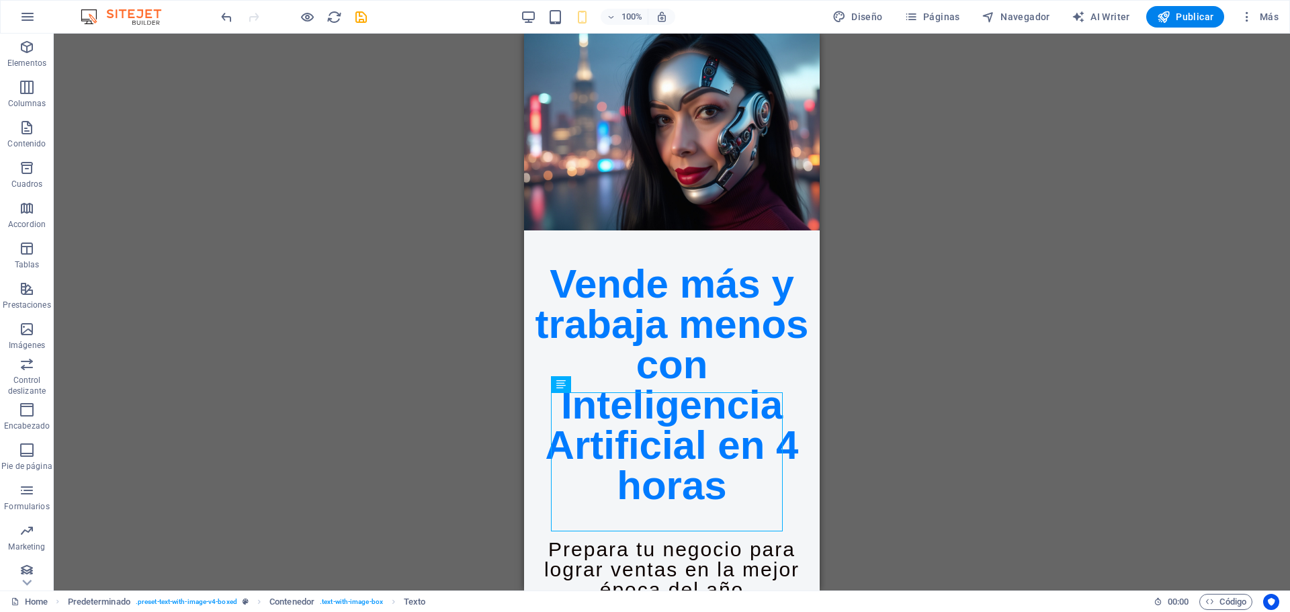
click at [1061, 439] on div "Arrastra aquí para reemplazar el contenido existente. Si quieres crear un eleme…" at bounding box center [672, 312] width 1236 height 557
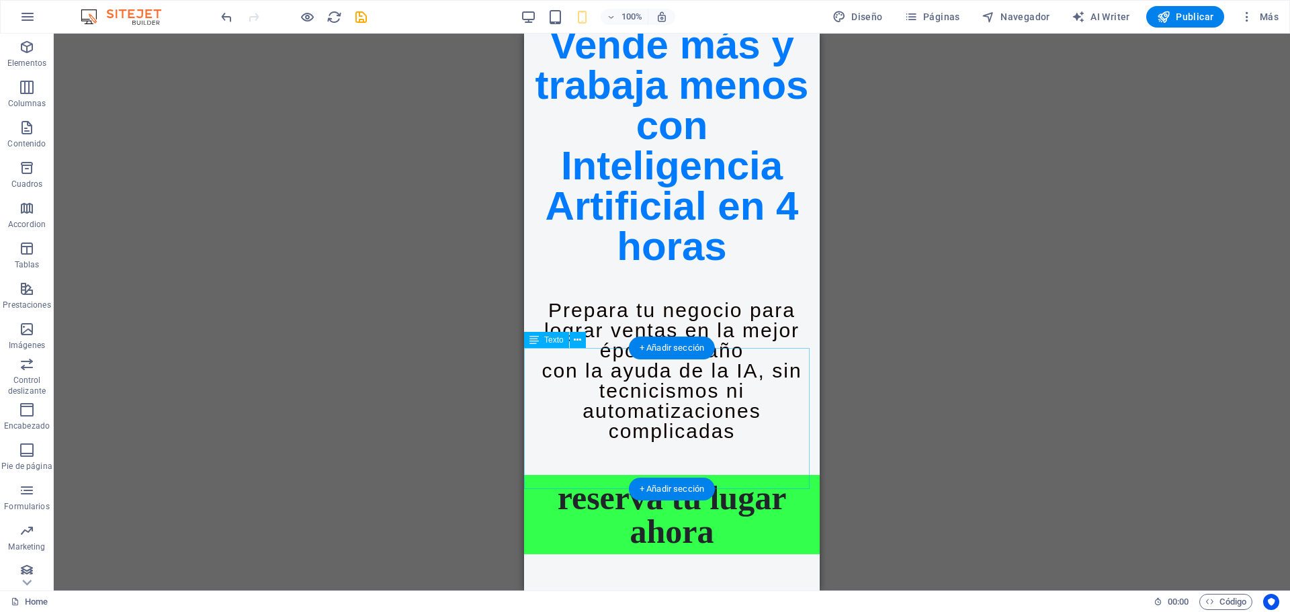
scroll to position [508, 0]
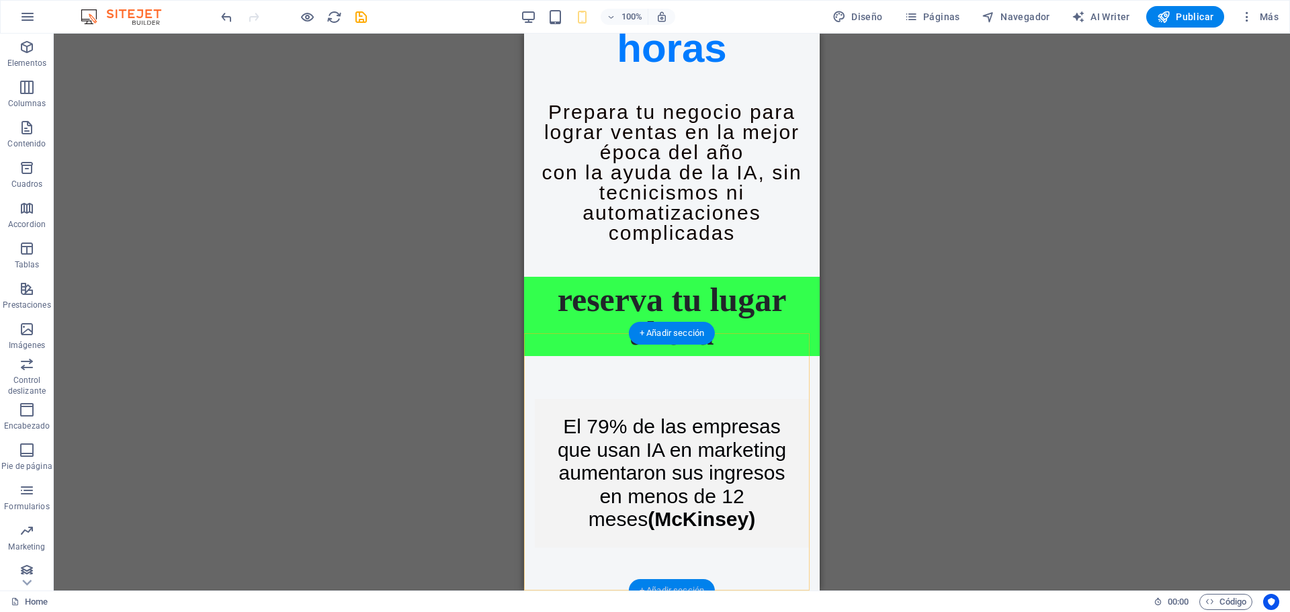
click at [689, 584] on div "+ Añadir sección" at bounding box center [672, 590] width 86 height 23
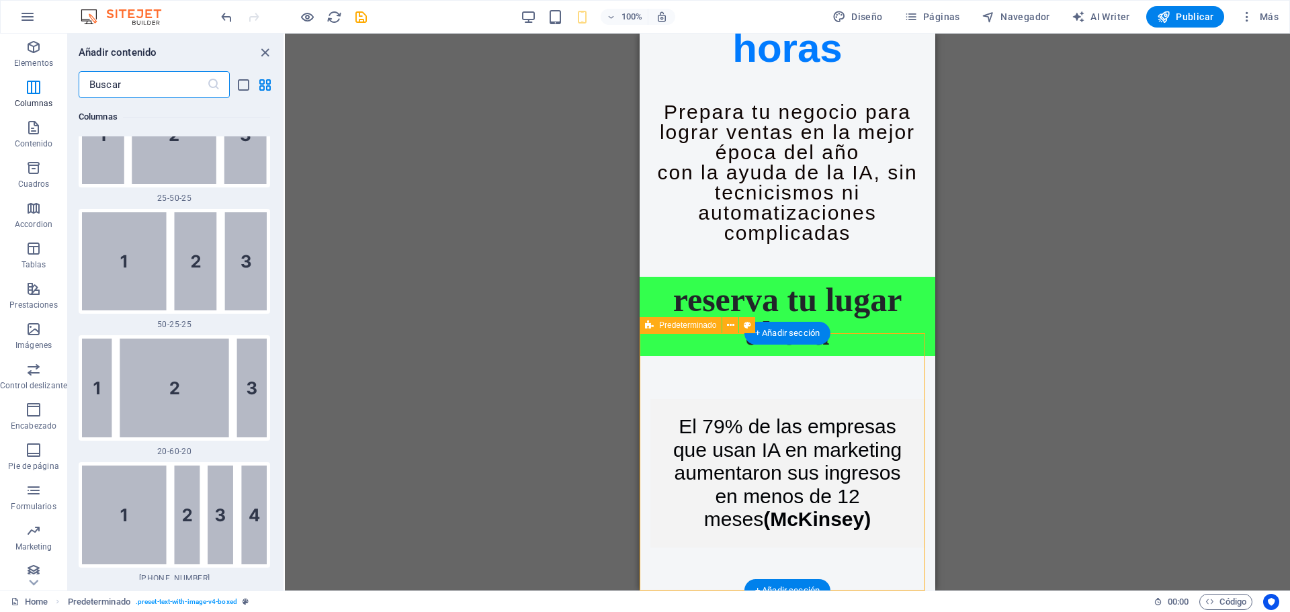
scroll to position [4303, 0]
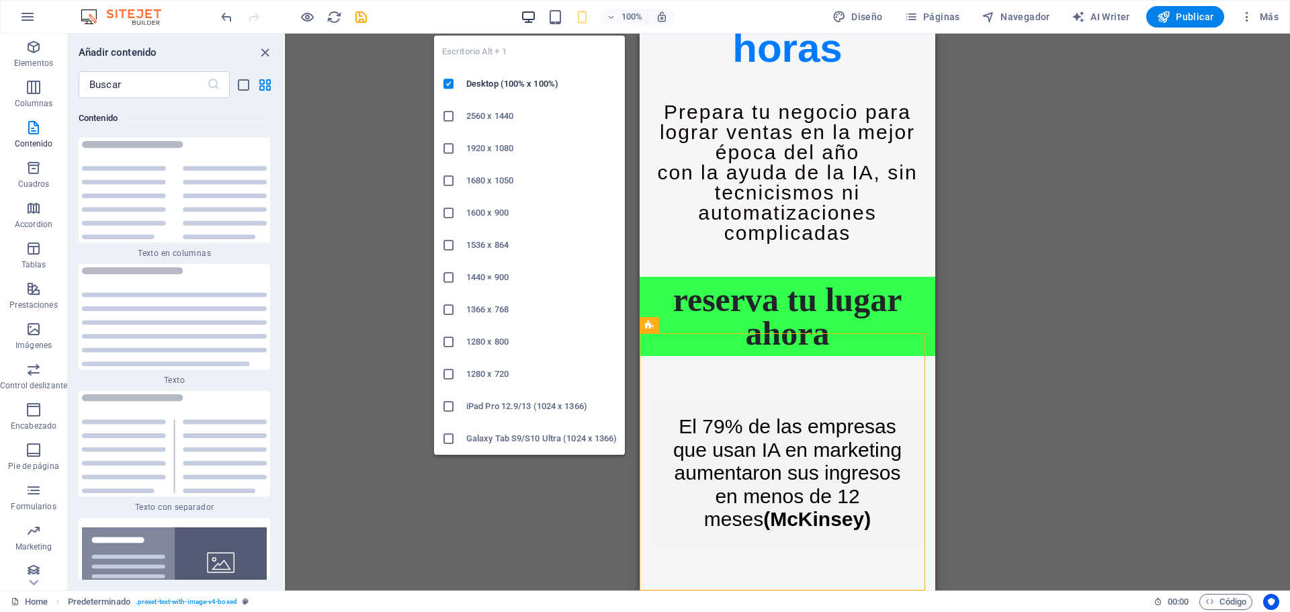
click at [529, 21] on icon "button" at bounding box center [528, 16] width 15 height 15
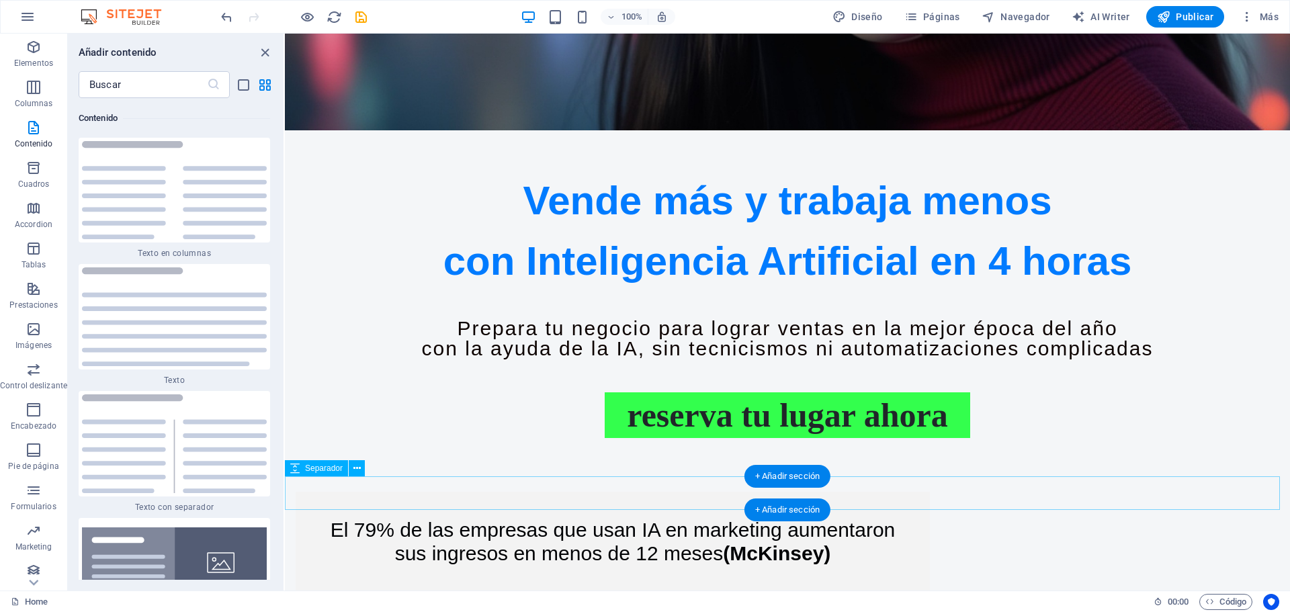
scroll to position [646, 0]
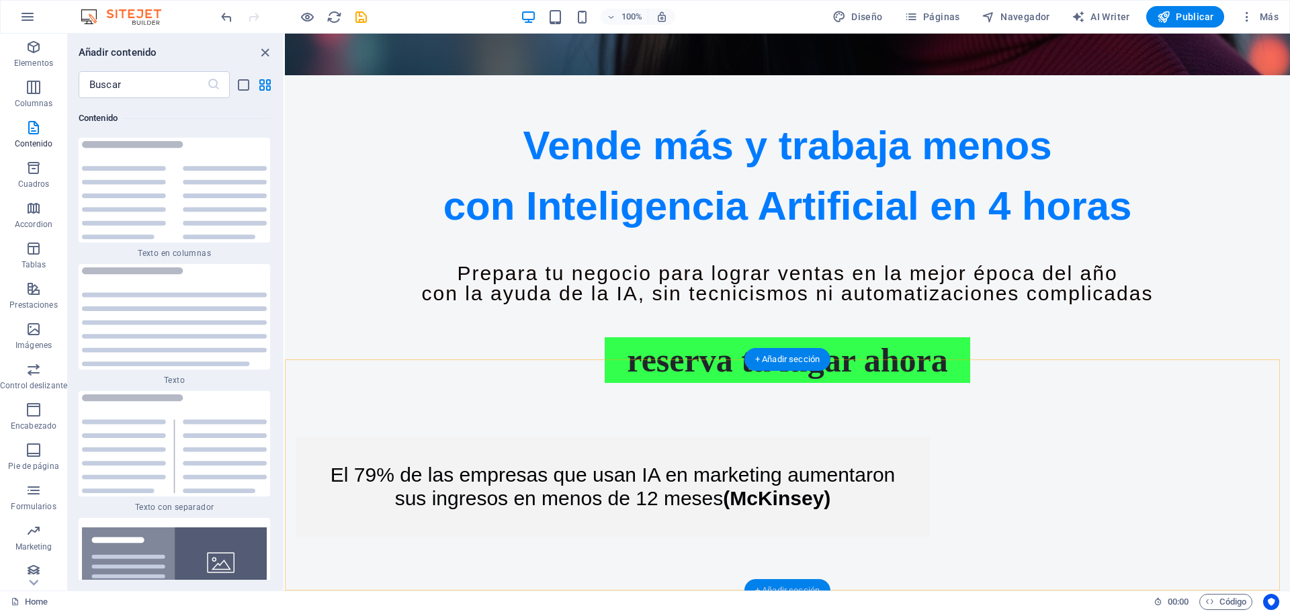
click at [786, 585] on div "+ Añadir sección" at bounding box center [787, 590] width 86 height 23
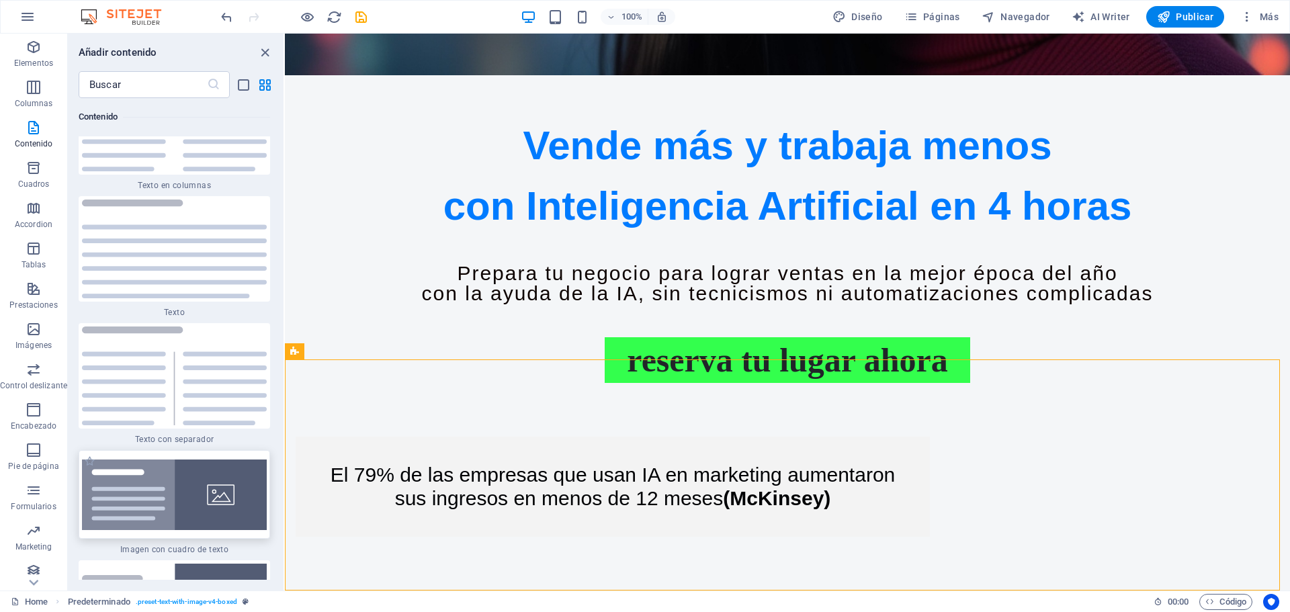
scroll to position [4504, 0]
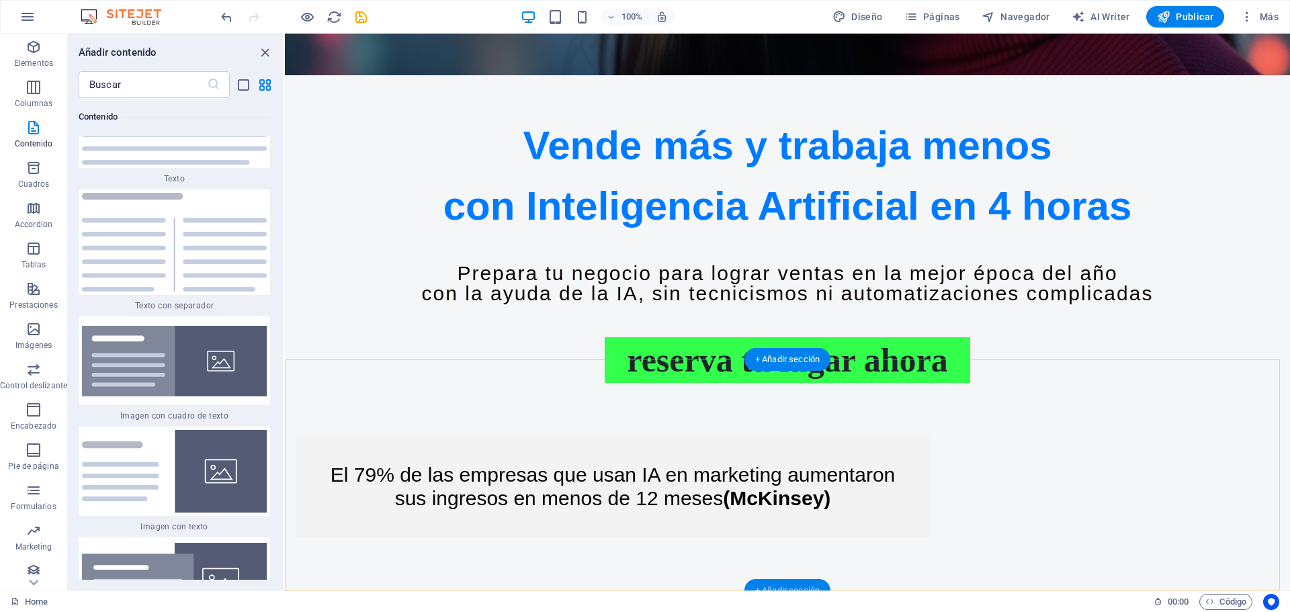
click at [805, 582] on div "+ Añadir sección" at bounding box center [787, 590] width 86 height 23
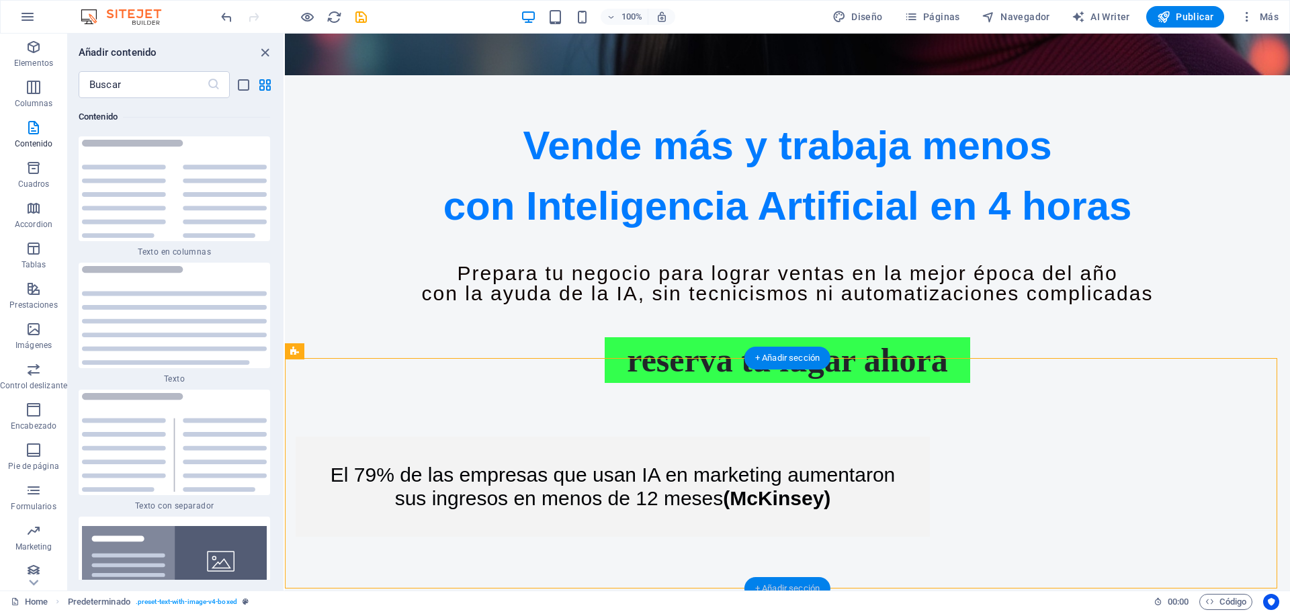
scroll to position [4303, 0]
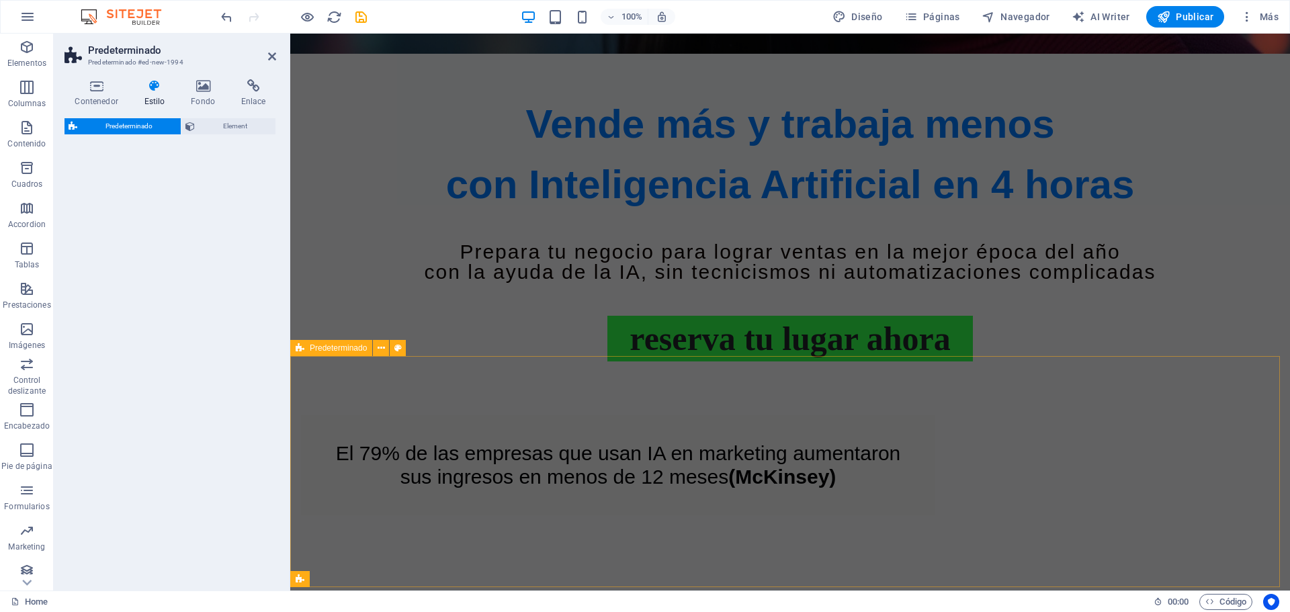
select select "rem"
select select "px"
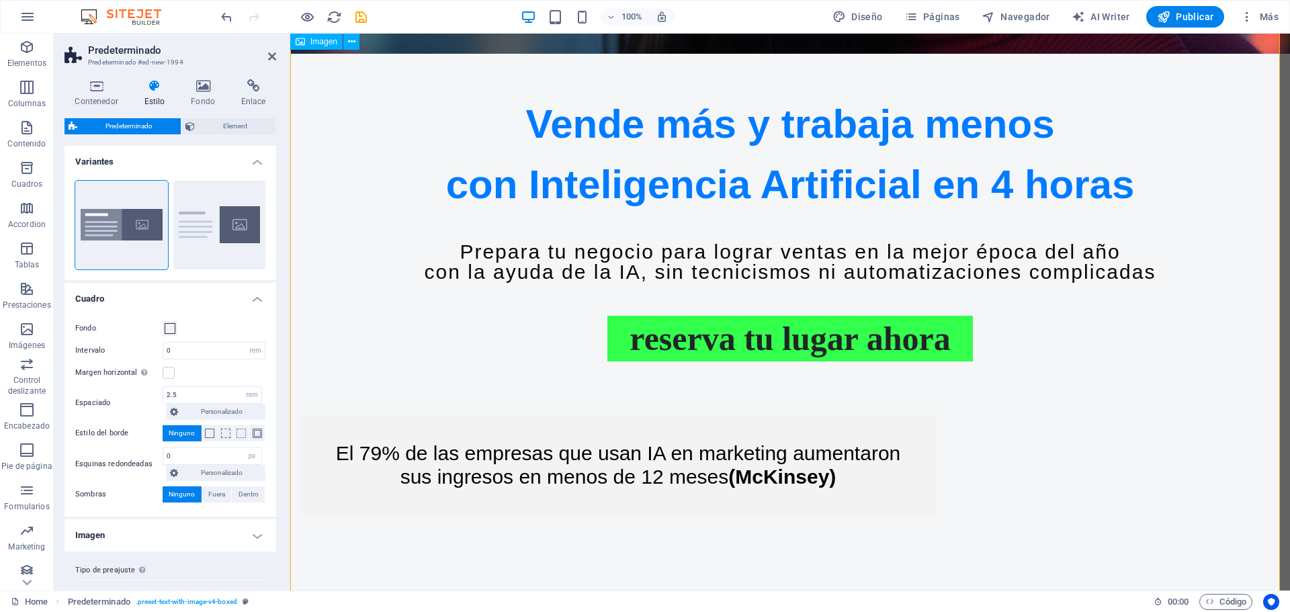
scroll to position [1413, 0]
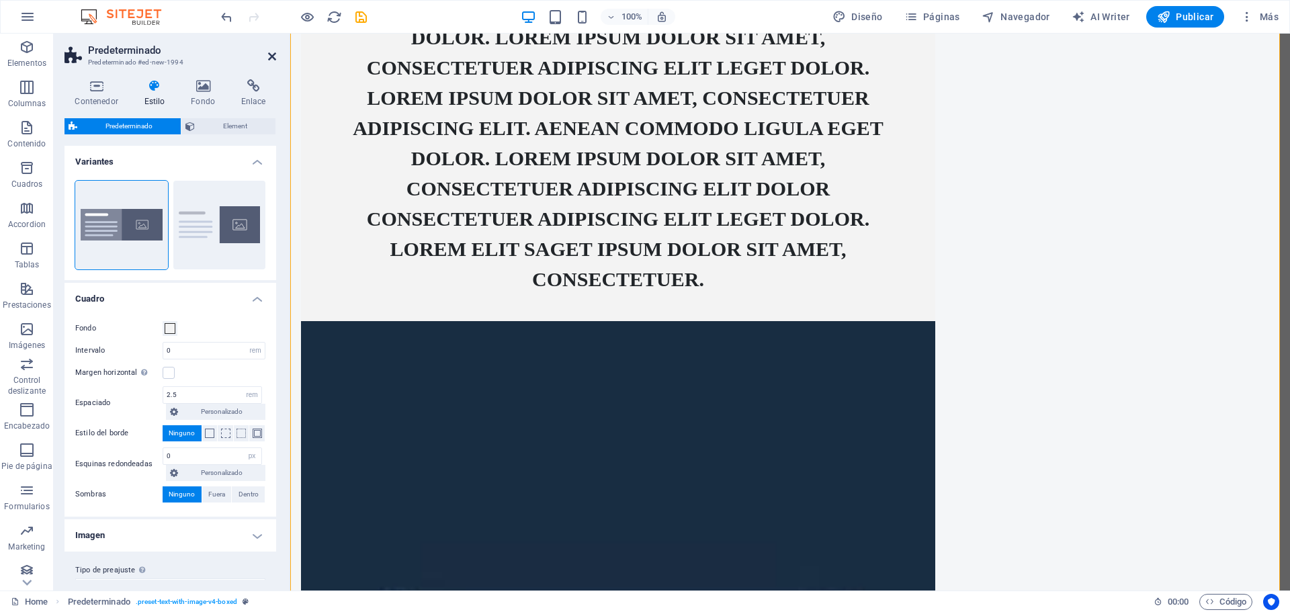
click at [268, 54] on icon at bounding box center [272, 56] width 8 height 11
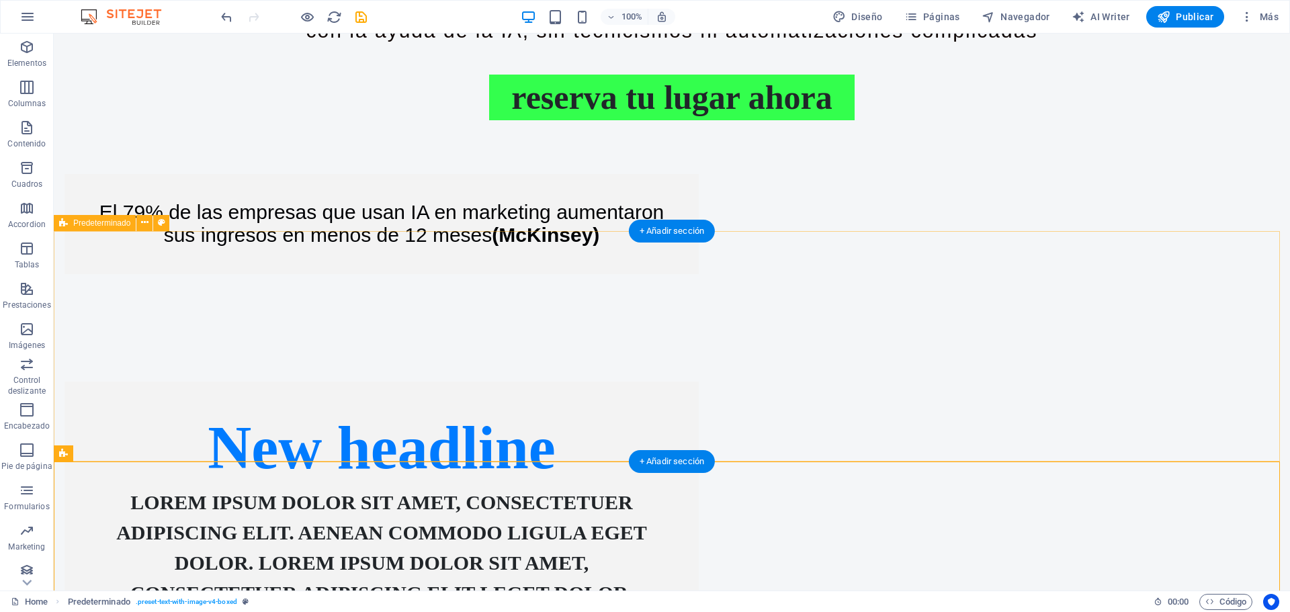
scroll to position [1167, 0]
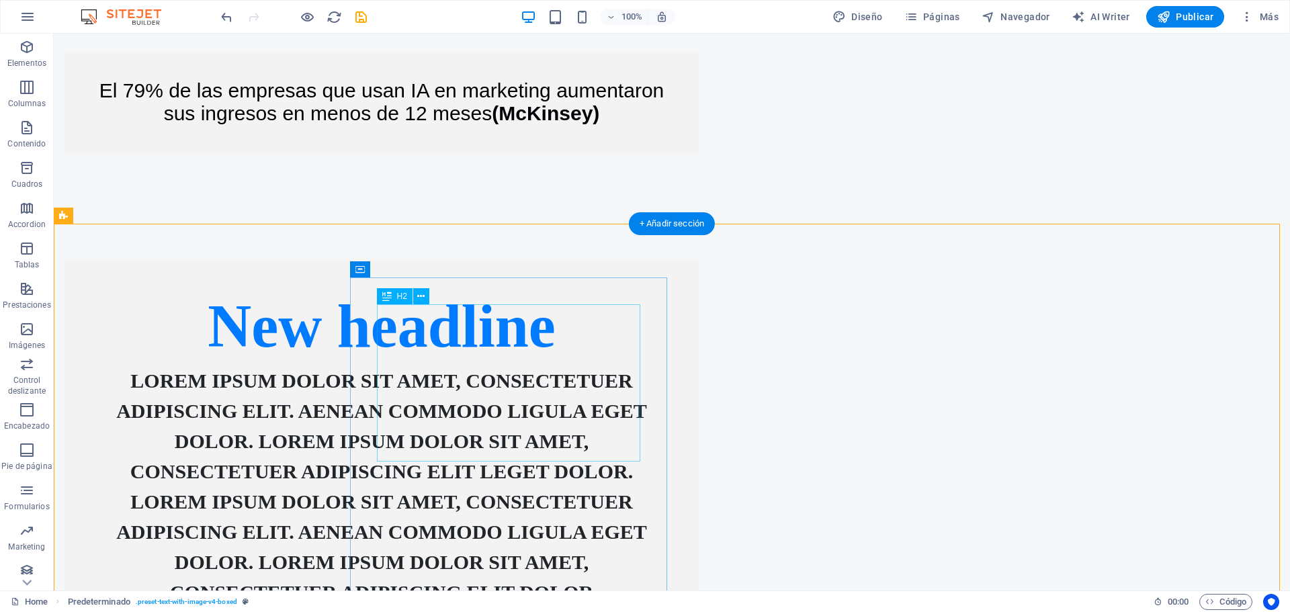
click at [527, 365] on div "New headline" at bounding box center [381, 326] width 580 height 79
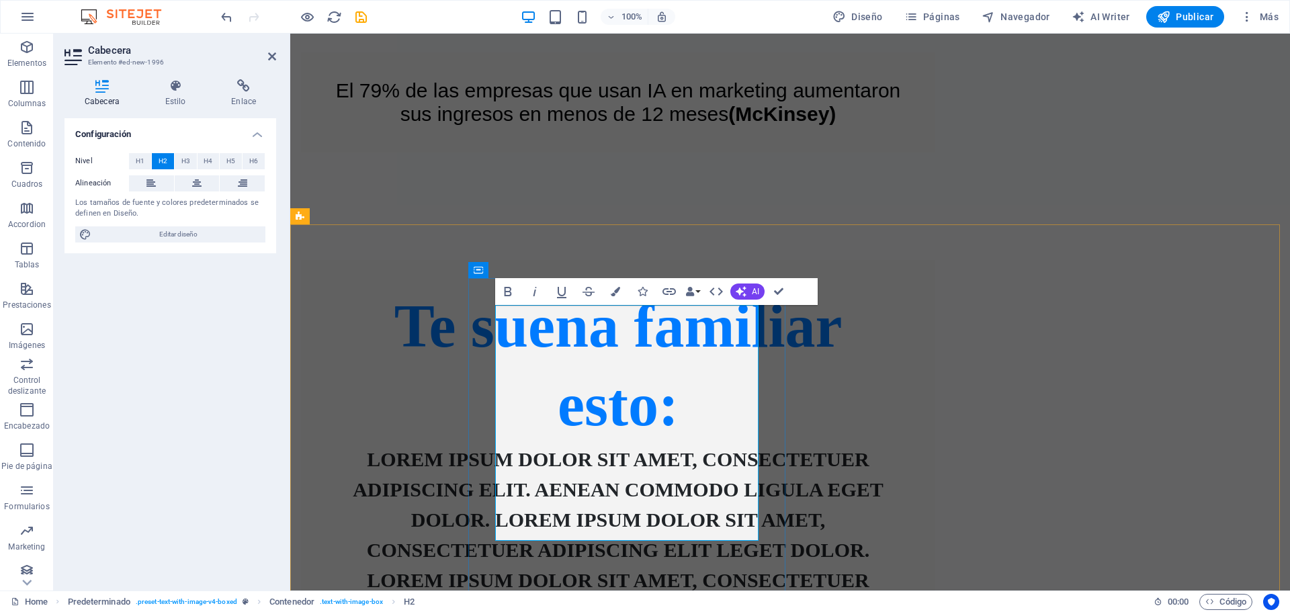
click at [693, 444] on h2 "Te suena familiar esto:" at bounding box center [618, 365] width 580 height 157
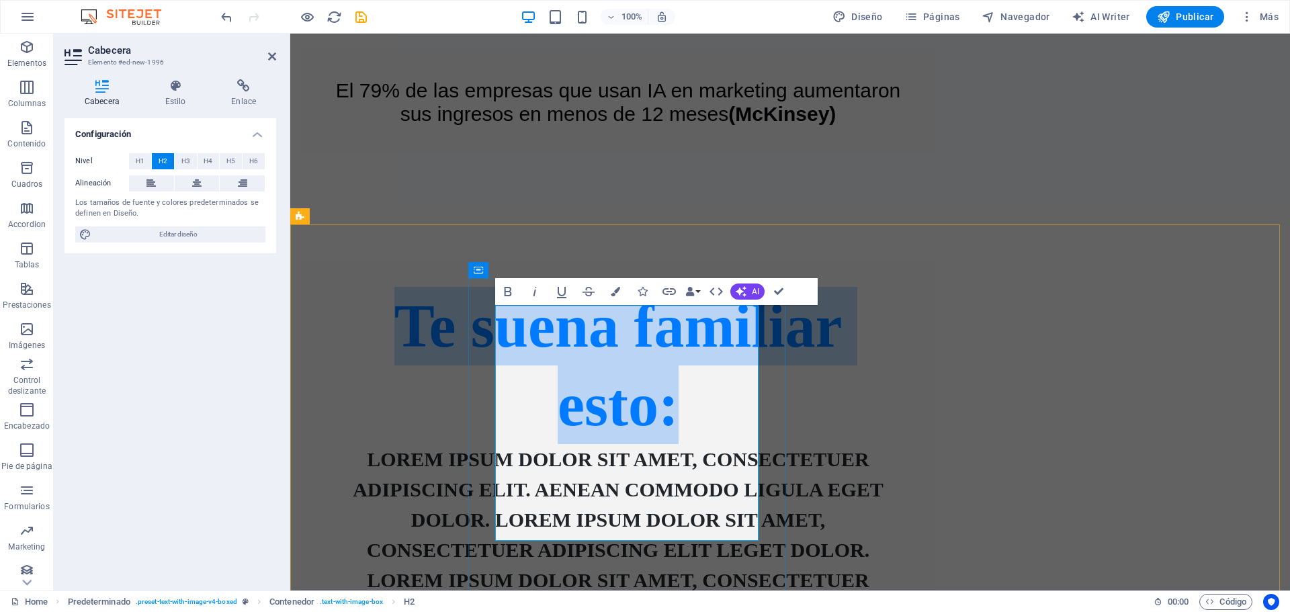
drag, startPoint x: 694, startPoint y: 525, endPoint x: 509, endPoint y: 351, distance: 253.3
click at [509, 351] on h2 "Te suena familiar esto:" at bounding box center [618, 365] width 580 height 157
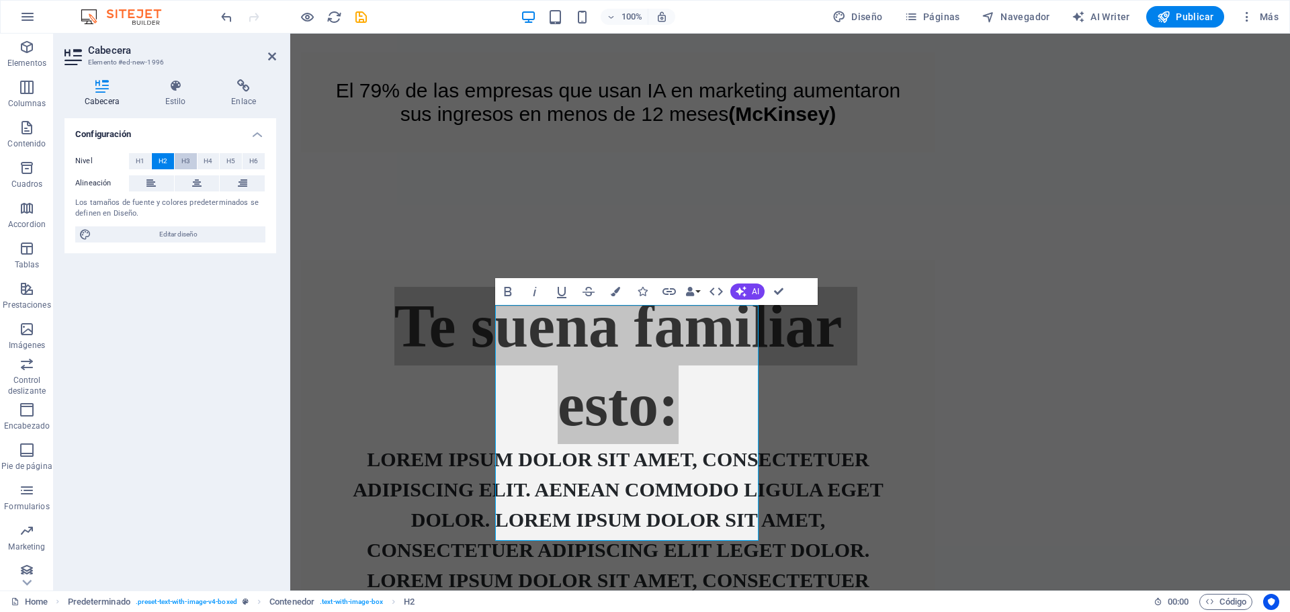
click at [186, 161] on span "H3" at bounding box center [185, 161] width 9 height 16
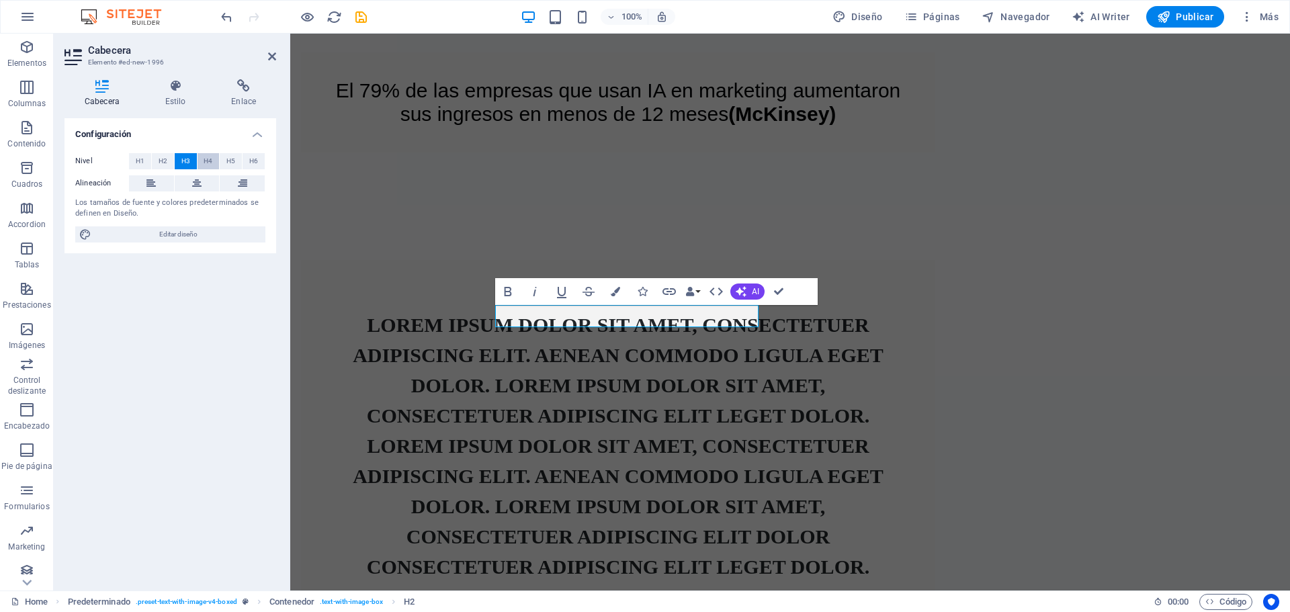
click at [213, 161] on button "H4" at bounding box center [208, 161] width 22 height 16
click at [222, 162] on button "H5" at bounding box center [231, 161] width 22 height 16
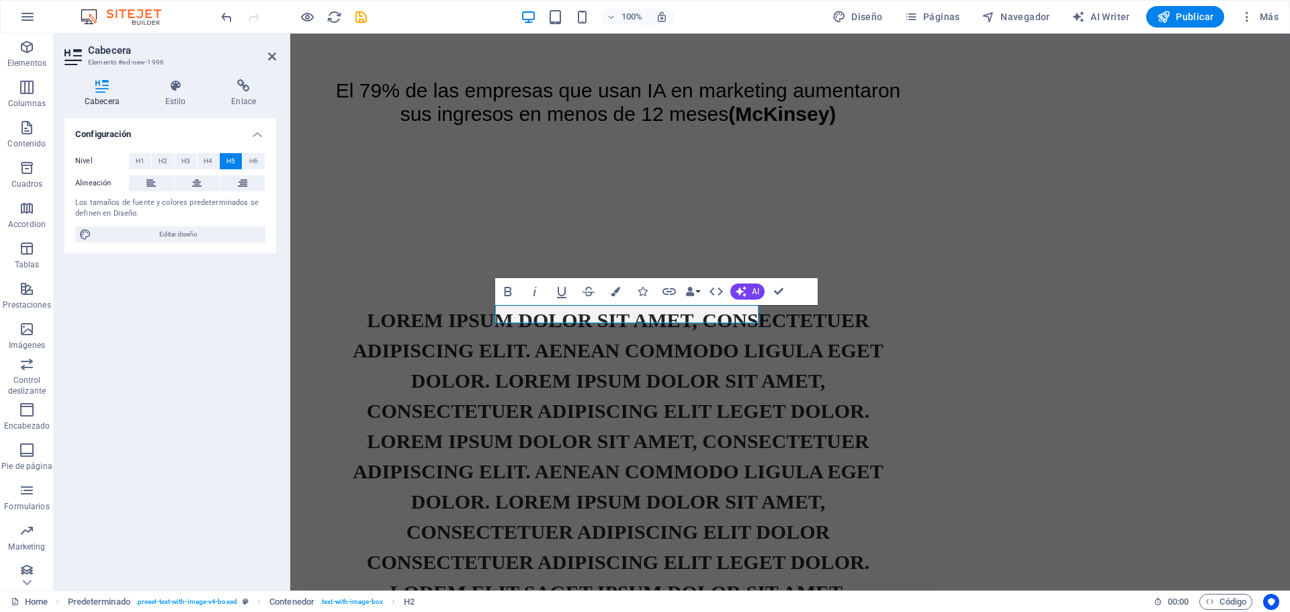
drag, startPoint x: 255, startPoint y: 163, endPoint x: 236, endPoint y: 159, distance: 19.4
click at [255, 163] on span "H6" at bounding box center [253, 161] width 9 height 16
click at [139, 163] on span "H1" at bounding box center [140, 161] width 9 height 16
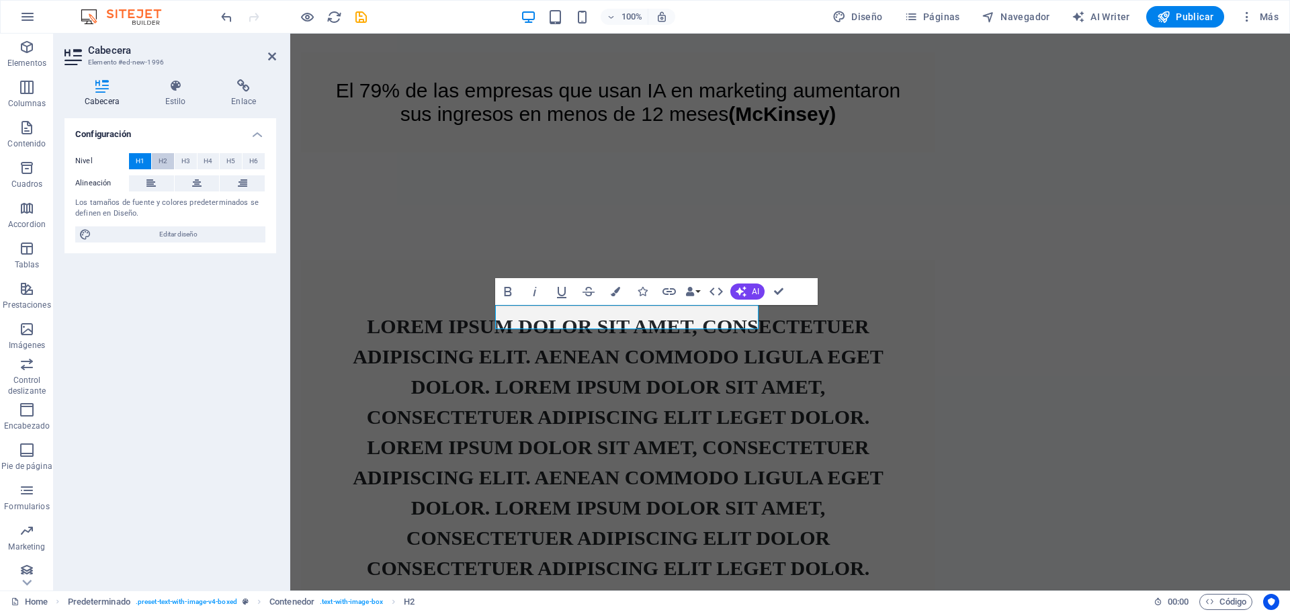
click at [162, 163] on span "H2" at bounding box center [163, 161] width 9 height 16
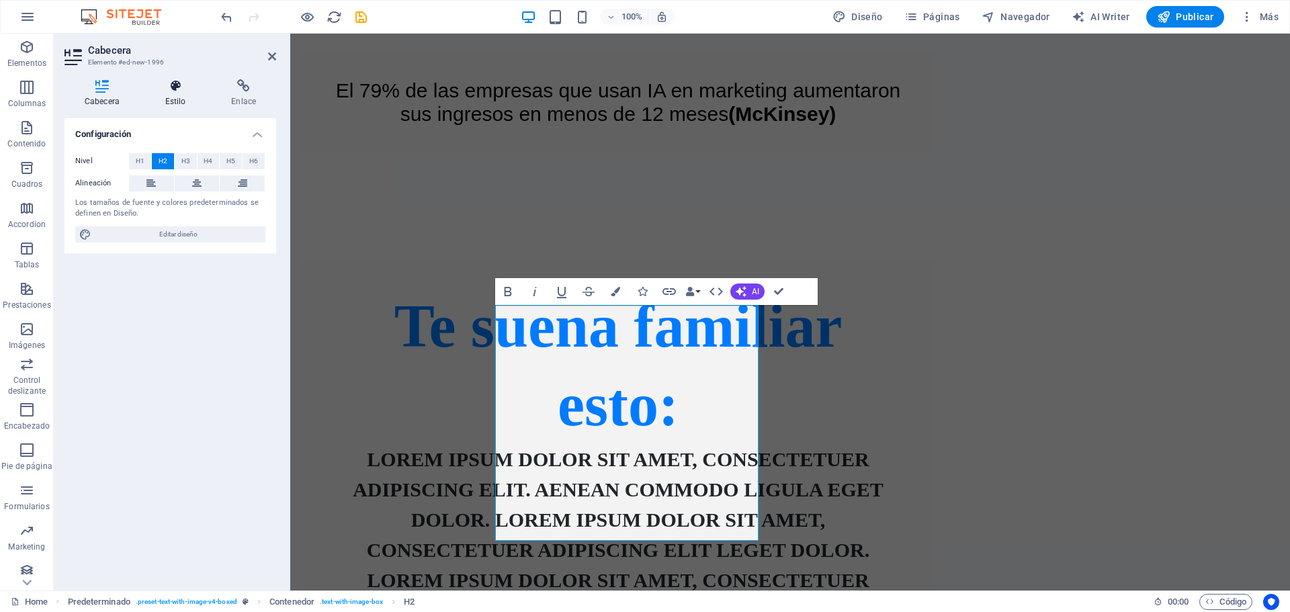
click at [181, 102] on h4 "Estilo" at bounding box center [178, 93] width 66 height 28
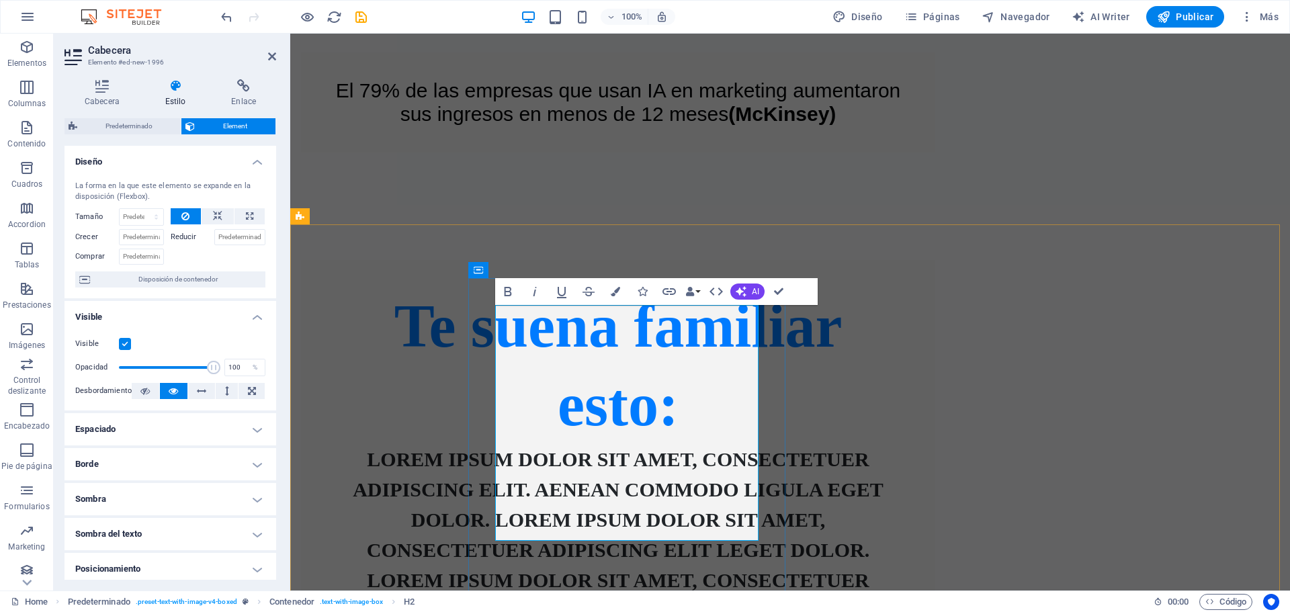
click at [533, 346] on h2 "Te suena familiar esto:" at bounding box center [618, 365] width 580 height 157
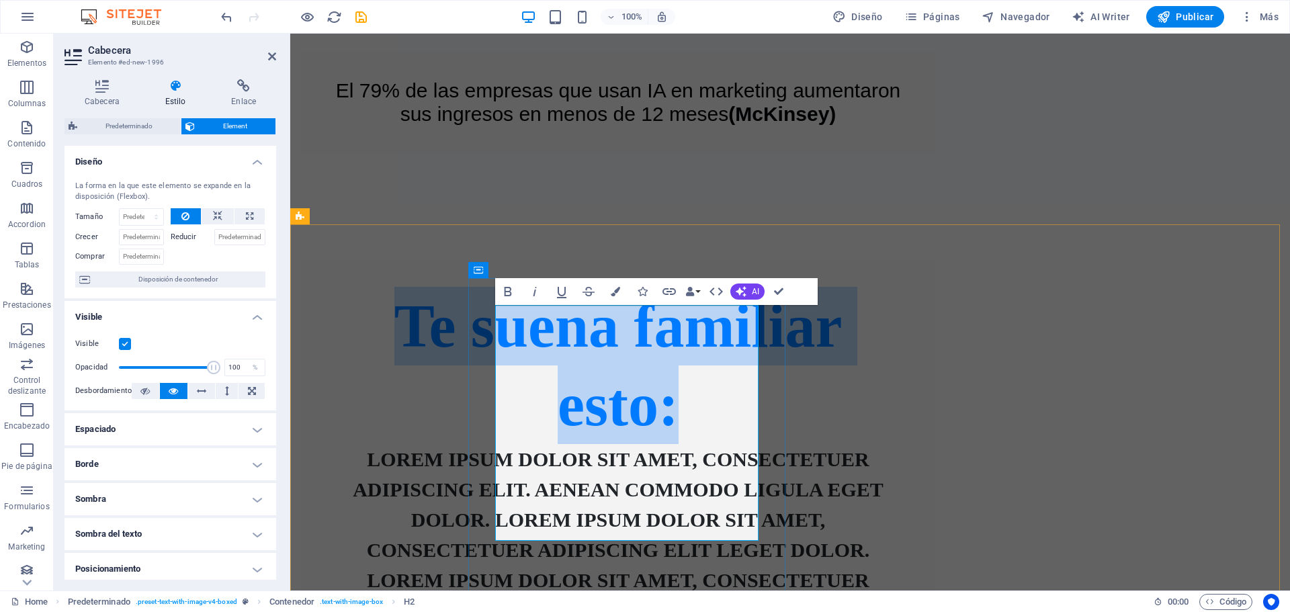
drag, startPoint x: 527, startPoint y: 344, endPoint x: 723, endPoint y: 497, distance: 248.3
click at [723, 444] on h2 "Te suena familiar esto:" at bounding box center [618, 365] width 580 height 157
click at [509, 298] on icon "button" at bounding box center [508, 291] width 16 height 16
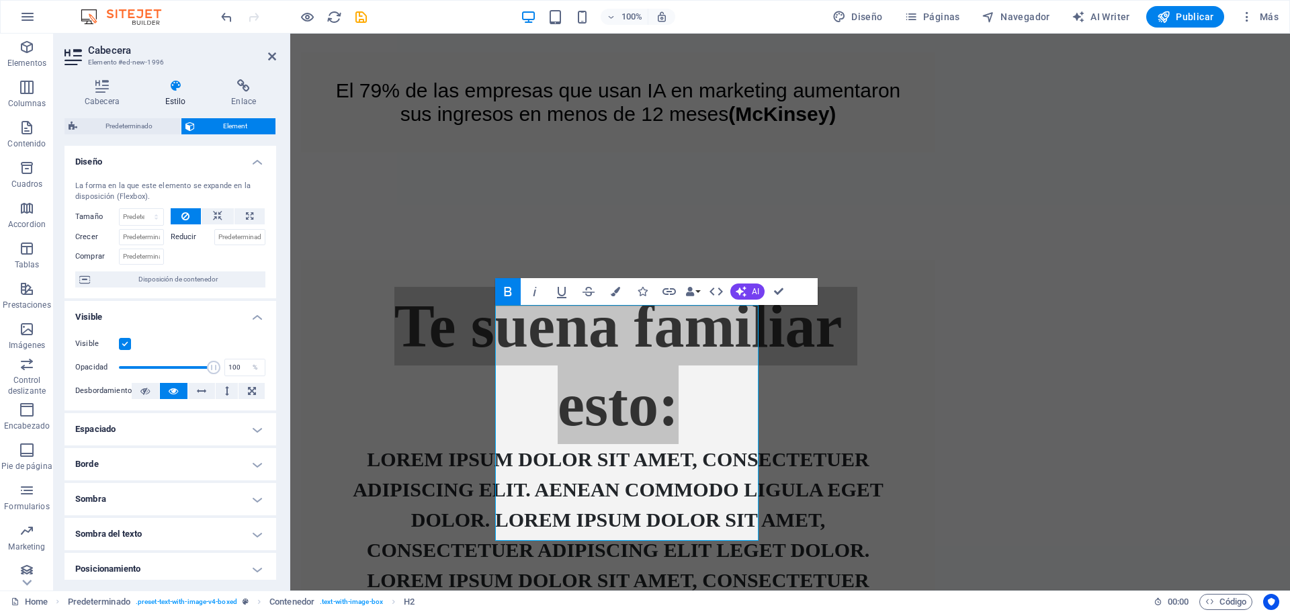
click at [208, 431] on h4 "Espaciado" at bounding box center [170, 429] width 212 height 32
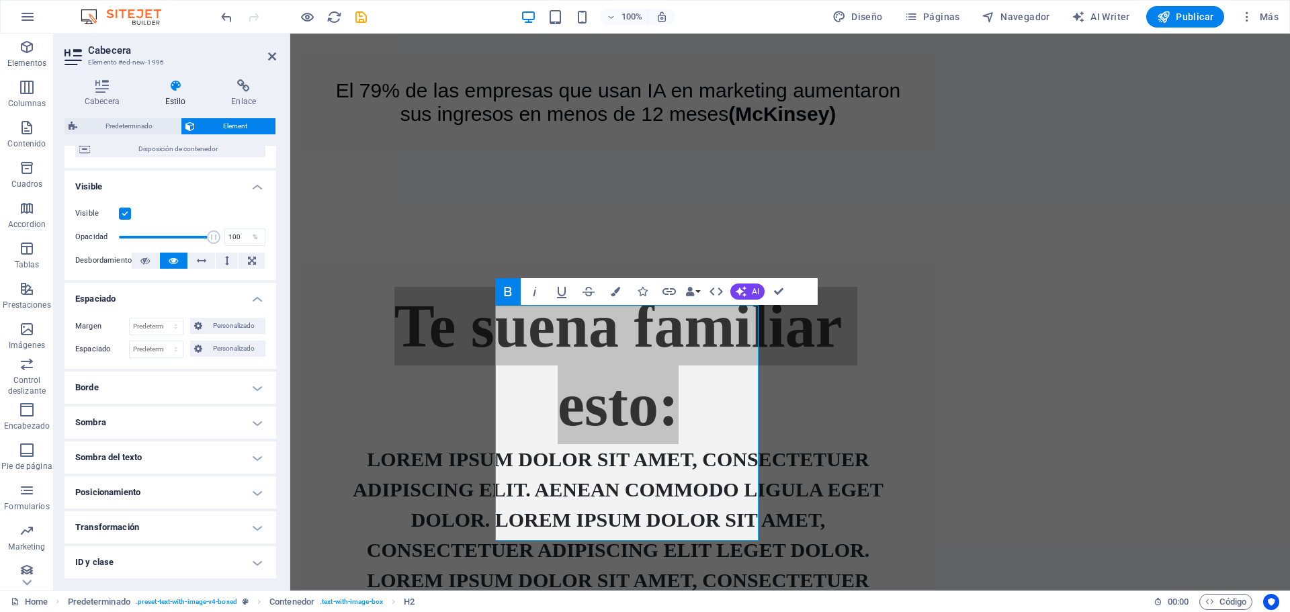
scroll to position [134, 0]
click at [238, 384] on h4 "Borde" at bounding box center [170, 383] width 212 height 32
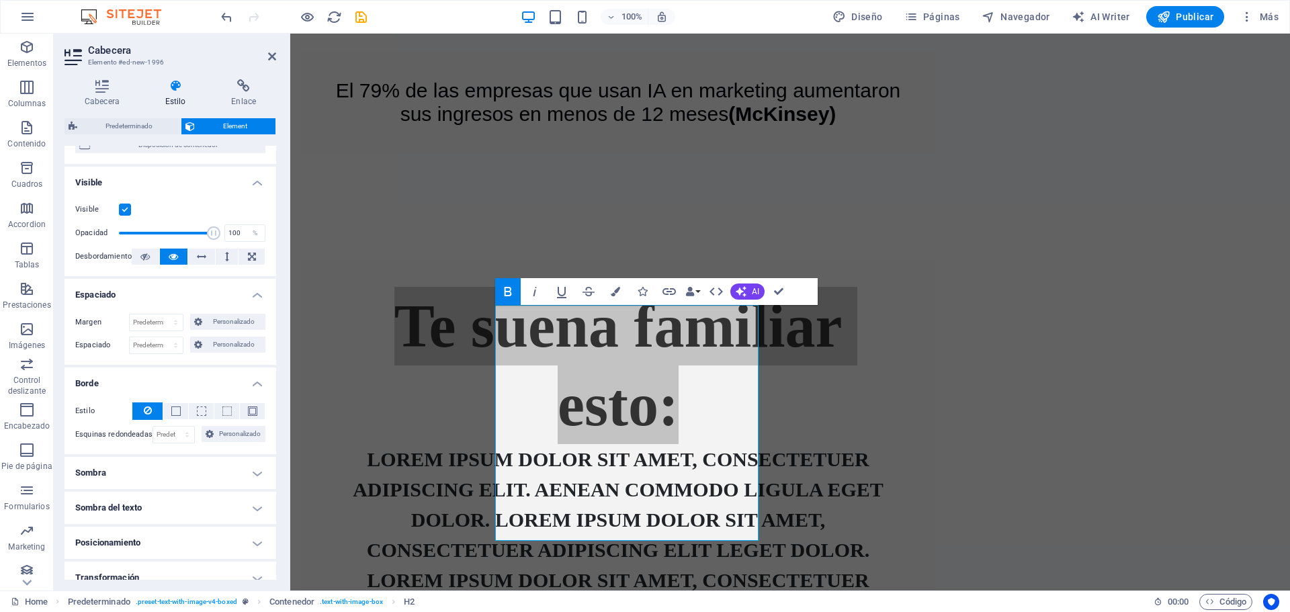
scroll to position [253, 0]
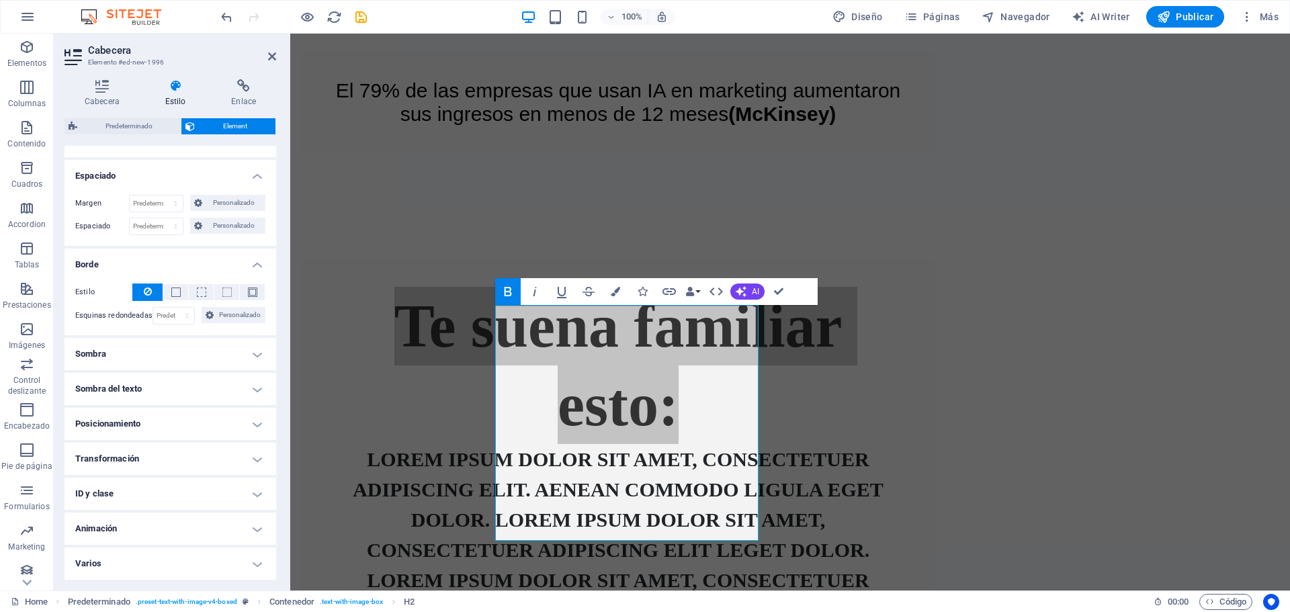
click at [243, 351] on h4 "Sombra" at bounding box center [170, 354] width 212 height 32
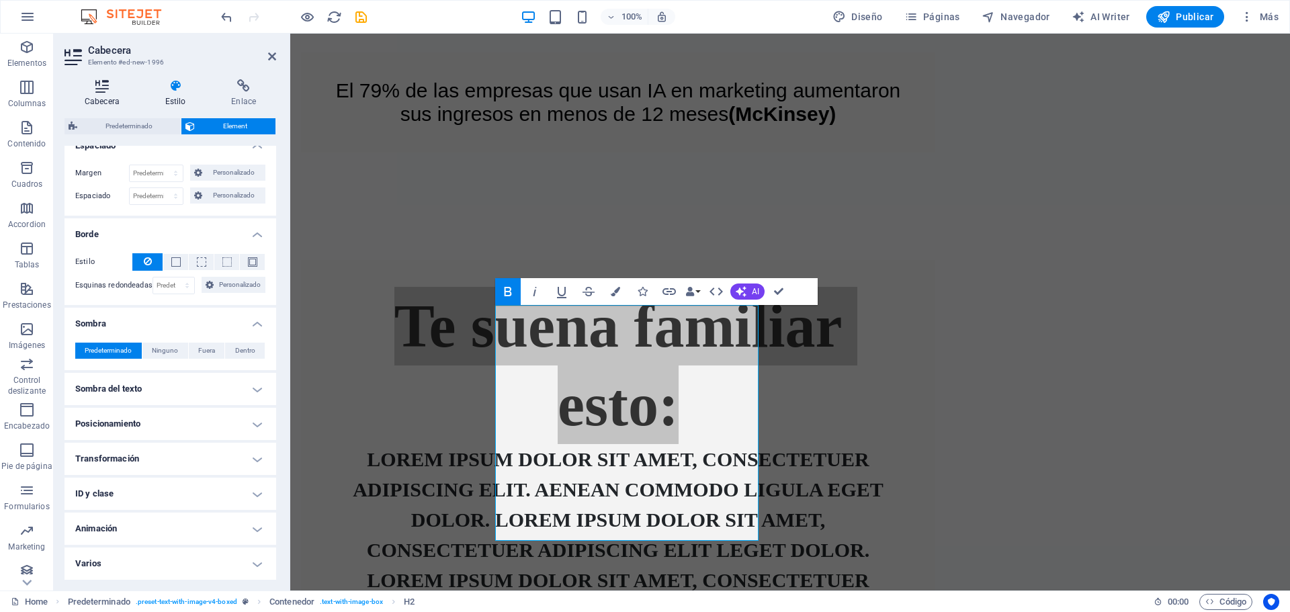
click at [112, 99] on h4 "Cabecera" at bounding box center [104, 93] width 81 height 28
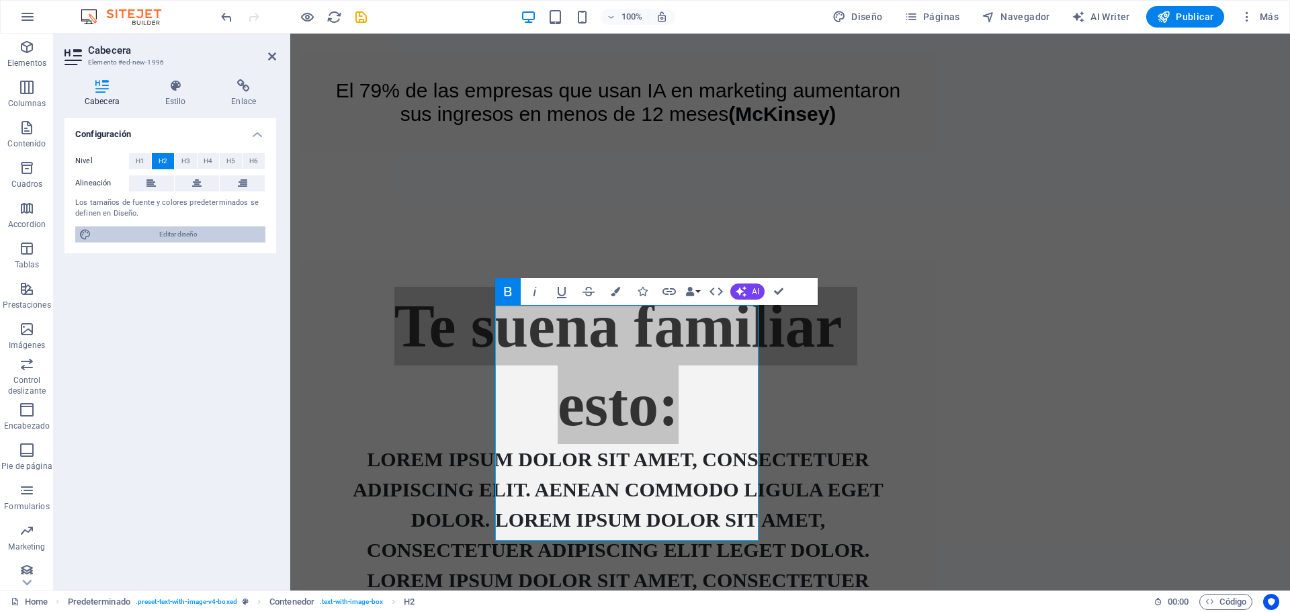
click at [230, 233] on span "Editar diseño" at bounding box center [178, 234] width 166 height 16
select select "900"
select select "rem"
select select "700"
select select "px"
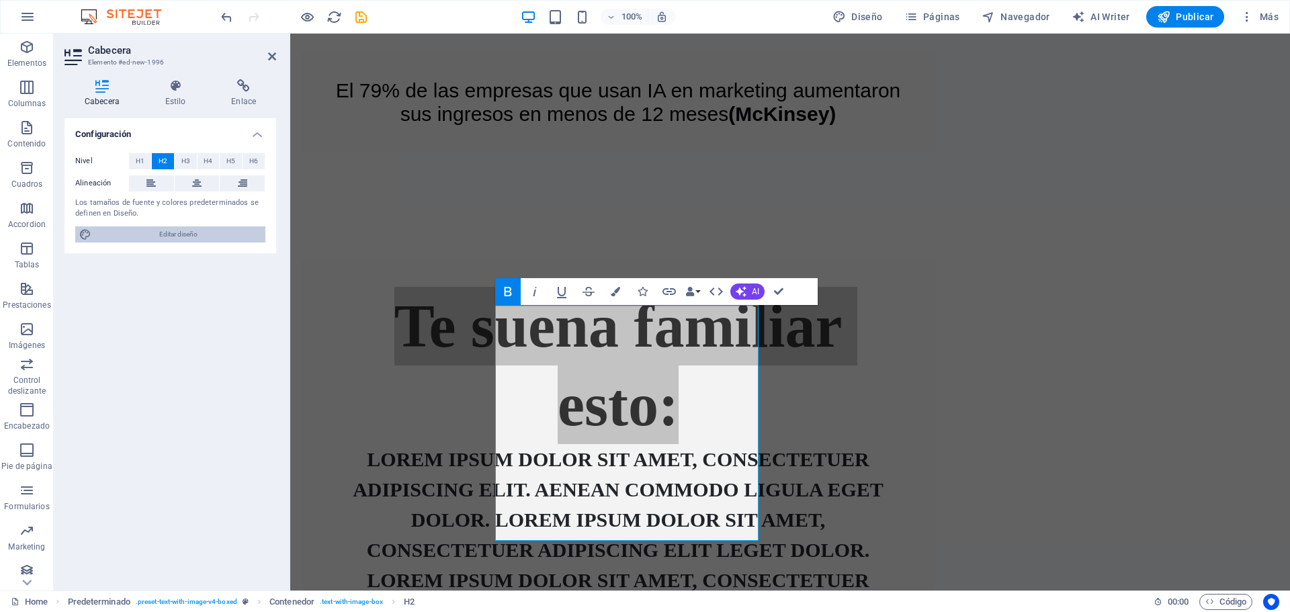
select select "rem"
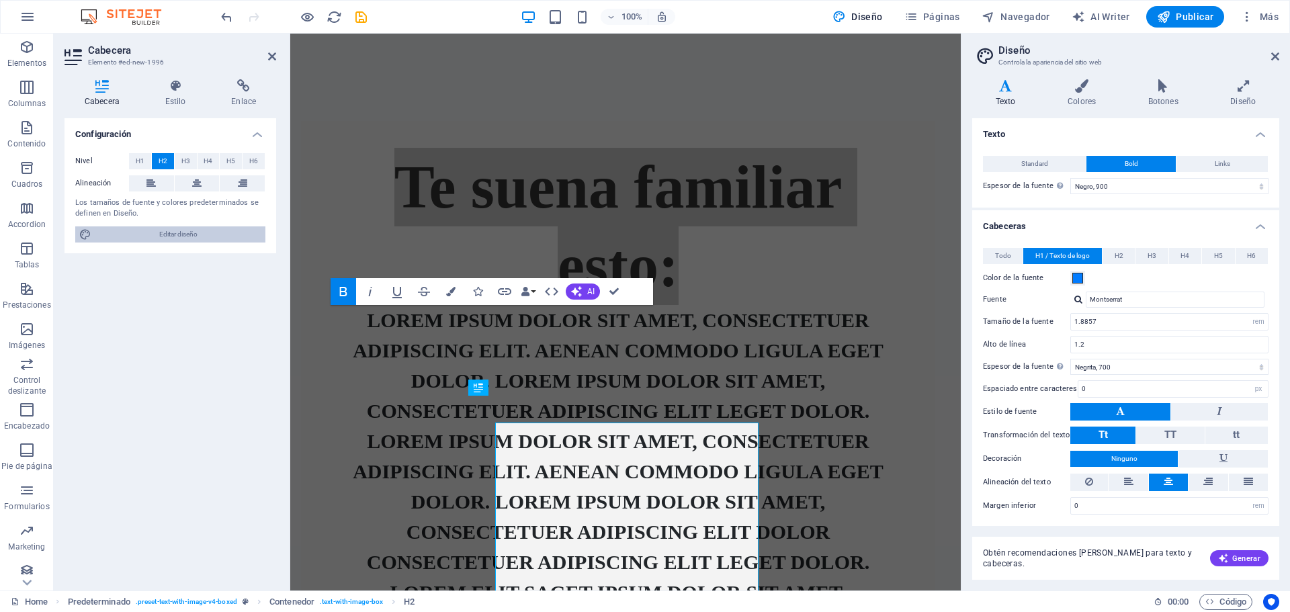
scroll to position [891, 0]
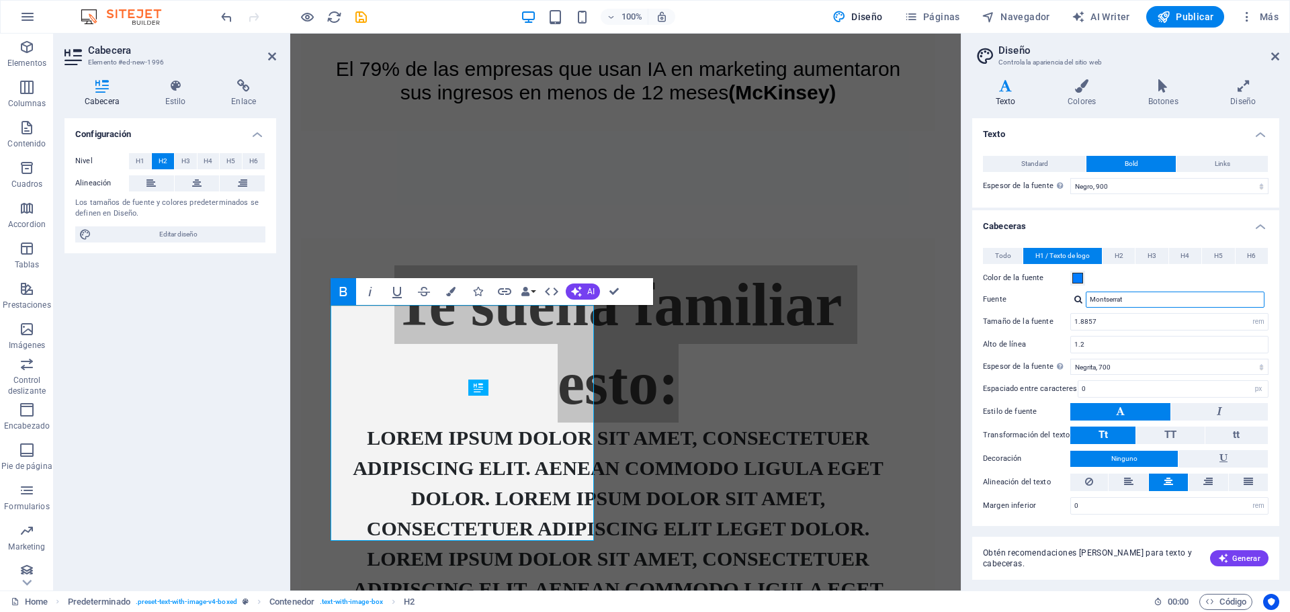
click at [1155, 295] on input "Montserrat" at bounding box center [1174, 300] width 179 height 16
click at [1092, 97] on h4 "Colores" at bounding box center [1084, 93] width 81 height 28
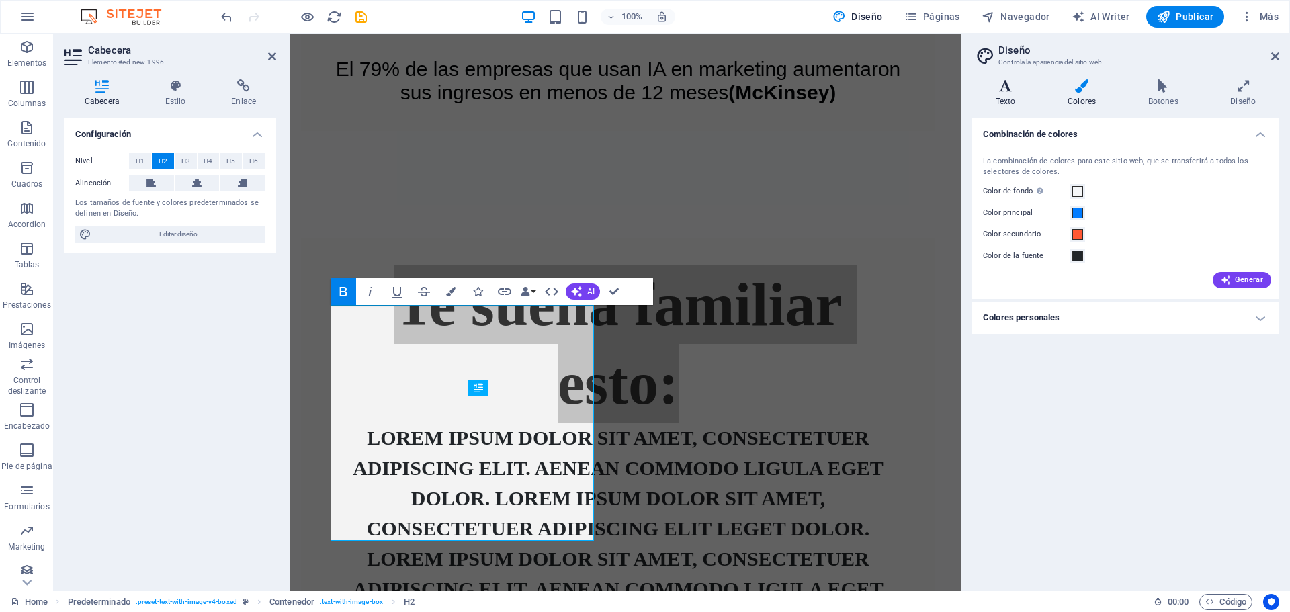
click at [1005, 93] on h4 "Texto" at bounding box center [1008, 93] width 72 height 28
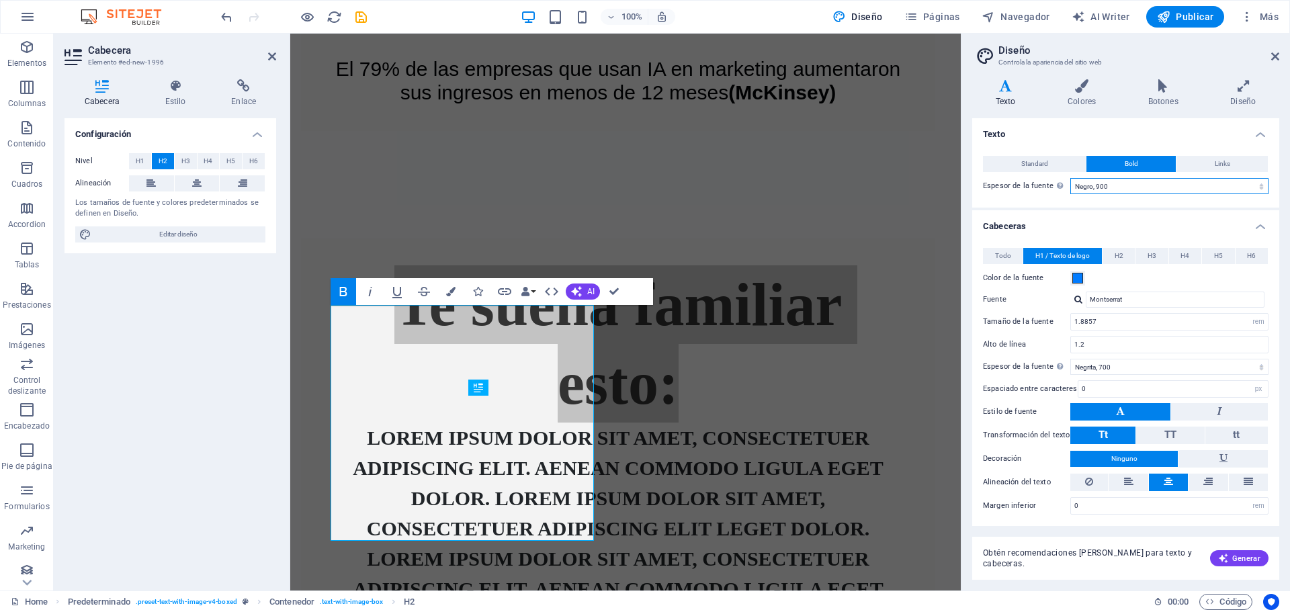
click at [1257, 185] on select "Fino, 100 Extra [PERSON_NAME], 200 [PERSON_NAME], 300 Normal, 400 Medio, 500 [D…" at bounding box center [1169, 186] width 198 height 16
select select "800"
click at [1070, 178] on select "Fino, 100 Extra [PERSON_NAME], 200 [PERSON_NAME], 300 Normal, 400 Medio, 500 [D…" at bounding box center [1169, 186] width 198 height 16
click at [555, 291] on icon "button" at bounding box center [551, 291] width 16 height 16
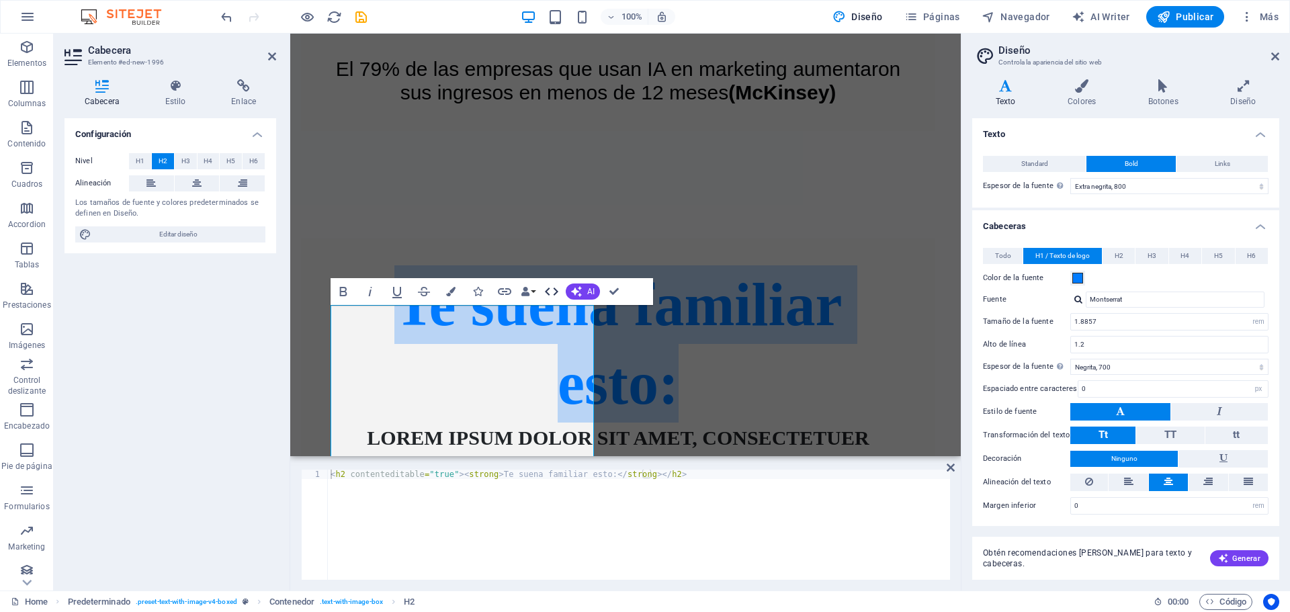
click at [555, 291] on icon "button" at bounding box center [551, 291] width 16 height 16
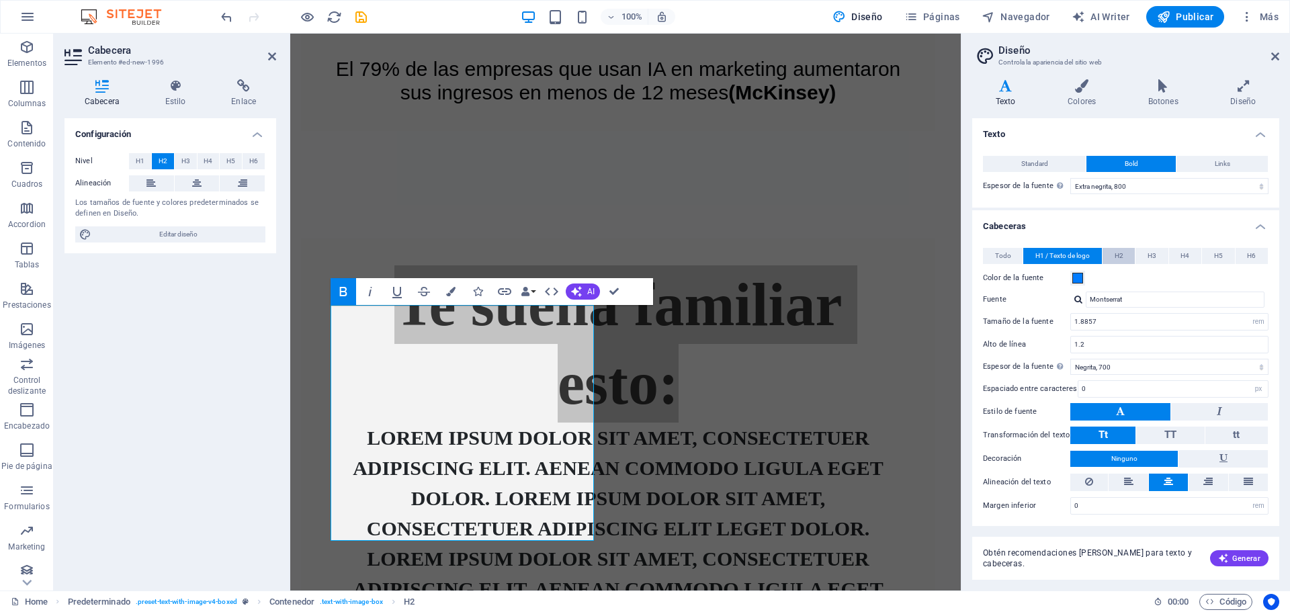
click at [1122, 256] on button "H2" at bounding box center [1118, 256] width 32 height 16
click at [1149, 253] on span "H3" at bounding box center [1151, 256] width 9 height 16
click at [1191, 259] on button "H4" at bounding box center [1185, 256] width 32 height 16
click at [1216, 253] on span "H5" at bounding box center [1218, 256] width 9 height 16
click at [1116, 260] on span "H2" at bounding box center [1118, 256] width 9 height 16
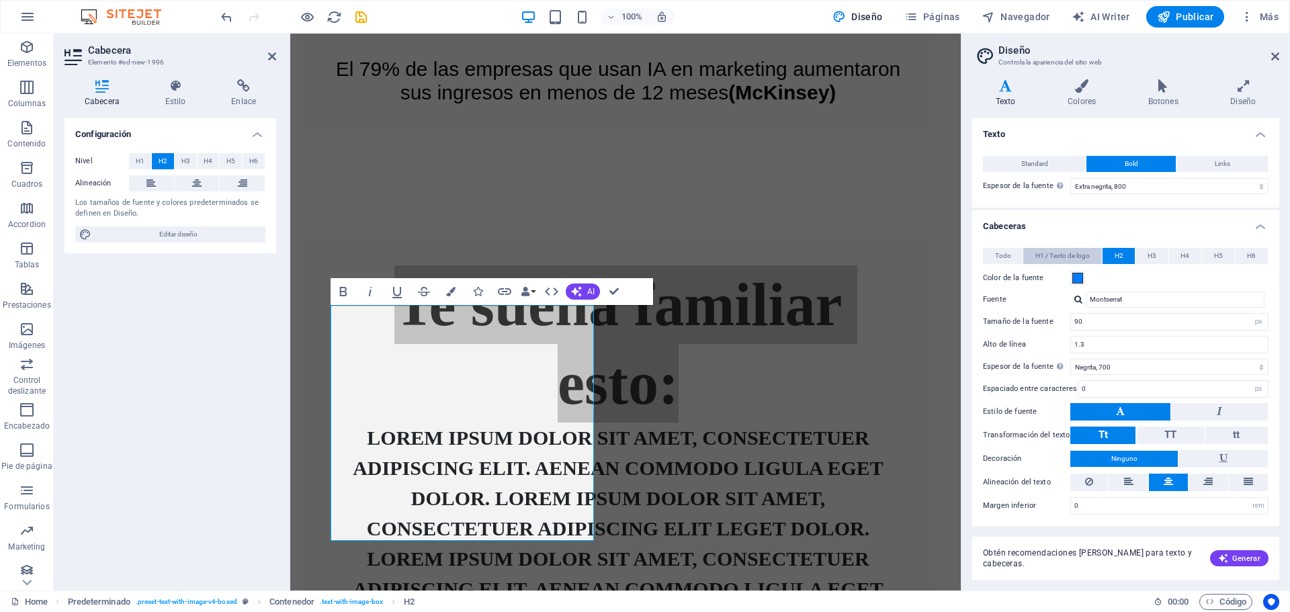
click at [1076, 253] on span "H1 / Texto de logo" at bounding box center [1062, 256] width 54 height 16
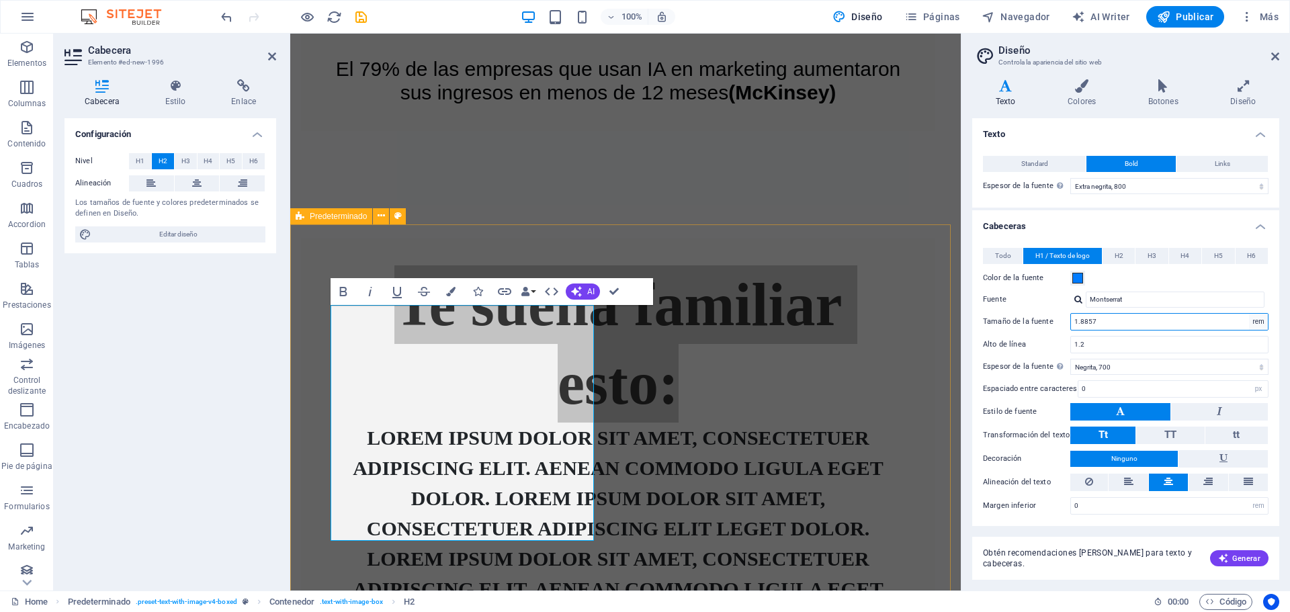
click at [1255, 322] on select "rem px em %" at bounding box center [1258, 322] width 19 height 16
select select "px"
click at [1249, 314] on select "rem px em %" at bounding box center [1258, 322] width 19 height 16
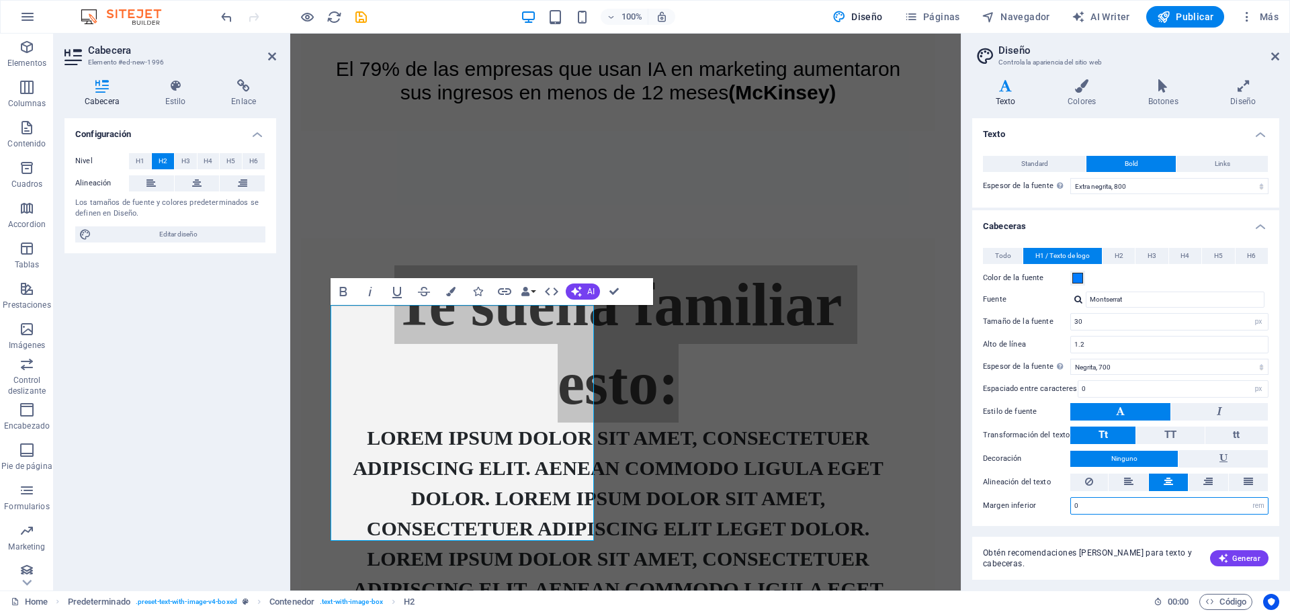
click at [1225, 504] on input "0" at bounding box center [1169, 506] width 197 height 16
click at [1257, 505] on select "rem px vh" at bounding box center [1258, 506] width 19 height 16
select select "px"
click at [1249, 498] on select "rem px vh" at bounding box center [1258, 506] width 19 height 16
click at [189, 346] on div "Configuración Nivel H1 H2 H3 H4 H5 H6 Alineación Los tamaños de fuente y colore…" at bounding box center [170, 348] width 212 height 461
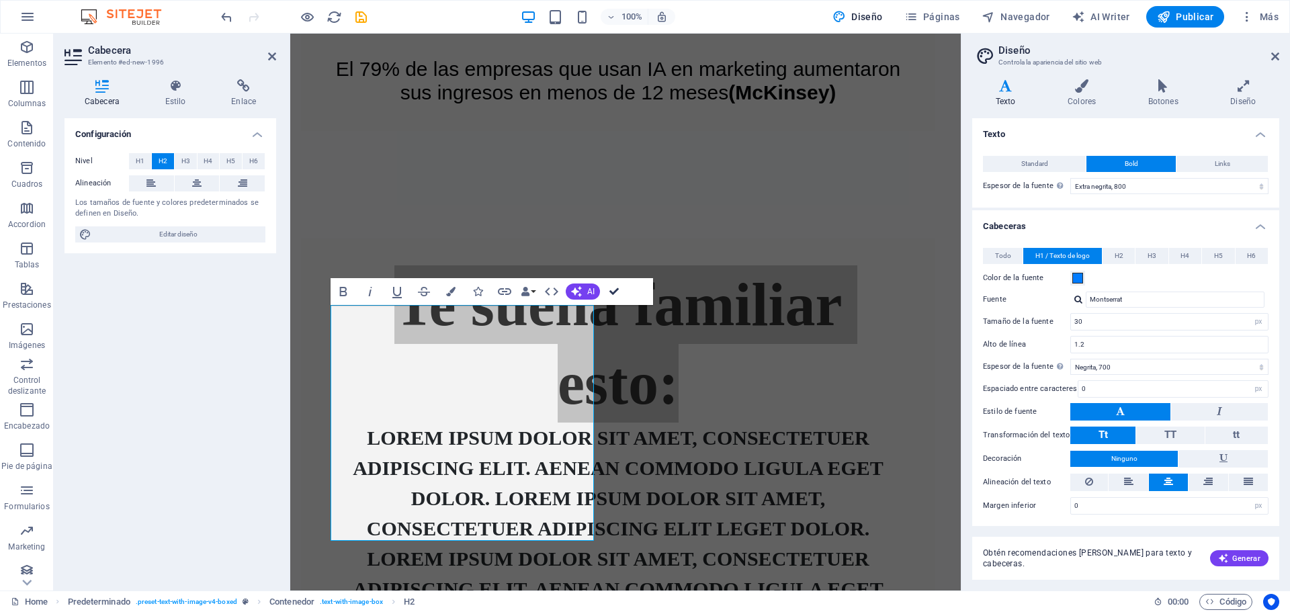
drag, startPoint x: 608, startPoint y: 292, endPoint x: 543, endPoint y: 217, distance: 99.1
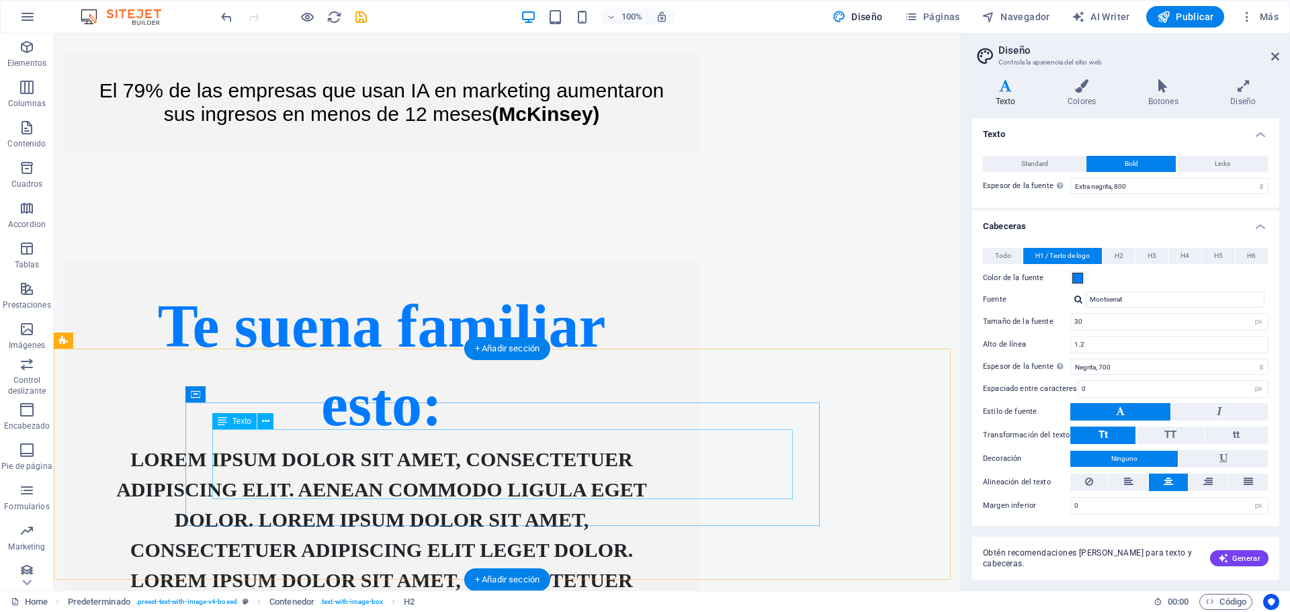
scroll to position [544, 0]
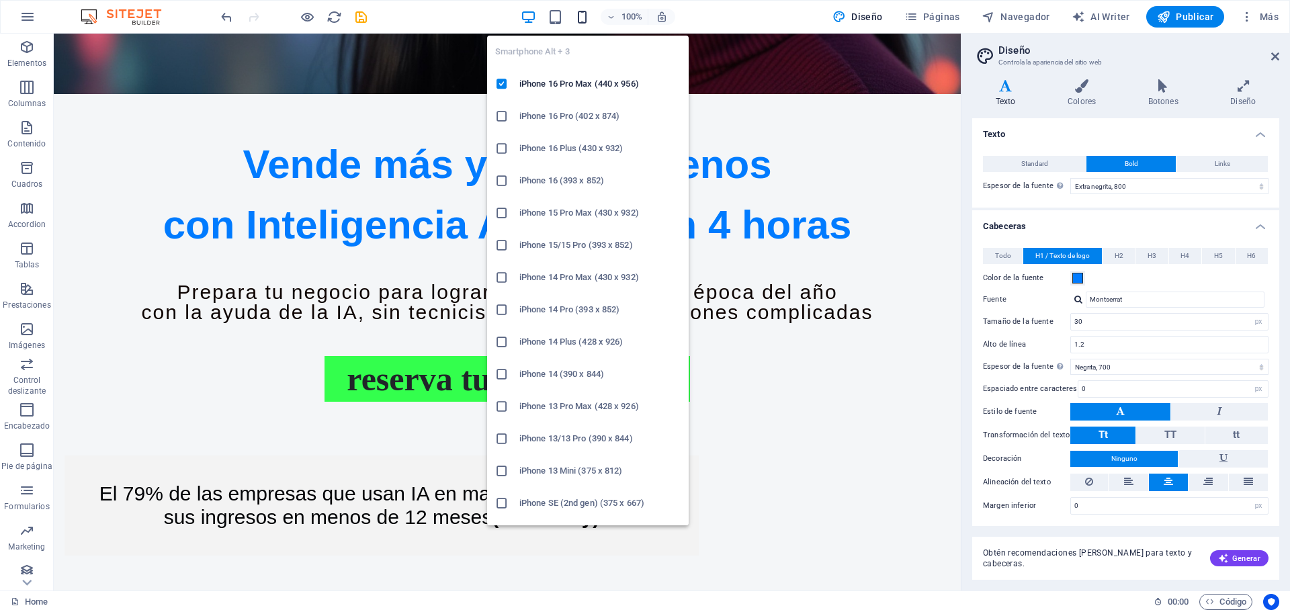
click at [585, 17] on icon "button" at bounding box center [581, 16] width 15 height 15
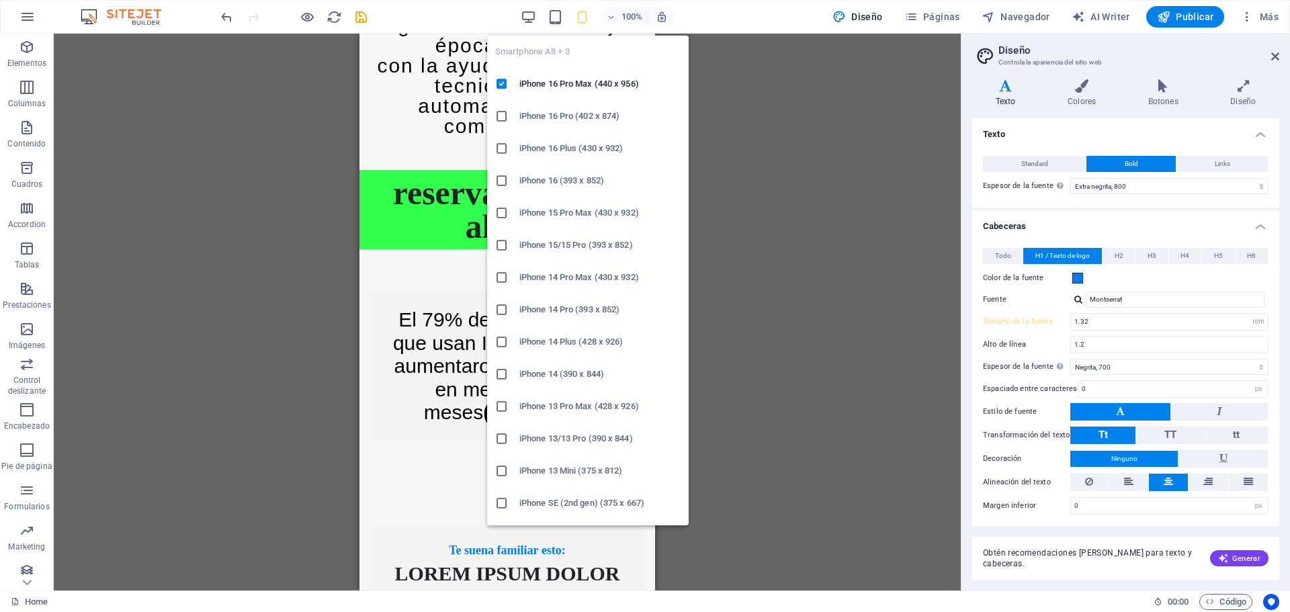
click at [585, 17] on icon "button" at bounding box center [581, 16] width 15 height 15
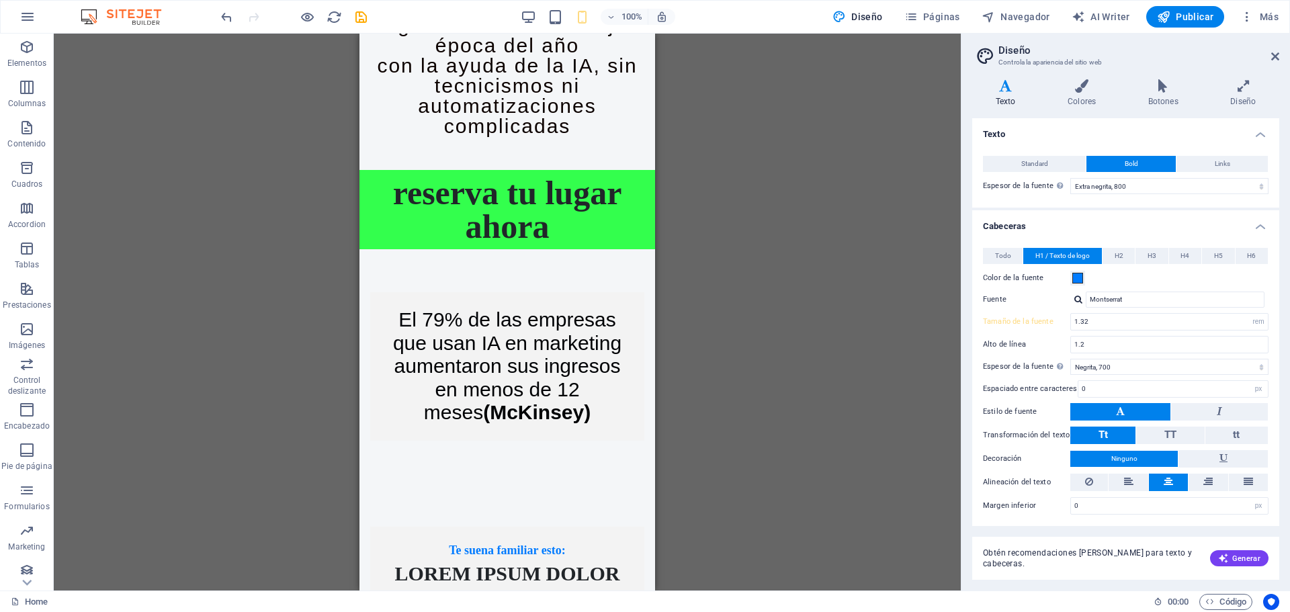
click at [825, 324] on div "Arrastra aquí para reemplazar el contenido existente. Si quieres crear un eleme…" at bounding box center [507, 312] width 907 height 557
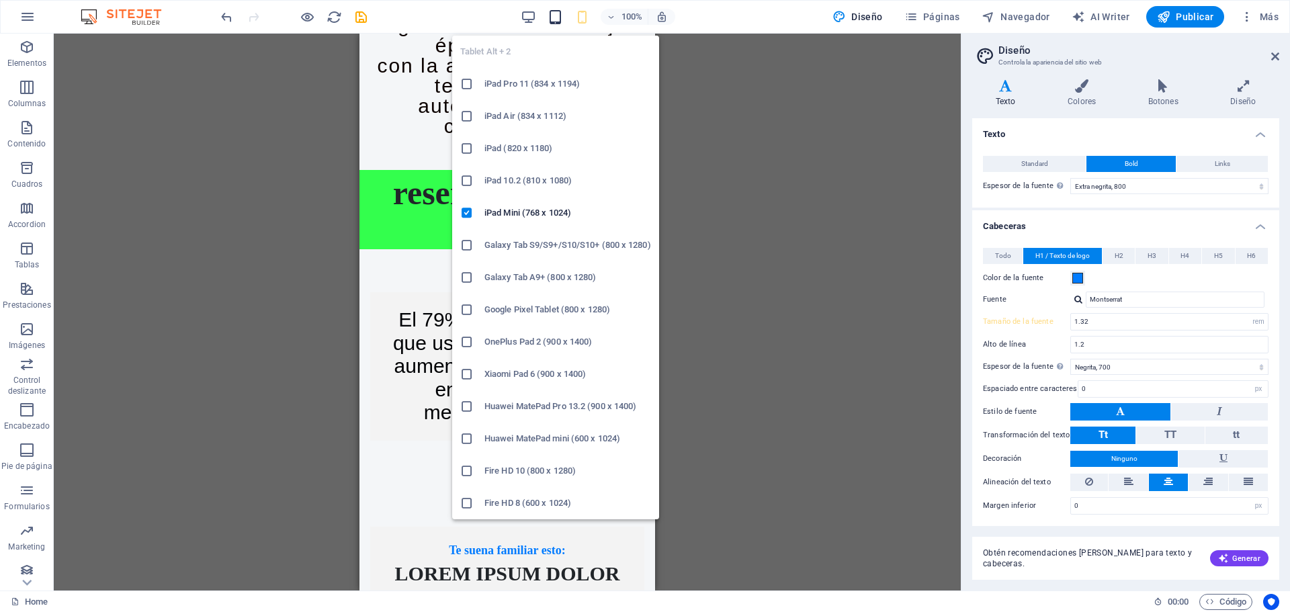
click at [550, 24] on icon "button" at bounding box center [554, 16] width 15 height 15
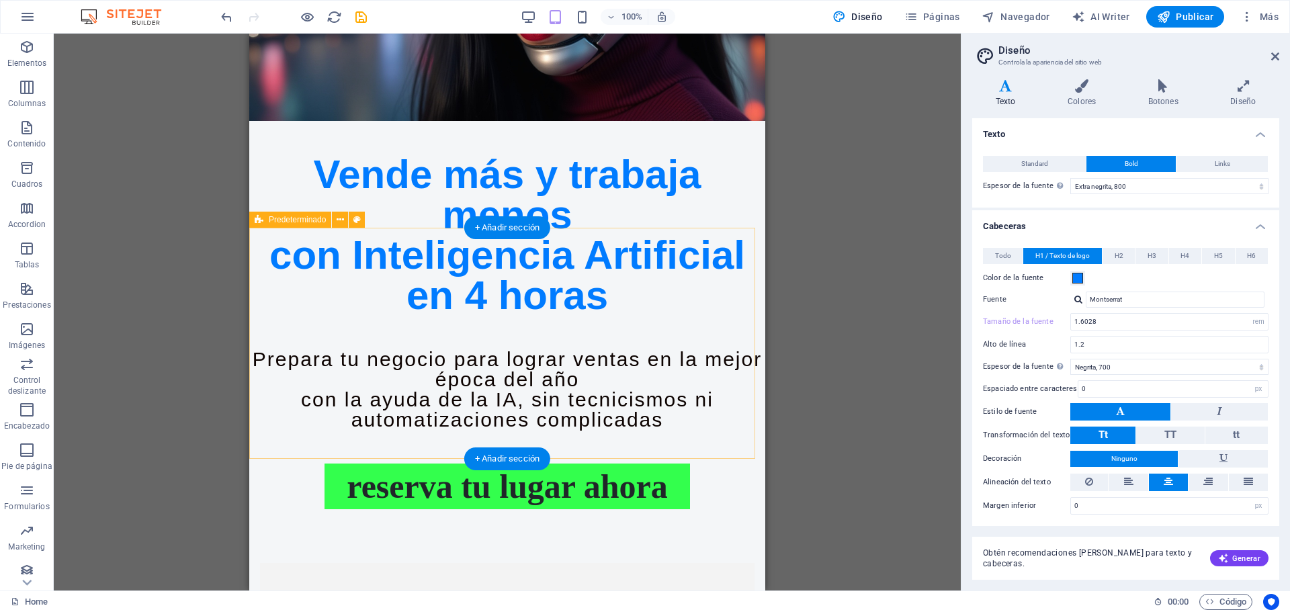
scroll to position [242, 0]
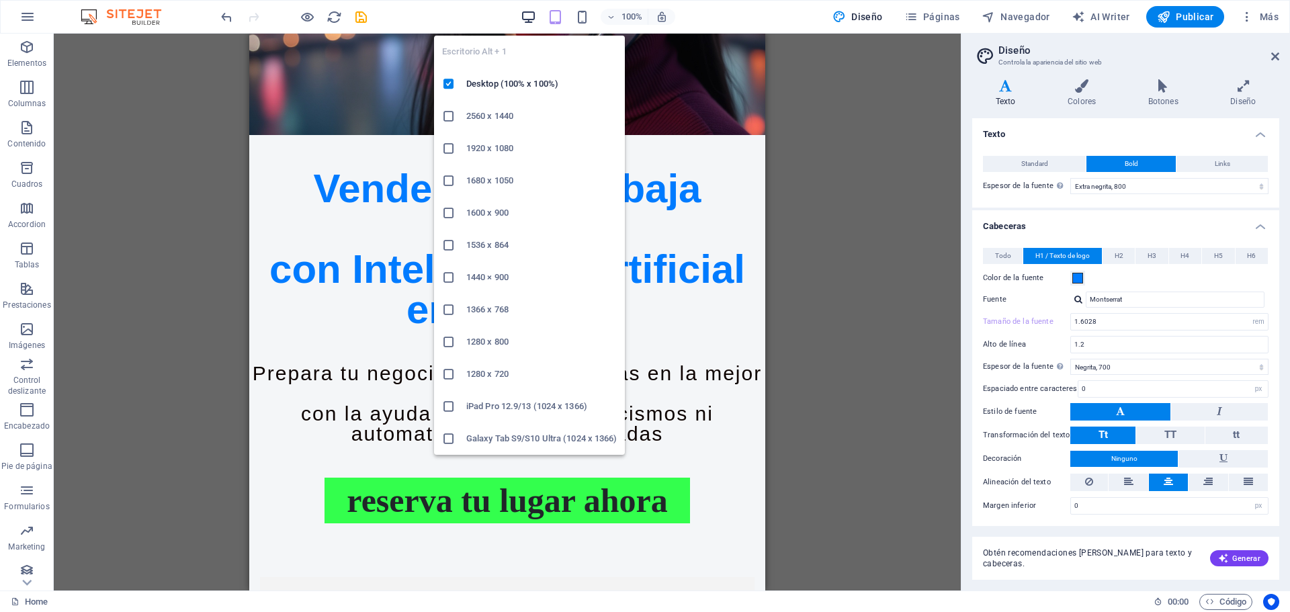
click at [528, 13] on icon "button" at bounding box center [528, 16] width 15 height 15
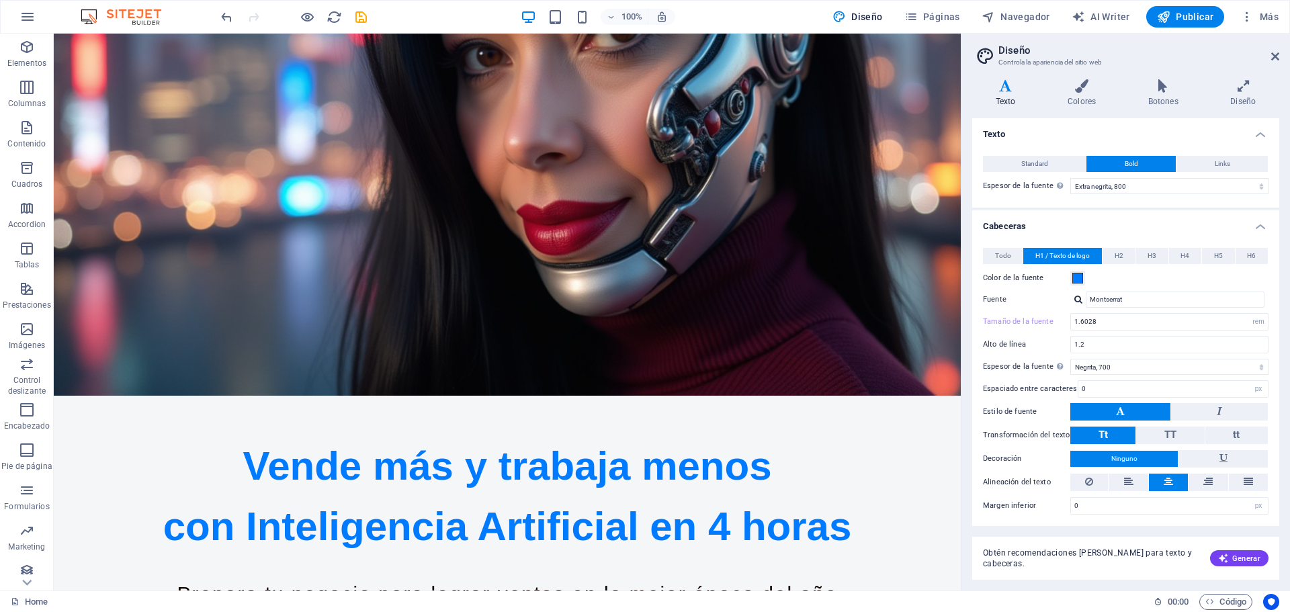
select select "px"
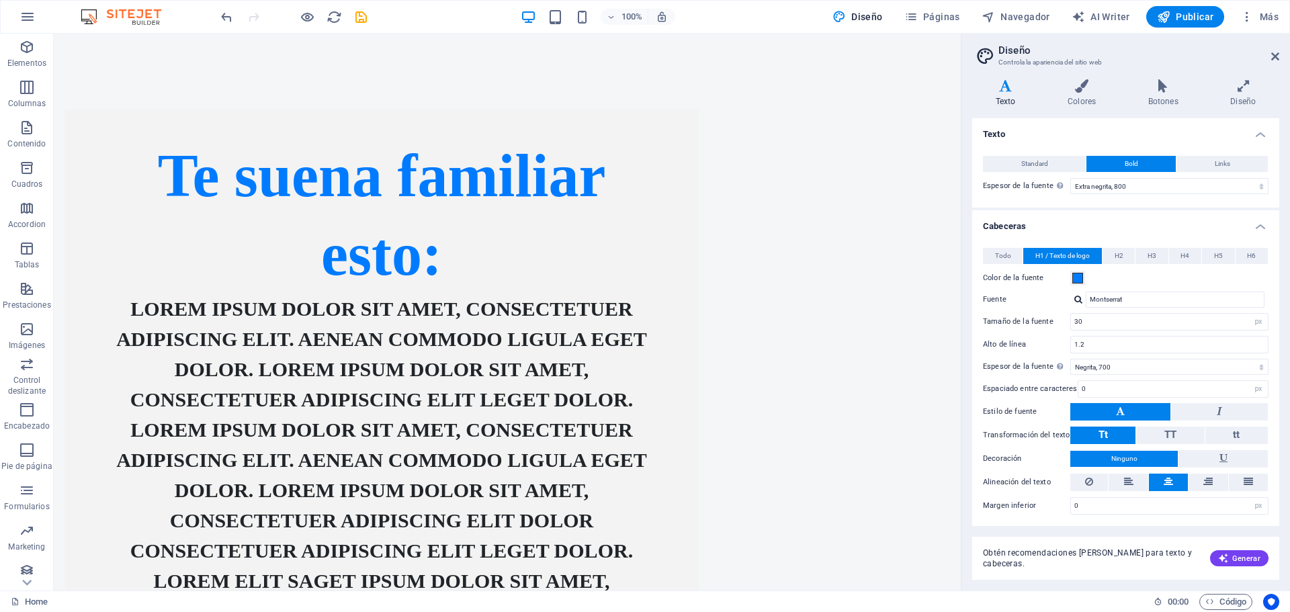
scroll to position [1049, 0]
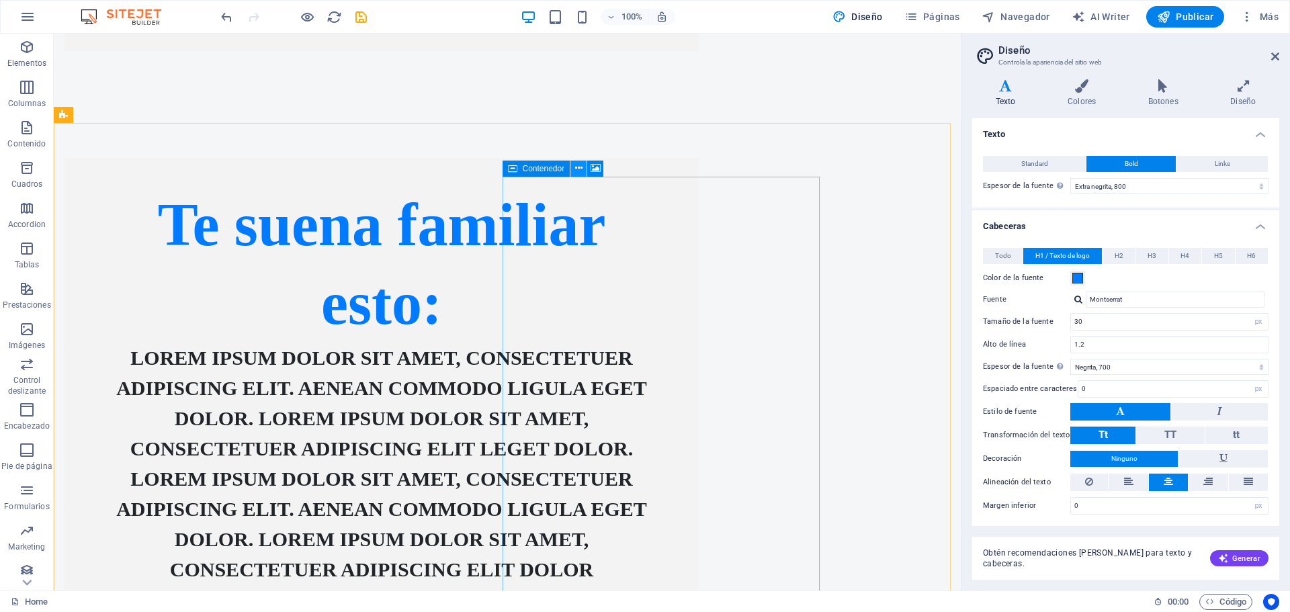
click at [580, 165] on icon at bounding box center [578, 168] width 7 height 14
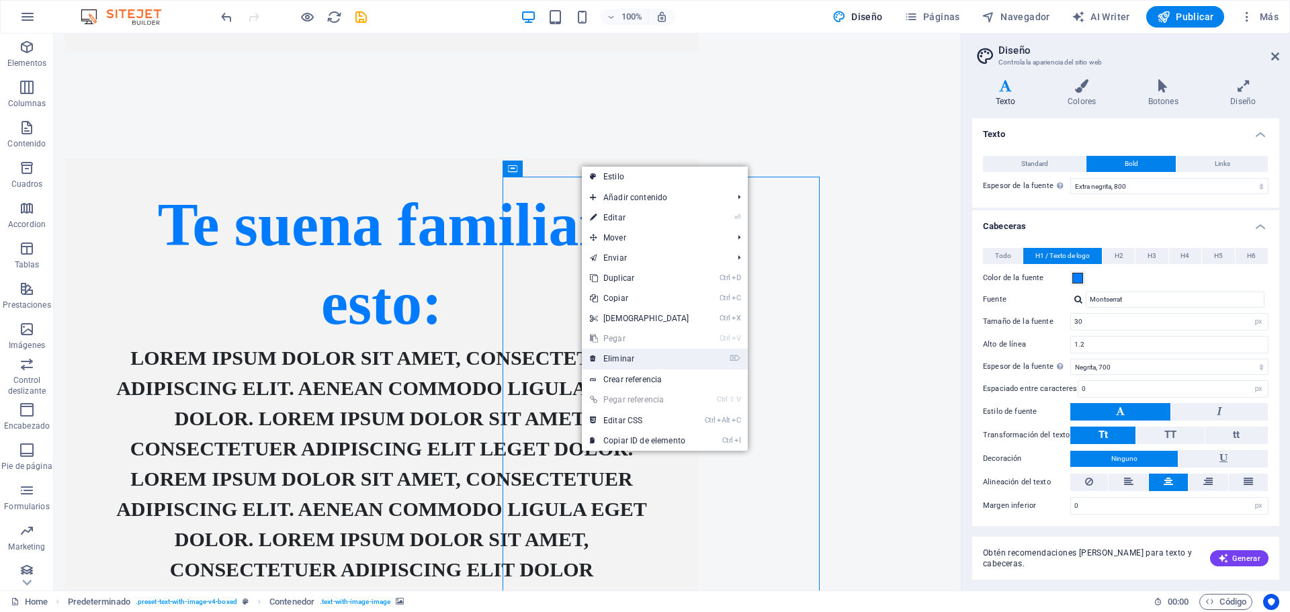
click at [633, 356] on link "⌦ Eliminar" at bounding box center [640, 359] width 116 height 20
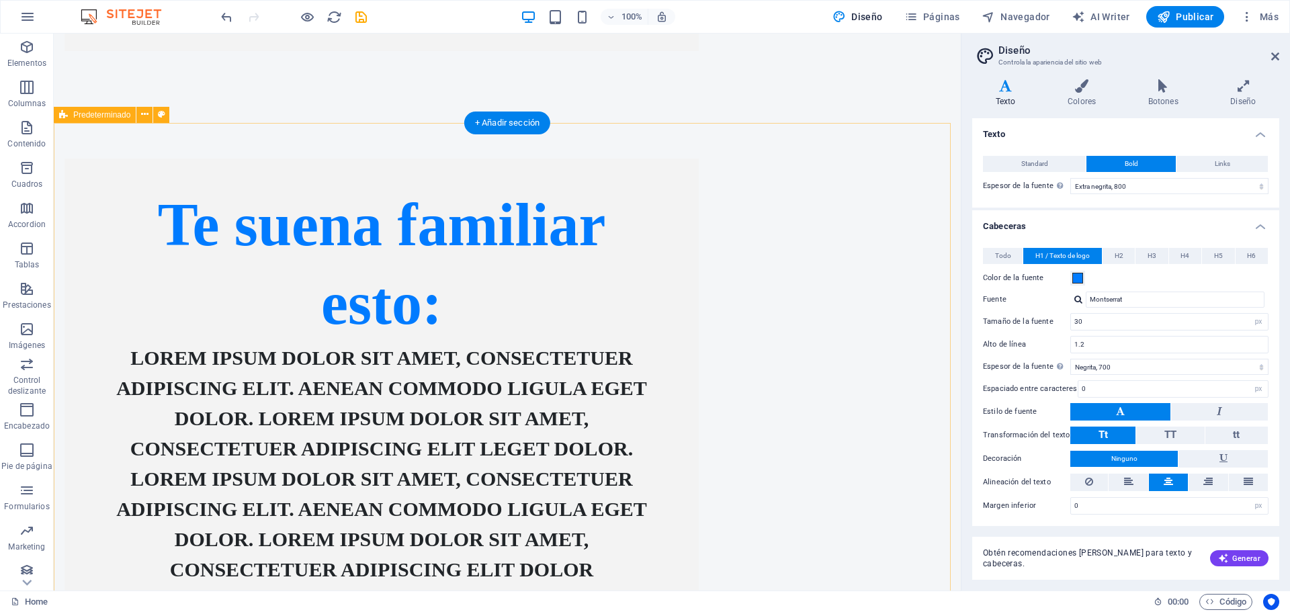
click at [761, 157] on div "Te suena familiar esto: Lorem ipsum dolor sit amet, consectetuer adipiscing eli…" at bounding box center [507, 430] width 907 height 651
click at [161, 109] on icon at bounding box center [161, 114] width 7 height 14
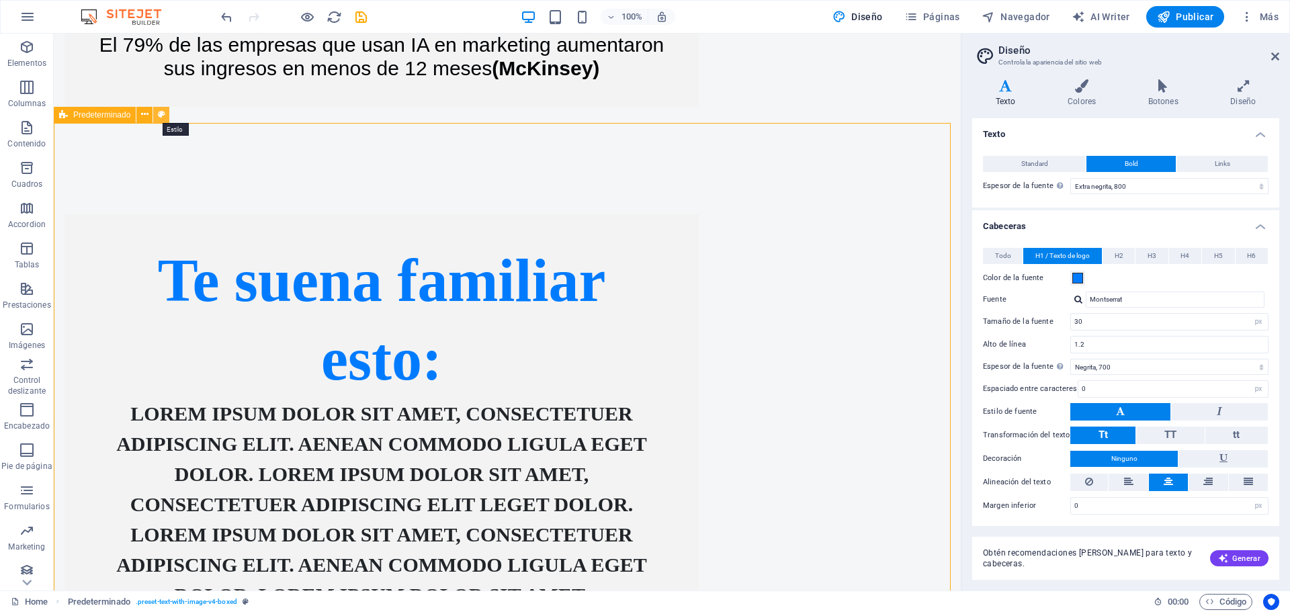
select select "rem"
select select "px"
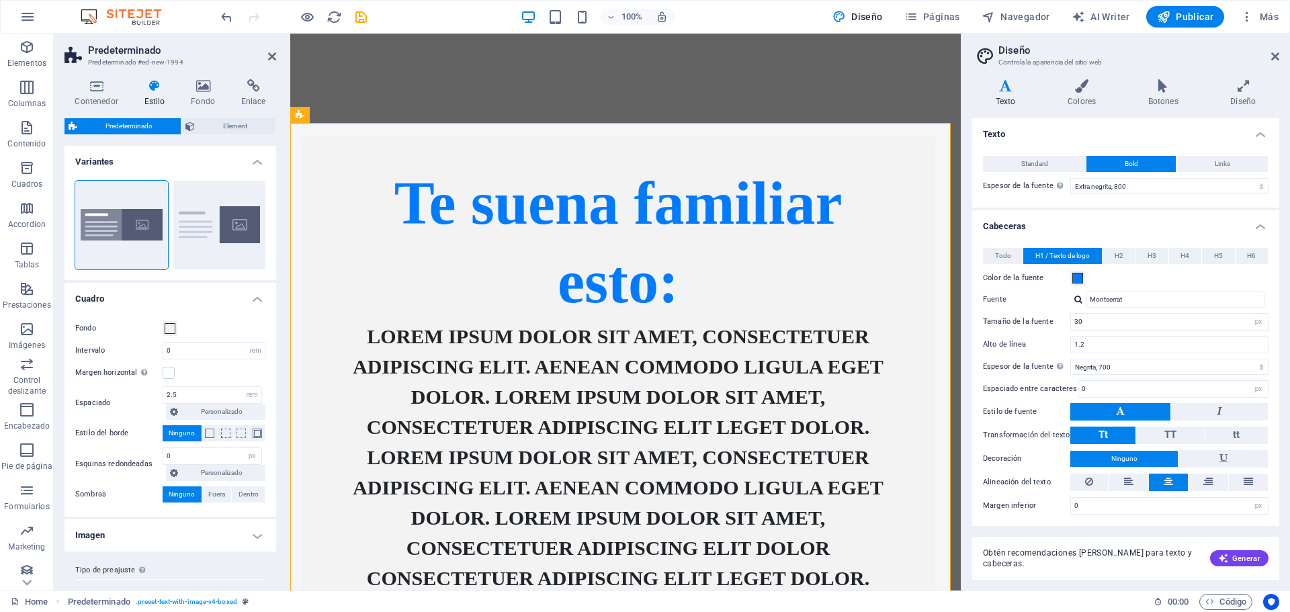
click at [154, 92] on icon at bounding box center [155, 85] width 42 height 13
click at [170, 324] on span at bounding box center [170, 328] width 11 height 11
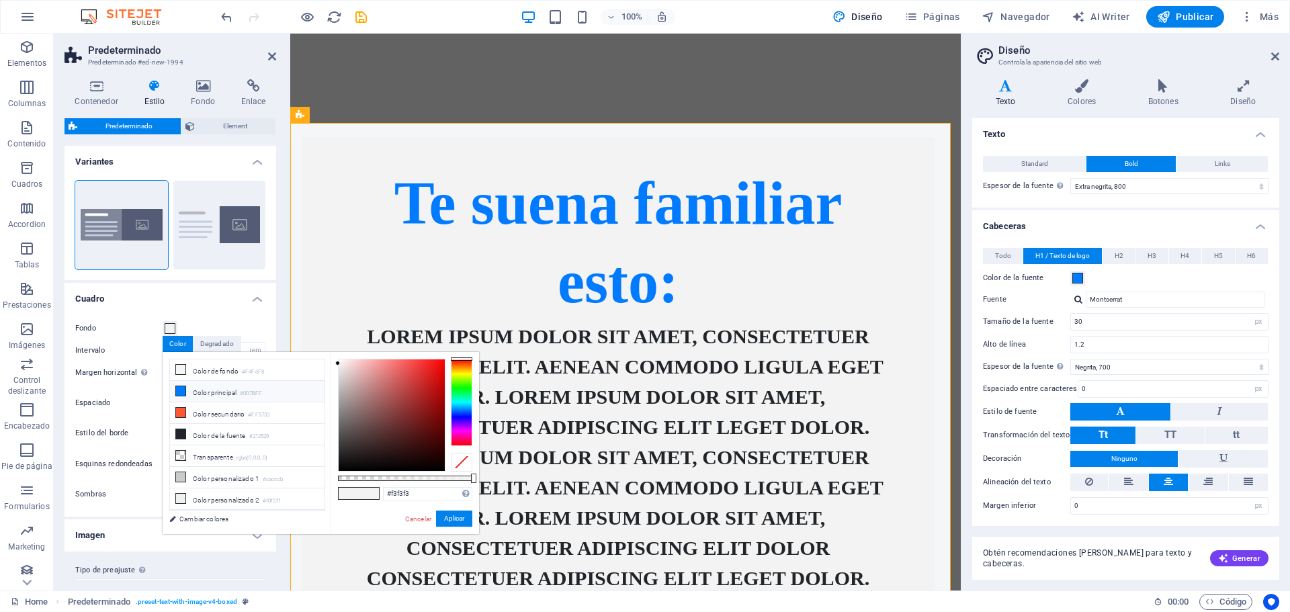
click at [216, 390] on li "Color principal #007BFF" at bounding box center [247, 391] width 154 height 21
type input "#007bff"
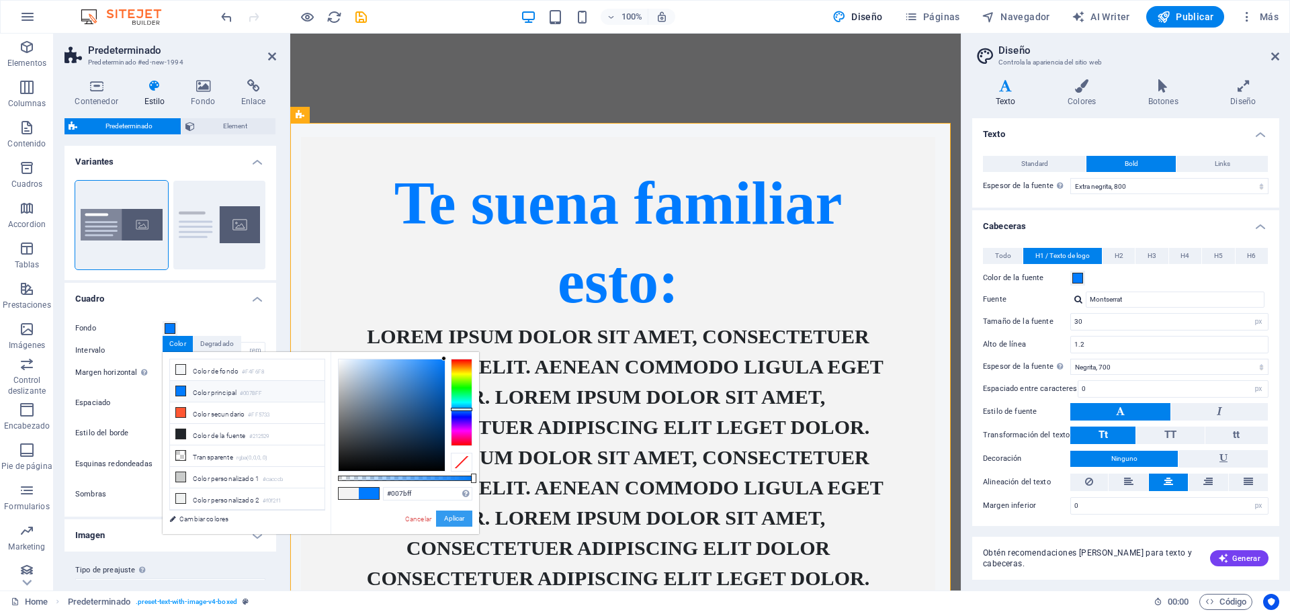
drag, startPoint x: 457, startPoint y: 523, endPoint x: 146, endPoint y: 508, distance: 311.3
click at [457, 523] on button "Aplicar" at bounding box center [454, 518] width 36 height 16
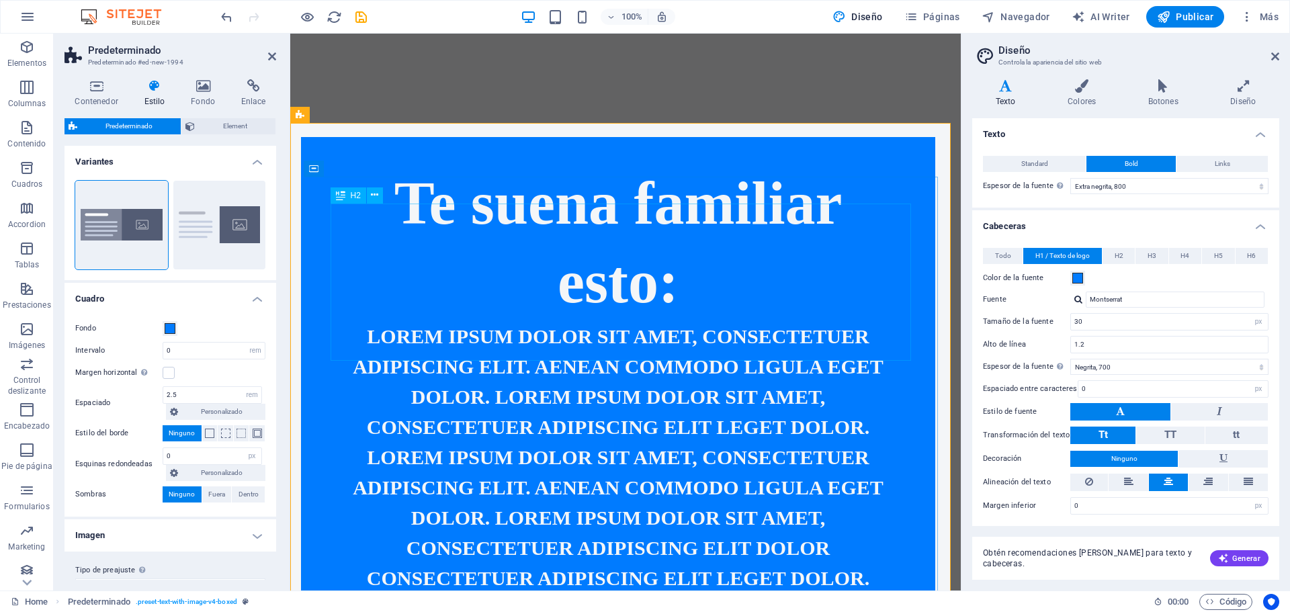
click at [581, 298] on div "Te suena familiar esto:" at bounding box center [618, 242] width 580 height 157
click at [576, 295] on div "Te suena familiar esto:" at bounding box center [618, 242] width 580 height 157
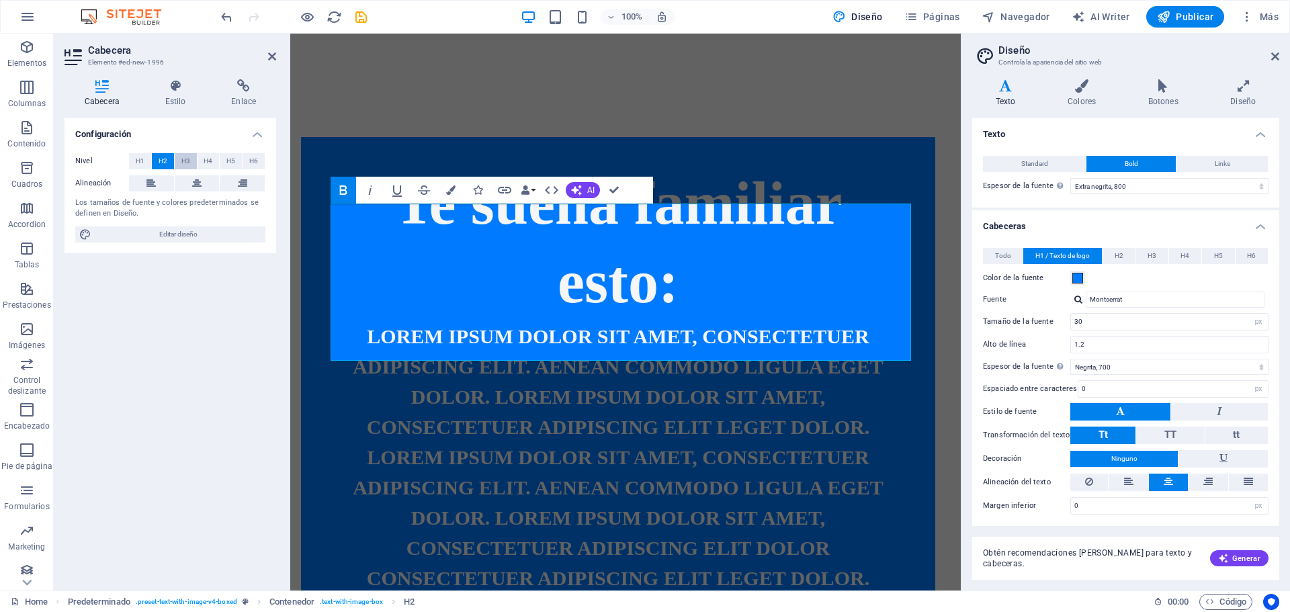
click at [181, 158] on button "H3" at bounding box center [186, 161] width 22 height 16
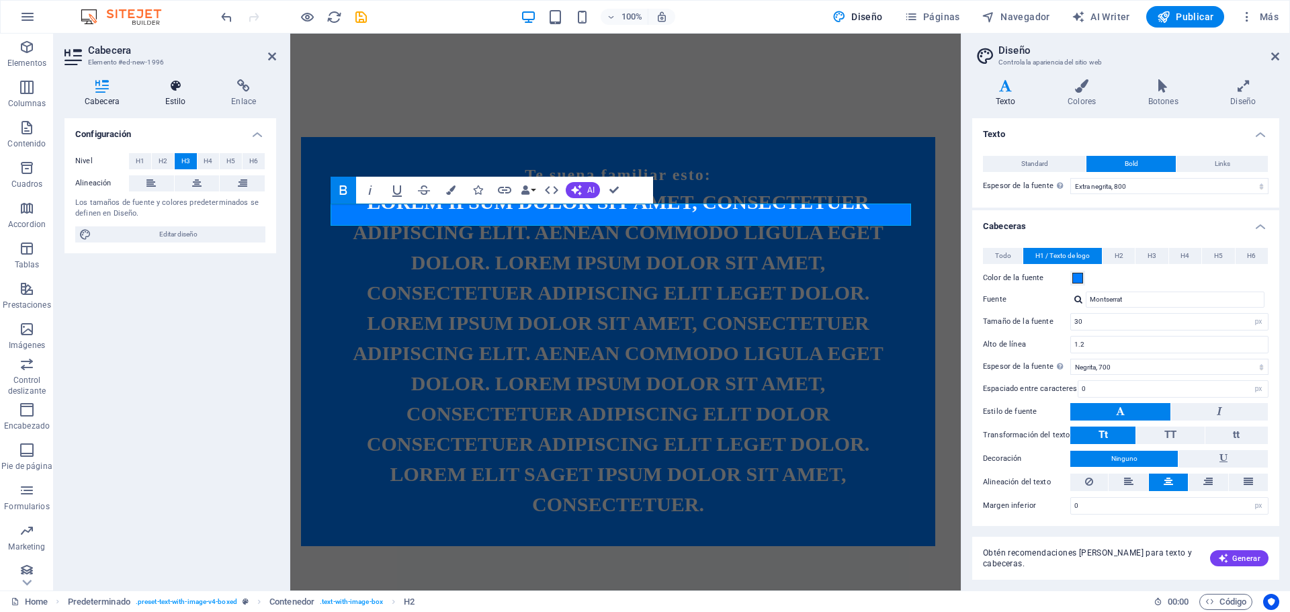
click at [174, 79] on icon at bounding box center [175, 85] width 61 height 13
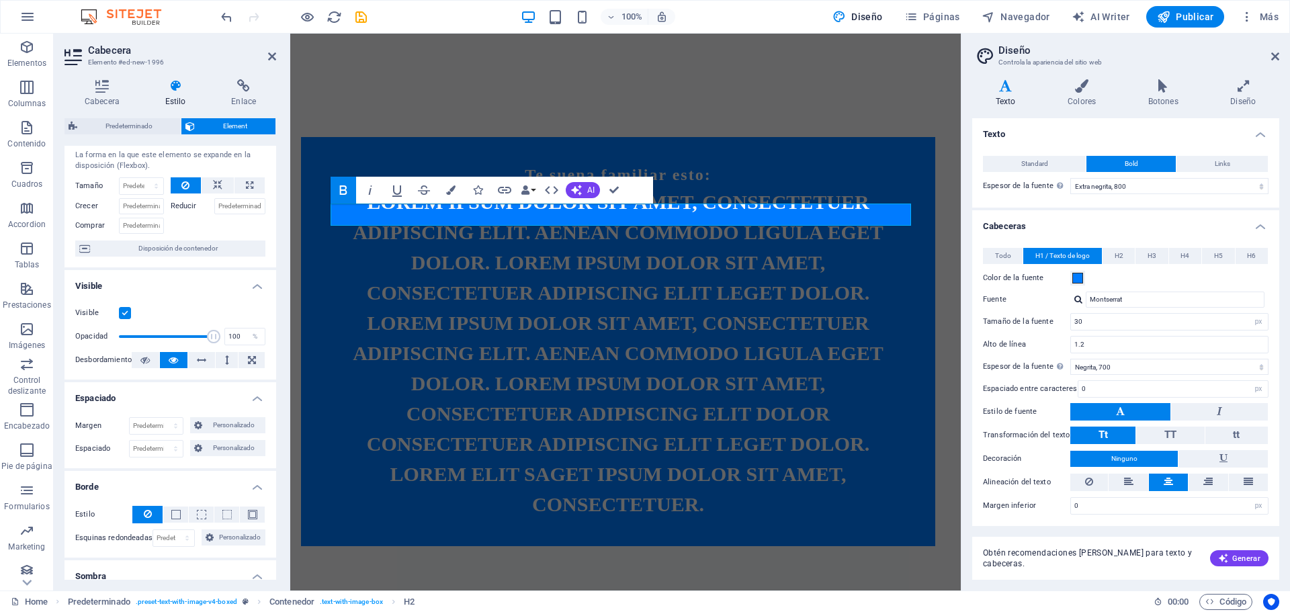
scroll to position [0, 0]
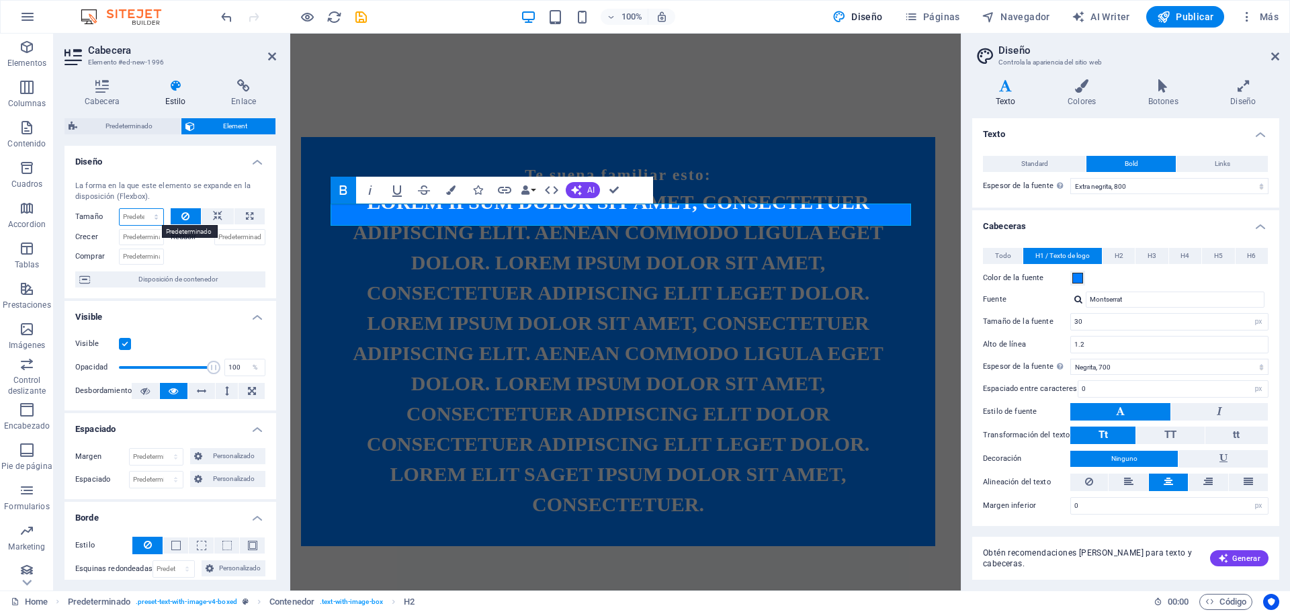
click at [155, 219] on select "Predeterminado automático px % 1/1 1/2 1/3 1/4 1/5 1/6 1/7 1/8 1/9 1/10" at bounding box center [142, 217] width 44 height 16
select select "1/6"
click at [142, 209] on select "Predeterminado automático px % 1/1 1/2 1/3 1/4 1/5 1/6 1/7 1/8 1/9 1/10" at bounding box center [142, 217] width 44 height 16
type input "16.66"
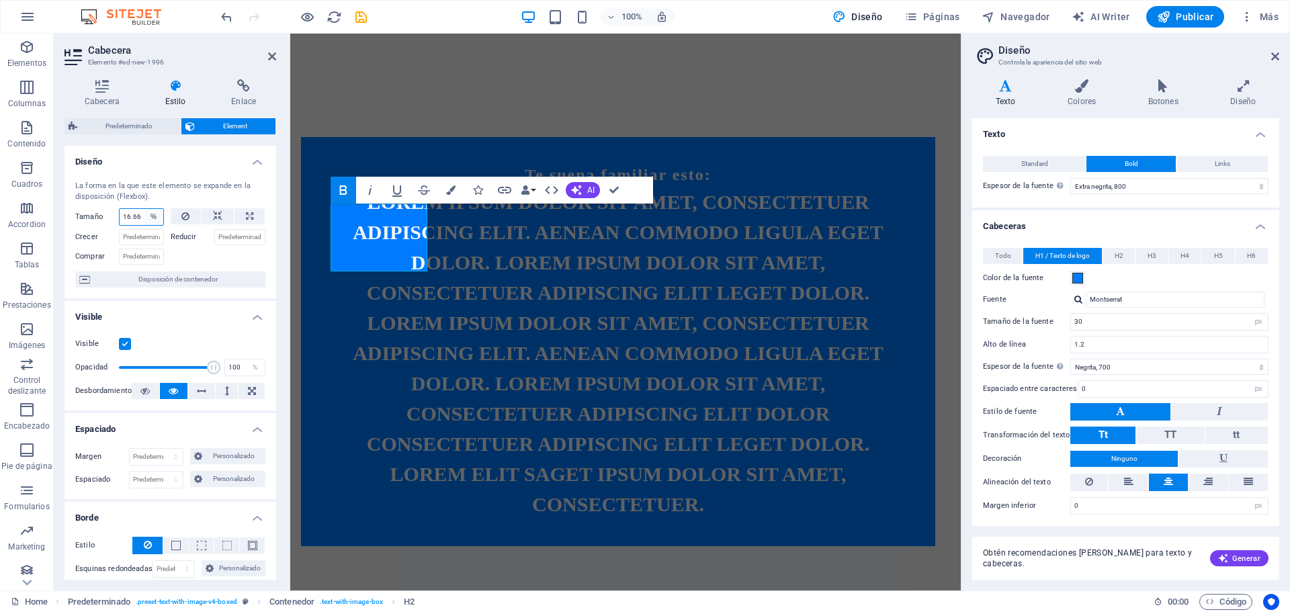
click at [153, 213] on select "Predeterminado automático px % 1/1 1/2 1/3 1/4 1/5 1/6 1/7 1/8 1/9 1/10" at bounding box center [153, 217] width 19 height 16
select select "auto"
click at [144, 209] on select "Predeterminado automático px % 1/1 1/2 1/3 1/4 1/5 1/6 1/7 1/8 1/9 1/10" at bounding box center [153, 217] width 19 height 16
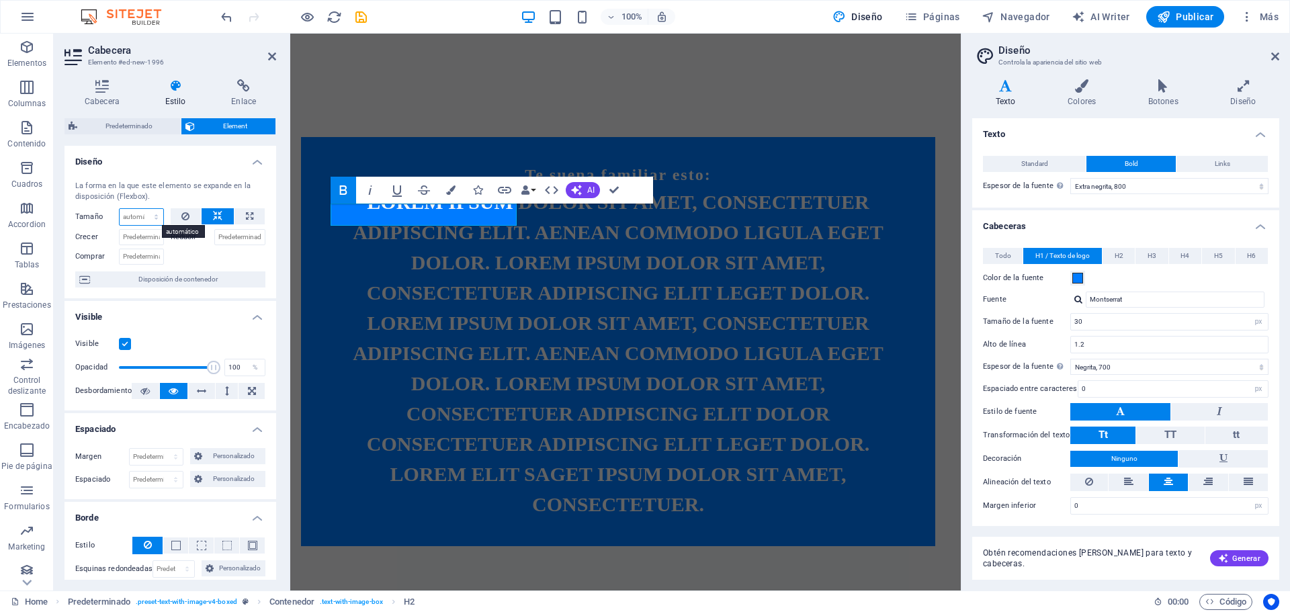
click at [152, 212] on select "Predeterminado automático px % 1/1 1/2 1/3 1/4 1/5 1/6 1/7 1/8 1/9 1/10" at bounding box center [142, 217] width 44 height 16
click at [120, 209] on select "Predeterminado automático px % 1/1 1/2 1/3 1/4 1/5 1/6 1/7 1/8 1/9 1/10" at bounding box center [142, 217] width 44 height 16
select select "DISABLED_OPTION_VALUE"
click at [228, 20] on icon "undo" at bounding box center [226, 16] width 15 height 15
type input "16.66"
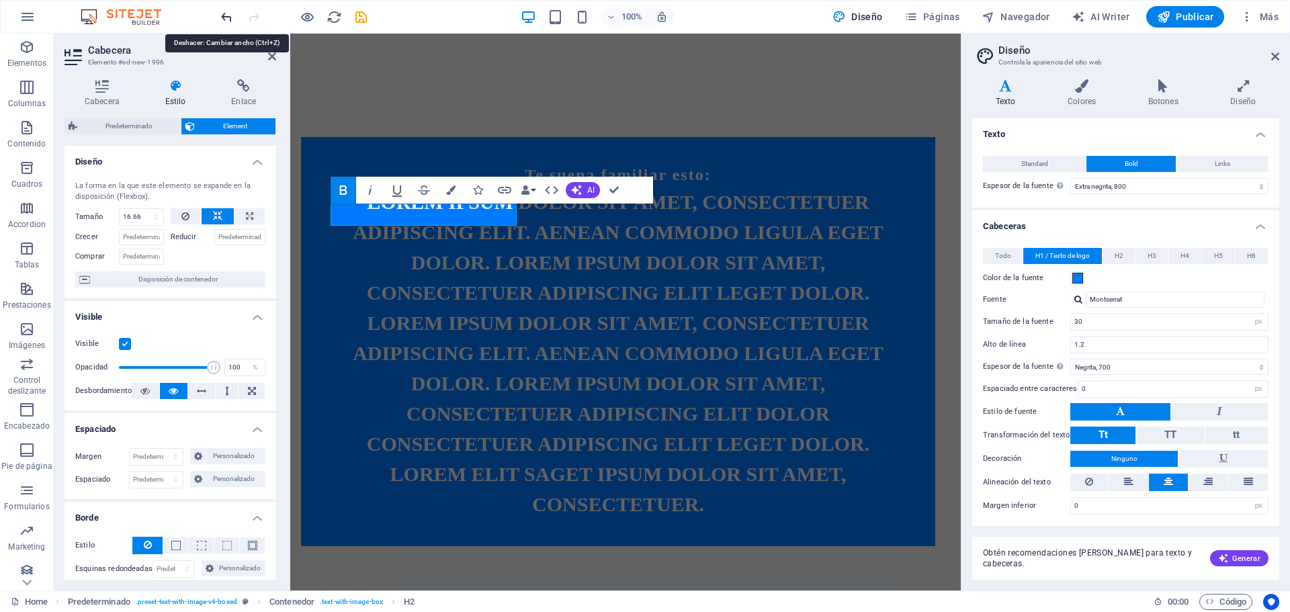
select select "%"
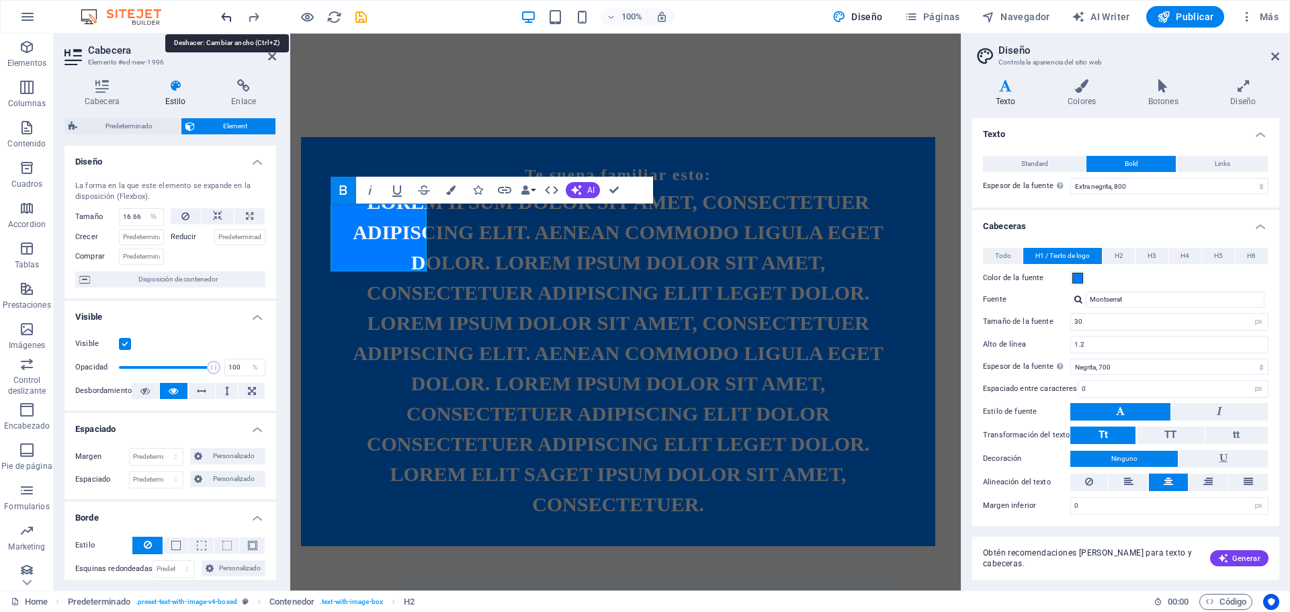
click at [228, 20] on icon "undo" at bounding box center [226, 16] width 15 height 15
select select "DISABLED_OPTION_VALUE"
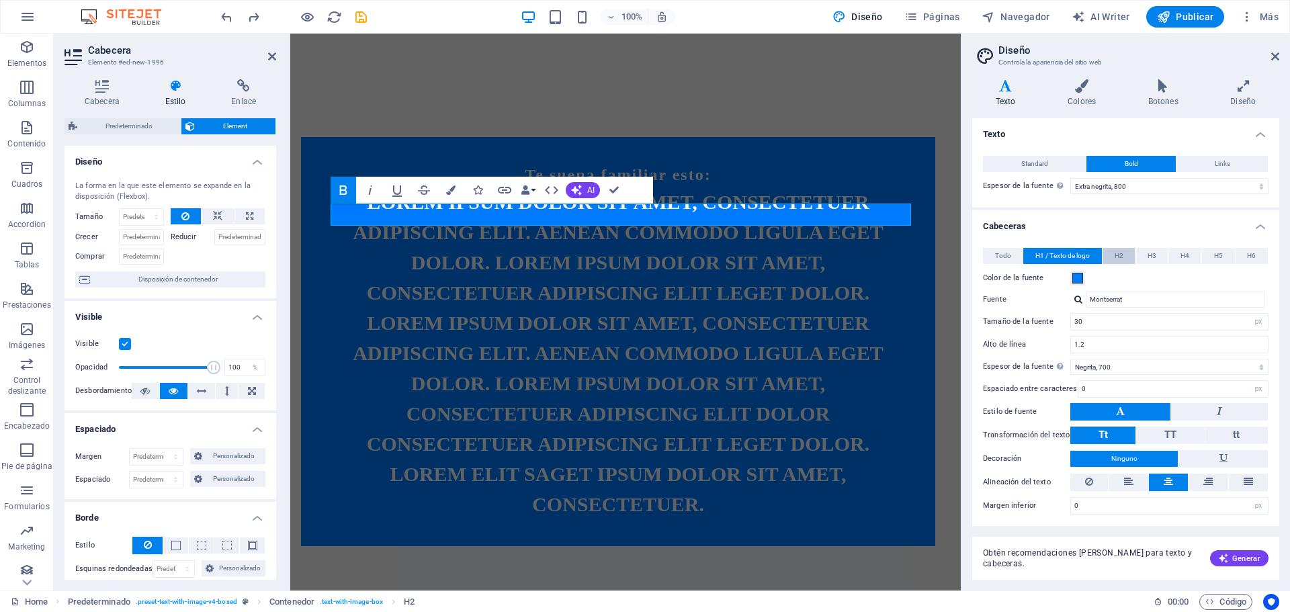
click at [1120, 253] on span "H2" at bounding box center [1118, 256] width 9 height 16
click at [1152, 259] on span "H3" at bounding box center [1151, 256] width 9 height 16
click at [517, 187] on h3 "Te suena familiar esto:" at bounding box center [618, 175] width 580 height 23
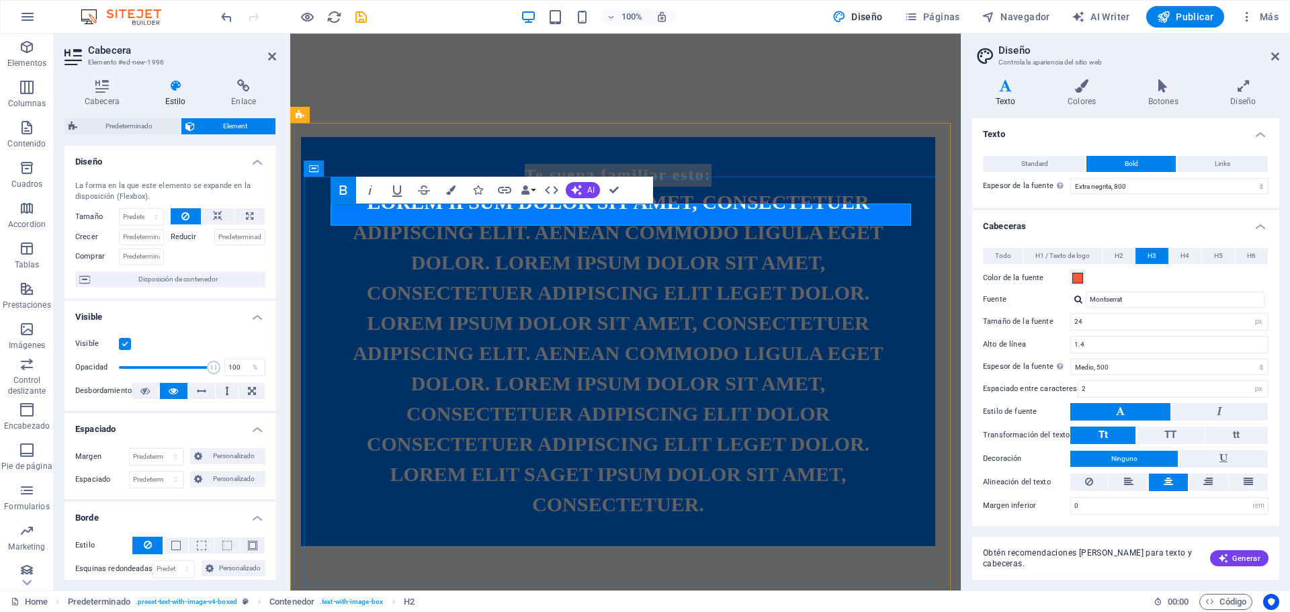
drag, startPoint x: 525, startPoint y: 215, endPoint x: 721, endPoint y: 214, distance: 196.1
click at [721, 187] on h3 "Te suena familiar esto:" at bounding box center [618, 175] width 580 height 23
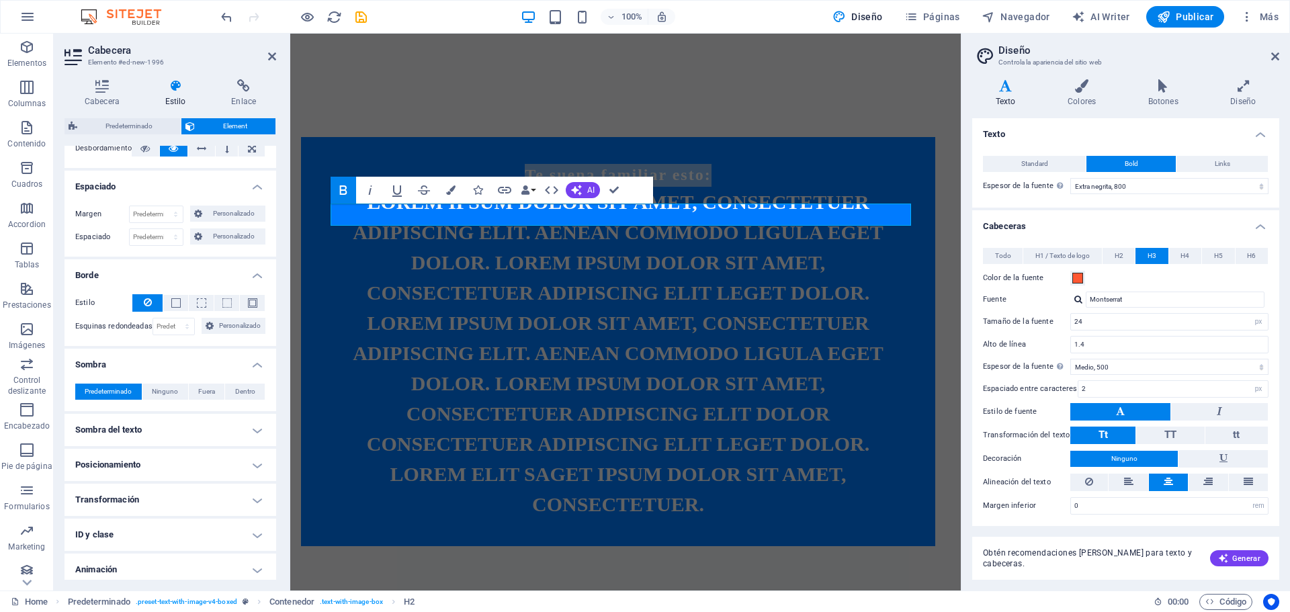
scroll to position [283, 0]
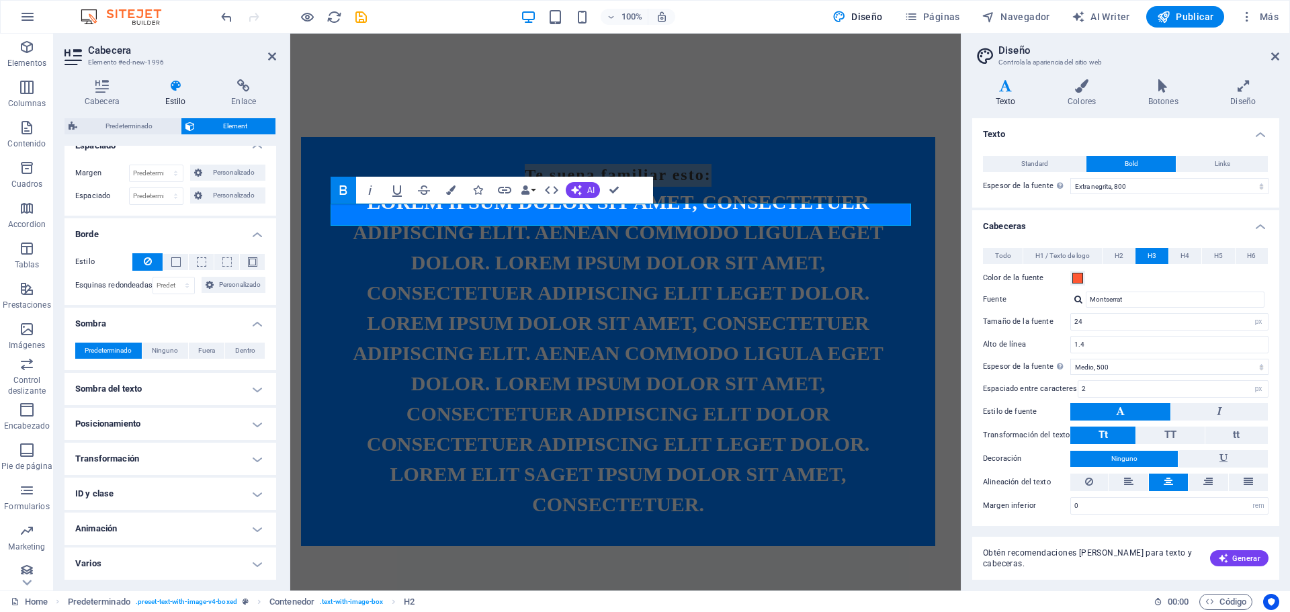
click at [237, 572] on h4 "Varios" at bounding box center [170, 563] width 212 height 32
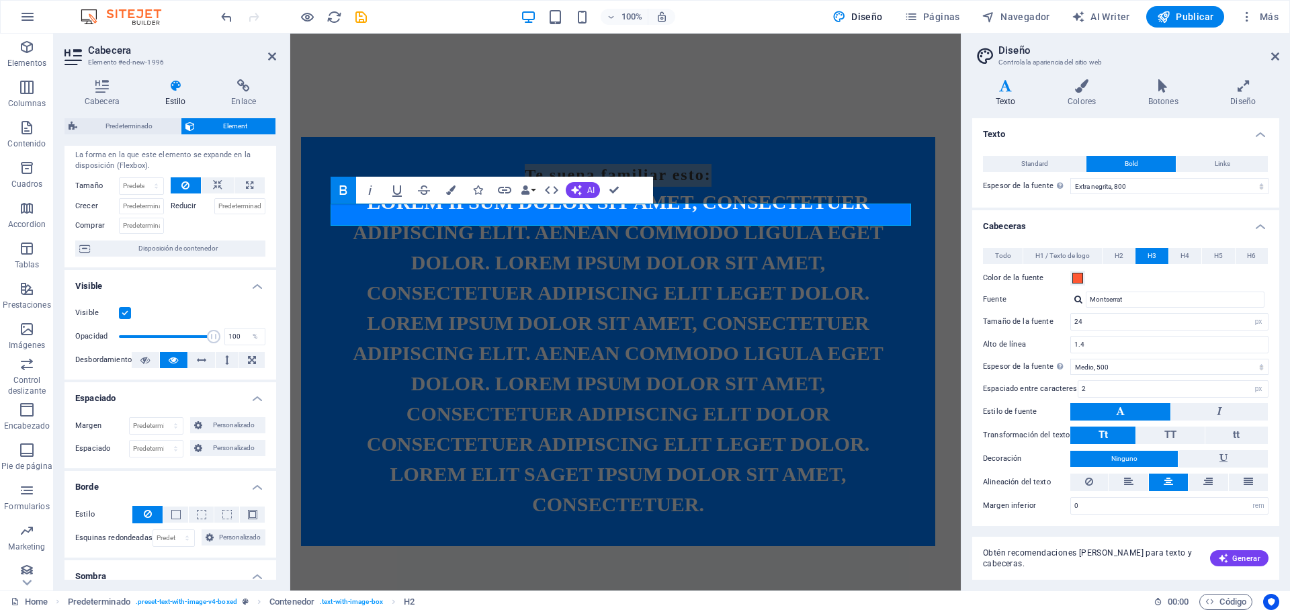
scroll to position [0, 0]
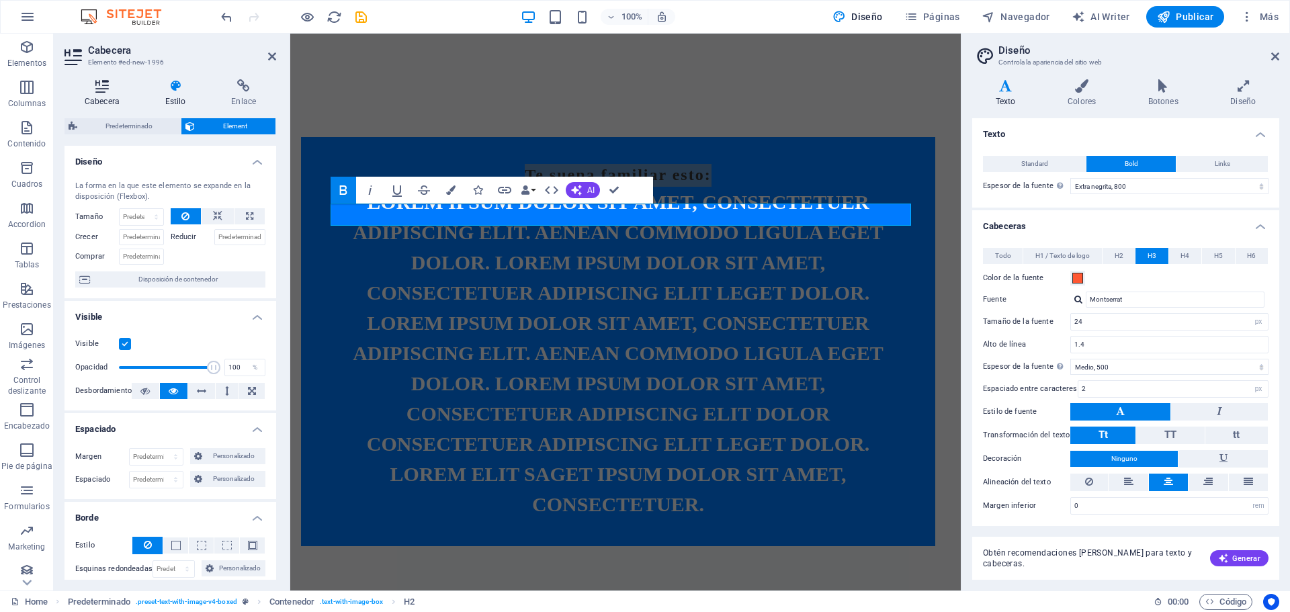
click at [101, 95] on h4 "Cabecera" at bounding box center [104, 93] width 81 height 28
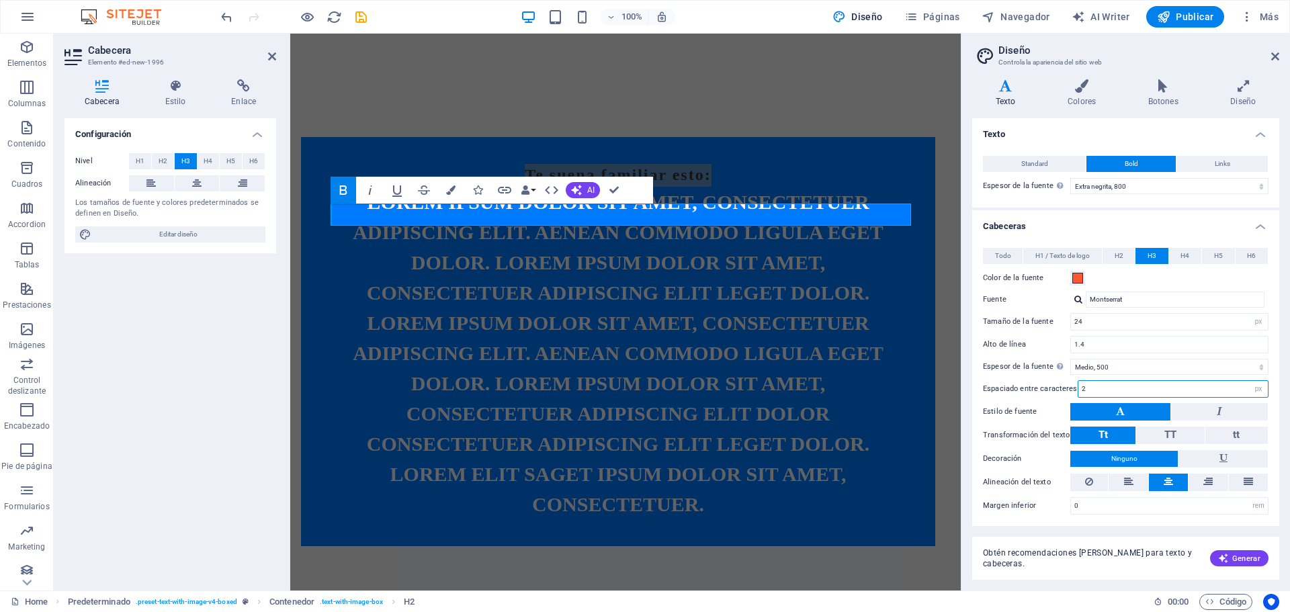
click at [1226, 386] on input "2" at bounding box center [1172, 389] width 189 height 16
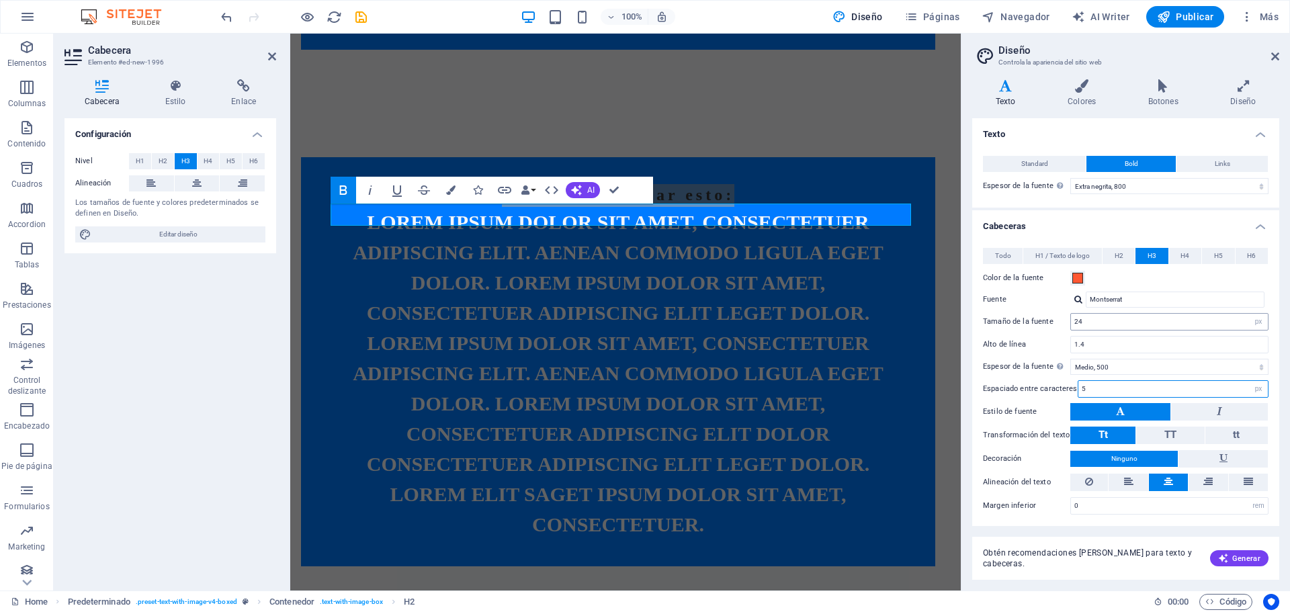
type input "5"
click at [1224, 321] on input "24" at bounding box center [1169, 322] width 197 height 16
drag, startPoint x: 1082, startPoint y: 321, endPoint x: 1059, endPoint y: 324, distance: 23.7
click at [1059, 324] on div "Tamaño de la fuente 24 rem px em %" at bounding box center [1125, 321] width 285 height 17
drag, startPoint x: 612, startPoint y: 189, endPoint x: 565, endPoint y: 147, distance: 62.8
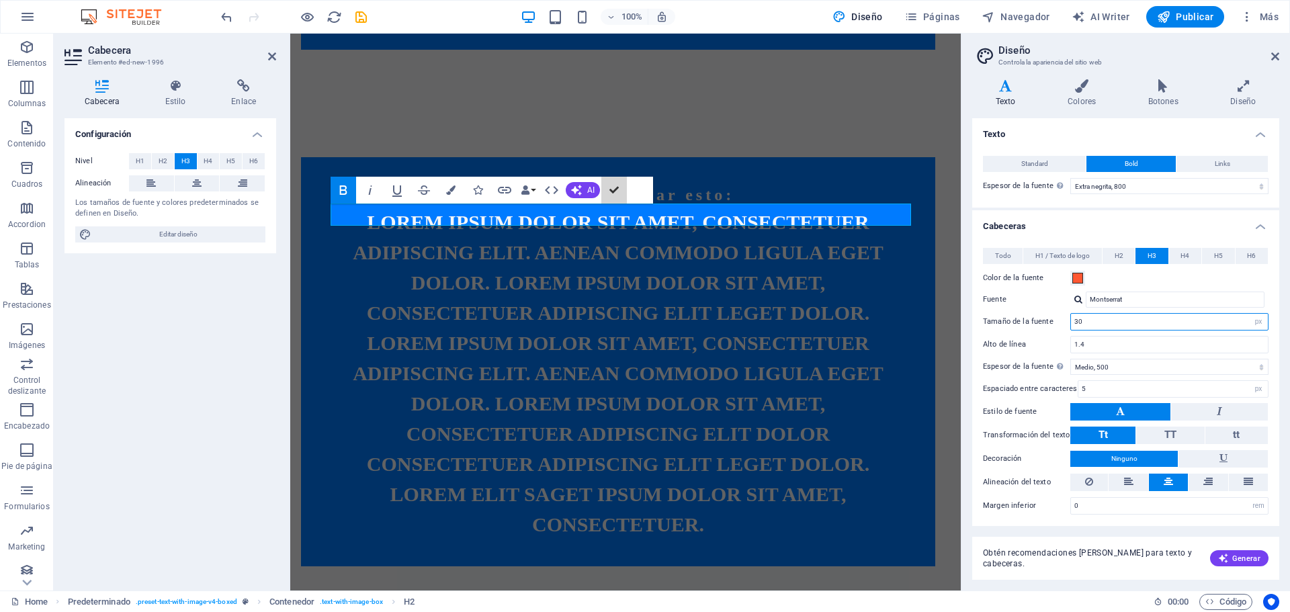
scroll to position [1069, 0]
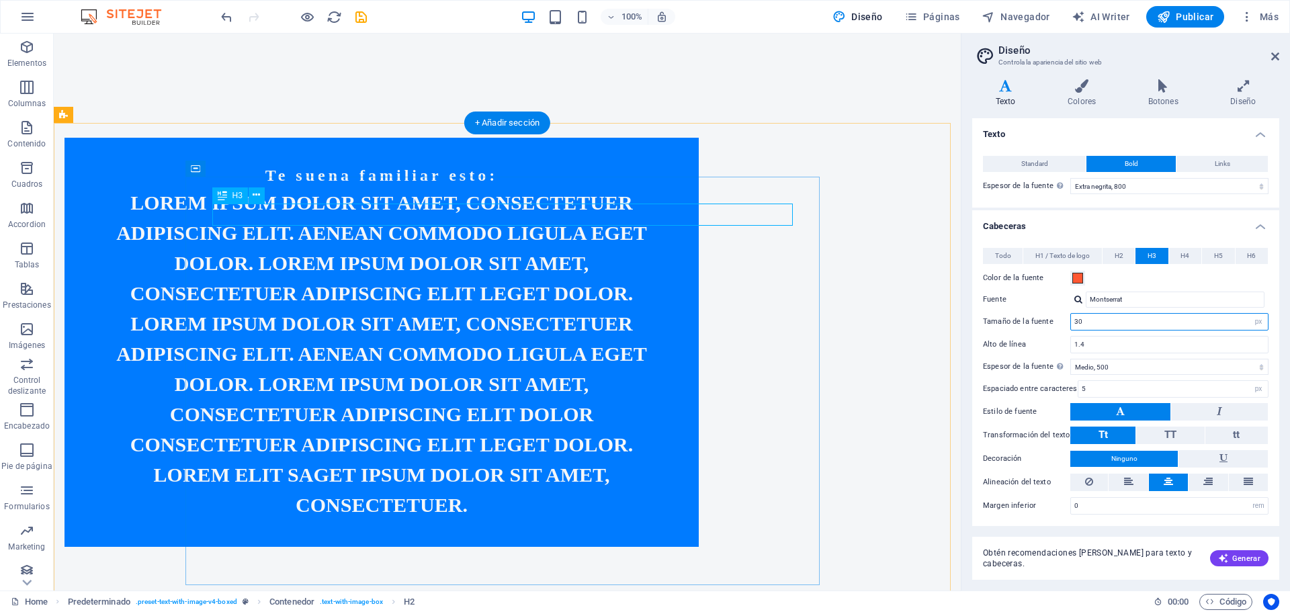
type input "30"
click at [578, 187] on div "Te suena familiar esto:" at bounding box center [381, 176] width 580 height 23
click at [560, 336] on div "Lorem ipsum dolor sit amet, consectetuer adipiscing elit. Aenean commodo ligula…" at bounding box center [381, 353] width 580 height 332
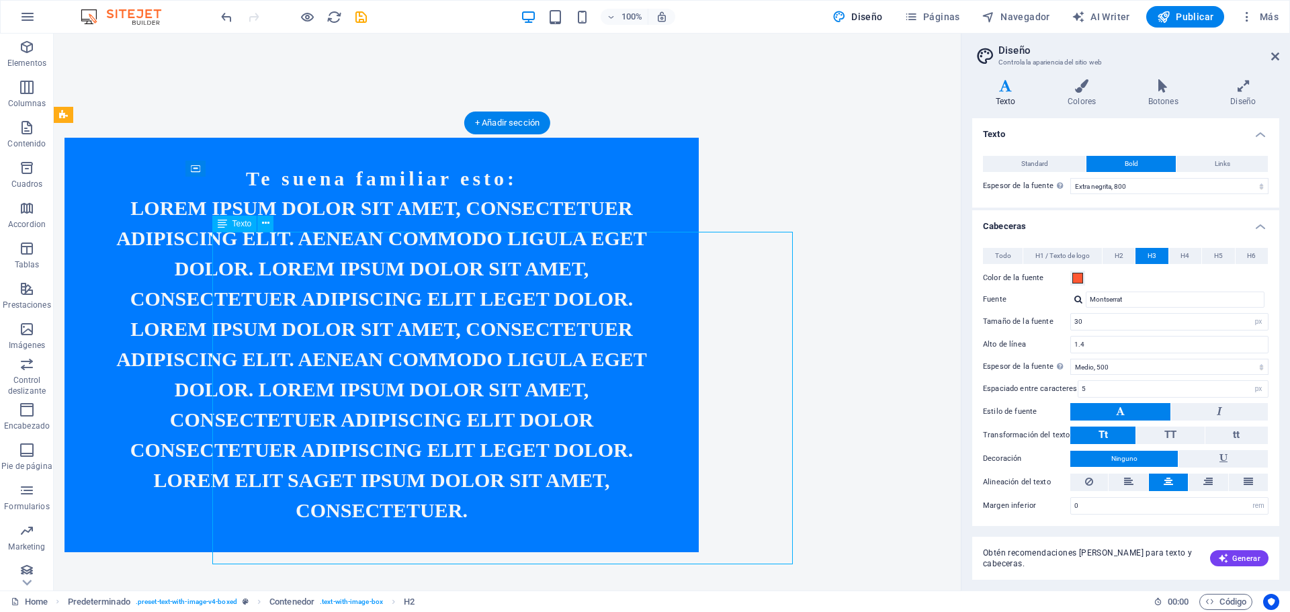
scroll to position [1071, 0]
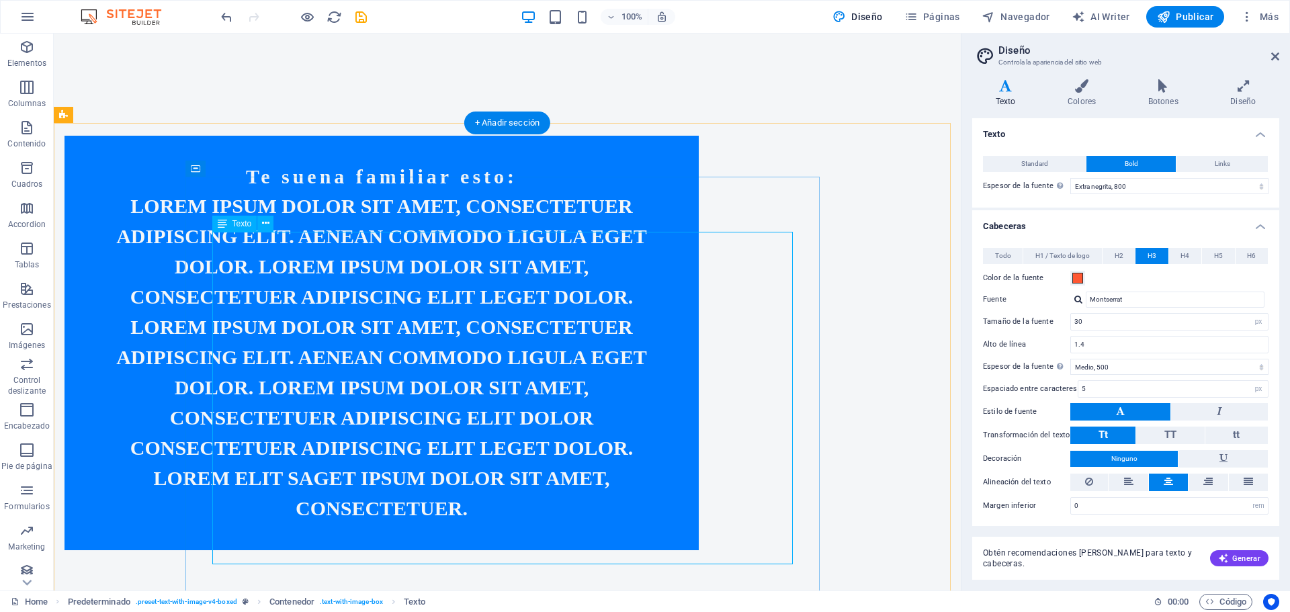
click at [287, 250] on div "Lorem ipsum dolor sit amet, consectetuer adipiscing elit. Aenean commodo ligula…" at bounding box center [381, 357] width 580 height 332
click at [291, 181] on div "Te suena familiar esto: Lorem ipsum dolor sit amet, consectetuer adipiscing eli…" at bounding box center [381, 343] width 634 height 414
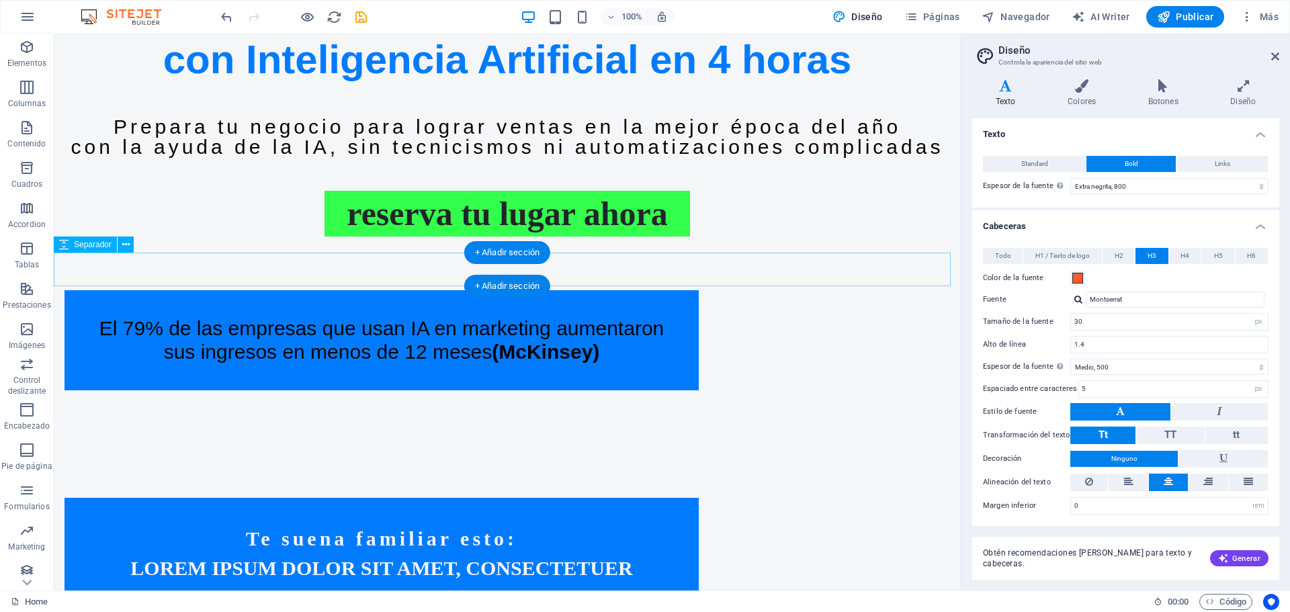
scroll to position [803, 0]
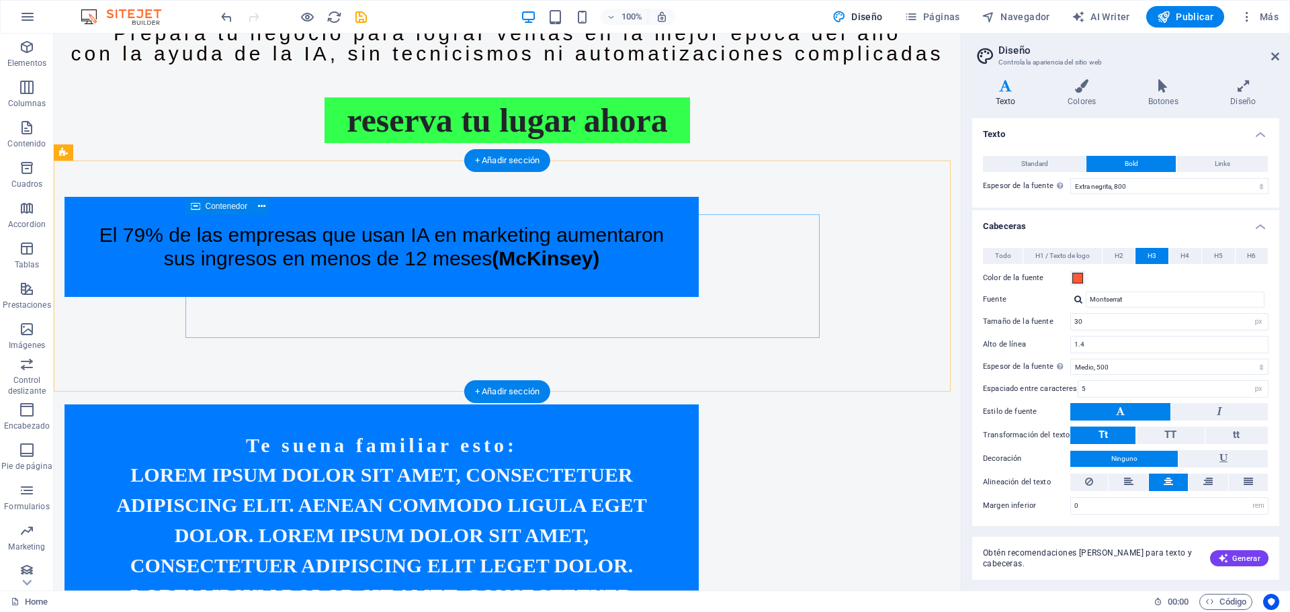
click at [699, 221] on div "El 79% de las empresas que usan IA en marketing aumentaron sus ingresos en meno…" at bounding box center [381, 247] width 634 height 100
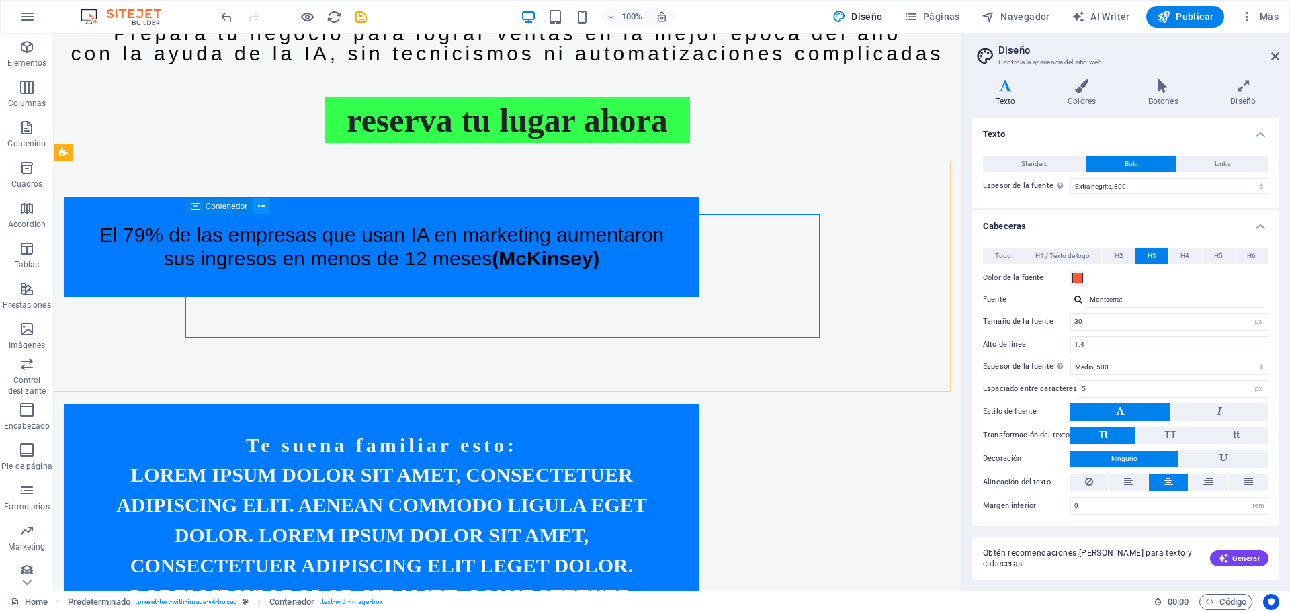
click at [259, 205] on icon at bounding box center [261, 206] width 7 height 14
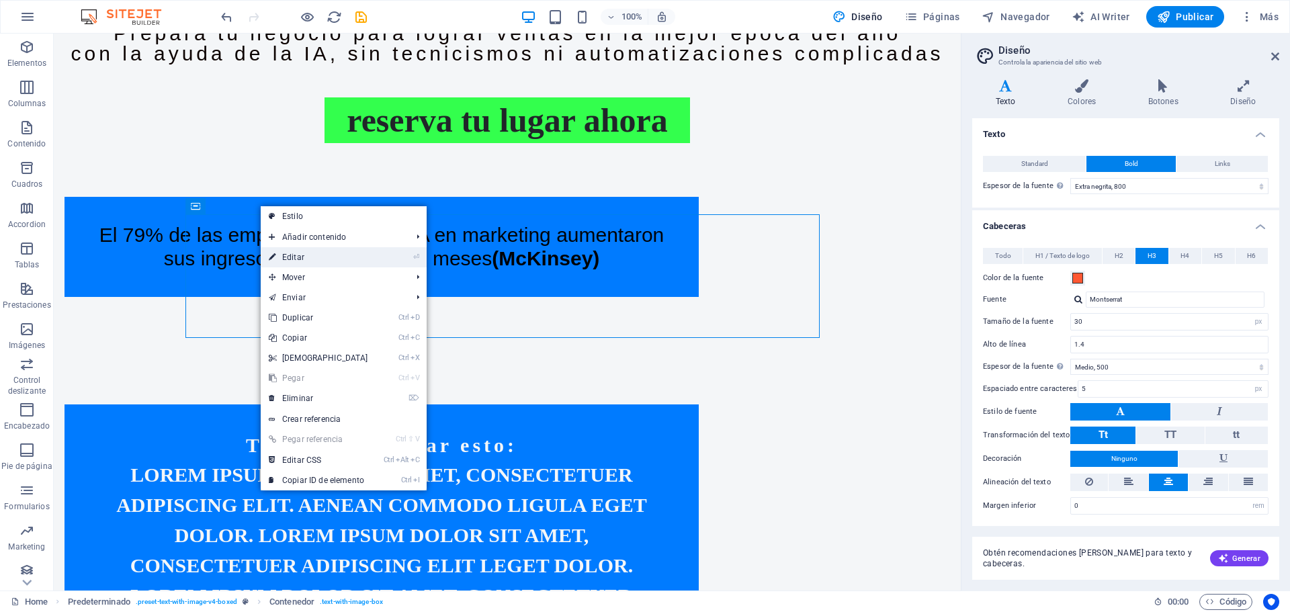
click at [300, 265] on link "⏎ Editar" at bounding box center [319, 257] width 116 height 20
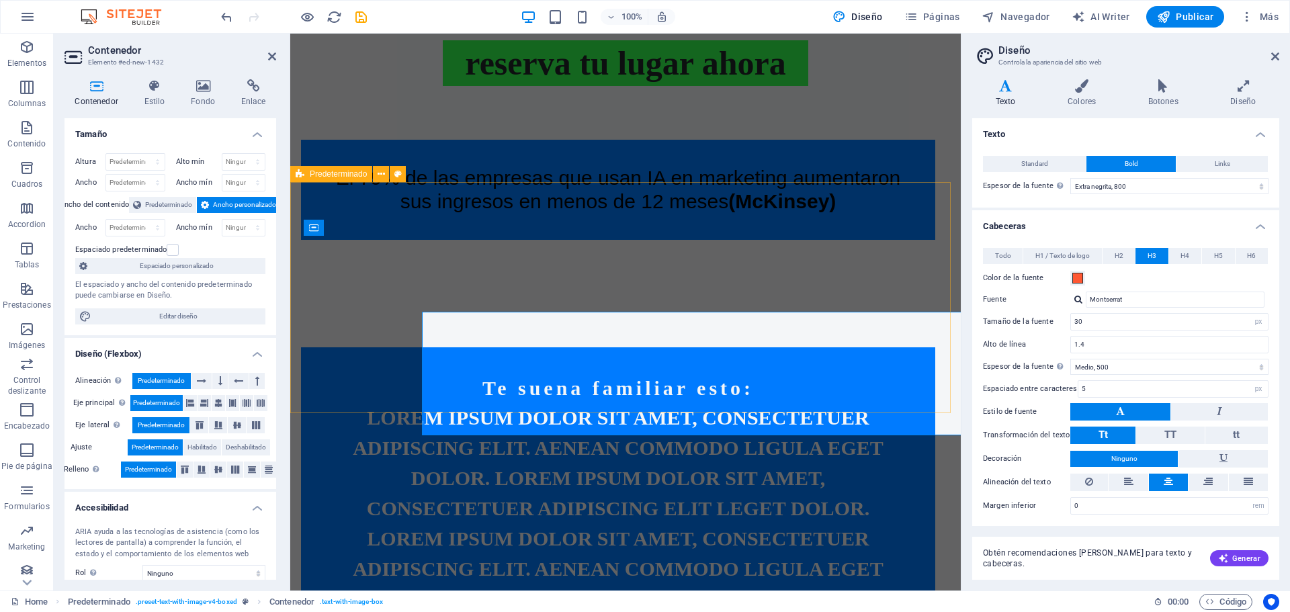
scroll to position [705, 0]
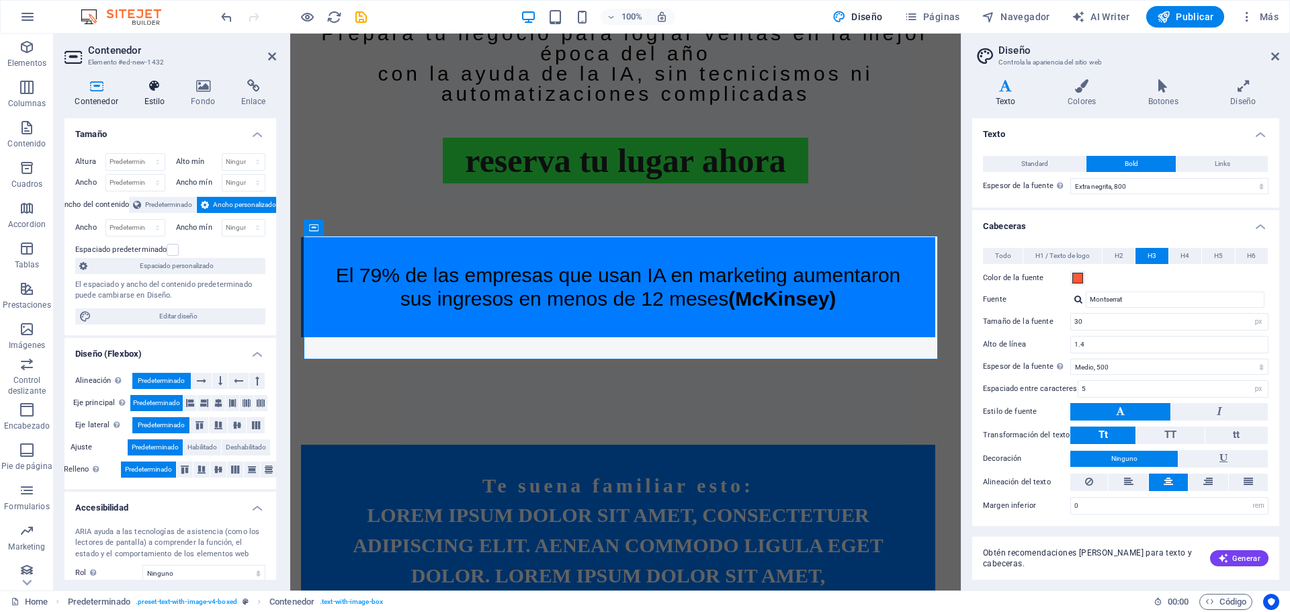
click at [148, 97] on h4 "Estilo" at bounding box center [157, 93] width 47 height 28
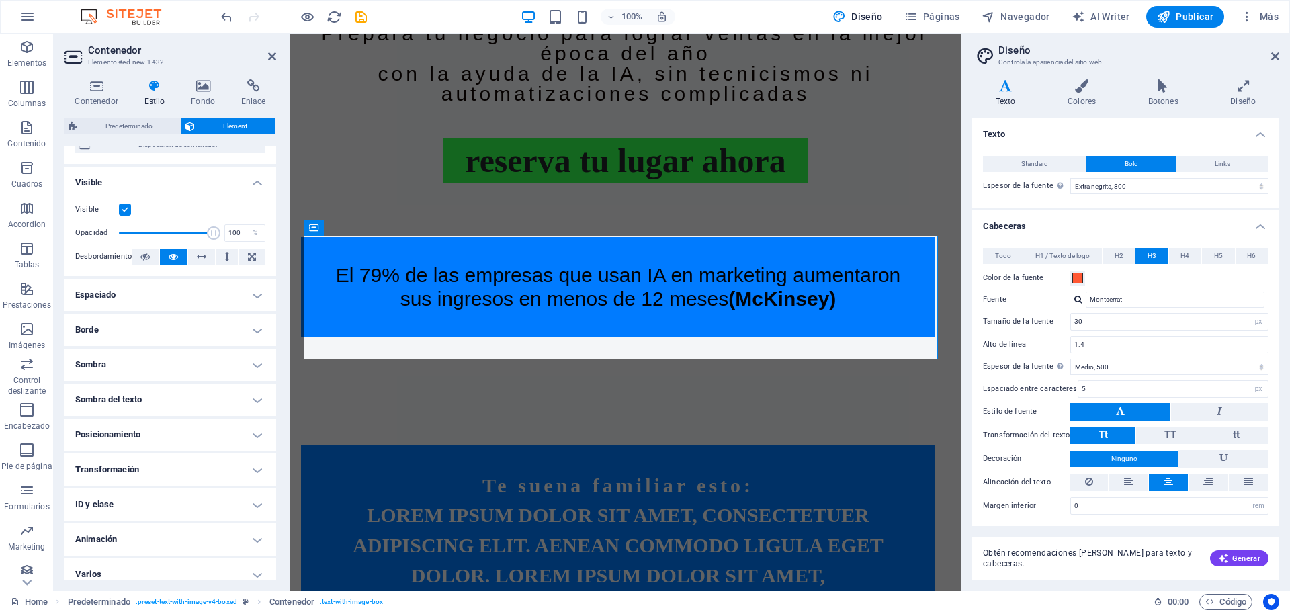
scroll to position [145, 0]
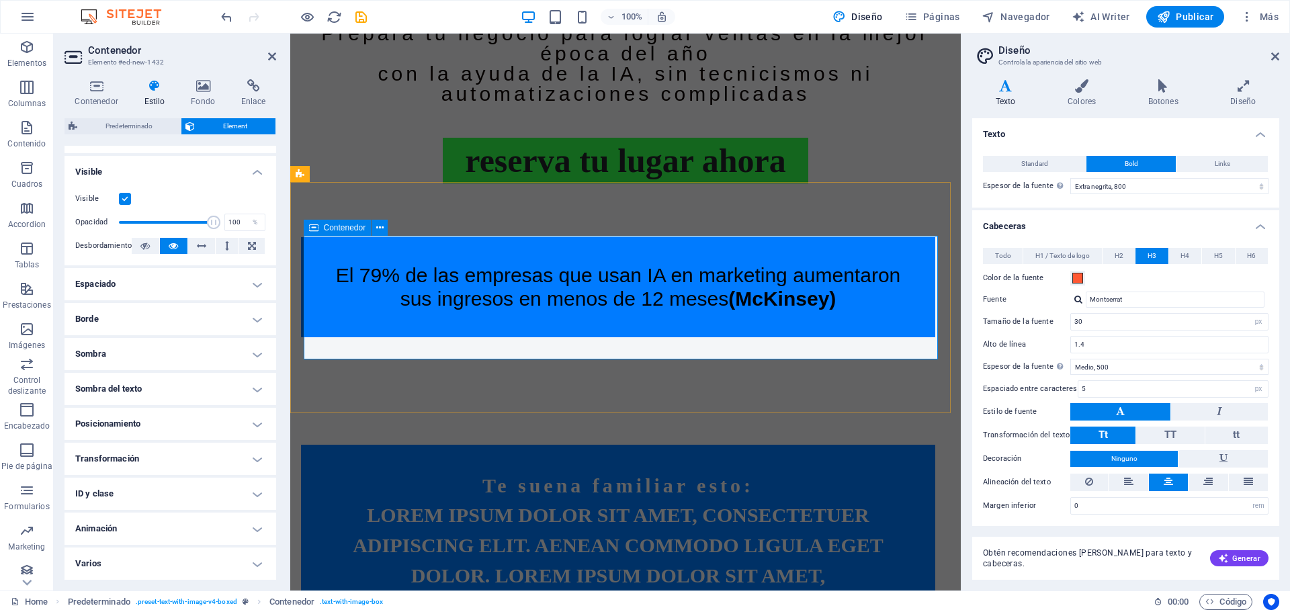
click at [315, 251] on div "El 79% de las empresas que usan IA en marketing aumentaron sus ingresos en meno…" at bounding box center [618, 287] width 634 height 100
click at [382, 224] on icon at bounding box center [379, 228] width 7 height 14
click at [1086, 91] on icon at bounding box center [1081, 85] width 75 height 13
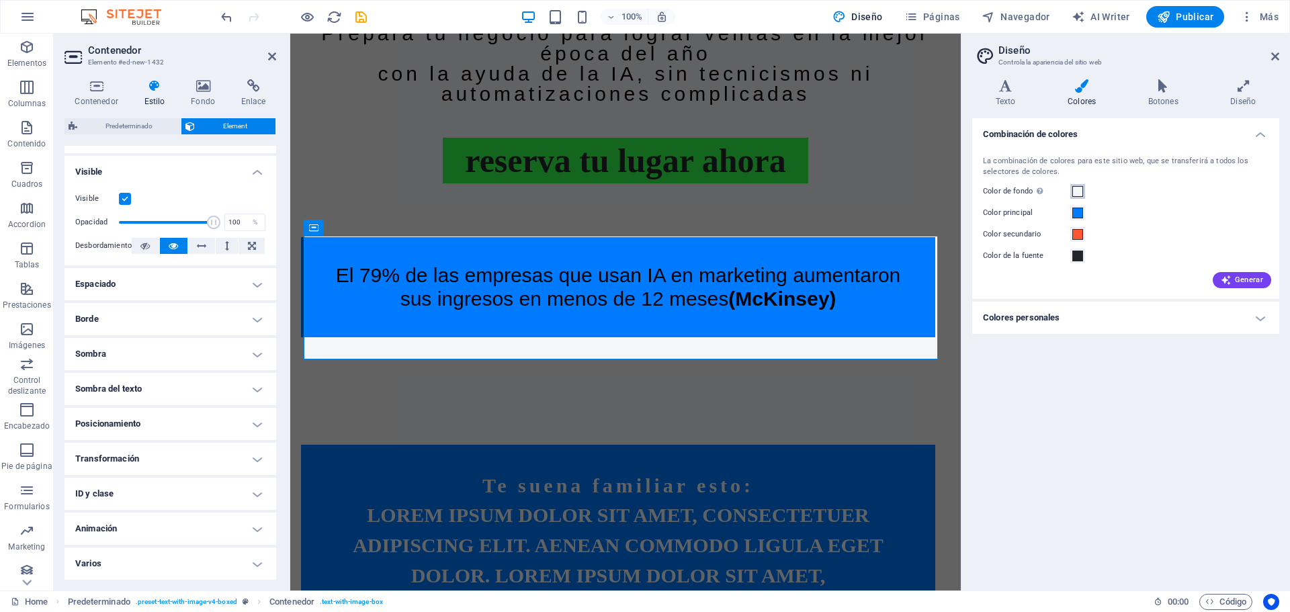
click at [1077, 194] on span at bounding box center [1077, 191] width 11 height 11
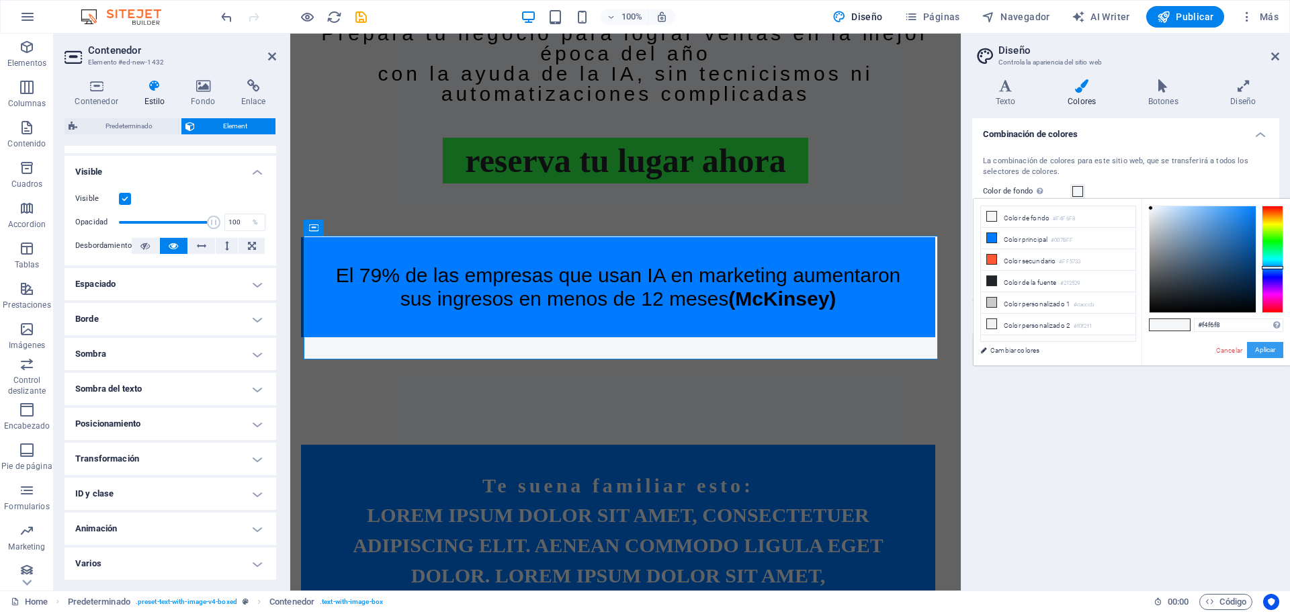
click at [1271, 342] on button "Aplicar" at bounding box center [1265, 350] width 36 height 16
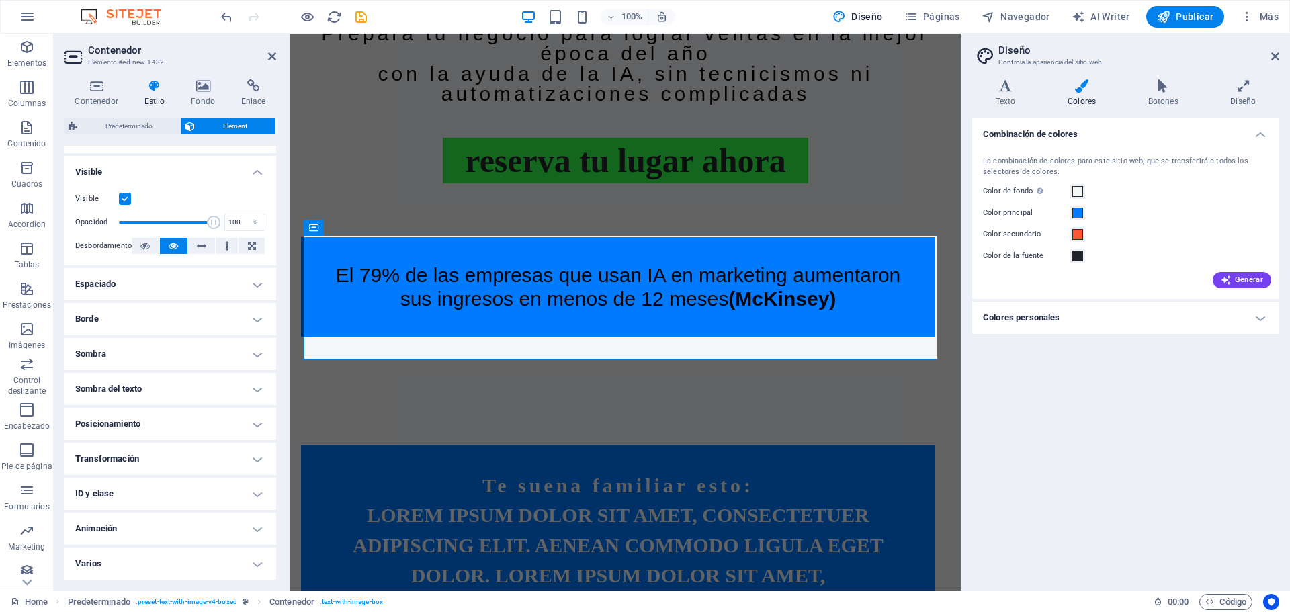
click at [1278, 50] on h2 "Diseño" at bounding box center [1138, 50] width 281 height 12
click at [1274, 62] on header "Diseño Controla la apariencia del sitio web" at bounding box center [1127, 51] width 304 height 35
click at [1274, 59] on icon at bounding box center [1275, 56] width 8 height 11
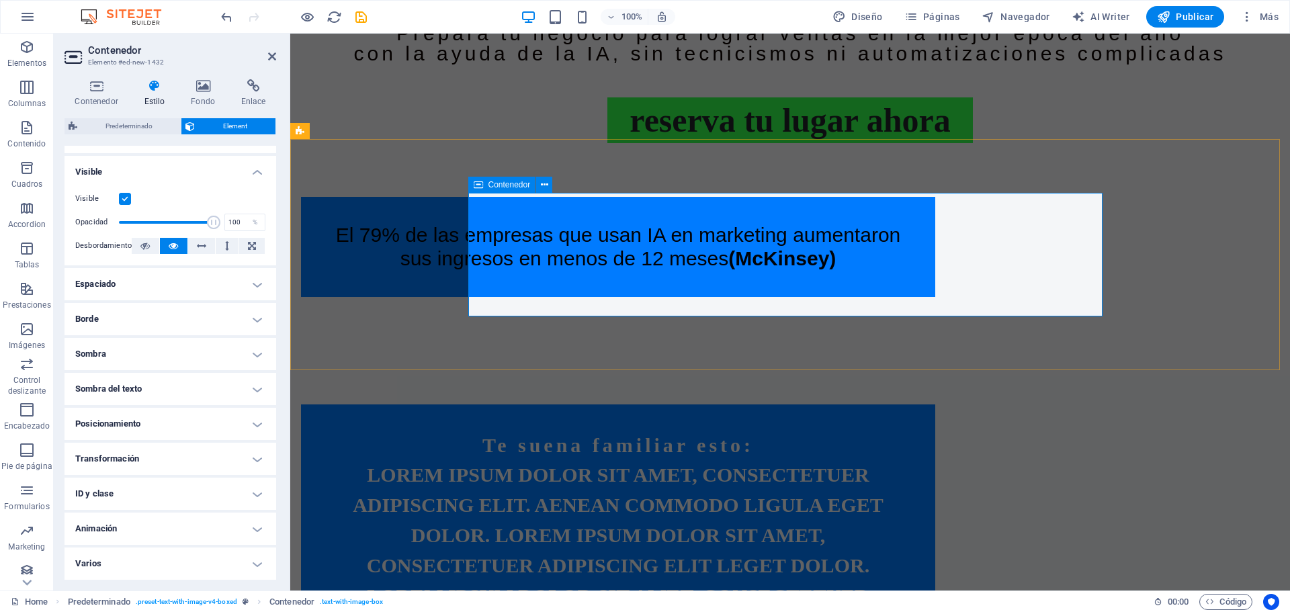
click at [476, 204] on div "El 79% de las empresas que usan IA en marketing aumentaron sus ingresos en meno…" at bounding box center [618, 247] width 634 height 100
click at [541, 188] on icon at bounding box center [544, 185] width 7 height 14
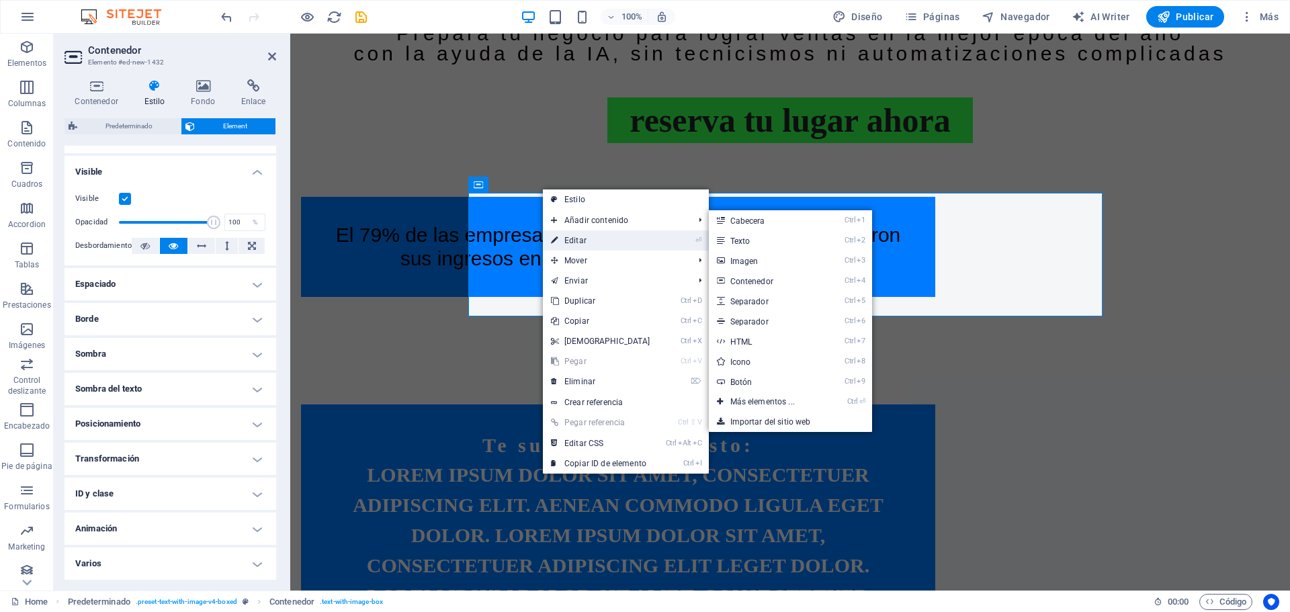
click at [591, 242] on link "⏎ Editar" at bounding box center [601, 240] width 116 height 20
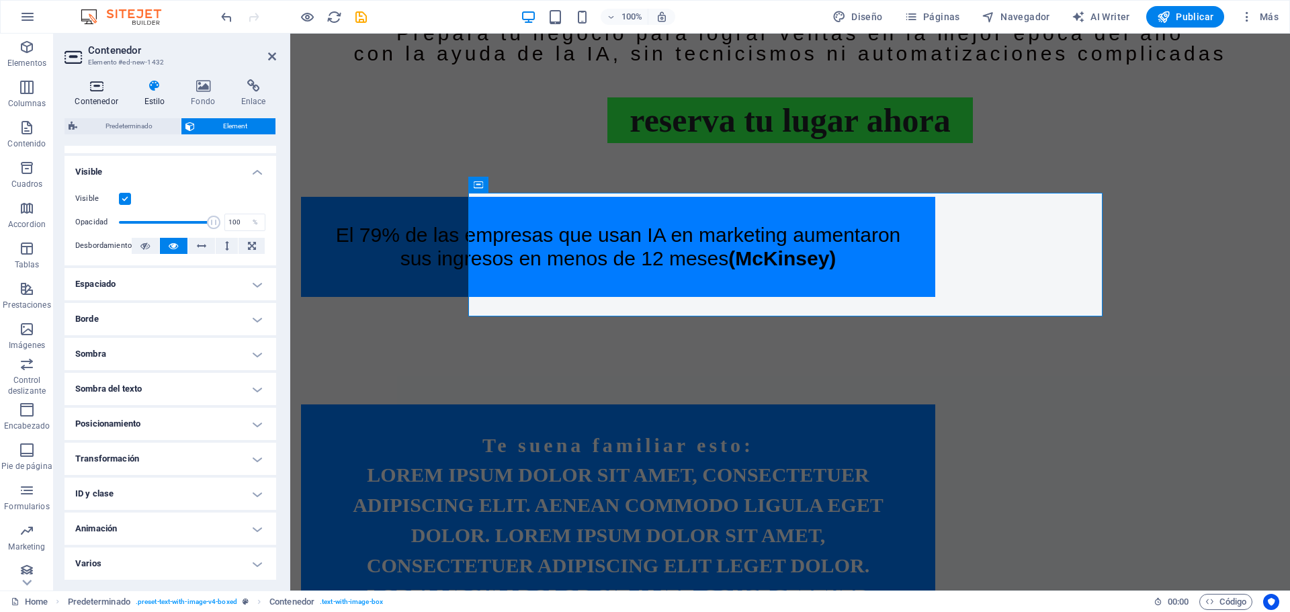
click at [112, 95] on h4 "Contenedor" at bounding box center [98, 93] width 69 height 28
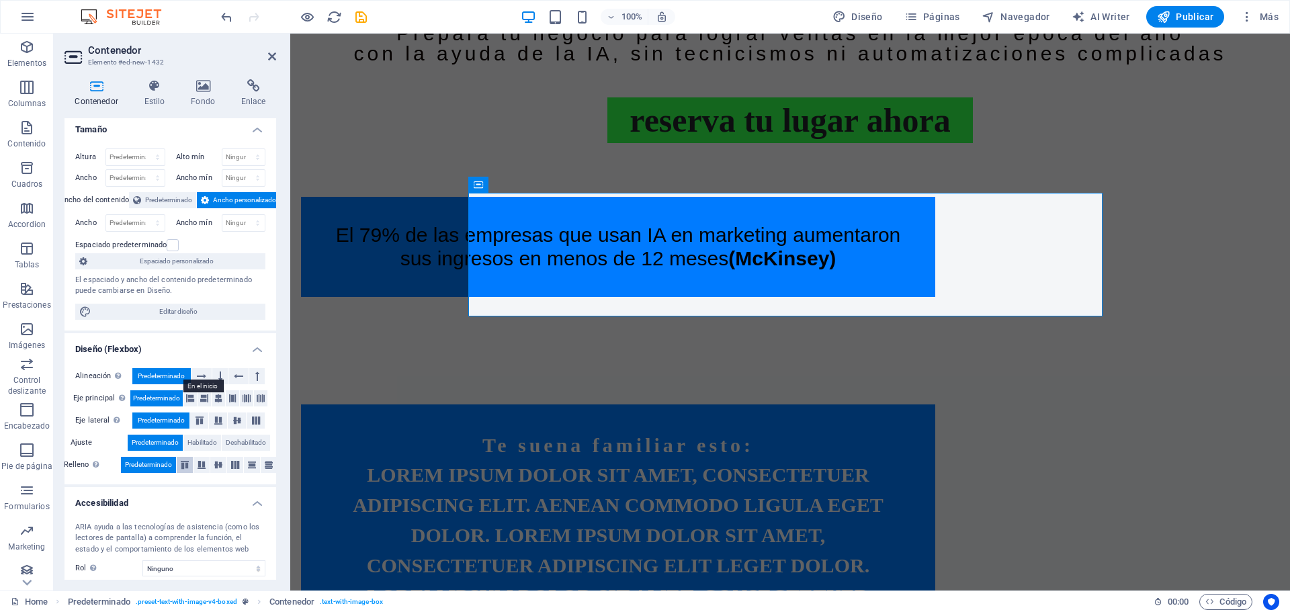
scroll to position [0, 0]
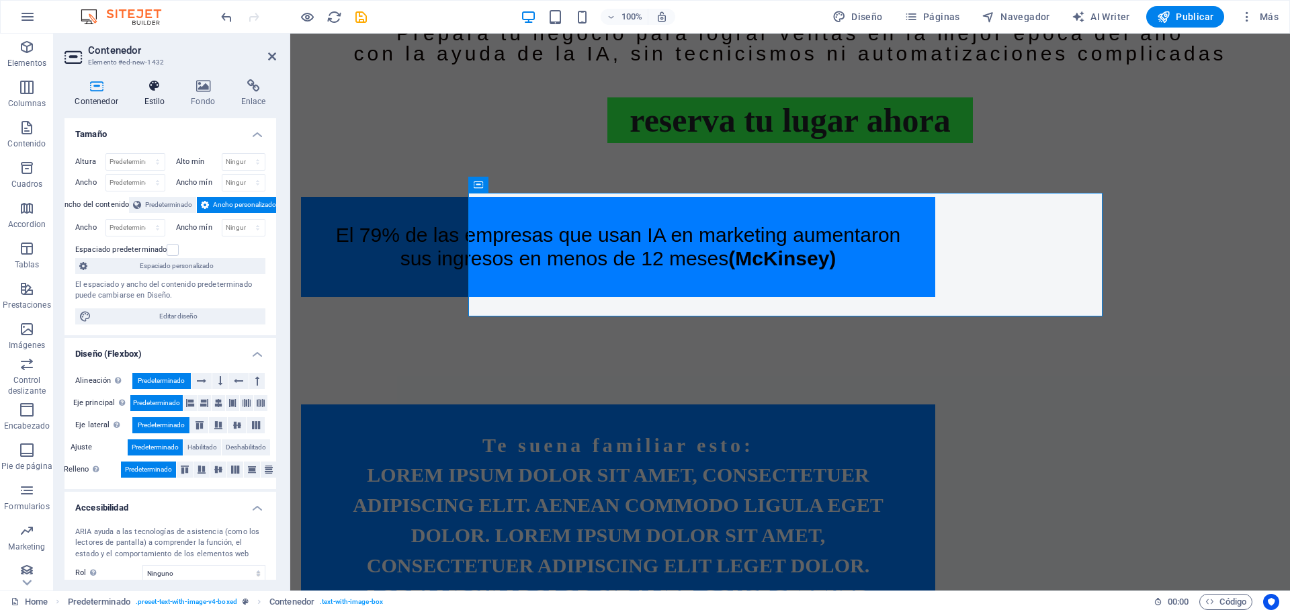
click at [152, 85] on icon at bounding box center [155, 85] width 42 height 13
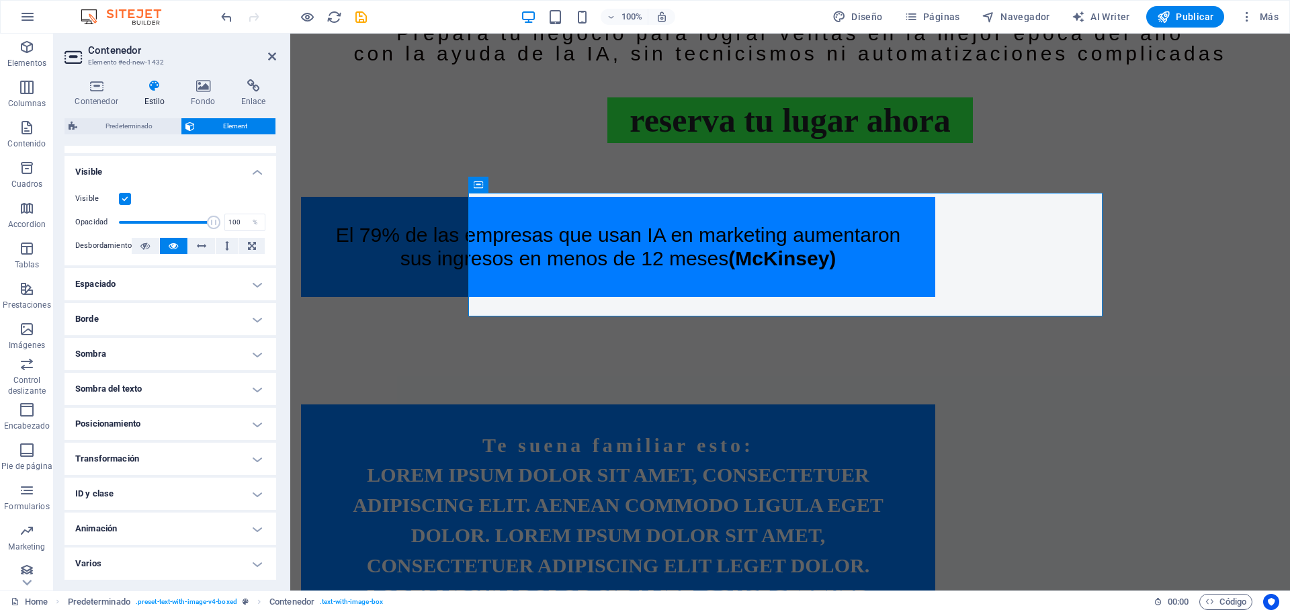
click at [253, 288] on h4 "Espaciado" at bounding box center [170, 284] width 212 height 32
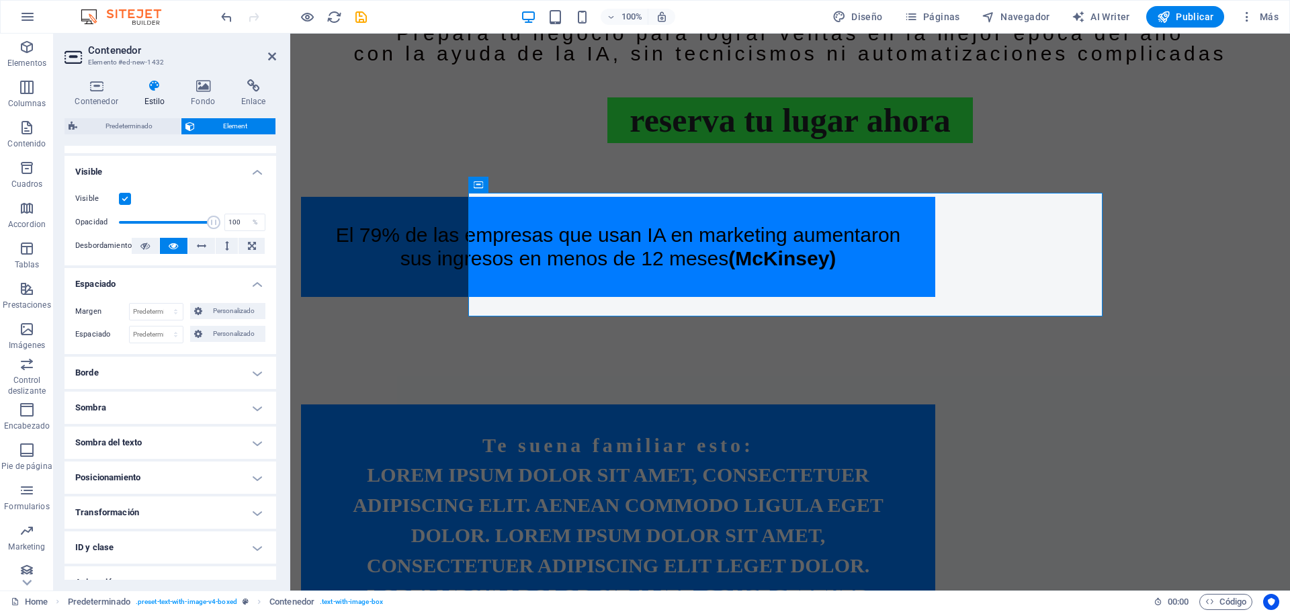
scroll to position [199, 0]
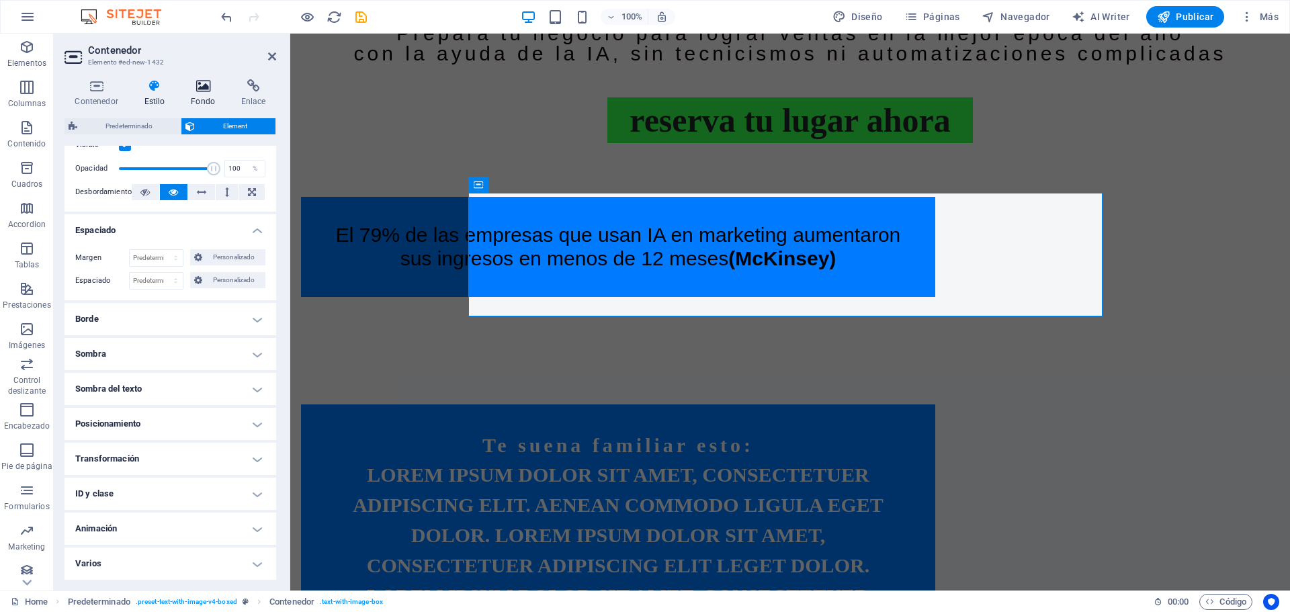
click at [198, 95] on h4 "Fondo" at bounding box center [206, 93] width 50 height 28
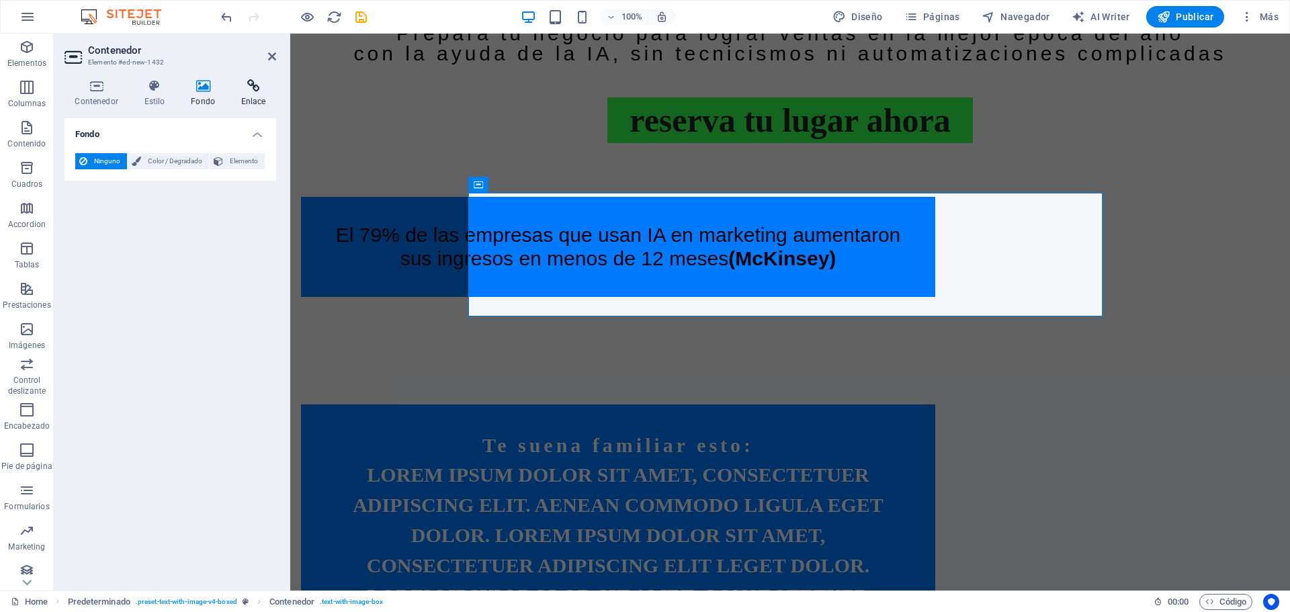
click at [250, 92] on icon at bounding box center [253, 85] width 46 height 13
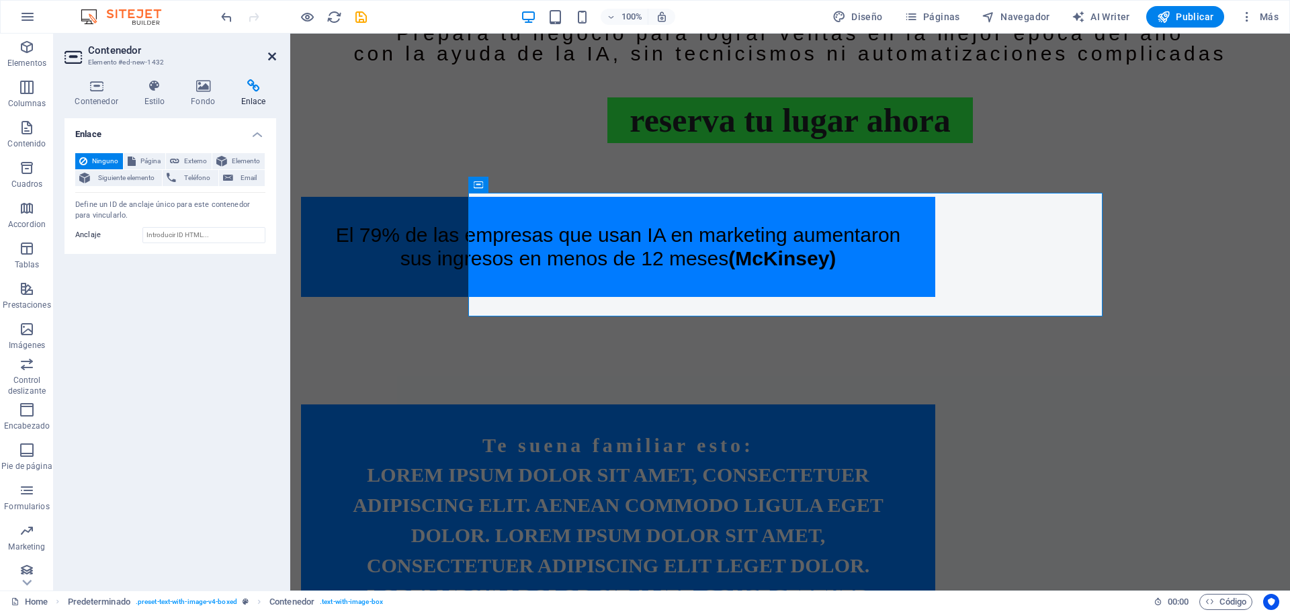
drag, startPoint x: 268, startPoint y: 55, endPoint x: 216, endPoint y: 21, distance: 62.6
click at [268, 55] on icon at bounding box center [272, 56] width 8 height 11
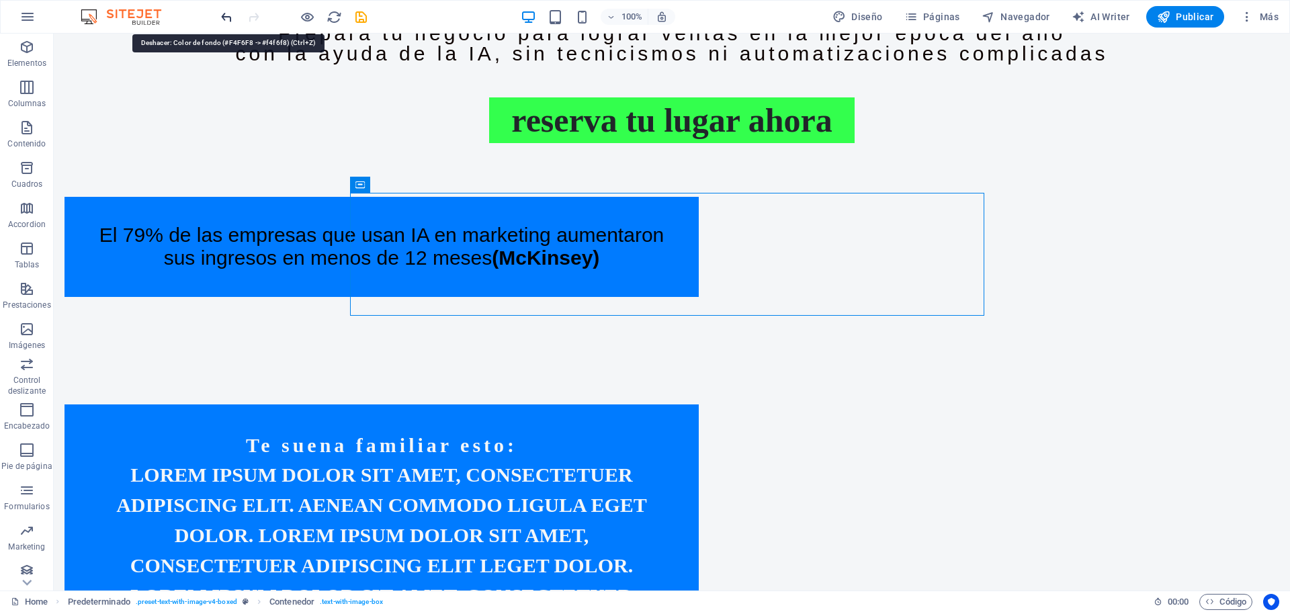
click at [225, 21] on icon "undo" at bounding box center [226, 16] width 15 height 15
click at [226, 21] on icon "undo" at bounding box center [226, 16] width 15 height 15
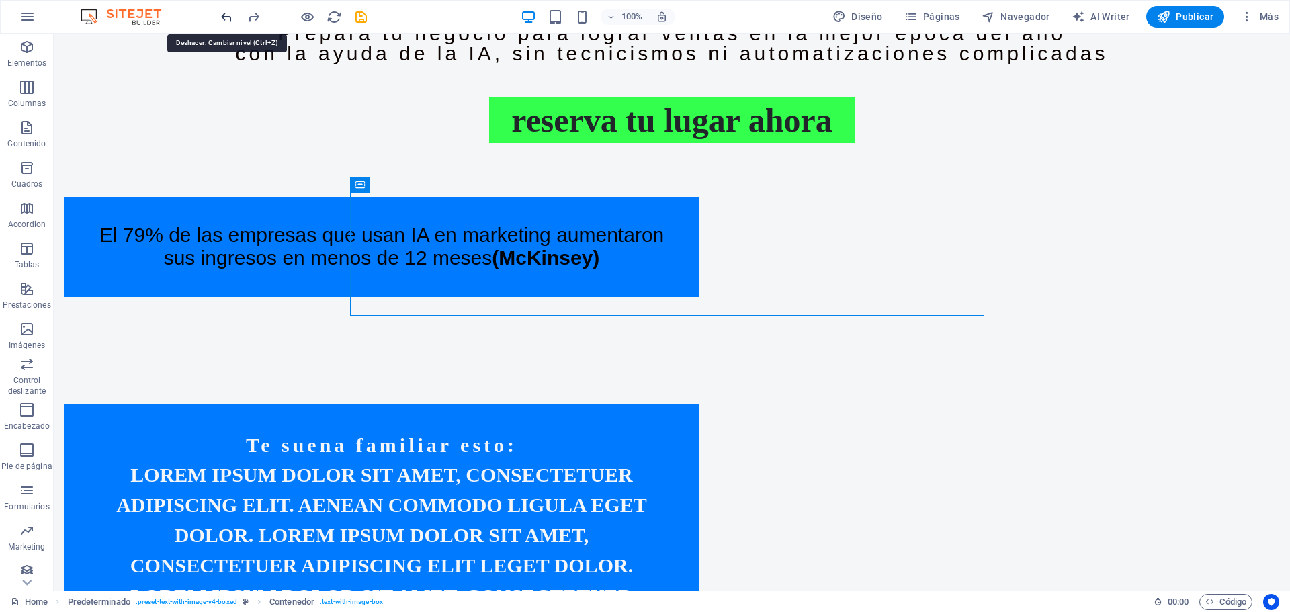
click at [226, 21] on icon "undo" at bounding box center [226, 16] width 15 height 15
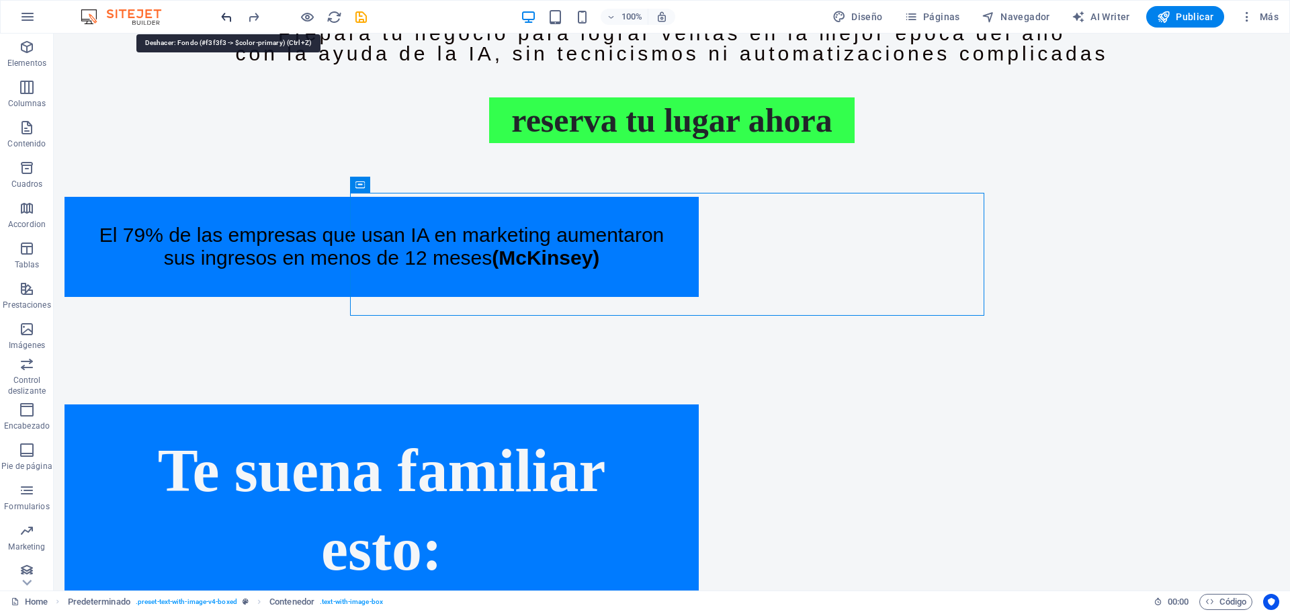
click at [226, 21] on icon "undo" at bounding box center [226, 16] width 15 height 15
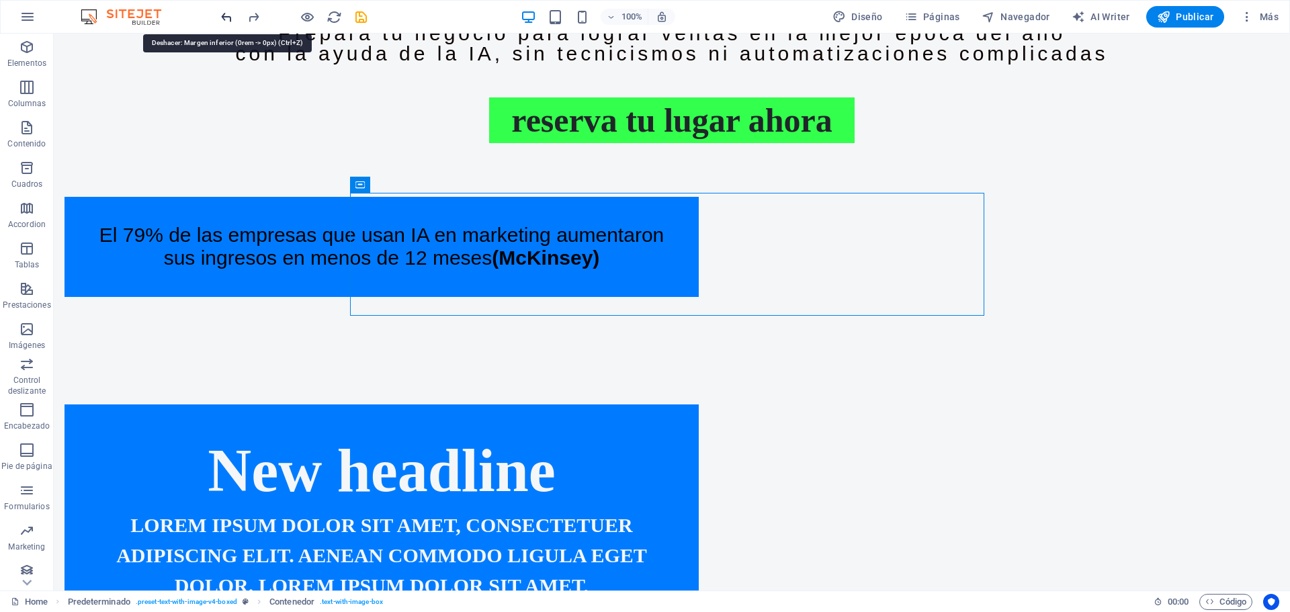
click at [226, 21] on icon "undo" at bounding box center [226, 16] width 15 height 15
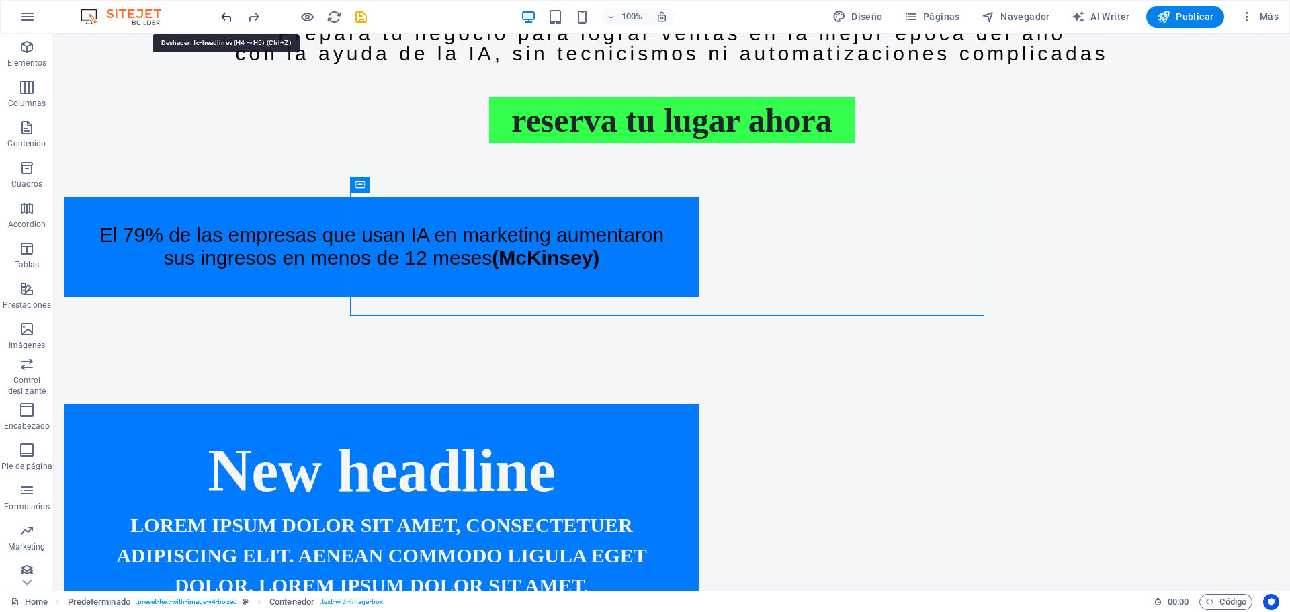
click at [226, 21] on icon "undo" at bounding box center [226, 16] width 15 height 15
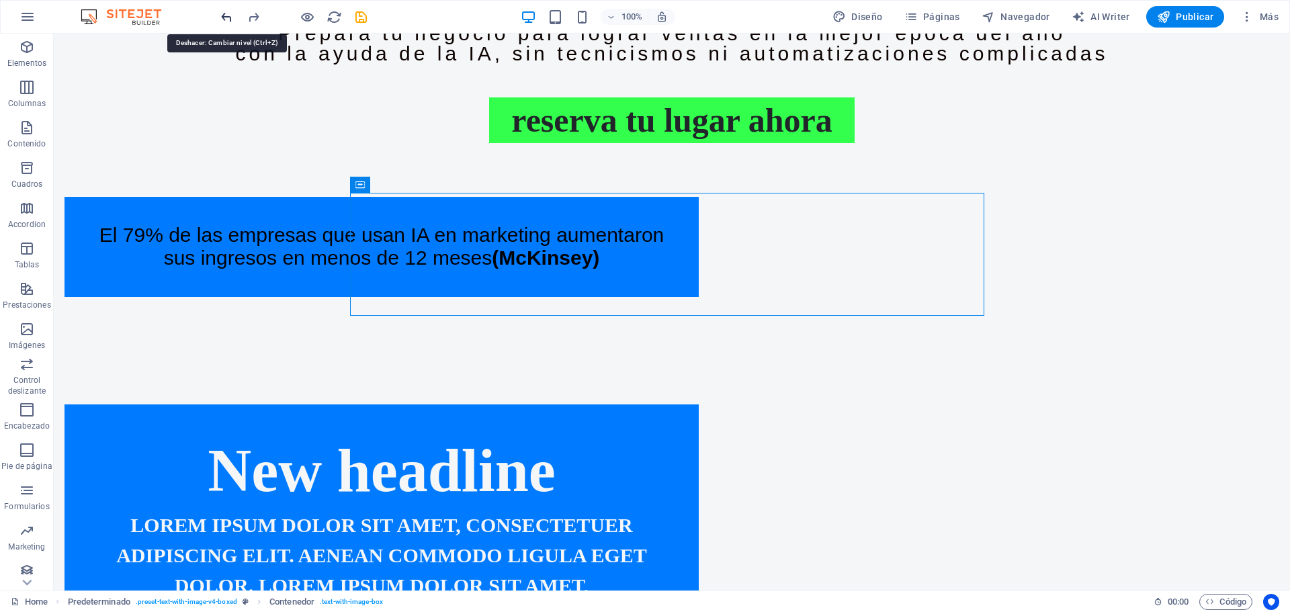
click at [226, 20] on icon "undo" at bounding box center [226, 16] width 15 height 15
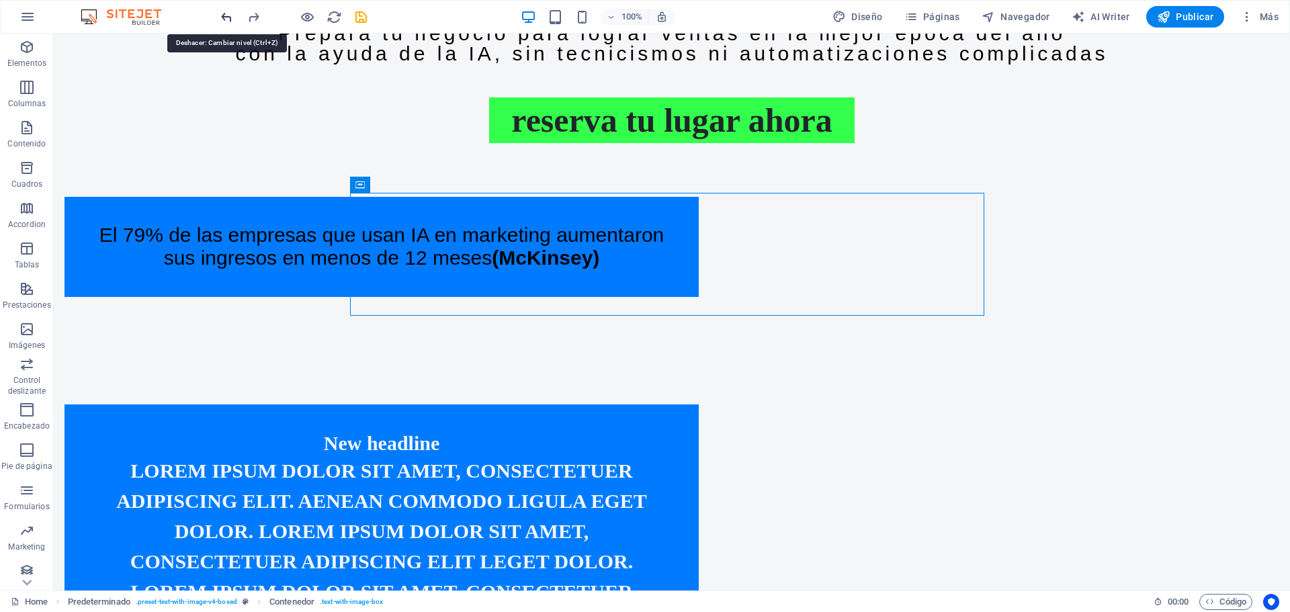
click at [226, 20] on icon "undo" at bounding box center [226, 16] width 15 height 15
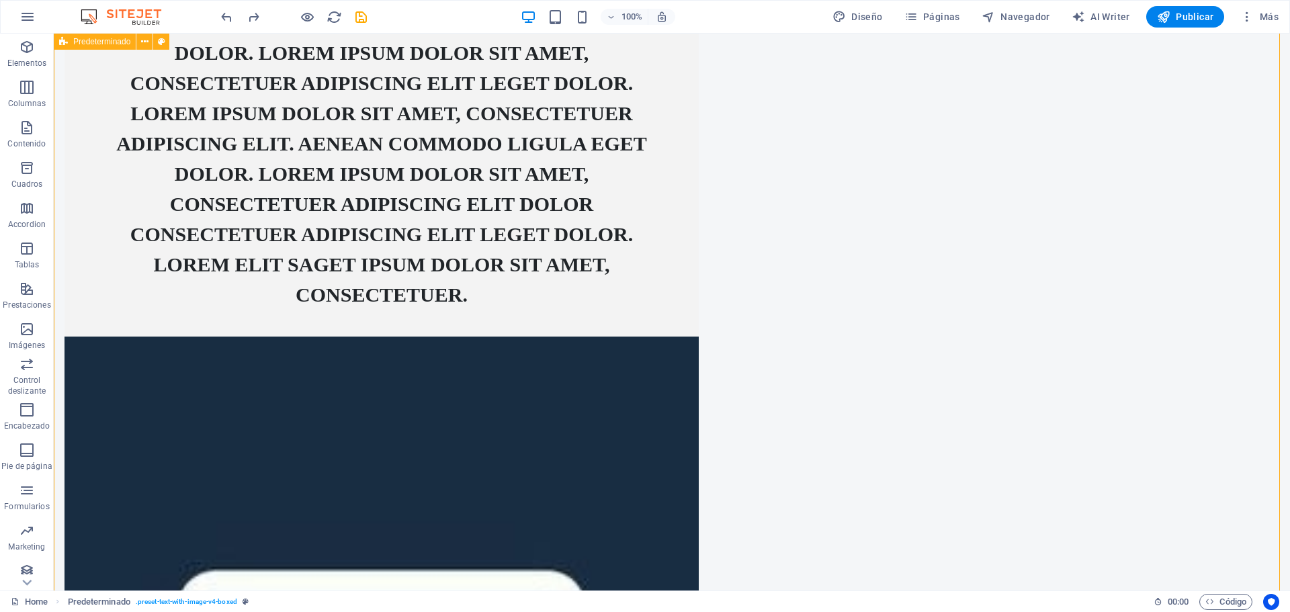
scroll to position [1358, 0]
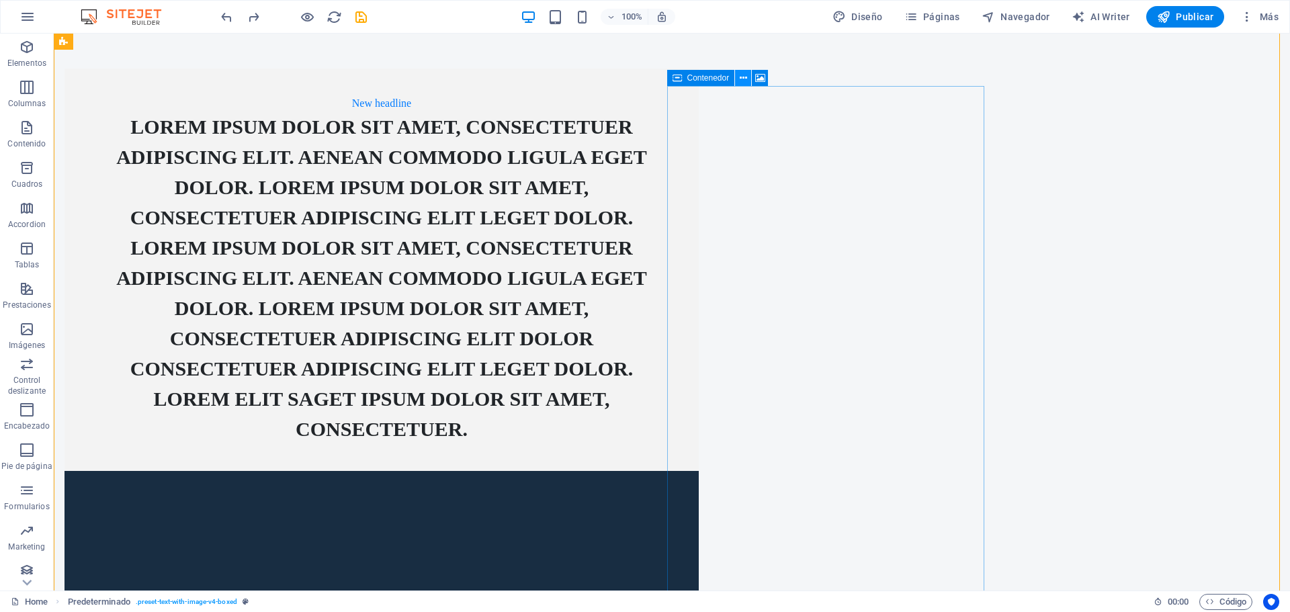
click at [738, 77] on button at bounding box center [743, 78] width 16 height 16
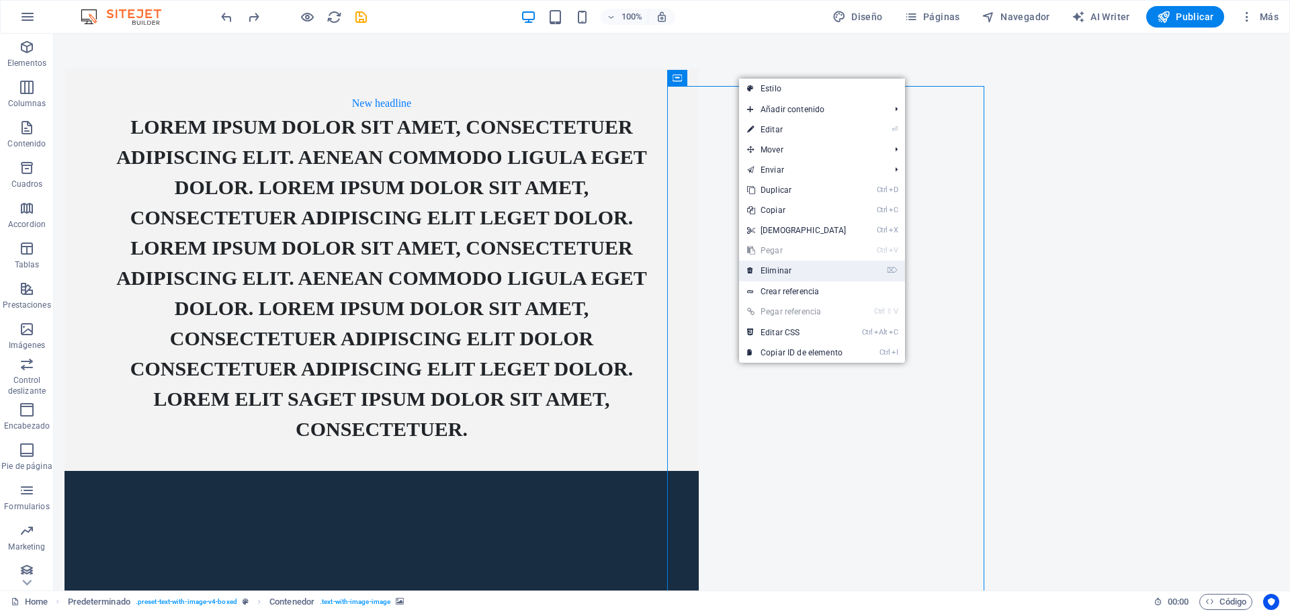
click at [800, 271] on link "⌦ Eliminar" at bounding box center [797, 271] width 116 height 20
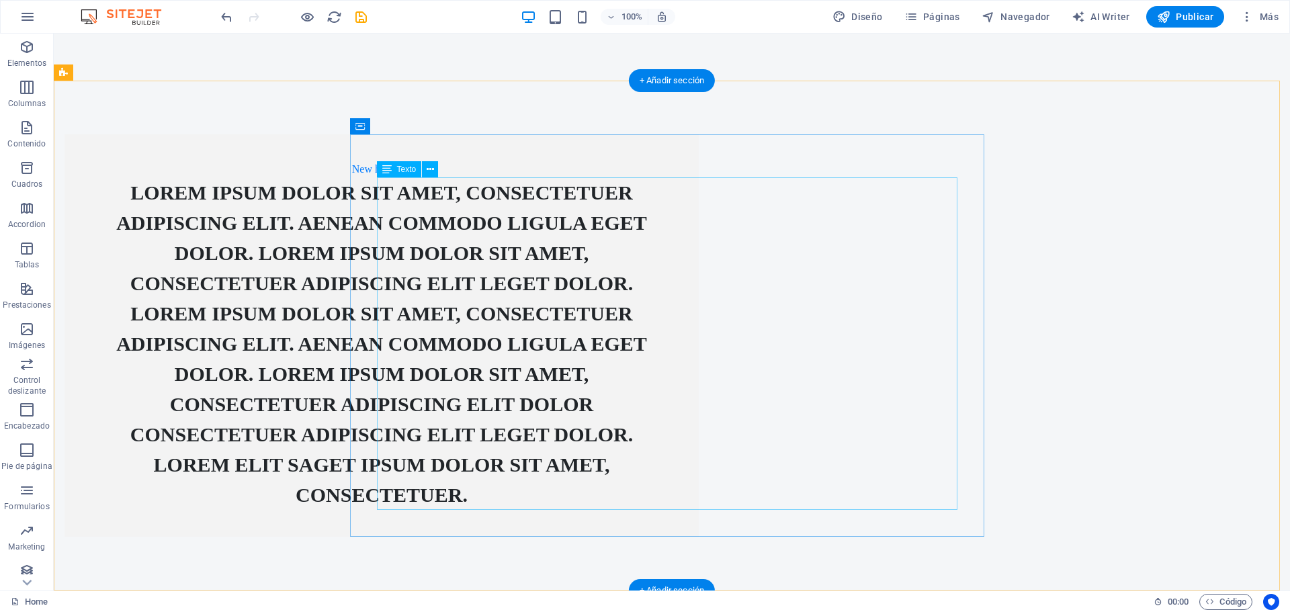
scroll to position [1175, 0]
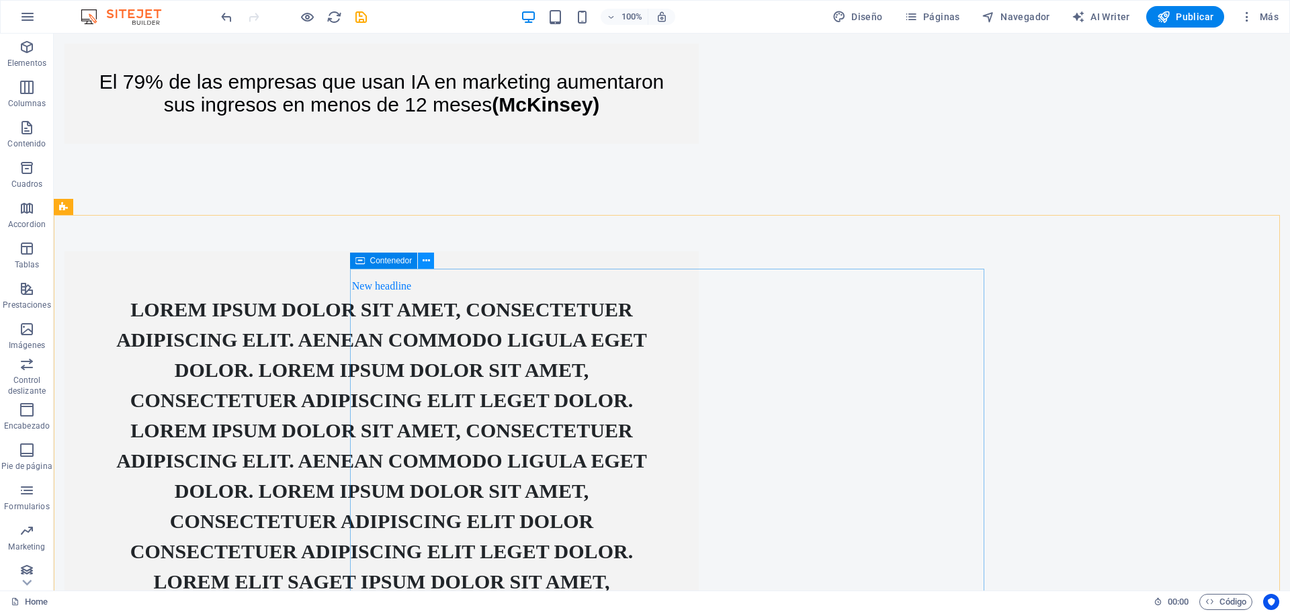
click at [429, 261] on icon at bounding box center [425, 261] width 7 height 14
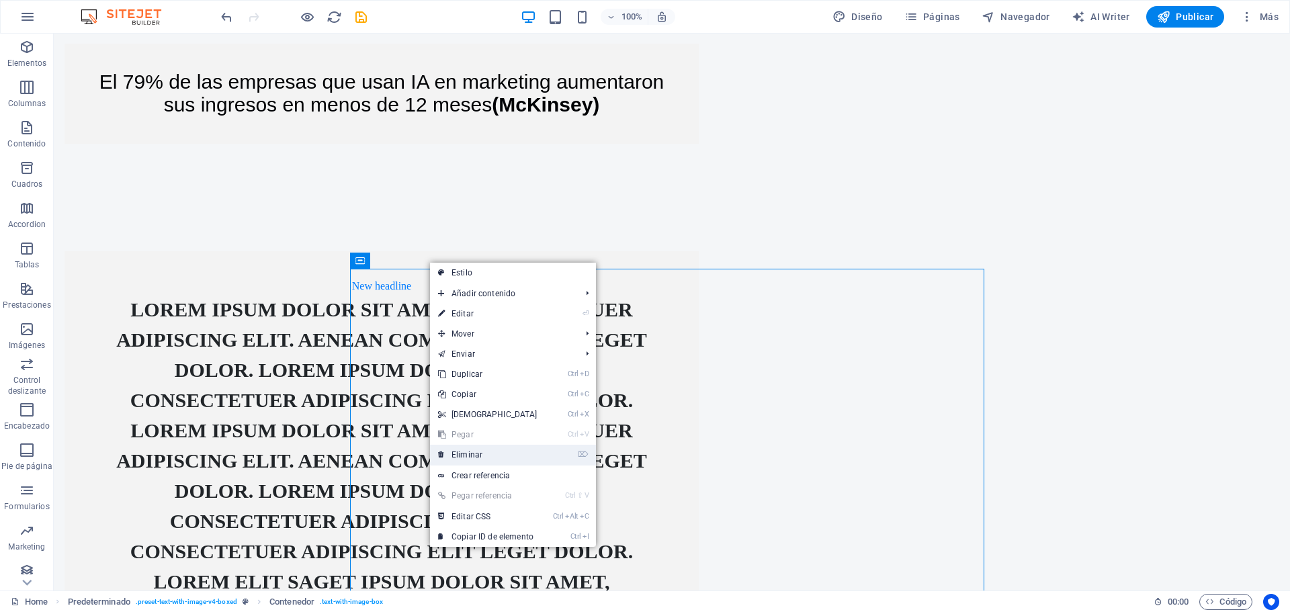
click at [484, 460] on link "⌦ Eliminar" at bounding box center [488, 455] width 116 height 20
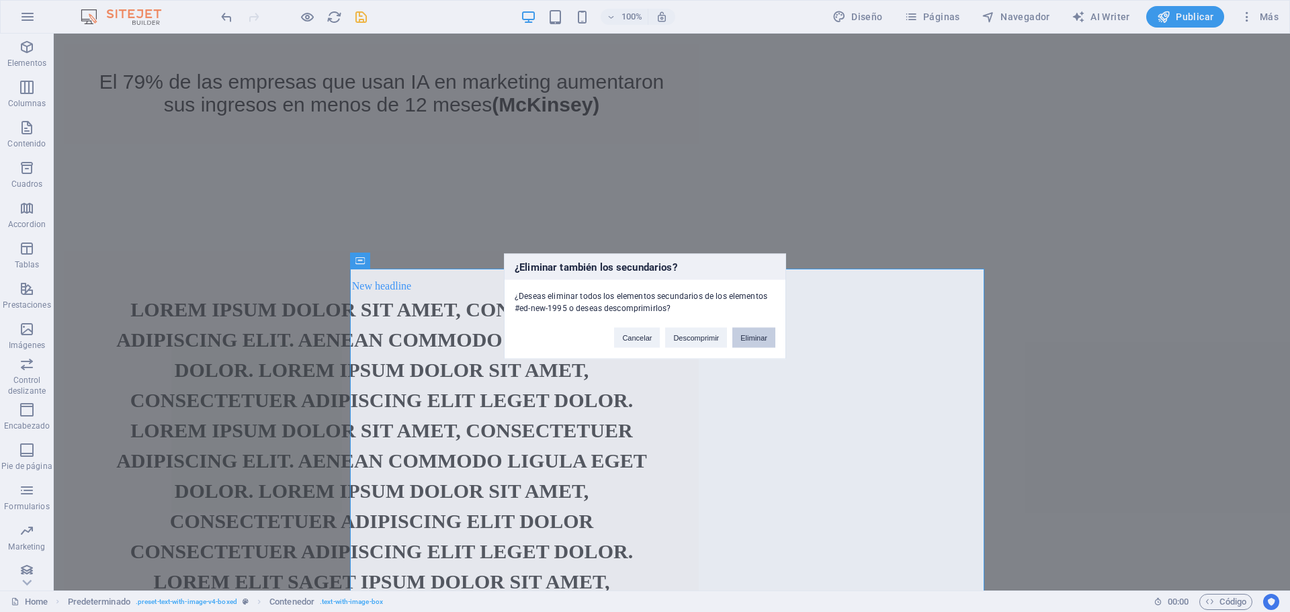
click at [750, 335] on button "Eliminar" at bounding box center [753, 337] width 43 height 20
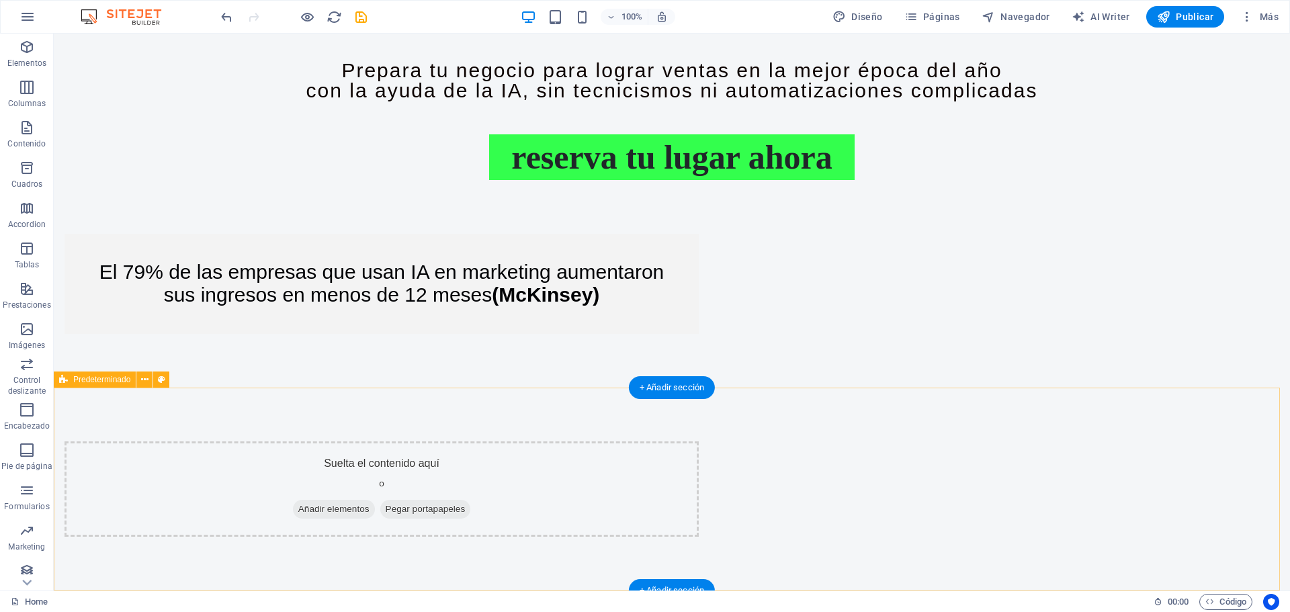
click at [261, 429] on div "Suelta el contenido aquí o Añadir elementos Pegar portapapeles" at bounding box center [672, 489] width 1236 height 203
click at [142, 379] on icon at bounding box center [144, 380] width 7 height 14
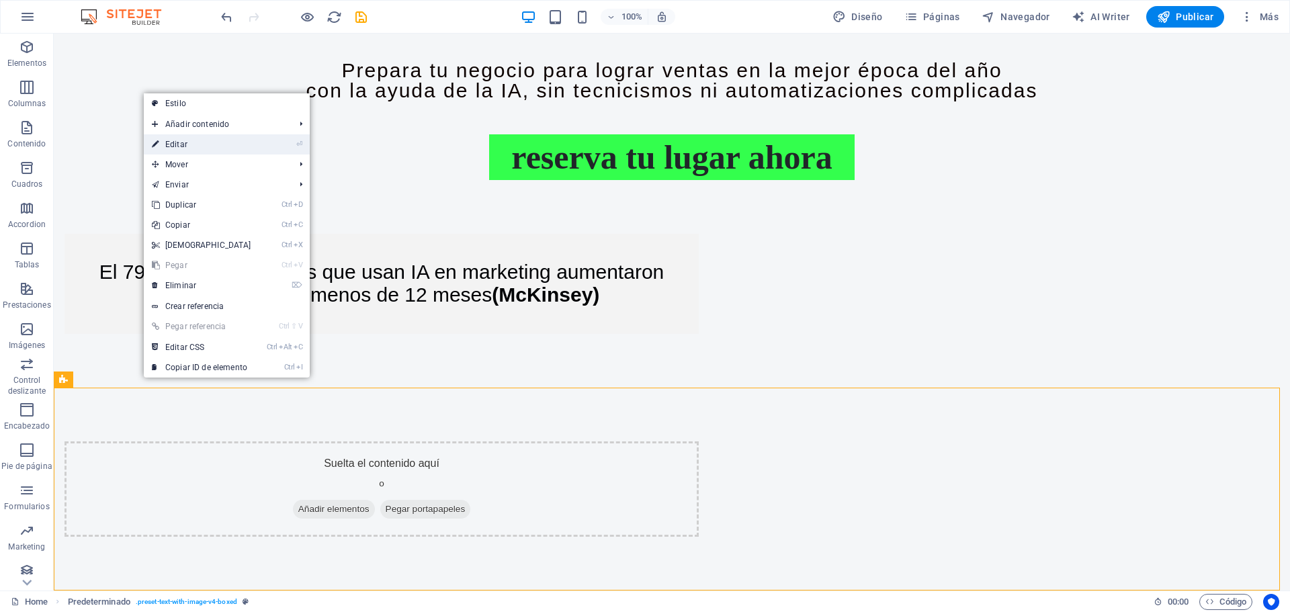
click at [204, 142] on link "⏎ Editar" at bounding box center [202, 144] width 116 height 20
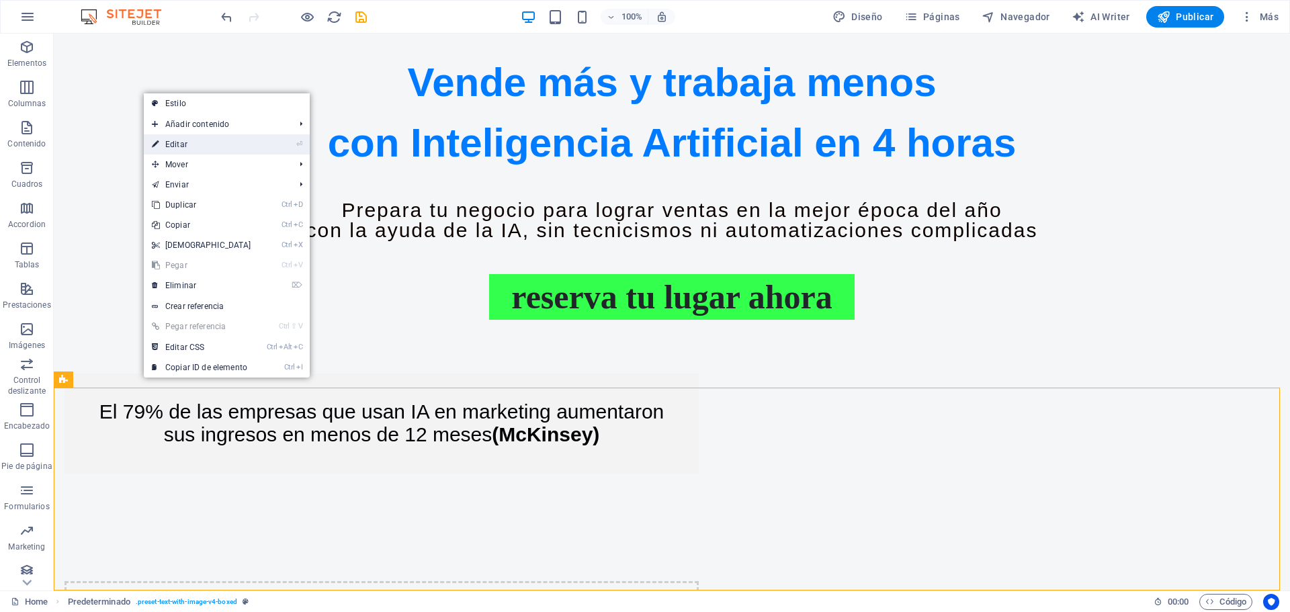
select select "rem"
select select "px"
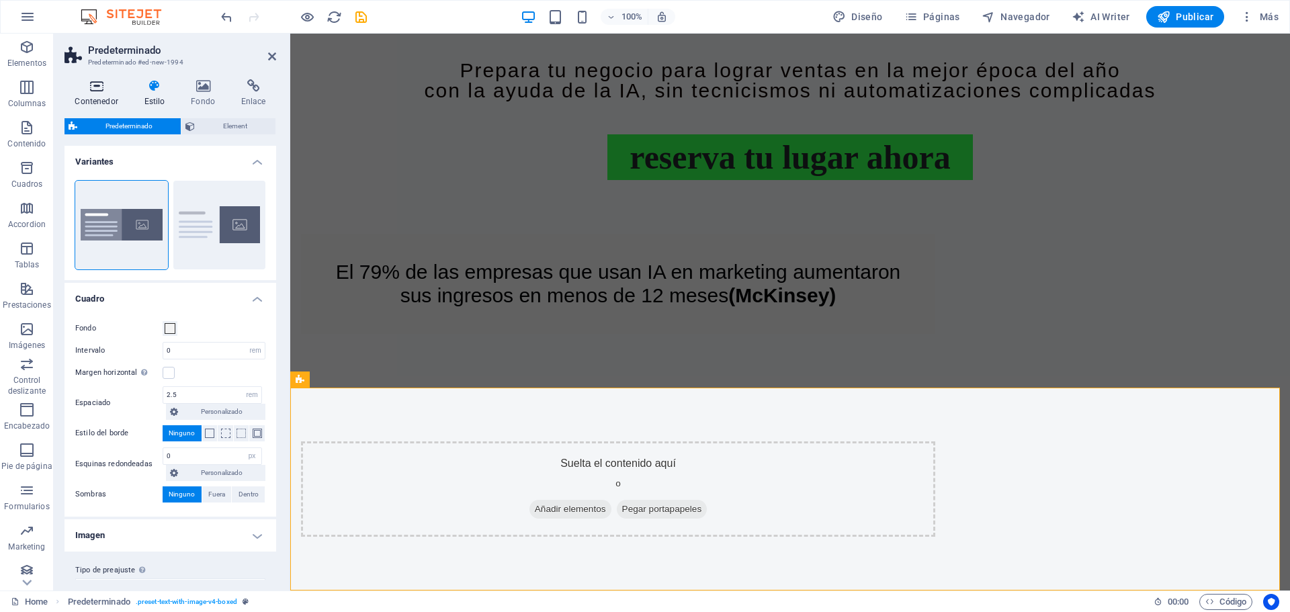
click at [101, 100] on h4 "Contenedor" at bounding box center [98, 93] width 69 height 28
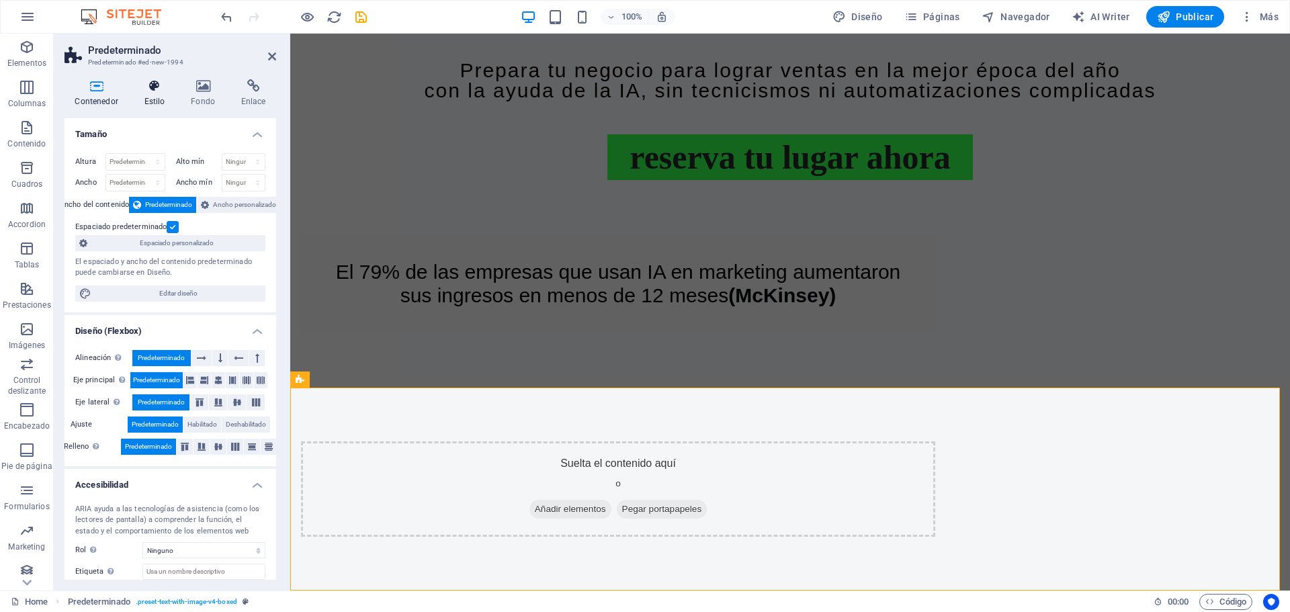
click at [159, 89] on icon at bounding box center [155, 85] width 42 height 13
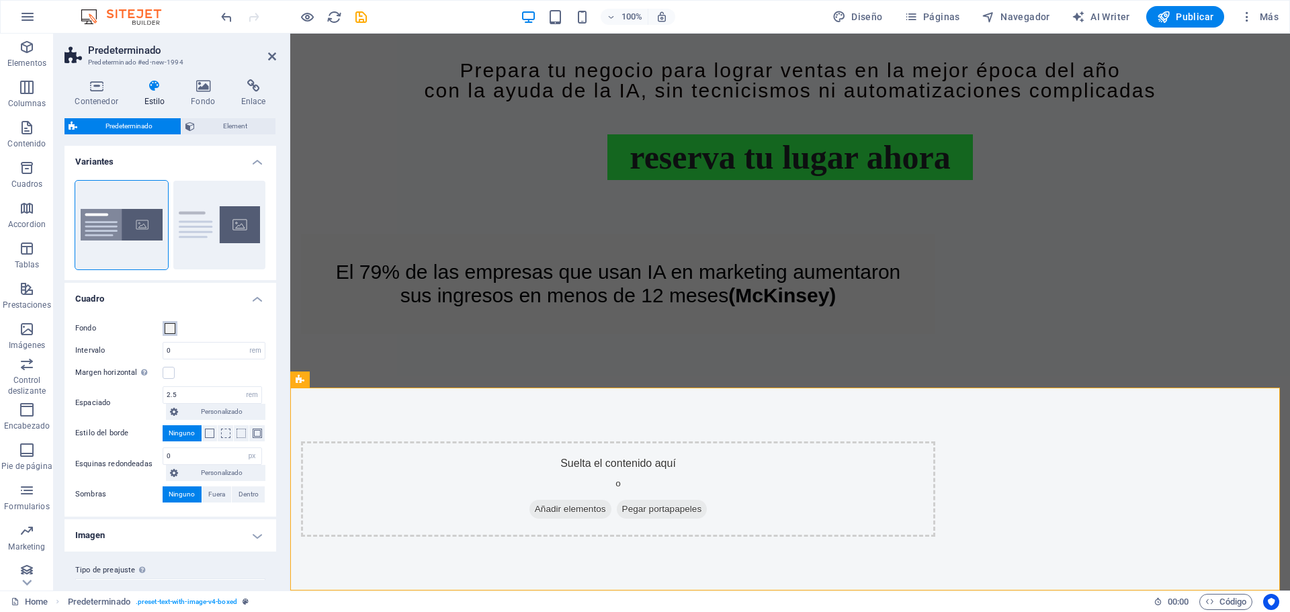
click at [171, 331] on span at bounding box center [170, 328] width 11 height 11
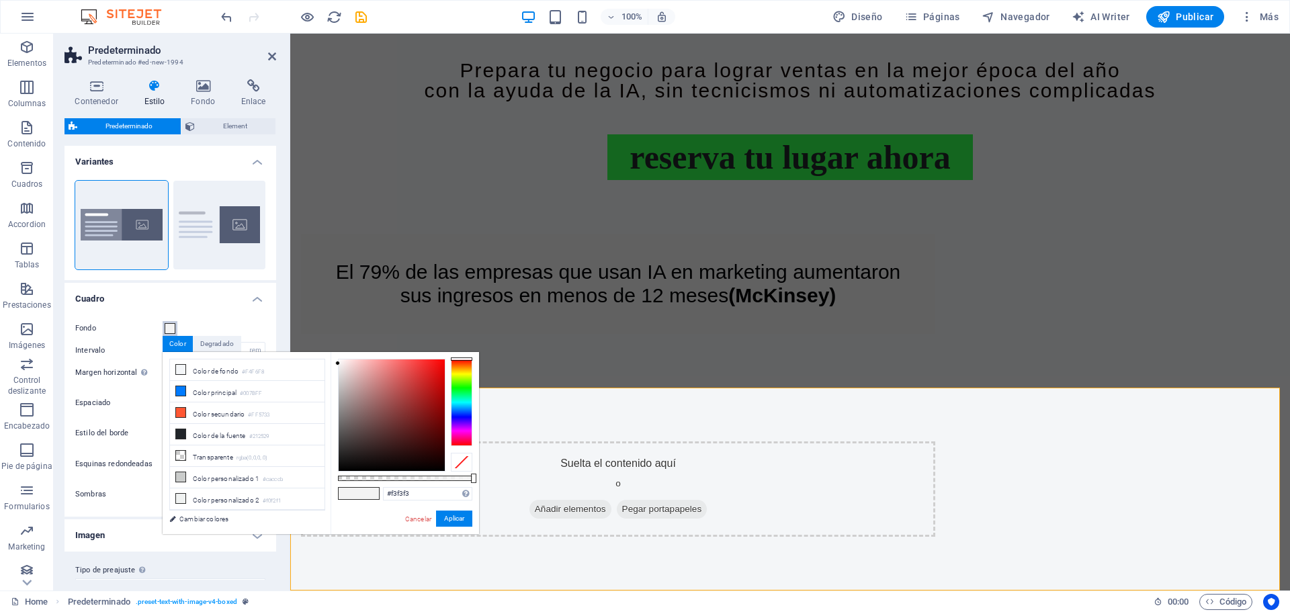
click at [461, 386] on div at bounding box center [461, 402] width 21 height 87
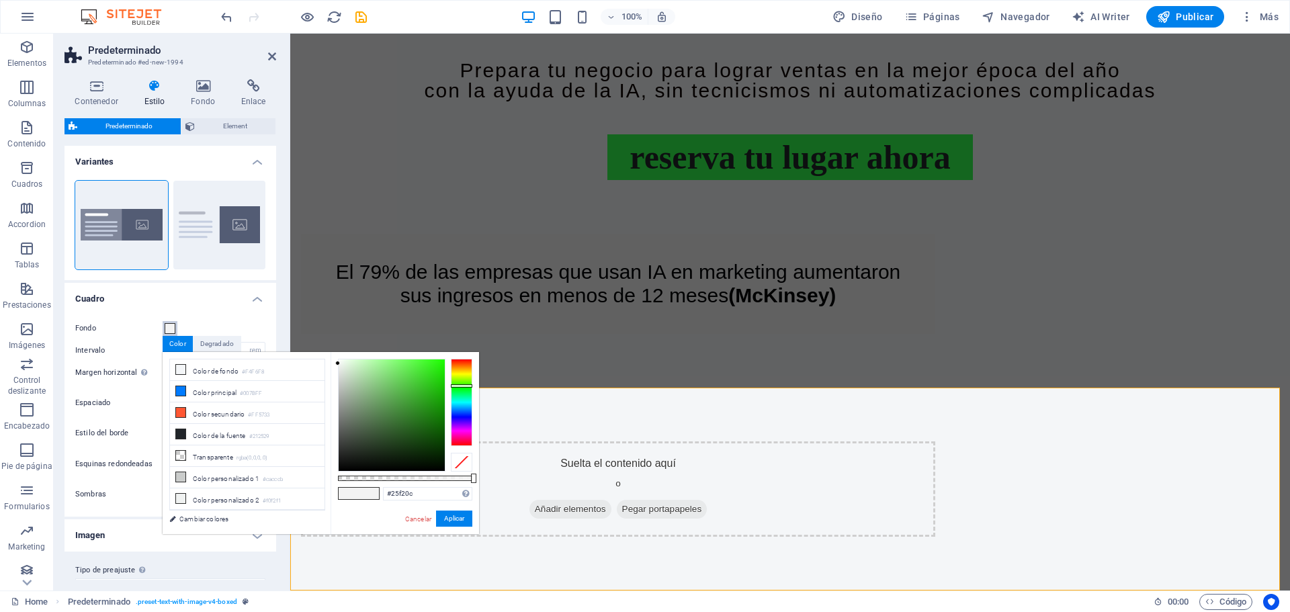
click at [439, 364] on div at bounding box center [392, 415] width 106 height 112
click at [457, 515] on button "Aplicar" at bounding box center [454, 518] width 36 height 16
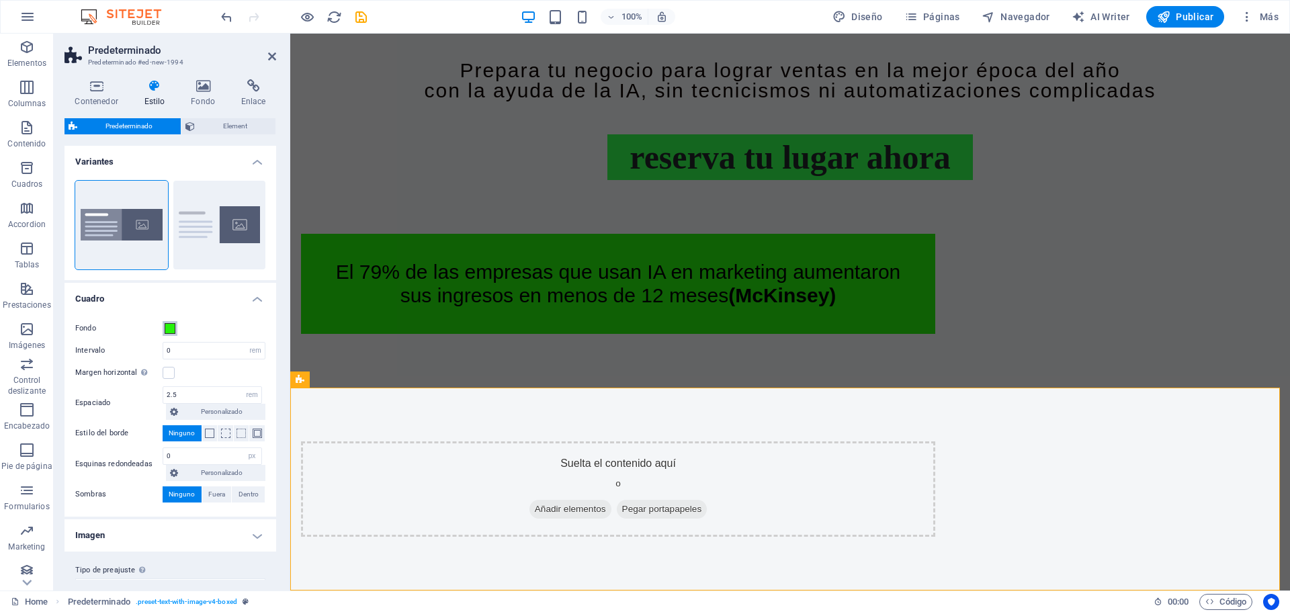
click at [171, 329] on span at bounding box center [170, 328] width 11 height 11
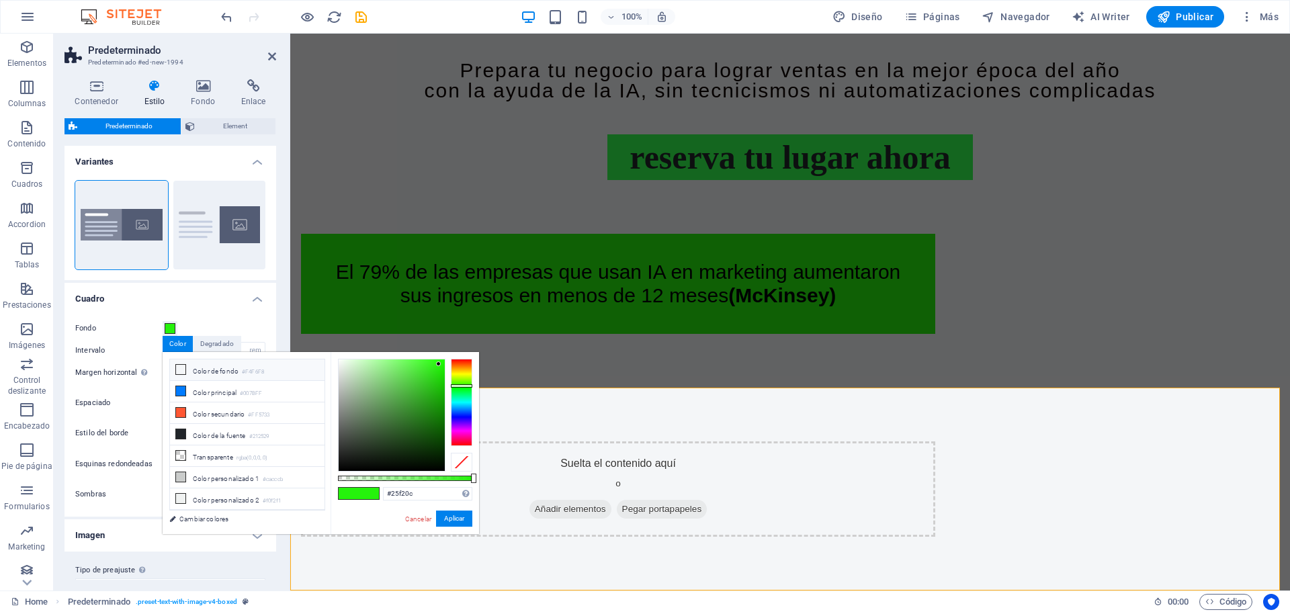
click at [179, 369] on icon at bounding box center [180, 369] width 9 height 9
type input "#f4f6f8"
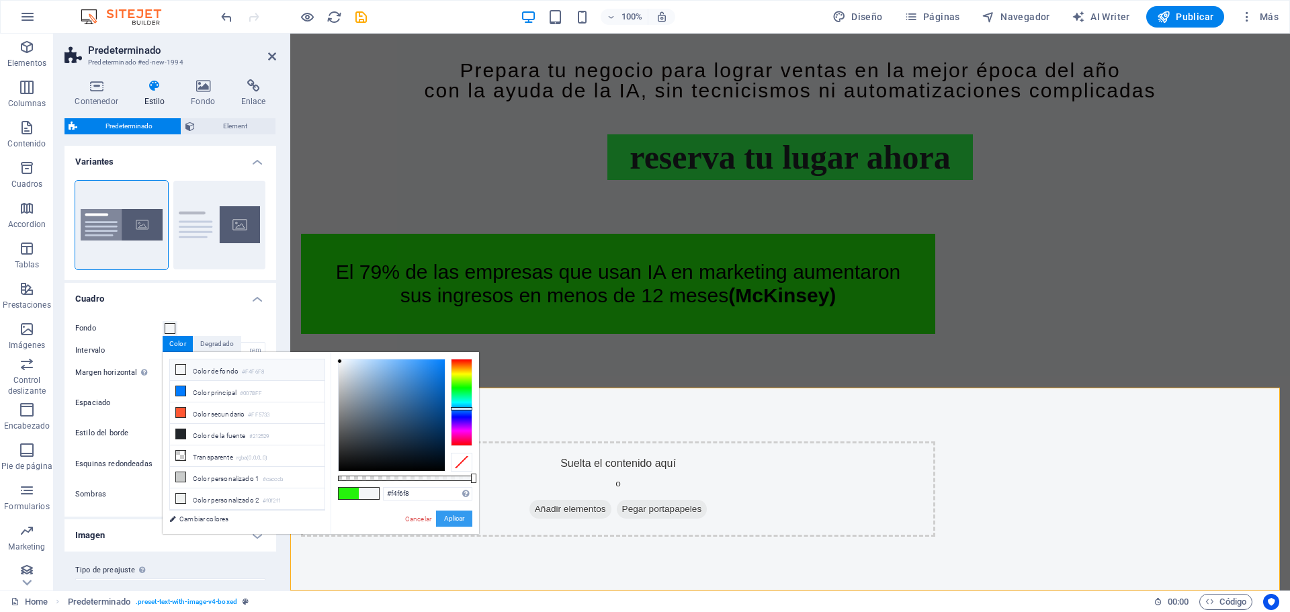
click at [459, 518] on button "Aplicar" at bounding box center [454, 518] width 36 height 16
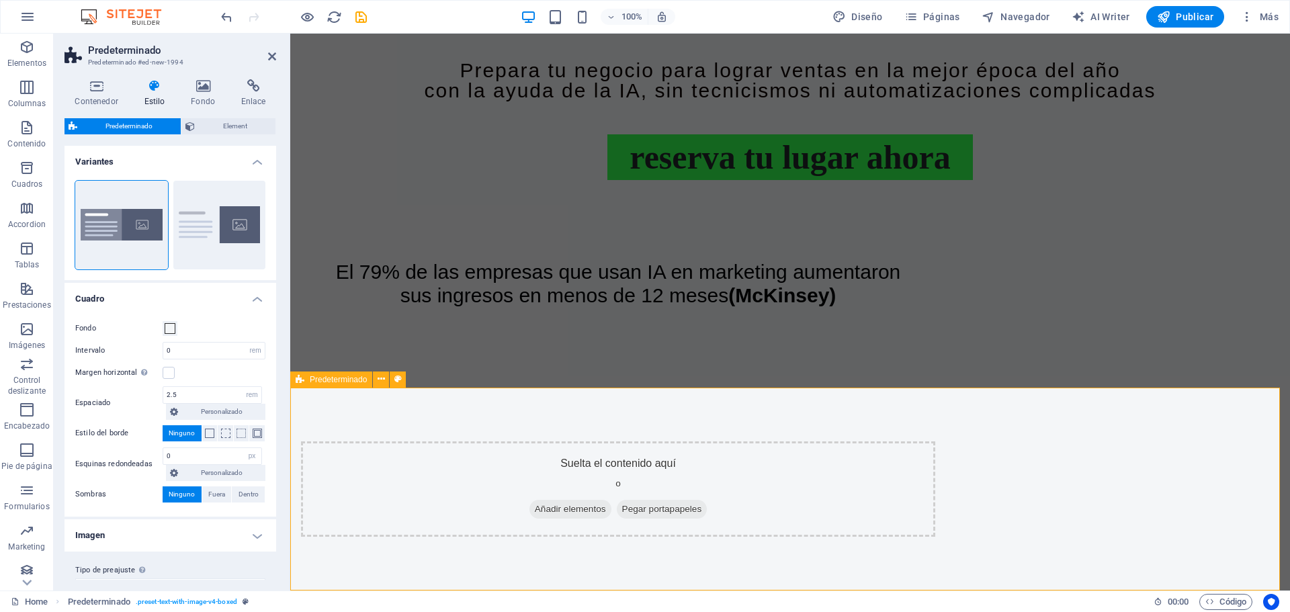
click at [360, 515] on div "Suelta el contenido aquí o Añadir elementos Pegar portapapeles" at bounding box center [789, 489] width 999 height 203
click at [402, 382] on button at bounding box center [398, 379] width 16 height 16
click at [402, 384] on button at bounding box center [398, 379] width 16 height 16
click at [277, 58] on aside "Predeterminado Predeterminado #ed-new-1994 Contenedor Estilo Fondo Enlace Tamañ…" at bounding box center [172, 312] width 236 height 557
click at [273, 59] on icon at bounding box center [272, 56] width 8 height 11
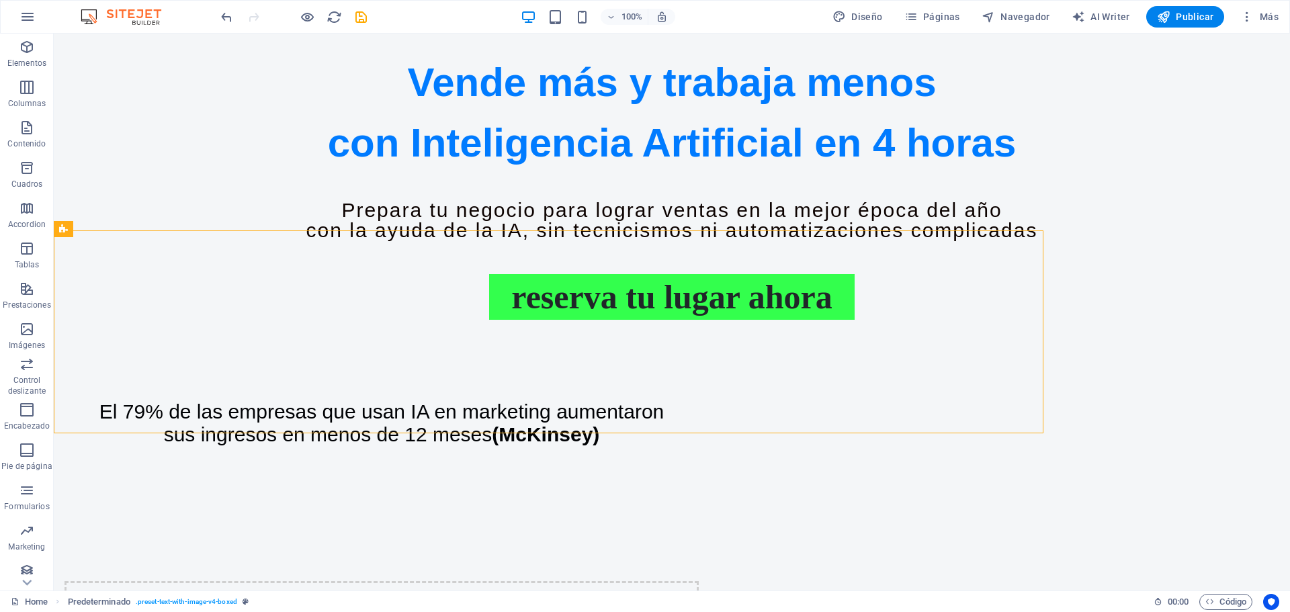
scroll to position [1003, 0]
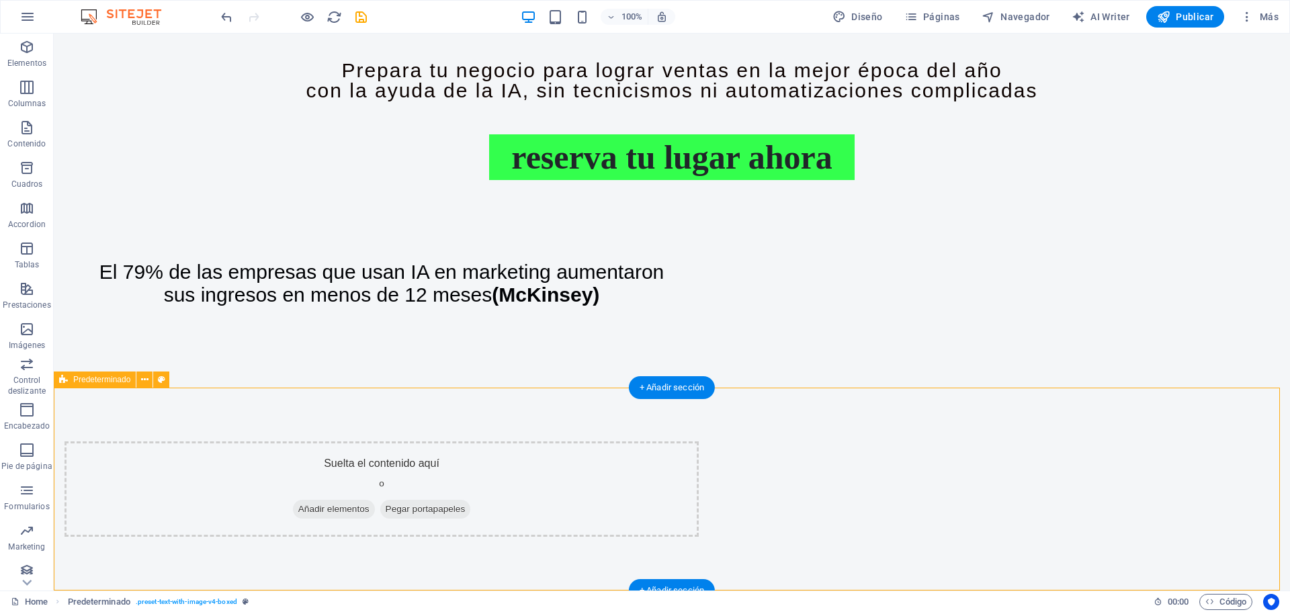
click at [1061, 502] on div "Suelta el contenido aquí o Añadir elementos Pegar portapapeles" at bounding box center [672, 489] width 1236 height 203
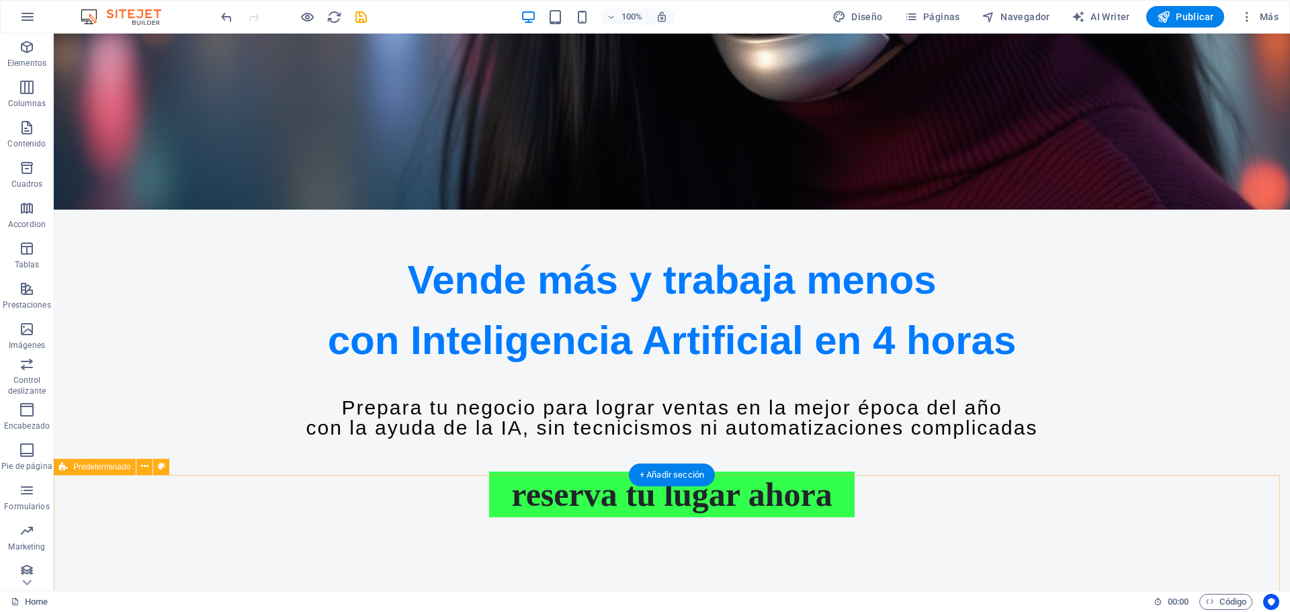
scroll to position [936, 0]
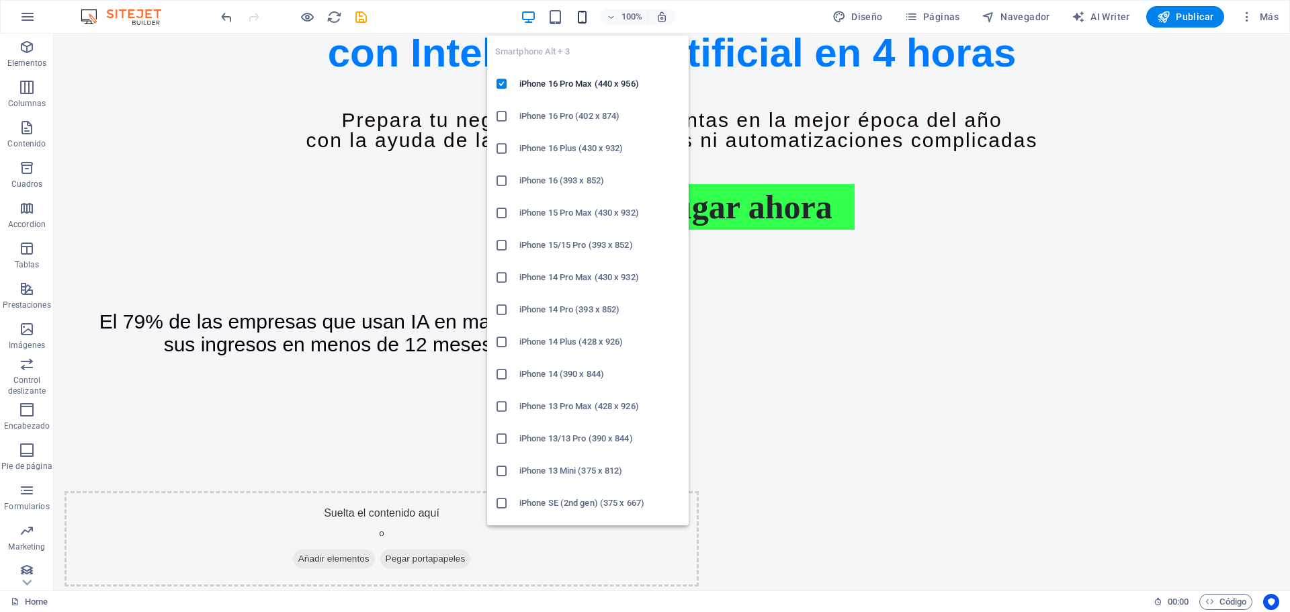
click at [586, 15] on icon "button" at bounding box center [581, 16] width 15 height 15
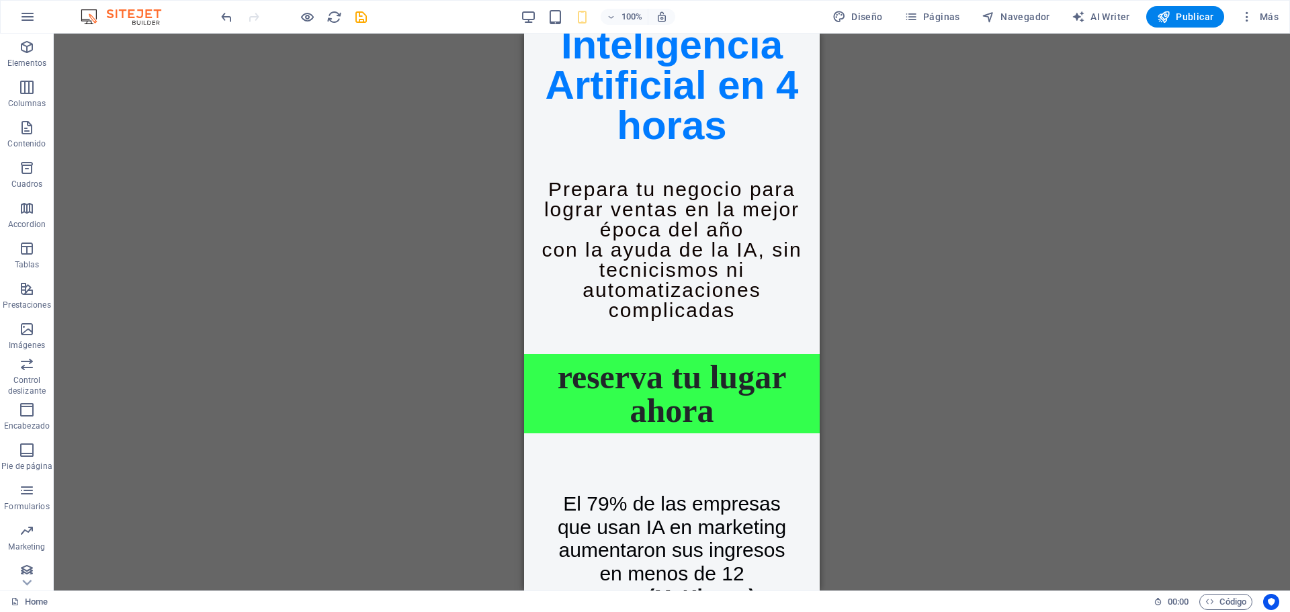
click at [884, 305] on div "Arrastra aquí para reemplazar el contenido existente. Si quieres crear un eleme…" at bounding box center [672, 312] width 1236 height 557
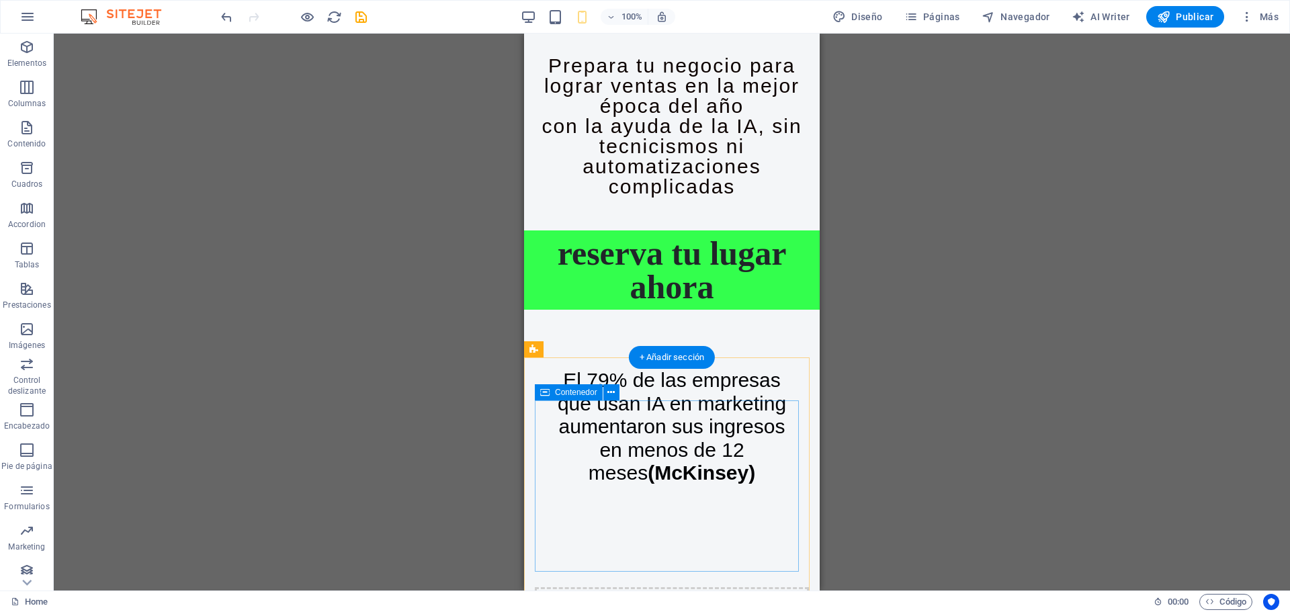
scroll to position [689, 0]
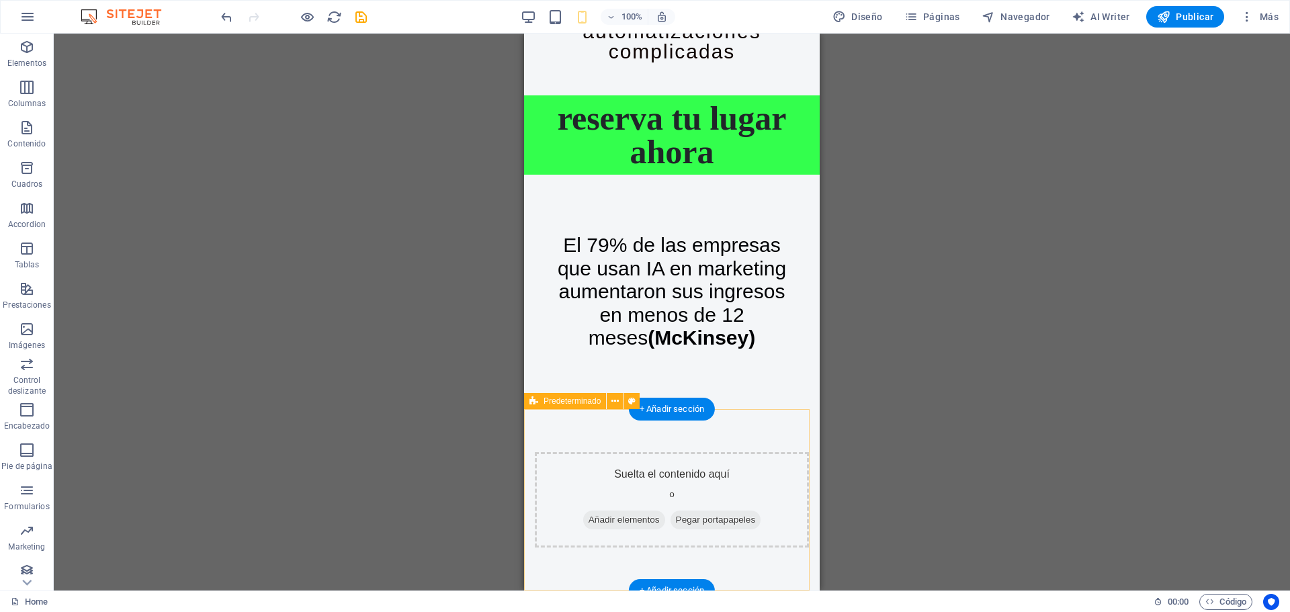
click at [594, 421] on div "Suelta el contenido aquí o Añadir elementos Pegar portapapeles" at bounding box center [672, 499] width 296 height 181
click at [616, 520] on span "Añadir elementos" at bounding box center [624, 519] width 82 height 19
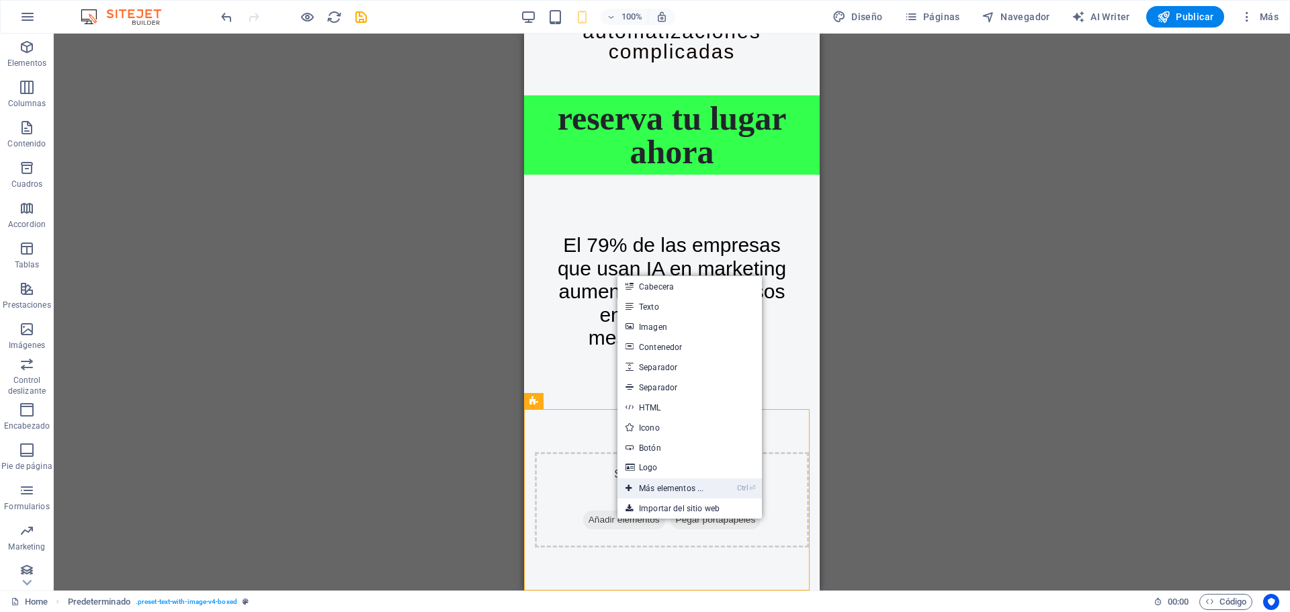
click at [650, 482] on link "Ctrl ⏎ Más elementos ..." at bounding box center [664, 488] width 94 height 20
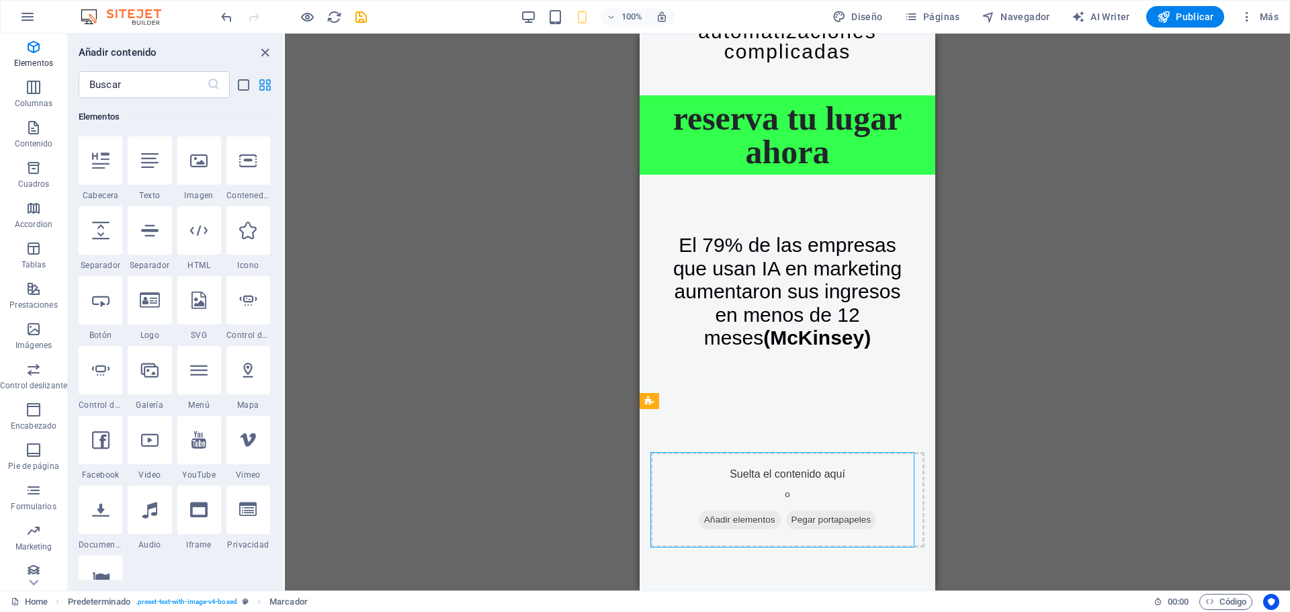
click at [262, 83] on icon "grid-view" at bounding box center [264, 84] width 15 height 15
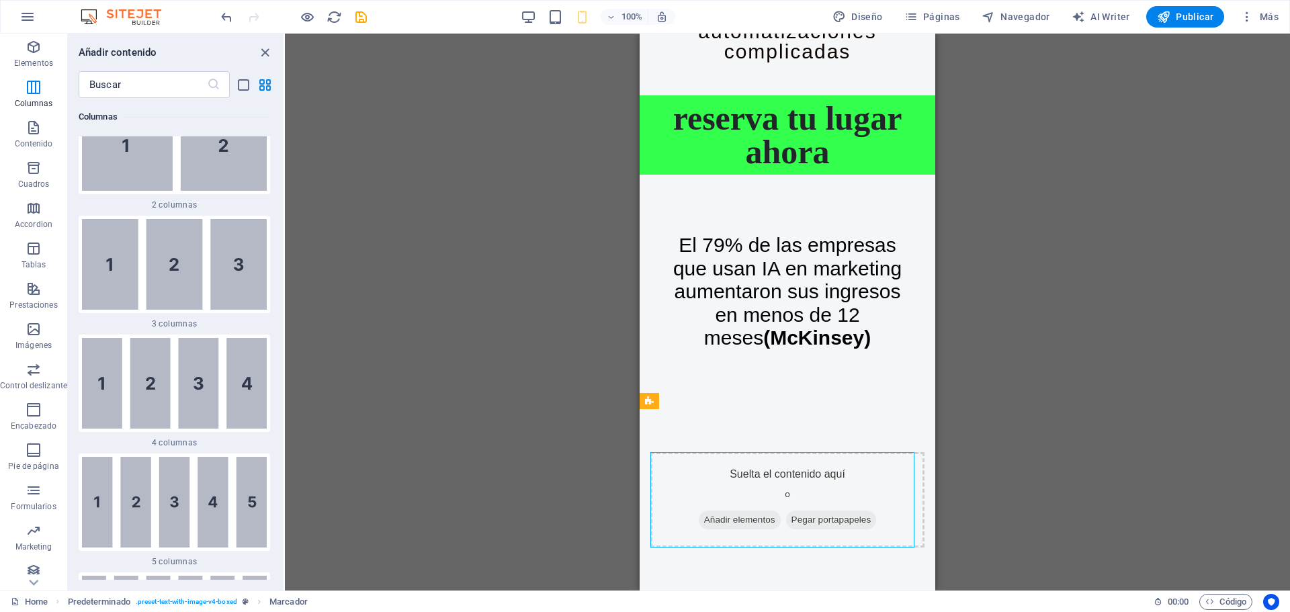
scroll to position [537, 0]
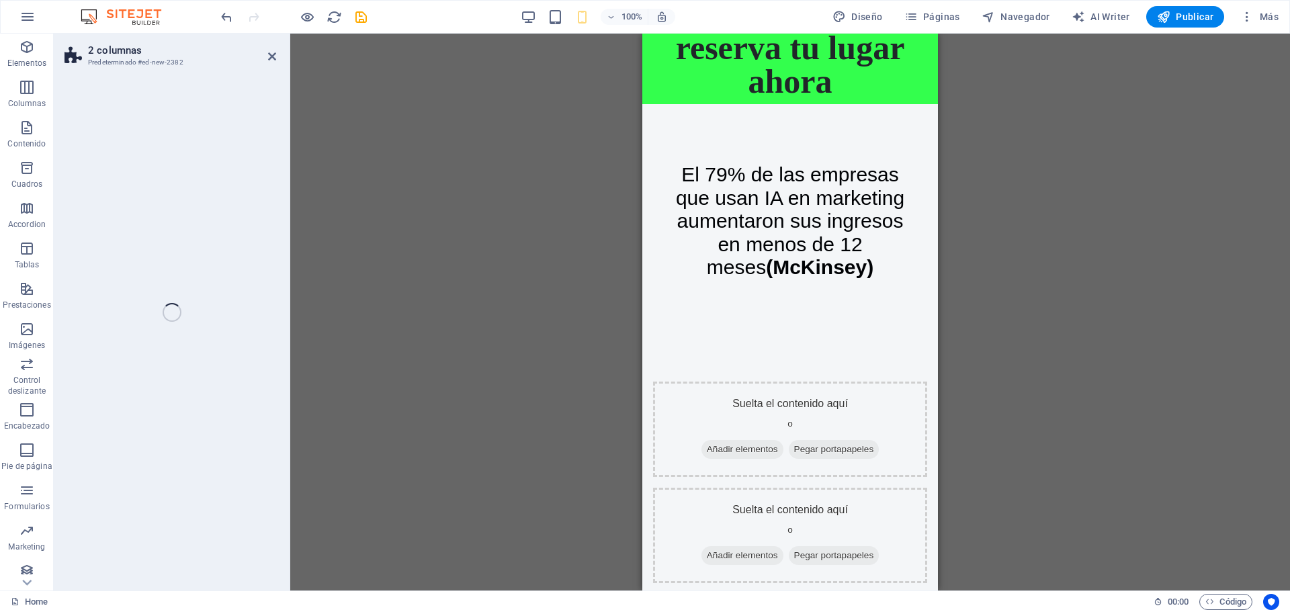
select select "rem"
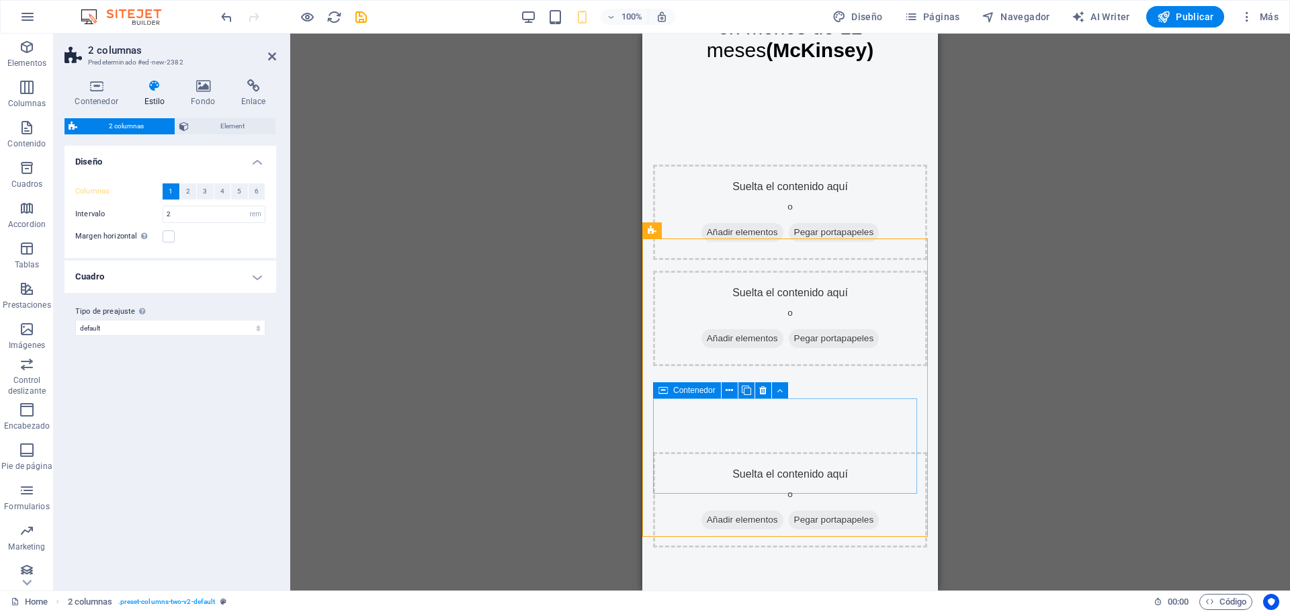
scroll to position [958, 0]
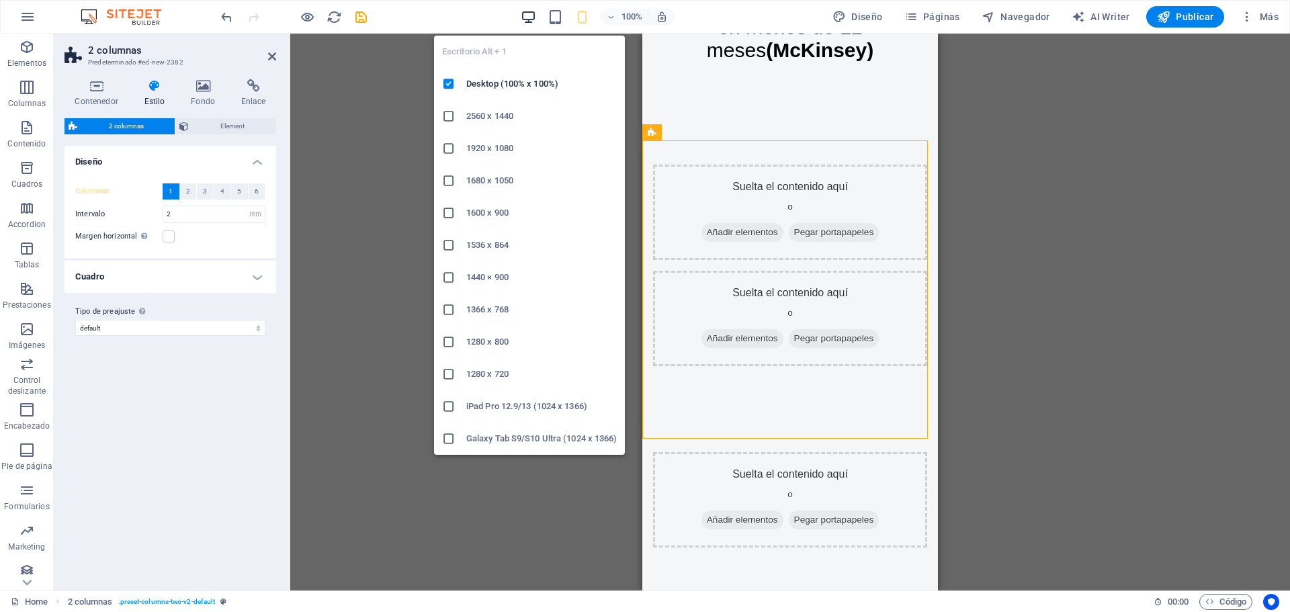
click at [522, 12] on span "button" at bounding box center [528, 16] width 16 height 15
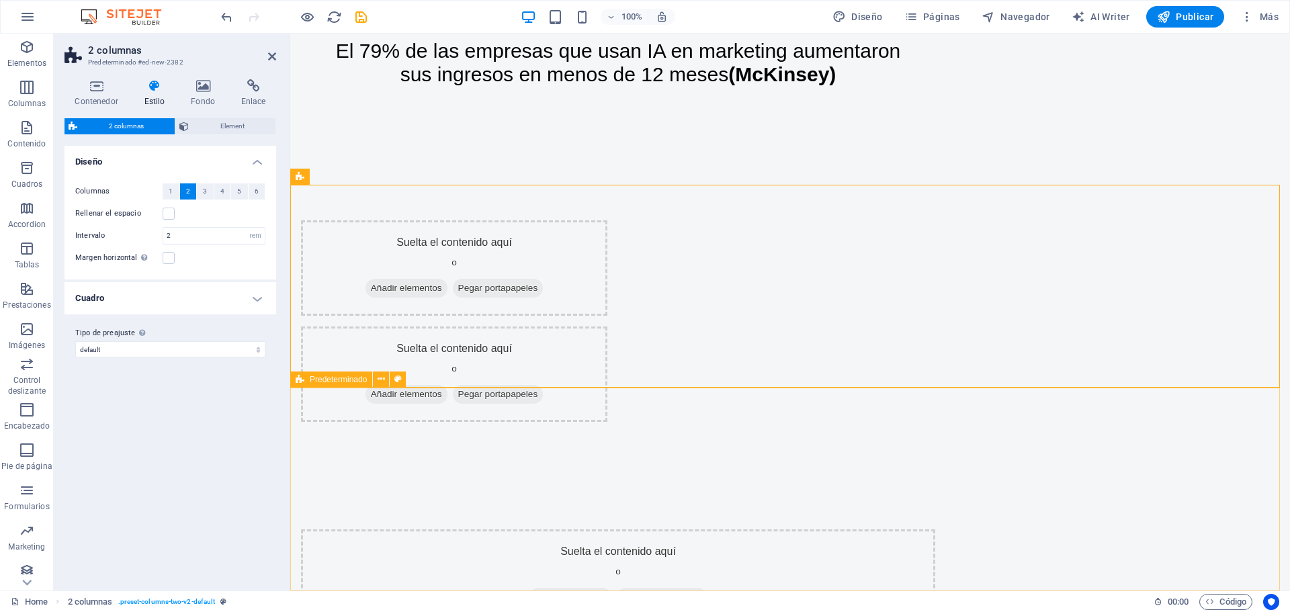
click at [1186, 525] on div "Suelta el contenido aquí o Añadir elementos Pegar portapapeles" at bounding box center [789, 577] width 999 height 203
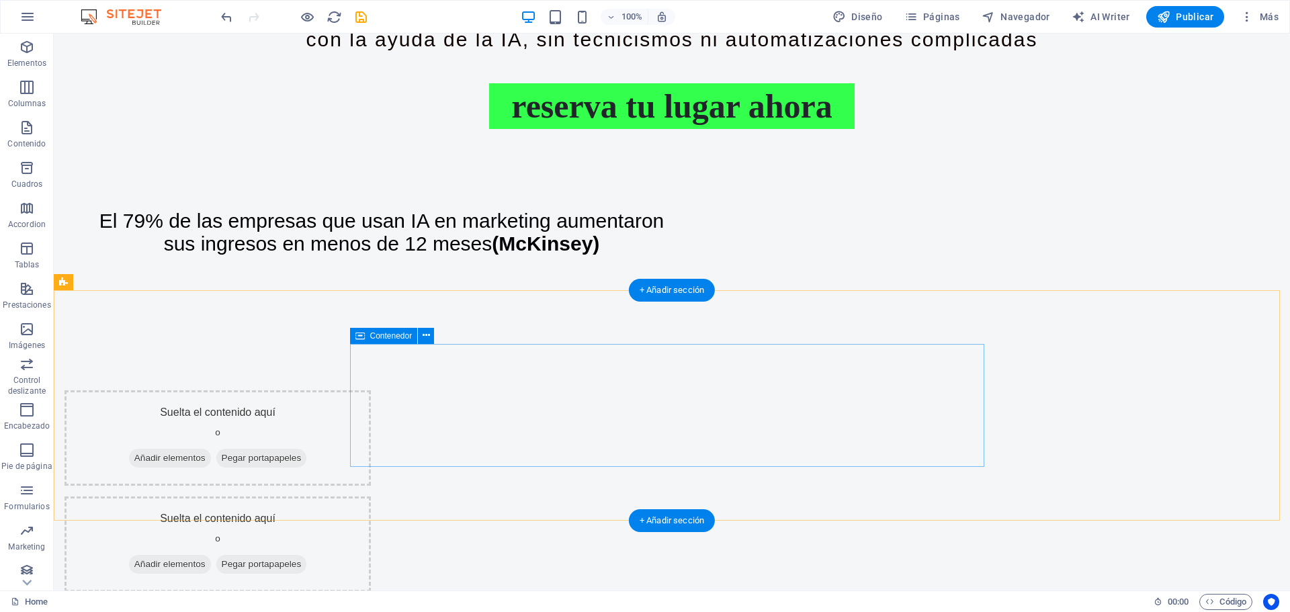
scroll to position [1139, 0]
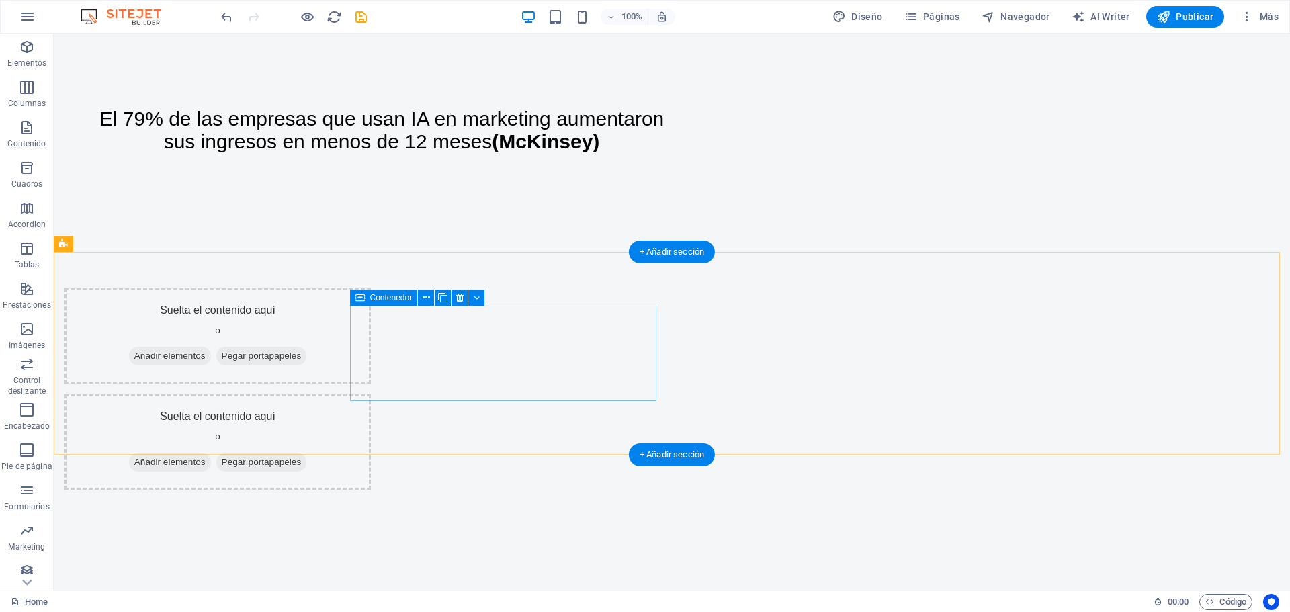
click at [211, 365] on span "Añadir elementos" at bounding box center [170, 356] width 82 height 19
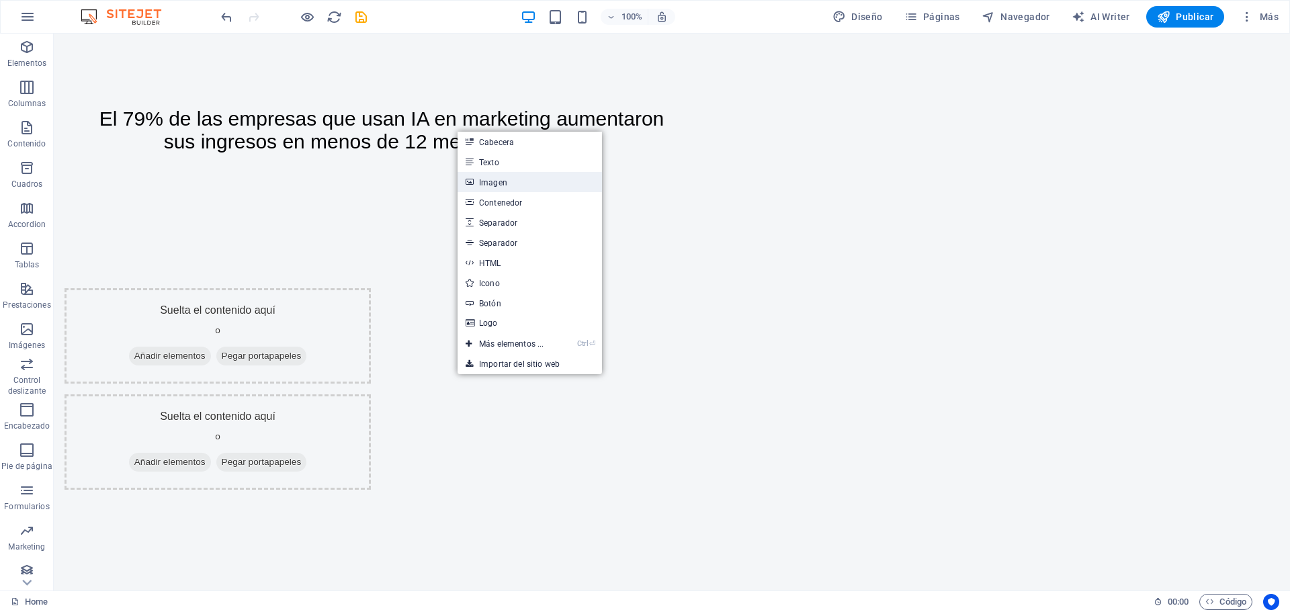
click at [504, 181] on link "Imagen" at bounding box center [529, 182] width 144 height 20
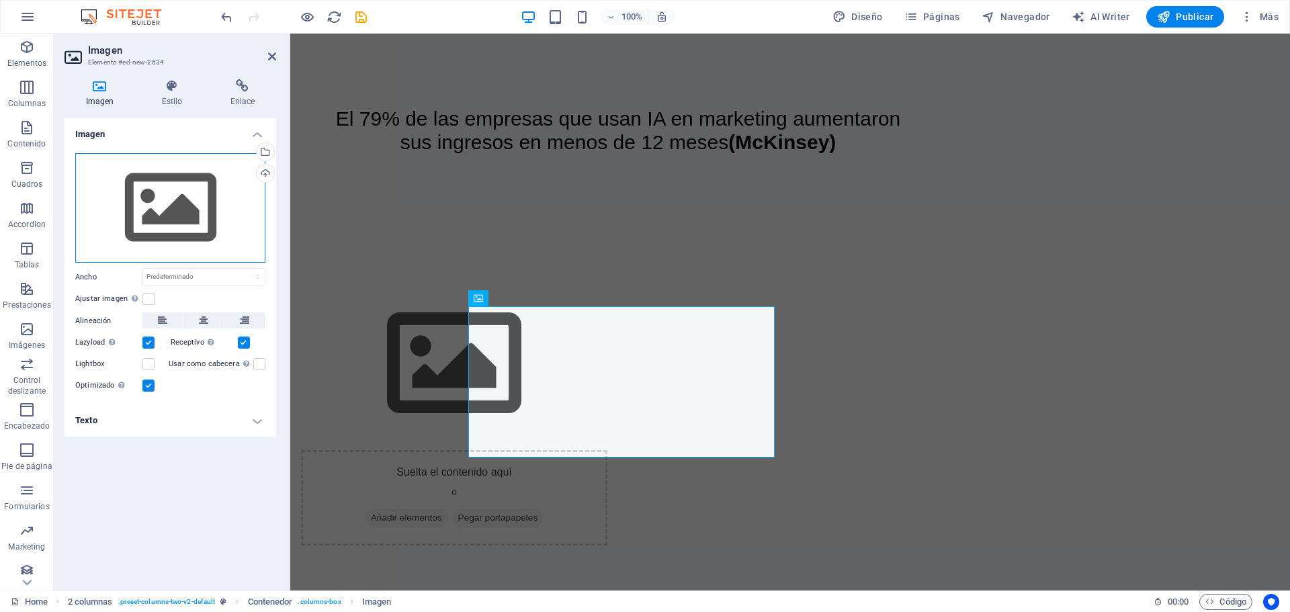
click at [152, 222] on div "Arrastra archivos aquí, haz clic para escoger archivos o selecciona archivos de…" at bounding box center [170, 208] width 190 height 110
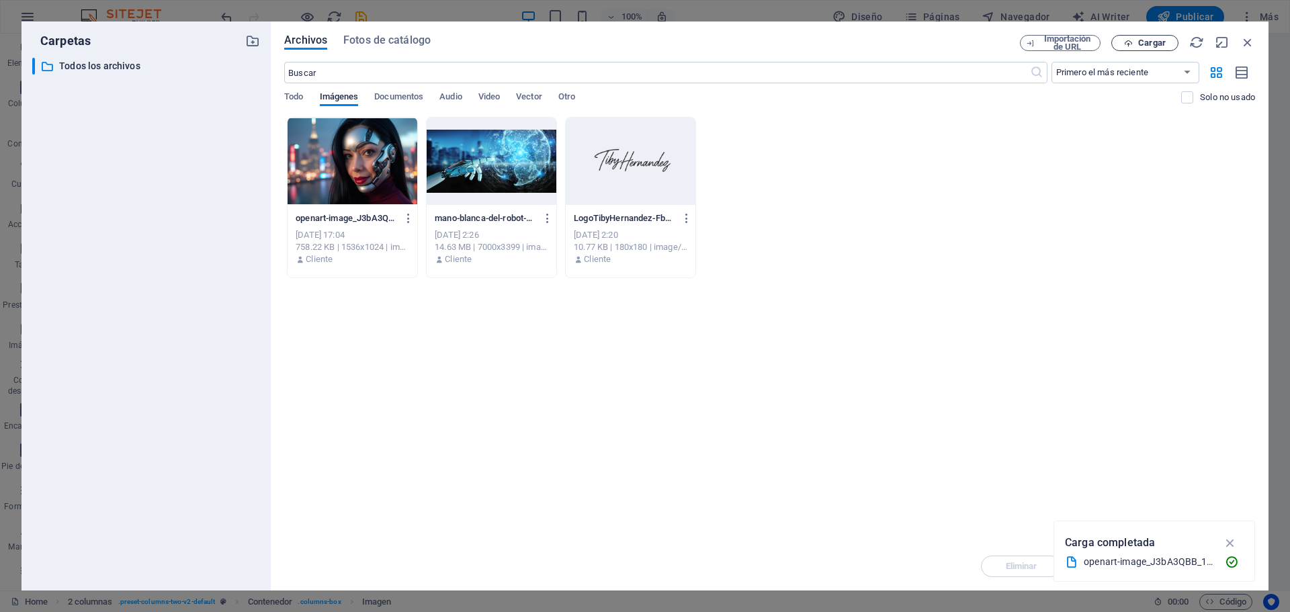
click at [1148, 39] on span "Cargar" at bounding box center [1152, 43] width 28 height 8
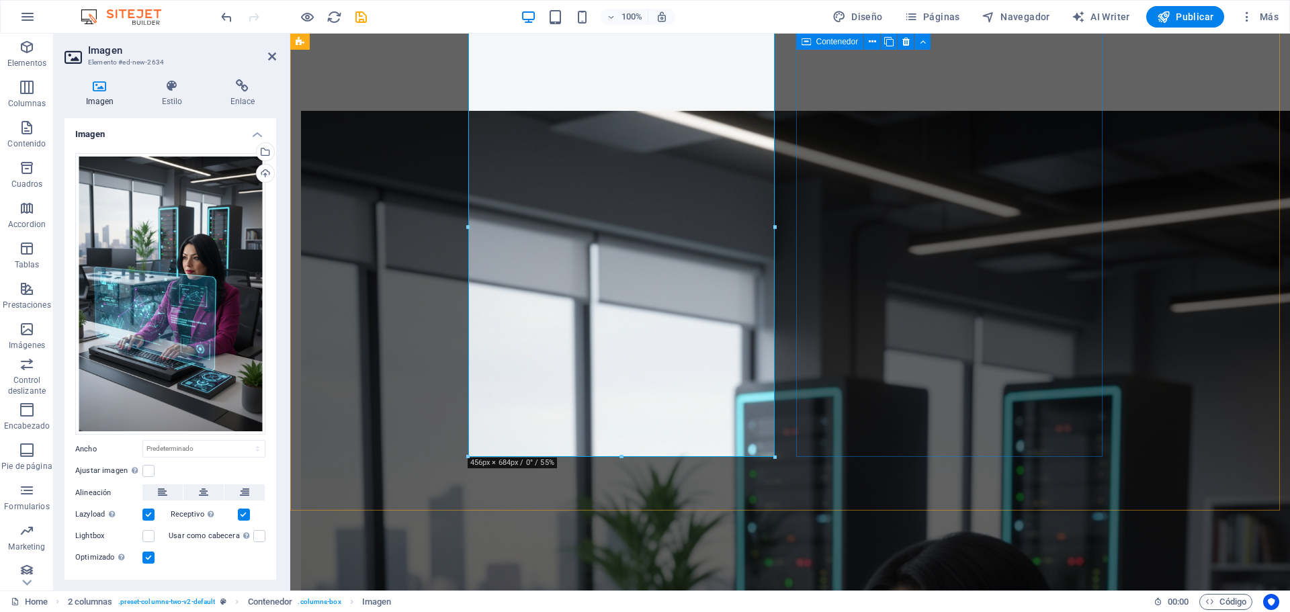
scroll to position [1142, 0]
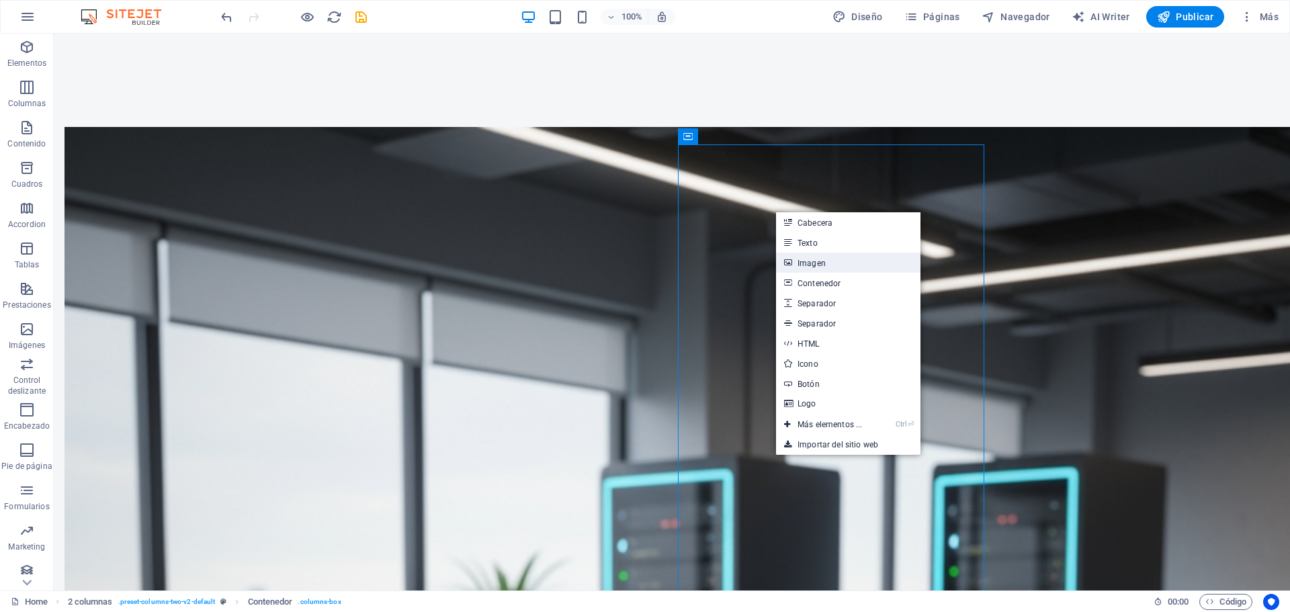
drag, startPoint x: 814, startPoint y: 260, endPoint x: 480, endPoint y: 119, distance: 362.4
click at [814, 260] on link "Imagen" at bounding box center [848, 263] width 144 height 20
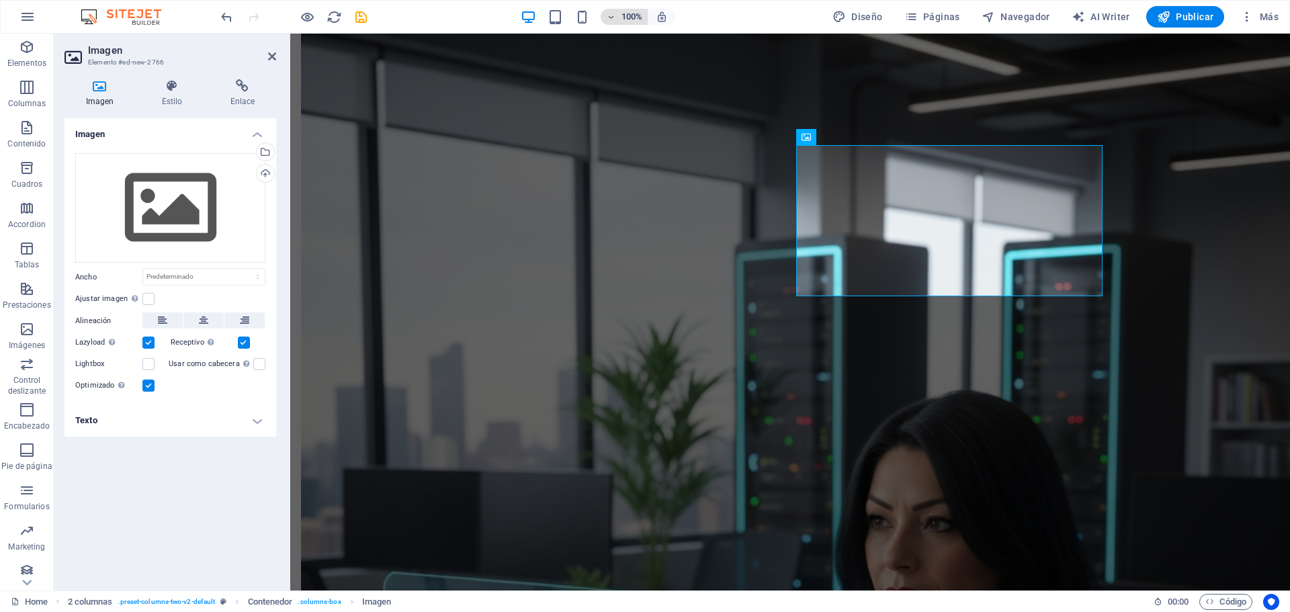
scroll to position [1142, 0]
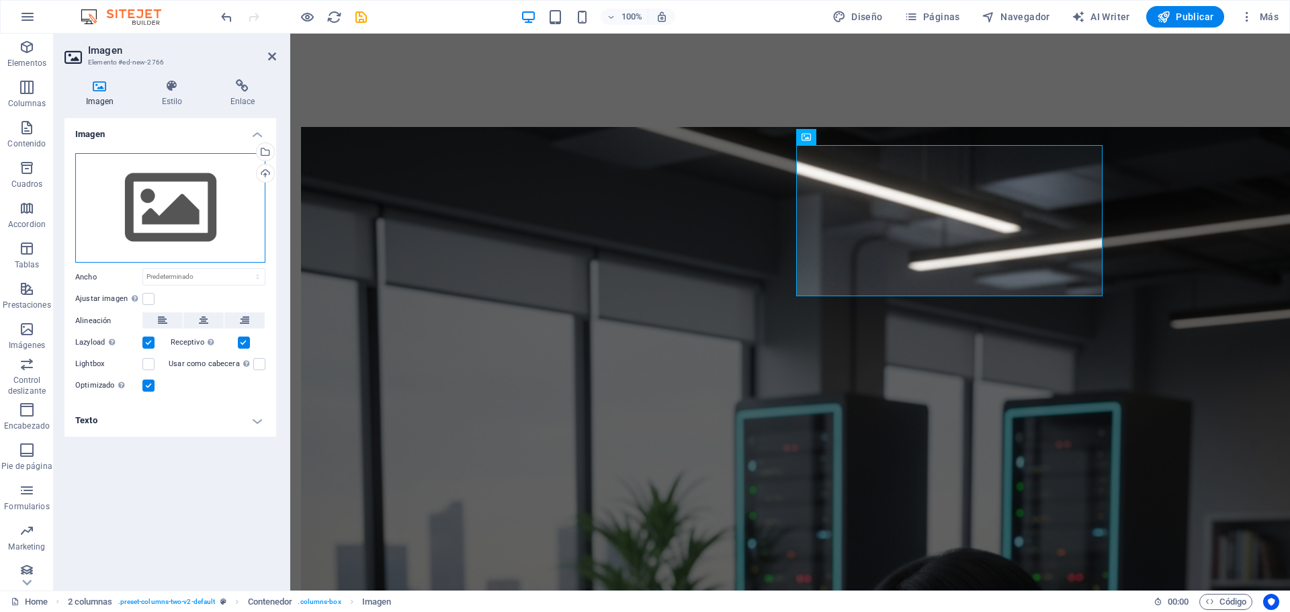
click at [183, 205] on div "Arrastra archivos aquí, haz clic para escoger archivos o selecciona archivos de…" at bounding box center [170, 208] width 190 height 110
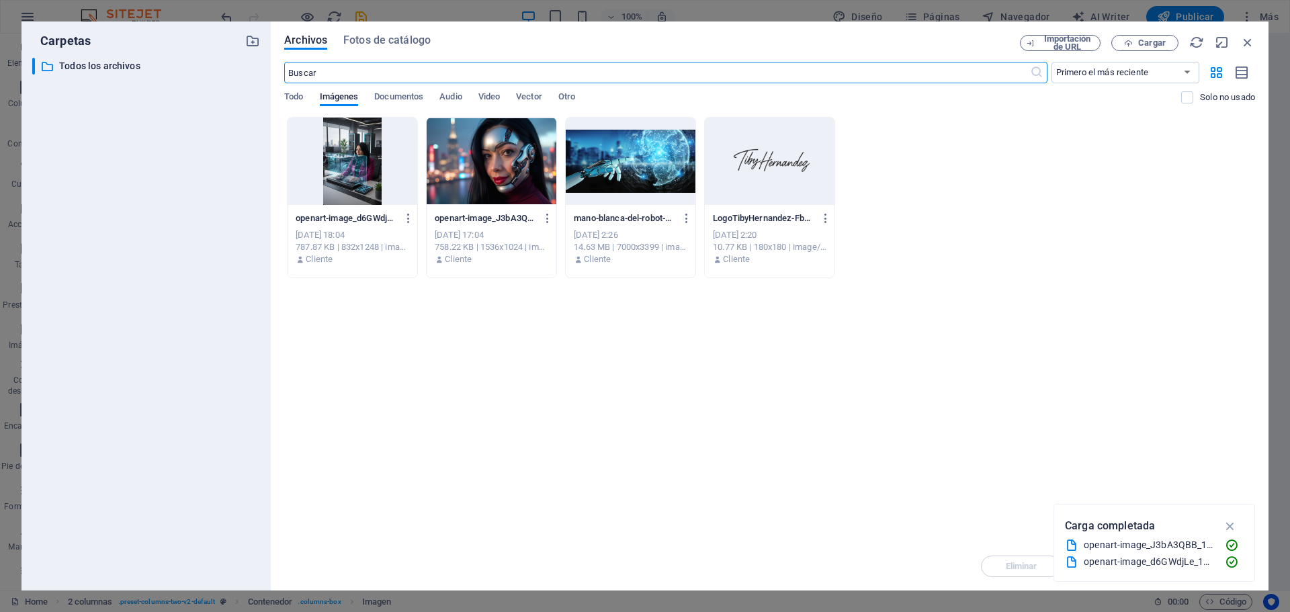
scroll to position [1024, 0]
click at [1132, 39] on icon "button" at bounding box center [1128, 43] width 9 height 9
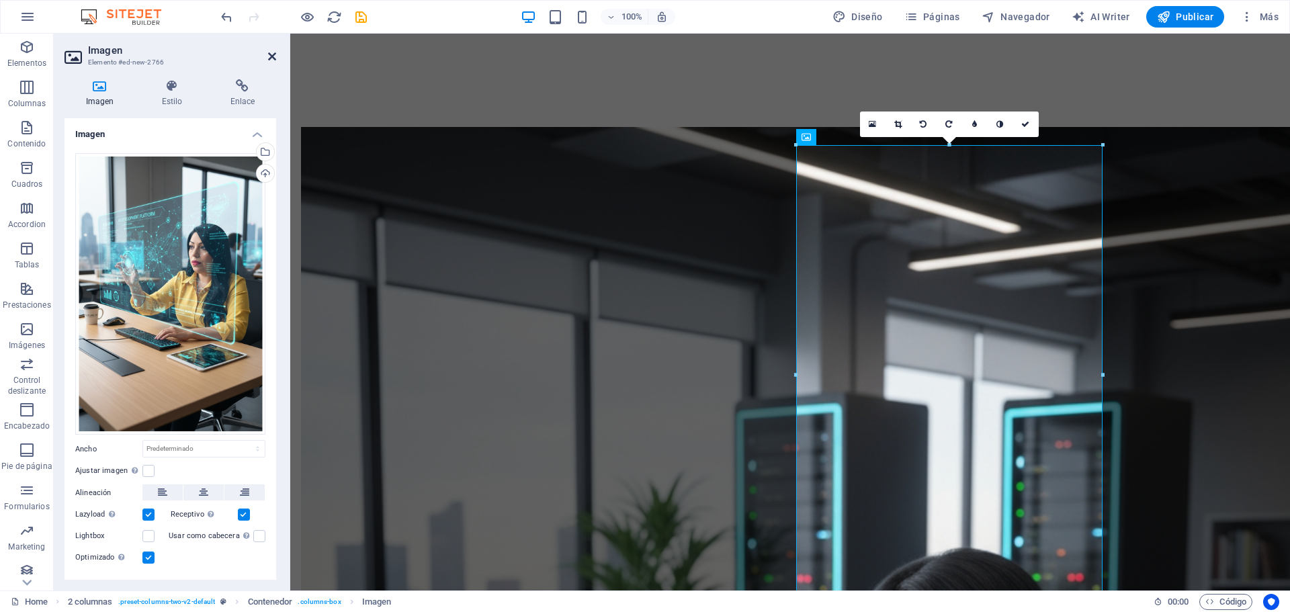
click at [273, 57] on icon at bounding box center [272, 56] width 8 height 11
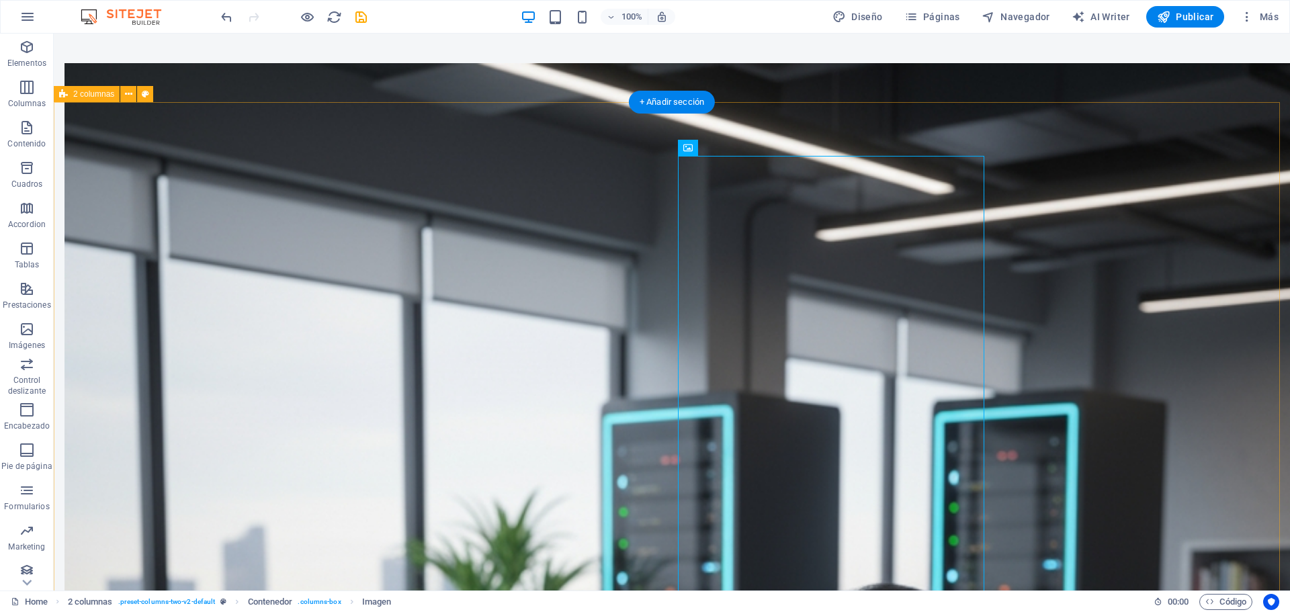
scroll to position [1367, 0]
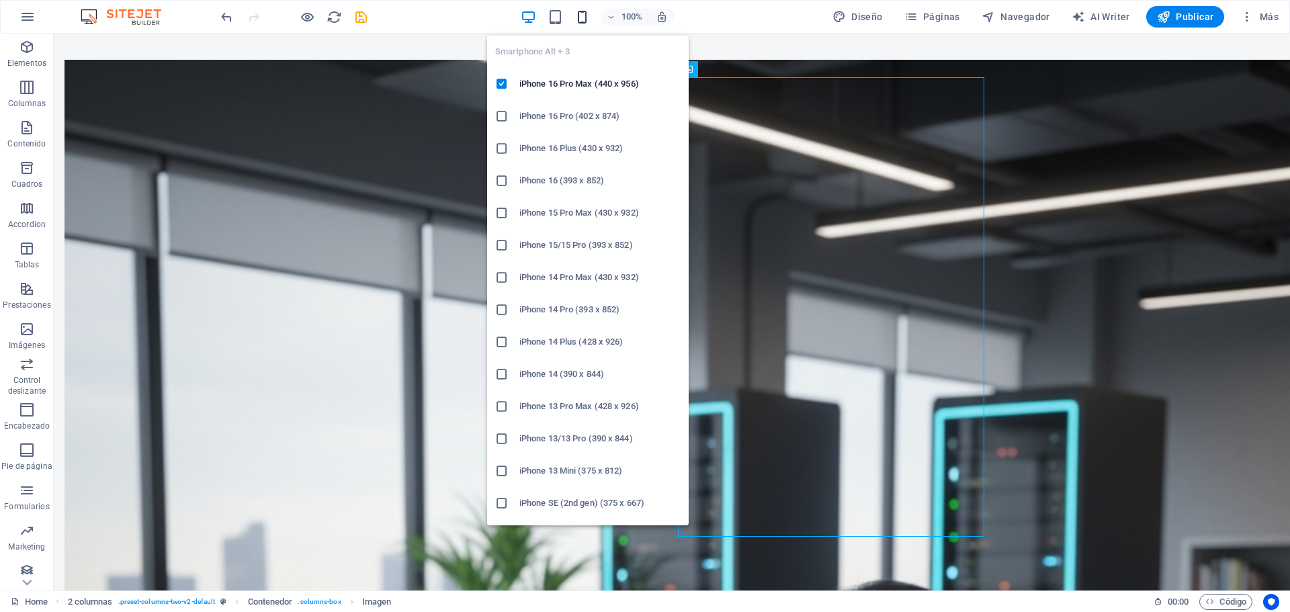
click at [585, 17] on icon "button" at bounding box center [581, 16] width 15 height 15
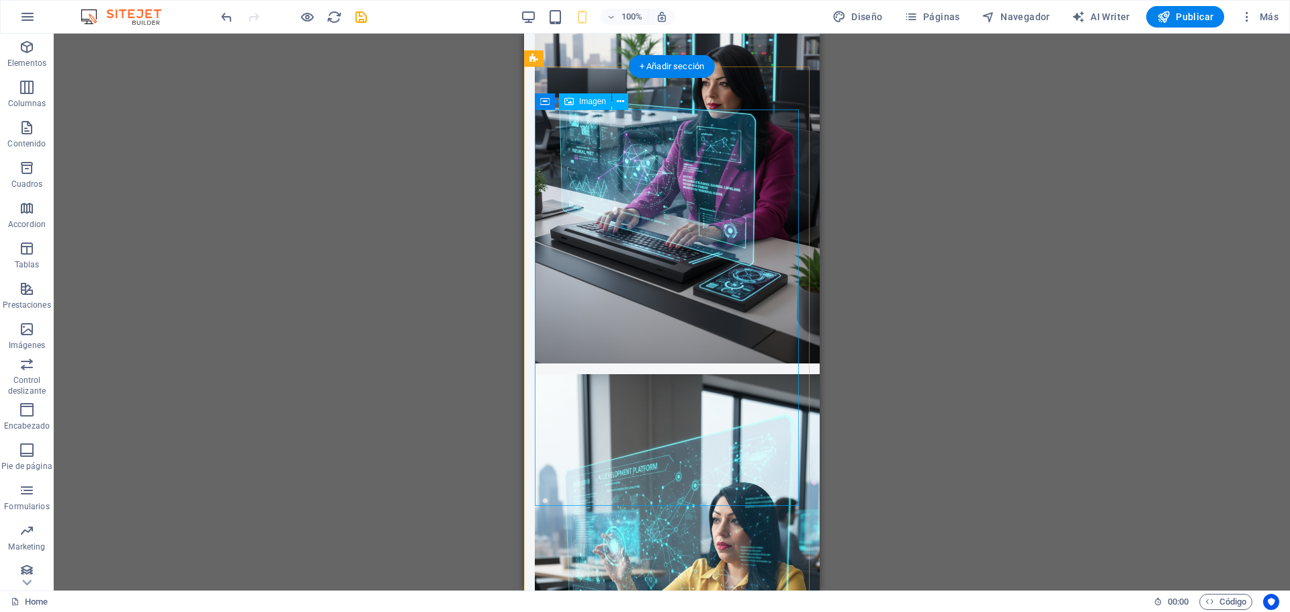
scroll to position [1300, 0]
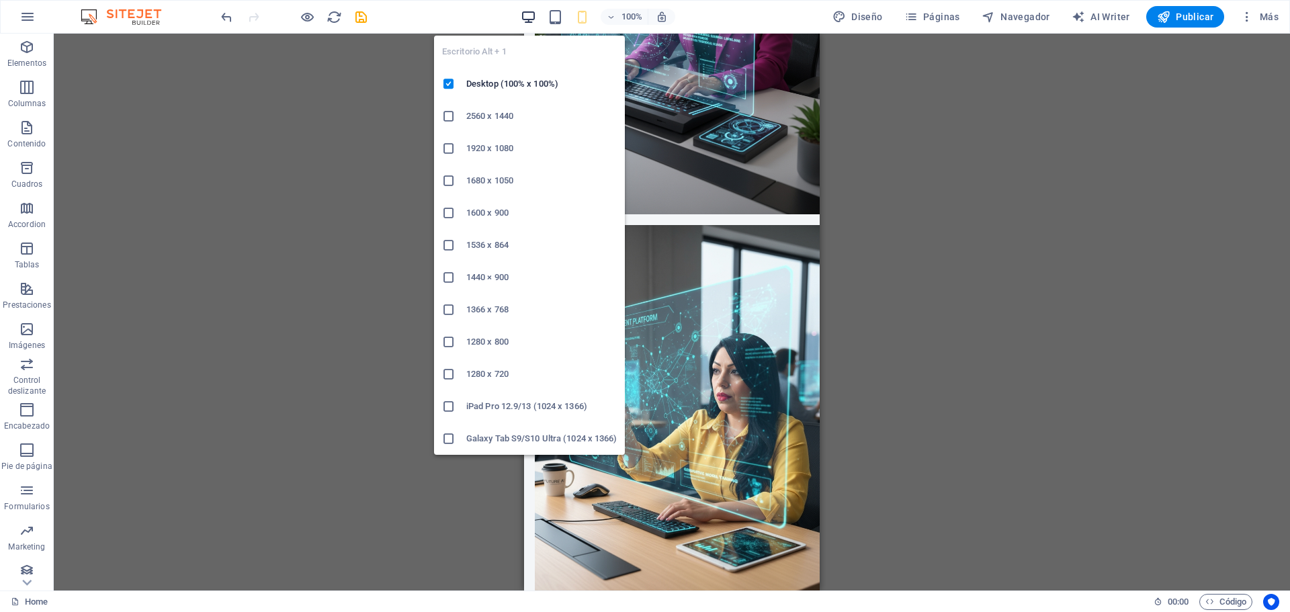
click at [527, 15] on icon "button" at bounding box center [528, 16] width 15 height 15
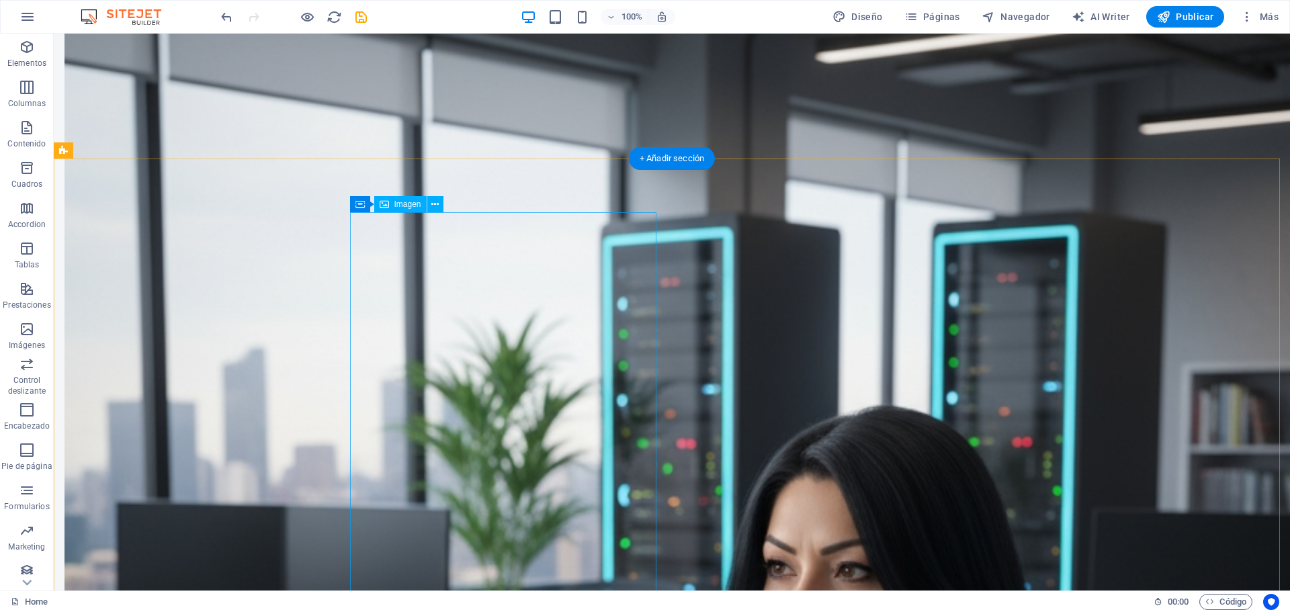
scroll to position [1545, 0]
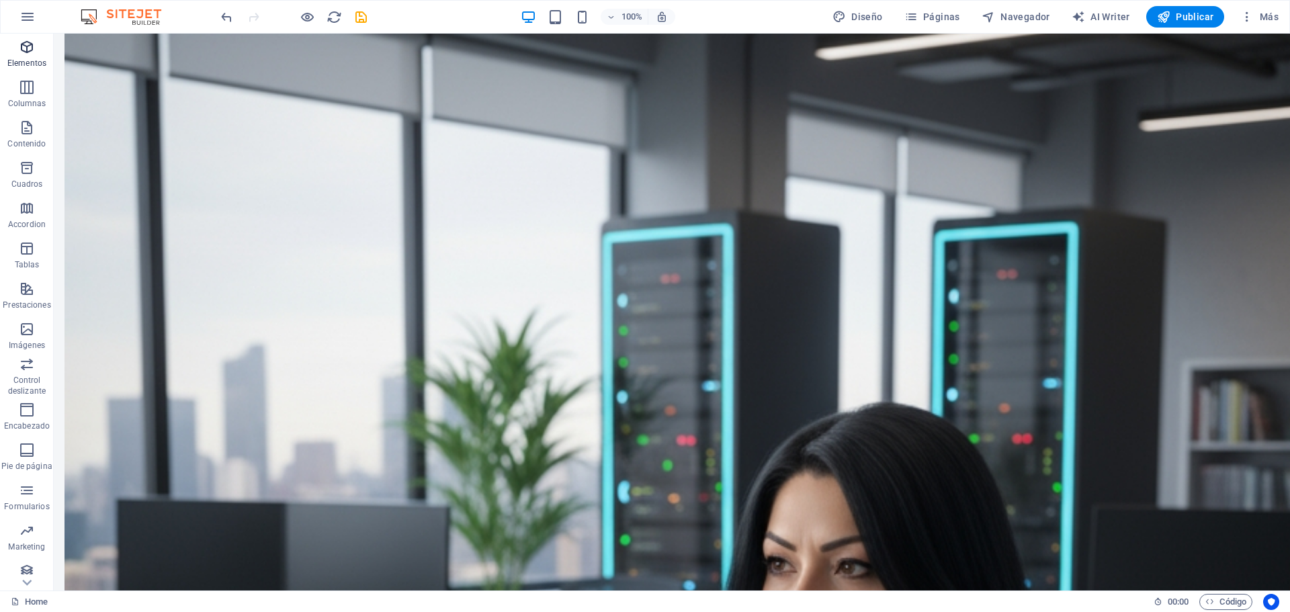
click at [21, 48] on icon "button" at bounding box center [27, 47] width 16 height 16
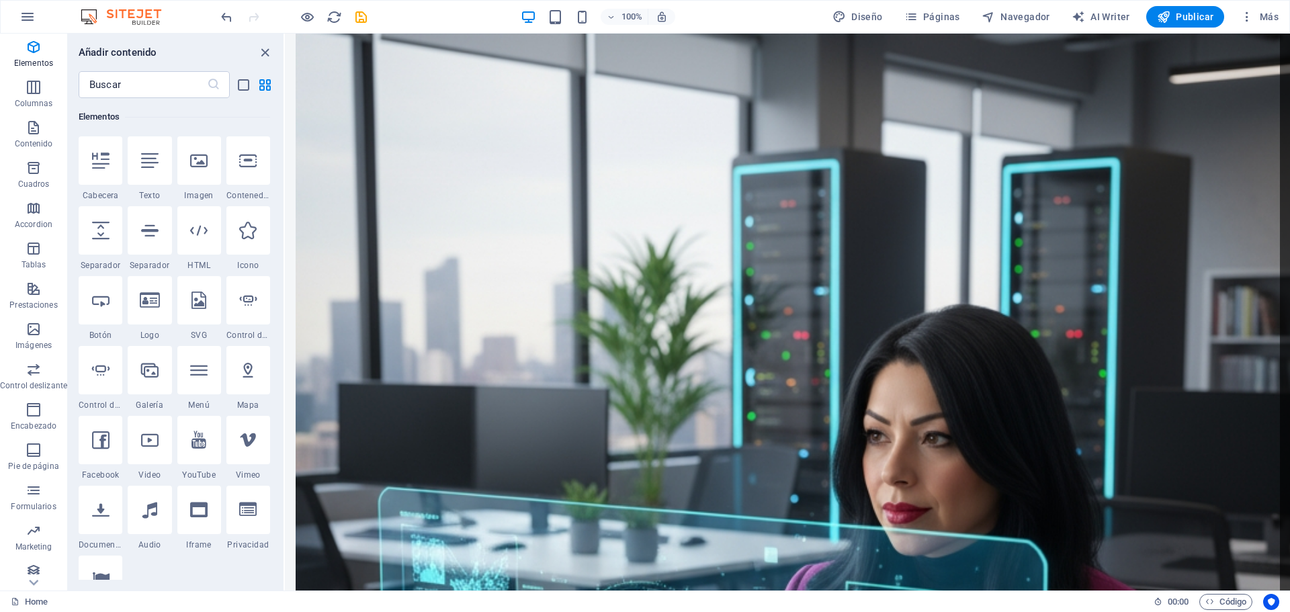
scroll to position [1347, 0]
